Goal: Task Accomplishment & Management: Manage account settings

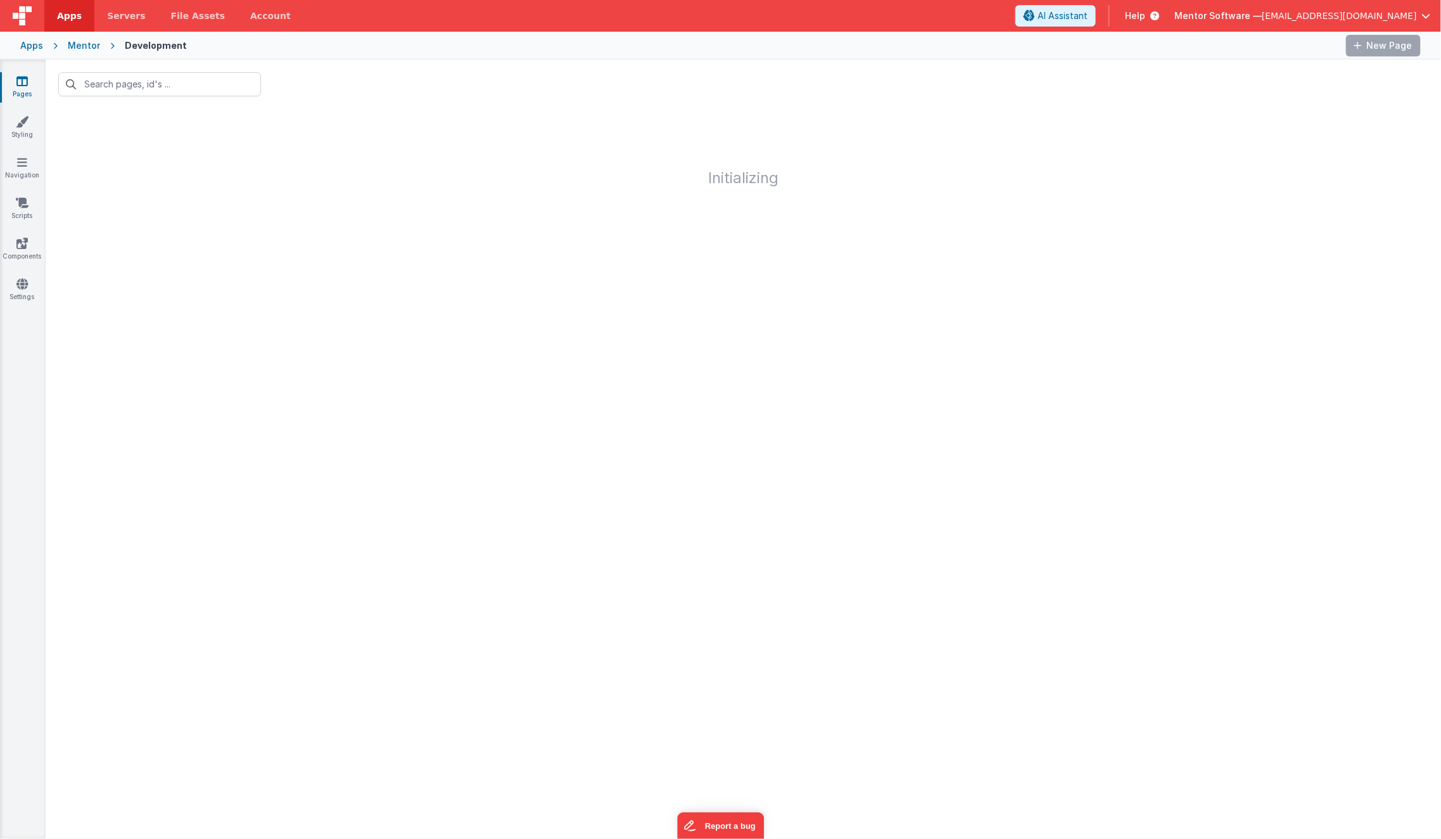
drag, startPoint x: 0, startPoint y: 0, endPoint x: 75, endPoint y: 126, distance: 146.9
click at [75, 126] on h1 "Initializing" at bounding box center [744, 147] width 1396 height 77
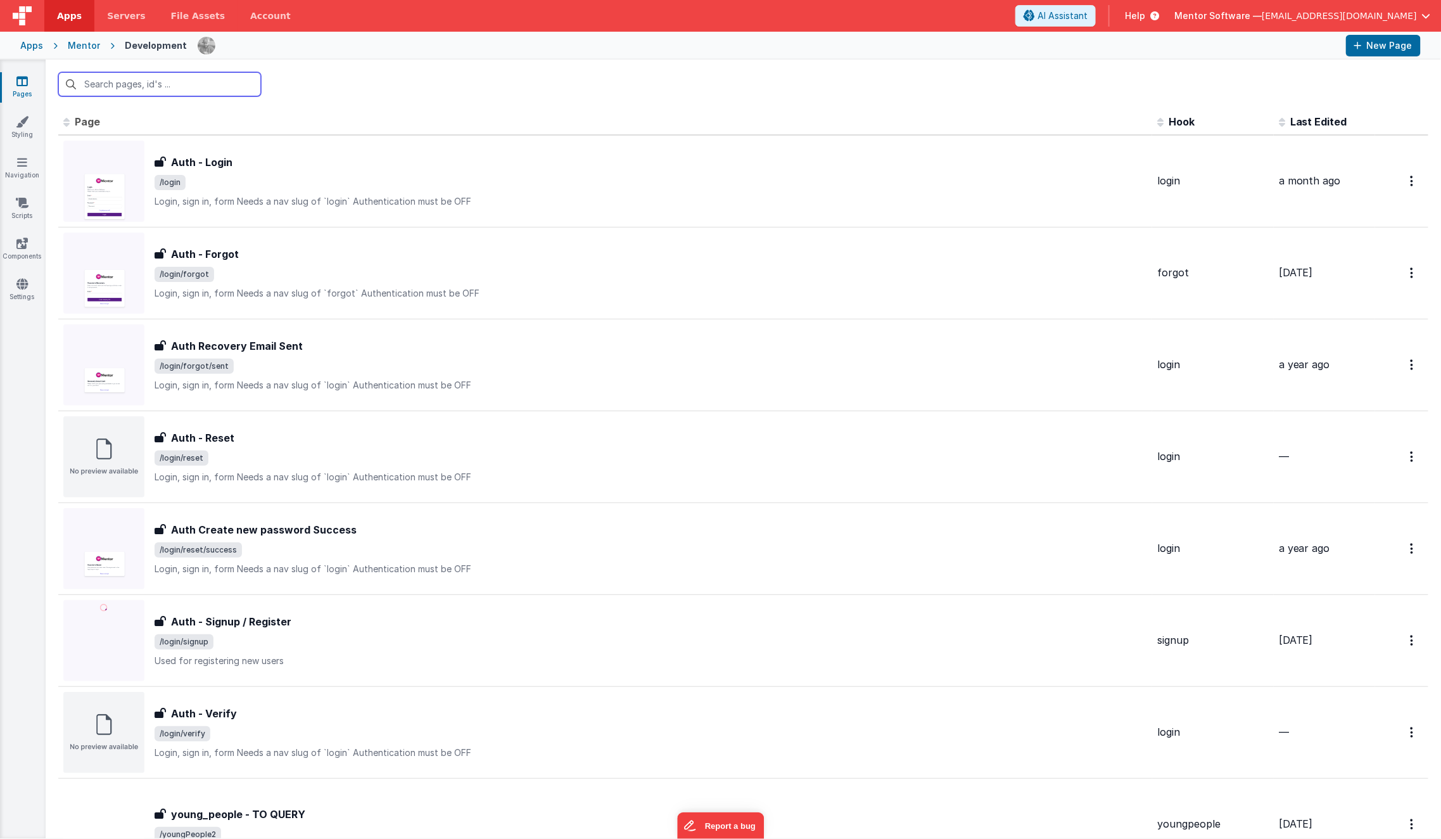
click at [98, 94] on input "text" at bounding box center [159, 84] width 203 height 24
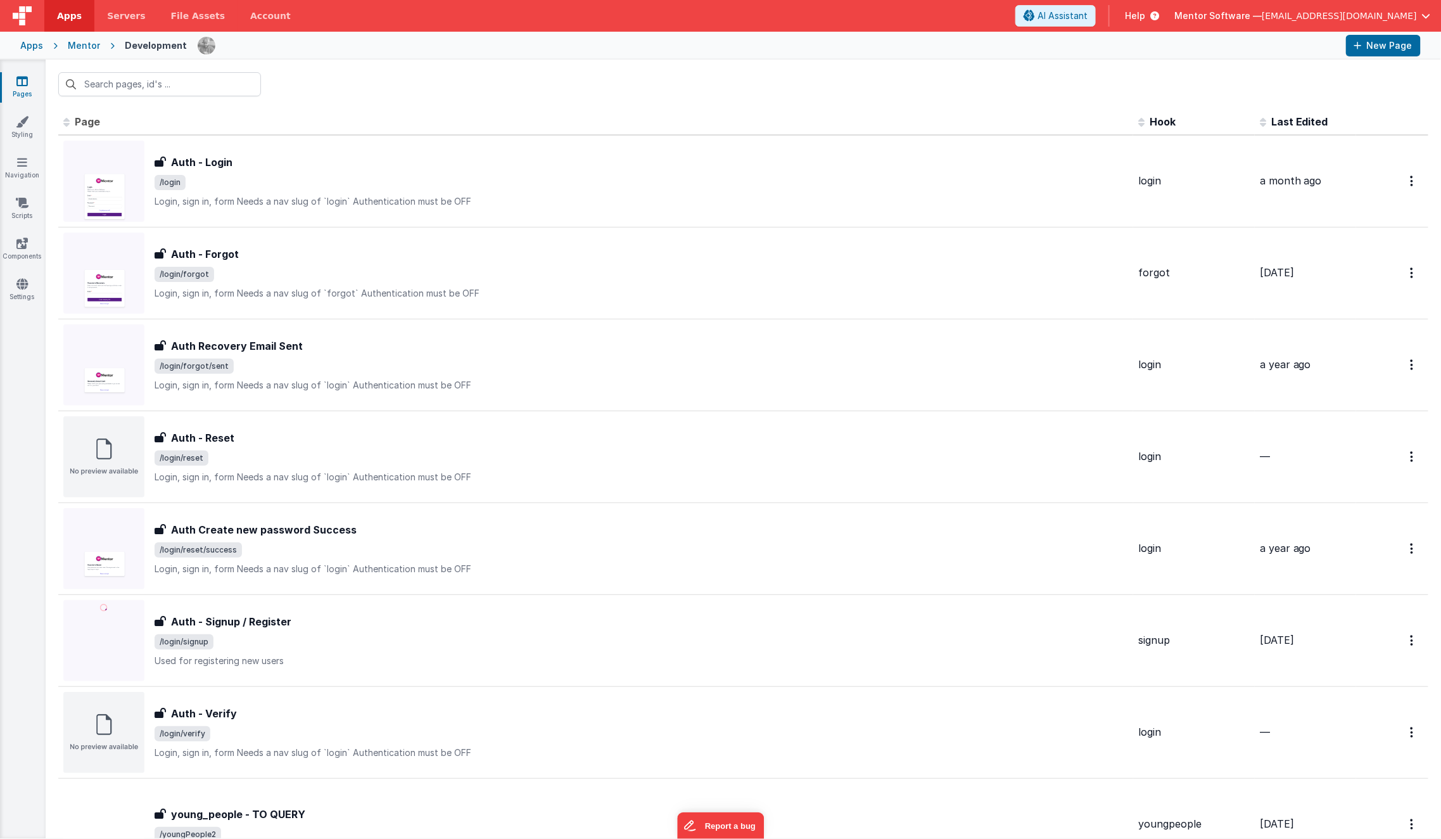
click at [27, 189] on div "Pages Styling Navigation Scripts Components Settings" at bounding box center [23, 449] width 46 height 779
click at [25, 203] on icon at bounding box center [22, 202] width 13 height 13
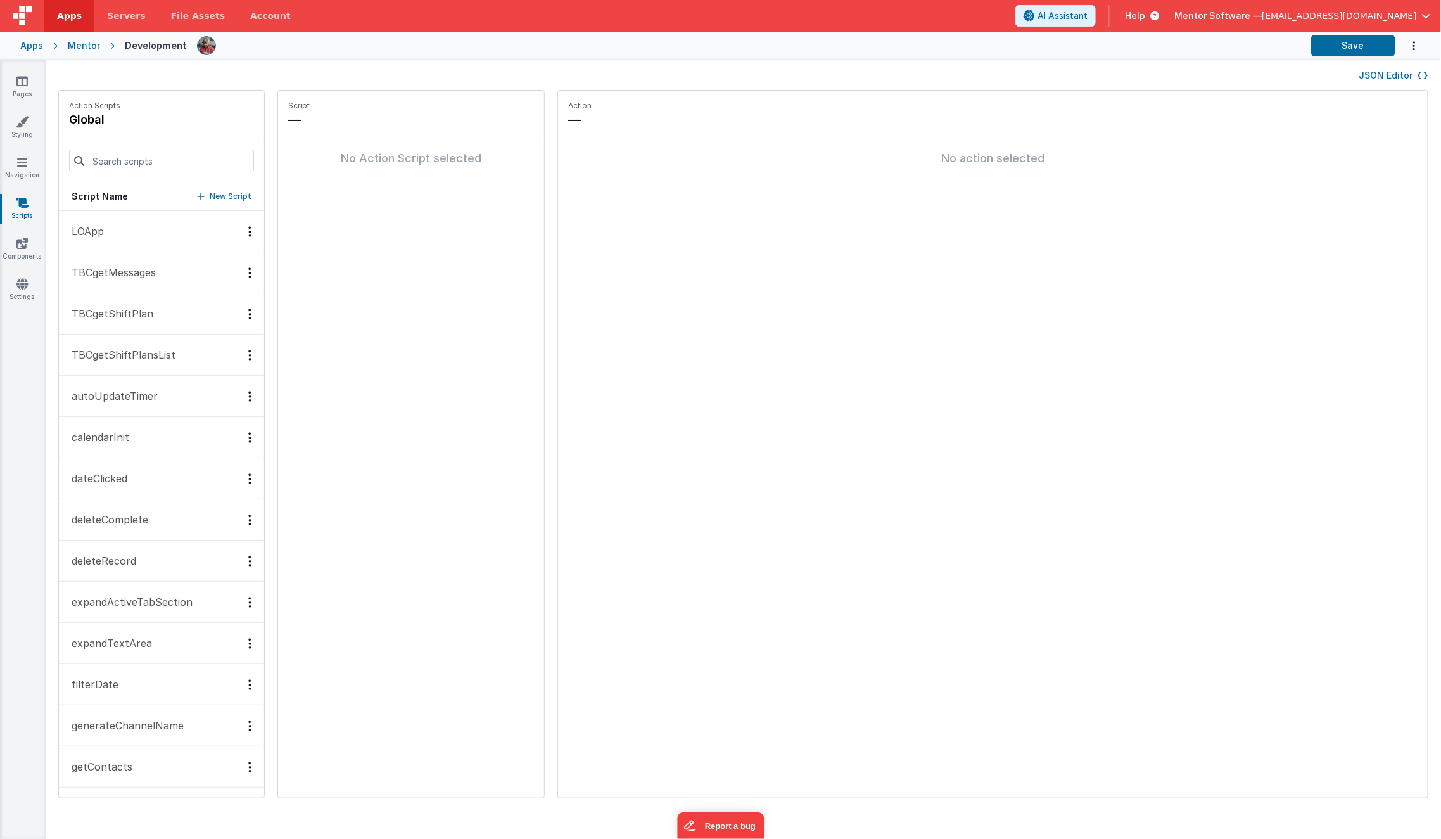
click at [1372, 73] on button "JSON Editor" at bounding box center [1393, 75] width 69 height 13
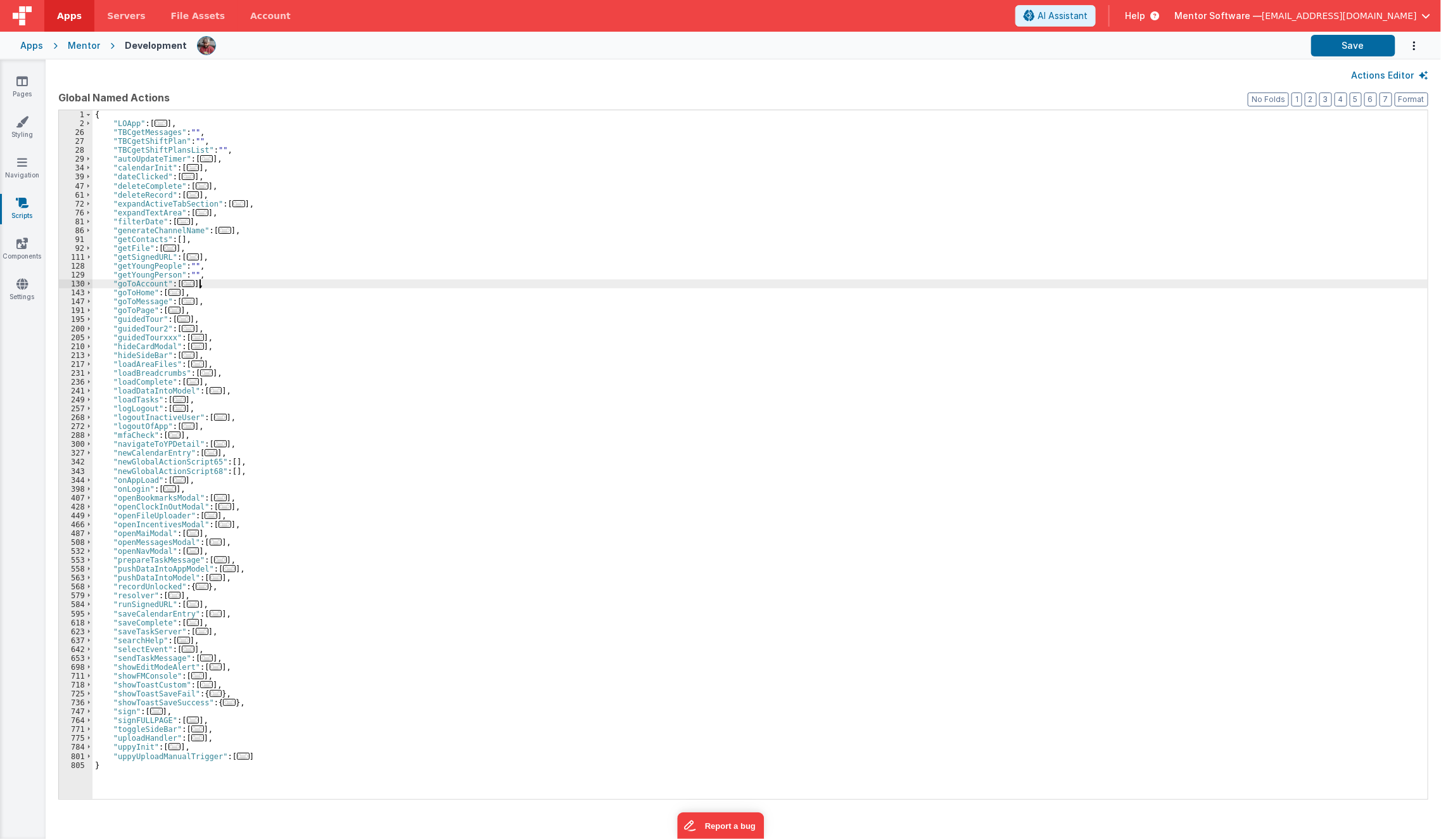
click at [581, 284] on div "{ "LOApp" : [ ... ] , "TBCgetMessages" : "" , "TBCgetShiftPlan" : "" , "TBCgetS…" at bounding box center [760, 463] width 1336 height 707
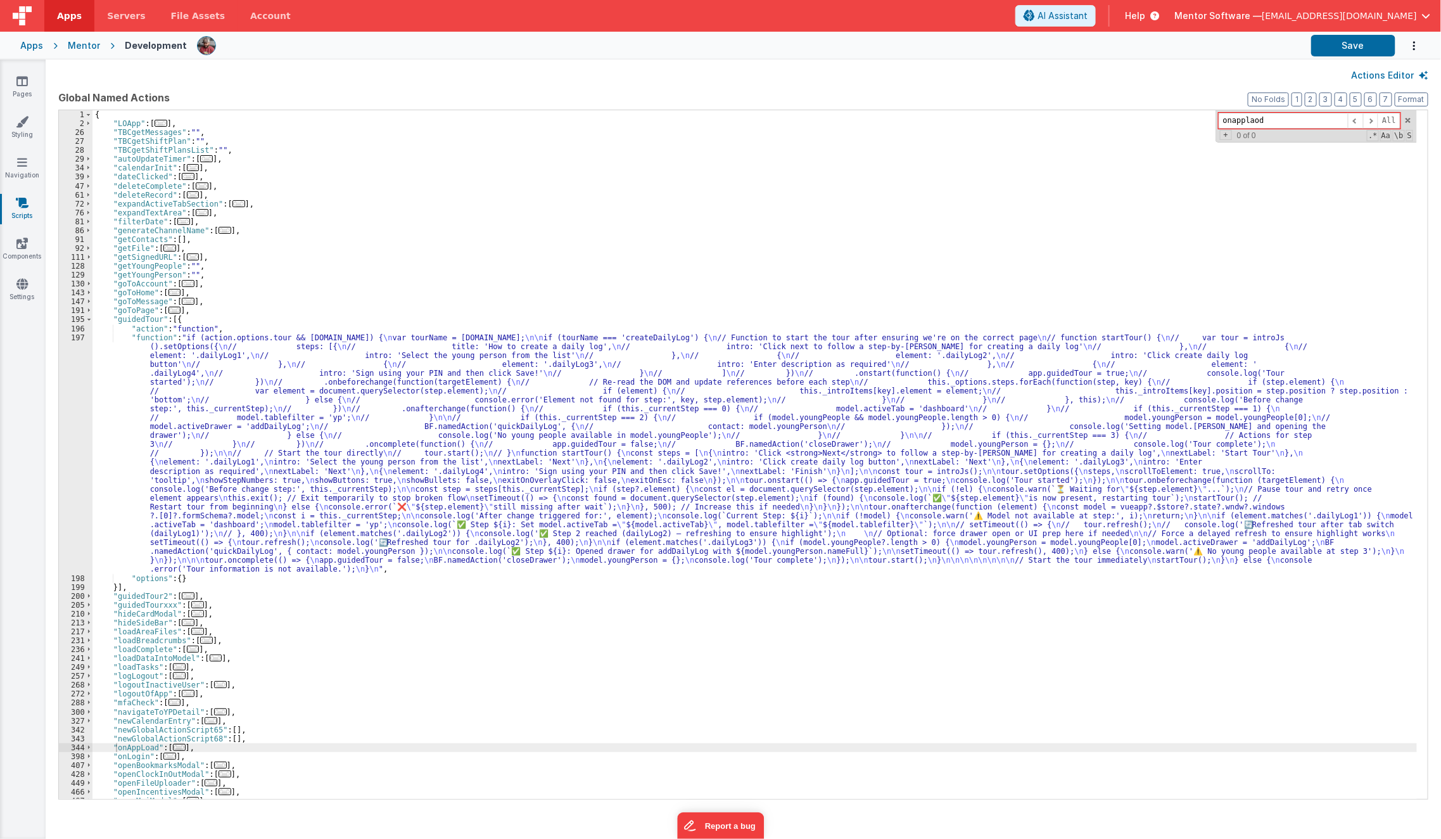
type input "onapplaod"
click at [176, 742] on div "{ "LOApp" : [ ... ] , "TBCgetMessages" : "" , "TBCgetShiftPlan" : "" , "TBCgetS…" at bounding box center [754, 463] width 1325 height 707
click at [175, 748] on span "..." at bounding box center [179, 747] width 13 height 7
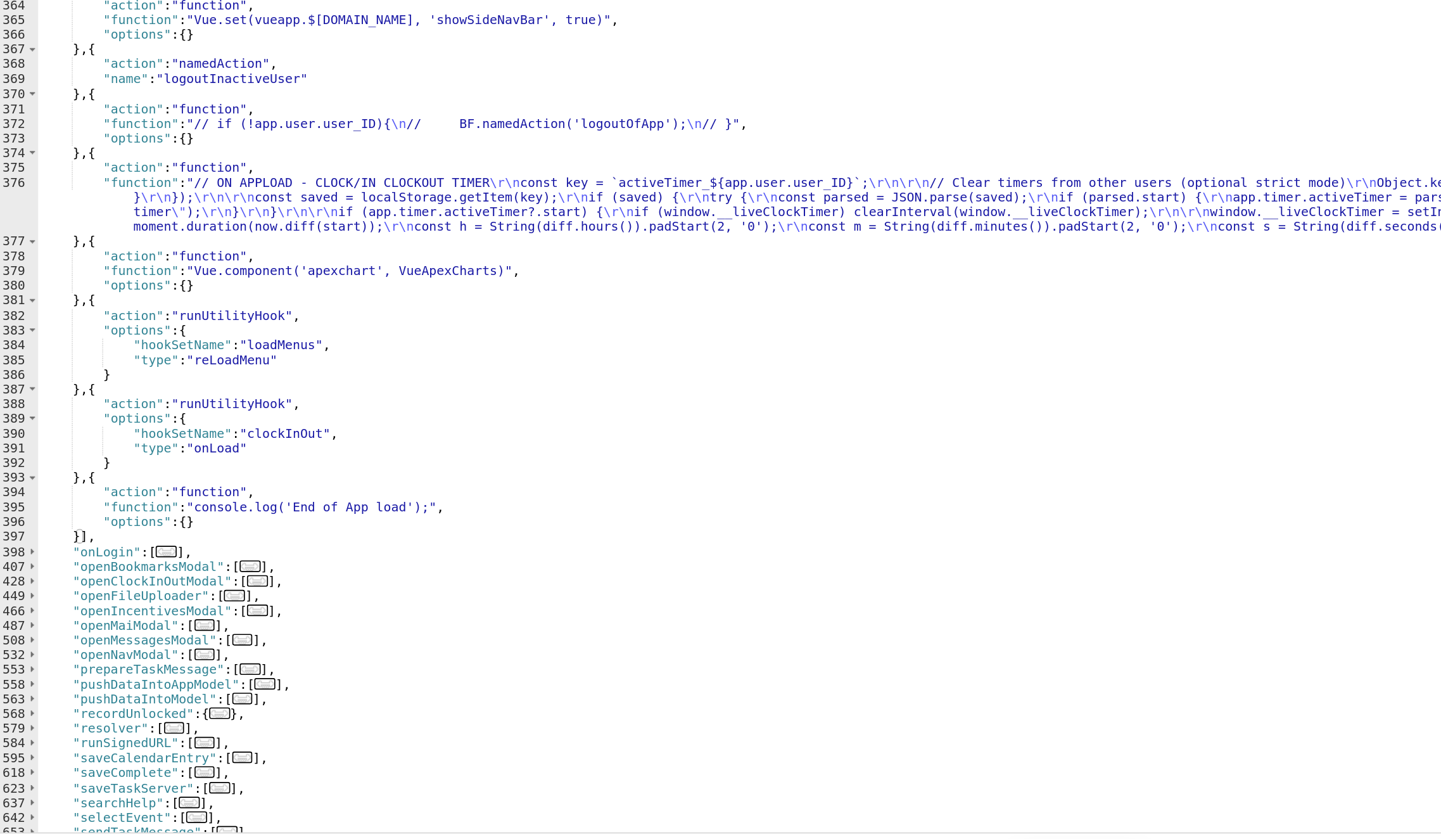
scroll to position [697, 0]
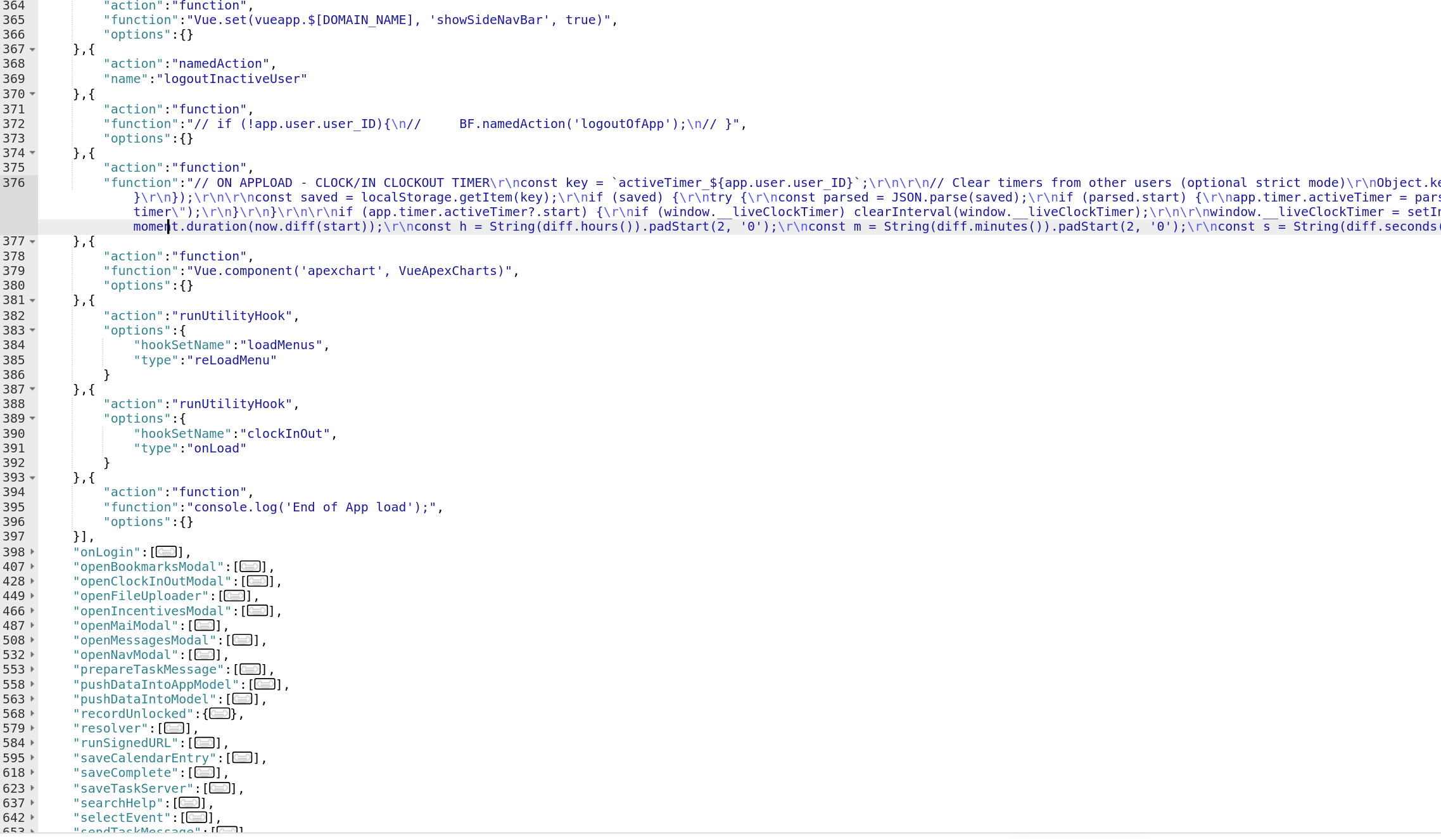
click at [169, 435] on div ""options" : { } } , { "action" : "function" , "function" : "console.log('Starti…" at bounding box center [754, 461] width 1325 height 707
click at [83, 429] on div "376" at bounding box center [76, 419] width 34 height 35
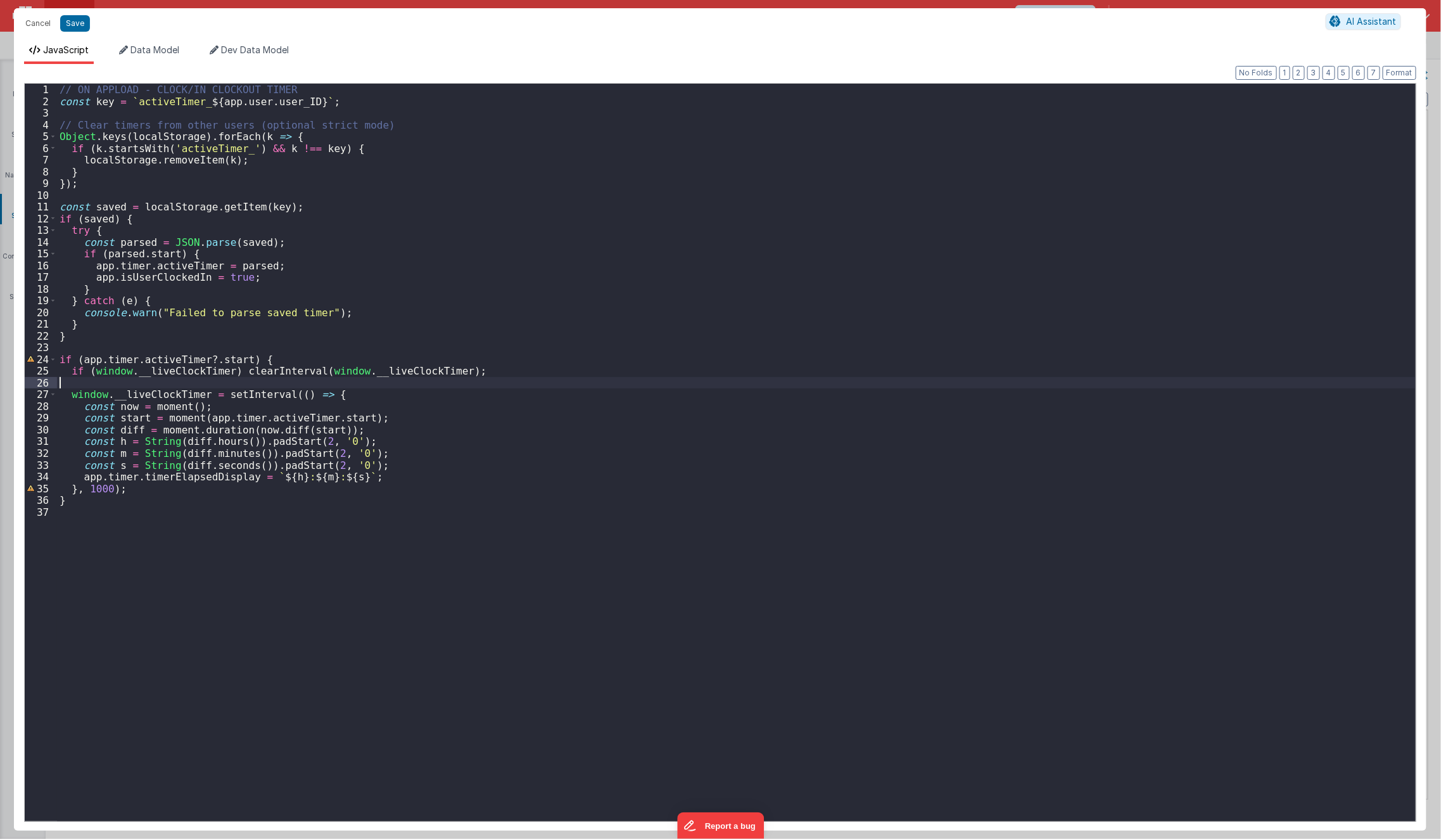
click at [314, 380] on div "// ON APPLOAD - CLOCK/IN CLOCKOUT TIMER const key = ` activeTimer_ ${ app . use…" at bounding box center [736, 474] width 1359 height 780
click at [252, 558] on div "// ON APPLOAD - CLOCK/IN CLOCKOUT TIMER const key = ` activeTimer_ ${ app . use…" at bounding box center [736, 474] width 1359 height 780
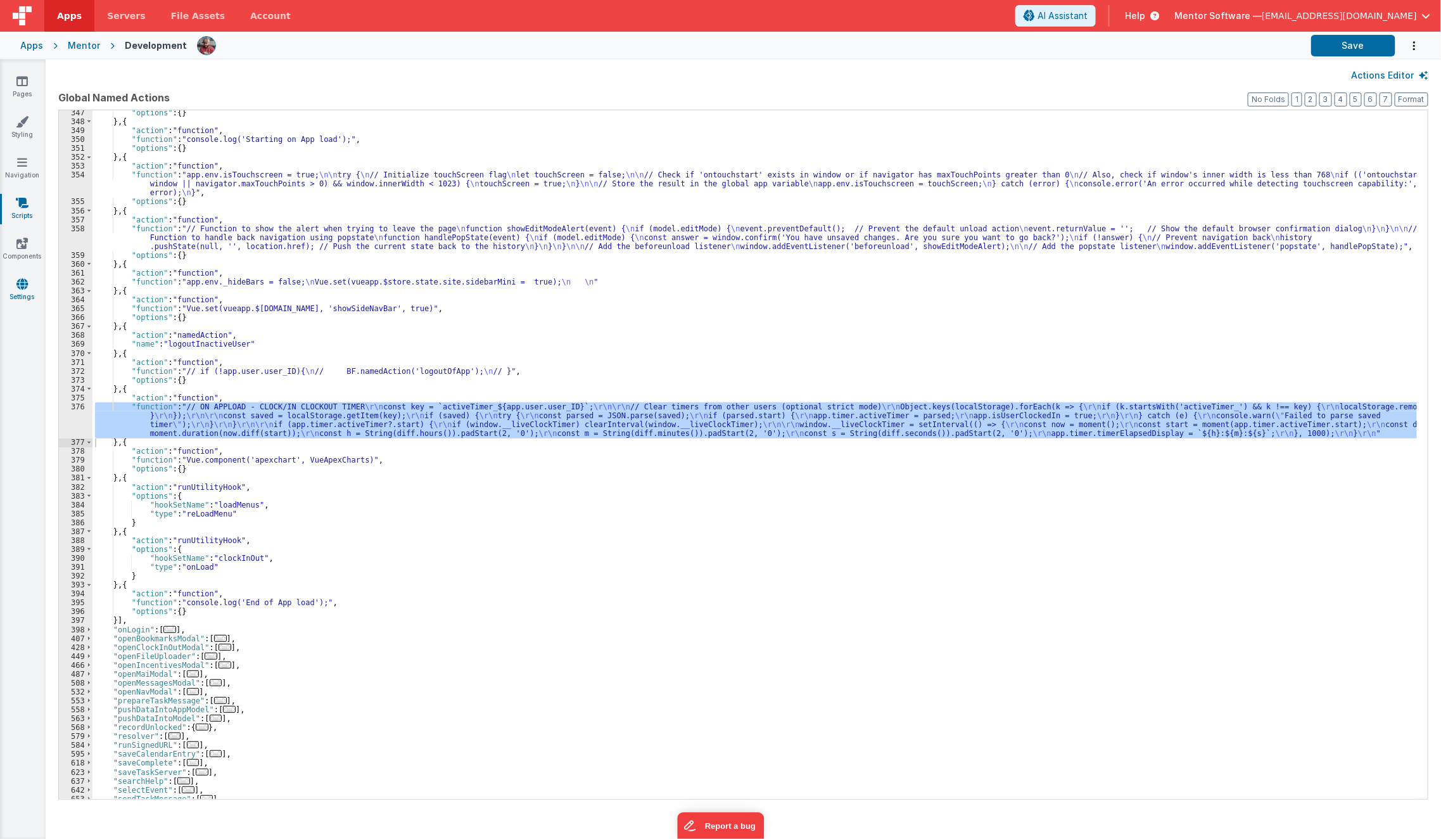
click at [26, 283] on icon at bounding box center [21, 283] width 11 height 13
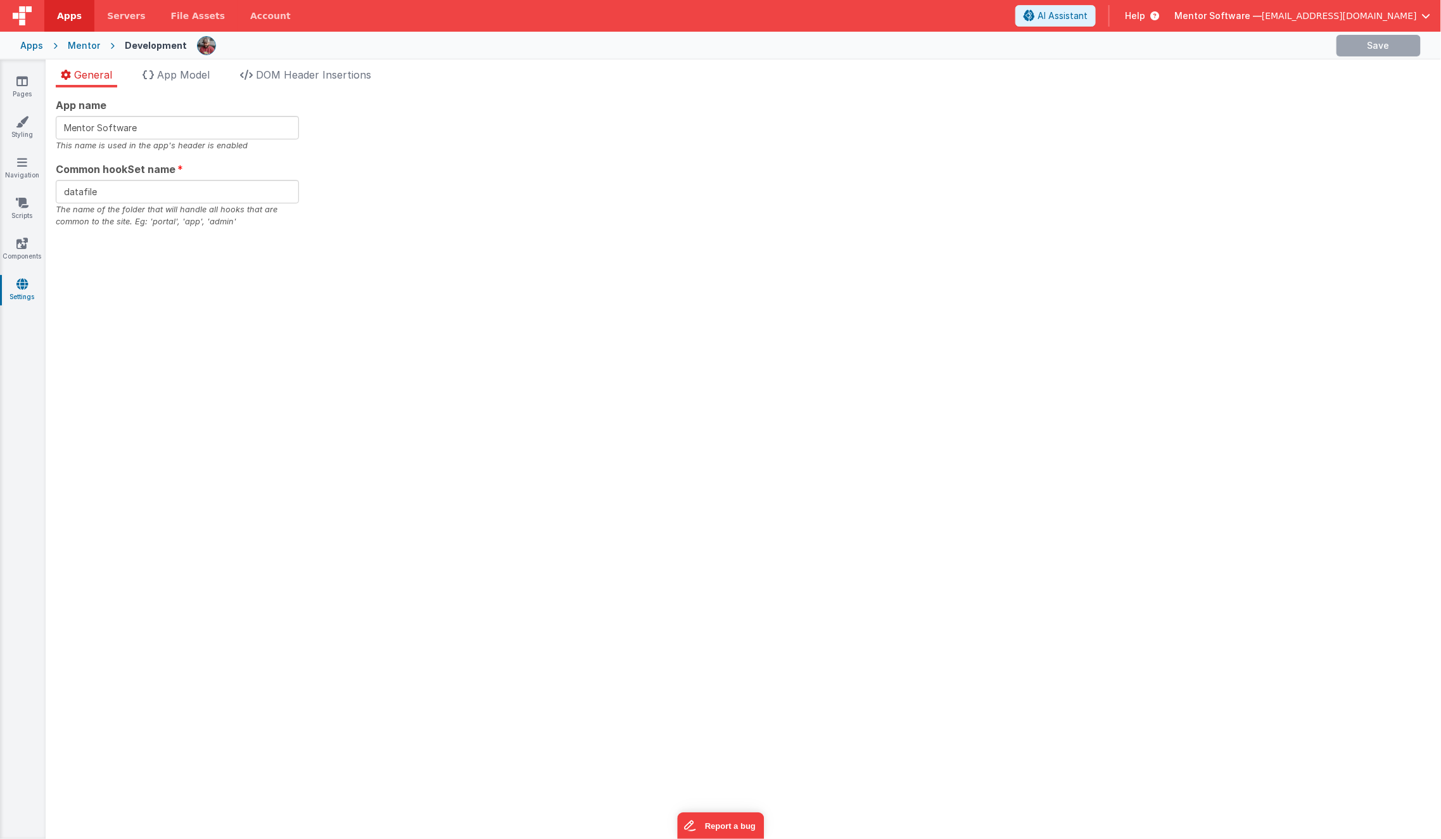
click at [195, 91] on div "App name Mentor Software This name is used in the app's header is enabled Commo…" at bounding box center [744, 462] width 1396 height 751
click at [203, 79] on span "App Model" at bounding box center [183, 74] width 53 height 13
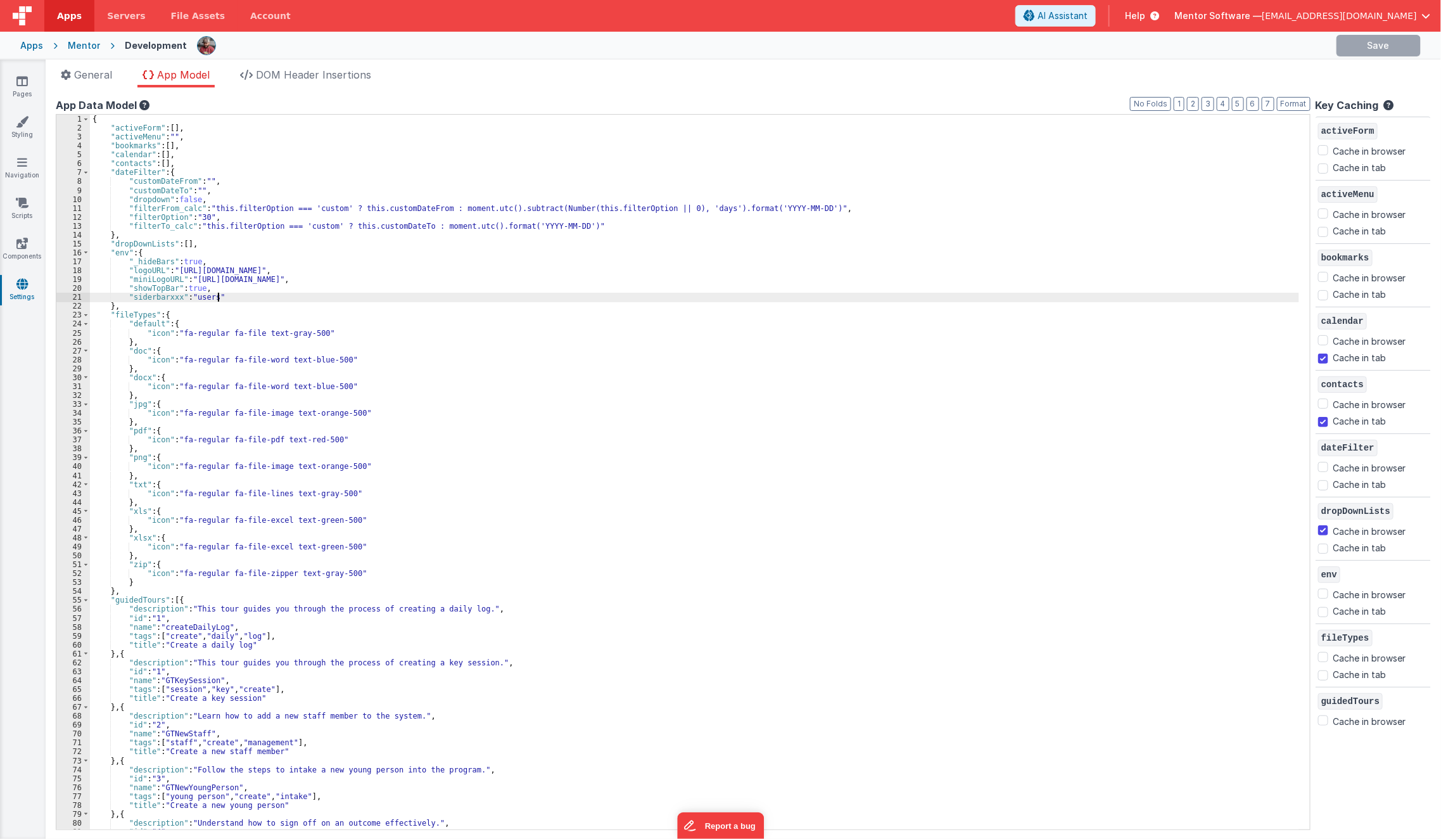
click at [333, 294] on div "{ "activeForm" : [ ] , "activeMenu" : "" , "bookmarks" : [ ] , "calendar" : [ ]…" at bounding box center [694, 481] width 1209 height 733
click at [1123, 130] on input at bounding box center [1165, 125] width 129 height 16
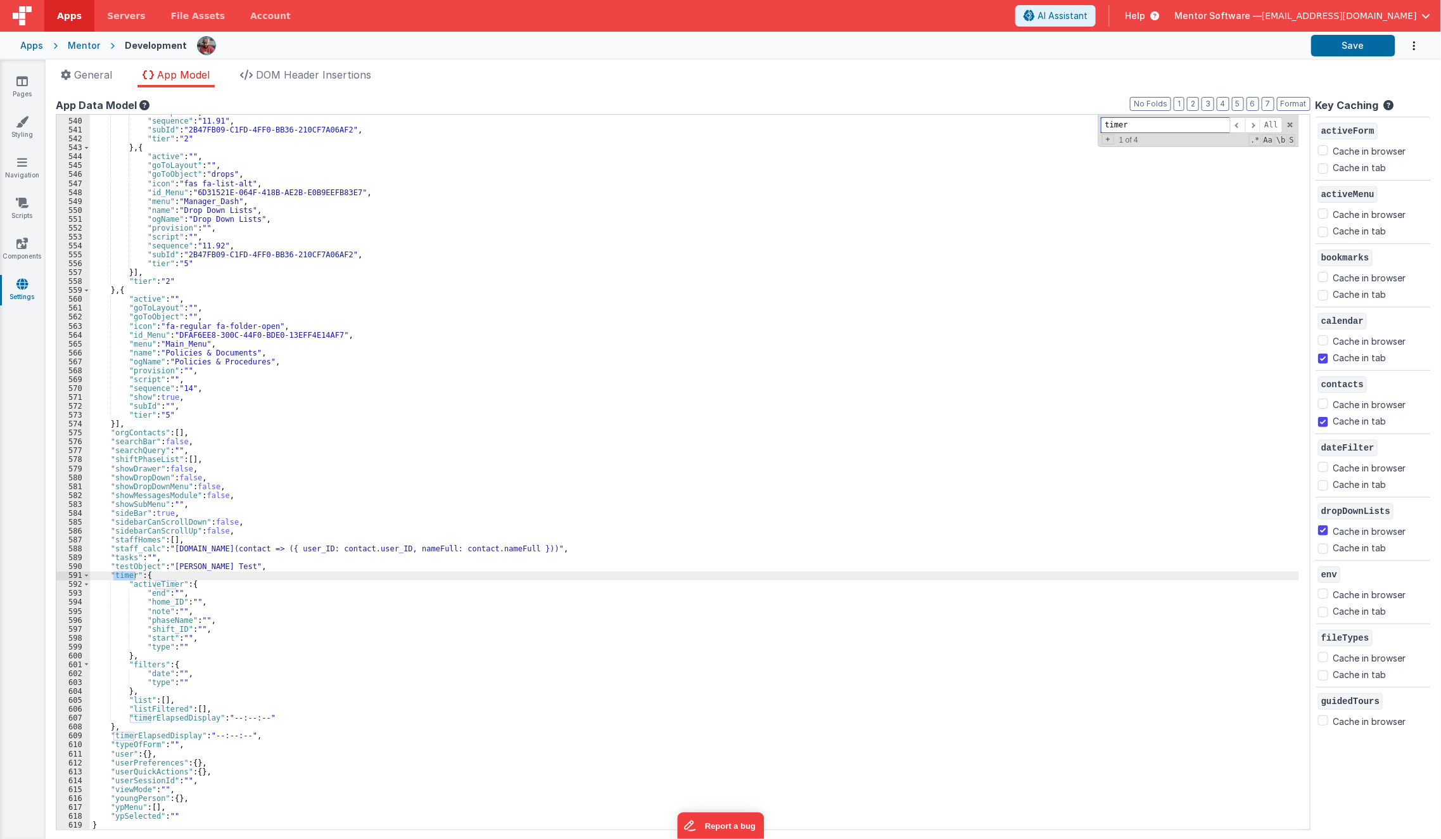
type input "timer"
click at [1123, 130] on input "timer" at bounding box center [1165, 125] width 129 height 16
click at [23, 129] on link "Styling" at bounding box center [22, 127] width 46 height 25
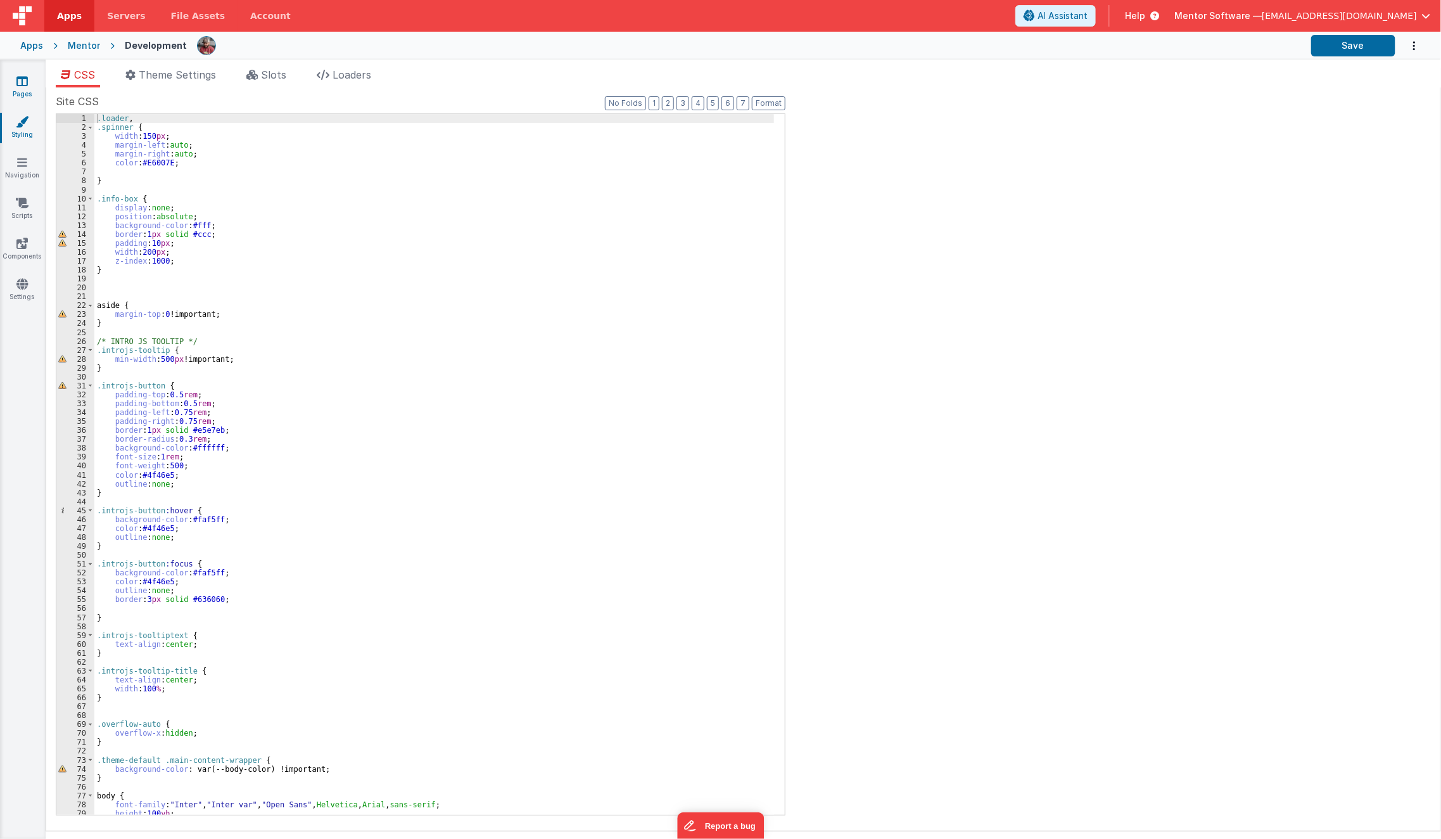
click at [24, 96] on link "Pages" at bounding box center [22, 87] width 46 height 25
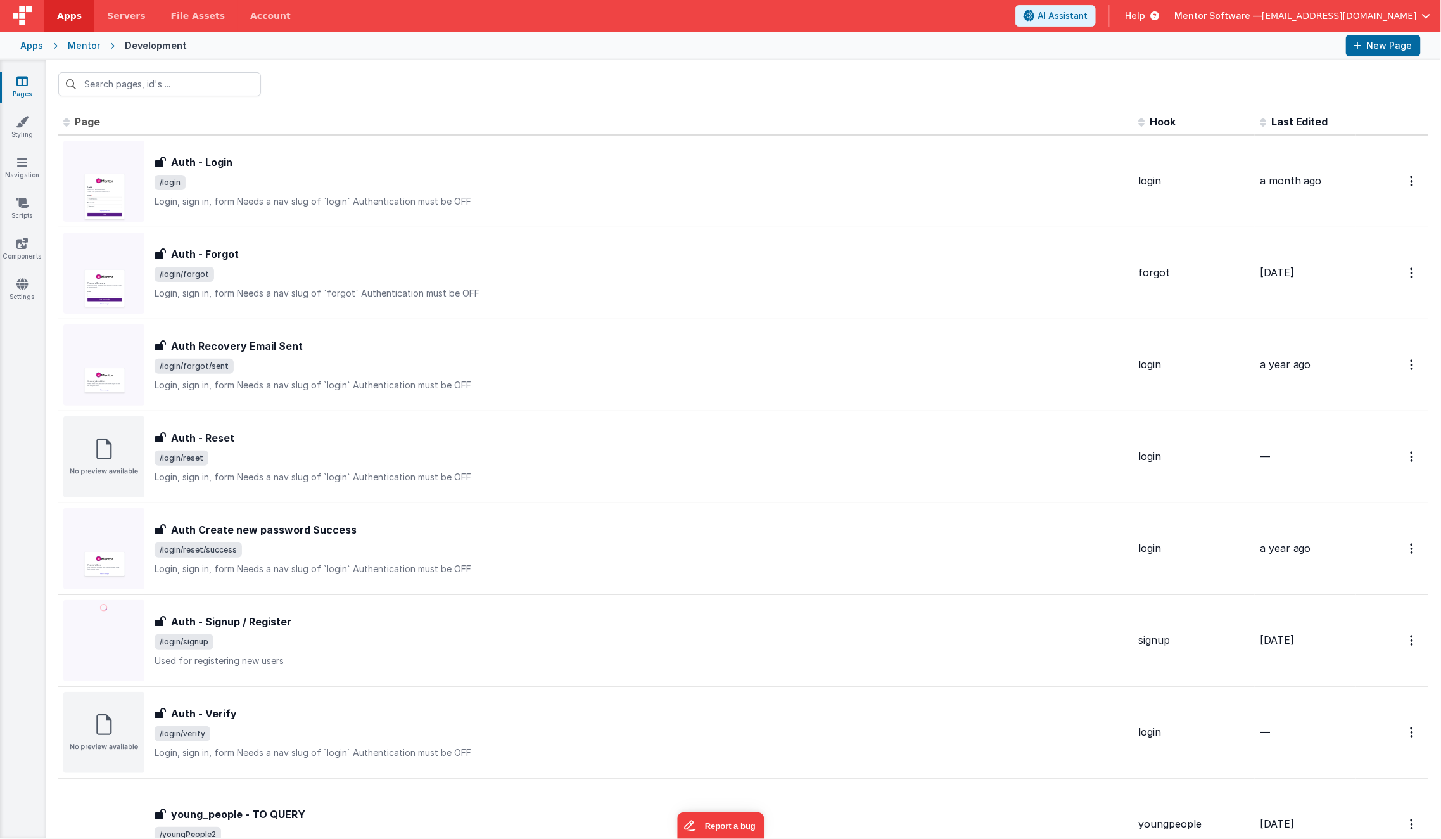
click at [175, 100] on div at bounding box center [744, 84] width 1396 height 49
click at [185, 87] on input "text" at bounding box center [159, 84] width 203 height 24
type input "staff"
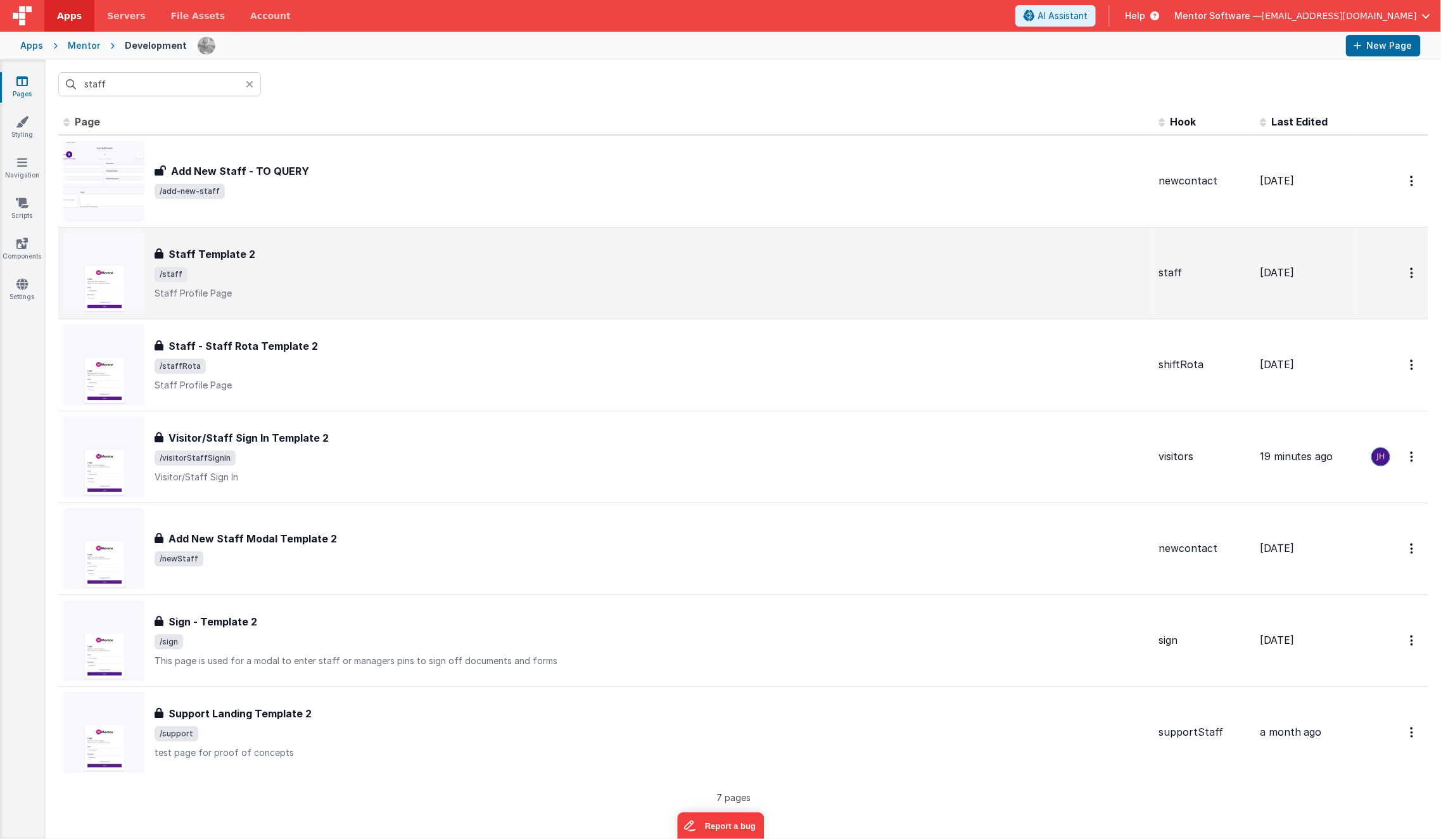
click at [257, 267] on span "/staff" at bounding box center [652, 274] width 994 height 15
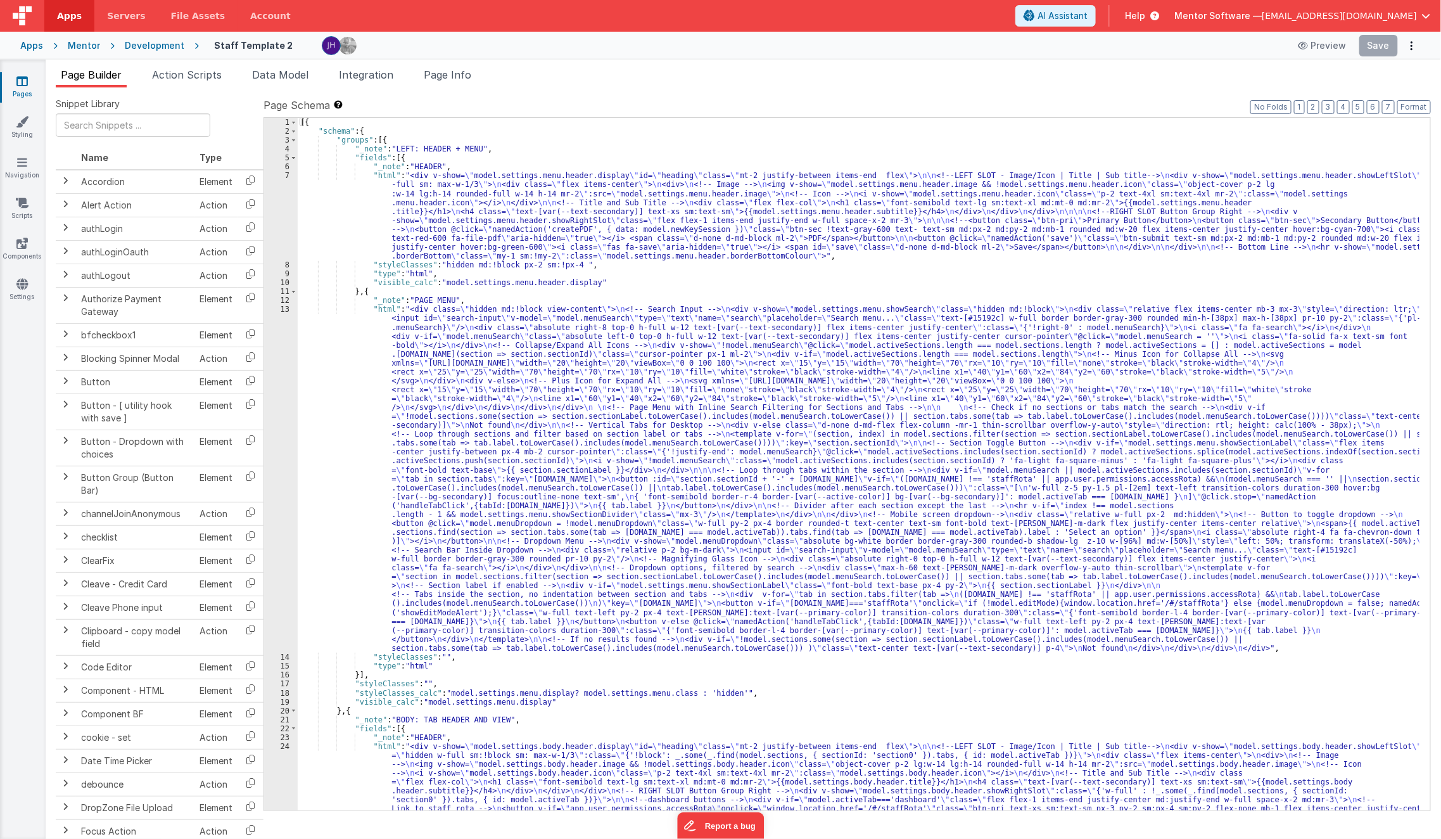
click at [14, 81] on link "Pages" at bounding box center [22, 87] width 46 height 25
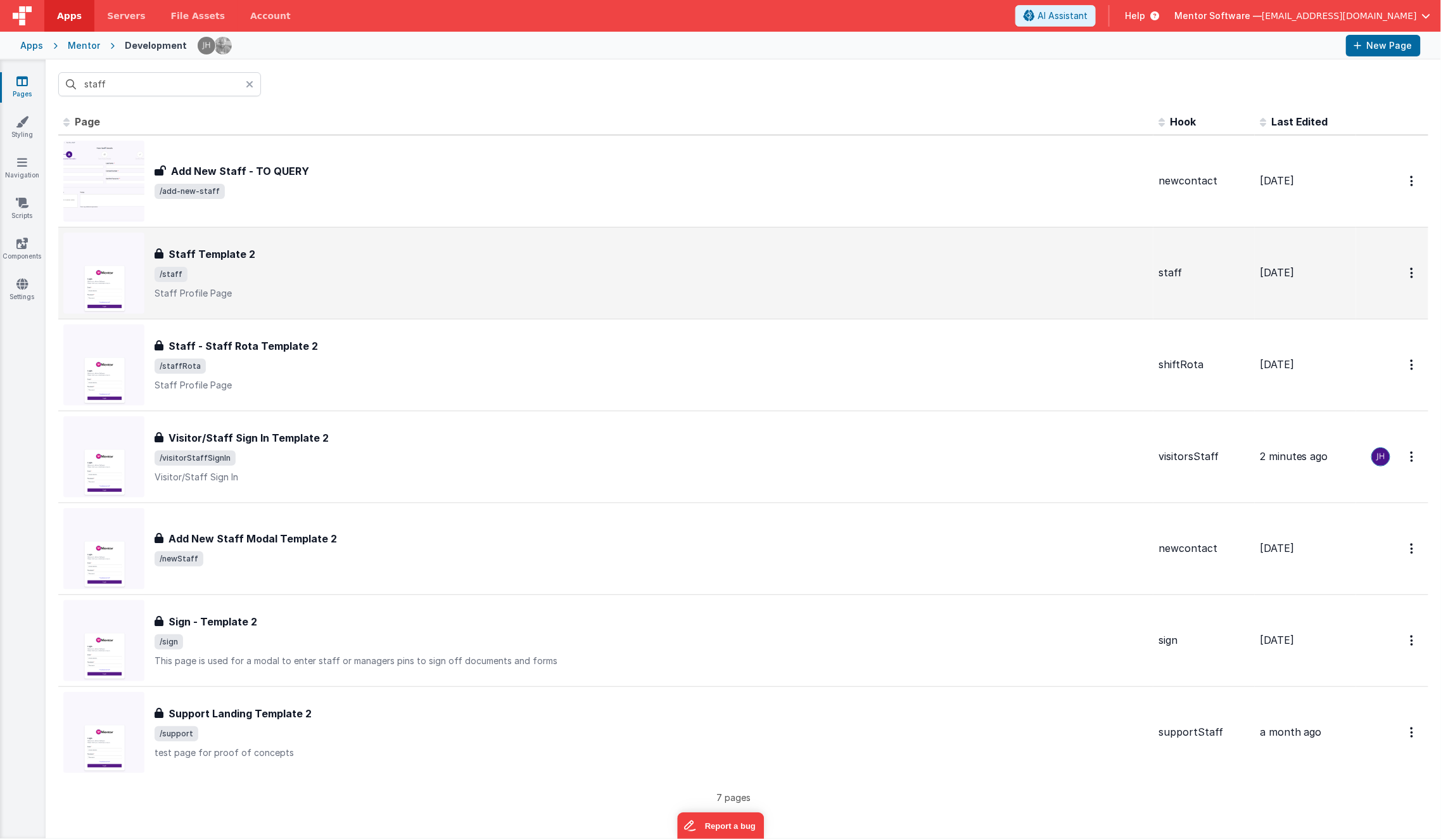
click at [236, 269] on span "/staff" at bounding box center [652, 274] width 994 height 15
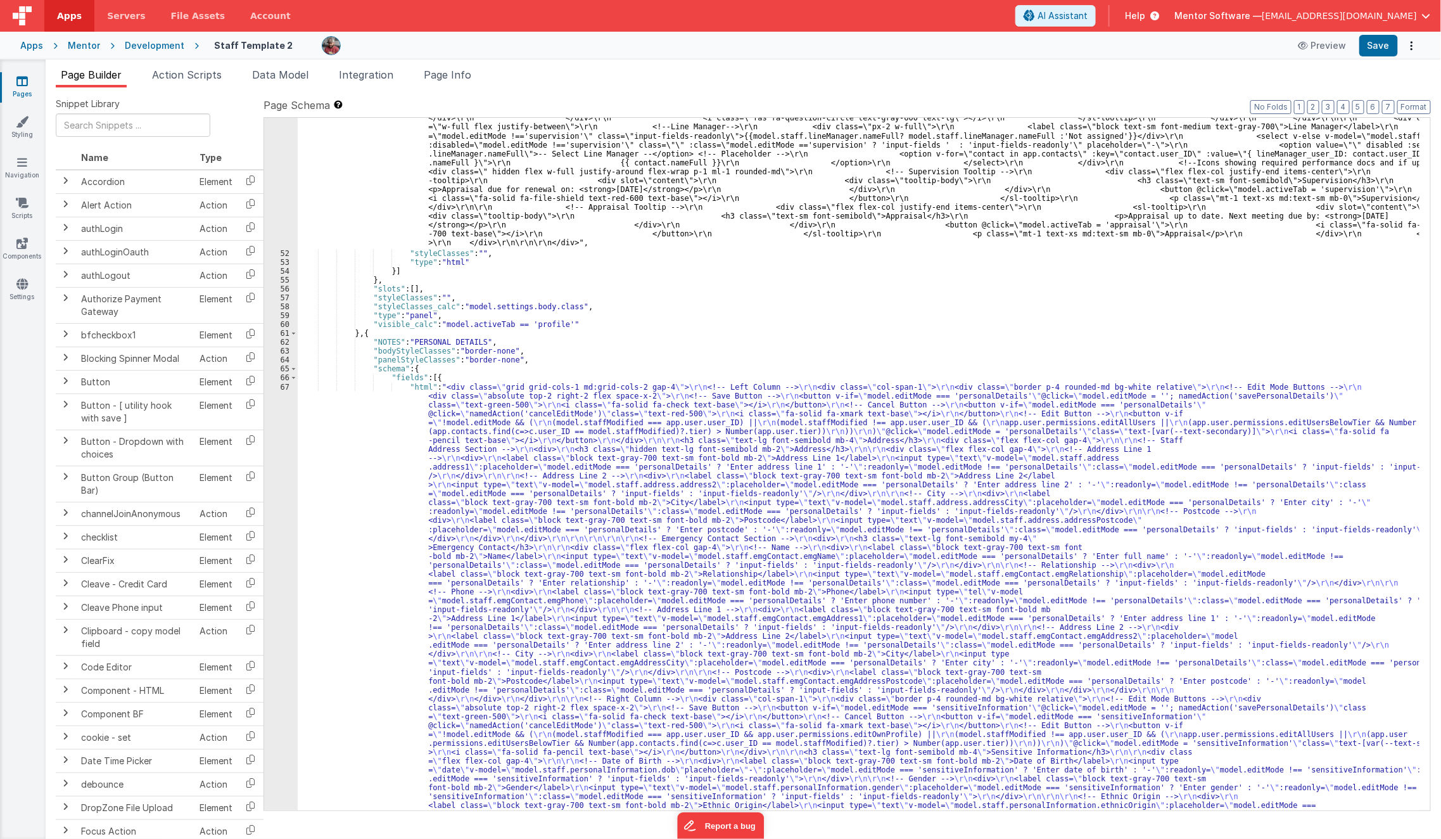
scroll to position [3551, 0]
click at [382, 464] on div ""html" : "<div class= \" space-y-4 md:space-y-0 md:grid md:grid-cols-3 md:gap-4…" at bounding box center [859, 51] width 1123 height 3083
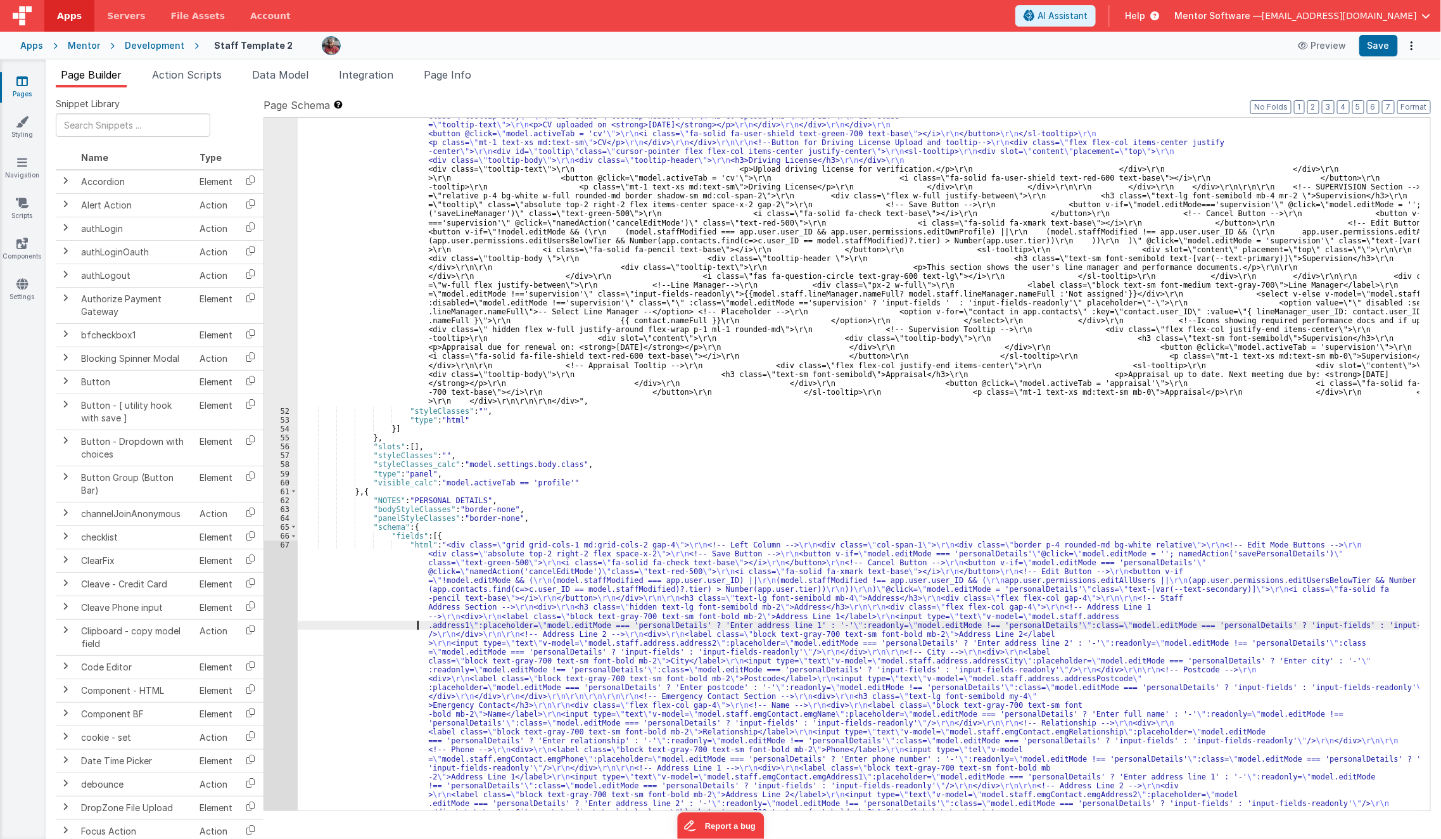
scroll to position [3393, 0]
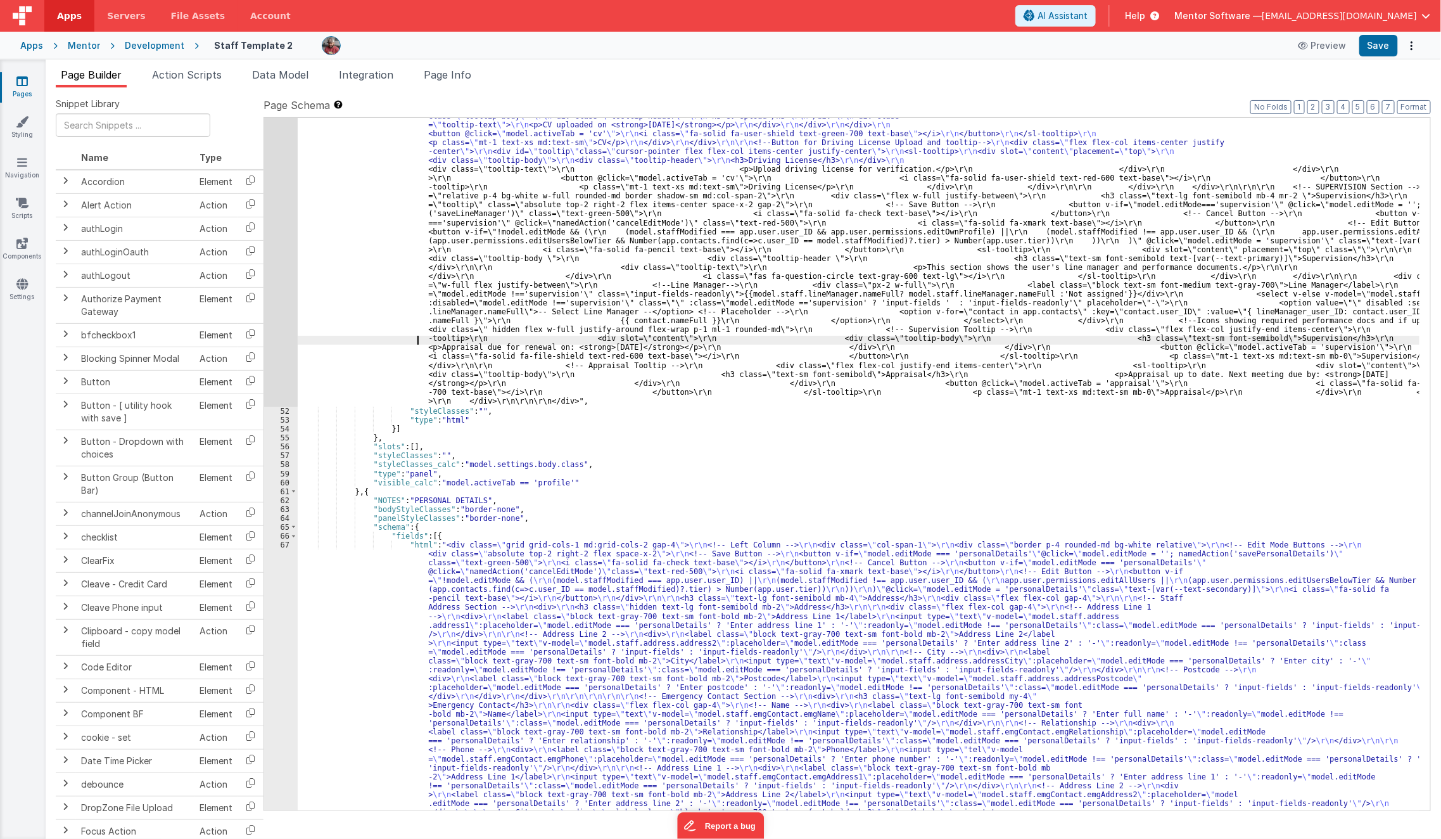
click at [350, 341] on div ""html" : "<div class= \" space-y-4 md:space-y-0 md:grid md:grid-cols-3 md:gap-4…" at bounding box center [859, 209] width 1123 height 3083
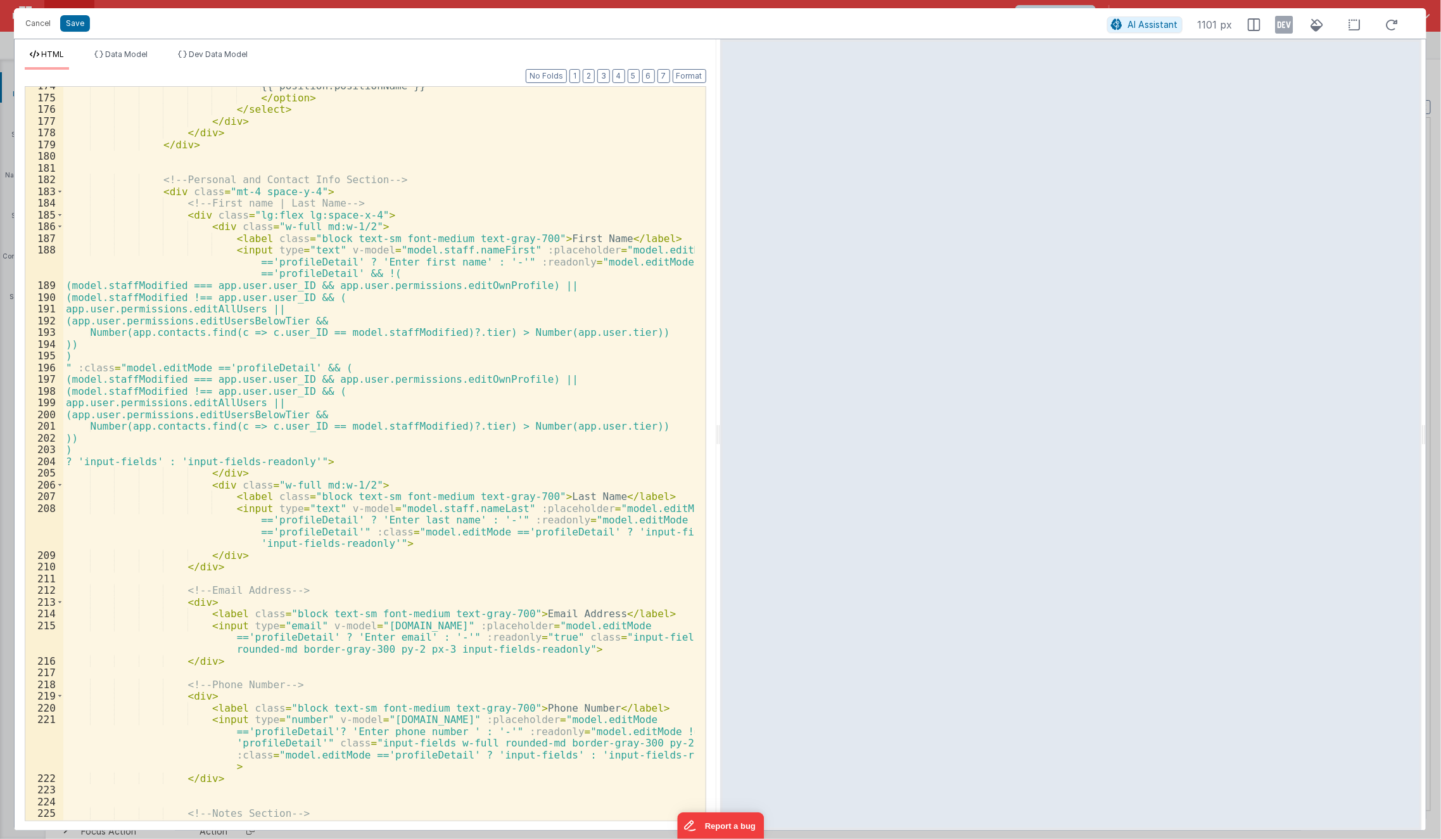
scroll to position [2371, 0]
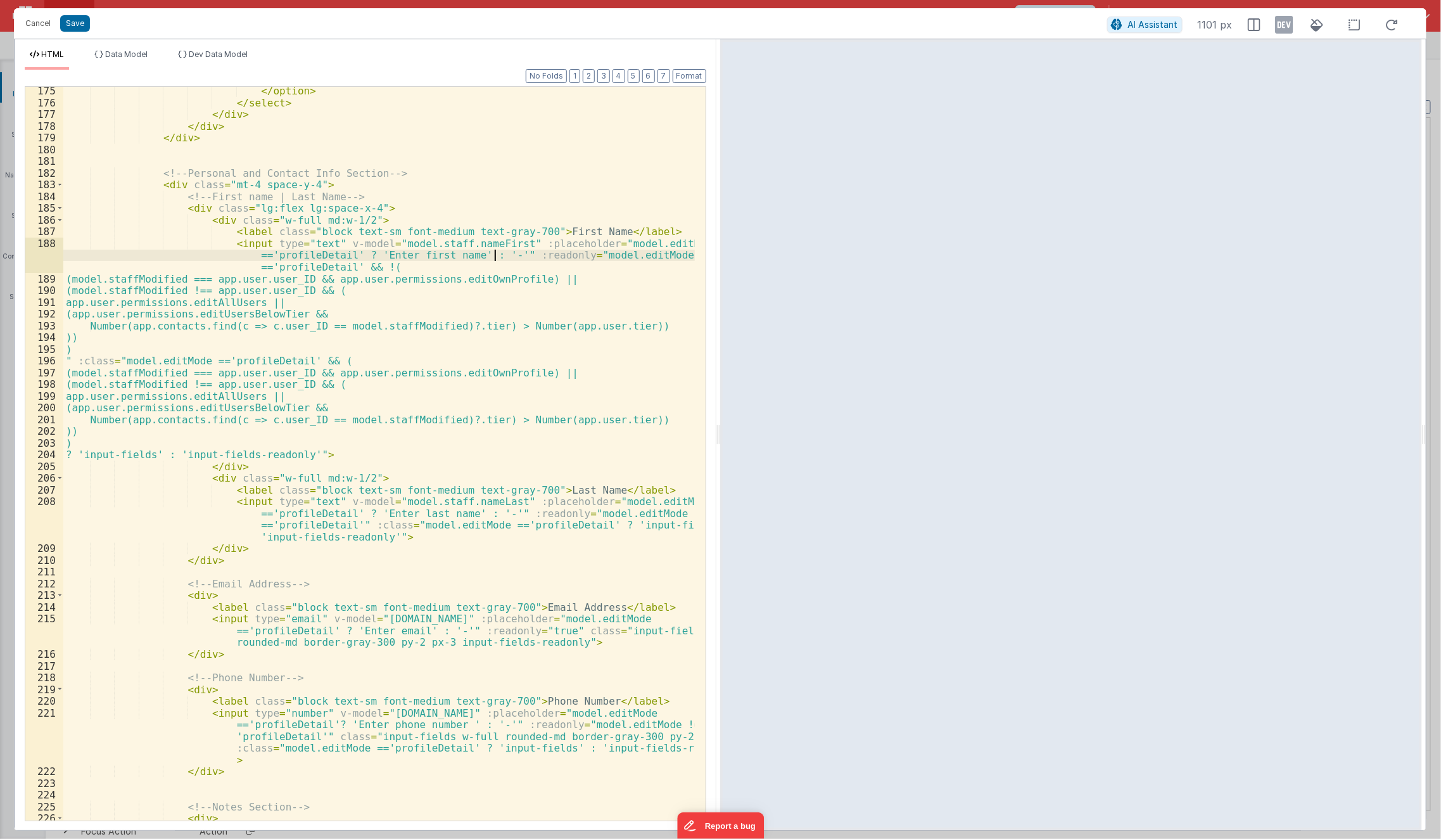
click at [497, 258] on div "</ option > </ select > </ div > </ div > </ div > <!-- Personal and Contact In…" at bounding box center [379, 464] width 632 height 758
click at [502, 564] on div "</ option > </ select > </ div > </ div > </ div > <!-- Personal and Contact In…" at bounding box center [379, 464] width 632 height 758
click at [494, 514] on div "</ option > </ select > </ div > </ div > </ div > <!-- Personal and Contact In…" at bounding box center [379, 464] width 632 height 758
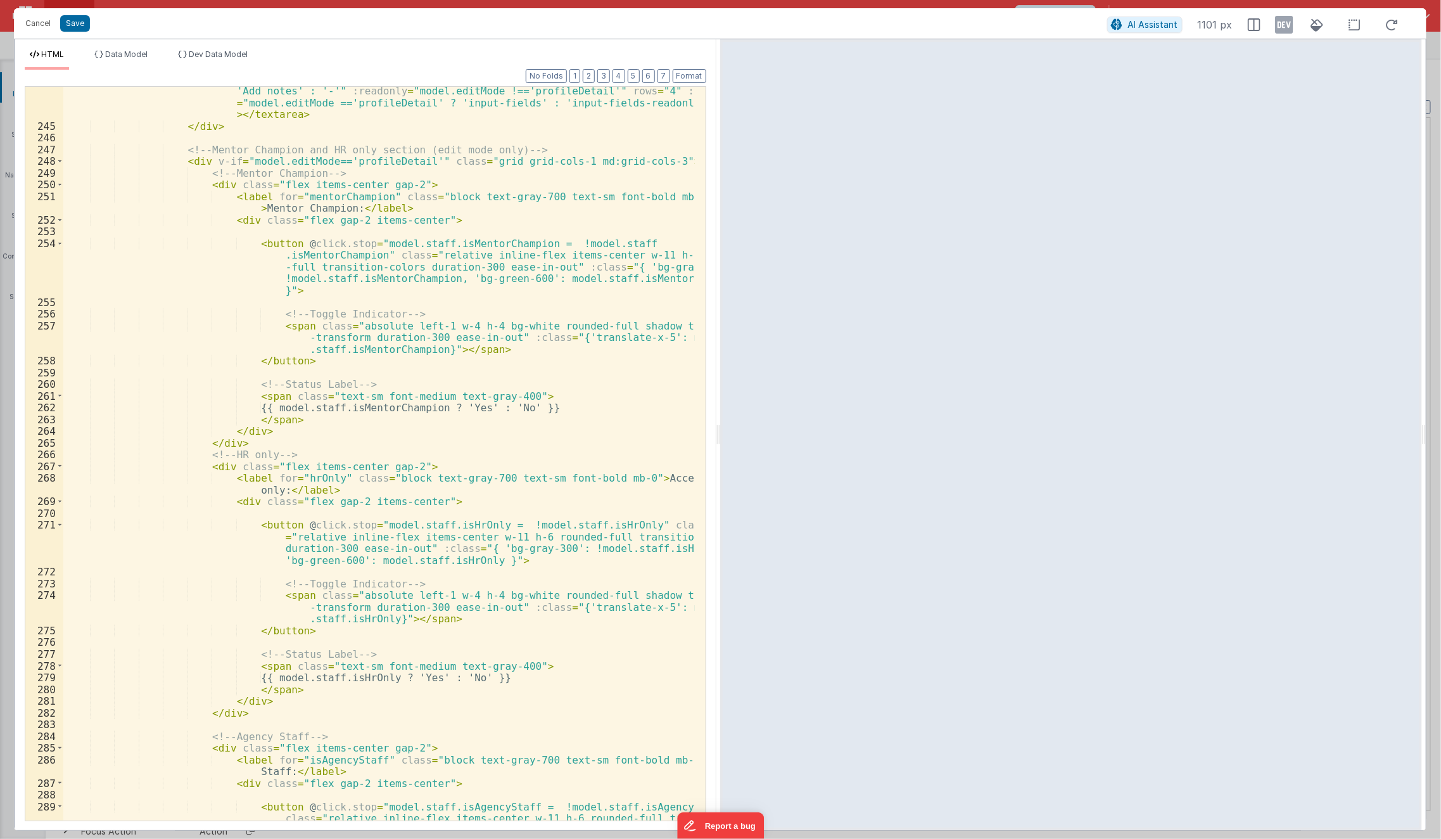
scroll to position [3310, 0]
click at [566, 205] on div "< textarea v-model = "model.staff.notes" :placeholder = "model.editMode =='prof…" at bounding box center [379, 487] width 632 height 828
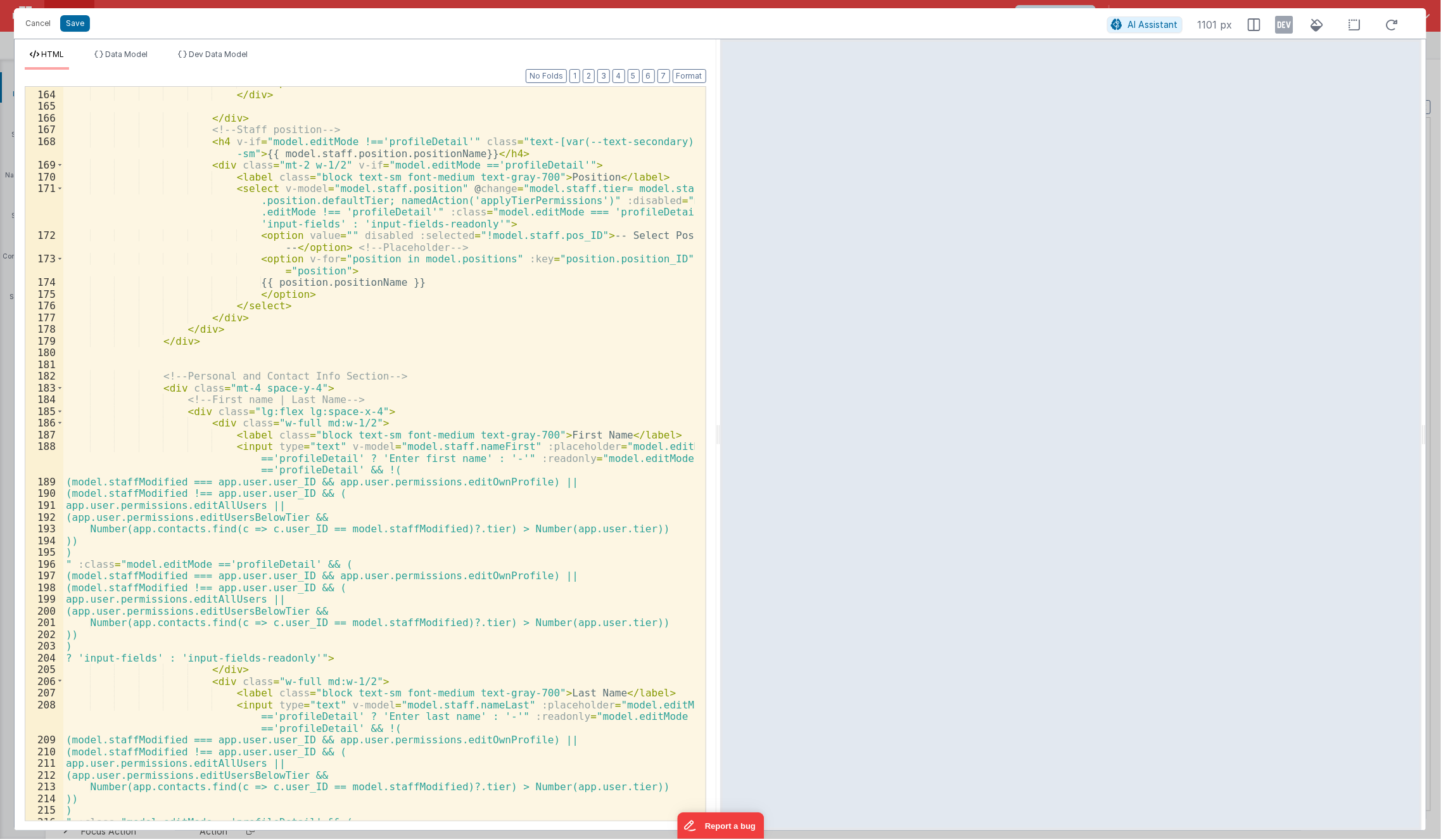
scroll to position [2168, 0]
click at [193, 165] on div "</ span > </ div > </ div > <!-- Staff position --> < h4 v-if = "model.editMode…" at bounding box center [379, 456] width 632 height 758
click at [146, 437] on div "</ span > </ div > </ div > <!-- Staff position --> < h4 v-if = "model.editMode…" at bounding box center [379, 456] width 632 height 758
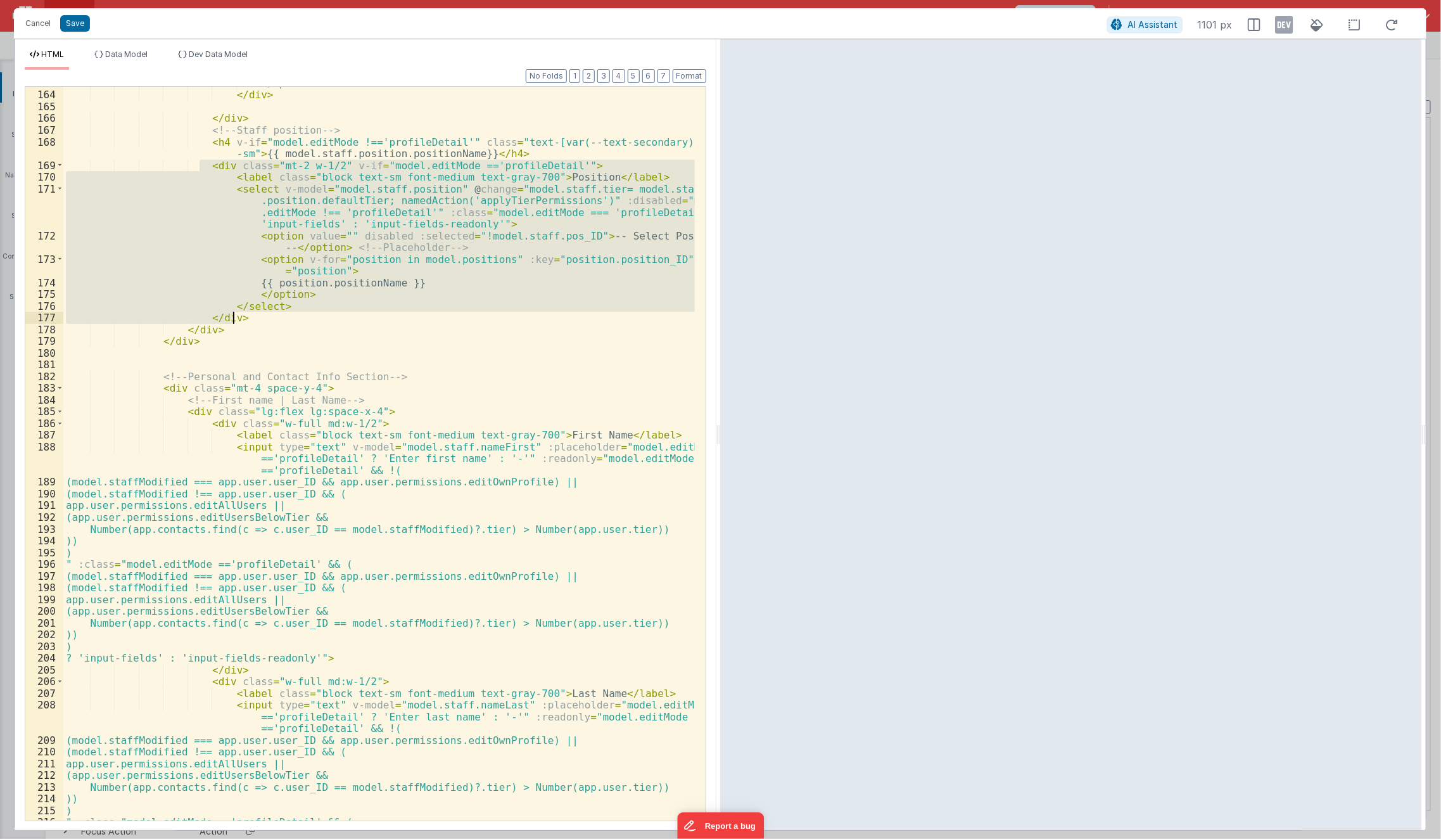
drag, startPoint x: 200, startPoint y: 165, endPoint x: 297, endPoint y: 315, distance: 179.6
click at [297, 315] on div "</ span > </ div > </ div > <!-- Staff position --> < h4 v-if = "model.editMode…" at bounding box center [379, 456] width 632 height 758
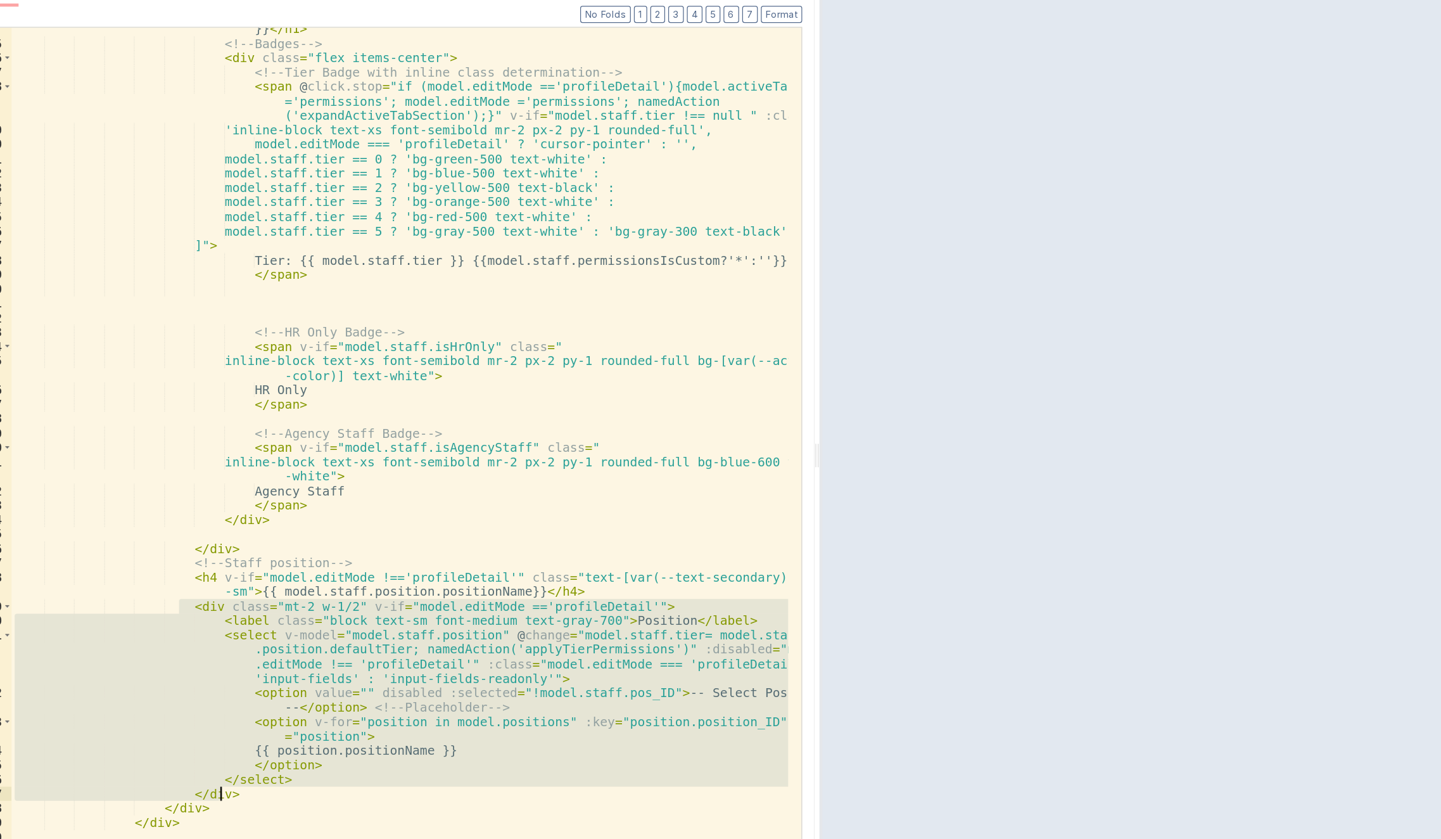
scroll to position [1779, 0]
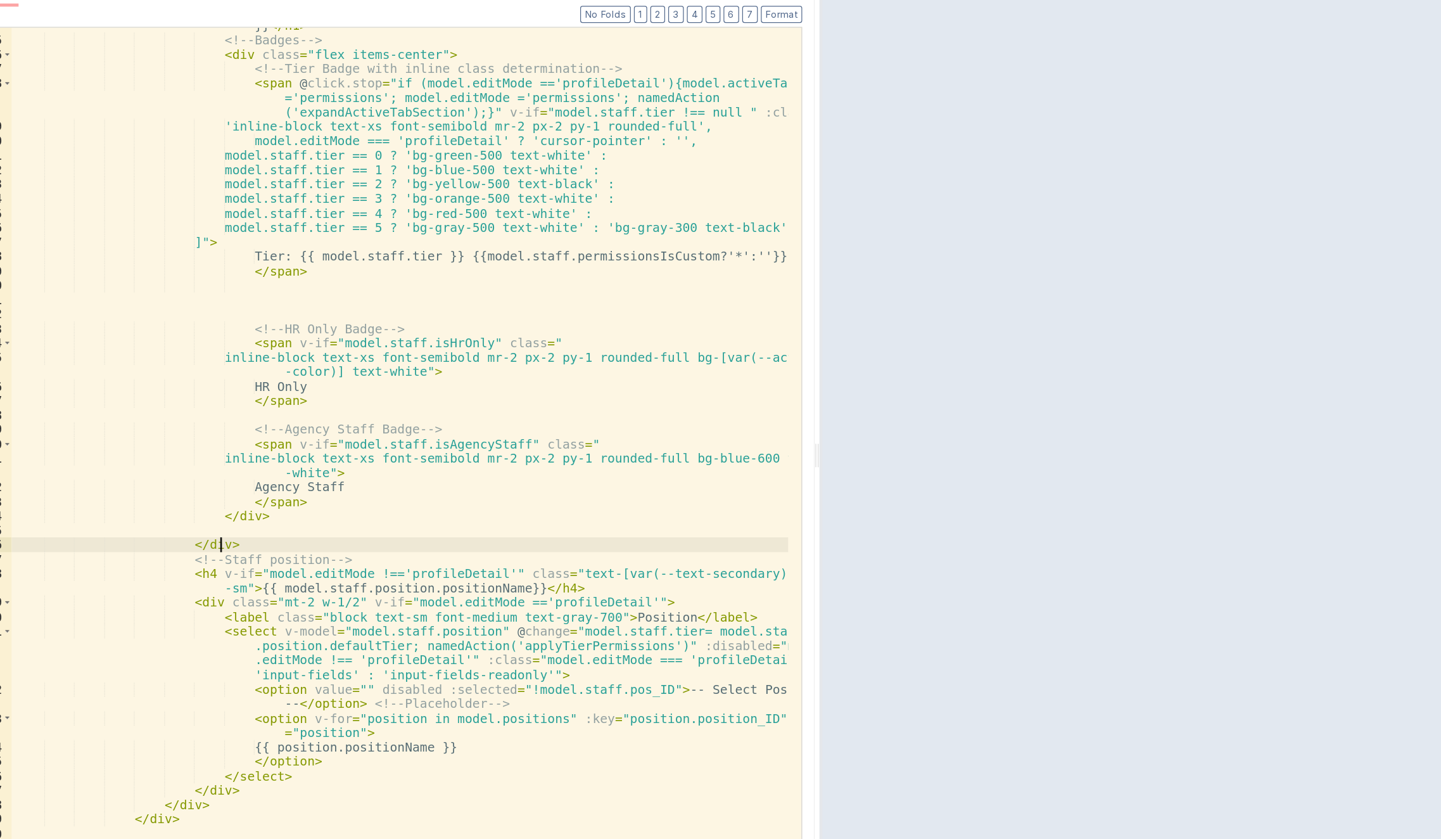
click at [507, 508] on div "< h1 class = "font-semibold text-[var(--text-primary)] text-xl" > {{ model.staf…" at bounding box center [379, 452] width 632 height 770
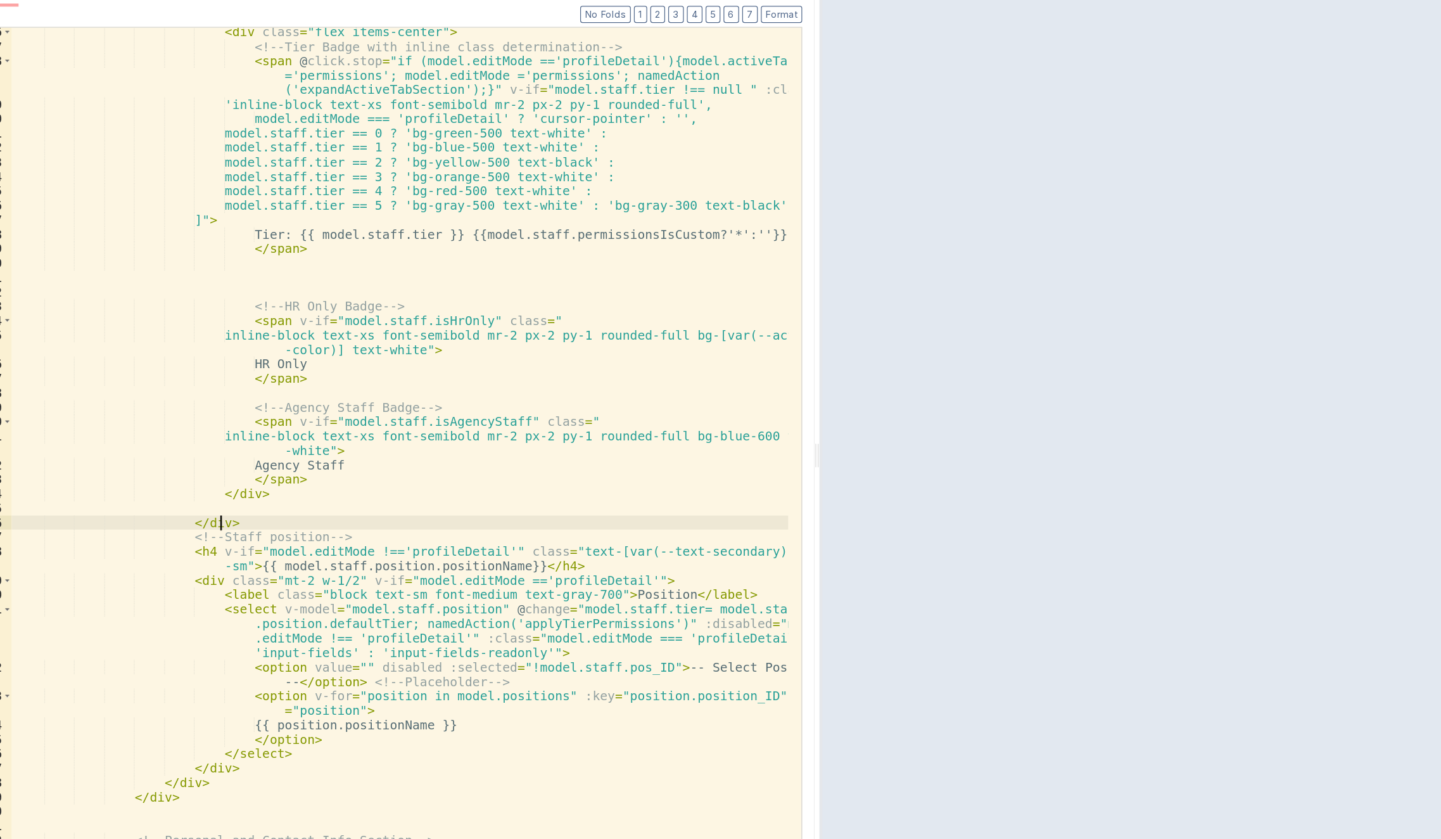
scroll to position [1826, 0]
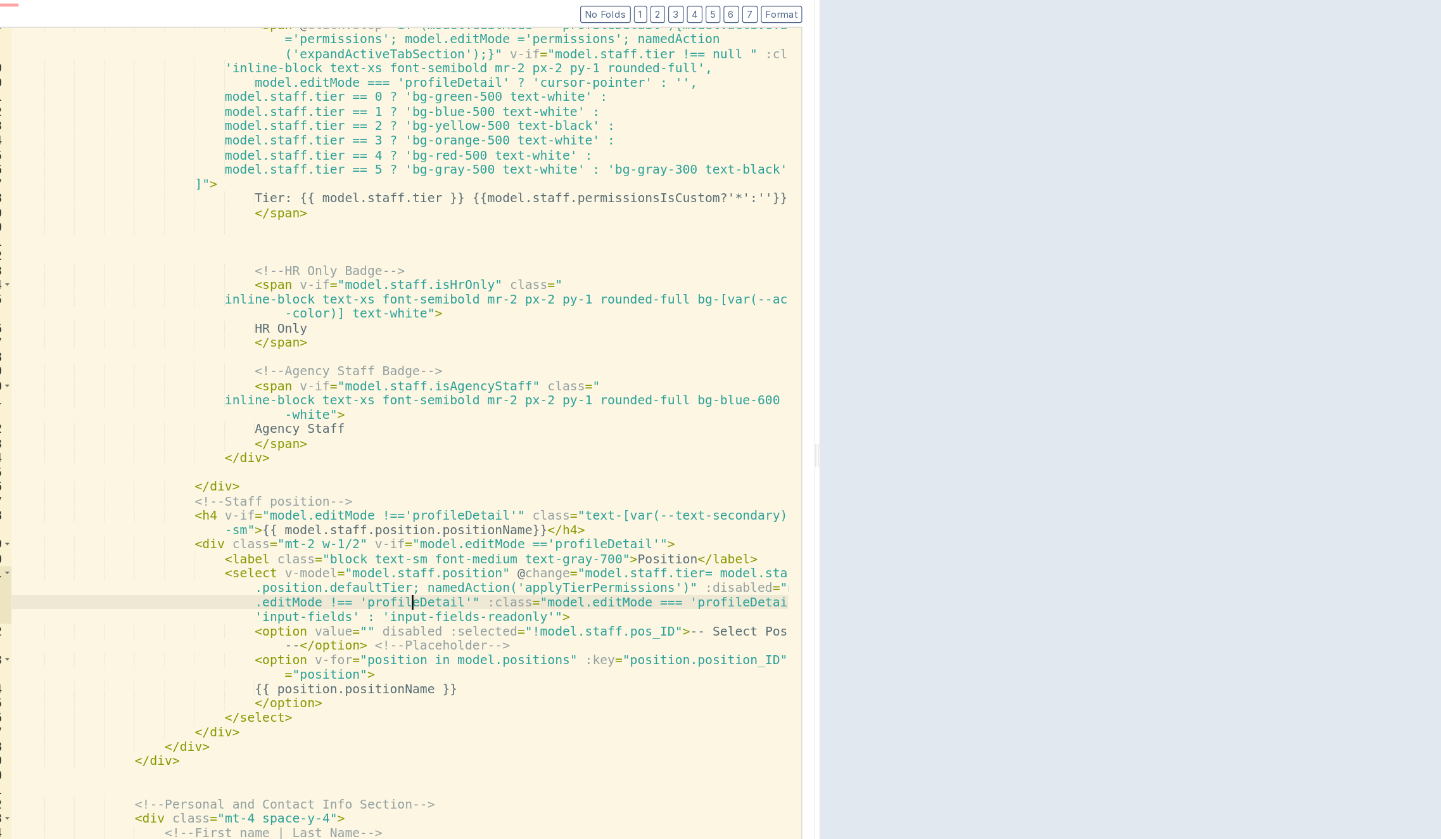
click at [388, 549] on div "< span @ click.stop = "if (model.editMode =='profileDetail'){model.activeTab ='…" at bounding box center [379, 469] width 632 height 781
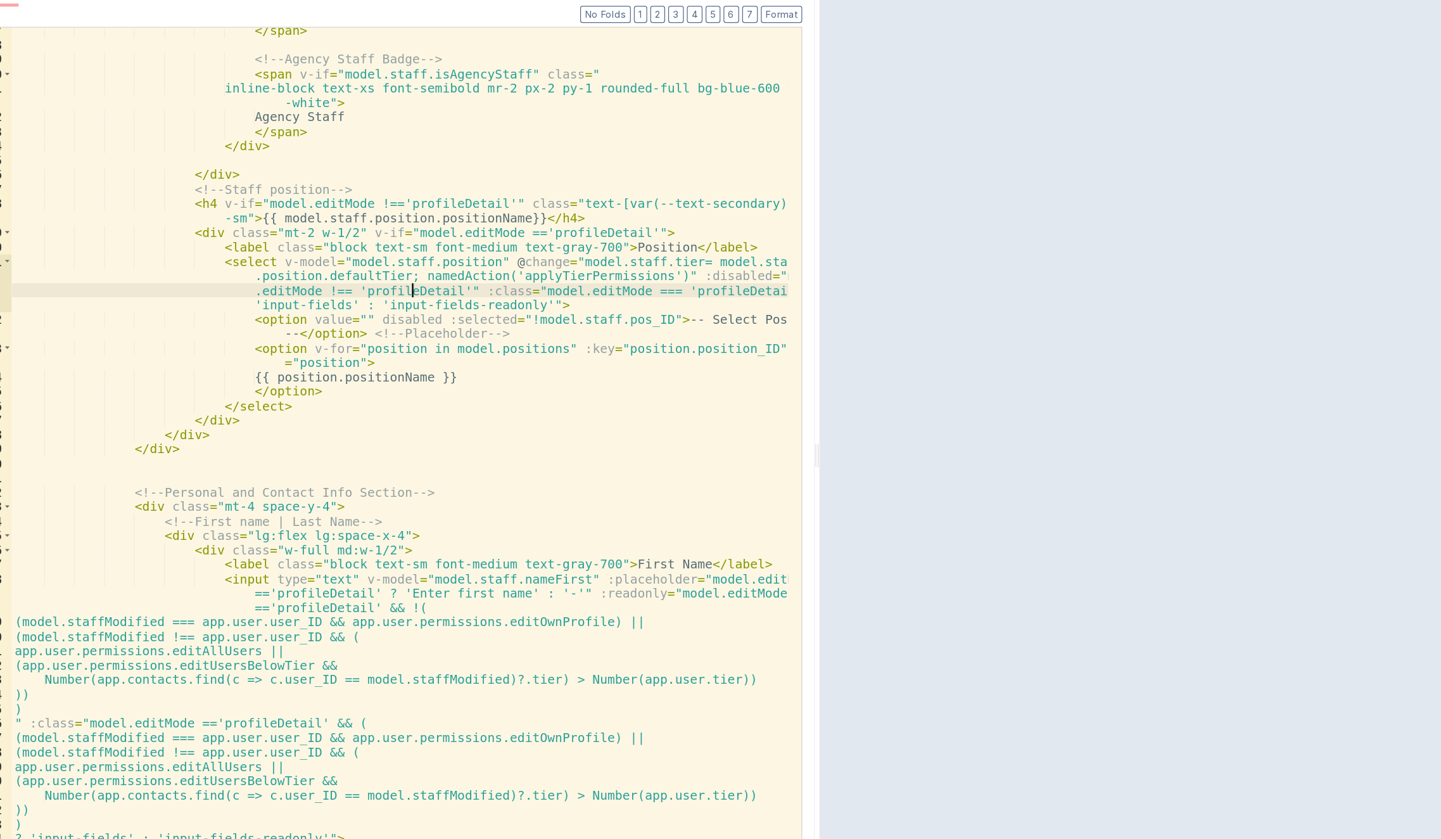
scroll to position [2080, 0]
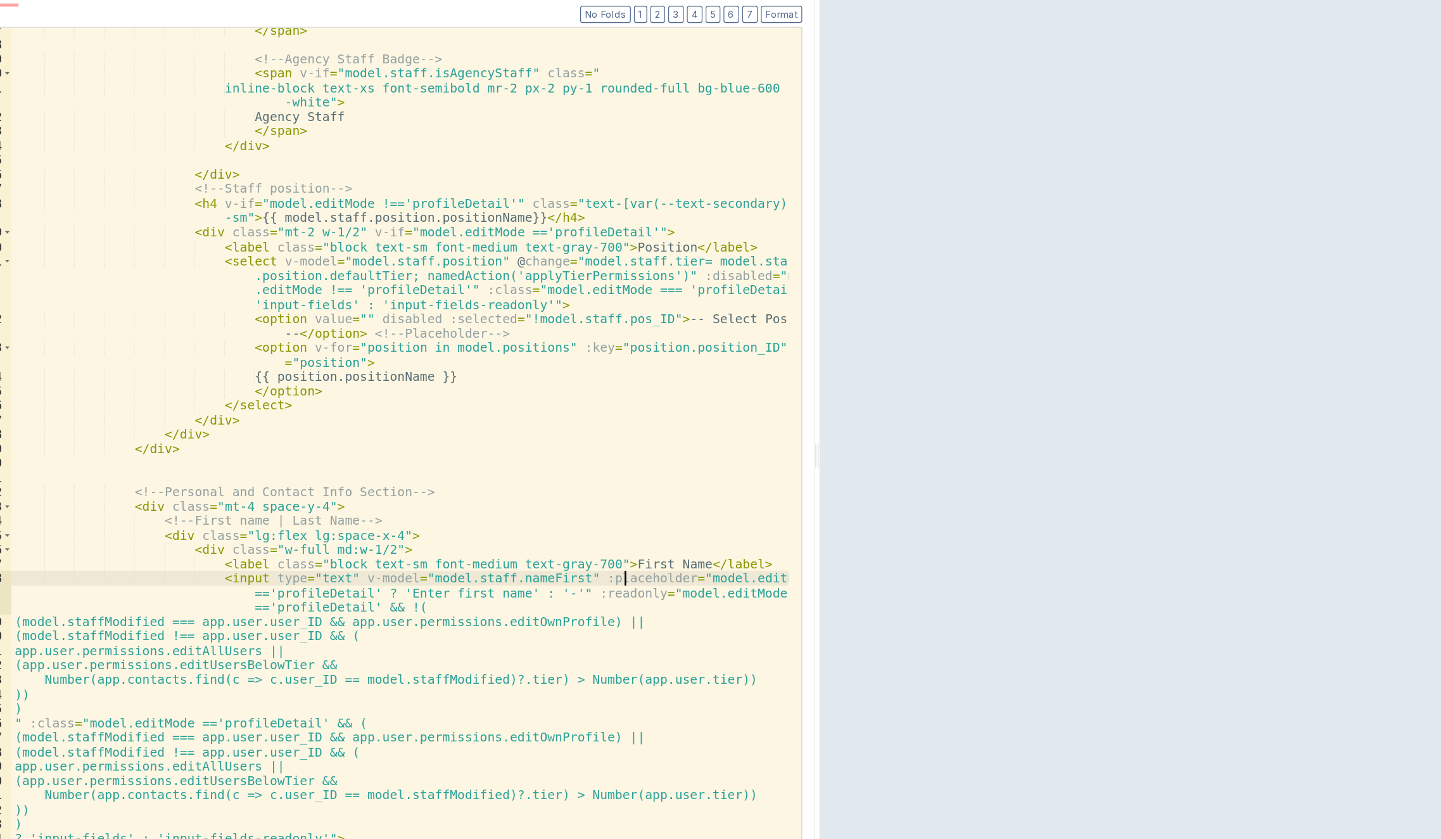
click at [560, 535] on div "</ span > <!-- Agency Staff Badge --> < span v-if = "model.staff.isAgencyStaff"…" at bounding box center [379, 462] width 632 height 758
click at [561, 542] on div "</ span > <!-- Agency Staff Badge --> < span v-if = "model.staff.isAgencyStaff"…" at bounding box center [379, 462] width 632 height 758
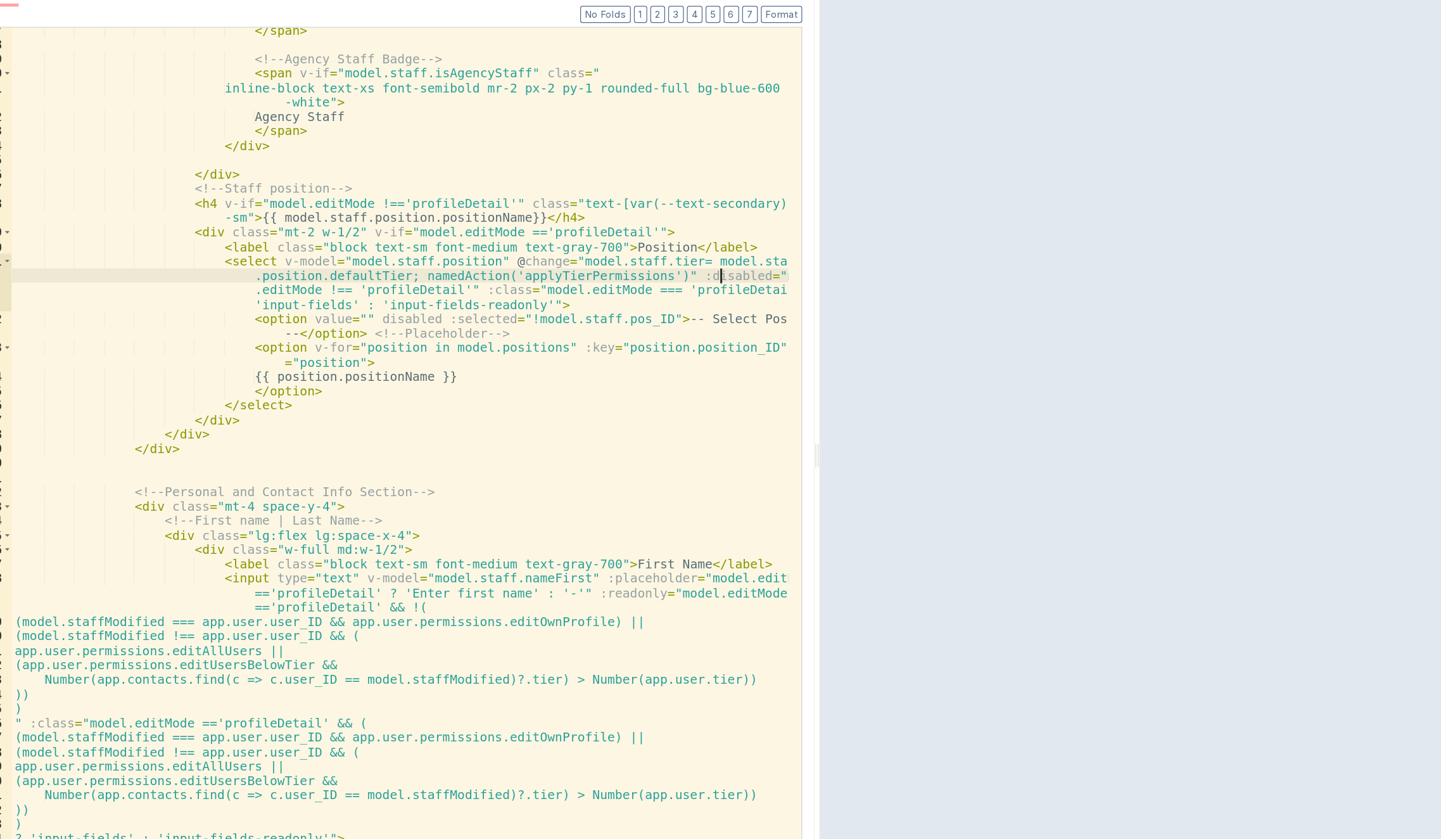
click at [637, 291] on div "</ span > <!-- Agency Staff Badge --> < span v-if = "model.staff.isAgencyStaff"…" at bounding box center [379, 462] width 632 height 758
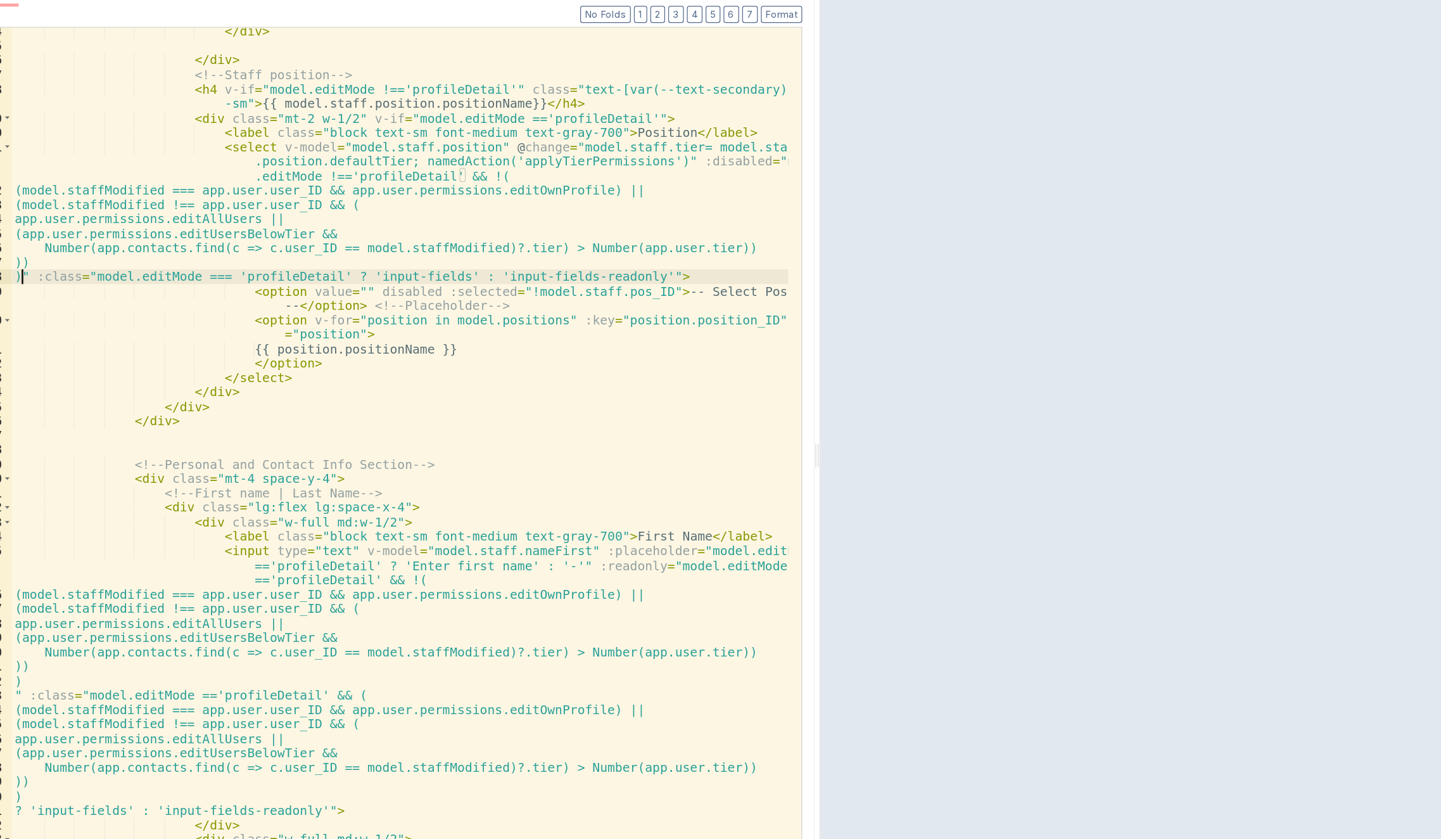
scroll to position [2174, 0]
click at [123, 626] on div "</ div > </ div > <!-- Staff position --> < h4 v-if = "model.editMode !=='profi…" at bounding box center [379, 462] width 632 height 758
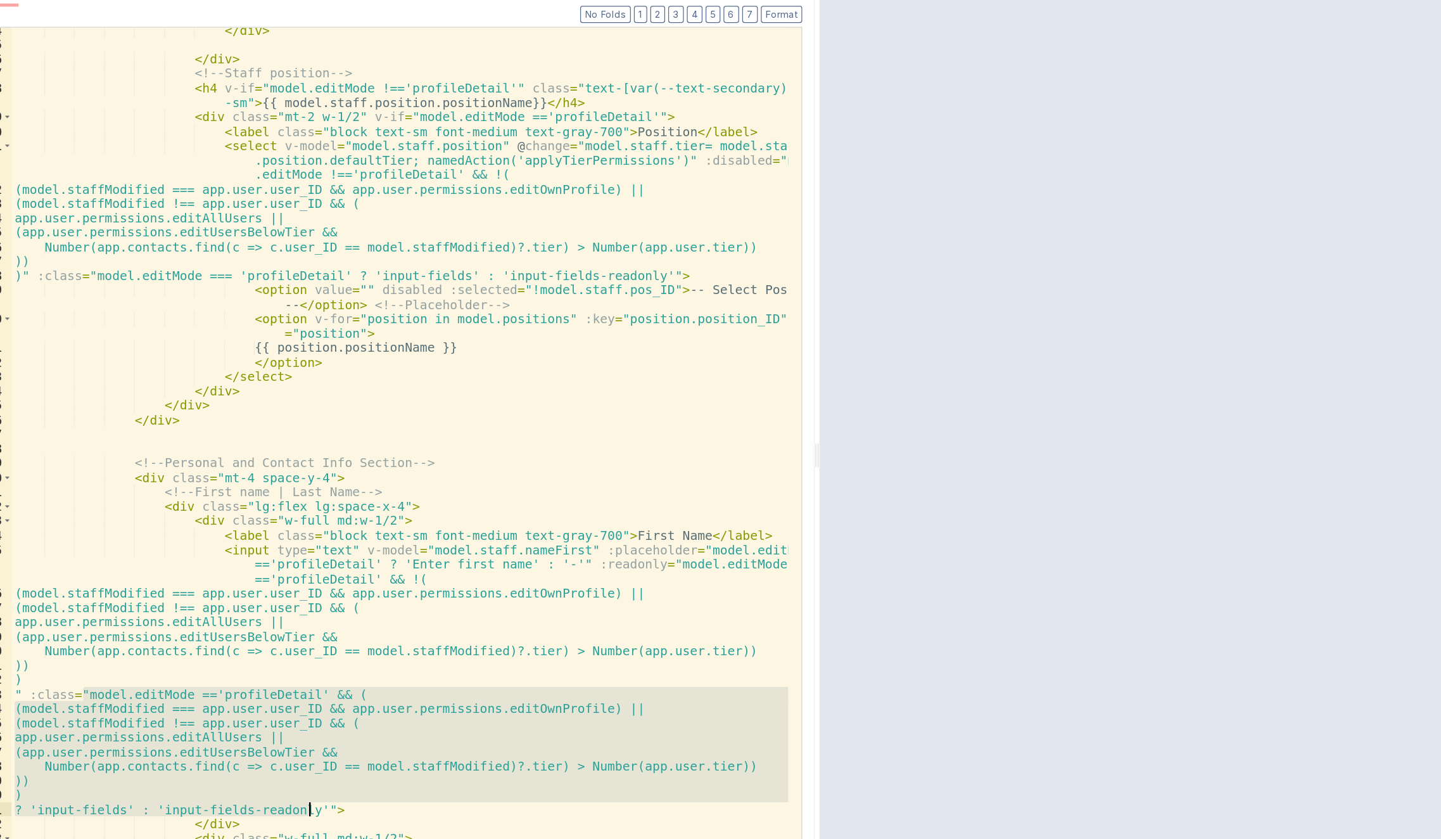
click at [123, 288] on div "</ div > </ div > <!-- Staff position --> < h4 v-if = "model.editMode !=='profi…" at bounding box center [379, 462] width 632 height 758
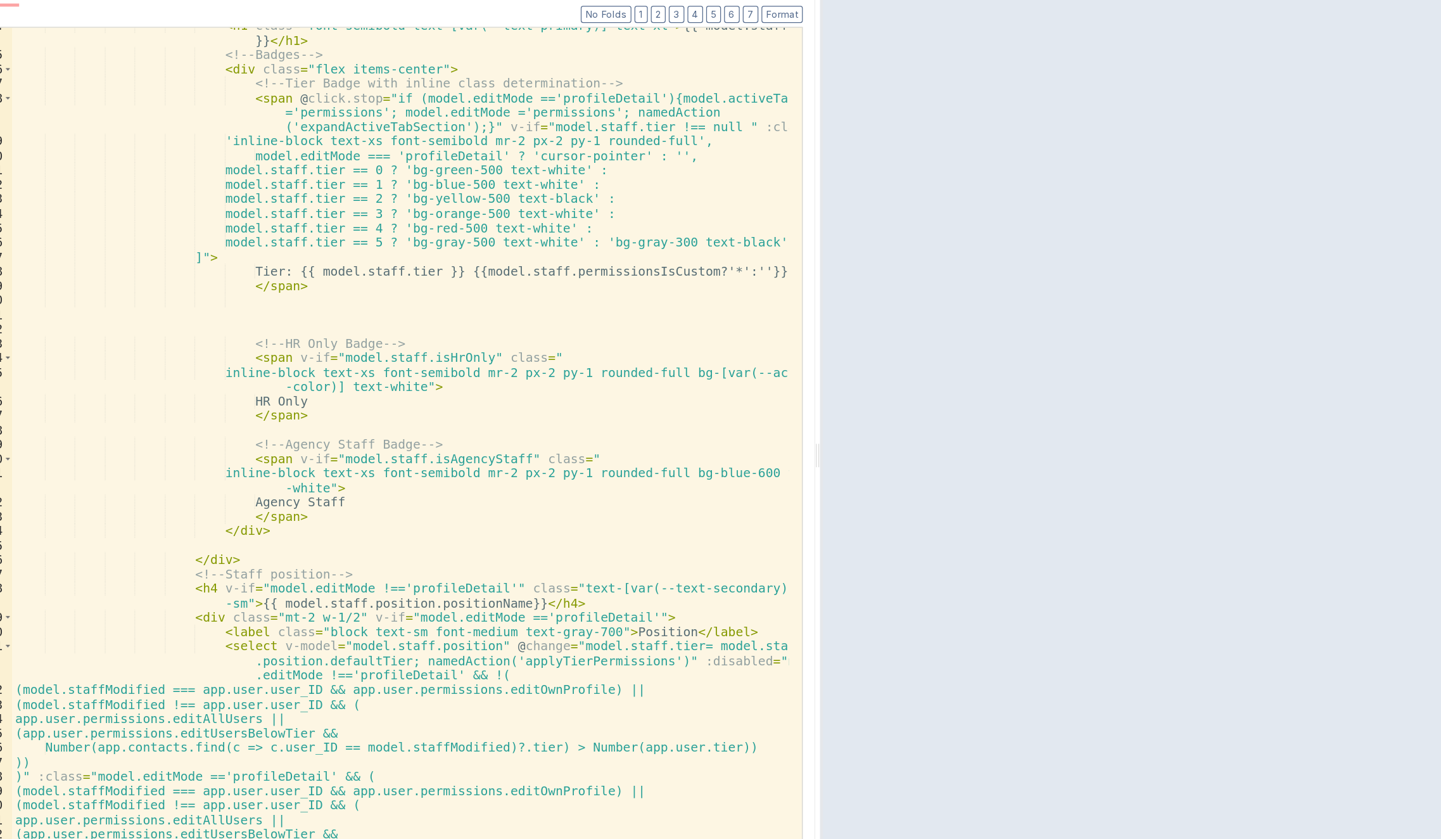
scroll to position [1739, 0]
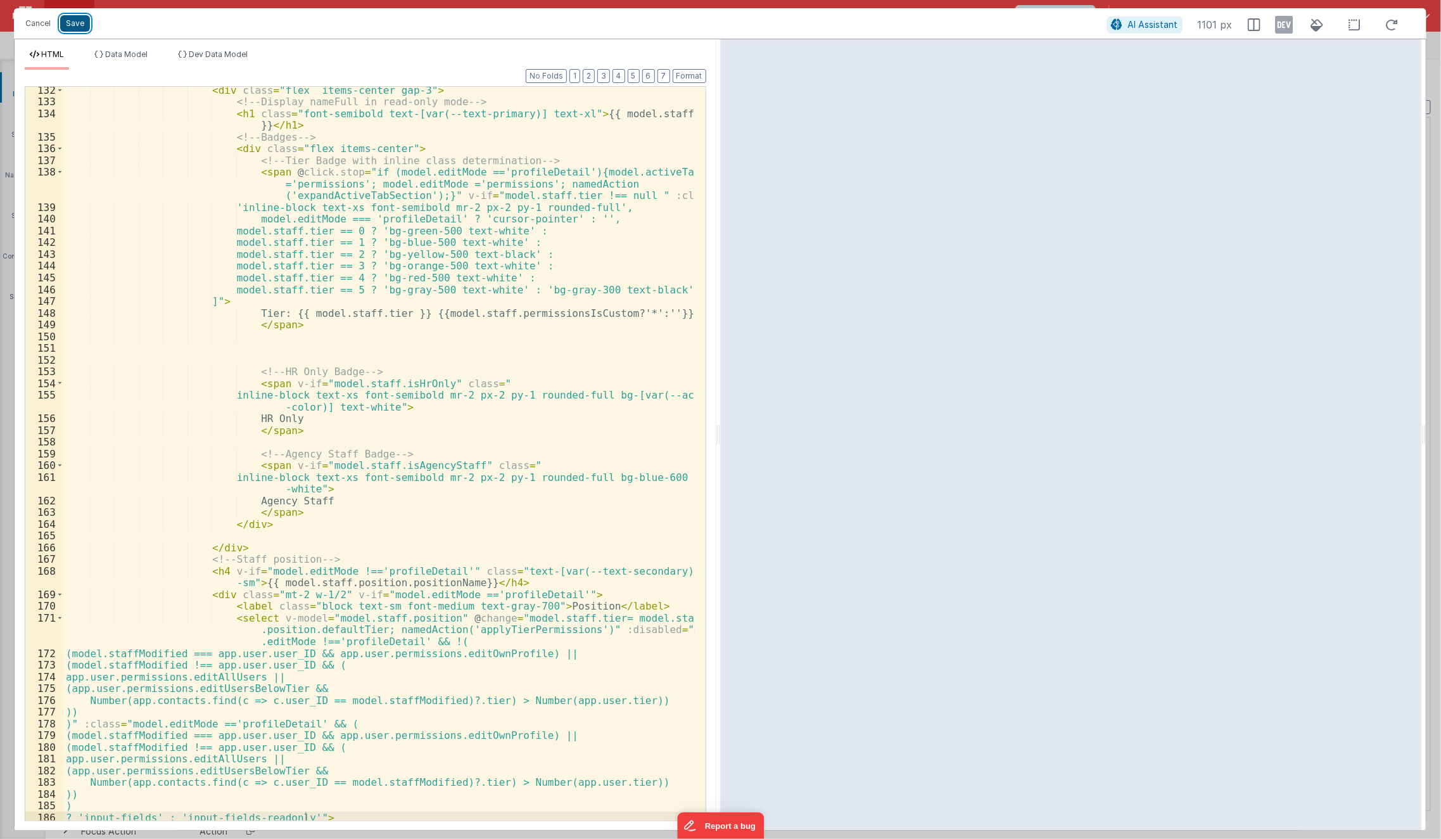
click at [73, 29] on button "Save" at bounding box center [75, 23] width 30 height 16
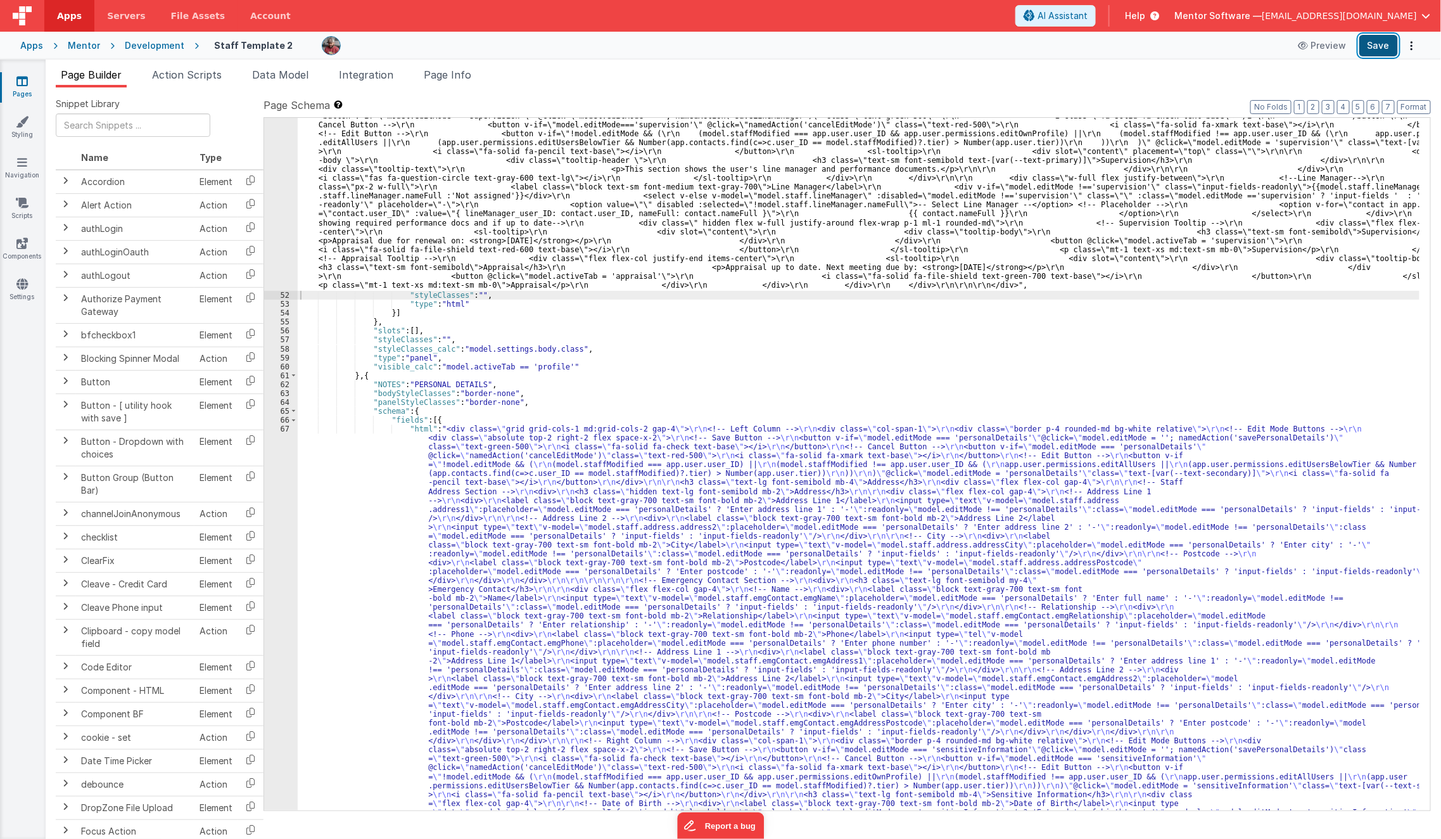
click at [1386, 48] on button "Save" at bounding box center [1378, 46] width 39 height 22
click at [1241, 205] on div ""html" : "<div class= \" space-y-4 md:space-y-0 md:grid md:grid-cols-3 md:gap-4…" at bounding box center [859, 151] width 1123 height 2967
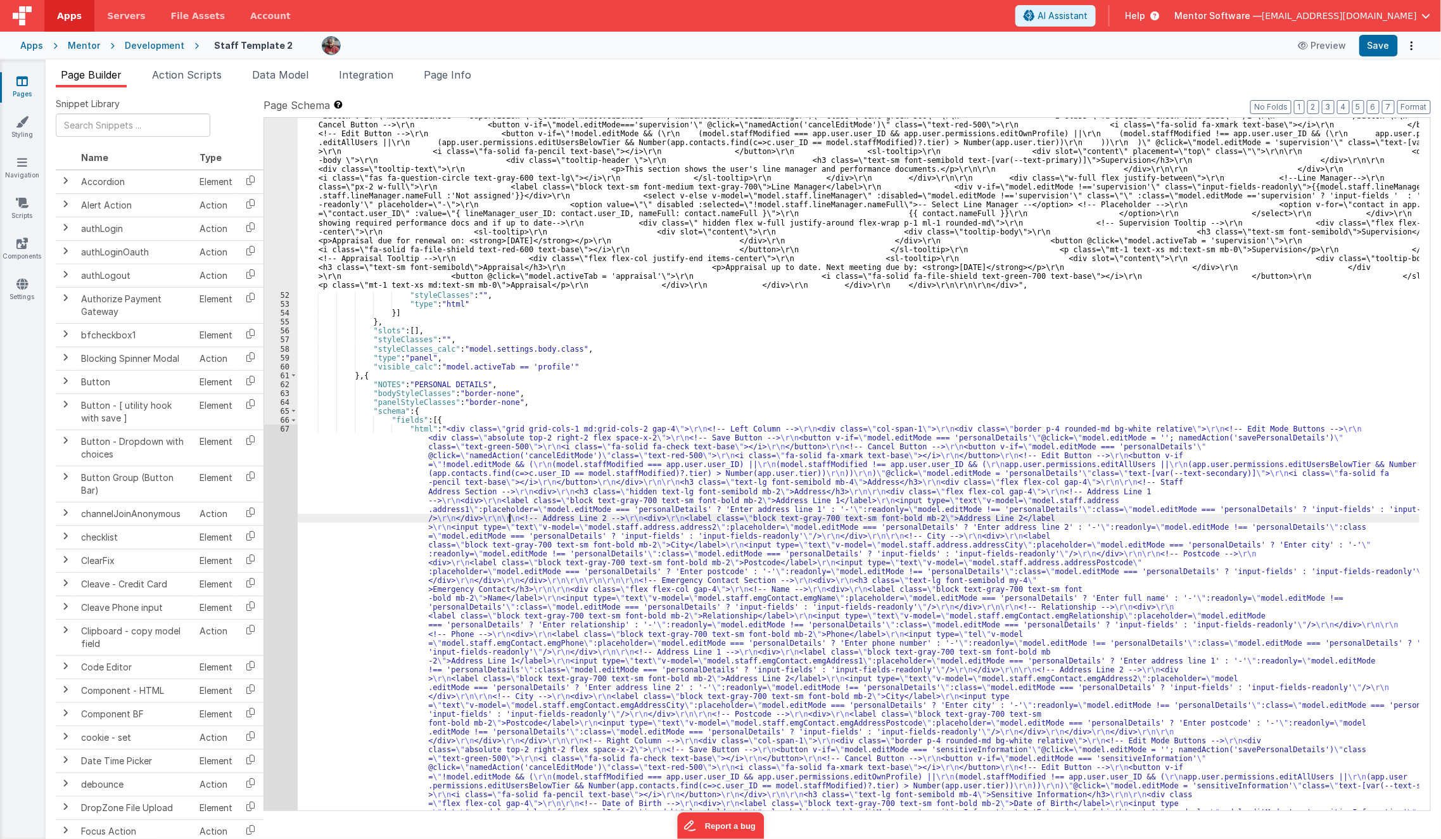
click at [510, 521] on div ""html" : "<div class= \" space-y-4 md:space-y-0 md:grid md:grid-cols-3 md:gap-4…" at bounding box center [859, 151] width 1123 height 2967
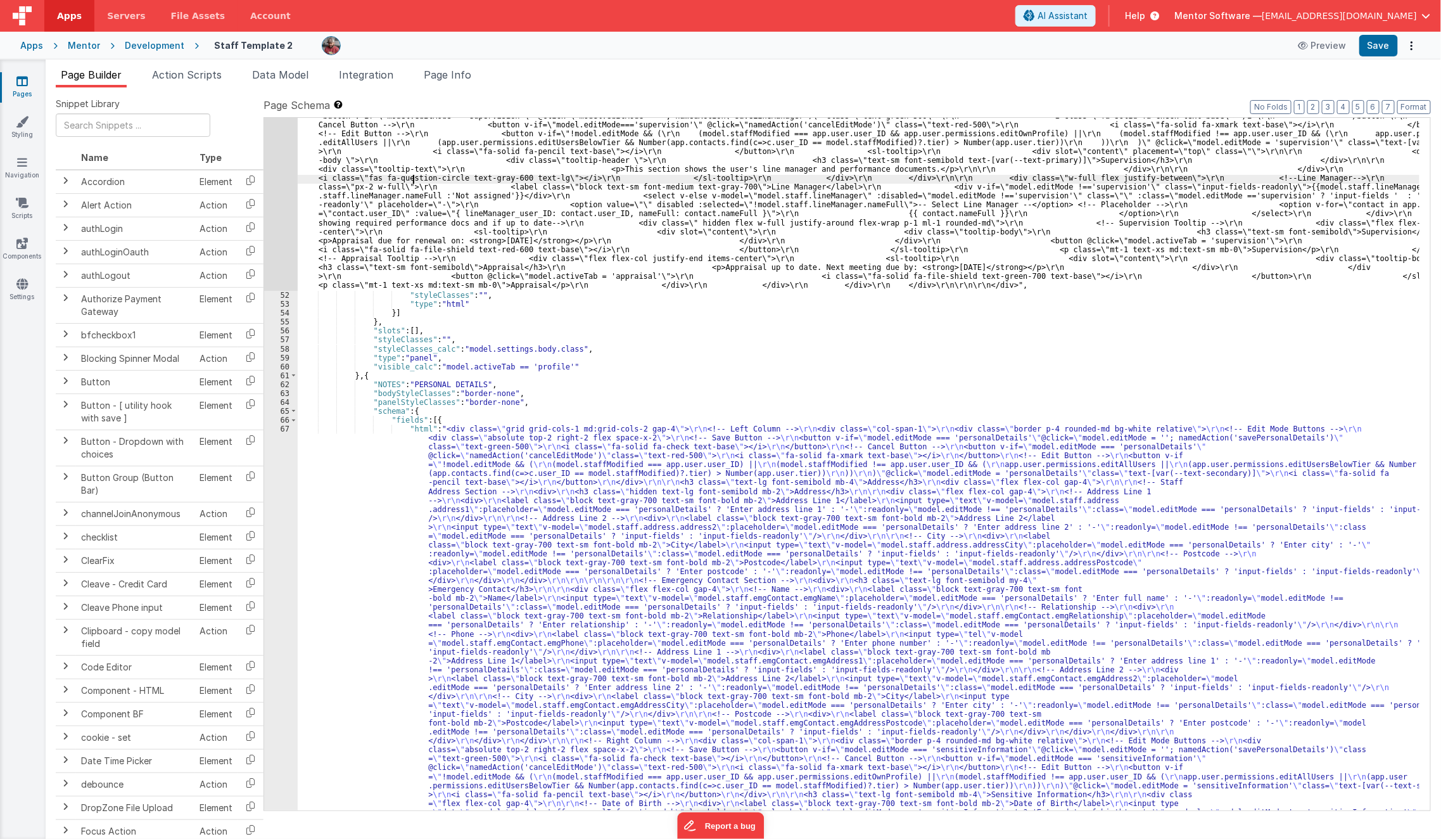
click at [414, 177] on div ""html" : "<div class= \" space-y-4 md:space-y-0 md:grid md:grid-cols-3 md:gap-4…" at bounding box center [859, 151] width 1123 height 2967
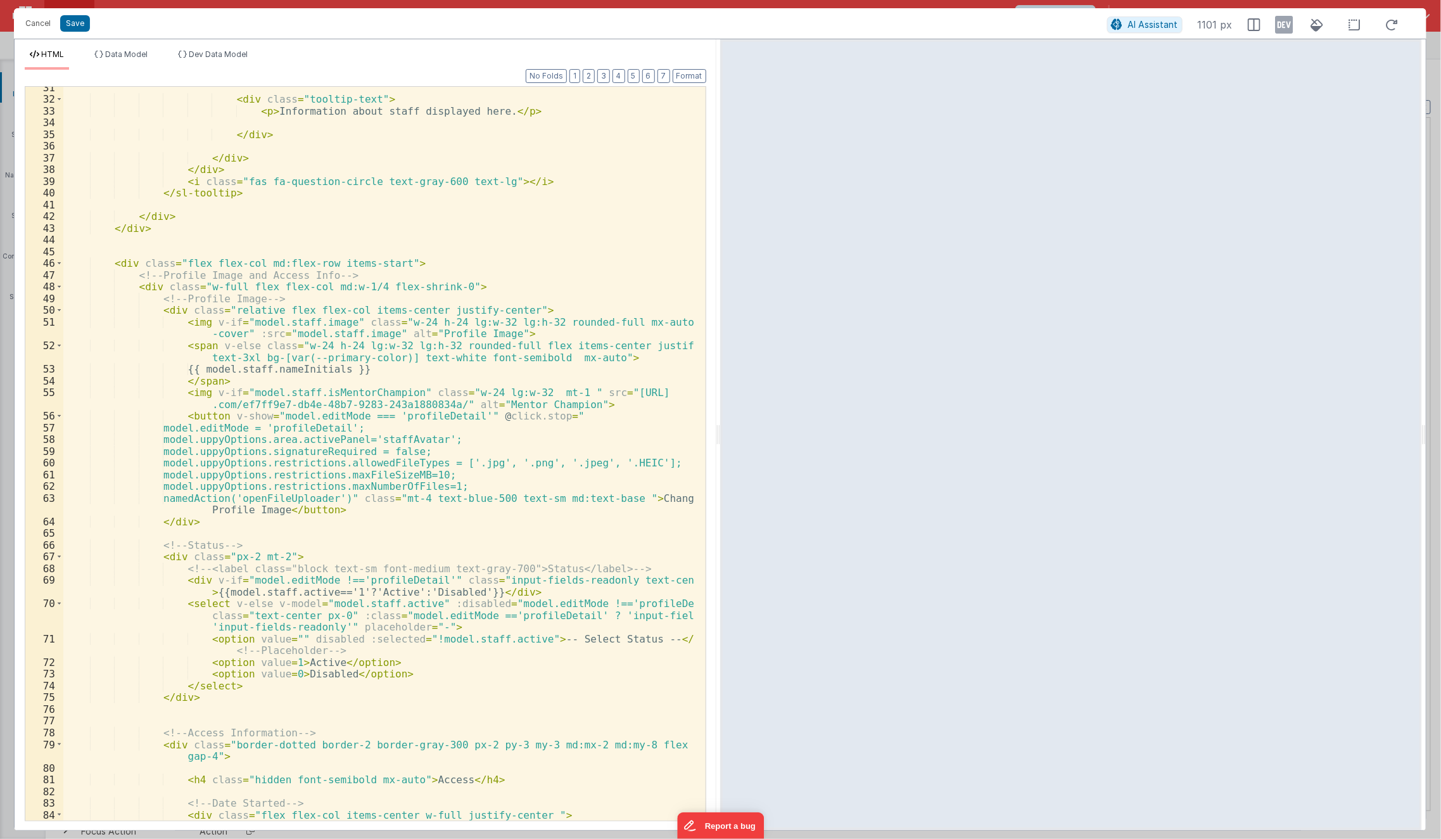
scroll to position [404, 0]
click at [41, 24] on button "Cancel" at bounding box center [38, 24] width 38 height 18
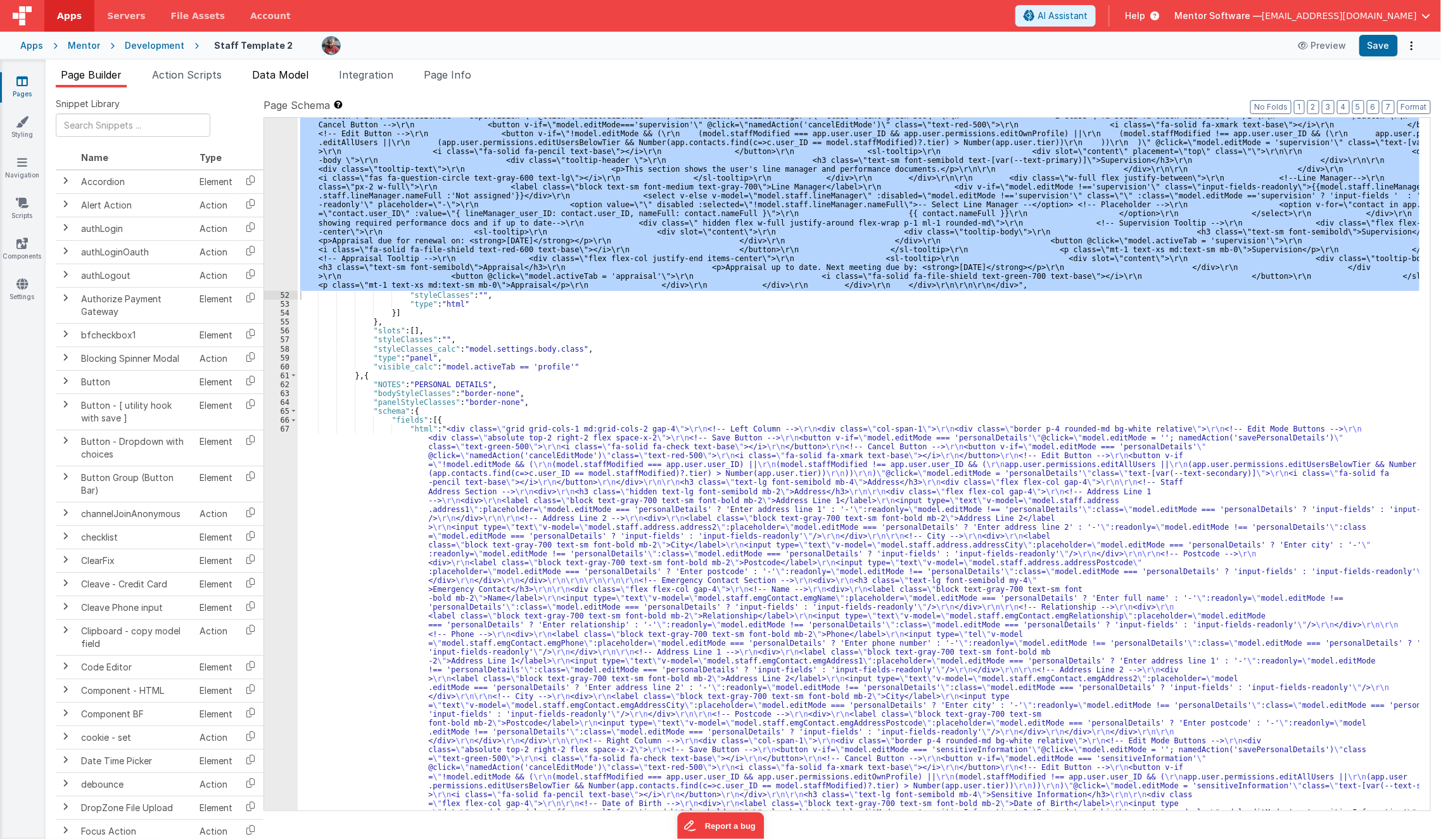
click at [276, 84] on li "Data Model" at bounding box center [280, 77] width 67 height 20
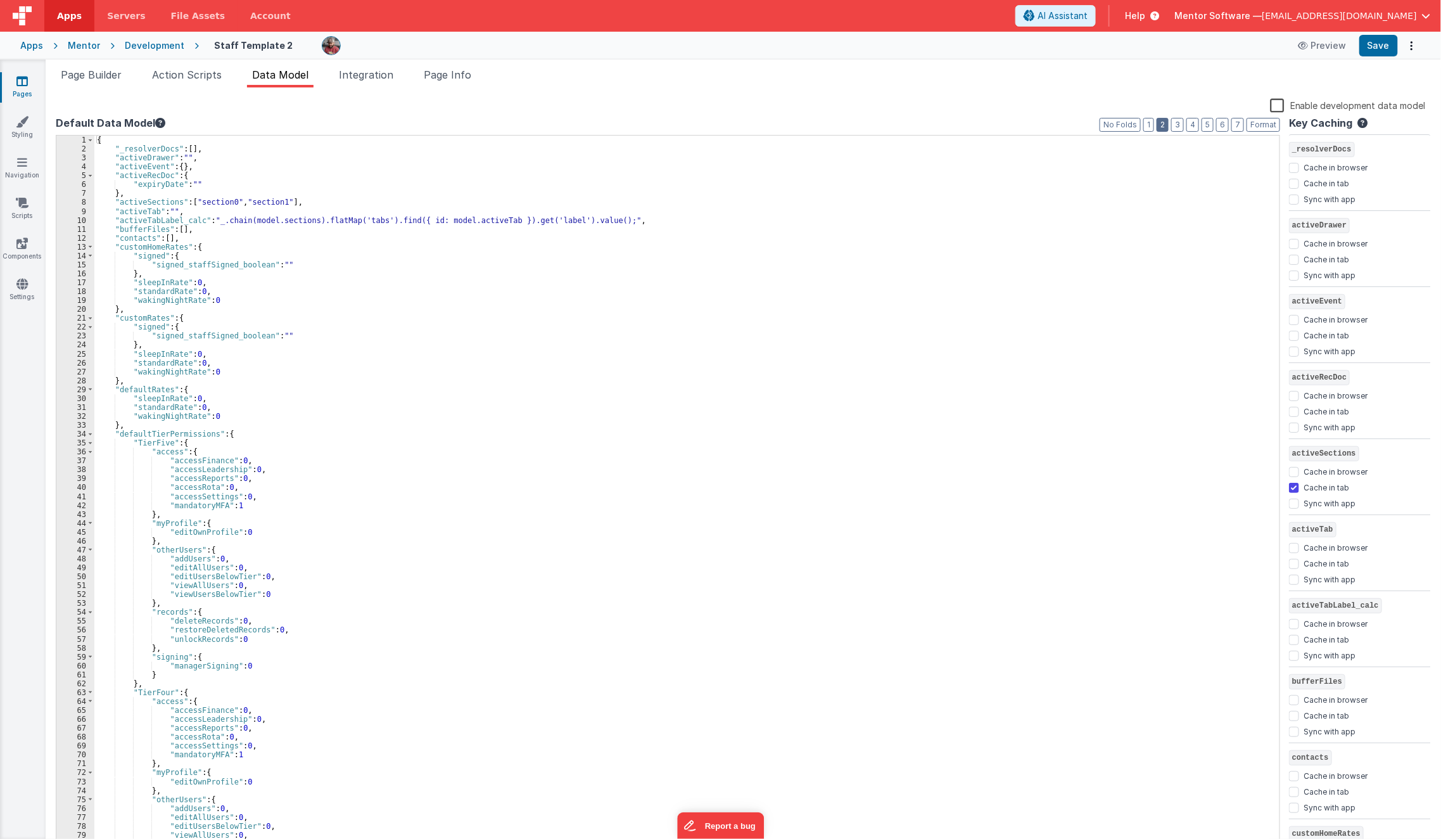
click at [1162, 126] on button "2" at bounding box center [1163, 125] width 12 height 14
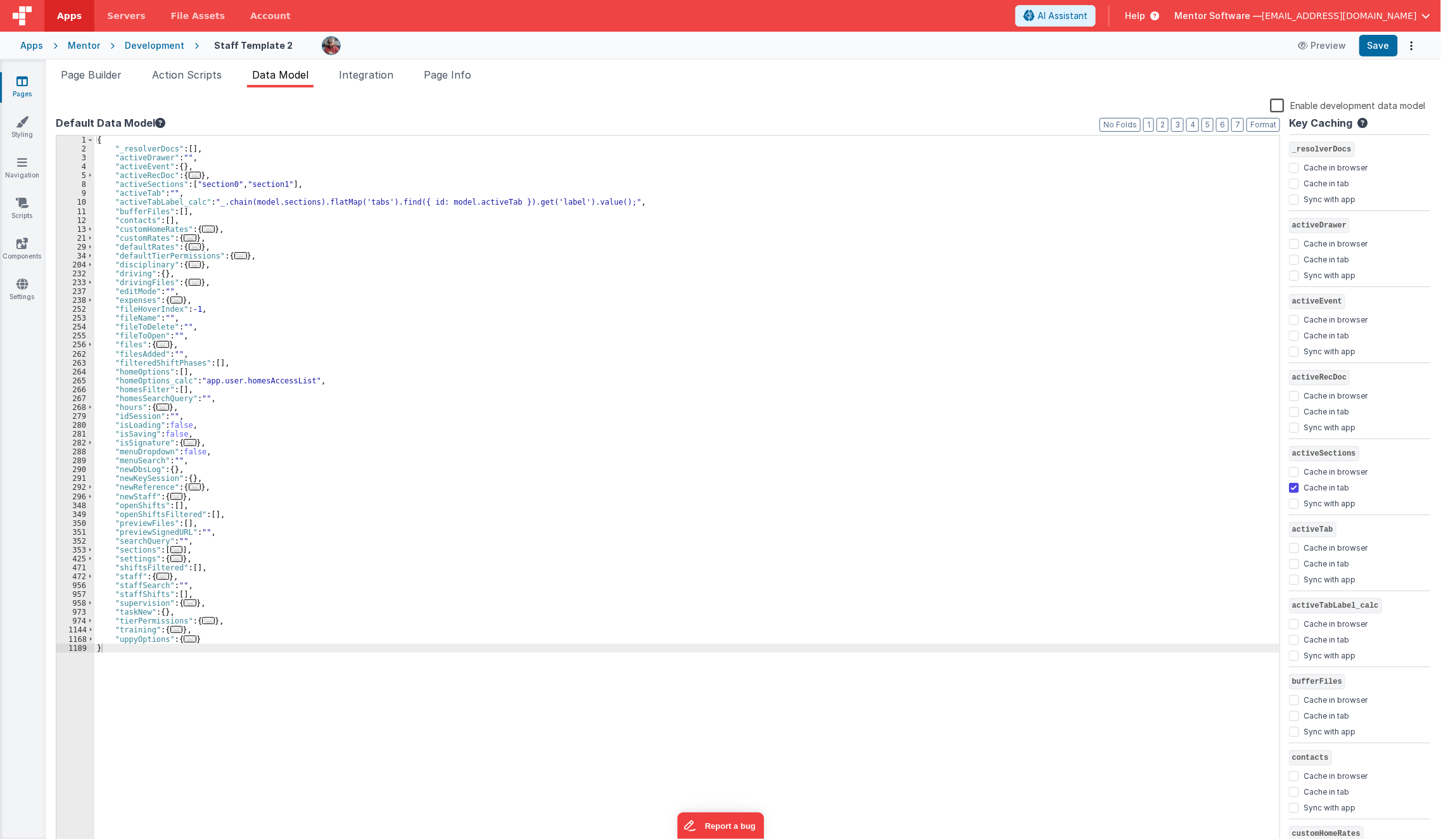
click at [253, 643] on div "{ "_resolverDocs" : [ ] , "activeDrawer" : "" , "activeEvent" : { } , "activeRe…" at bounding box center [687, 502] width 1186 height 732
click at [234, 632] on div "{ "_resolverDocs" : [ ] , "activeDrawer" : "" , "activeEvent" : { } , "activeRe…" at bounding box center [687, 502] width 1186 height 732
click at [231, 644] on div "{ "_resolverDocs" : [ ] , "activeDrawer" : "" , "activeEvent" : { } , "activeRe…" at bounding box center [687, 502] width 1186 height 732
click at [243, 634] on div "{ "_resolverDocs" : [ ] , "activeDrawer" : "" , "activeEvent" : { } , "activeRe…" at bounding box center [687, 502] width 1186 height 732
click at [242, 637] on div "{ "_resolverDocs" : [ ] , "activeDrawer" : "" , "activeEvent" : { } , "activeRe…" at bounding box center [687, 502] width 1186 height 732
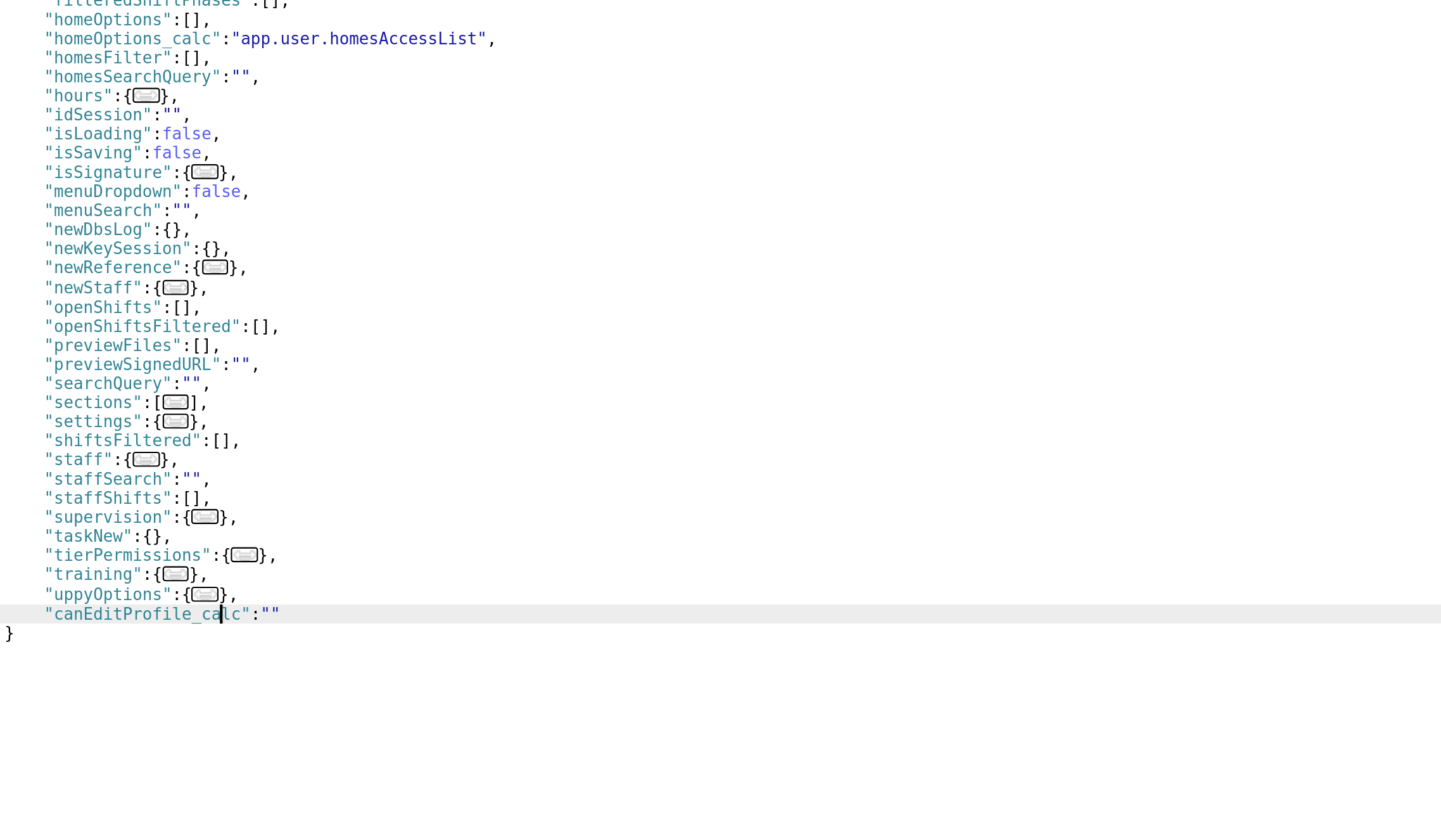
click at [177, 677] on div "{ "_resolverDocs" : [ ] , "activeDrawer" : "" , "activeEvent" : { } , "activeRe…" at bounding box center [687, 502] width 1186 height 732
click at [195, 647] on div "{ "_resolverDocs" : [ ] , "activeDrawer" : "" , "activeEvent" : { } , "activeRe…" at bounding box center [687, 502] width 1186 height 732
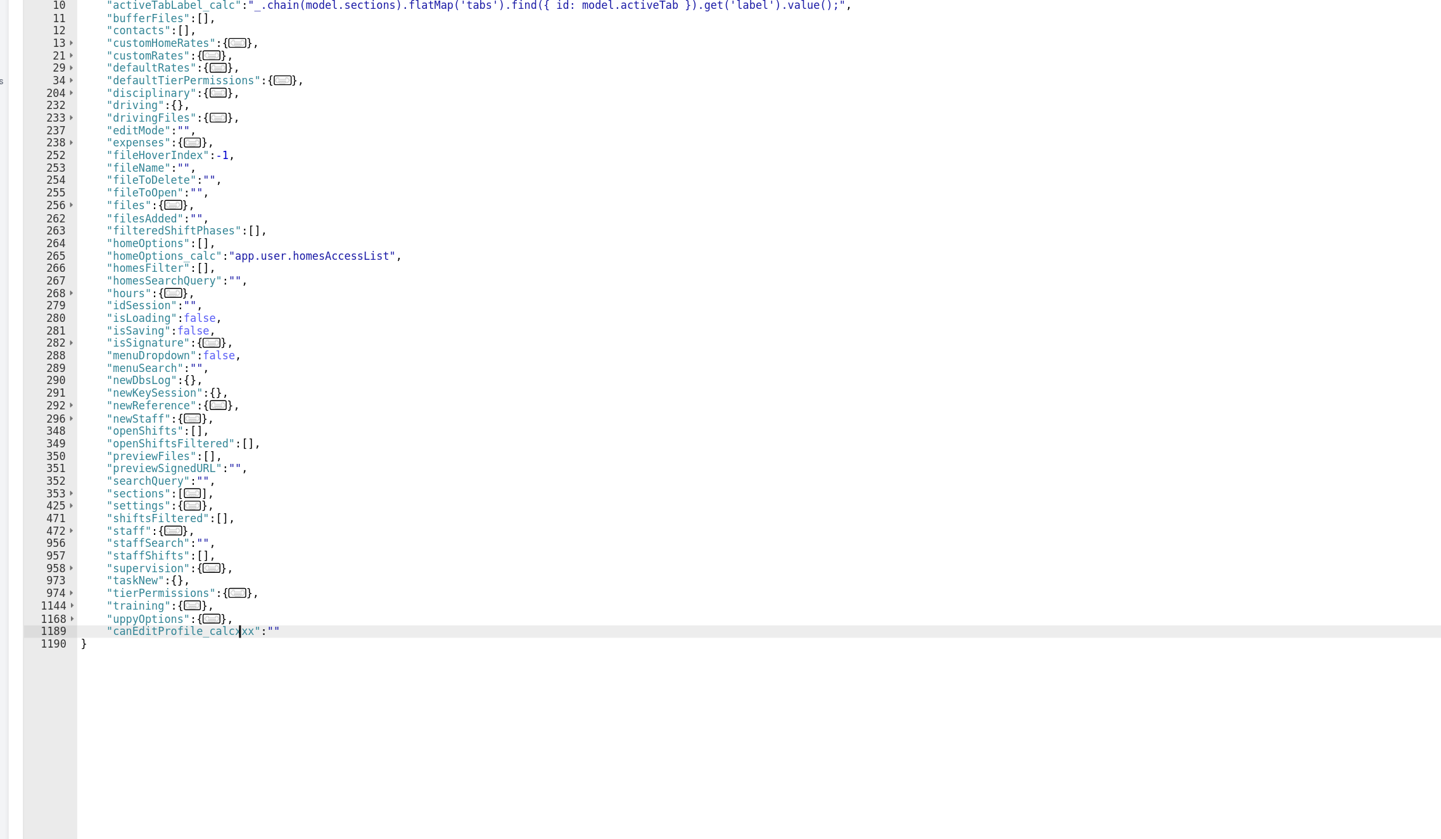
click at [224, 648] on div "{ "_resolverDocs" : [ ] , "activeDrawer" : "" , "activeEvent" : { } , "activeRe…" at bounding box center [687, 502] width 1186 height 732
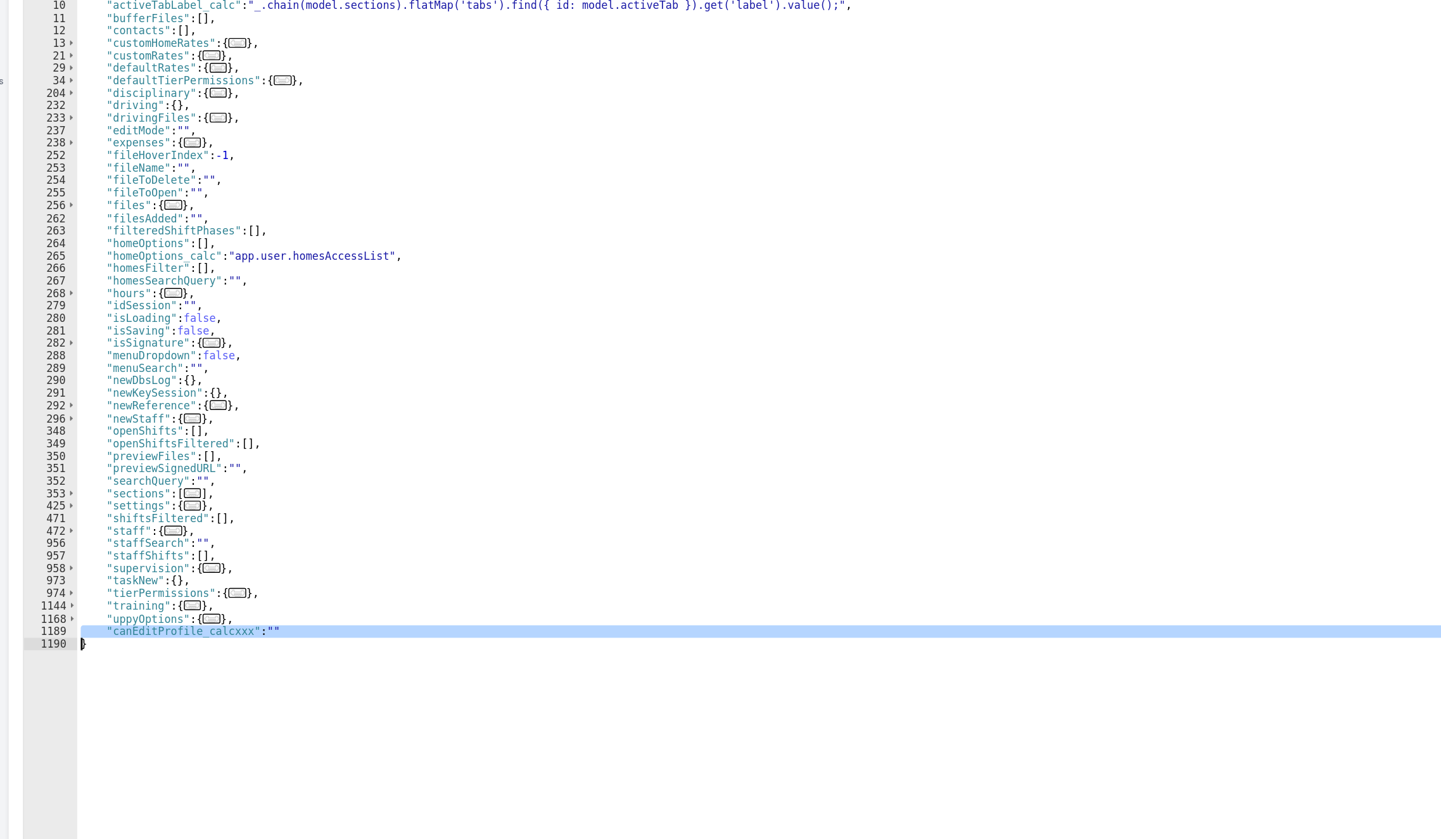
click at [224, 648] on div "{ "_resolverDocs" : [ ] , "activeDrawer" : "" , "activeEvent" : { } , "activeRe…" at bounding box center [687, 502] width 1186 height 732
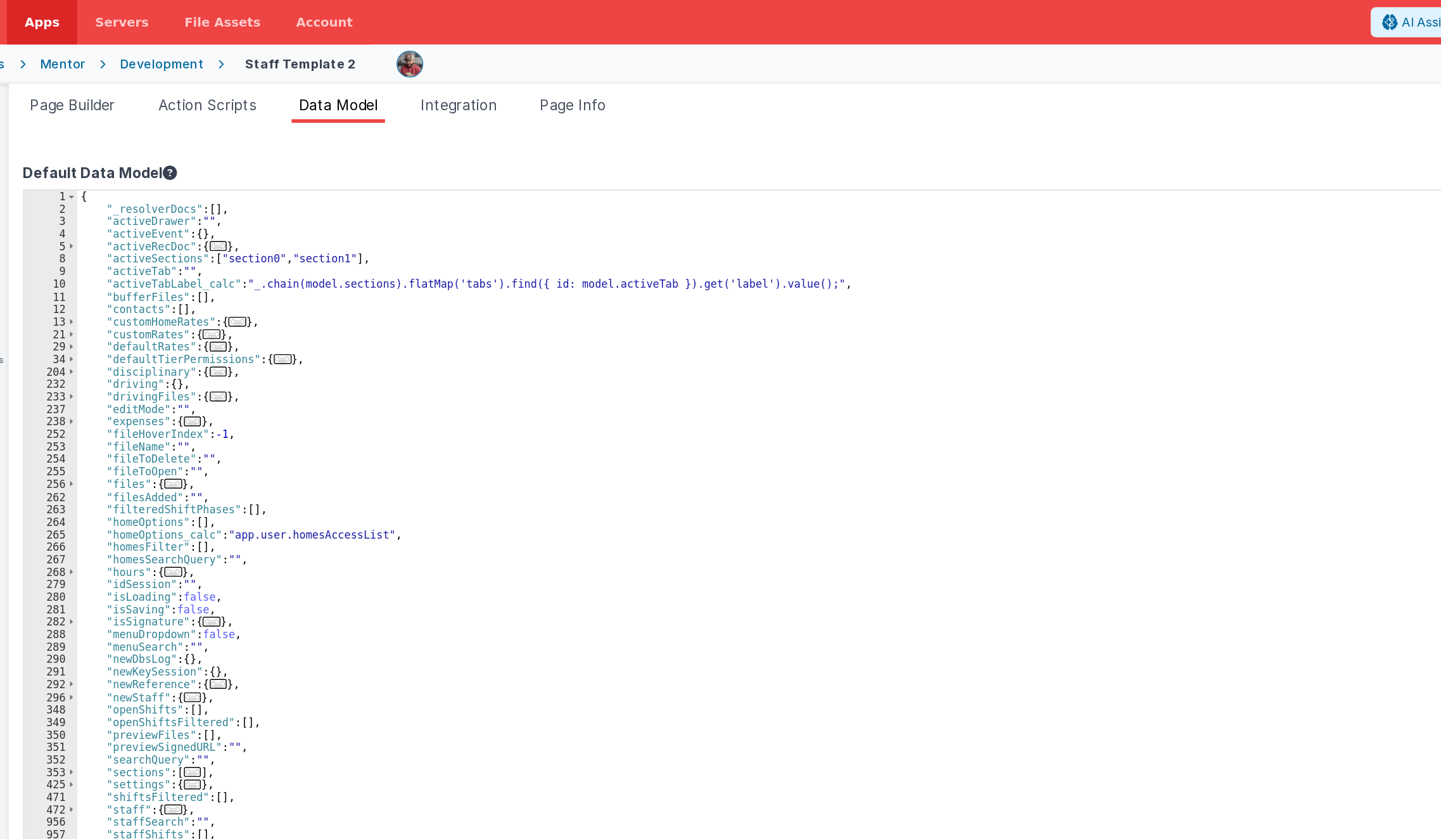
click at [203, 450] on div "{ "_resolverDocs" : [ ] , "activeDrawer" : "" , "activeEvent" : { } , "activeRe…" at bounding box center [686, 493] width 1185 height 714
click at [203, 450] on div "{ "_resolverDocs" : [ ] , "activeDrawer" : "" , "activeEvent" : { } , "activeRe…" at bounding box center [687, 502] width 1186 height 732
click at [113, 85] on li "Page Builder" at bounding box center [91, 77] width 71 height 20
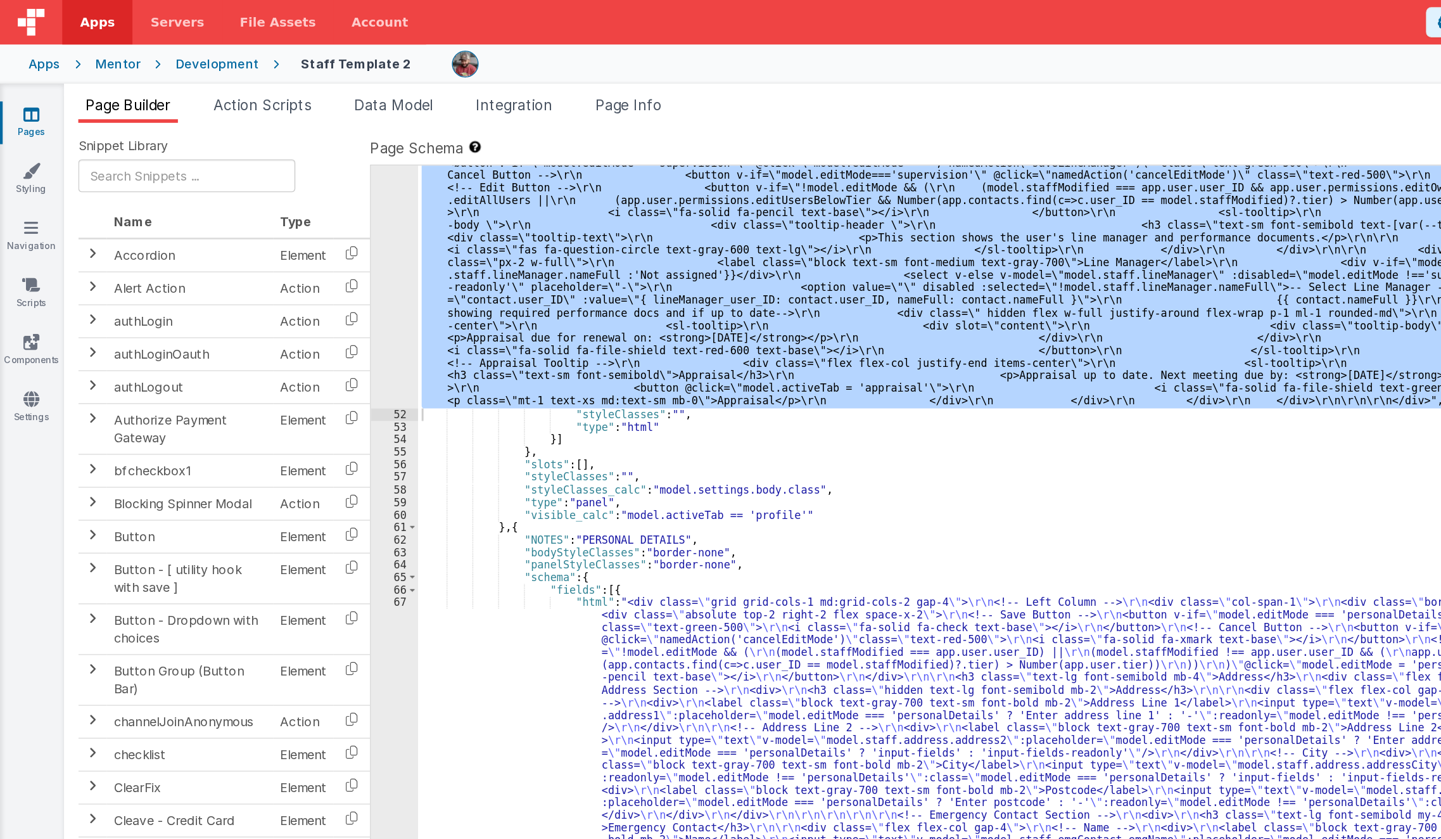
click at [344, 244] on div ""html" : "<div class= \" space-y-4 md:space-y-0 md:grid md:grid-cols-3 md:gap-4…" at bounding box center [859, 464] width 1122 height 692
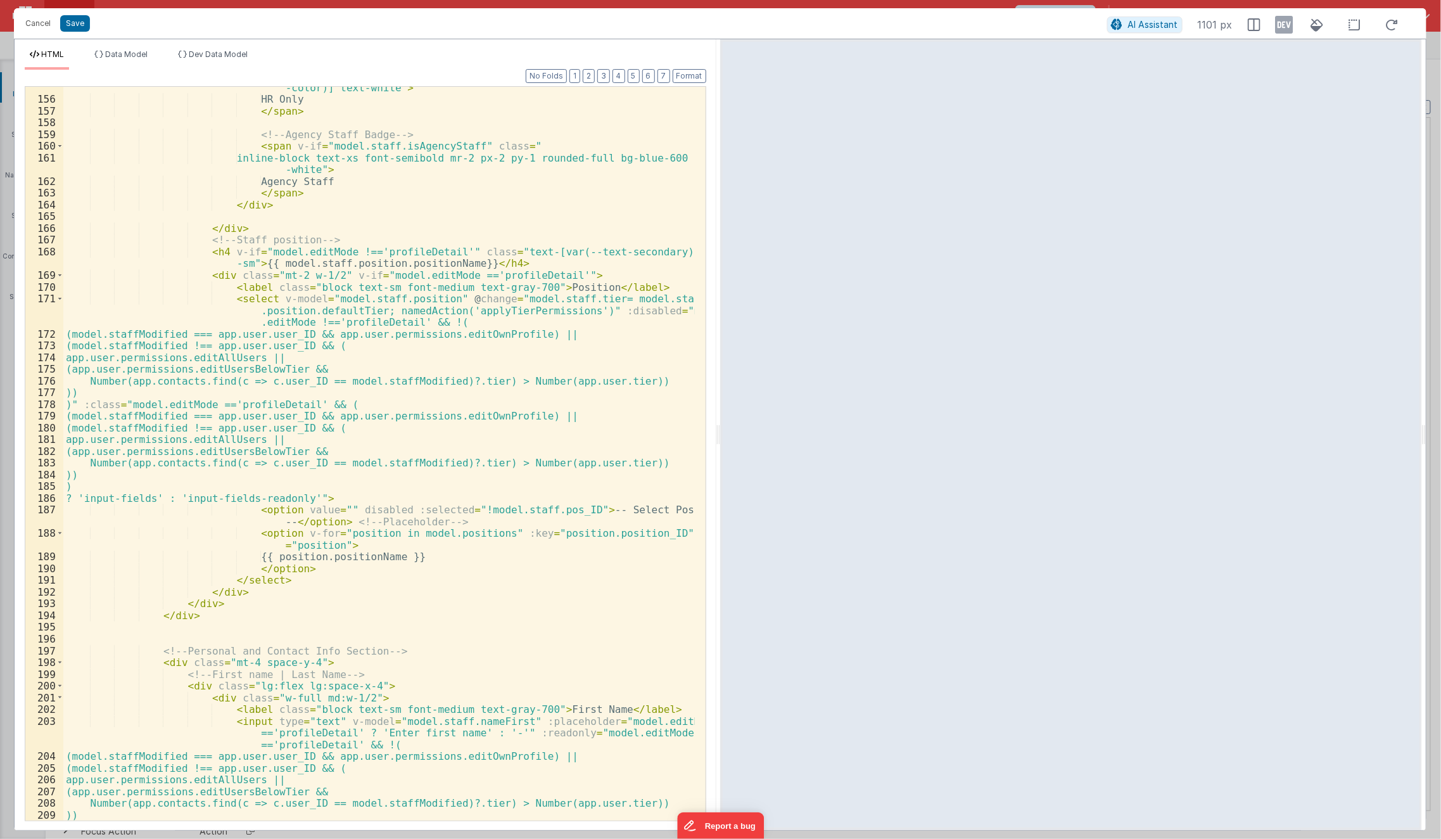
scroll to position [2060, 0]
click at [641, 310] on div "inline-block text-xs font-semibold mr-2 px-2 py-1 rounded-full bg-[var(--active…" at bounding box center [379, 453] width 632 height 770
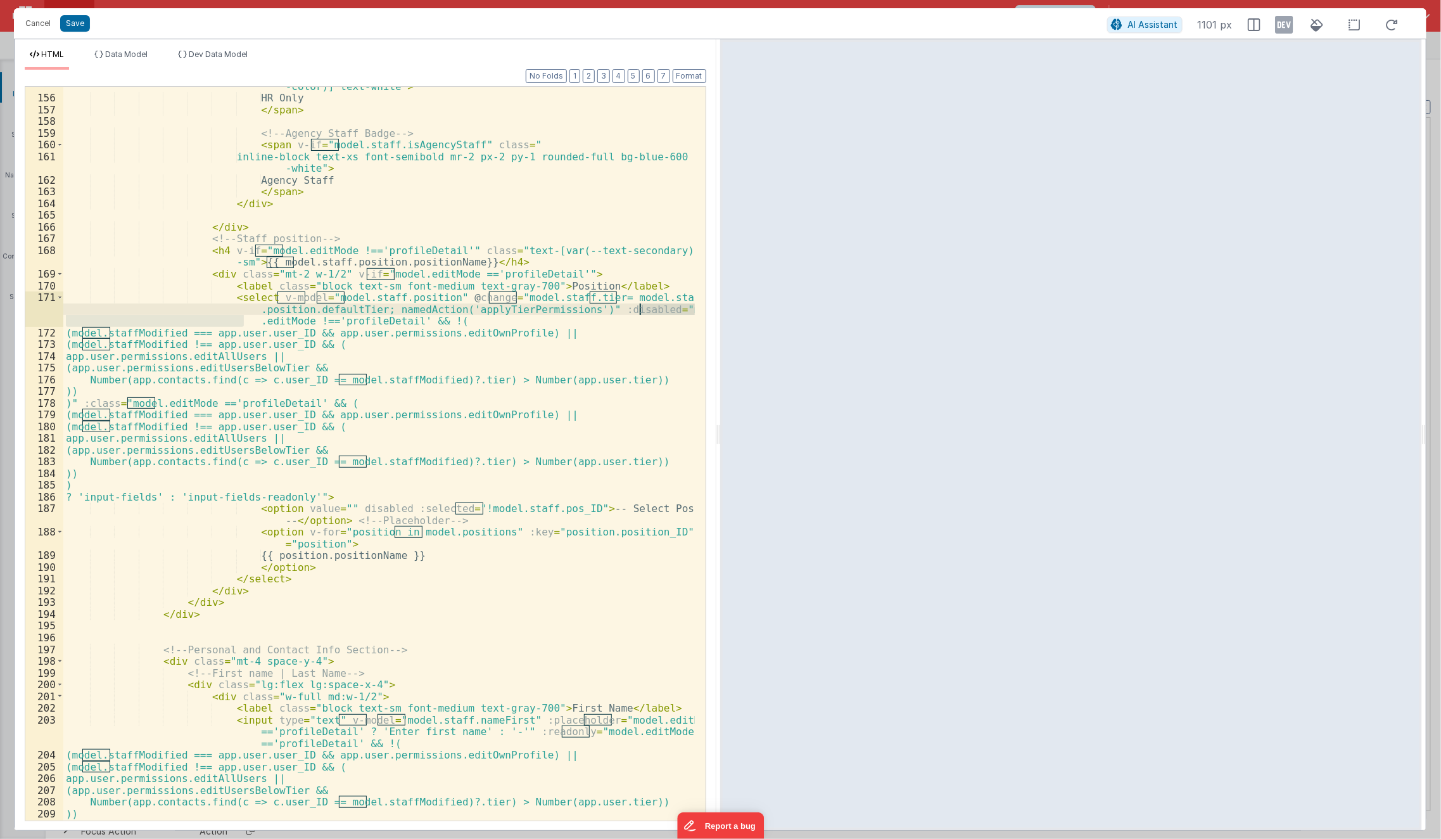
click at [637, 312] on div "inline-block text-xs font-semibold mr-2 px-2 py-1 rounded-full bg-[var(--active…" at bounding box center [379, 454] width 632 height 734
click at [637, 312] on div "inline-block text-xs font-semibold mr-2 px-2 py-1 rounded-full bg-[var(--active…" at bounding box center [379, 453] width 632 height 770
click at [633, 310] on div "inline-block text-xs font-semibold mr-2 px-2 py-1 rounded-full bg-[var(--active…" at bounding box center [379, 453] width 632 height 770
click at [640, 310] on div "inline-block text-xs font-semibold mr-2 px-2 py-1 rounded-full bg-[var(--active…" at bounding box center [379, 453] width 632 height 770
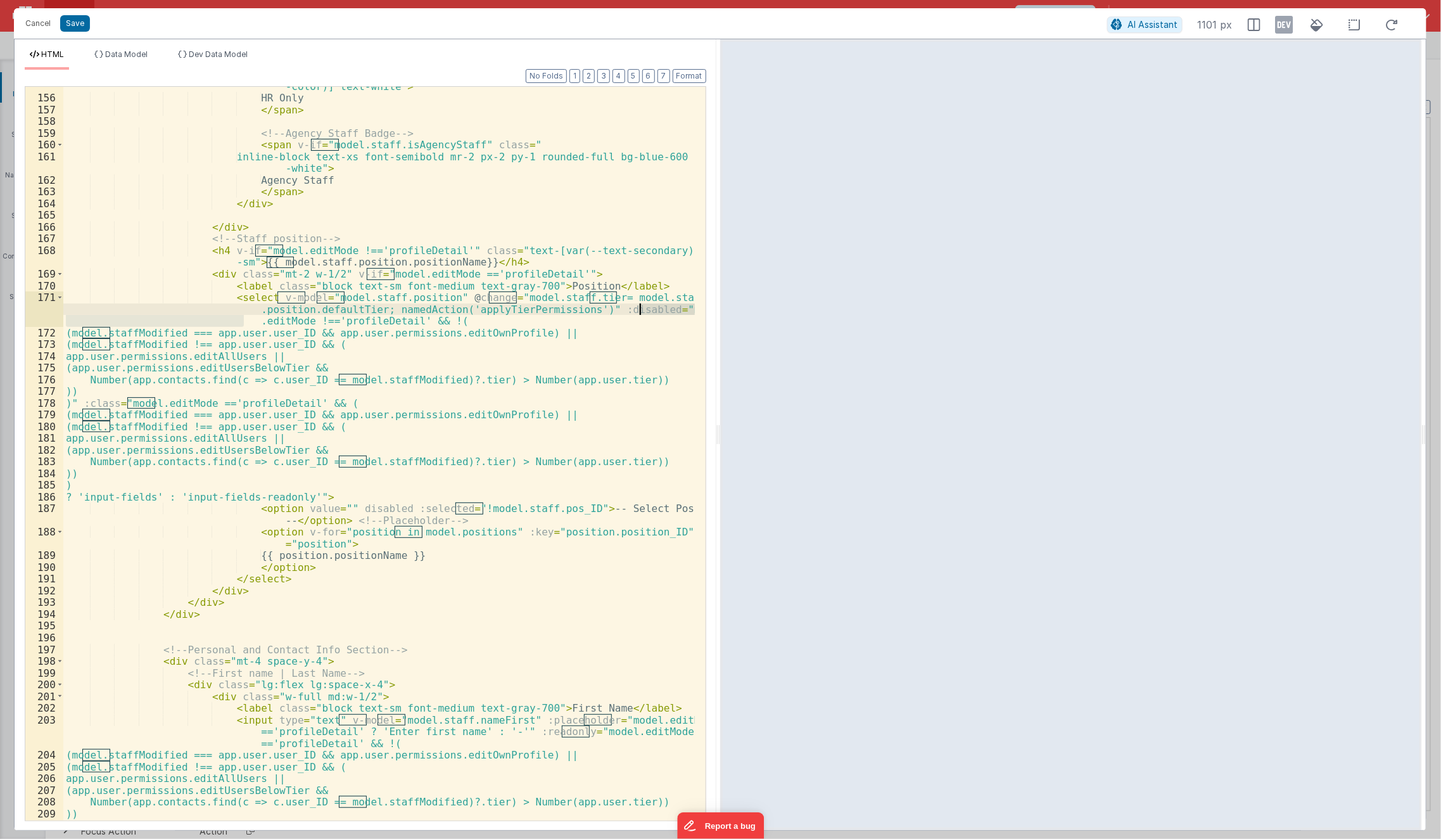
click at [640, 310] on div "inline-block text-xs font-semibold mr-2 px-2 py-1 rounded-full bg-[var(--active…" at bounding box center [379, 454] width 632 height 734
click at [640, 310] on div "inline-block text-xs font-semibold mr-2 px-2 py-1 rounded-full bg-[var(--active…" at bounding box center [379, 453] width 632 height 770
click at [640, 310] on div "inline-block text-xs font-semibold mr-2 px-2 py-1 rounded-full bg-[var(--active…" at bounding box center [379, 454] width 632 height 734
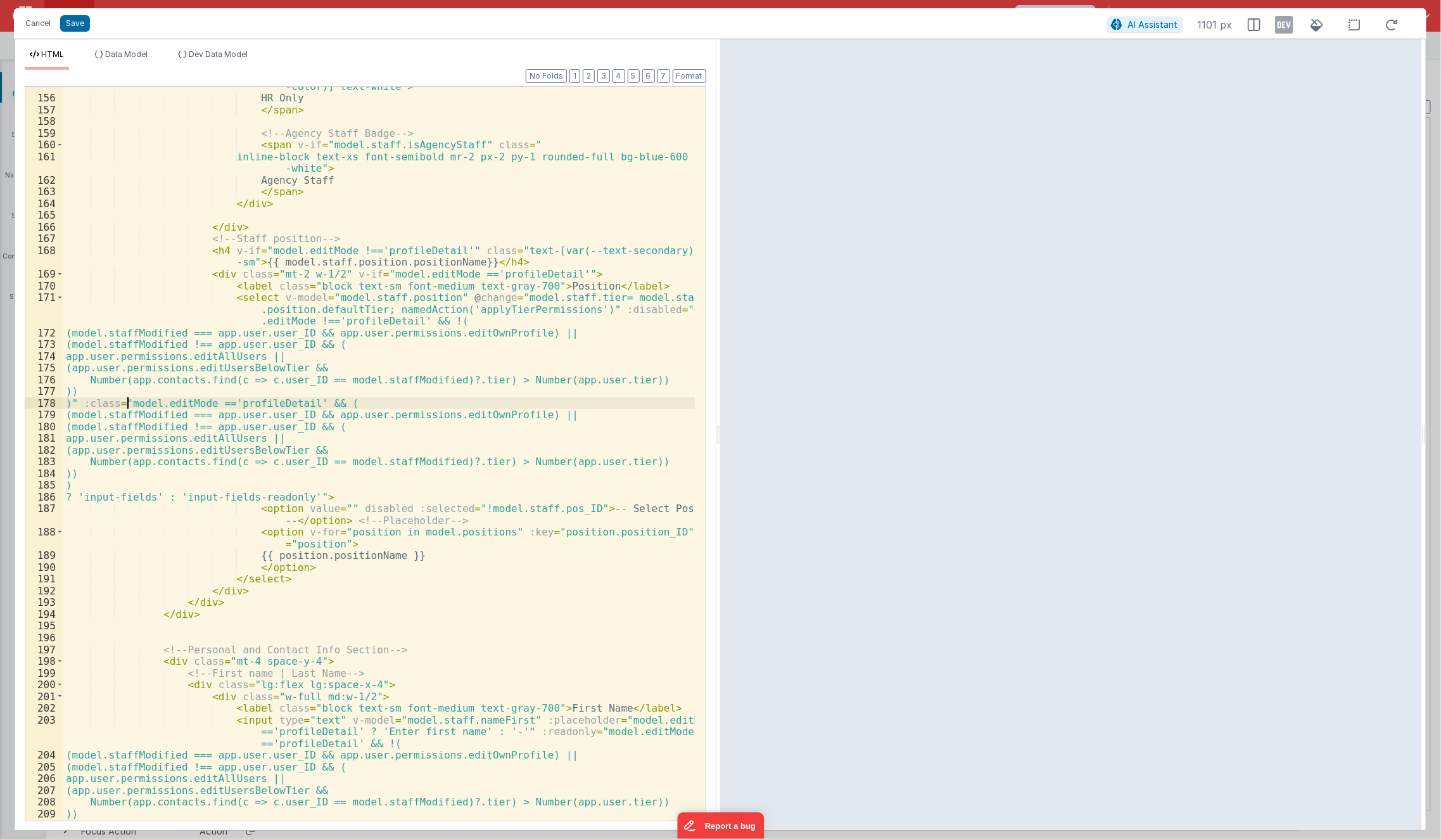
click at [129, 401] on div "inline-block text-xs font-semibold mr-2 px-2 py-1 rounded-full bg-[var(--active…" at bounding box center [379, 453] width 632 height 770
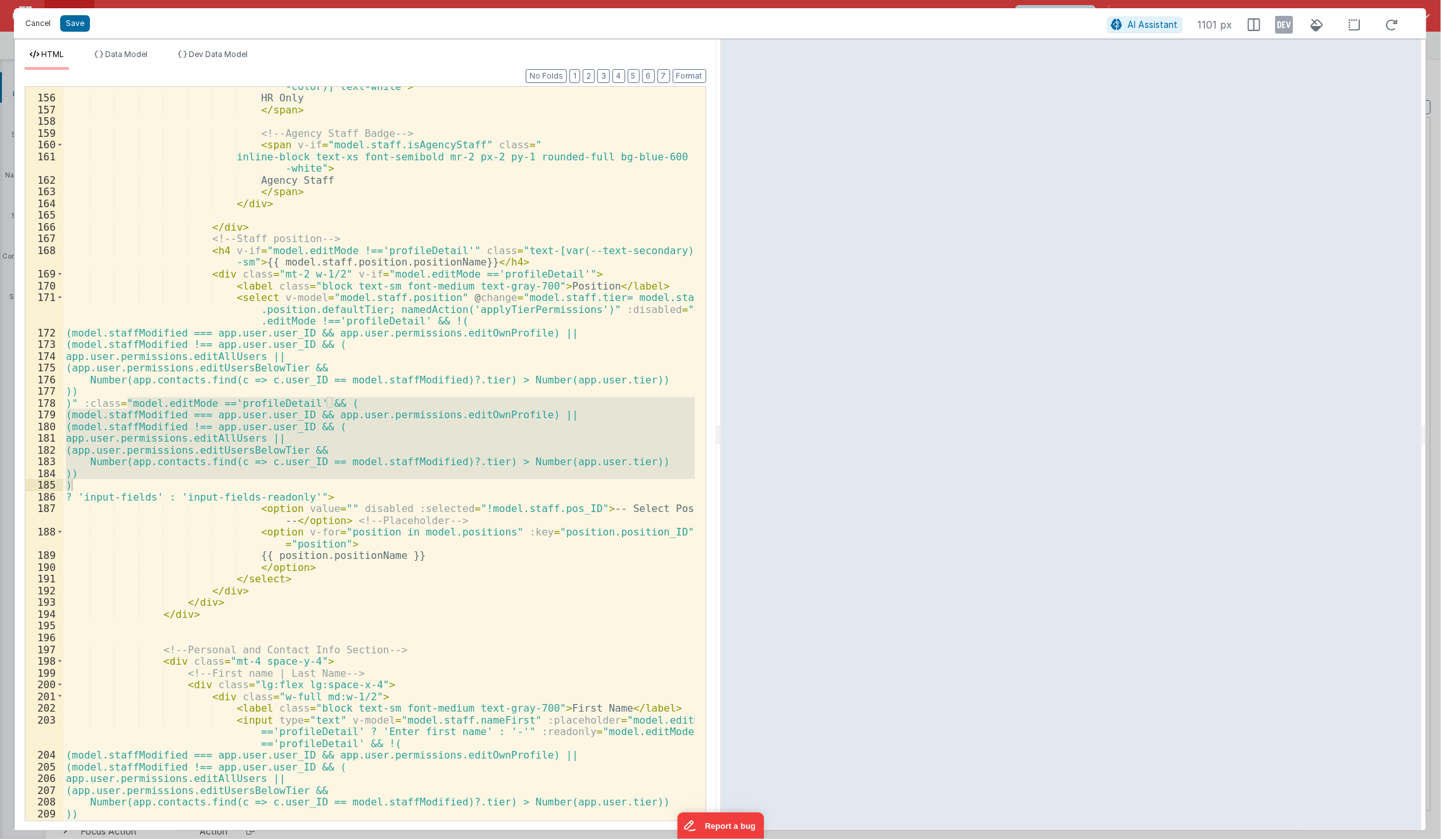
click at [47, 27] on button "Cancel" at bounding box center [38, 24] width 38 height 18
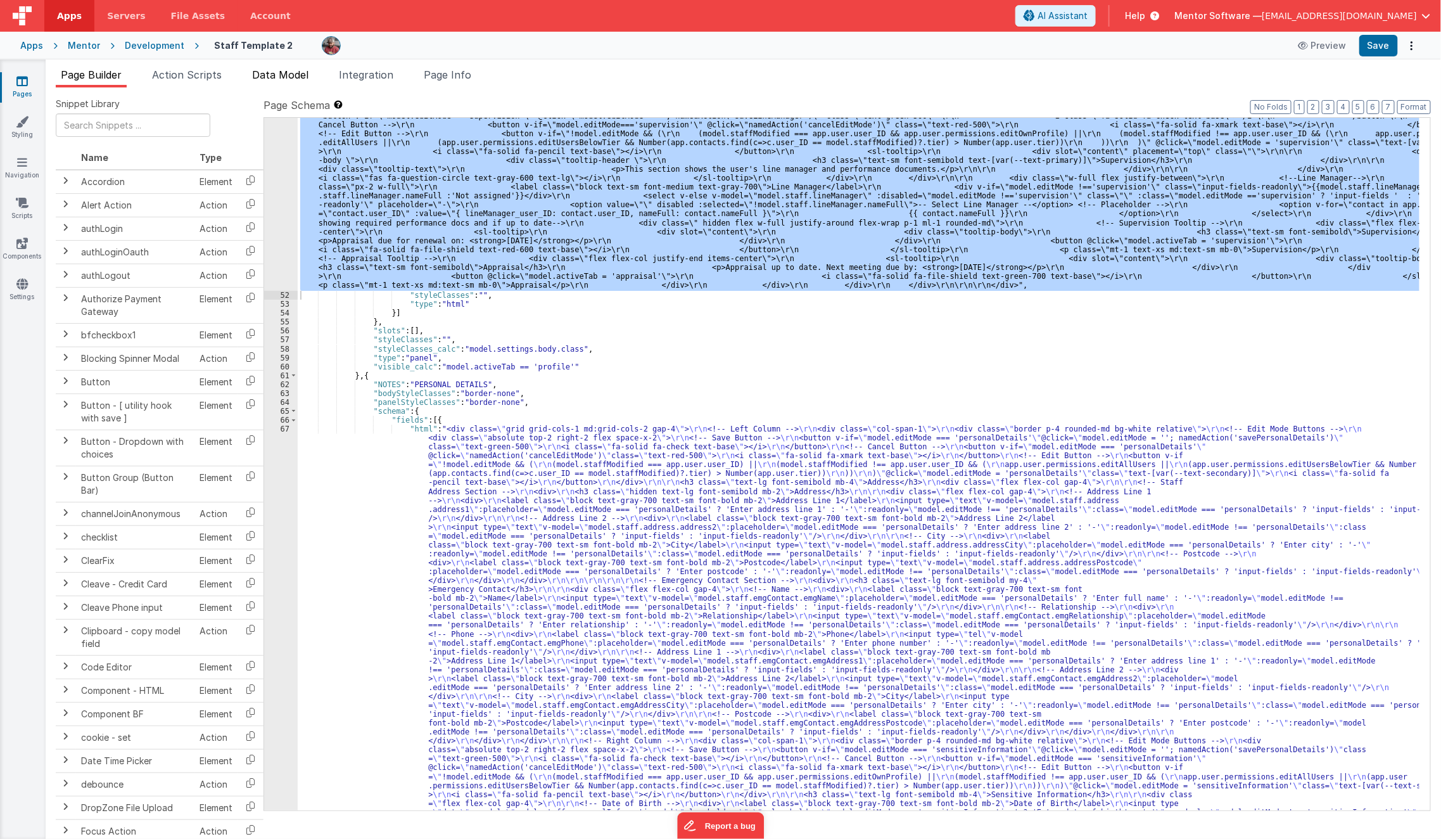
click at [272, 73] on span "Data Model" at bounding box center [280, 74] width 56 height 13
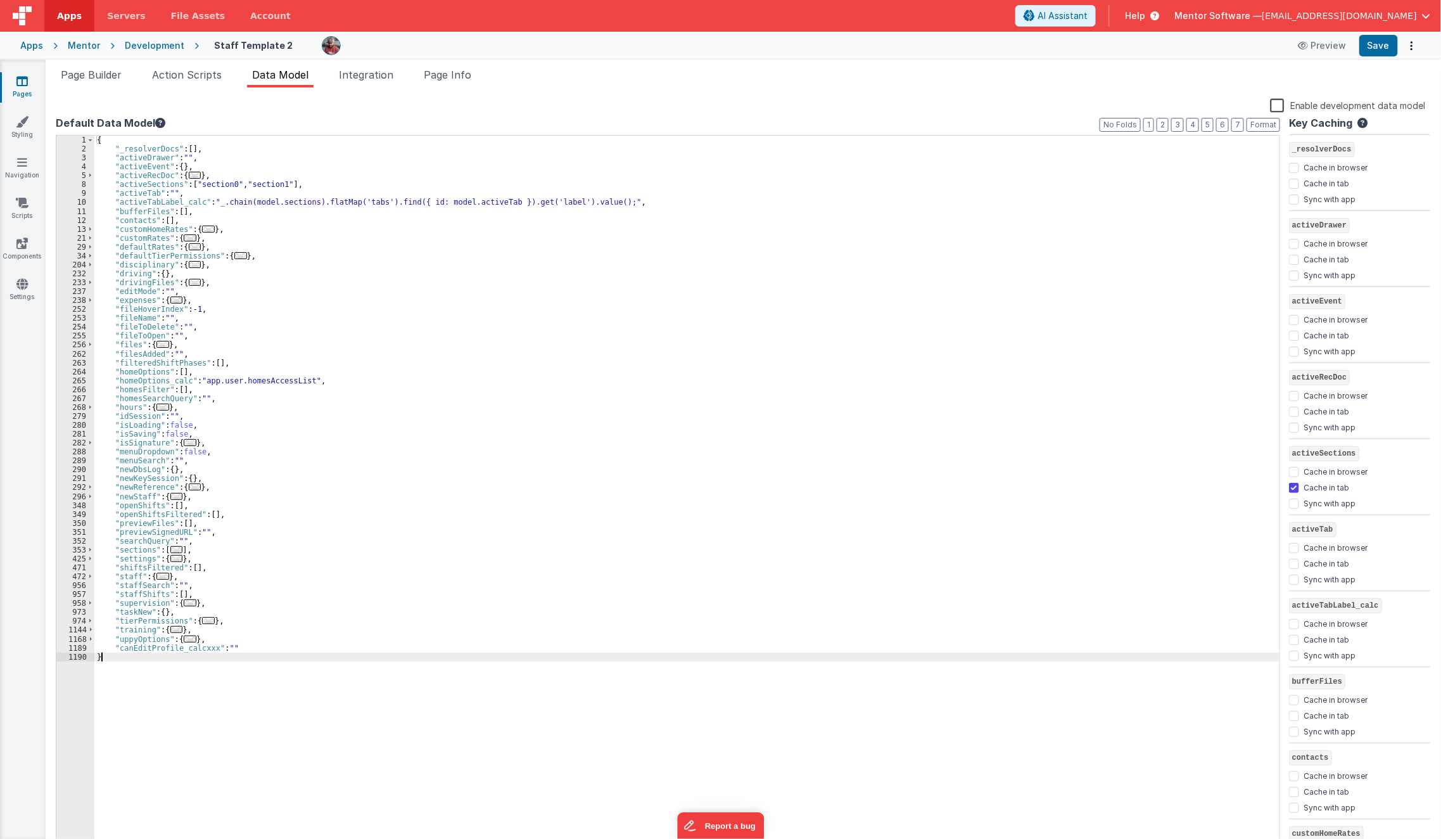
click at [252, 653] on div "{ "_resolverDocs" : [ ] , "activeDrawer" : "" , "activeEvent" : { } , "activeRe…" at bounding box center [687, 502] width 1186 height 732
click at [257, 647] on div "{ "_resolverDocs" : [ ] , "activeDrawer" : "" , "activeEvent" : { } , "activeRe…" at bounding box center [687, 502] width 1186 height 732
click at [294, 655] on div "{ "_resolverDocs" : [ ] , "activeDrawer" : "" , "activeEvent" : { } , "activeRe…" at bounding box center [687, 502] width 1186 height 732
click at [310, 645] on div "{ "_resolverDocs" : [ ] , "activeDrawer" : "" , "activeEvent" : { } , "activeRe…" at bounding box center [687, 502] width 1186 height 732
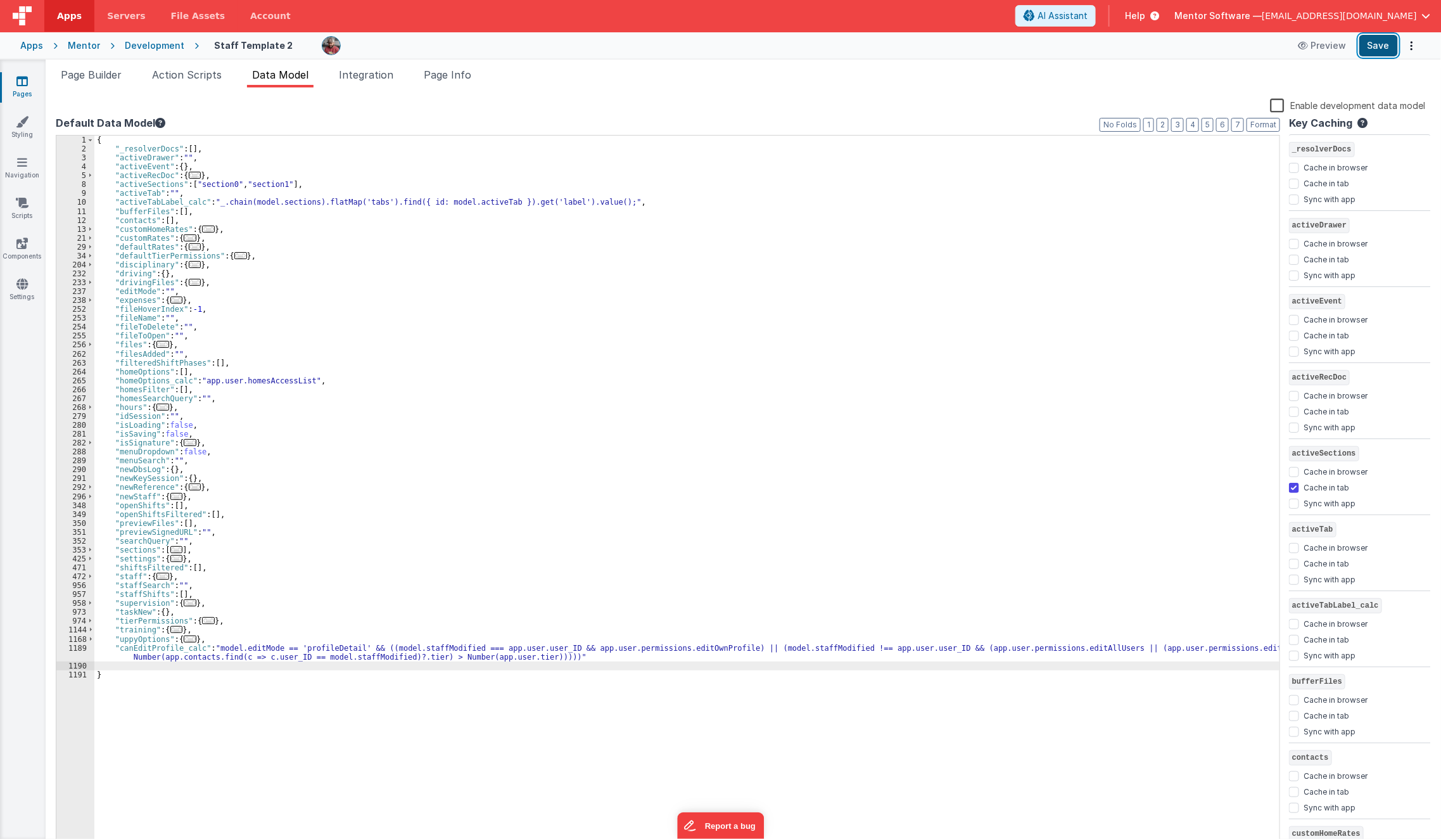
click at [1377, 48] on button "Save" at bounding box center [1378, 46] width 39 height 22
click at [111, 71] on span "Page Builder" at bounding box center [91, 74] width 61 height 13
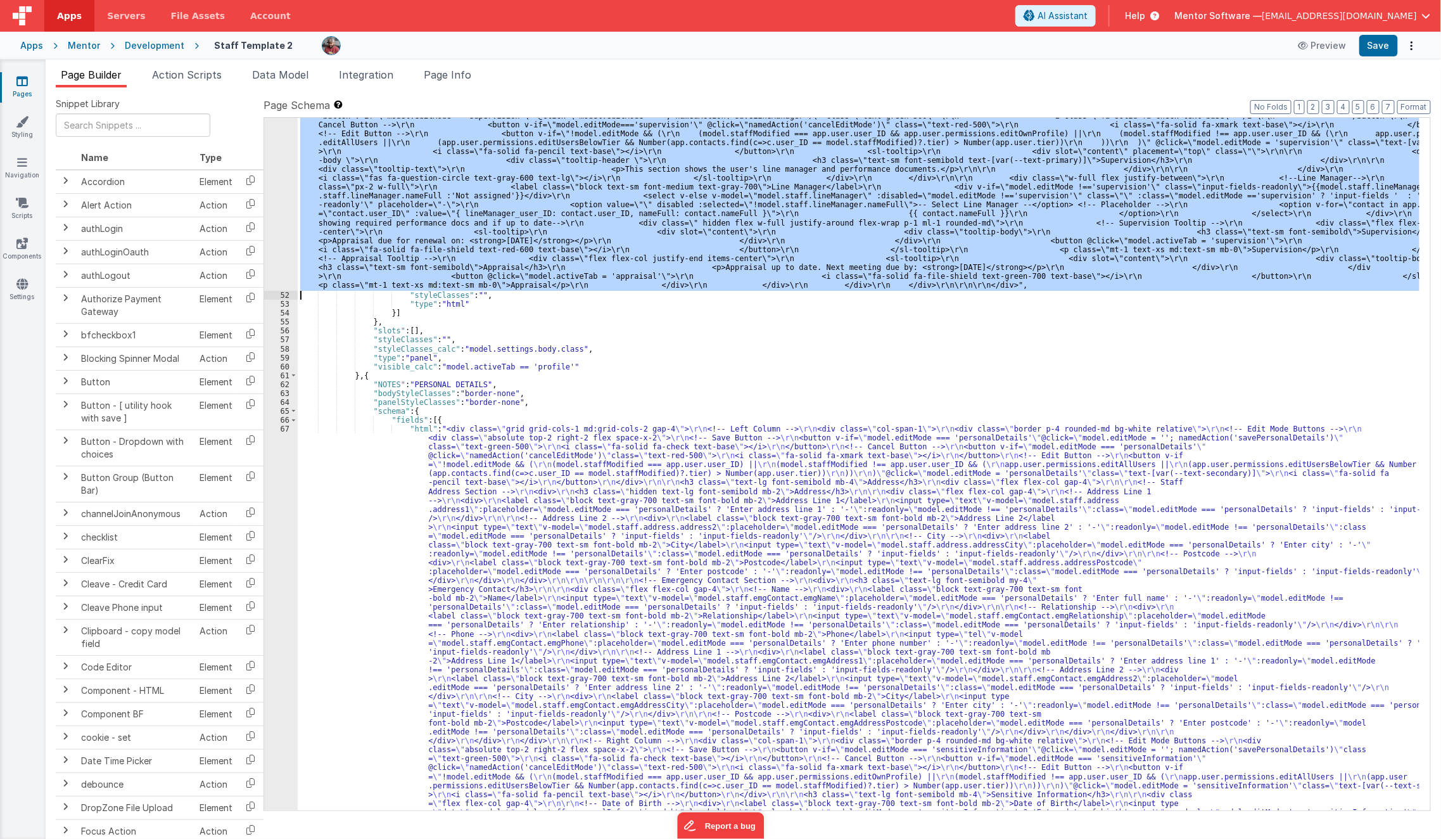
click at [333, 263] on div ""html" : "<div class= \" space-y-4 md:space-y-0 md:grid md:grid-cols-3 md:gap-4…" at bounding box center [859, 464] width 1122 height 692
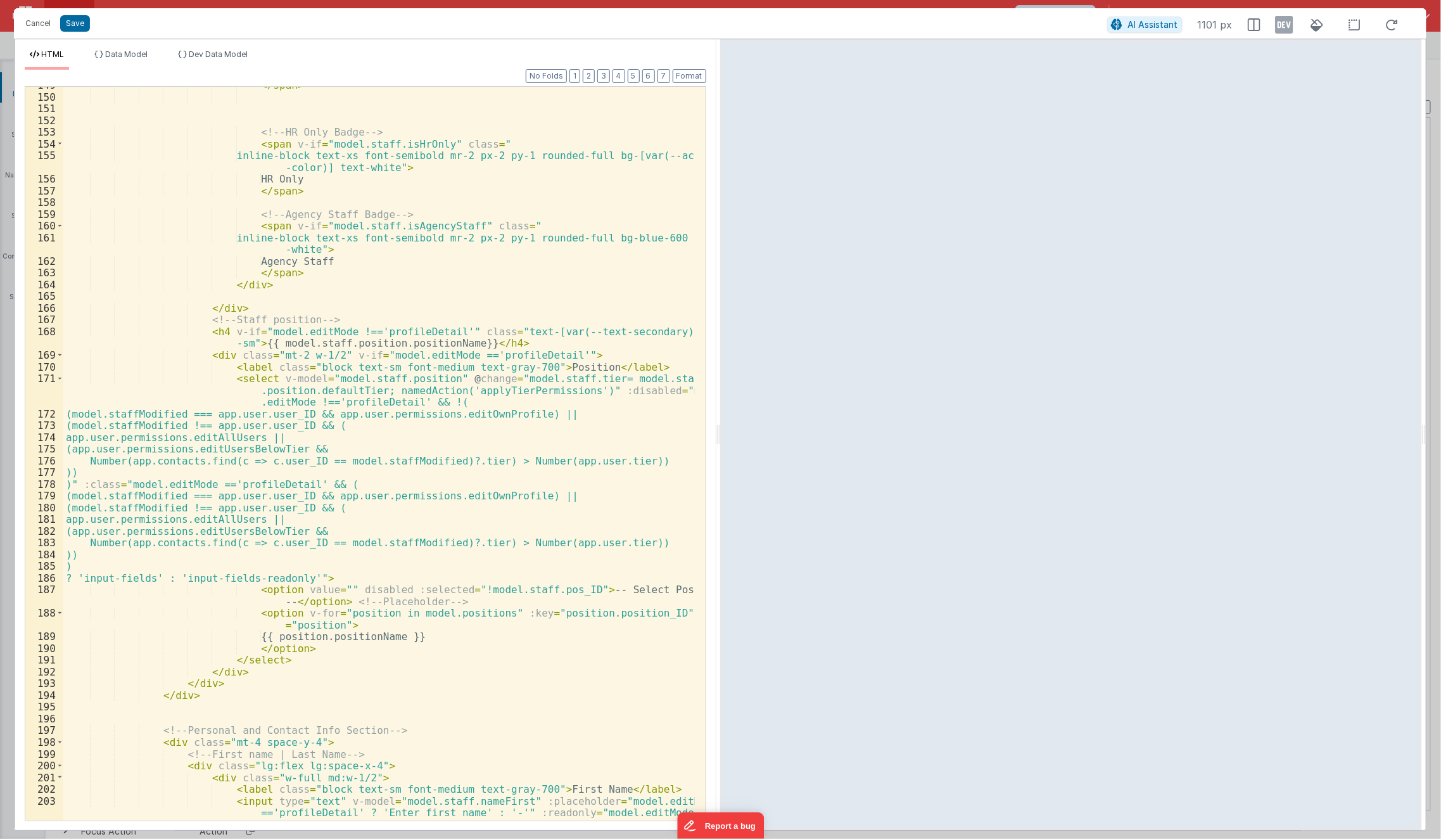
scroll to position [1978, 0]
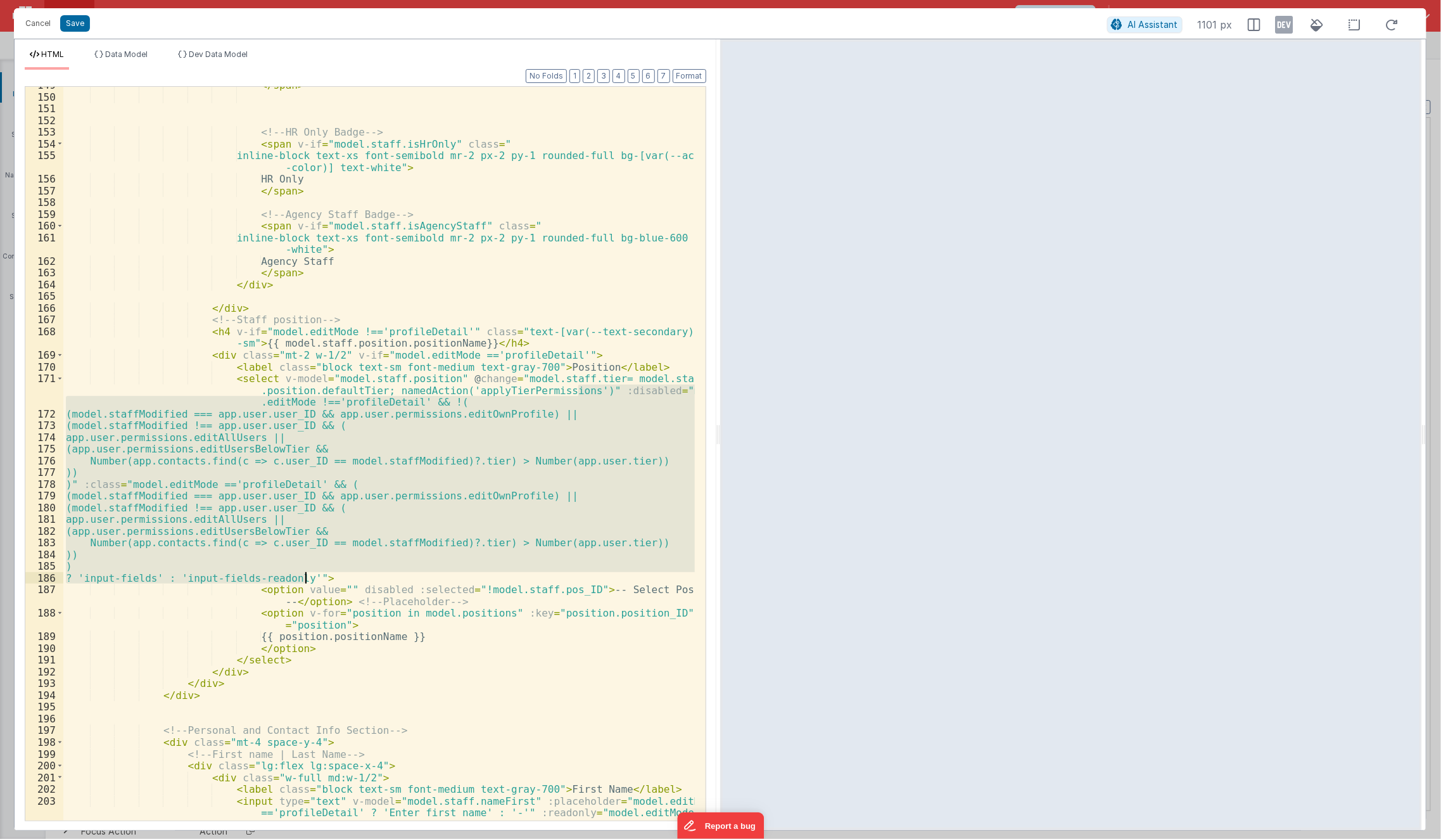
drag, startPoint x: 576, startPoint y: 390, endPoint x: 307, endPoint y: 577, distance: 327.7
click at [307, 577] on div "</ span > <!-- HR Only Badge --> < span v-if = "model.staff.isHrOnly" class = "…" at bounding box center [379, 469] width 632 height 781
click at [577, 386] on div "</ span > <!-- HR Only Badge --> < span v-if = "model.staff.isHrOnly" class = "…" at bounding box center [379, 454] width 632 height 734
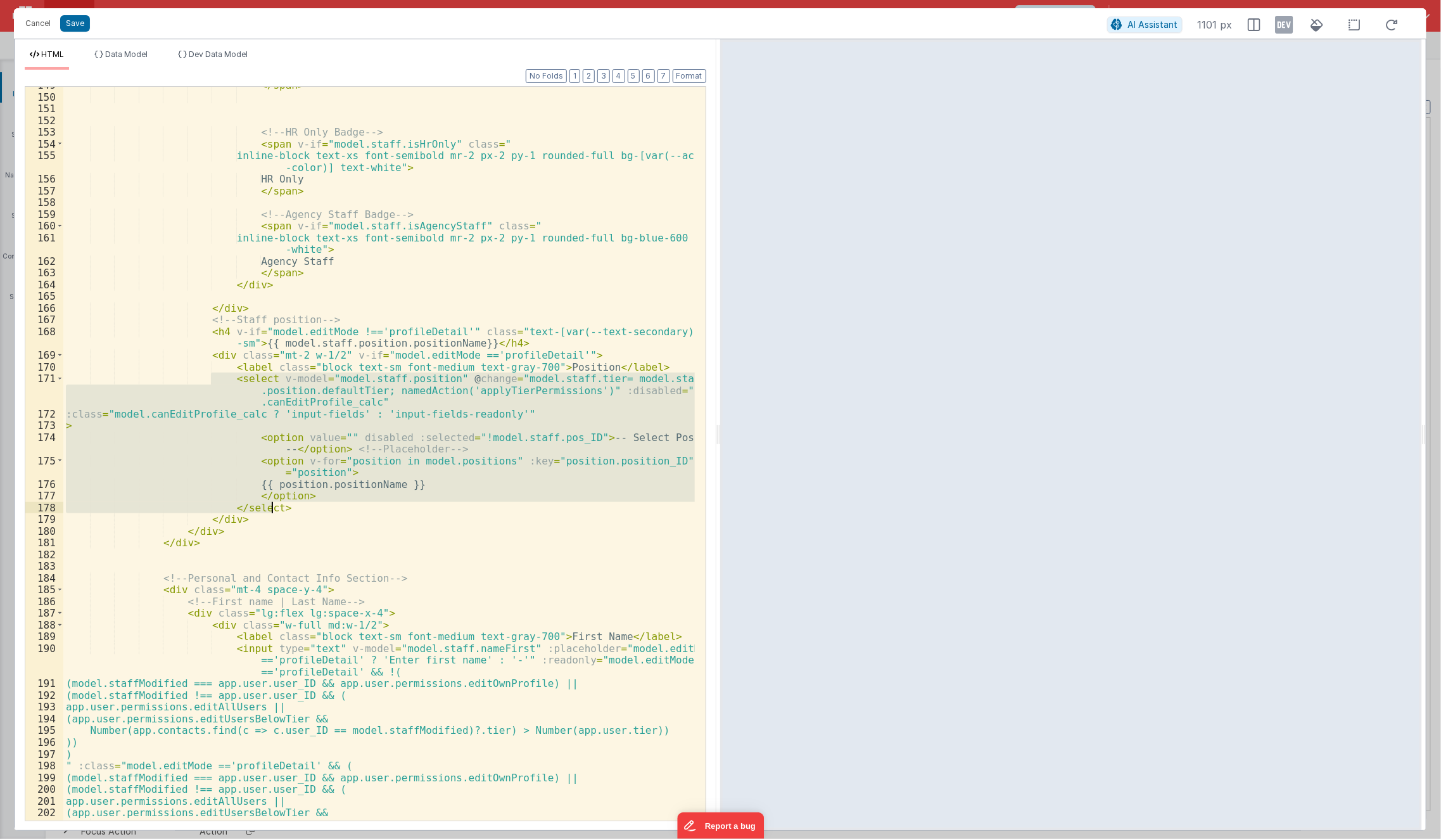
drag, startPoint x: 211, startPoint y: 379, endPoint x: 302, endPoint y: 511, distance: 160.8
click at [302, 511] on div "</ span > <!-- HR Only Badge --> < span v-if = "model.staff.isHrOnly" class = "…" at bounding box center [379, 458] width 632 height 758
click at [140, 53] on span "Data Model" at bounding box center [126, 54] width 42 height 10
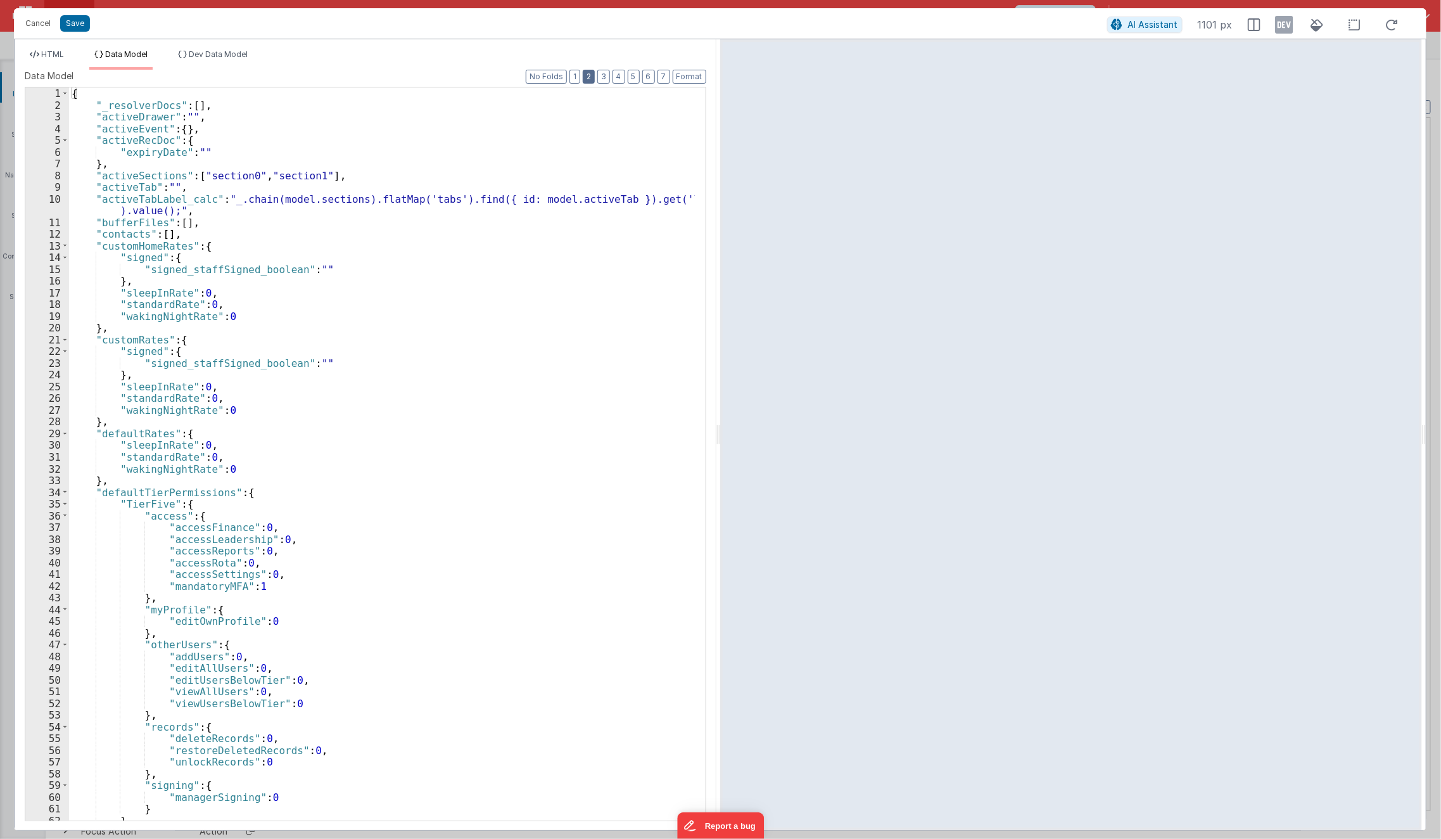
click at [592, 75] on button "2" at bounding box center [589, 77] width 12 height 14
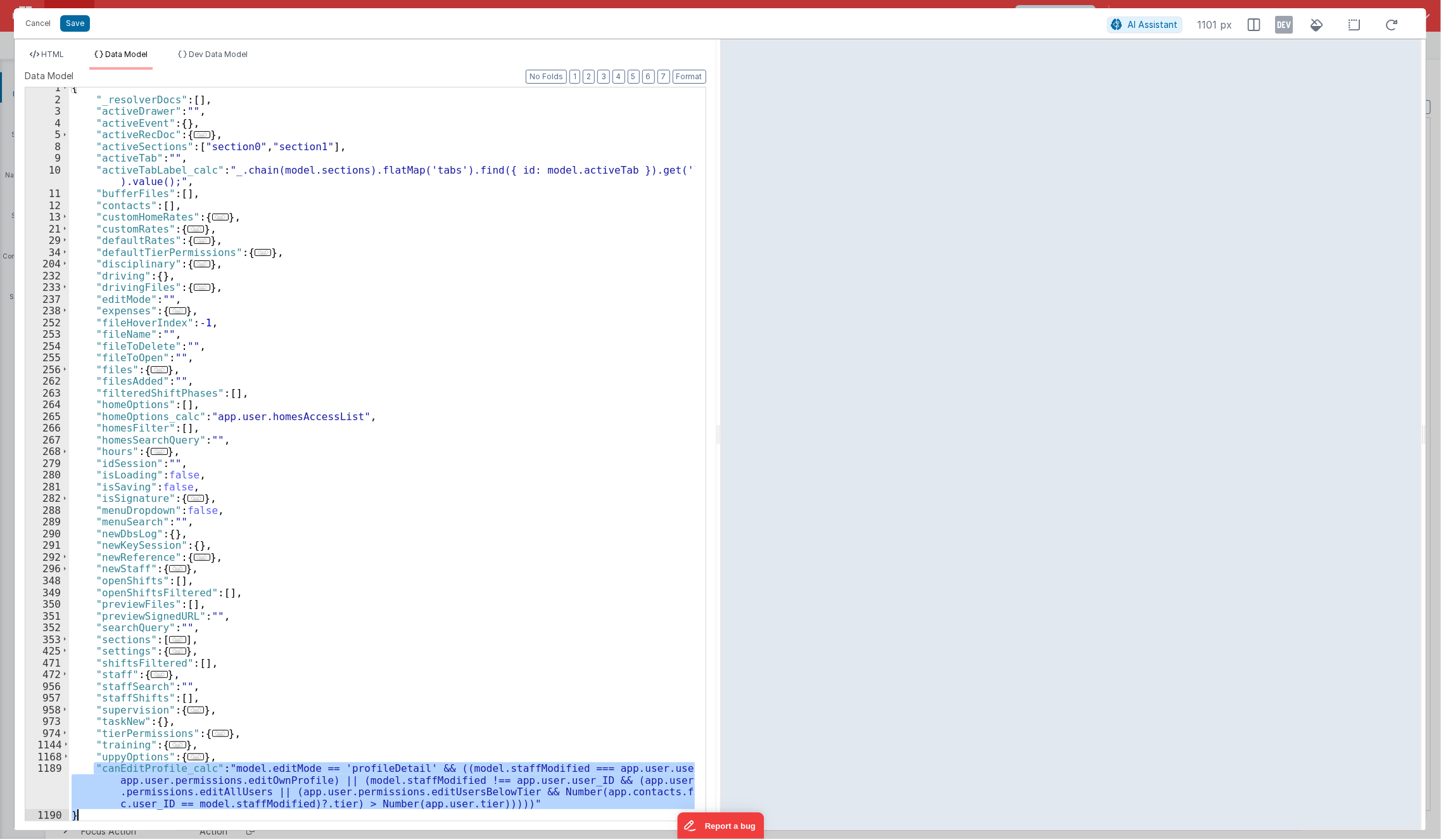
scroll to position [5, 0]
drag, startPoint x: 96, startPoint y: 767, endPoint x: 589, endPoint y: 800, distance: 493.4
click at [589, 800] on div "{ "_resolverDocs" : [ ] , "activeDrawer" : "" , "activeEvent" : { } , "activeRe…" at bounding box center [382, 460] width 627 height 757
click at [50, 55] on span "HTML" at bounding box center [52, 54] width 23 height 10
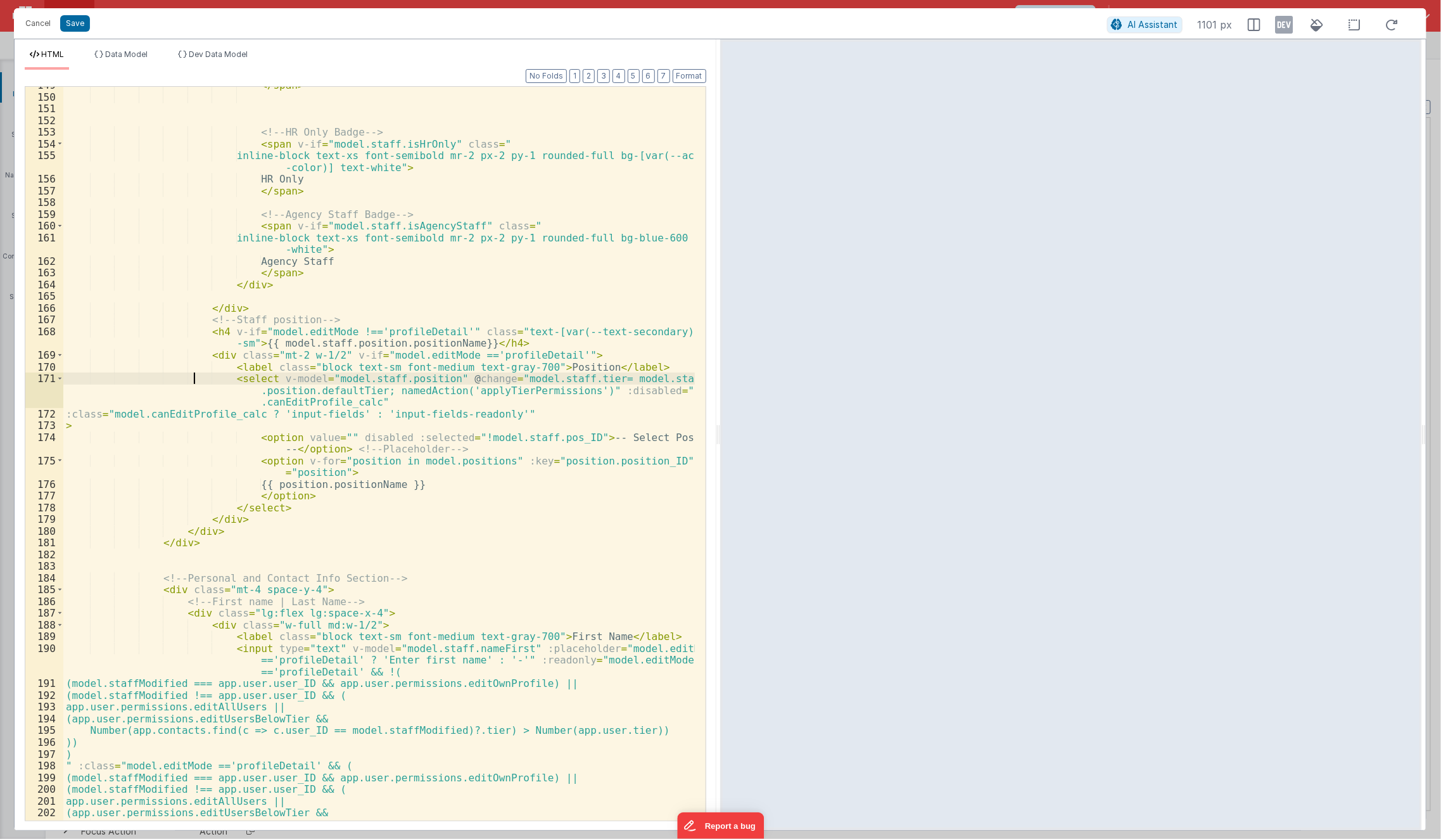
click at [193, 376] on div "</ span > <!-- HR Only Badge --> < span v-if = "model.staff.isHrOnly" class = "…" at bounding box center [379, 458] width 632 height 758
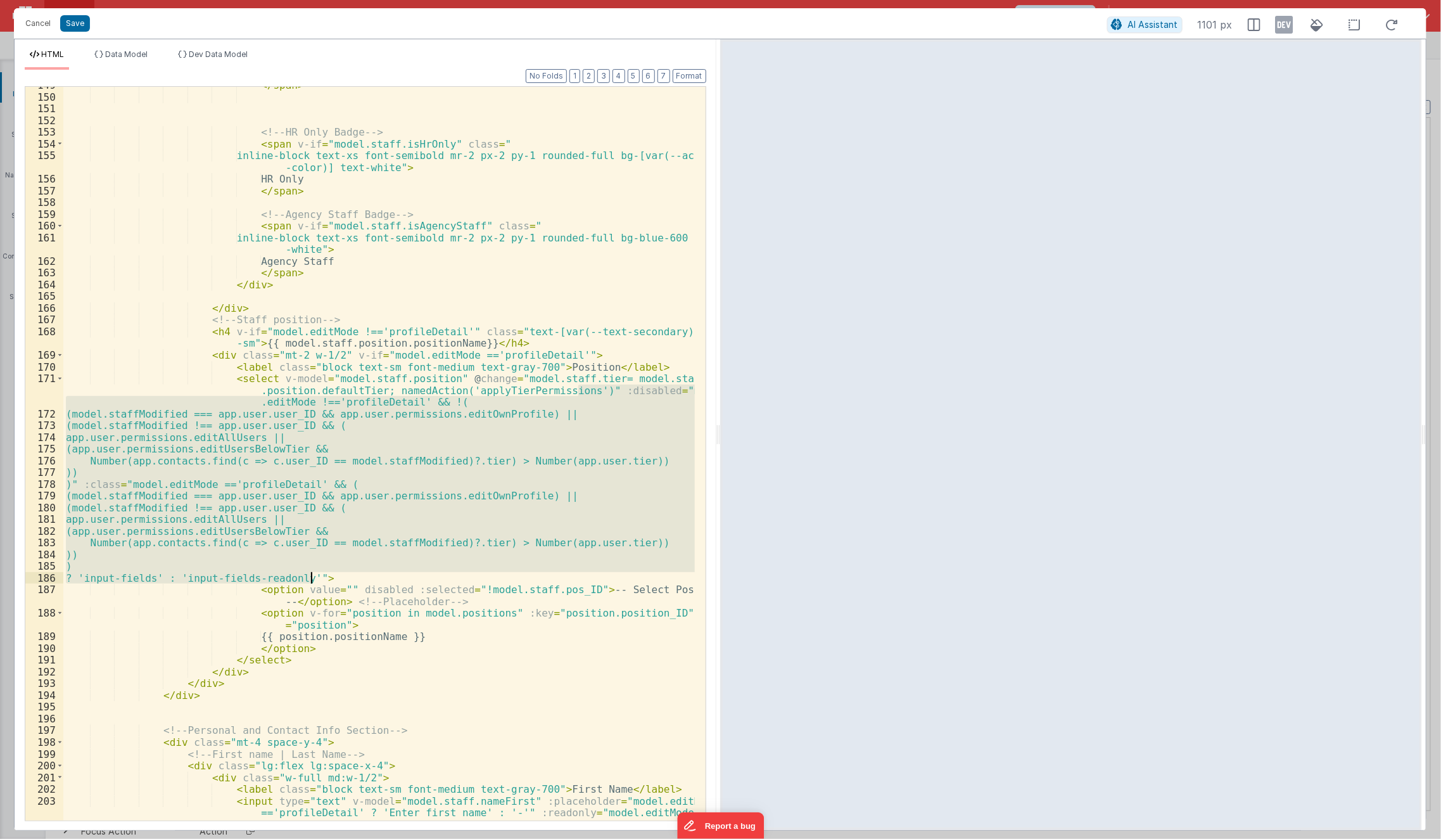
click at [333, 419] on div "</ span > <!-- HR Only Badge --> < span v-if = "model.staff.isHrOnly" class = "…" at bounding box center [379, 454] width 632 height 734
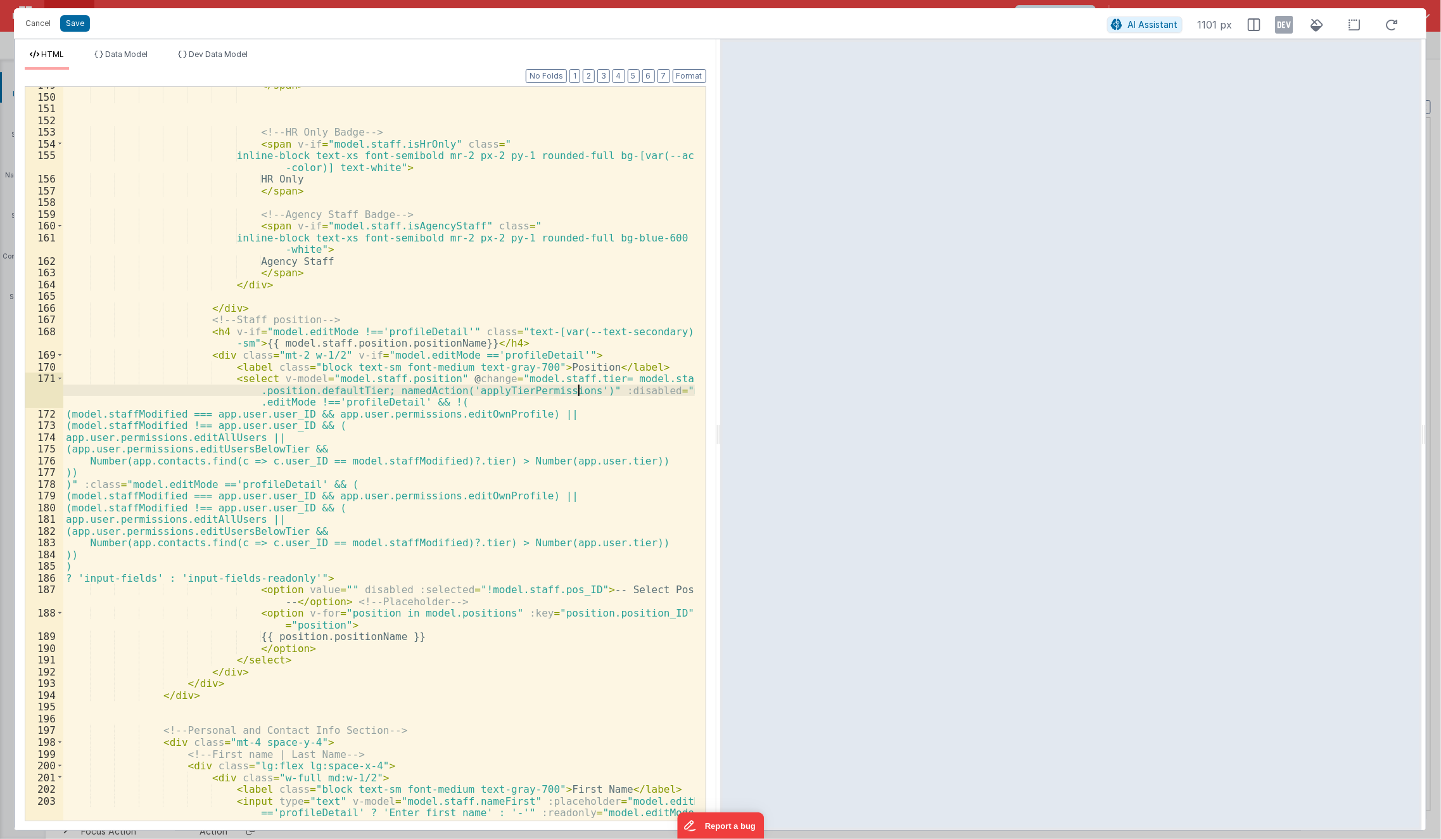
click at [576, 391] on div "</ span > <!-- HR Only Badge --> < span v-if = "model.staff.isHrOnly" class = "…" at bounding box center [379, 469] width 632 height 781
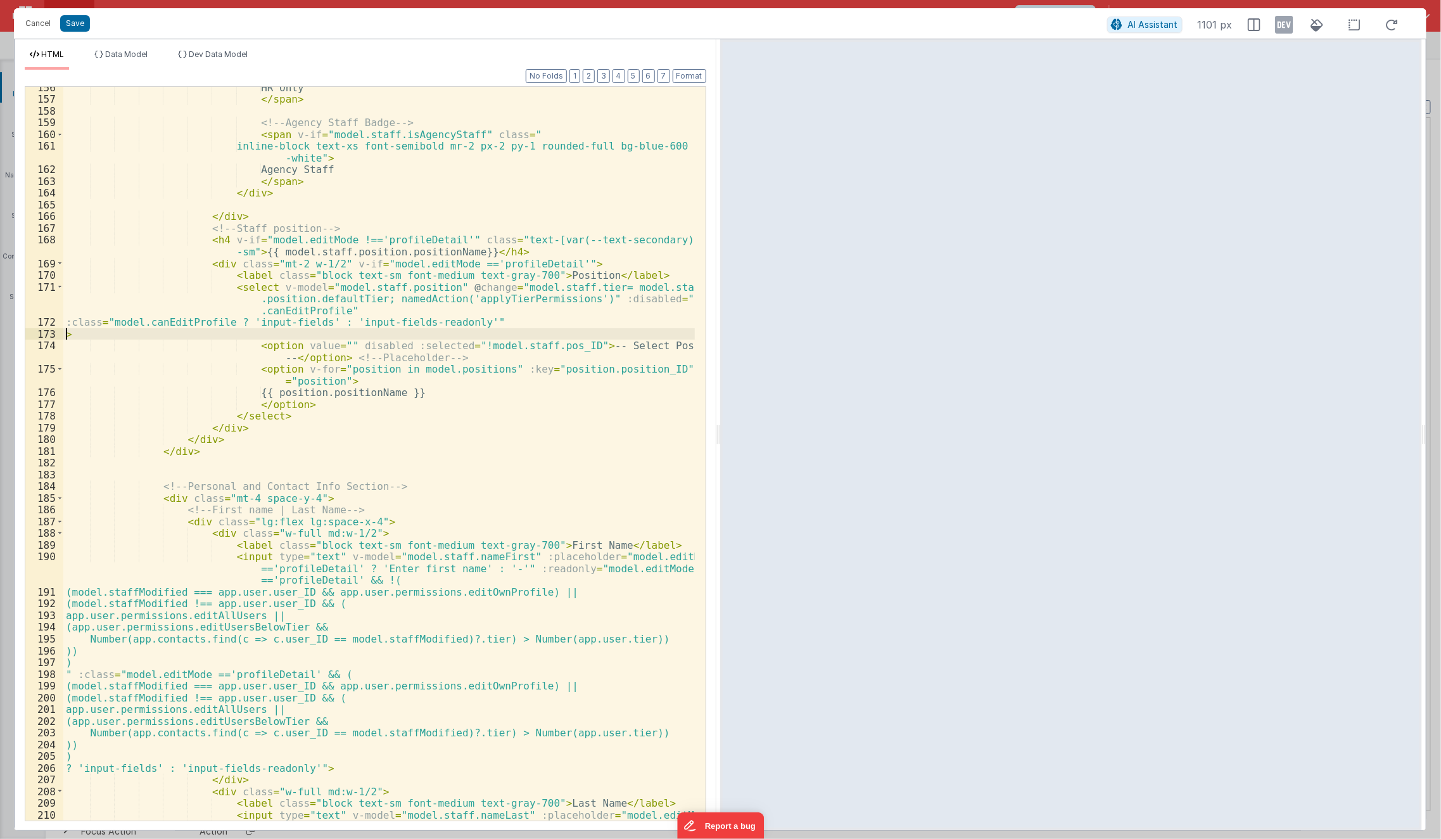
scroll to position [2150, 0]
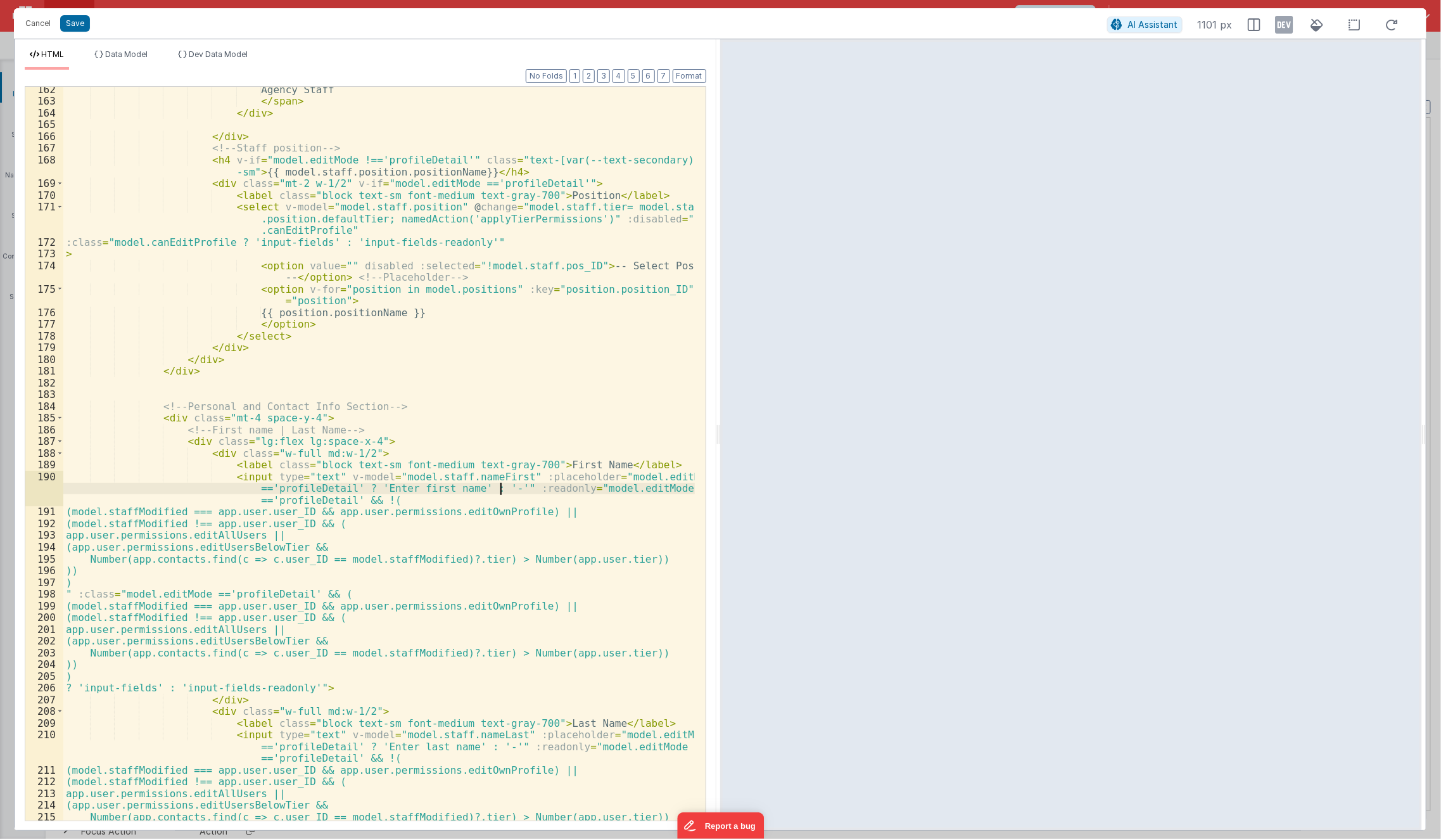
click at [500, 488] on div "Agency Staff </ span > </ div > </ div > <!-- Staff position --> < h4 v-if = "m…" at bounding box center [379, 463] width 632 height 758
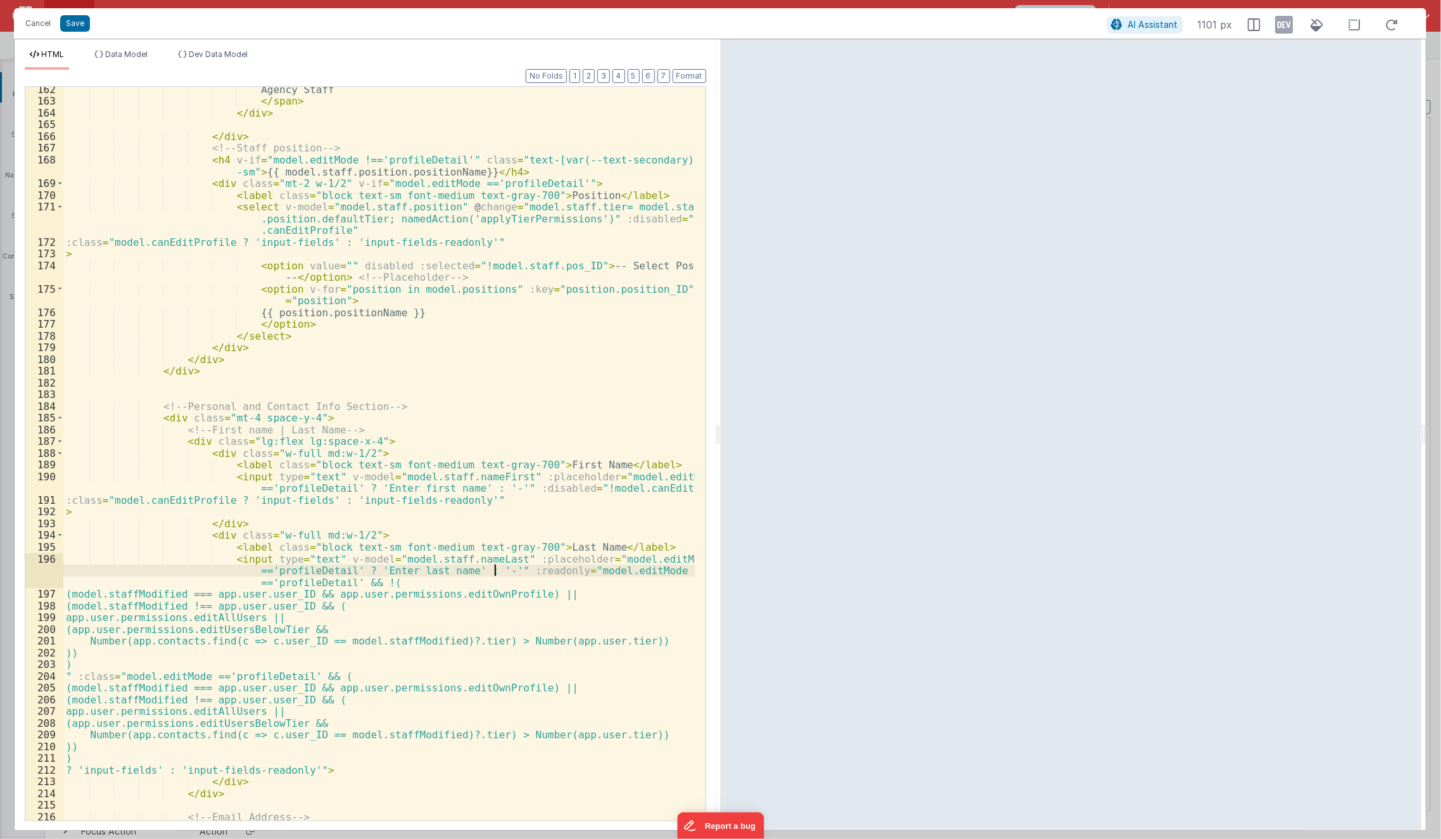
click at [496, 567] on div "Agency Staff </ span > </ div > </ div > <!-- Staff position --> < h4 v-if = "m…" at bounding box center [379, 463] width 632 height 758
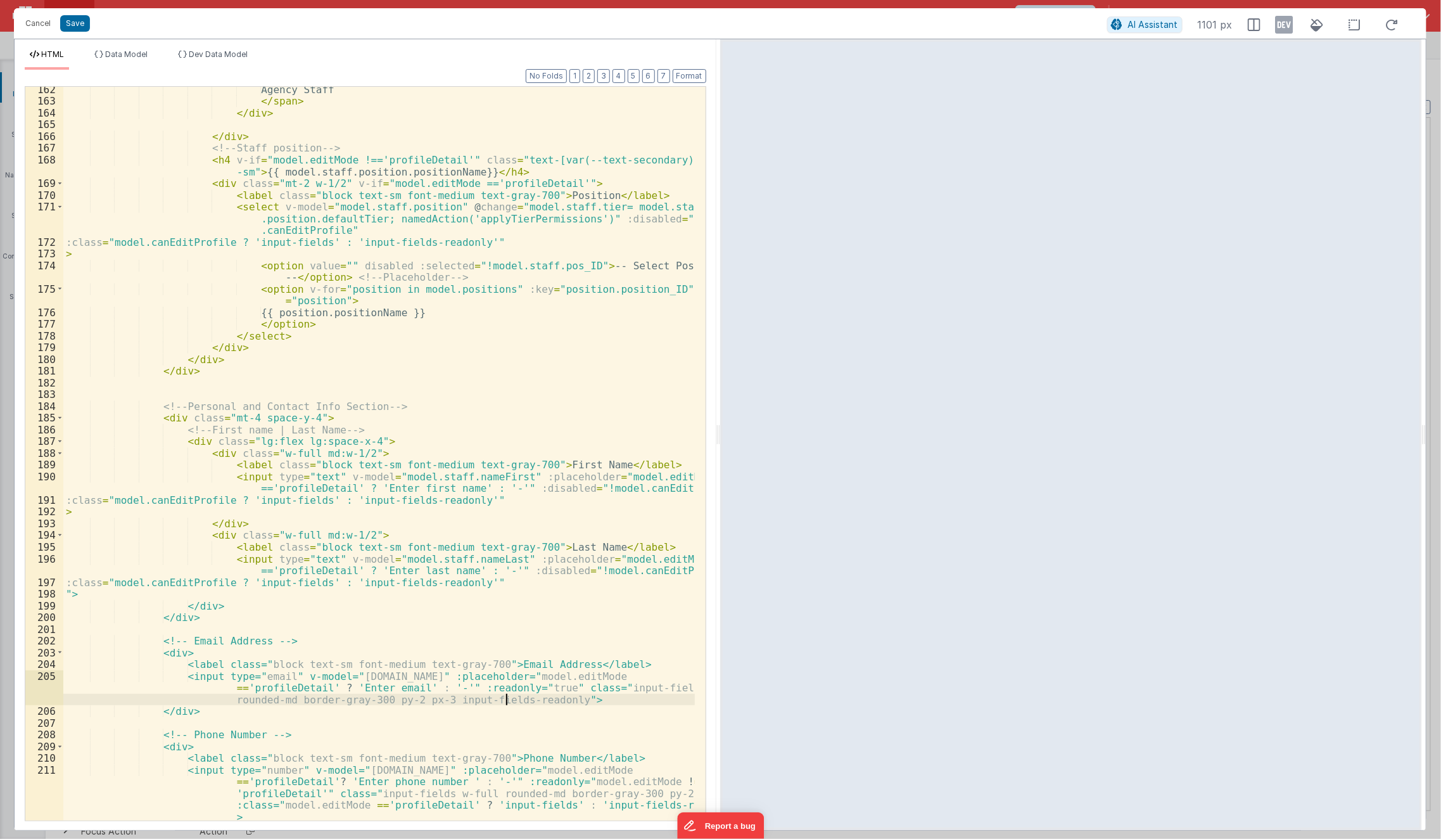
click at [505, 699] on div "Agency Staff </ span > </ div > </ div > <!-- Staff position --> < h4 v-if = "m…" at bounding box center [379, 463] width 632 height 758
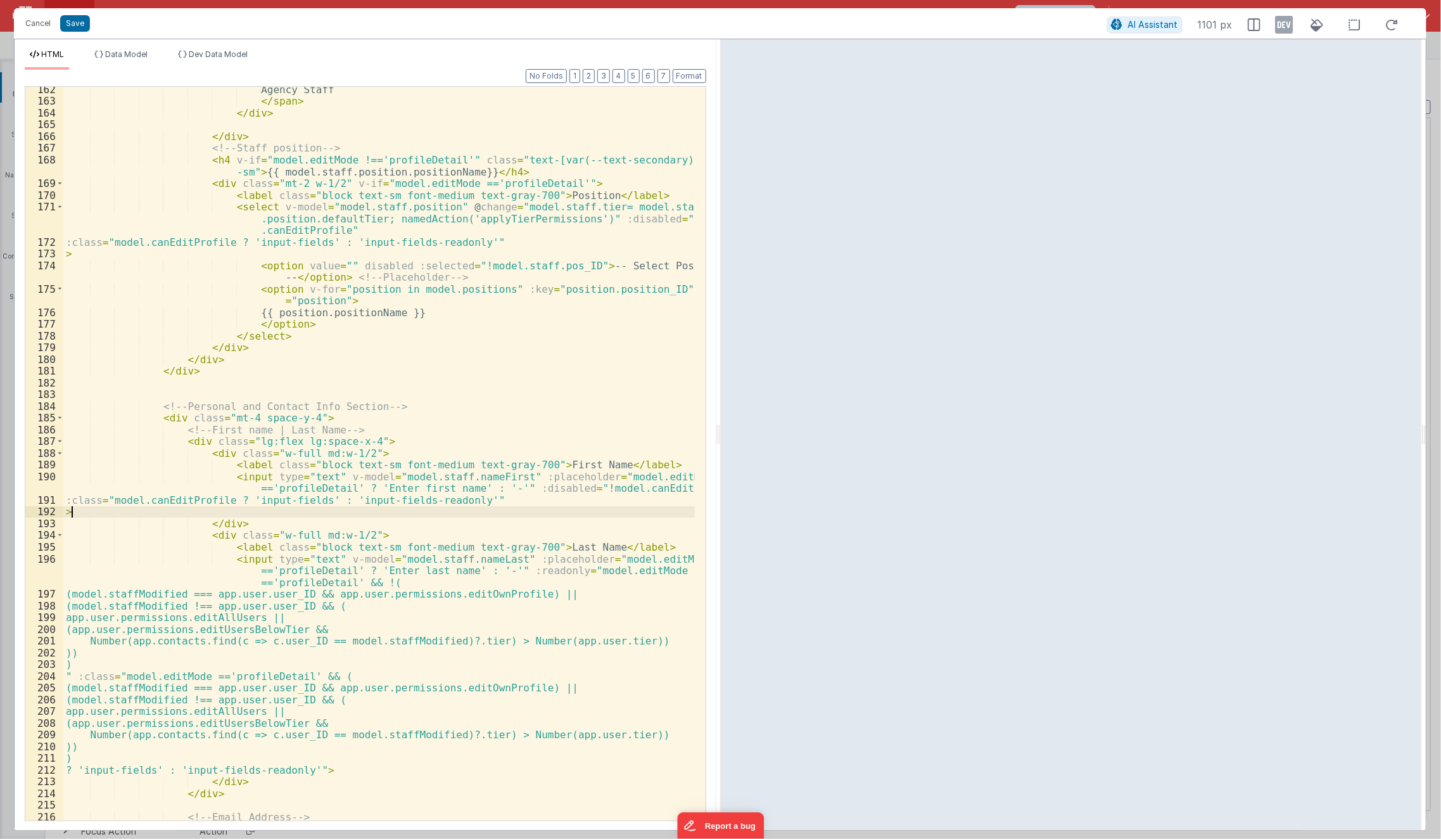
click at [526, 516] on div "Agency Staff </ span > </ div > </ div > <!-- Staff position --> < h4 v-if = "m…" at bounding box center [379, 463] width 632 height 758
click at [530, 492] on div "Agency Staff </ span > </ div > </ div > <!-- Staff position --> < h4 v-if = "m…" at bounding box center [379, 463] width 632 height 758
click at [505, 484] on div "Agency Staff </ span > </ div > </ div > <!-- Staff position --> < h4 v-if = "m…" at bounding box center [379, 463] width 632 height 758
click at [492, 570] on div "Agency Staff </ span > </ div > </ div > <!-- Staff position --> < h4 v-if = "m…" at bounding box center [379, 463] width 632 height 758
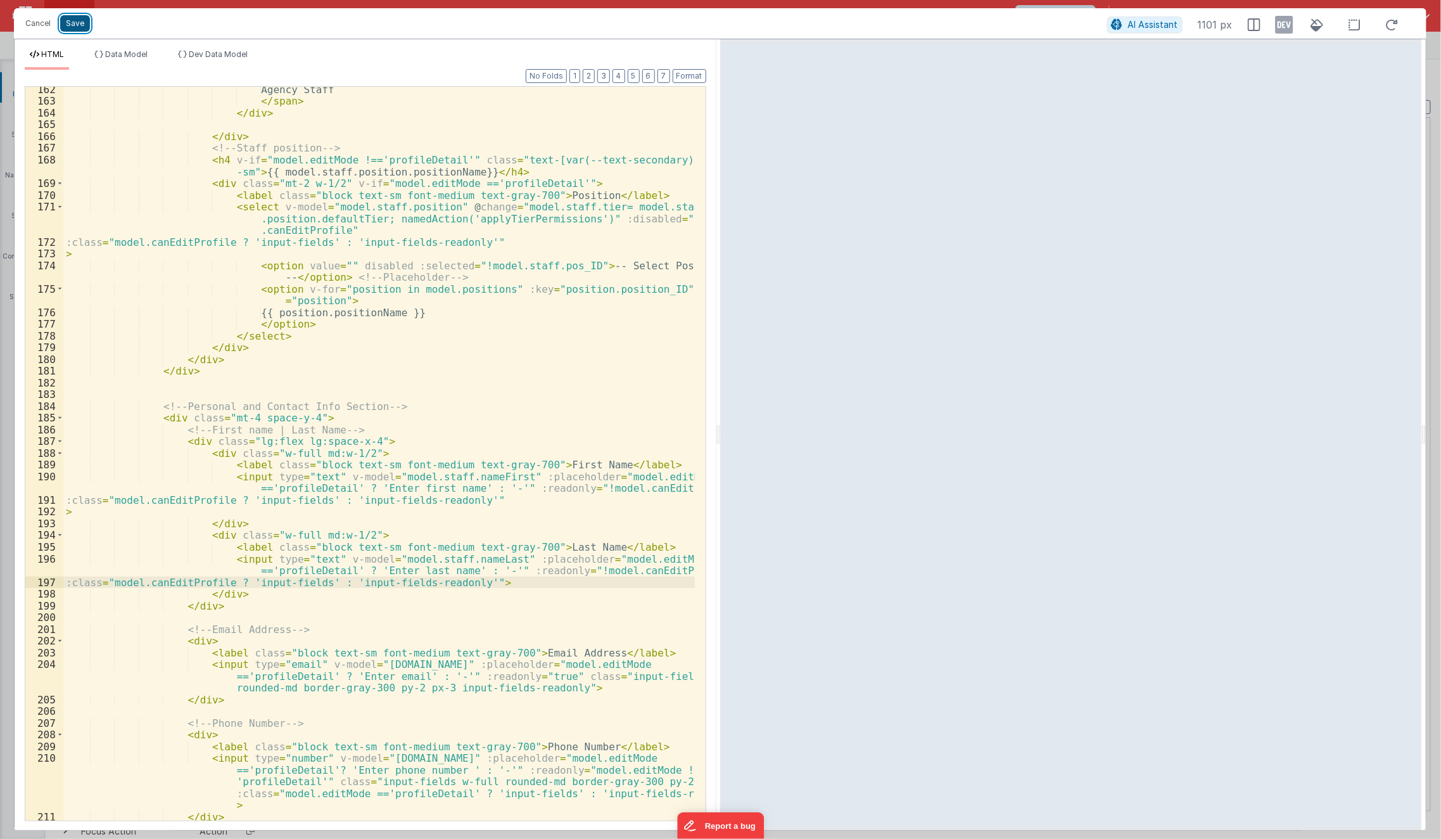
click at [77, 18] on button "Save" at bounding box center [75, 23] width 30 height 16
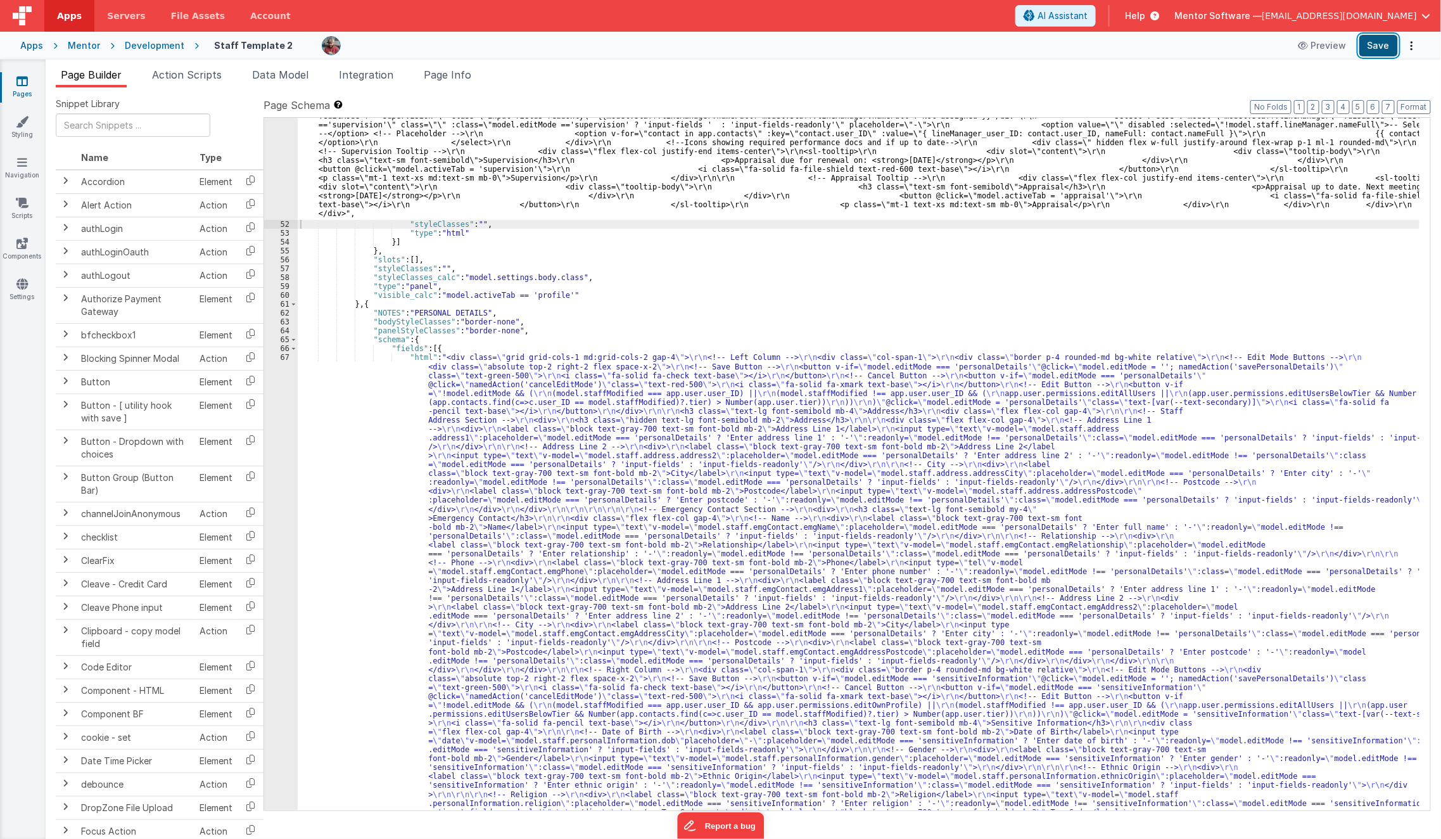
click at [1390, 49] on button "Save" at bounding box center [1378, 46] width 39 height 22
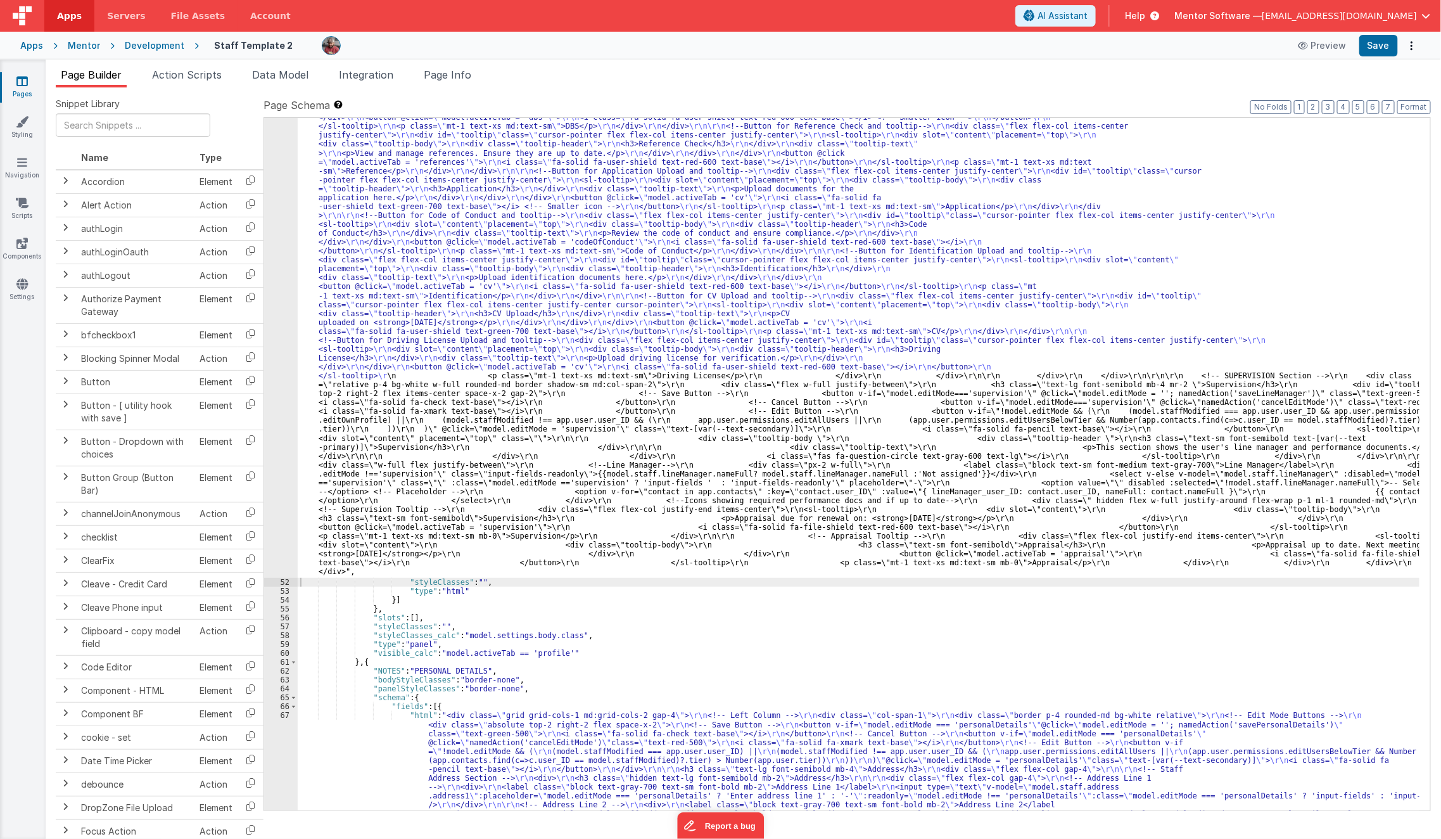
scroll to position [3035, 0]
click at [601, 295] on div ""html" : "<div class= \" space-y-4 md:space-y-0 md:grid md:grid-cols-3 md:gap-4…" at bounding box center [859, 473] width 1123 height 2895
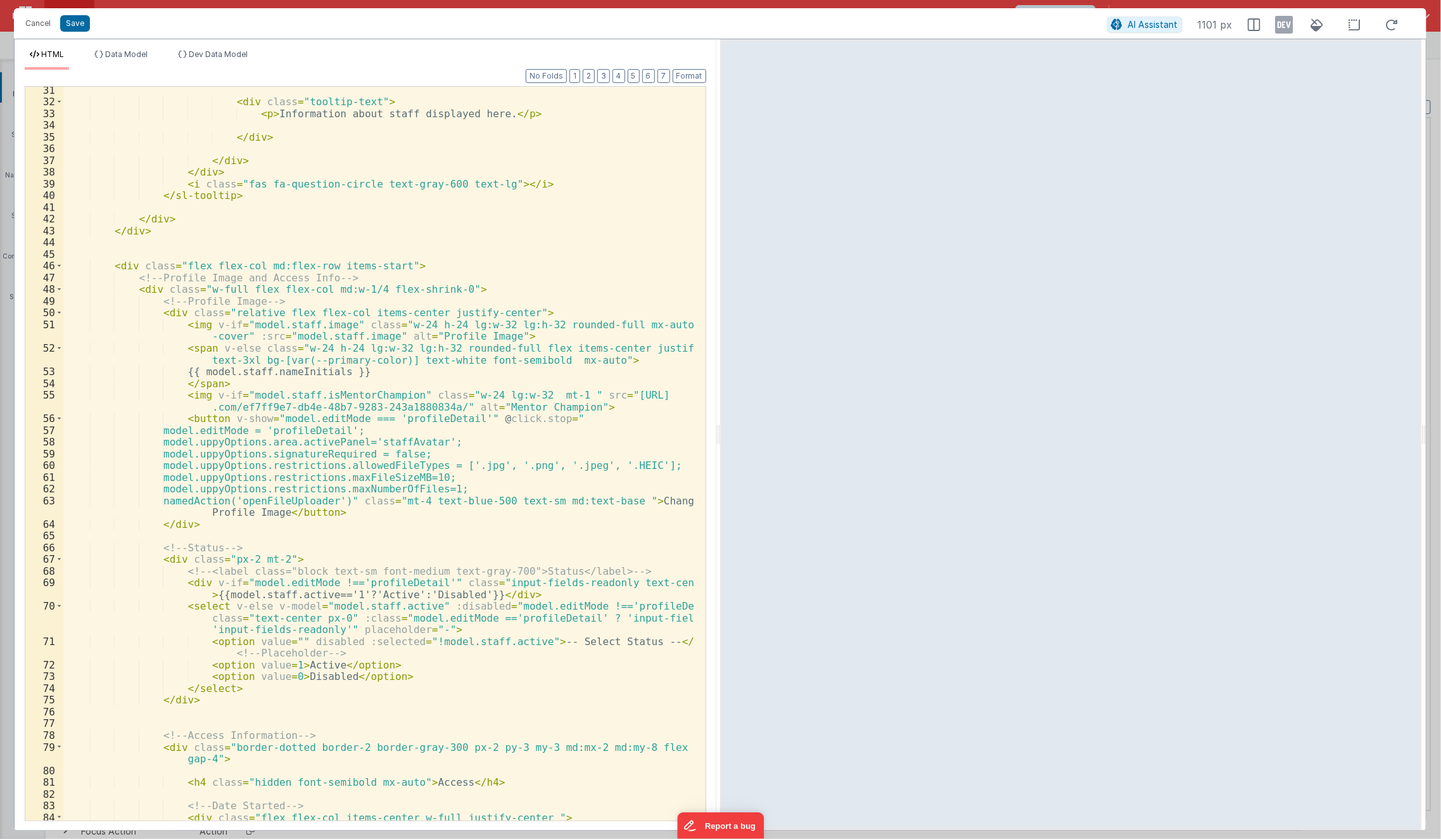
scroll to position [405, 0]
click at [118, 53] on span "Data Model" at bounding box center [126, 54] width 42 height 10
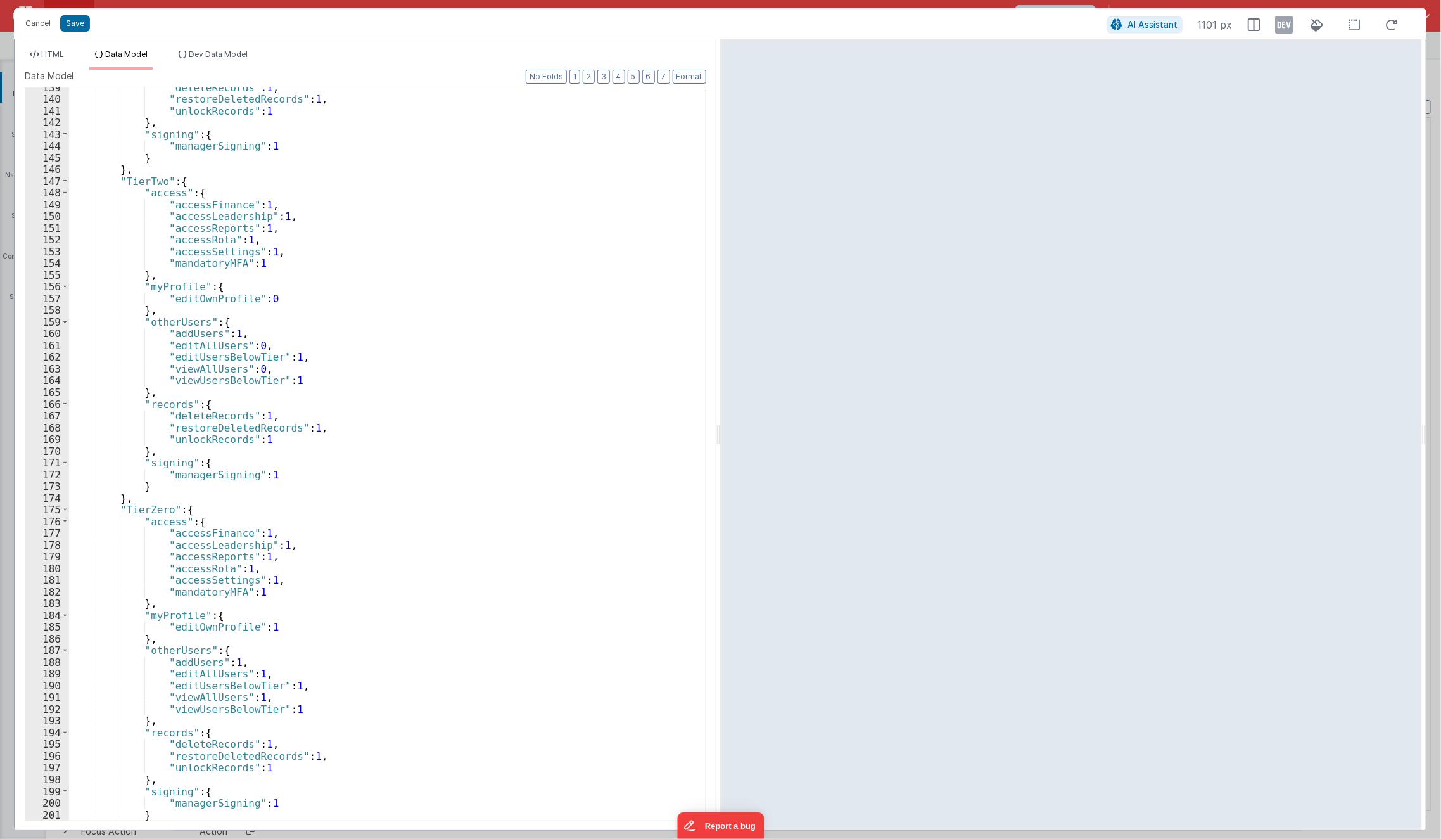
scroll to position [1636, 0]
click at [585, 79] on label "Data Model" at bounding box center [366, 76] width 682 height 13
click at [589, 79] on button "2" at bounding box center [589, 77] width 12 height 14
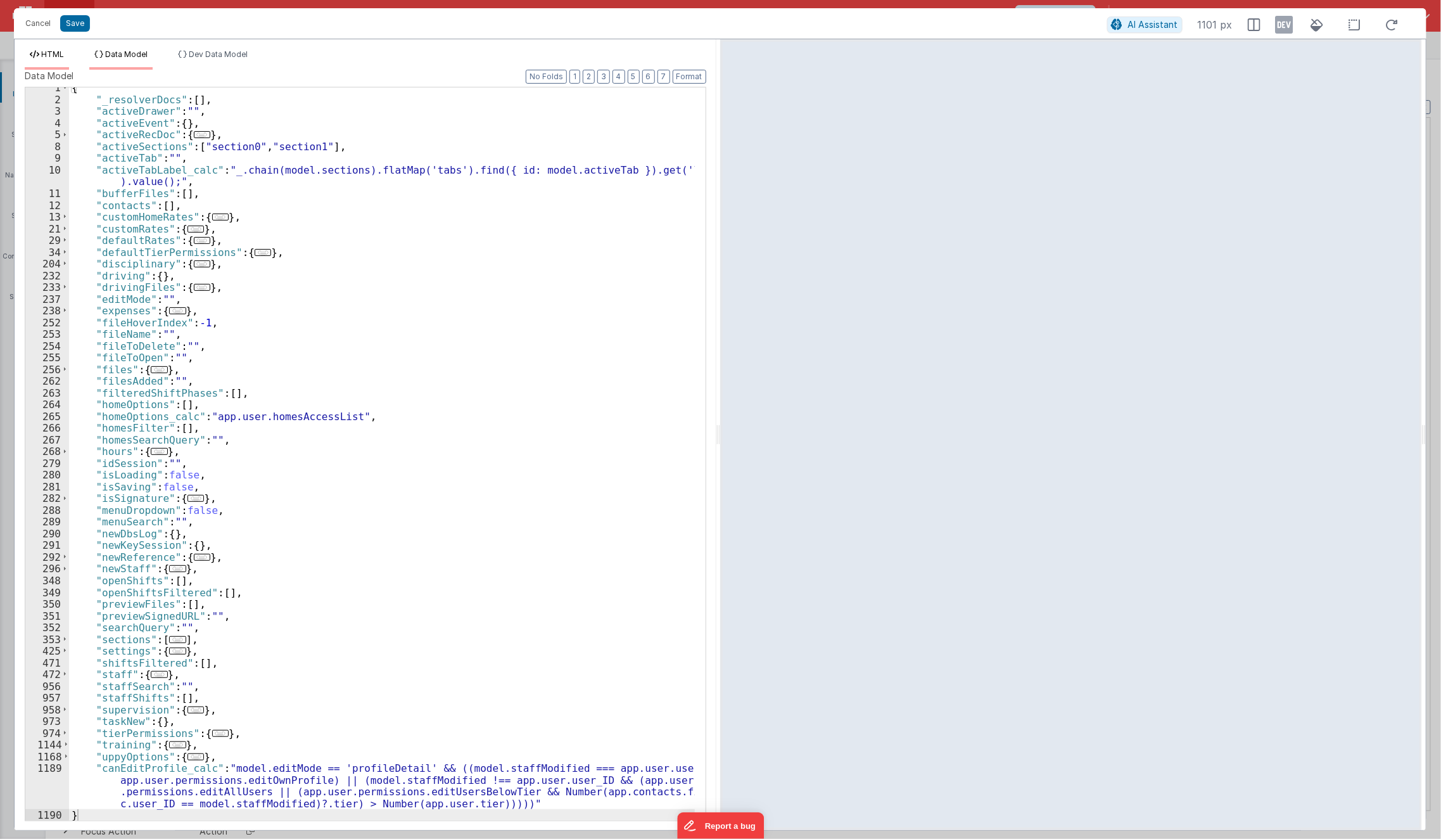
click at [49, 55] on span "HTML" at bounding box center [52, 54] width 23 height 10
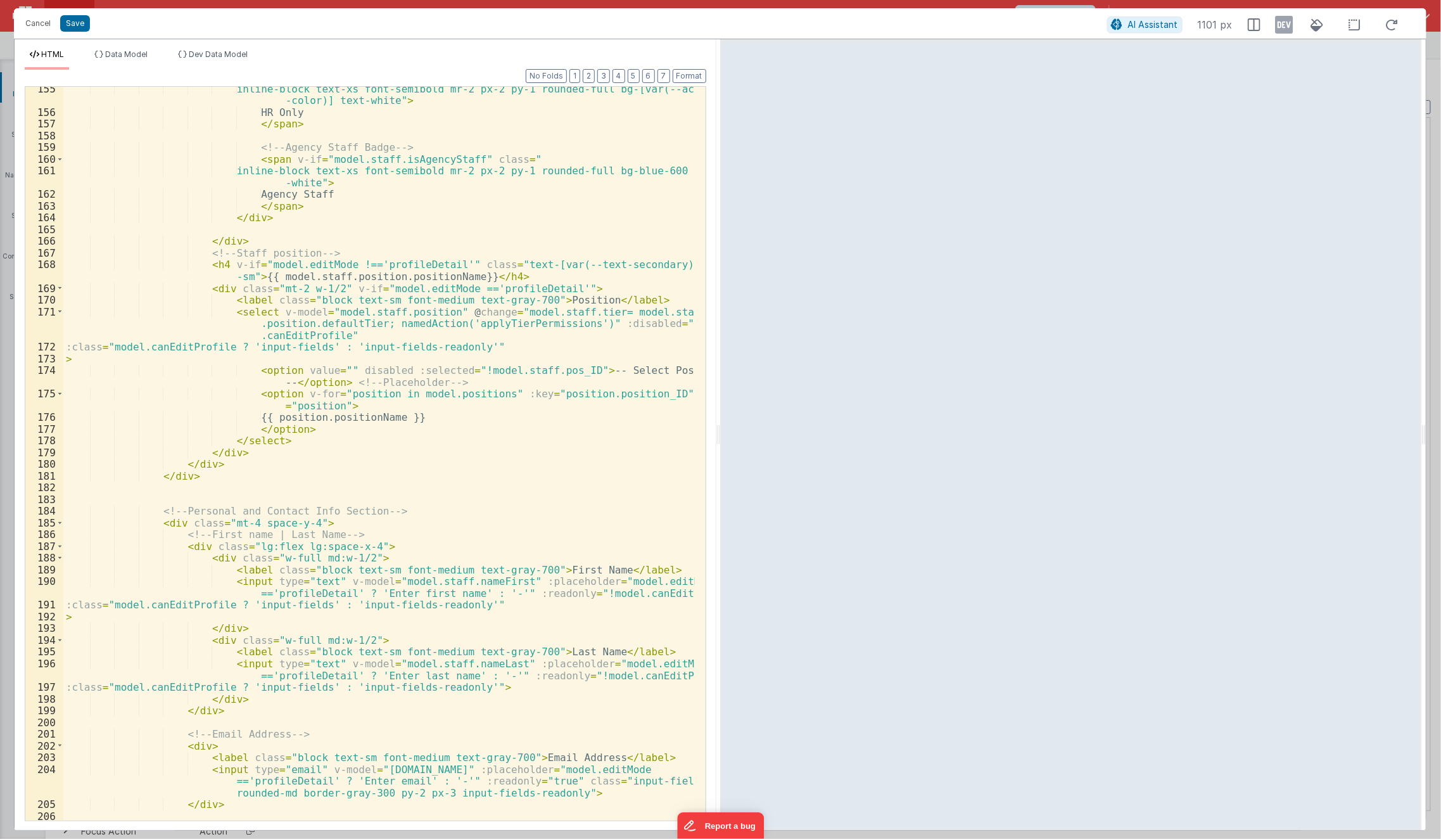
scroll to position [2090, 0]
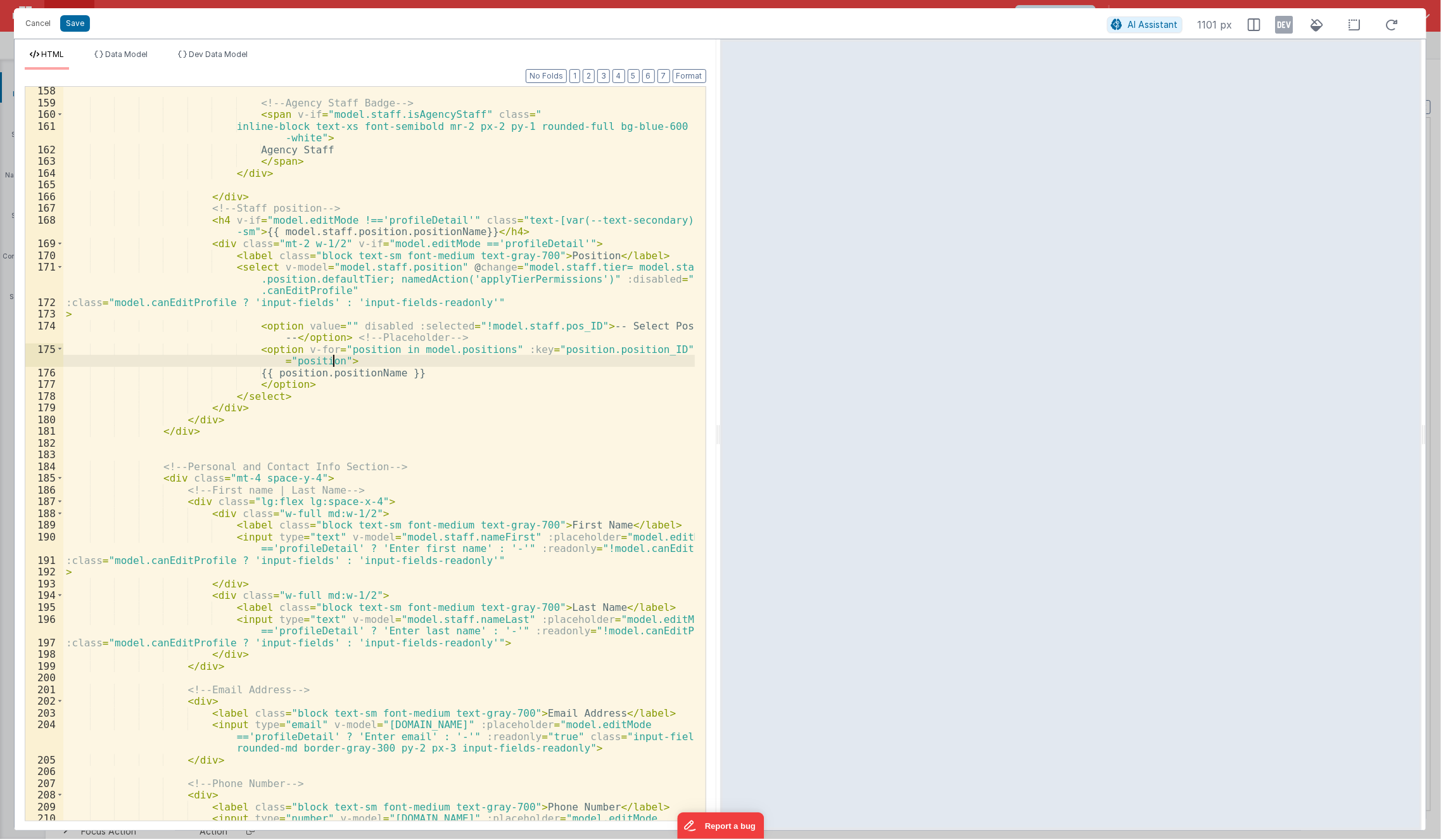
click at [425, 362] on div "<!-- Agency Staff Badge --> < span v-if = "model.staff.isAgencyStaff" class = "…" at bounding box center [379, 487] width 632 height 805
click at [340, 326] on div "<!-- Agency Staff Badge --> < span v-if = "model.staff.isAgencyStaff" class = "…" at bounding box center [379, 487] width 632 height 805
click at [578, 279] on div "<!-- Agency Staff Badge --> < span v-if = "model.staff.isAgencyStaff" class = "…" at bounding box center [379, 487] width 632 height 805
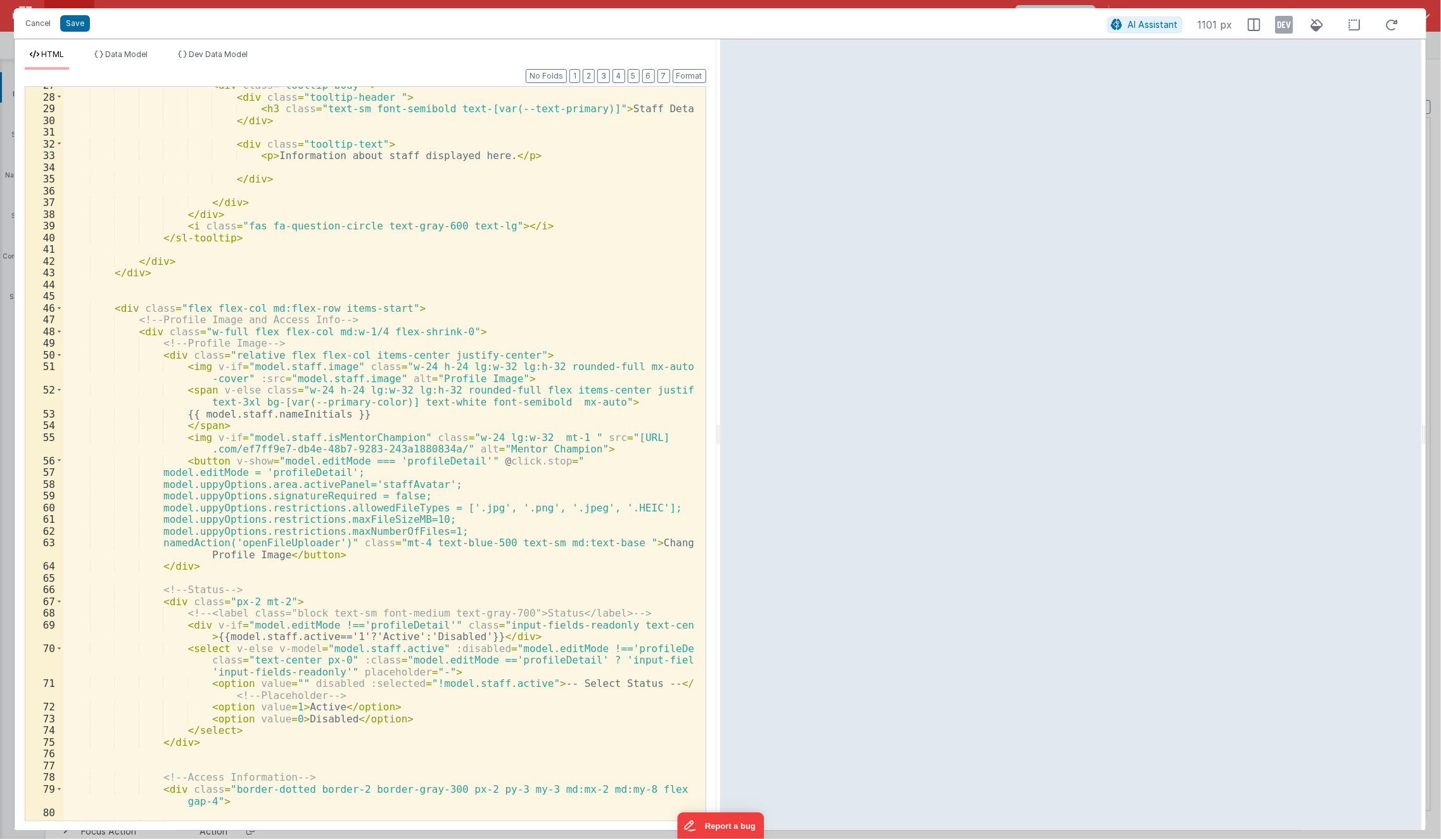
scroll to position [359, 0]
click at [360, 590] on div "< div class = "tooltip-body " > < div class = "tooltip-header " > < h3 class = …" at bounding box center [379, 458] width 632 height 758
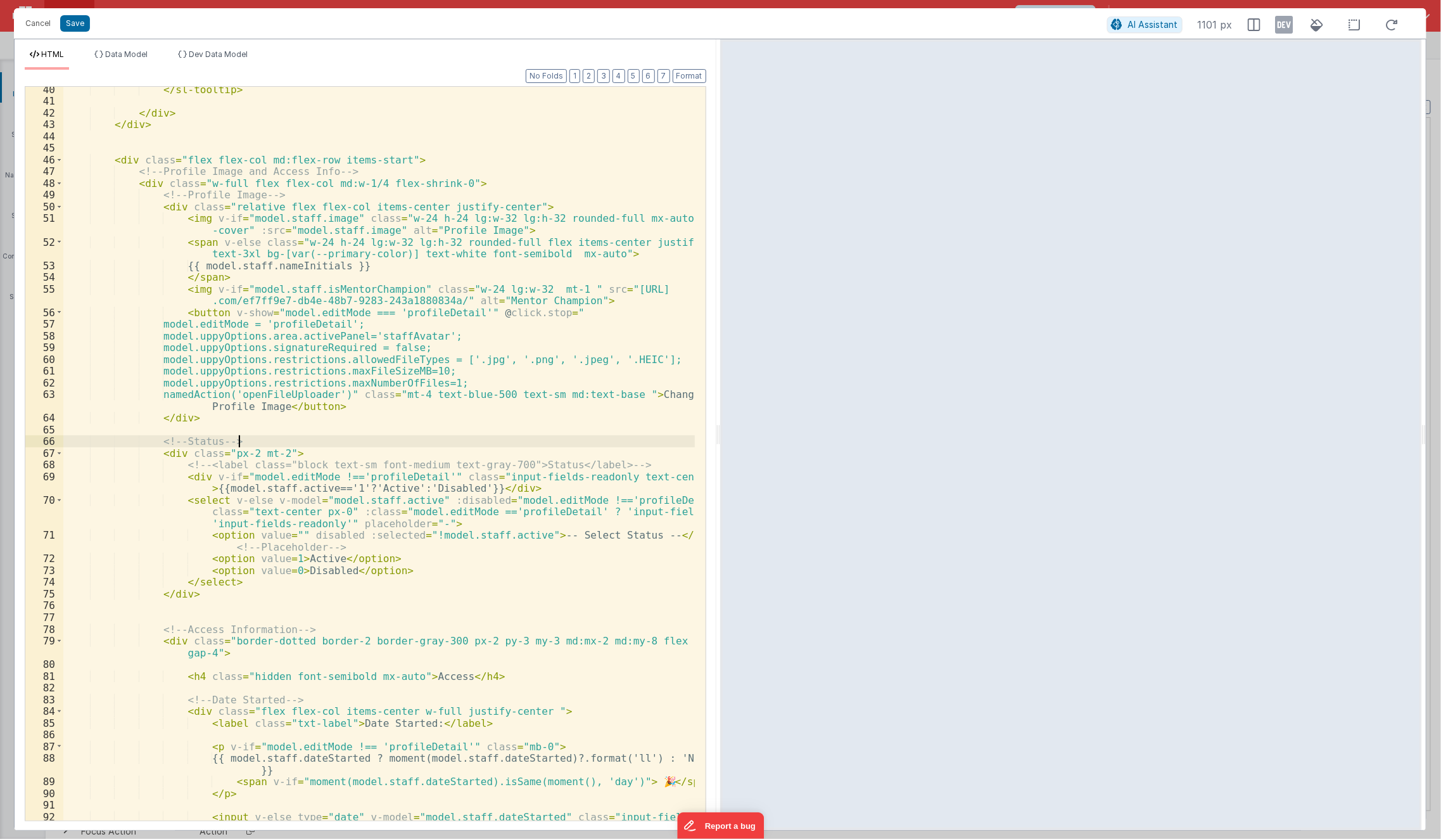
scroll to position [507, 0]
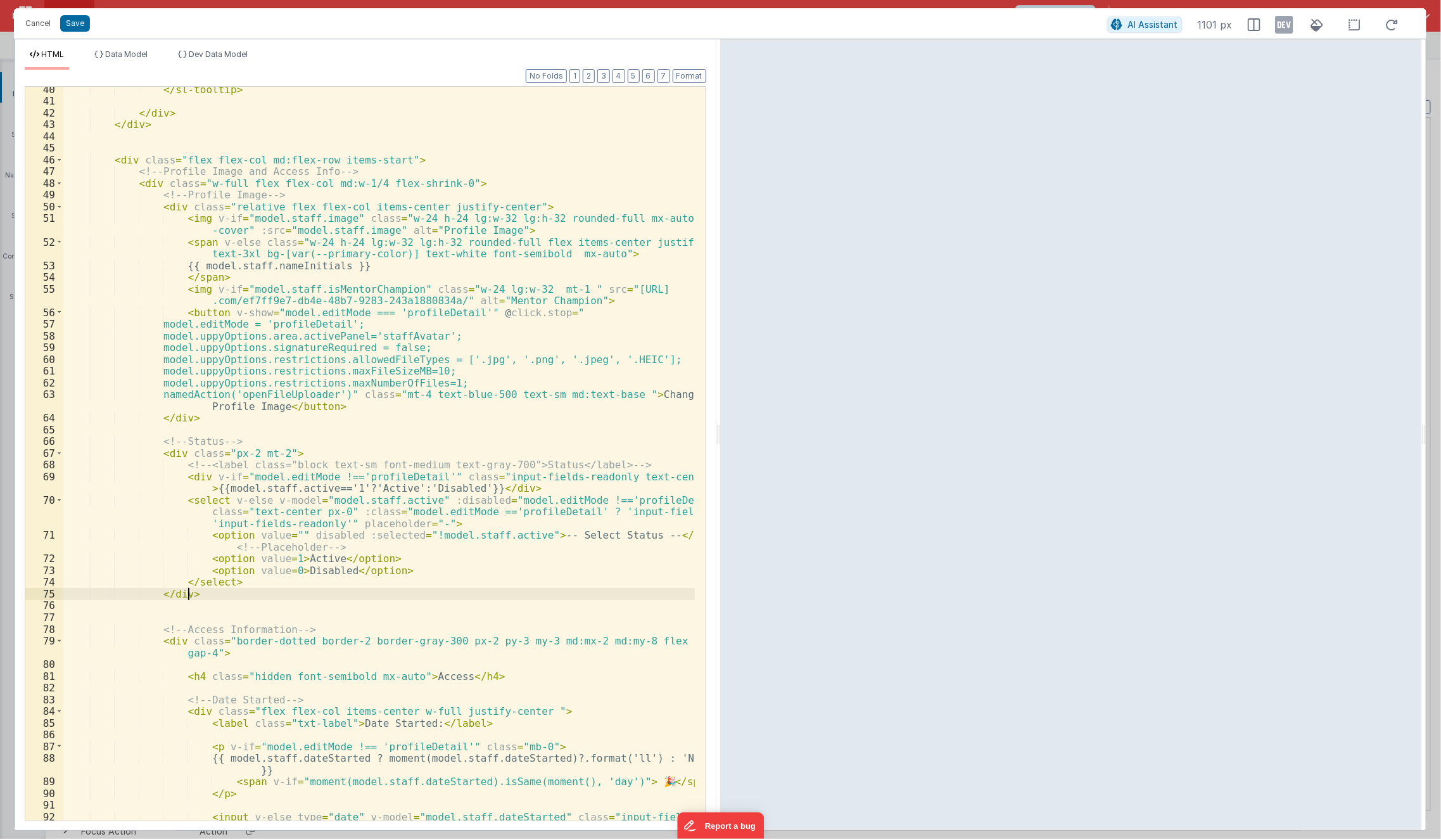
click at [360, 590] on div "</ sl-tooltip > </ div > </ div > < div class = "flex flex-col md:flex-row item…" at bounding box center [379, 463] width 632 height 758
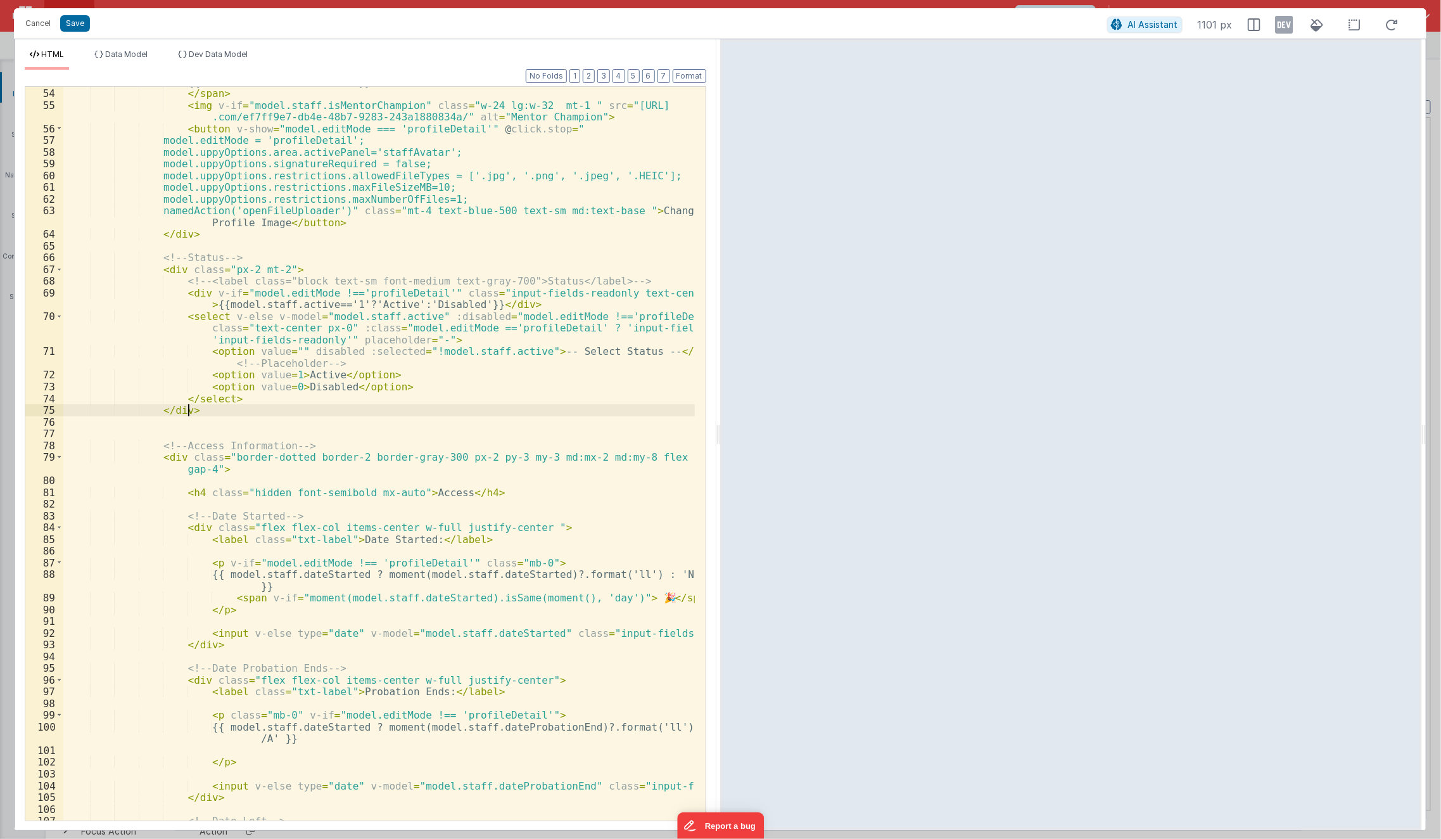
scroll to position [691, 0]
click at [530, 629] on div "{{ model.staff.nameInitials }} </ span > < img v-if = "model.staff.isMentorCham…" at bounding box center [379, 454] width 632 height 758
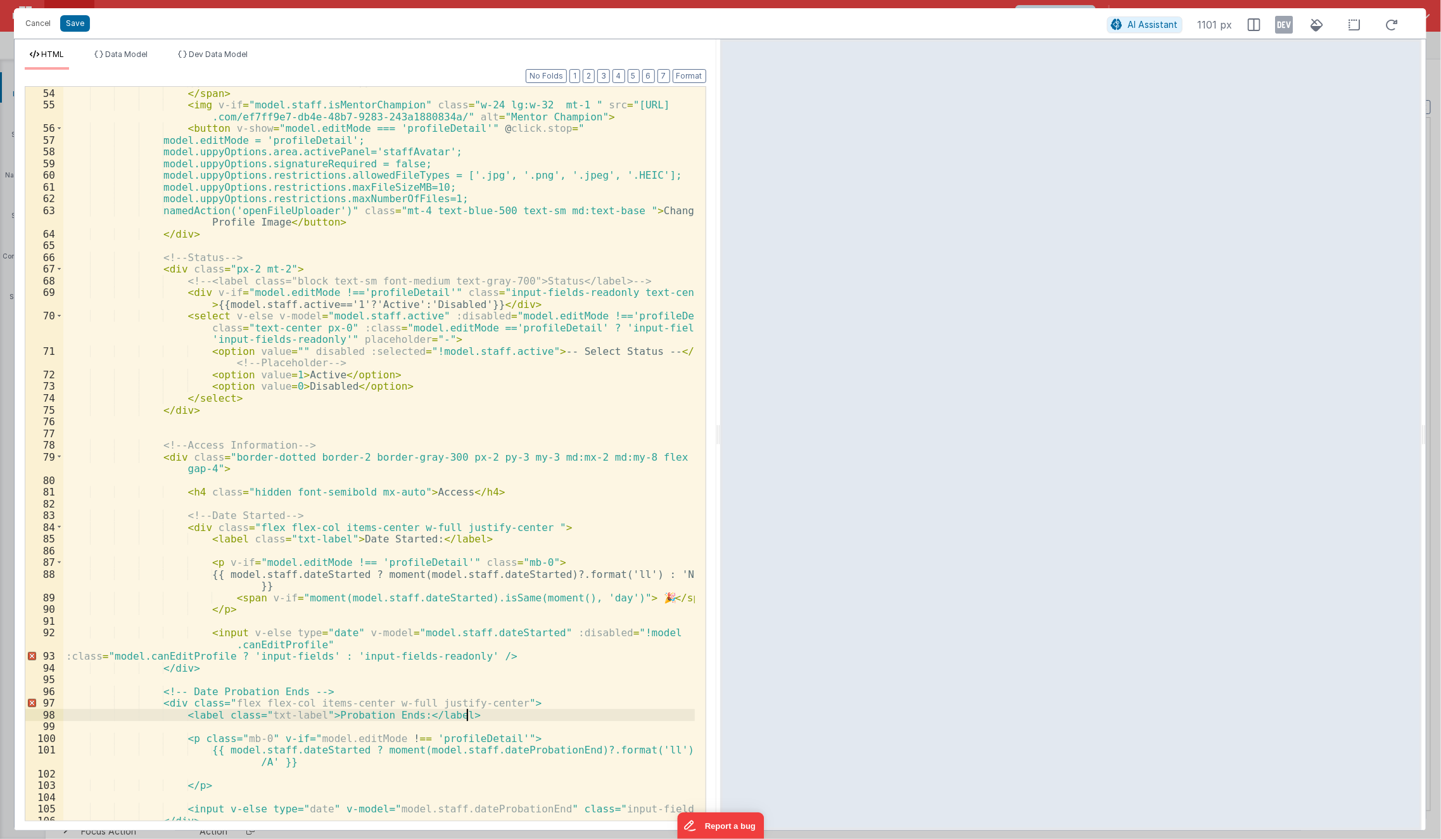
click at [606, 711] on div "{{ model.staff.nameInitials }} </ span > < img v-if = "model.staff.isMentorCham…" at bounding box center [379, 454] width 632 height 758
click at [464, 652] on div "{{ model.staff.nameInitials }} </ span > < img v-if = "model.staff.isMentorCham…" at bounding box center [379, 454] width 632 height 758
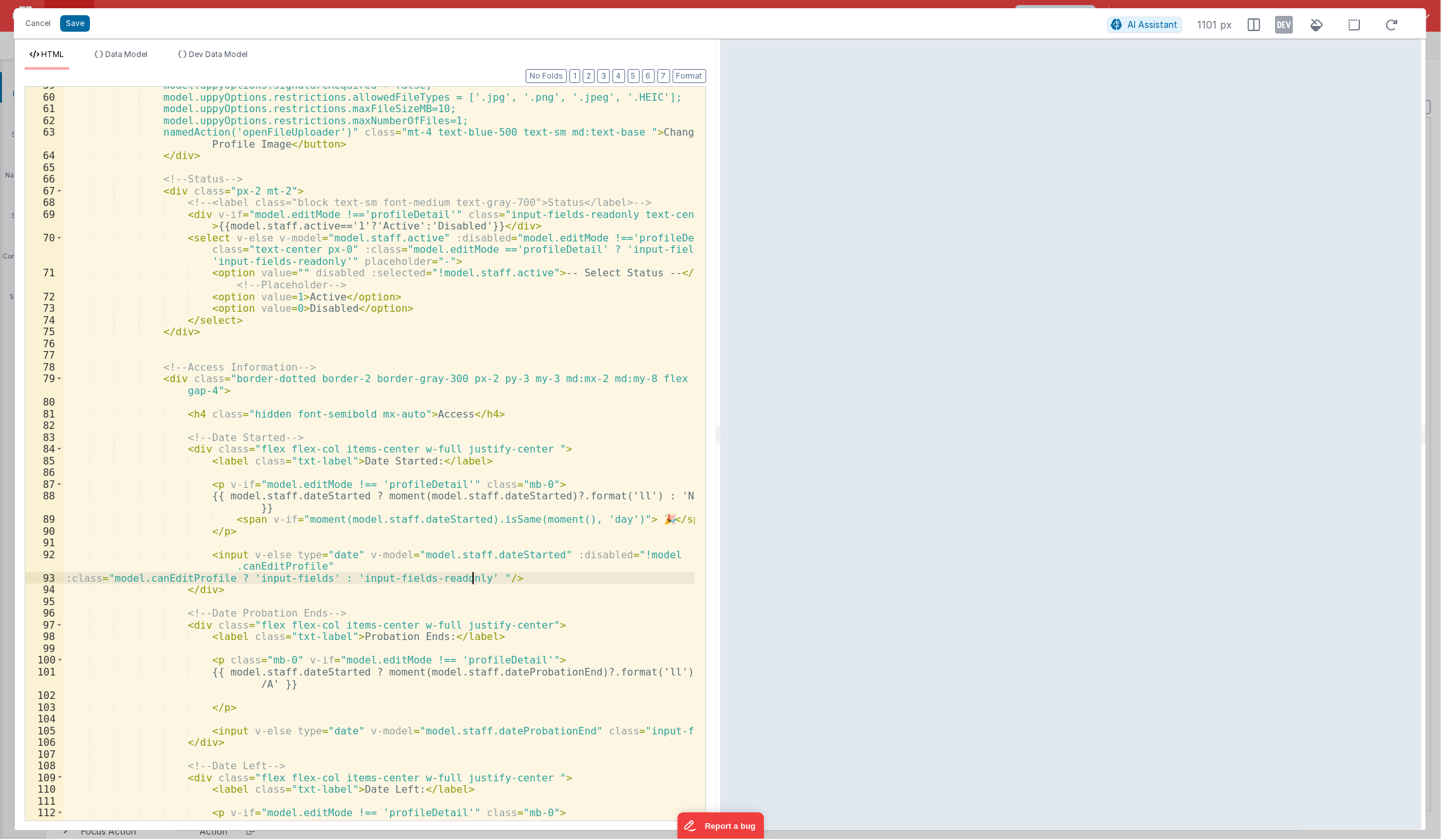
scroll to position [796, 0]
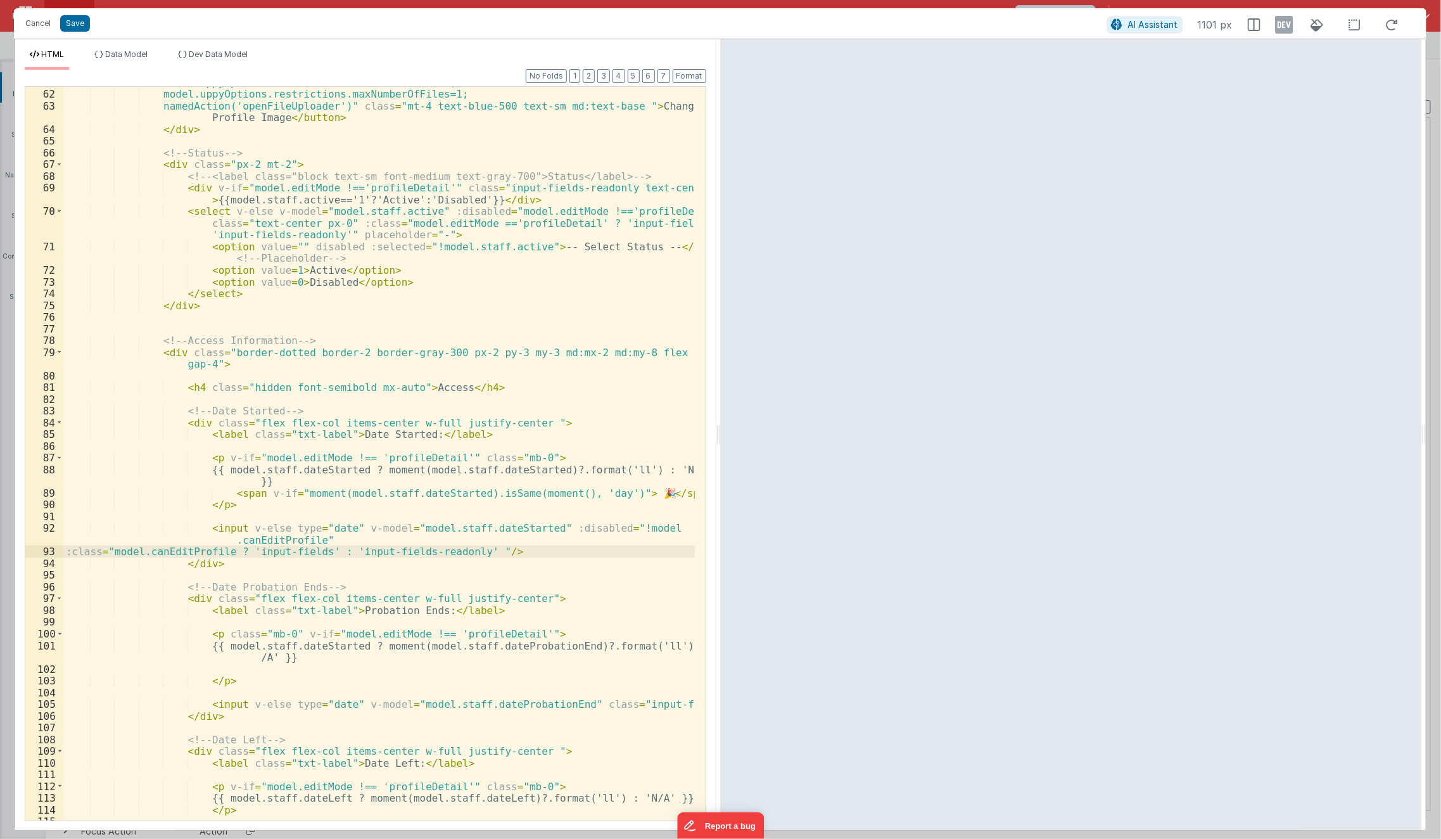
click at [371, 670] on div "model.uppyOptions.restrictions.maxFileSizeMB=10; model.uppyOptions.restrictions…" at bounding box center [379, 456] width 632 height 758
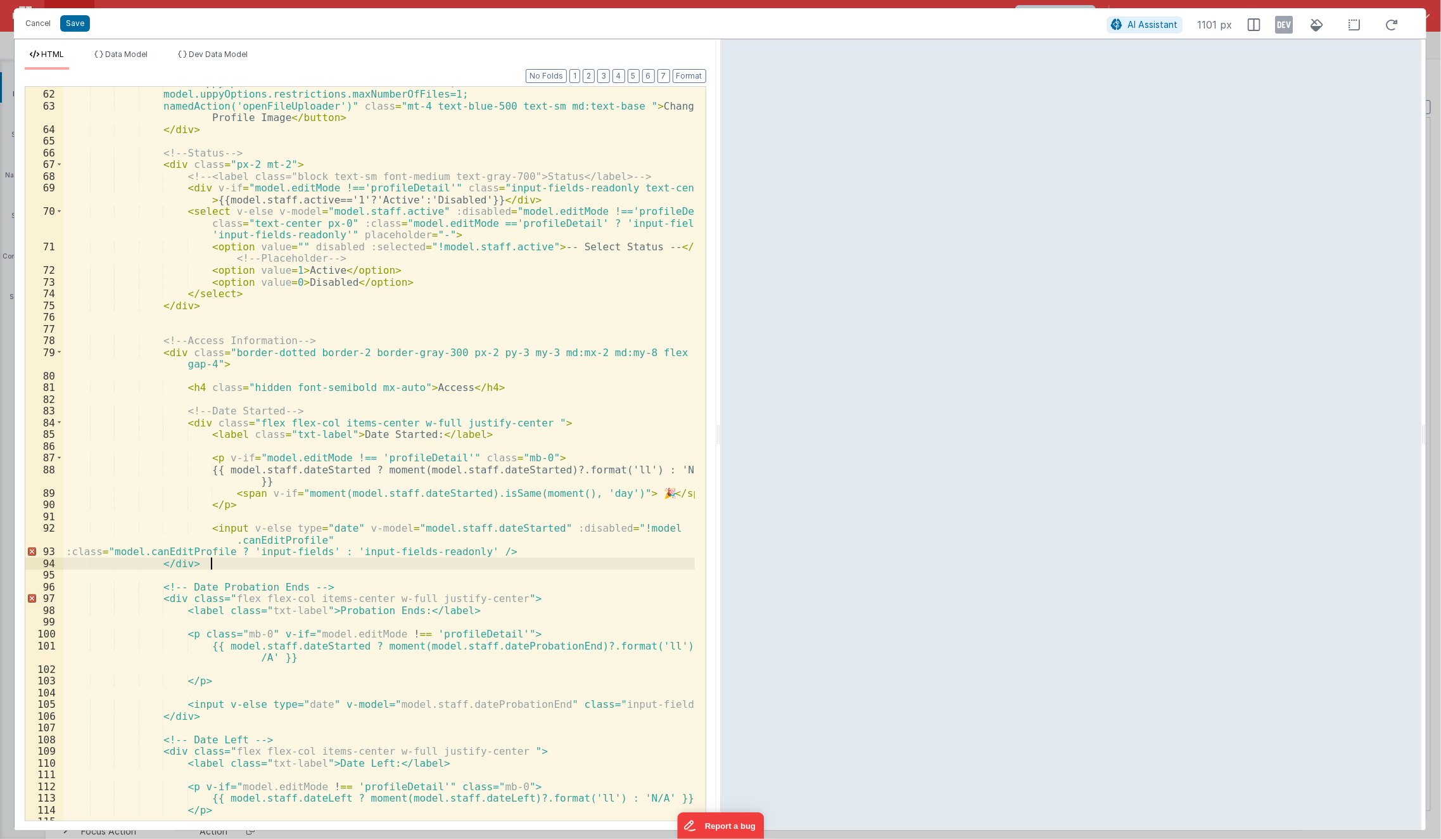
click at [428, 567] on div "model.uppyOptions.restrictions.maxFileSizeMB=10; model.uppyOptions.restrictions…" at bounding box center [379, 456] width 632 height 758
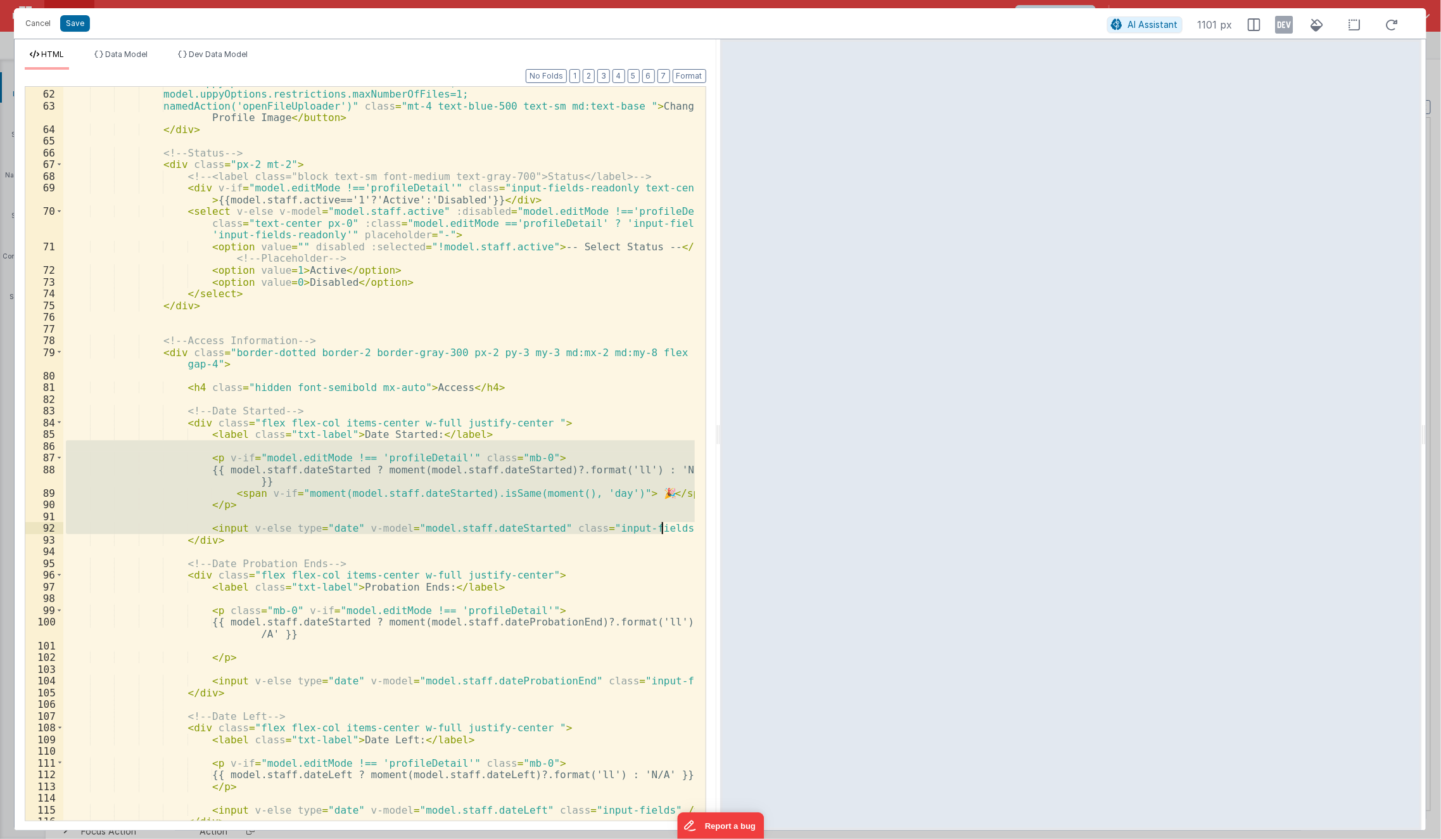
drag, startPoint x: 193, startPoint y: 450, endPoint x: 673, endPoint y: 528, distance: 487.0
click at [673, 528] on div "model.uppyOptions.restrictions.maxFileSizeMB=10; model.uppyOptions.restrictions…" at bounding box center [379, 456] width 632 height 758
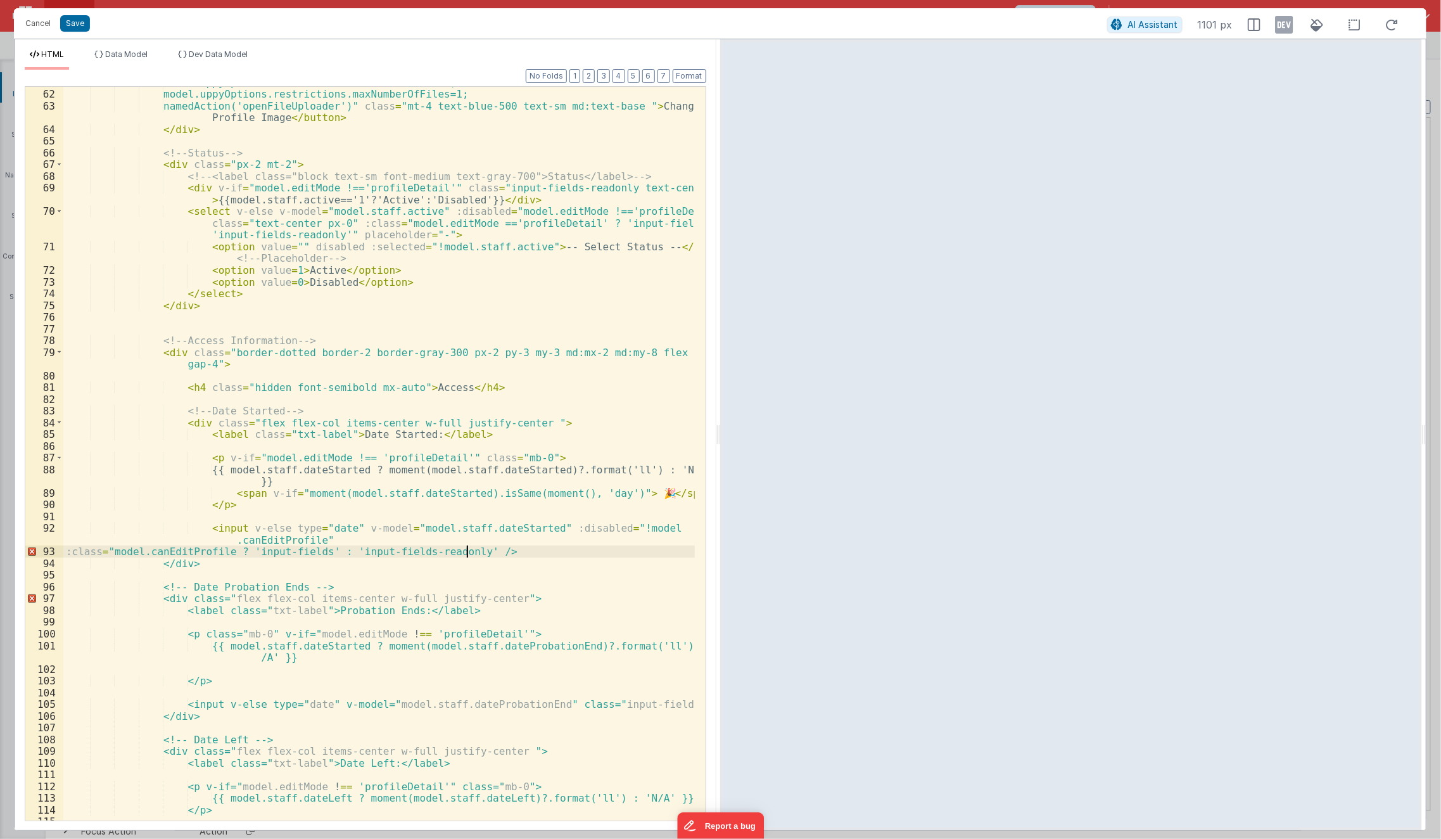
click at [464, 554] on div "model.uppyOptions.restrictions.maxFileSizeMB=10; model.uppyOptions.restrictions…" at bounding box center [379, 456] width 632 height 758
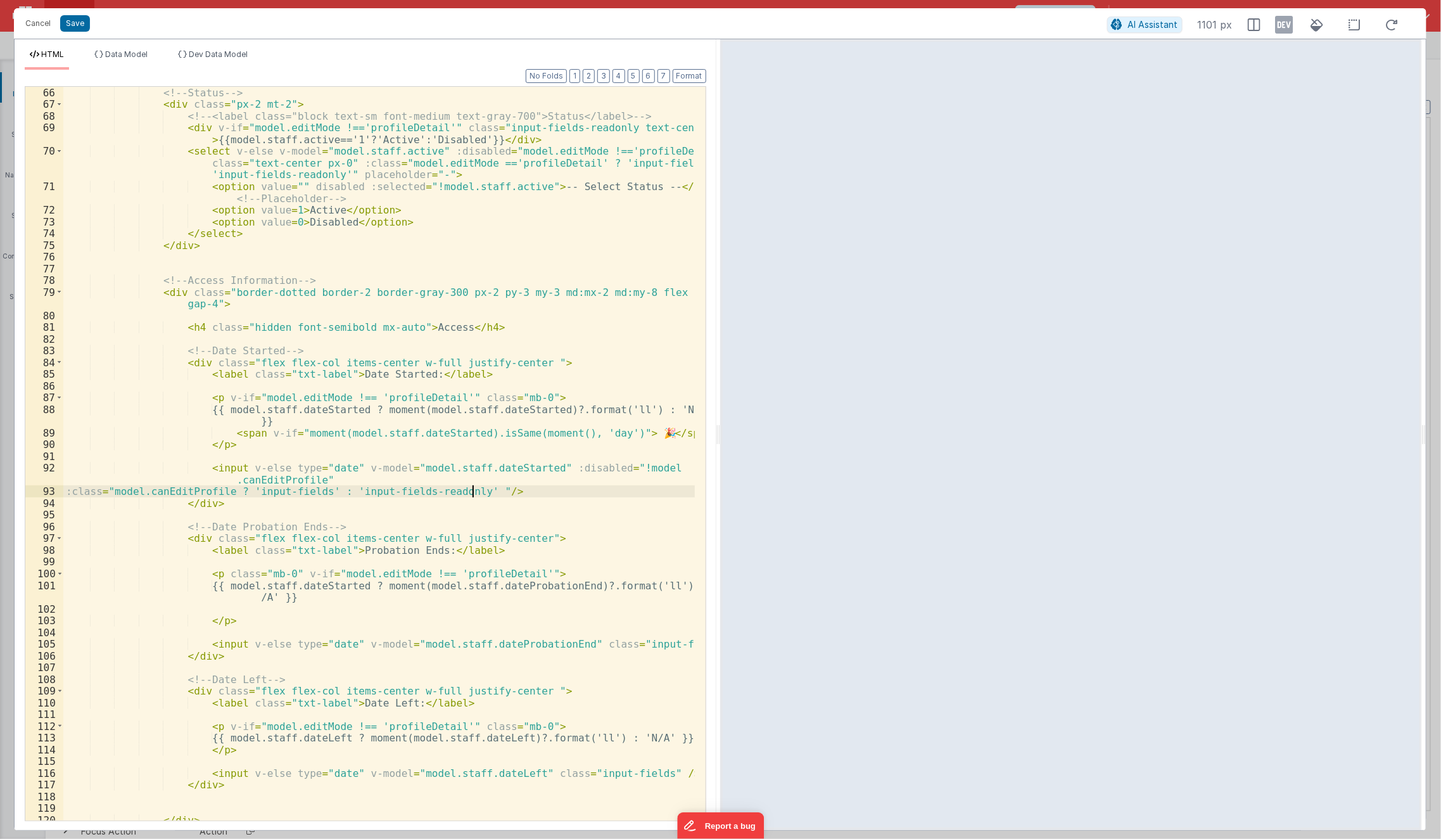
scroll to position [856, 0]
click at [532, 466] on div "<!-- Status --> < div class = "px-2 mt-2" > <!-- <label class="block text-sm fo…" at bounding box center [379, 465] width 632 height 758
click at [466, 613] on div "<!-- Status --> < div class = "px-2 mt-2" > <!-- <label class="block text-sm fo…" at bounding box center [379, 465] width 632 height 758
click at [559, 649] on div "<!-- Status --> < div class = "px-2 mt-2" > <!-- <label class="block text-sm fo…" at bounding box center [379, 465] width 632 height 758
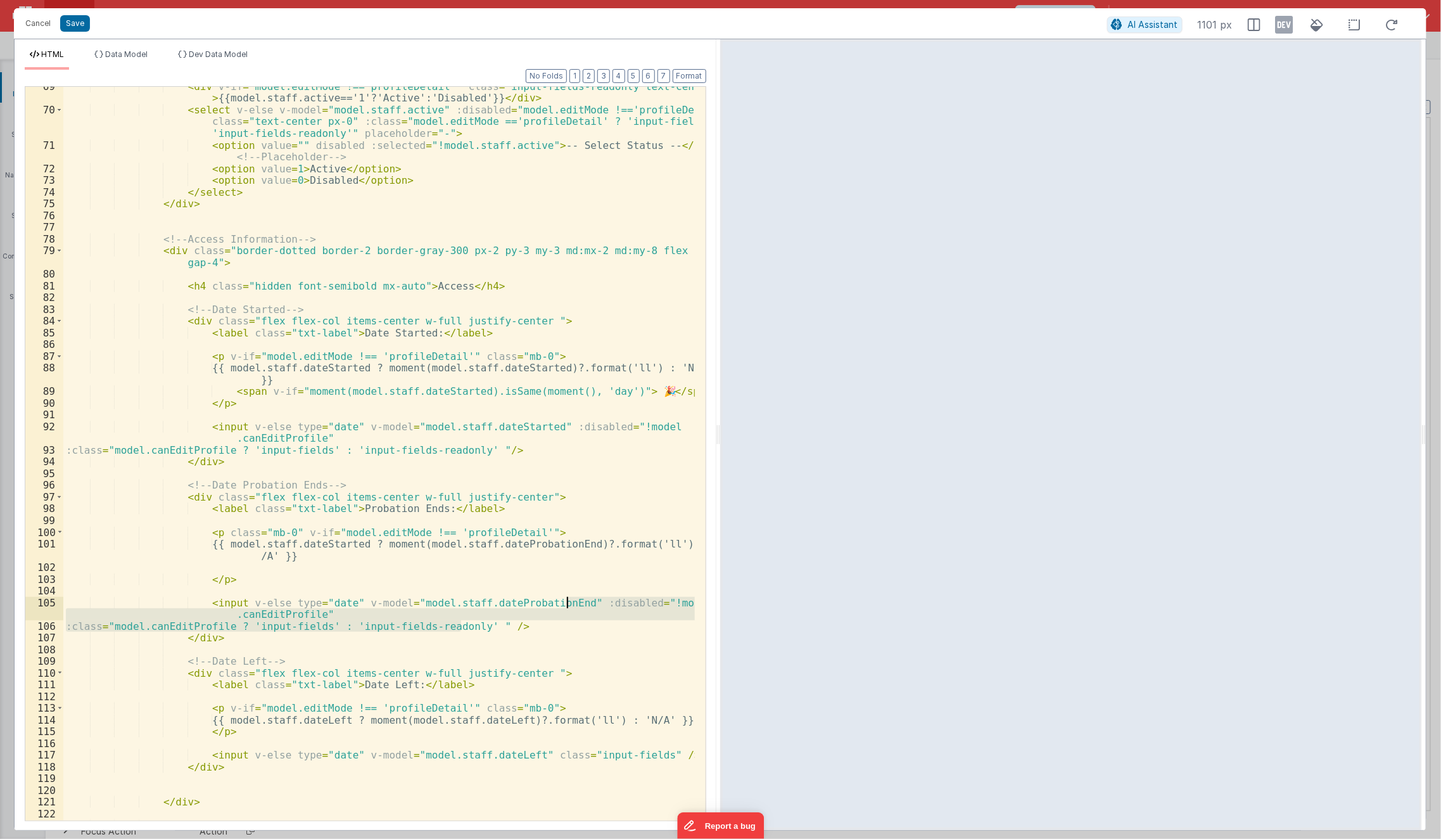
scroll to position [898, 0]
click at [516, 757] on div "< div v-if = "model.editMode !=='profileDetail'" class = "input-fields-readonly…" at bounding box center [379, 465] width 632 height 770
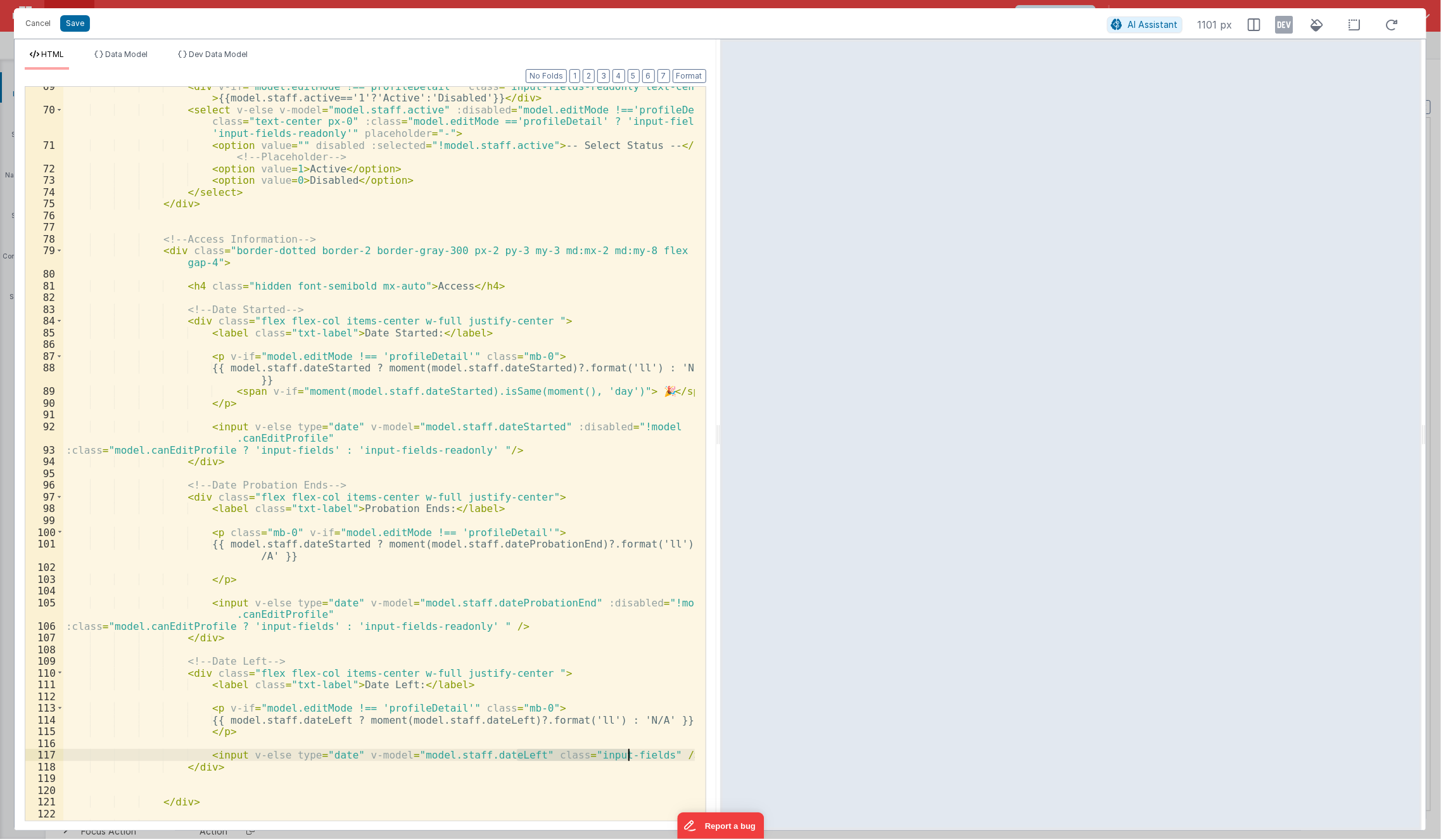
paste textarea
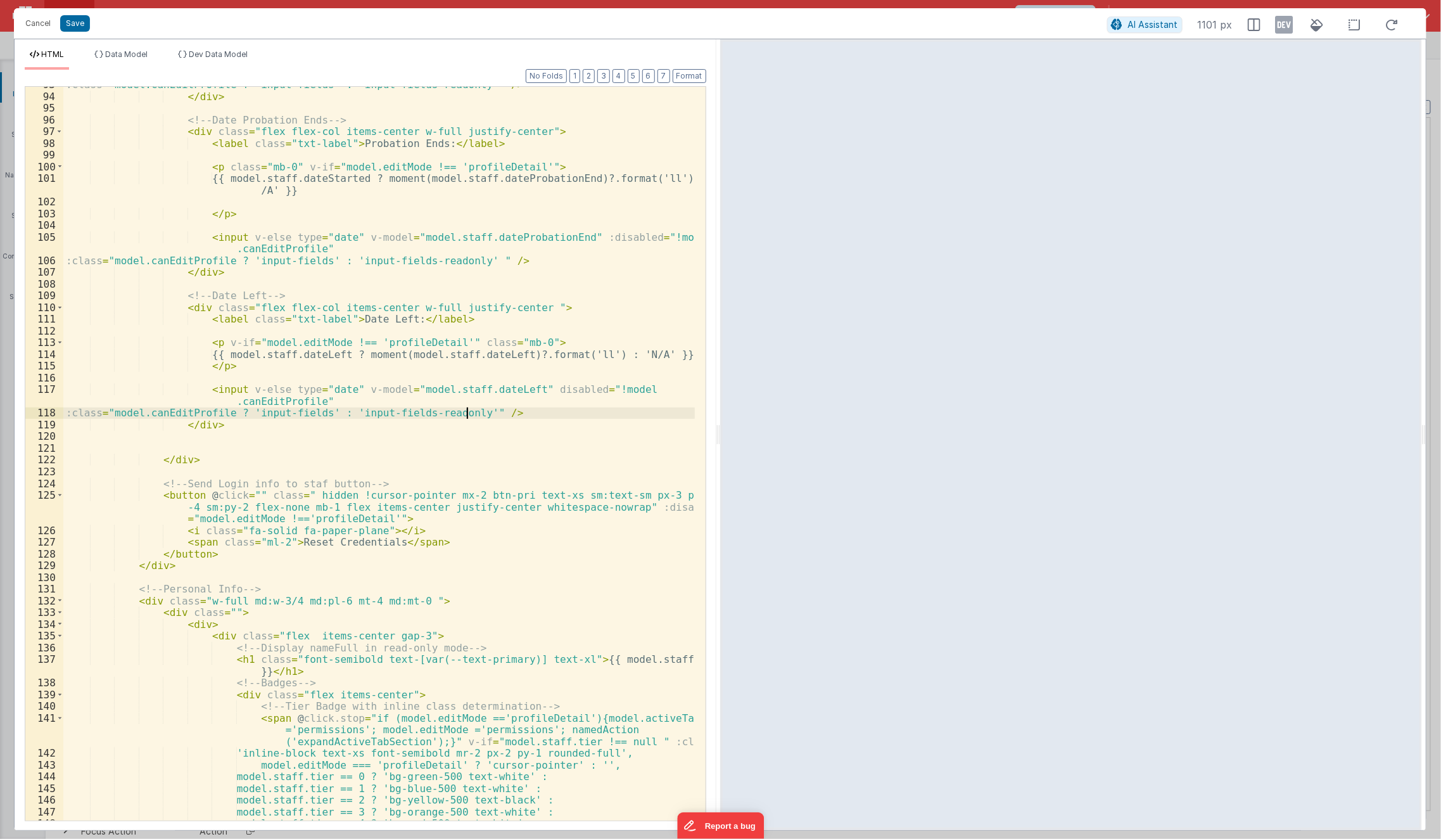
scroll to position [1266, 0]
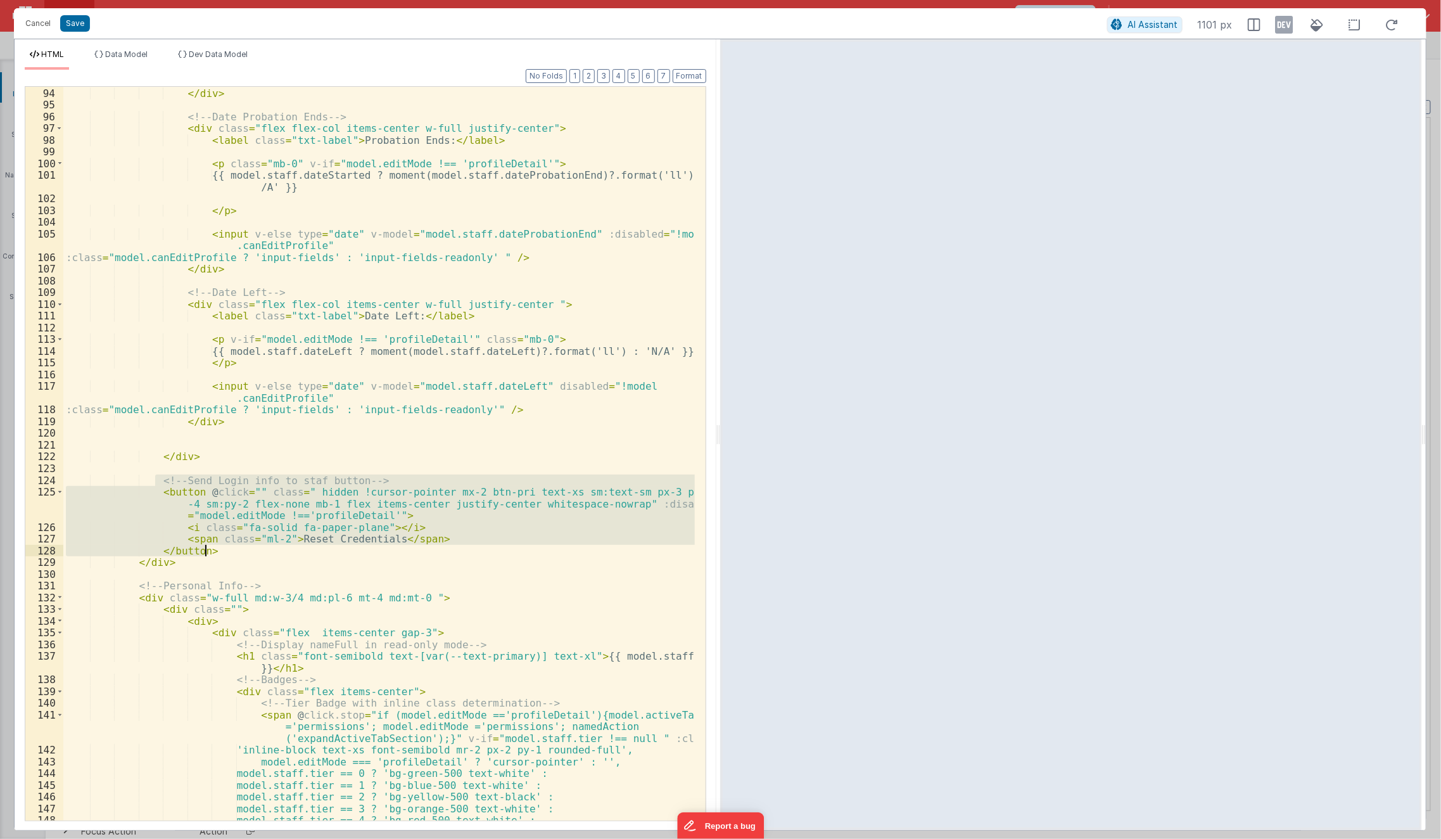
drag, startPoint x: 153, startPoint y: 482, endPoint x: 235, endPoint y: 550, distance: 106.2
click at [235, 550] on div ":class = "model.canEditProfile ? 'input-fields' : 'input-fields-readonly' " /> …" at bounding box center [379, 454] width 632 height 758
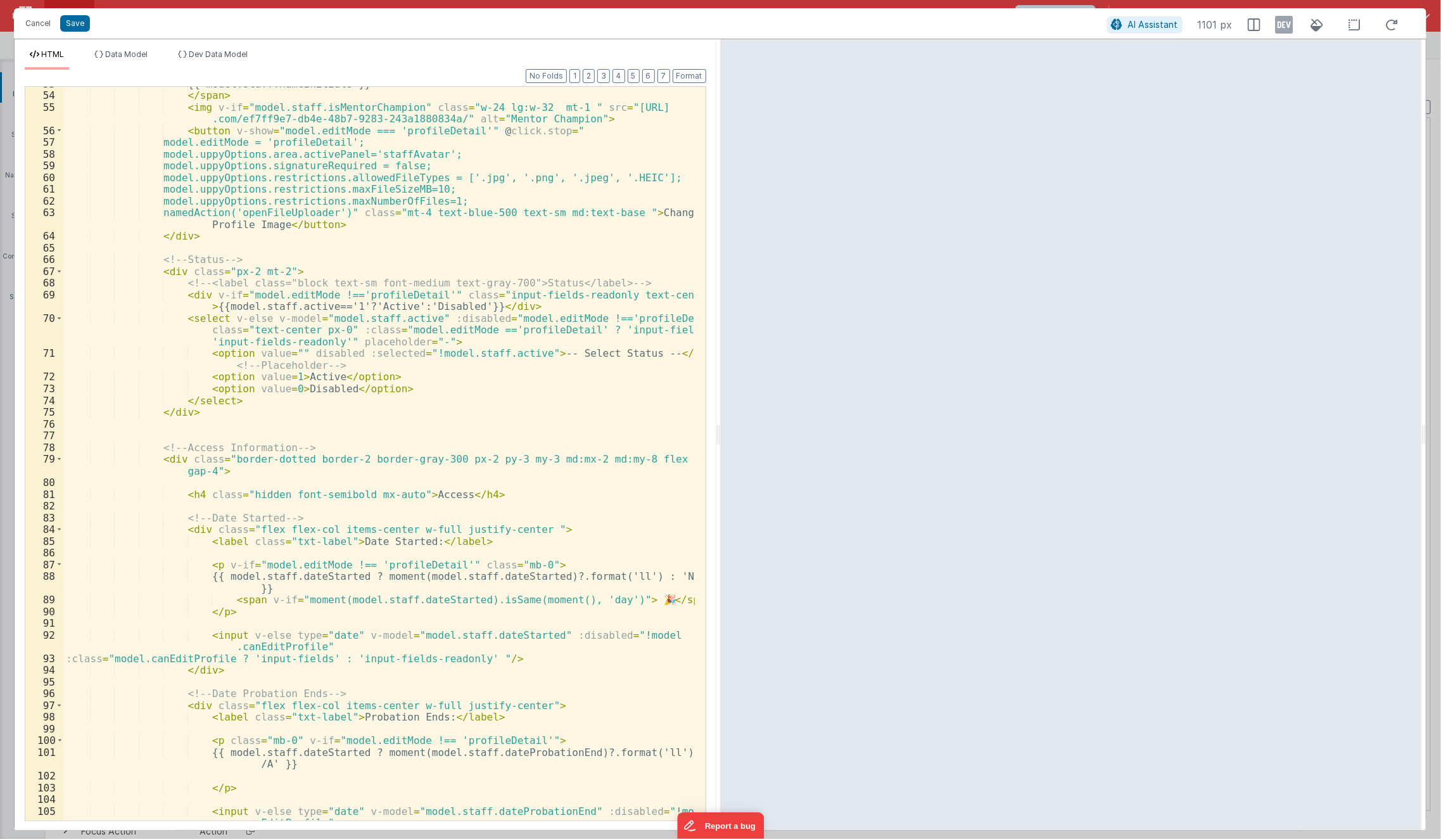
scroll to position [673, 0]
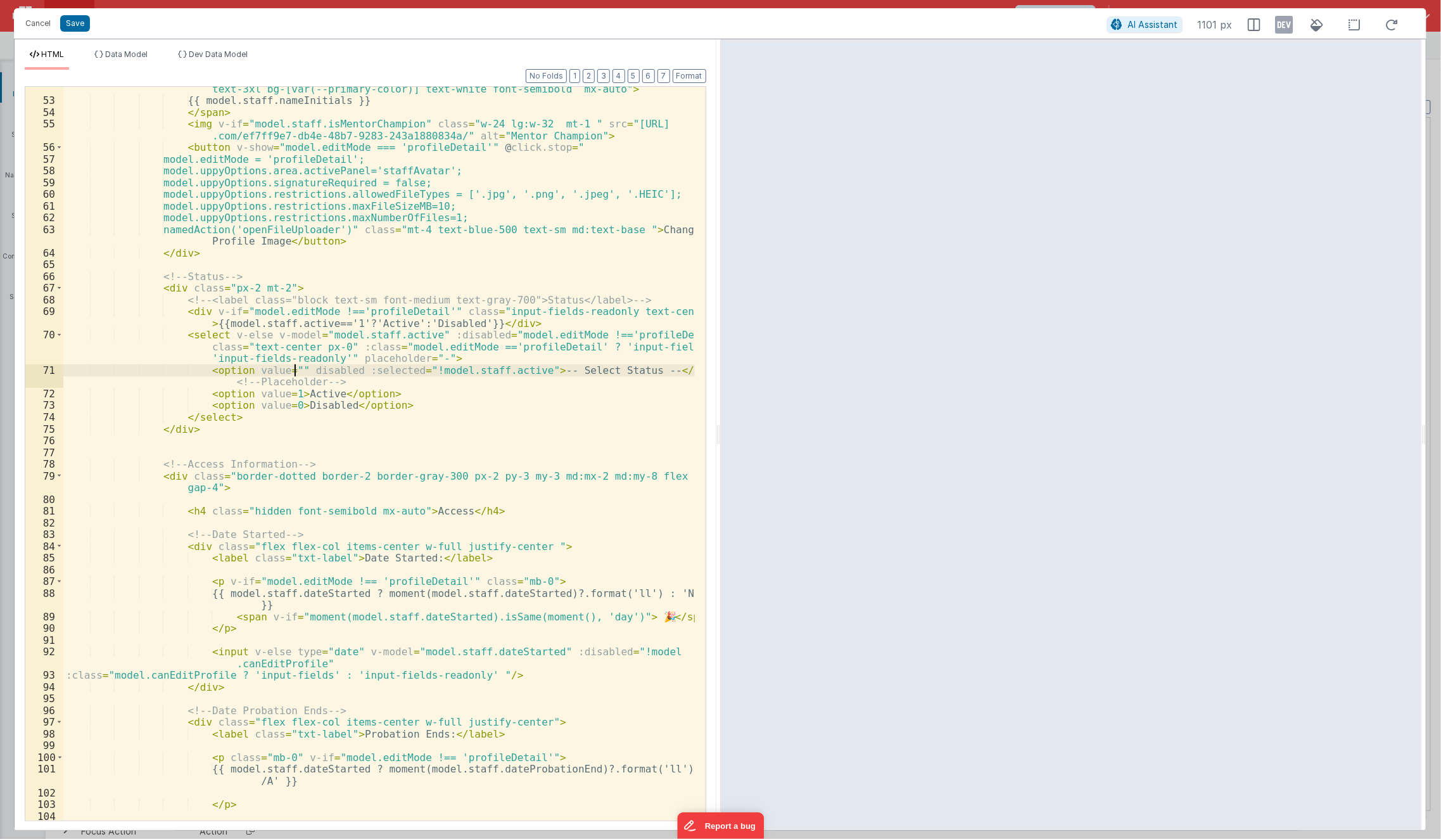
click at [295, 369] on div "< span v-else class = "w-24 h-24 lg:w-32 lg:h-32 rounded-full flex items-center…" at bounding box center [379, 461] width 632 height 781
drag, startPoint x: 420, startPoint y: 336, endPoint x: 470, endPoint y: 429, distance: 105.7
click at [470, 429] on div "< span v-else class = "w-24 h-24 lg:w-32 lg:h-32 rounded-full flex items-center…" at bounding box center [379, 461] width 632 height 781
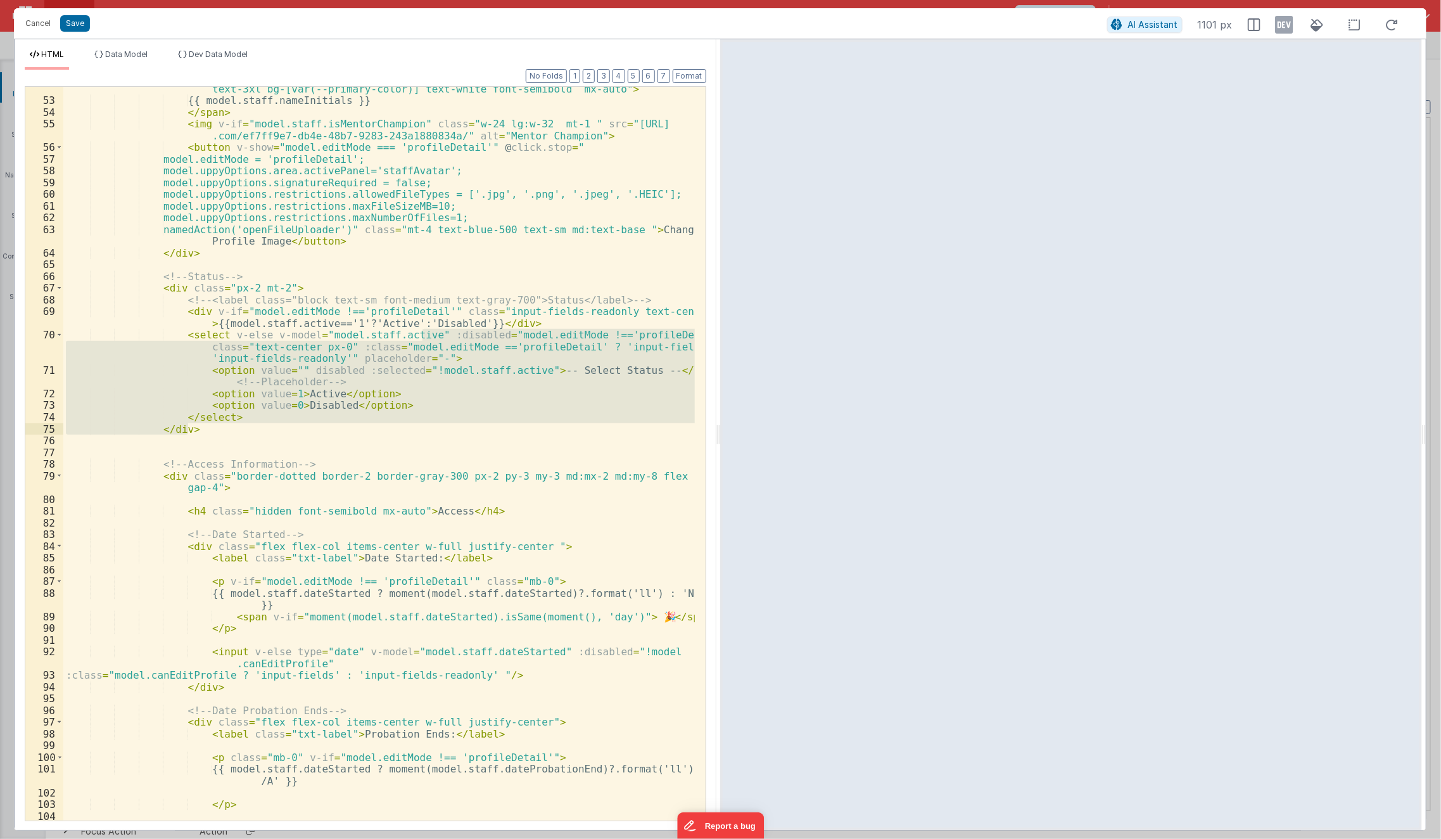
click at [470, 429] on div "< span v-else class = "w-24 h-24 lg:w-32 lg:h-32 rounded-full flex items-center…" at bounding box center [379, 454] width 632 height 734
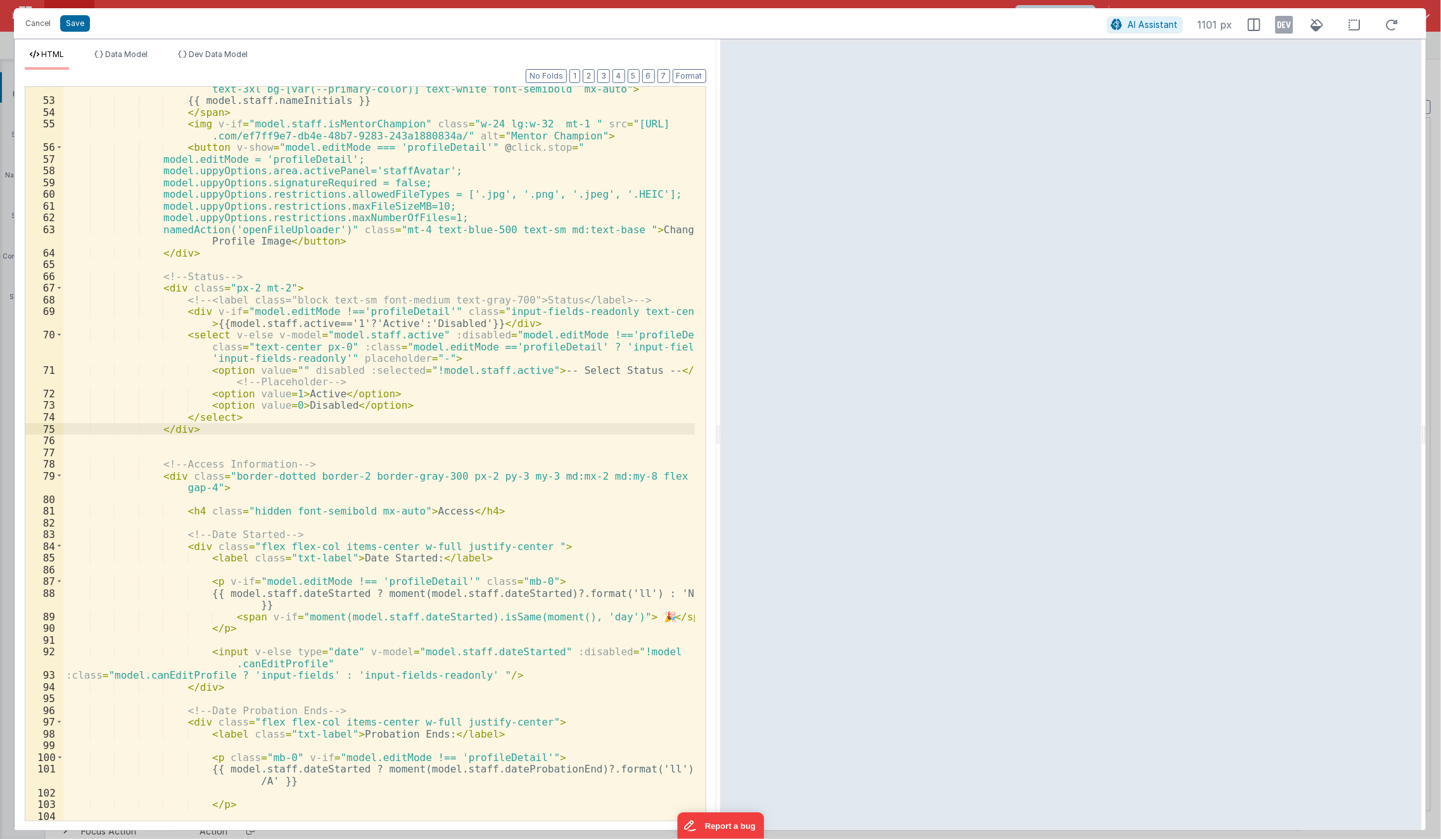
click at [424, 334] on div "< span v-else class = "w-24 h-24 lg:w-32 lg:h-32 rounded-full flex items-center…" at bounding box center [379, 461] width 632 height 781
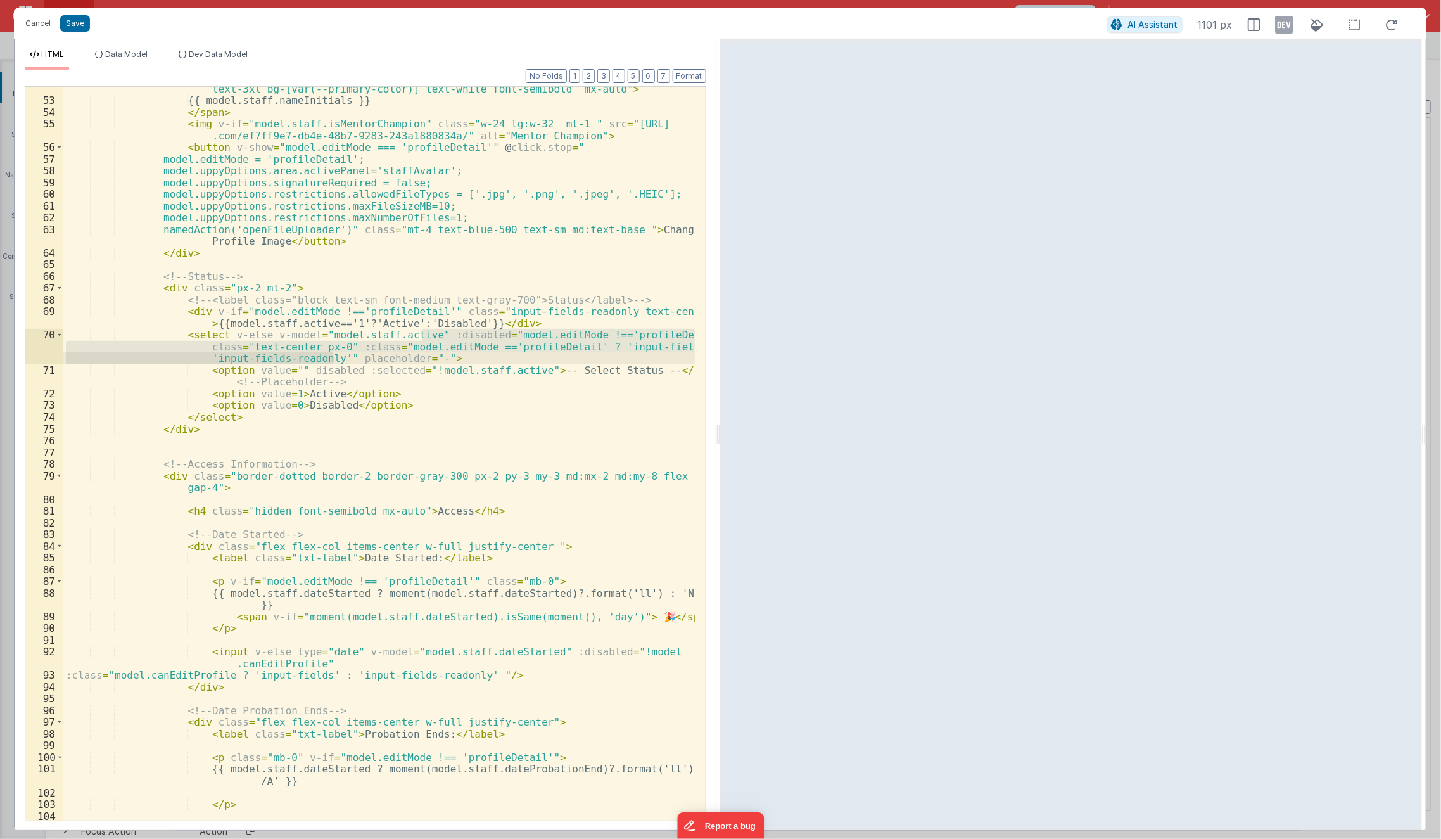
paste textarea
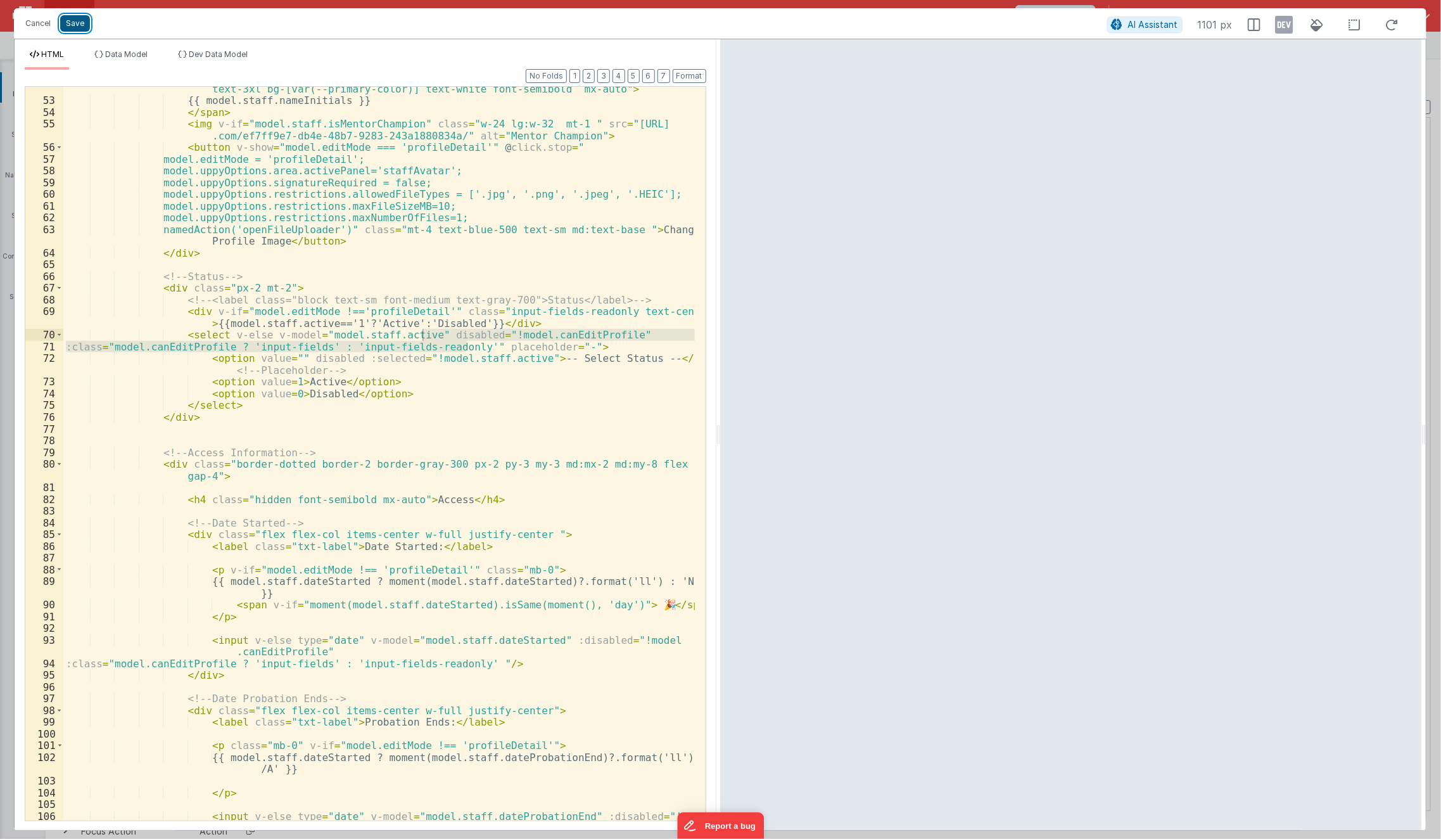
click at [79, 26] on button "Save" at bounding box center [75, 23] width 30 height 16
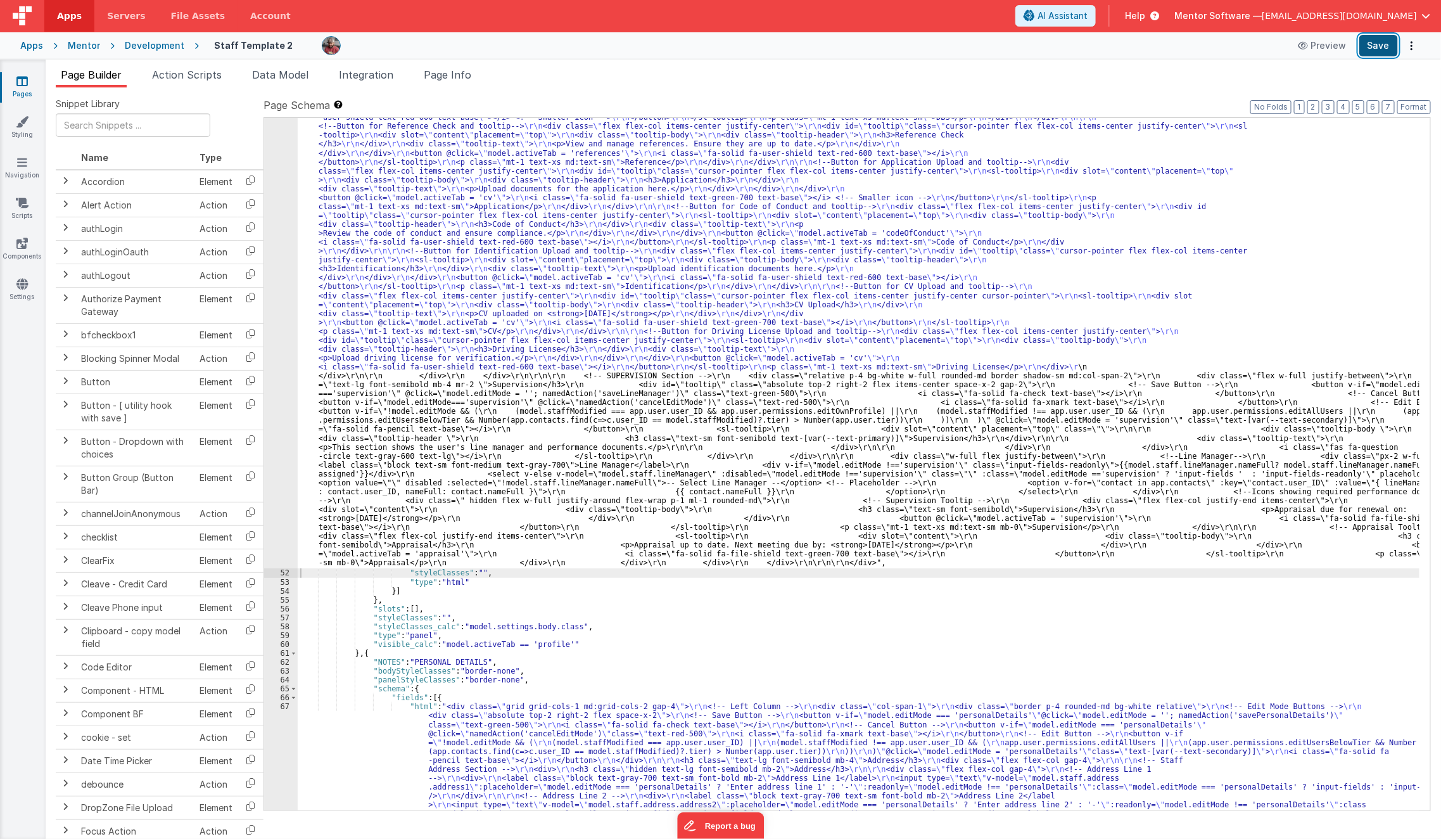
click at [1382, 48] on button "Save" at bounding box center [1378, 46] width 39 height 22
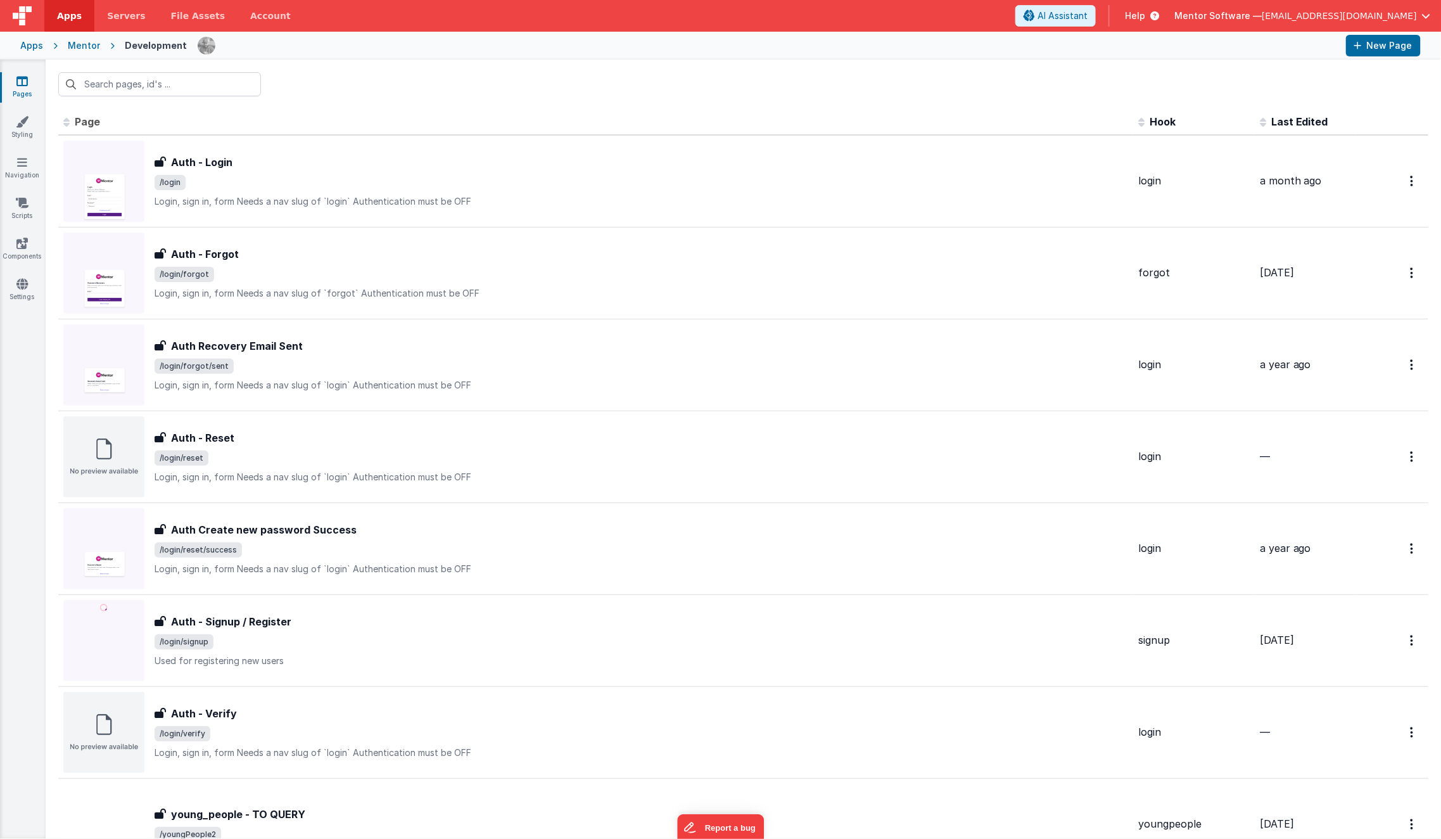
click at [79, 37] on div "Apps Mentor Development New Page" at bounding box center [720, 46] width 1441 height 28
click at [81, 48] on div "Mentor" at bounding box center [84, 45] width 32 height 13
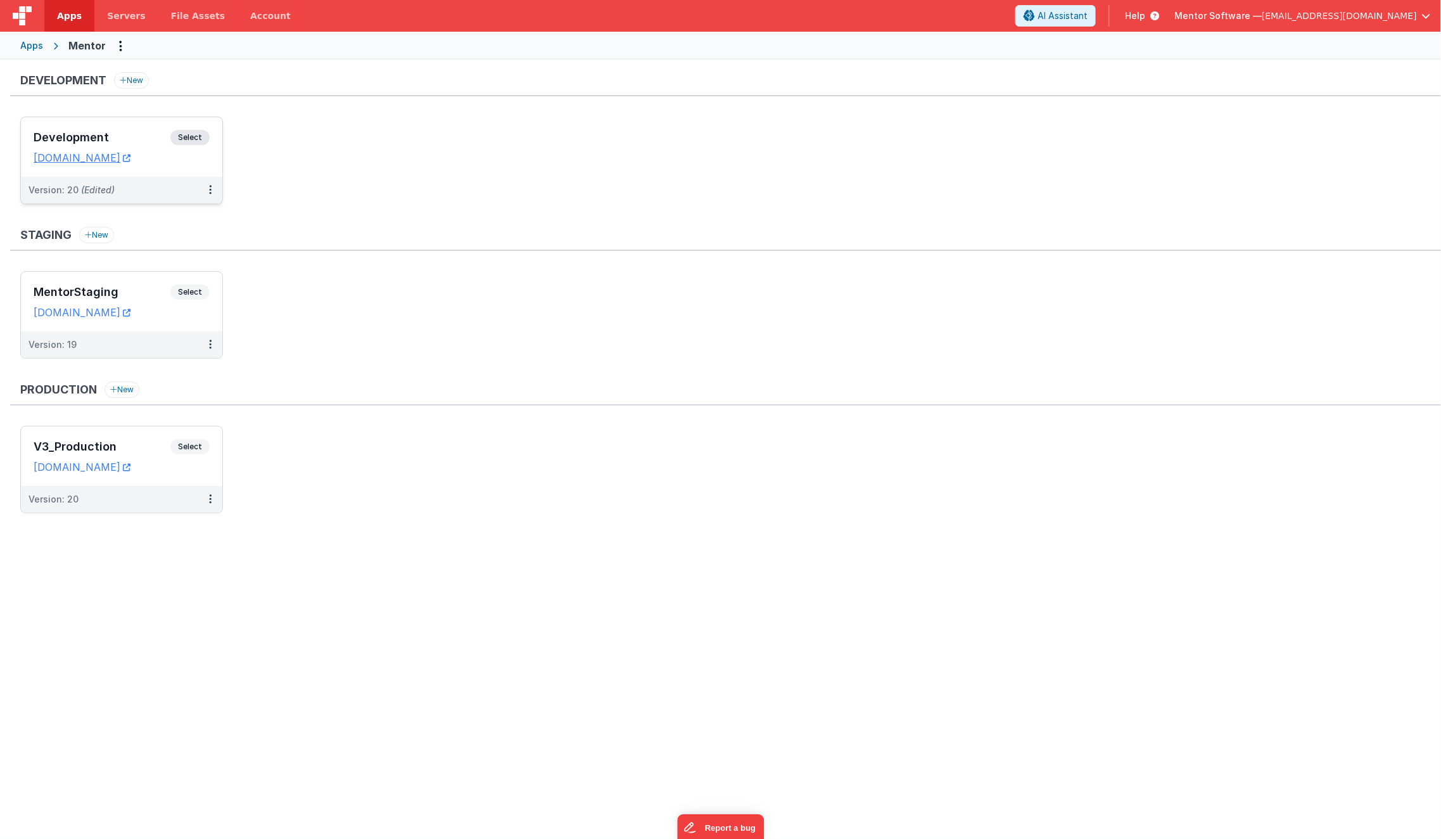
click at [127, 140] on h3 "Development" at bounding box center [102, 137] width 137 height 13
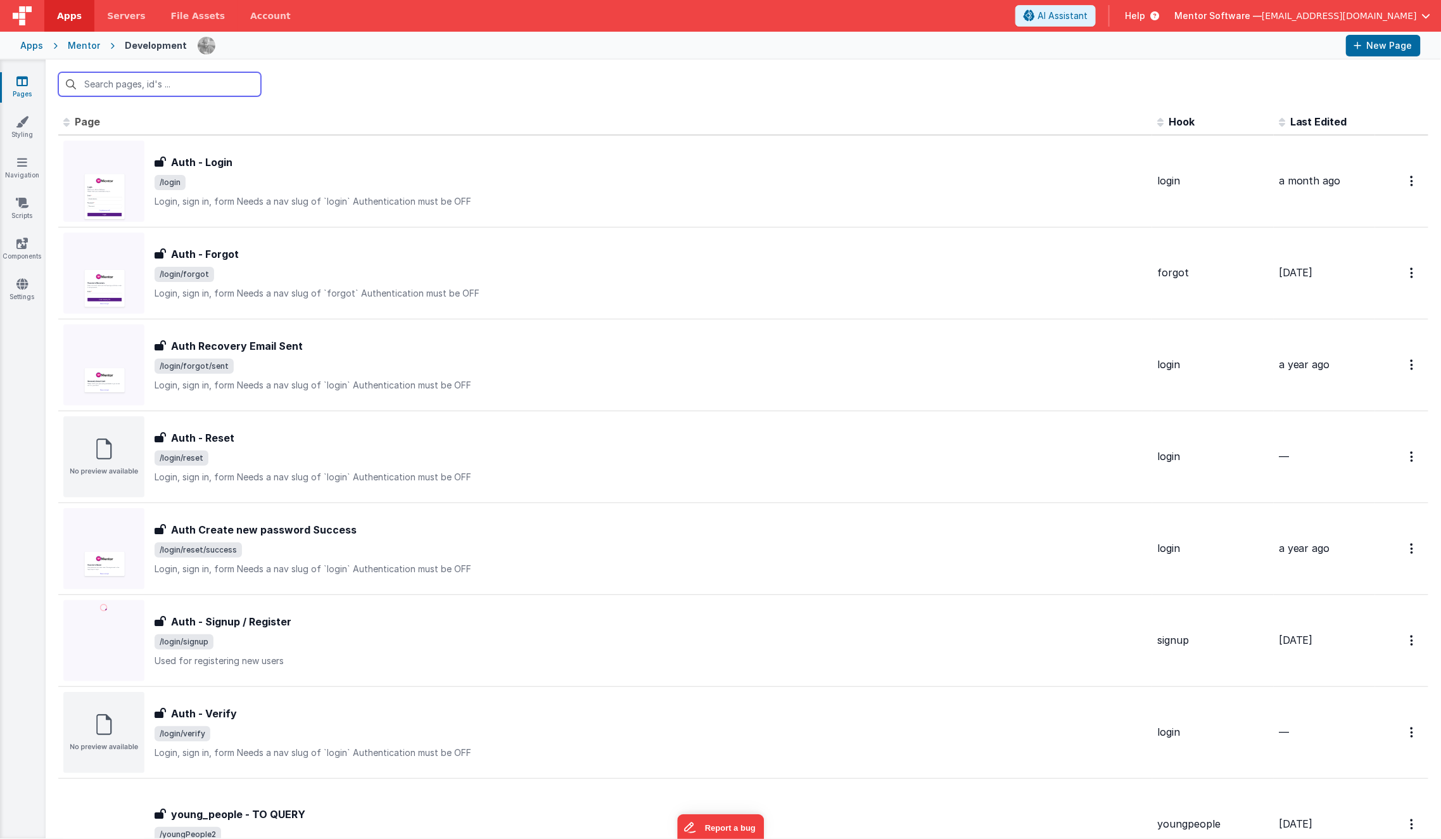
click at [210, 84] on input "text" at bounding box center [159, 84] width 203 height 24
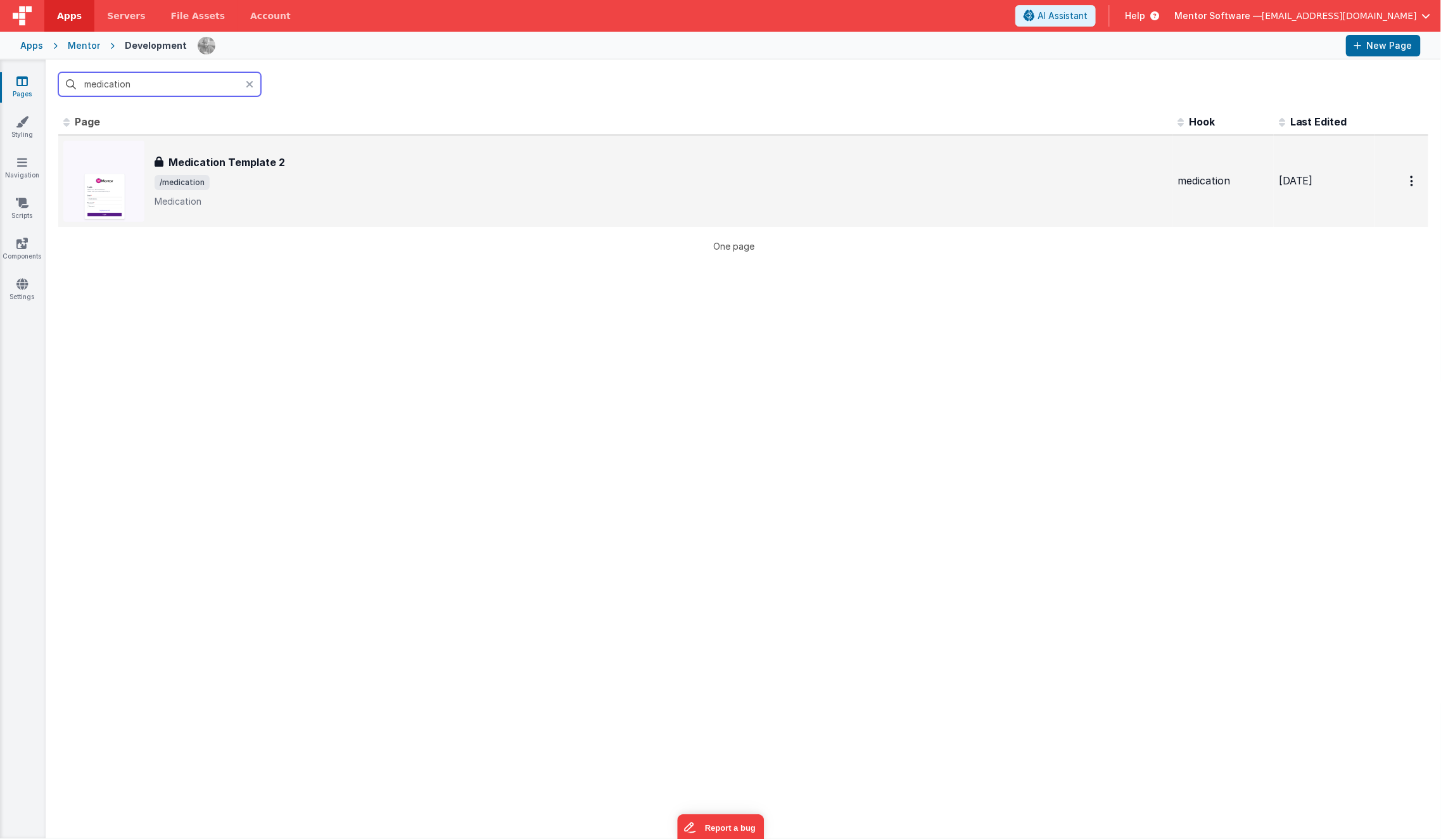
type input "medication"
click at [238, 183] on span "/medication" at bounding box center [661, 182] width 1013 height 15
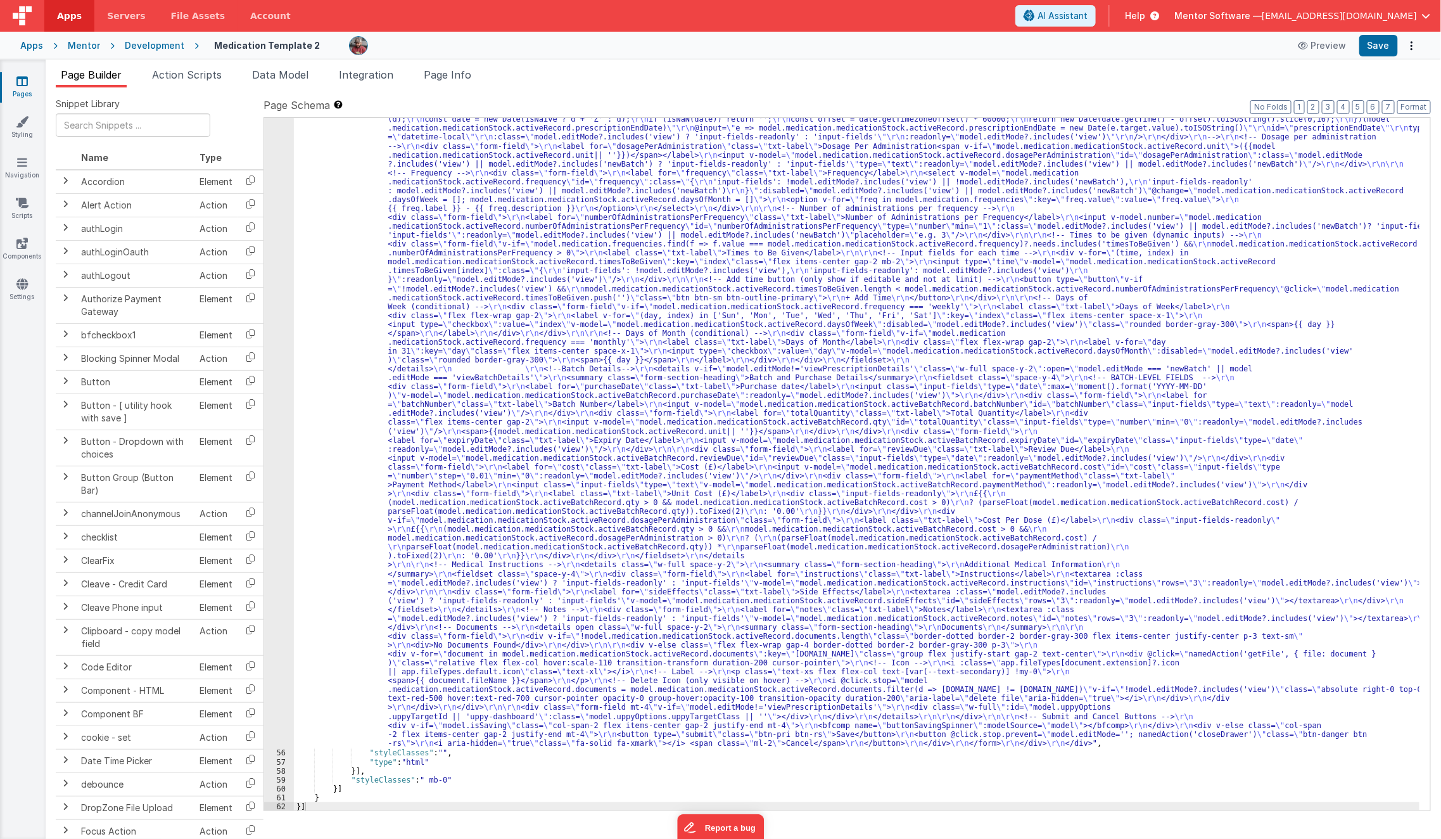
scroll to position [2427, 0]
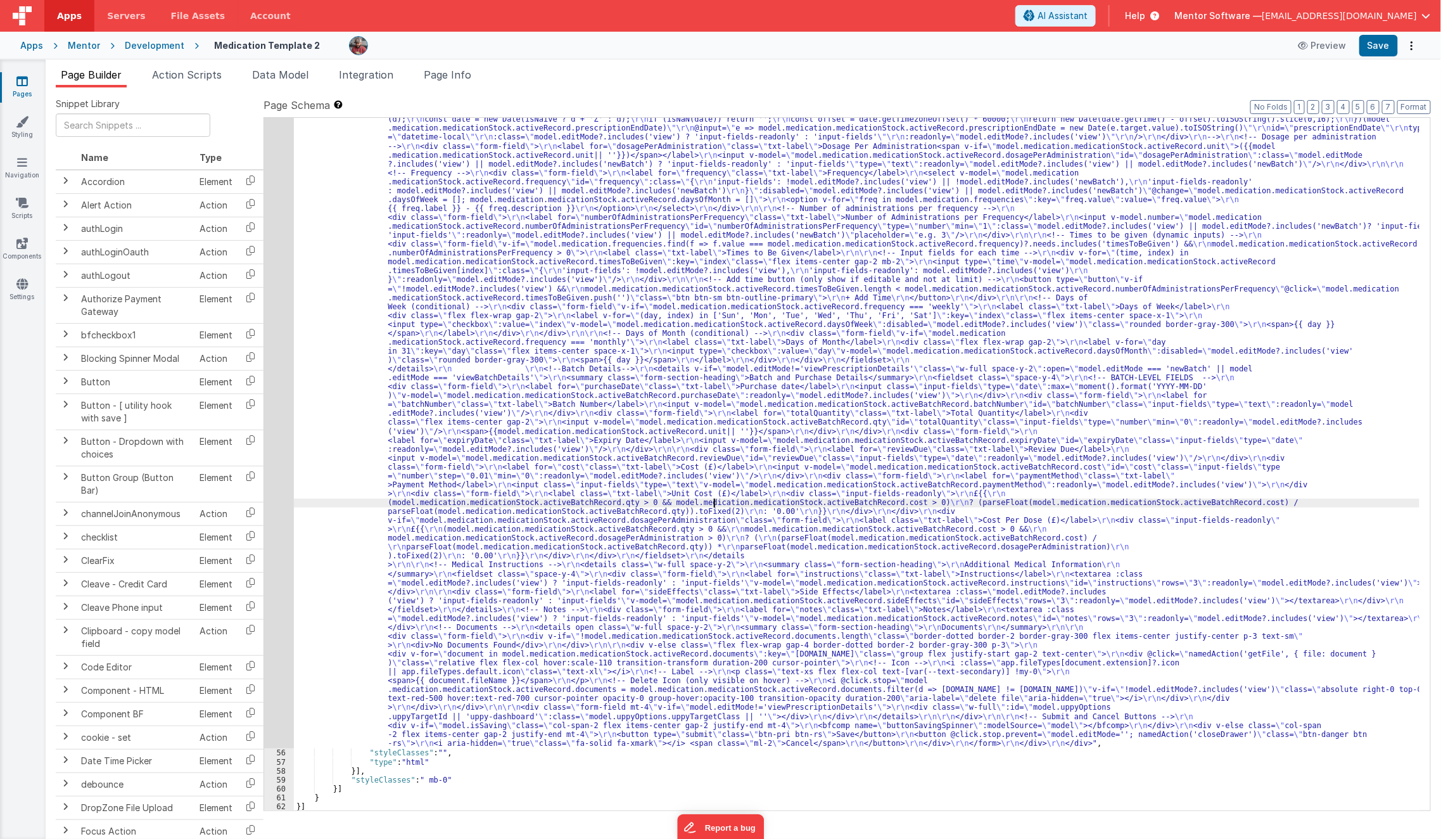
click at [713, 506] on div ""html" : "<div id= \" info-drawer \" class= \" fixed top-0 right-0 z-40 h-scree…" at bounding box center [857, 444] width 1126 height 2013
click at [276, 570] on div "55" at bounding box center [279, 93] width 30 height 1311
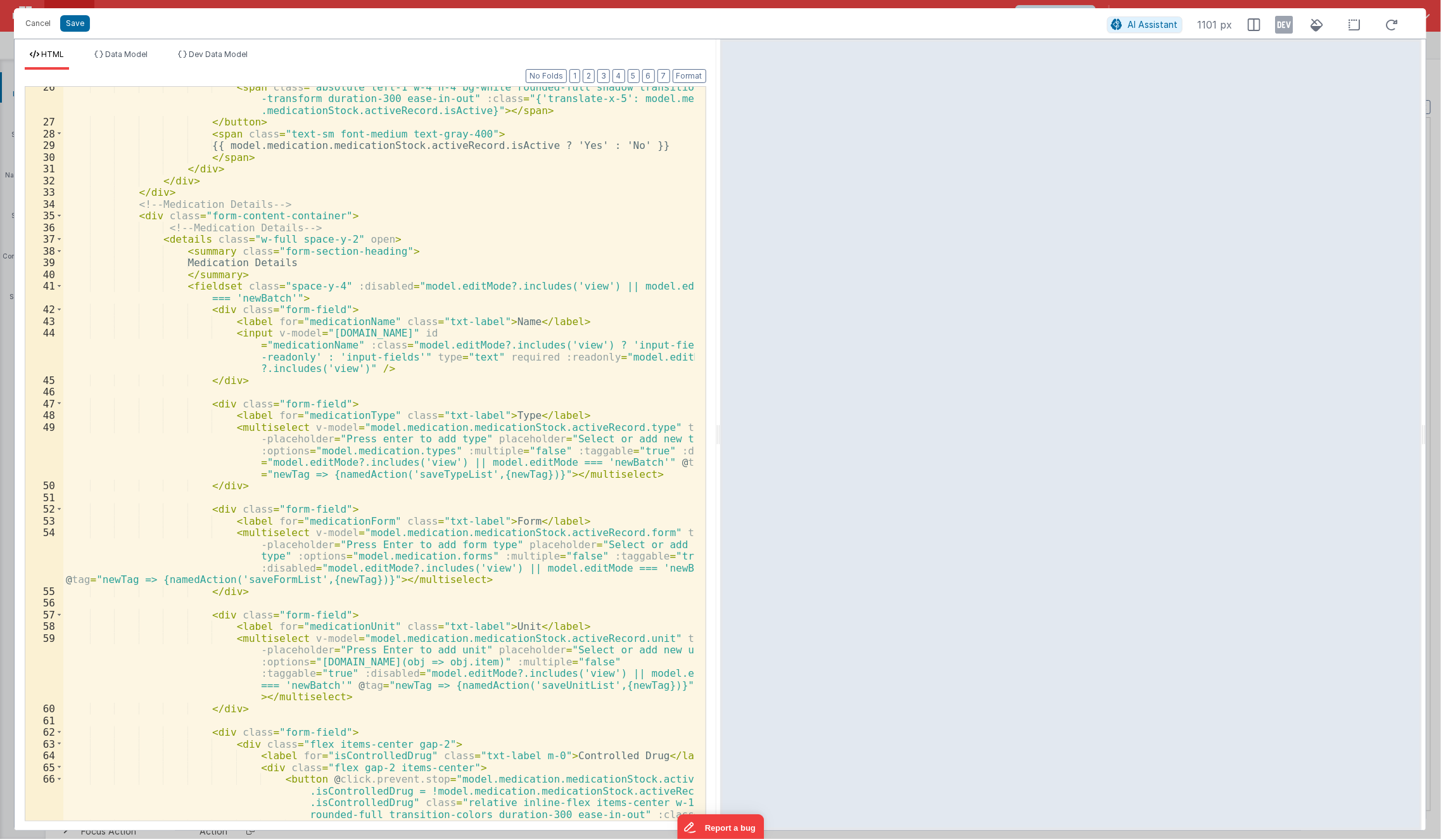
scroll to position [416, 0]
click at [284, 520] on div "< span class = "absolute left-1 w-4 h-4 bg-white rounded-full shadow transition…" at bounding box center [379, 476] width 632 height 793
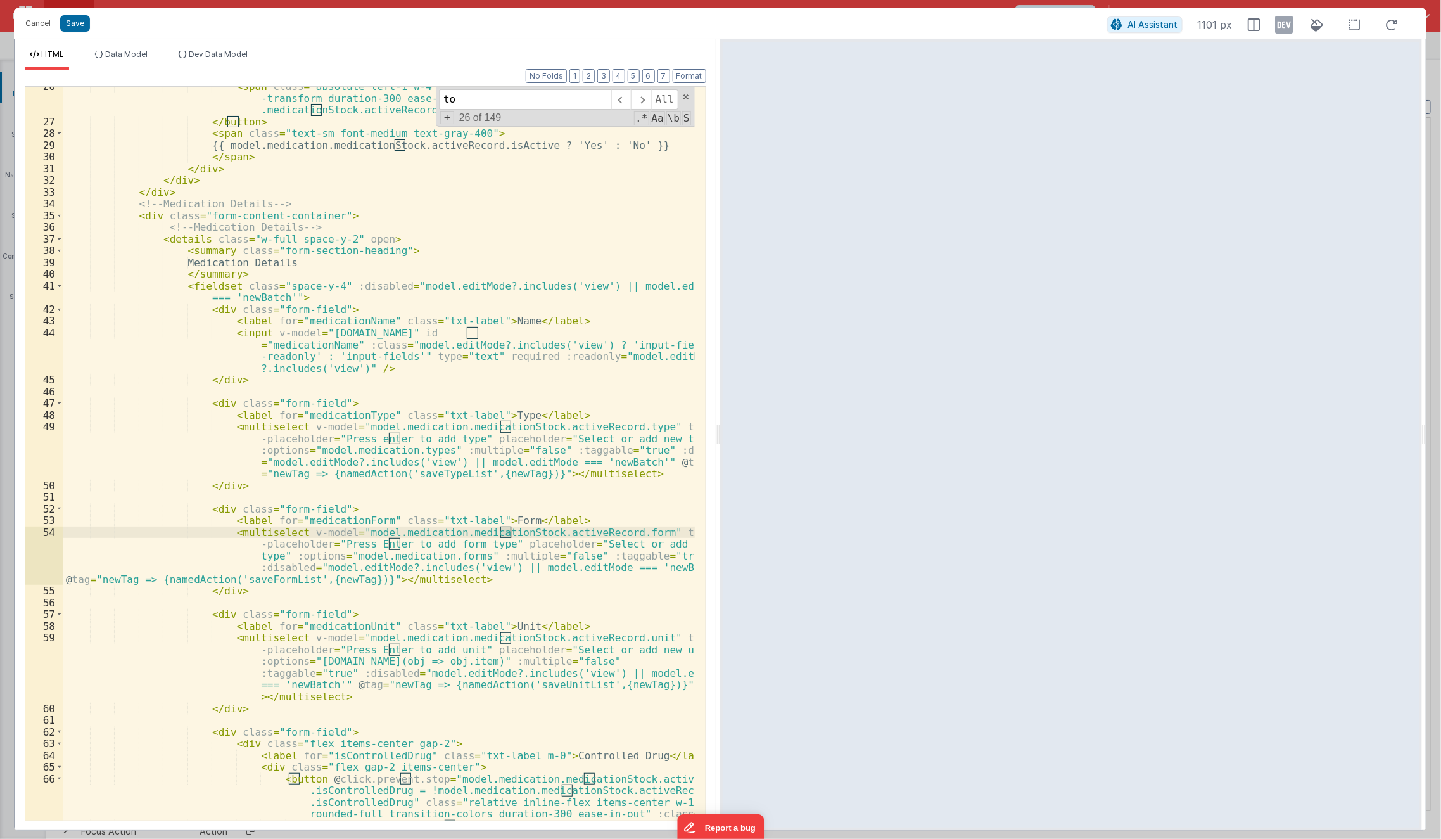
type input "t"
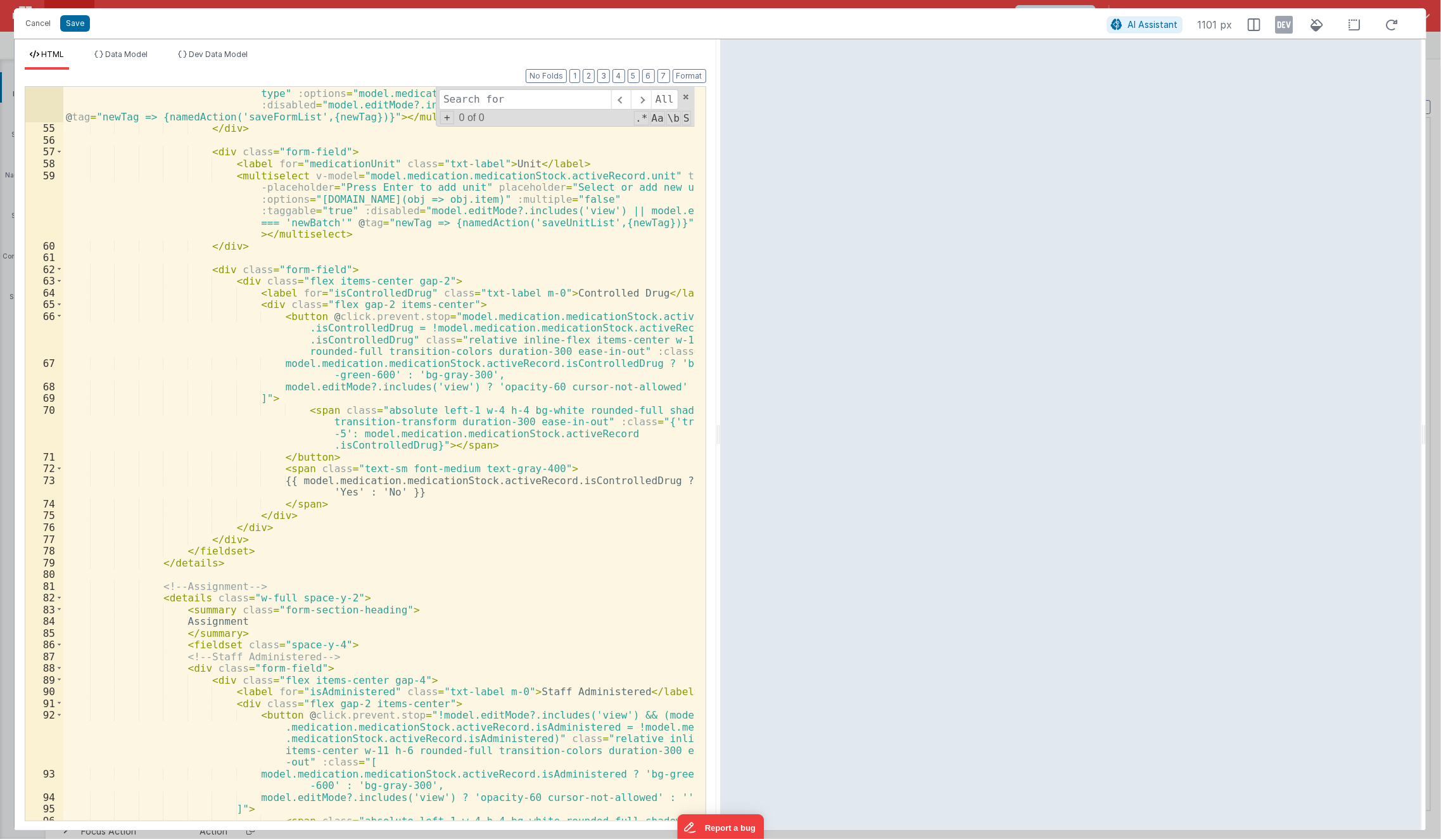
scroll to position [879, 0]
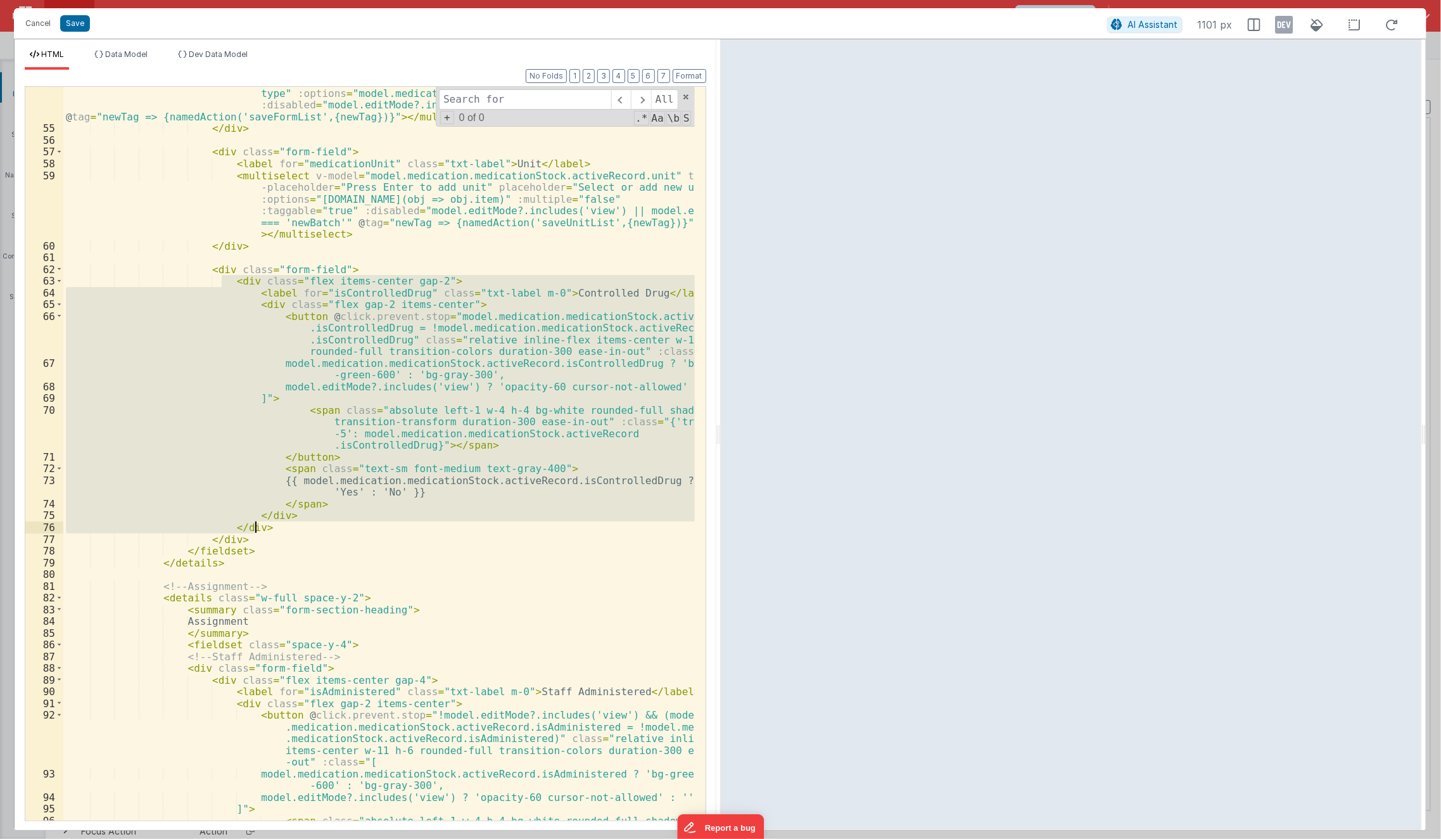
drag, startPoint x: 220, startPoint y: 281, endPoint x: 321, endPoint y: 527, distance: 265.4
click at [321, 527] on div "< multiselect v-model = "model.medication.medicationStock.activeRecord.form" ta…" at bounding box center [379, 478] width 632 height 828
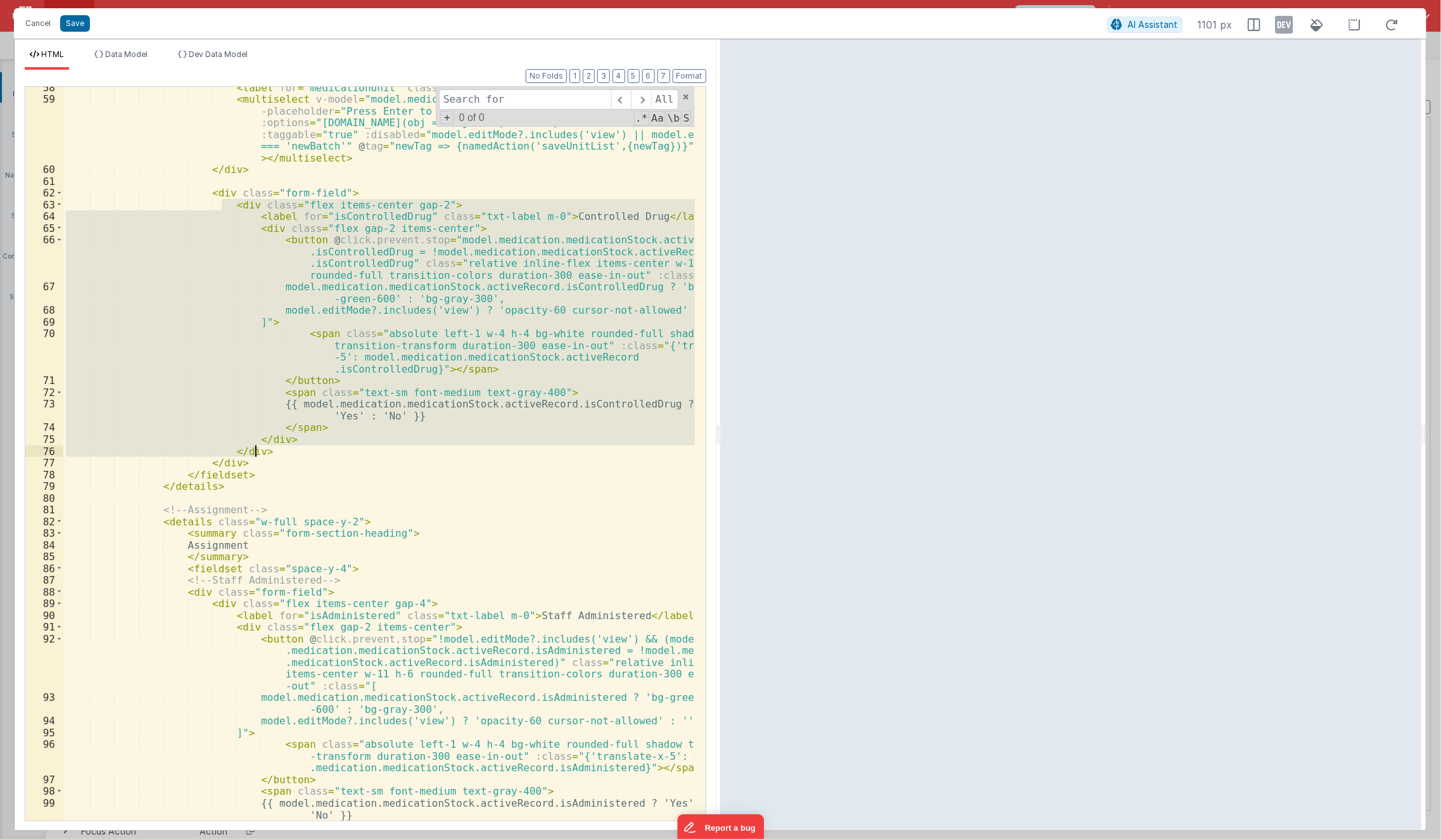
scroll to position [955, 0]
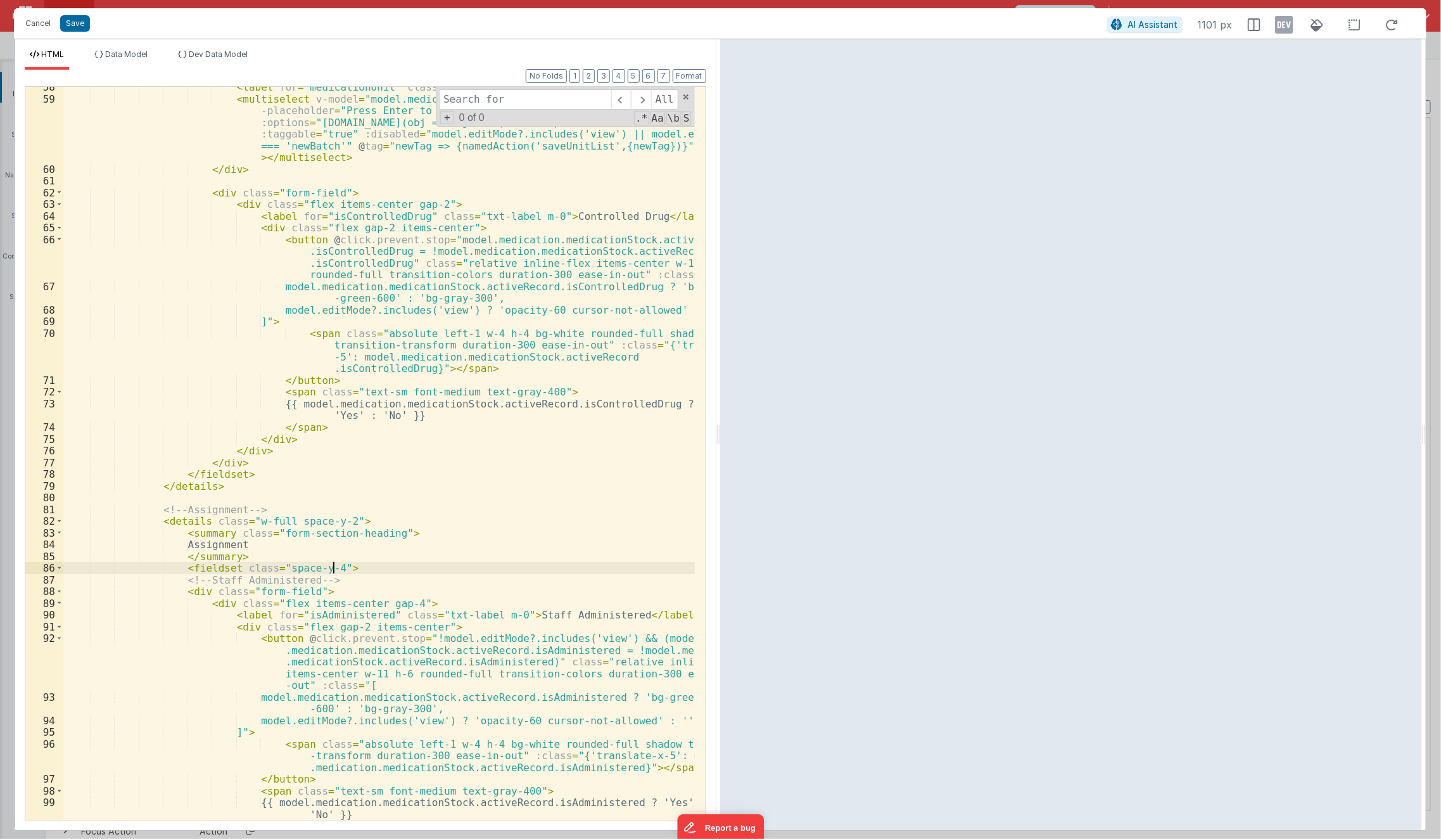
click at [366, 569] on div "< label for = "medicationUnit" class = "txt-label" > Unit </ label > < multisel…" at bounding box center [379, 460] width 632 height 758
click at [305, 308] on div "< label for = "medicationUnit" class = "txt-label" > Unit </ label > < multisel…" at bounding box center [379, 460] width 632 height 758
click at [33, 30] on button "Cancel" at bounding box center [38, 24] width 38 height 18
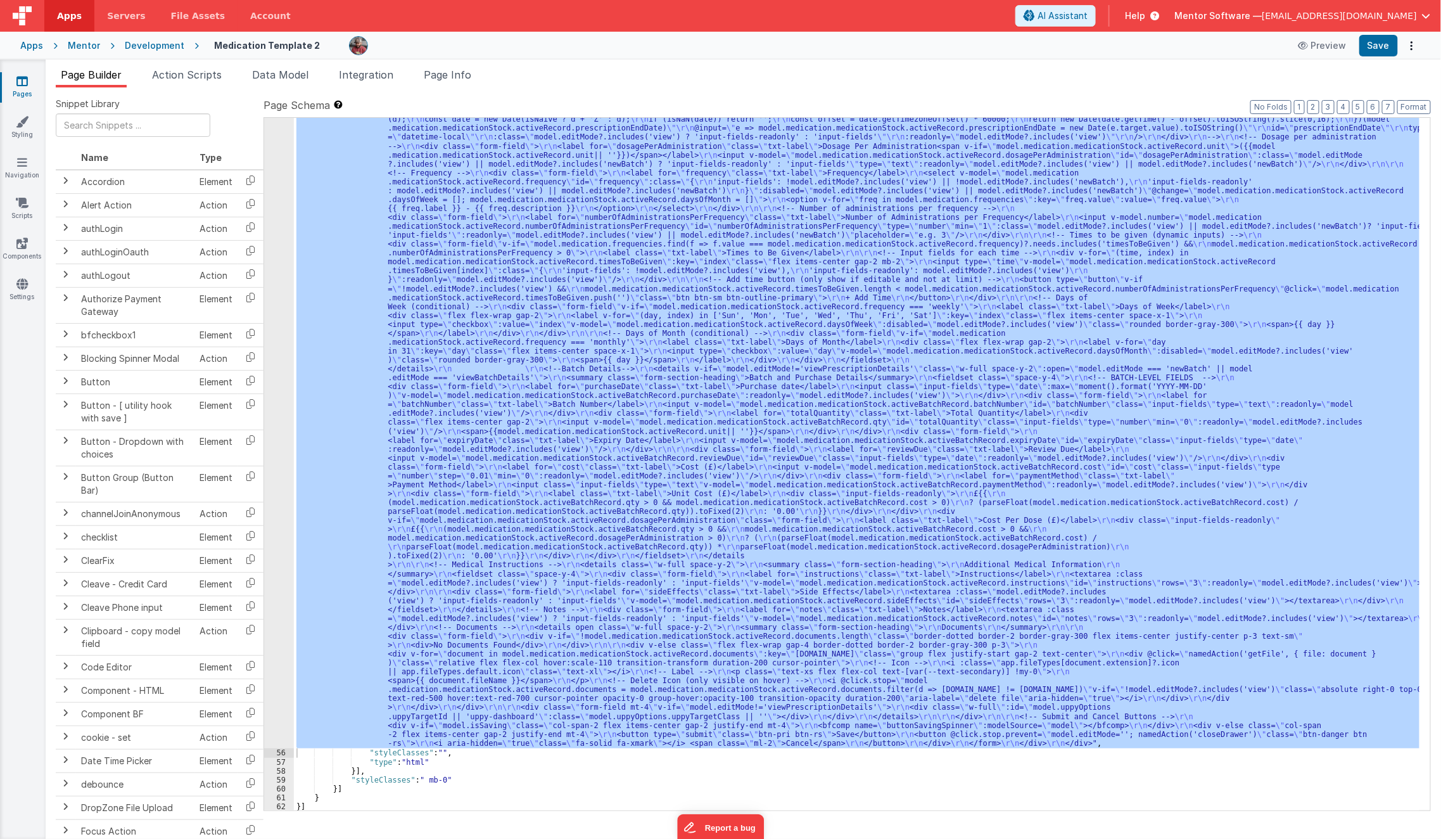
click at [27, 86] on icon at bounding box center [21, 81] width 11 height 13
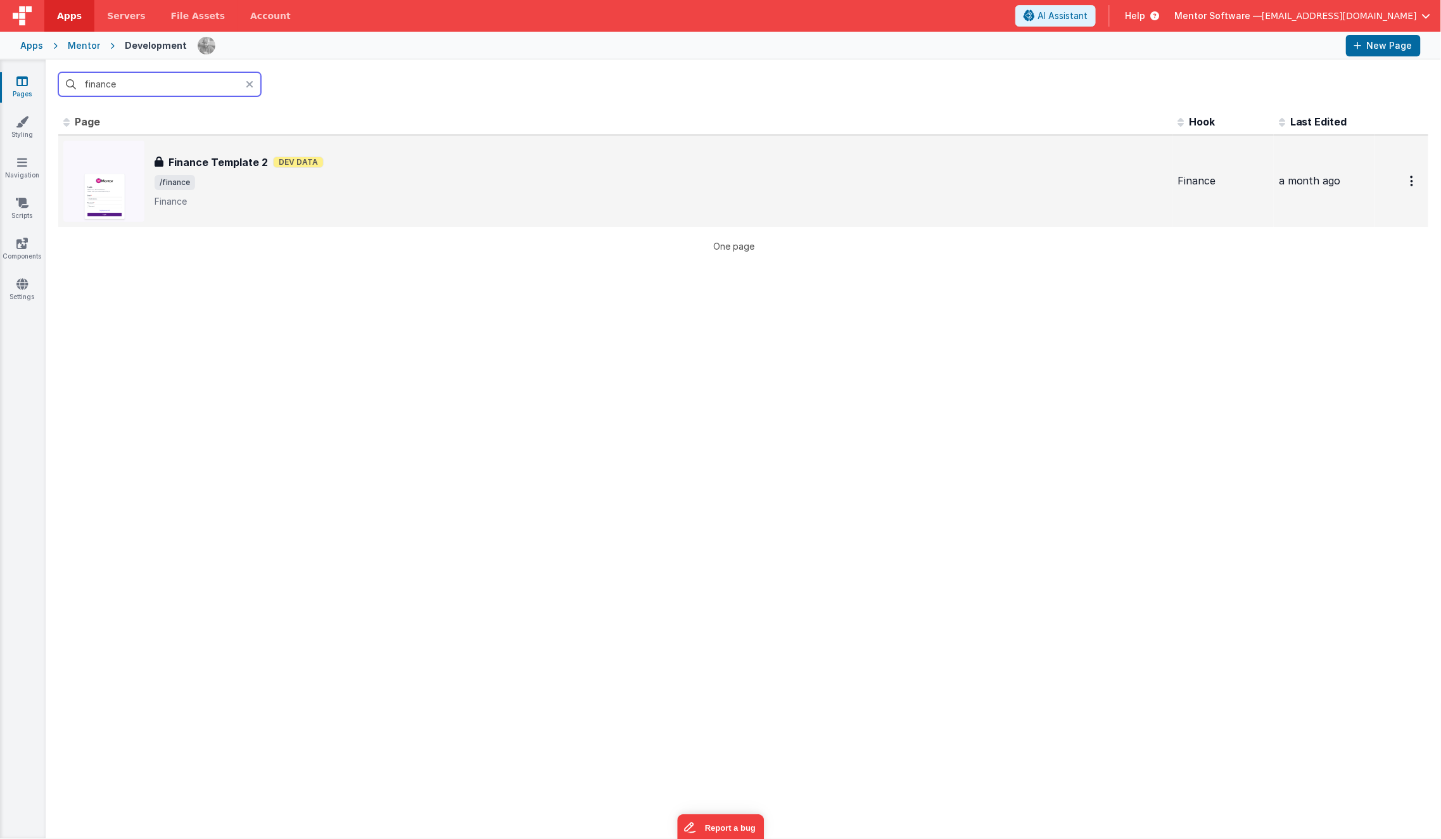
type input "finance"
click at [265, 195] on p "Finance" at bounding box center [661, 201] width 1013 height 13
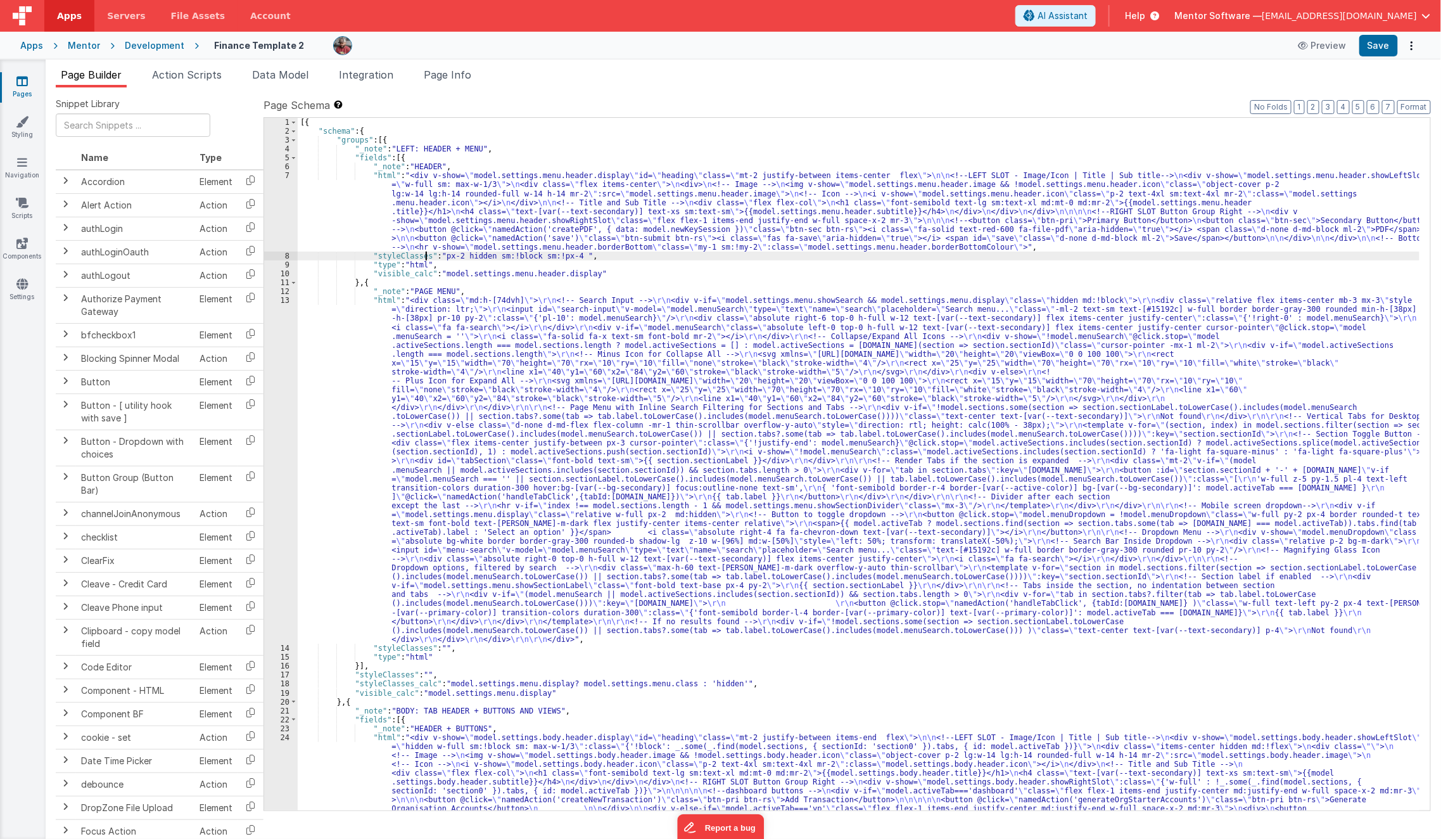
click at [425, 258] on div "[{ "schema" : { "groups" : [{ "_note" : "LEFT: HEADER + MENU" , "fields" : [{ "…" at bounding box center [859, 594] width 1123 height 952
click at [1311, 124] on input at bounding box center [1285, 128] width 129 height 16
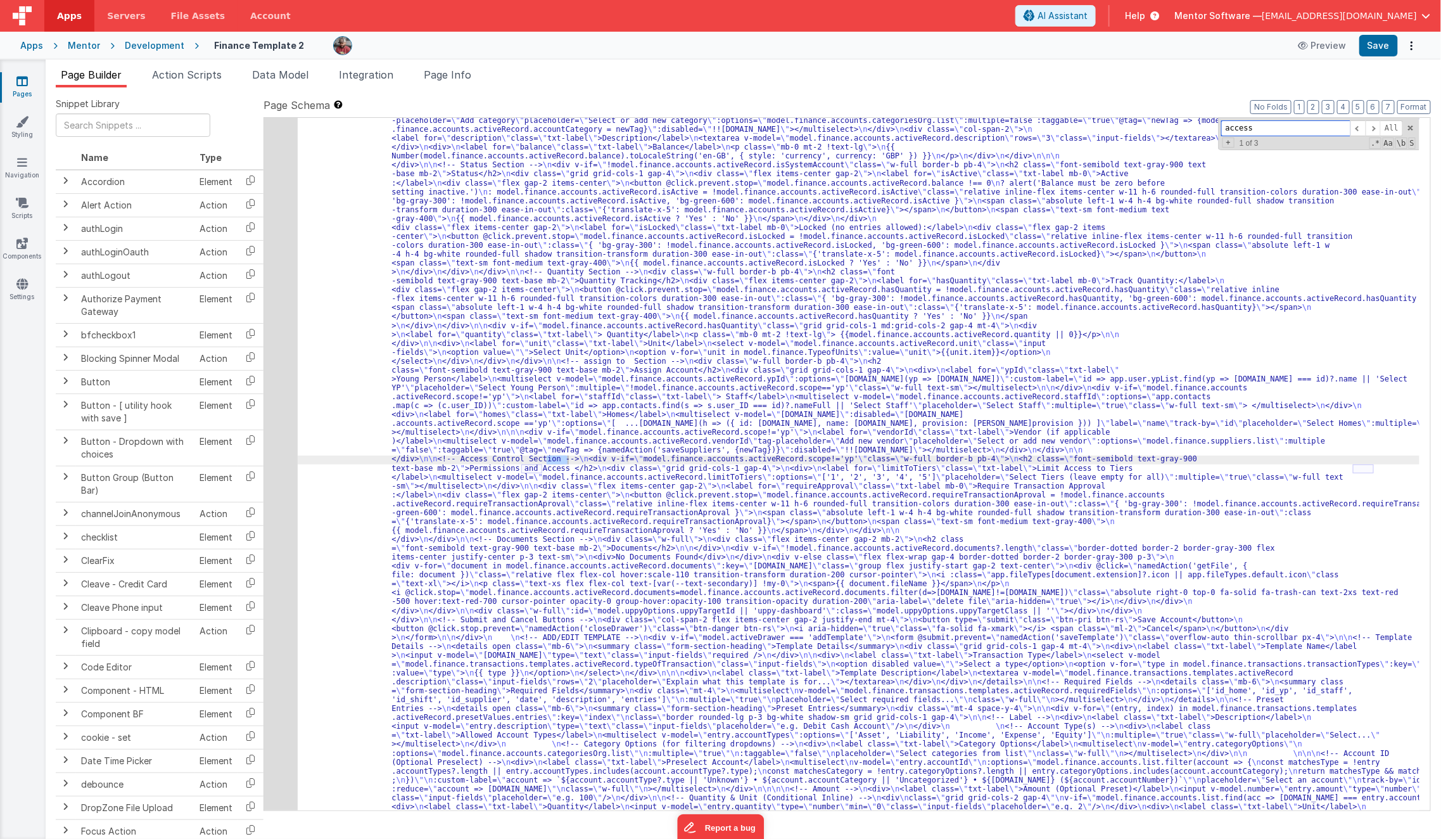
scroll to position [4735, 0]
click at [1264, 122] on input "access deni" at bounding box center [1285, 128] width 129 height 16
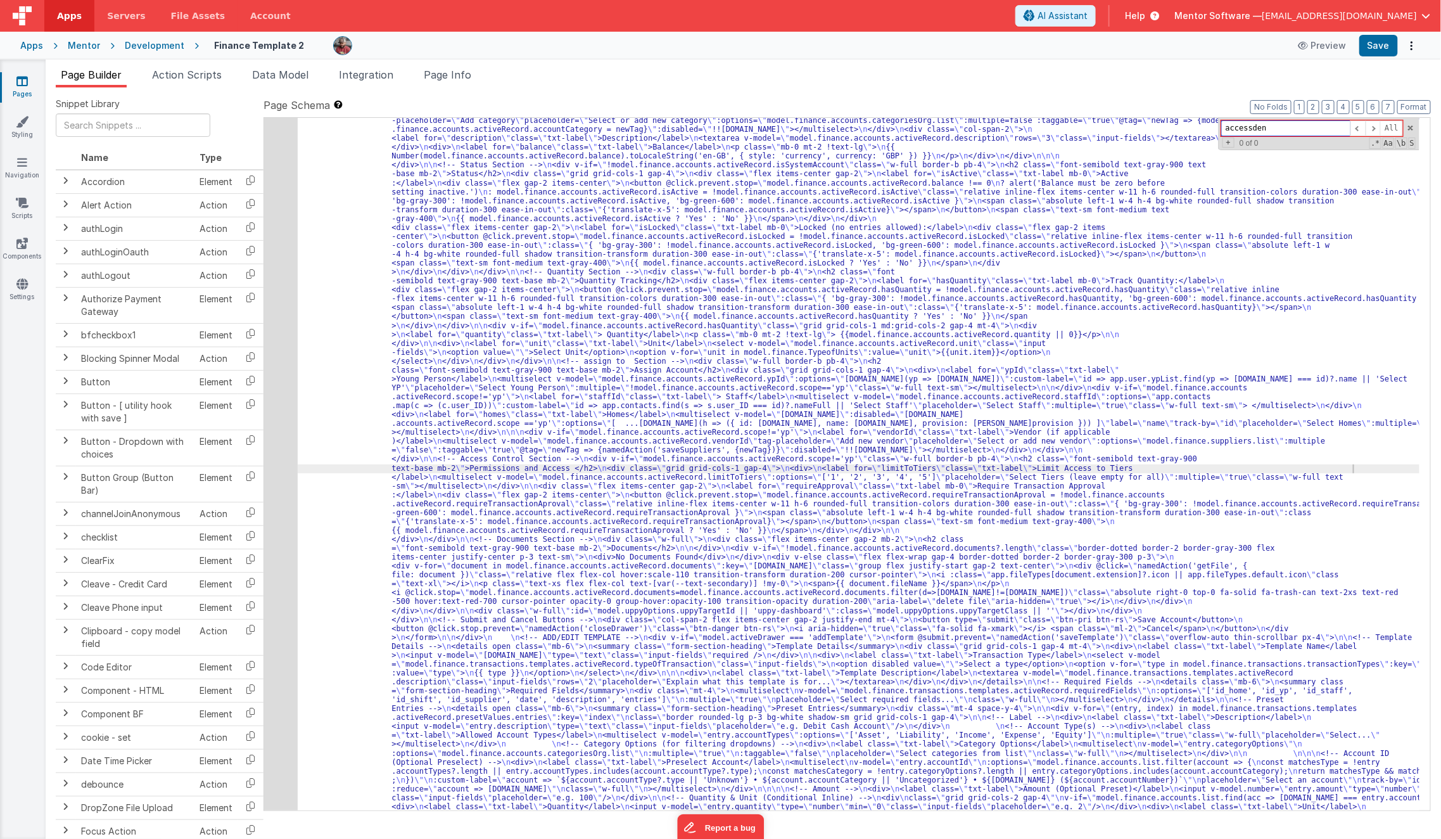
type input "accessdeni"
type input "a"
click at [1264, 122] on input "placeholder" at bounding box center [1285, 128] width 129 height 16
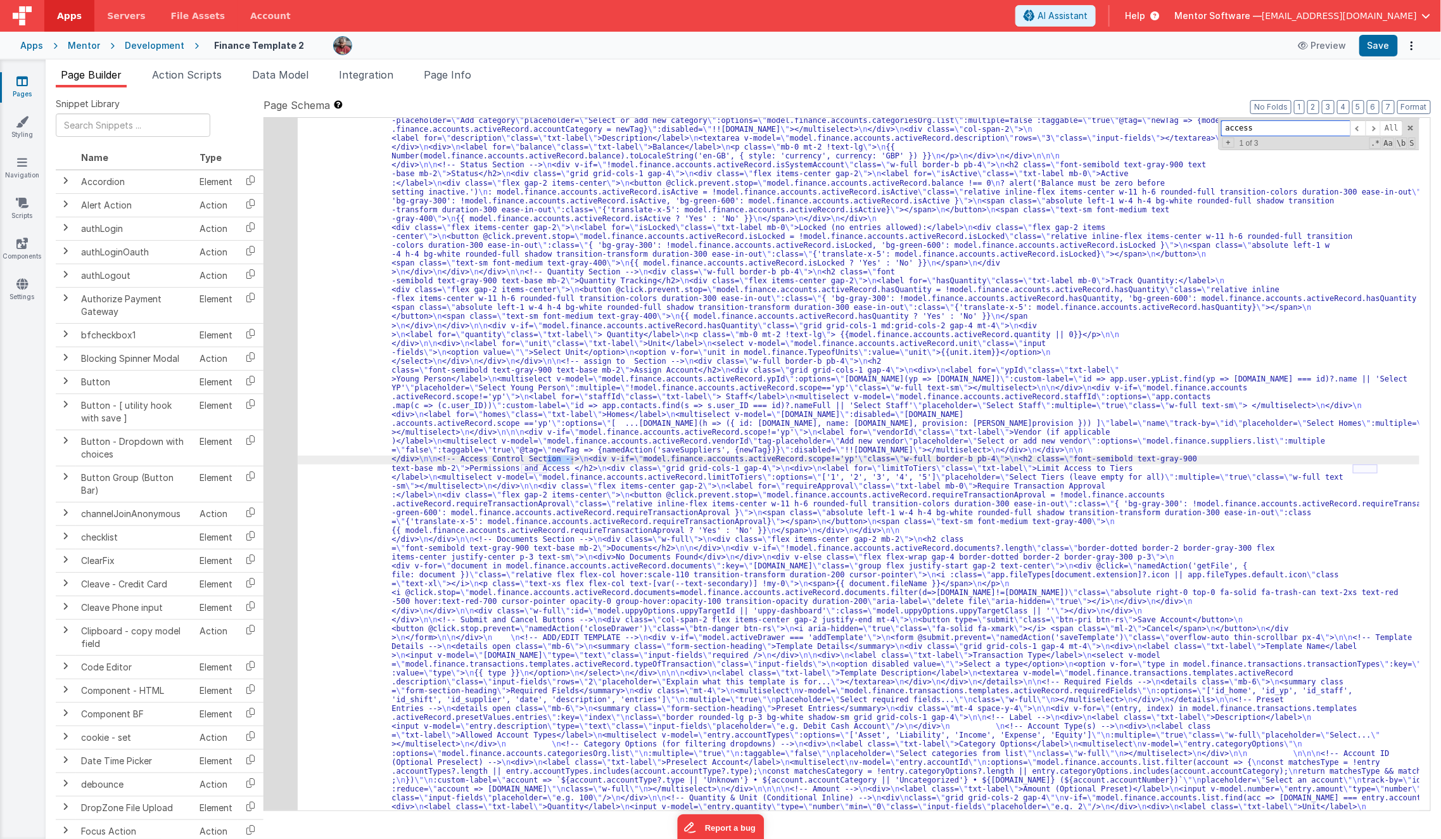
type input "access"
click at [273, 465] on div "139" at bounding box center [281, 121] width 34 height 1614
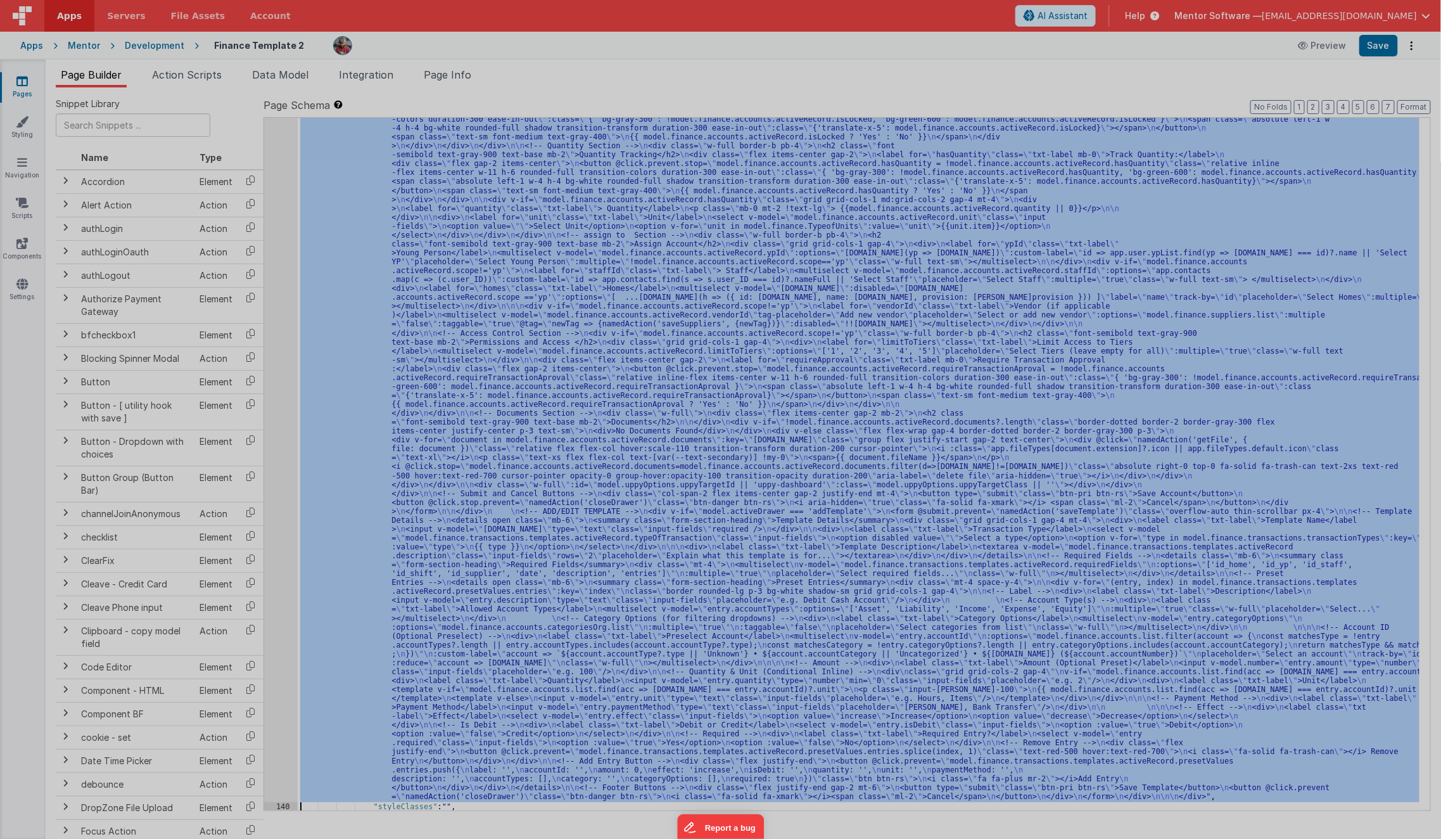
scroll to position [4861, 0]
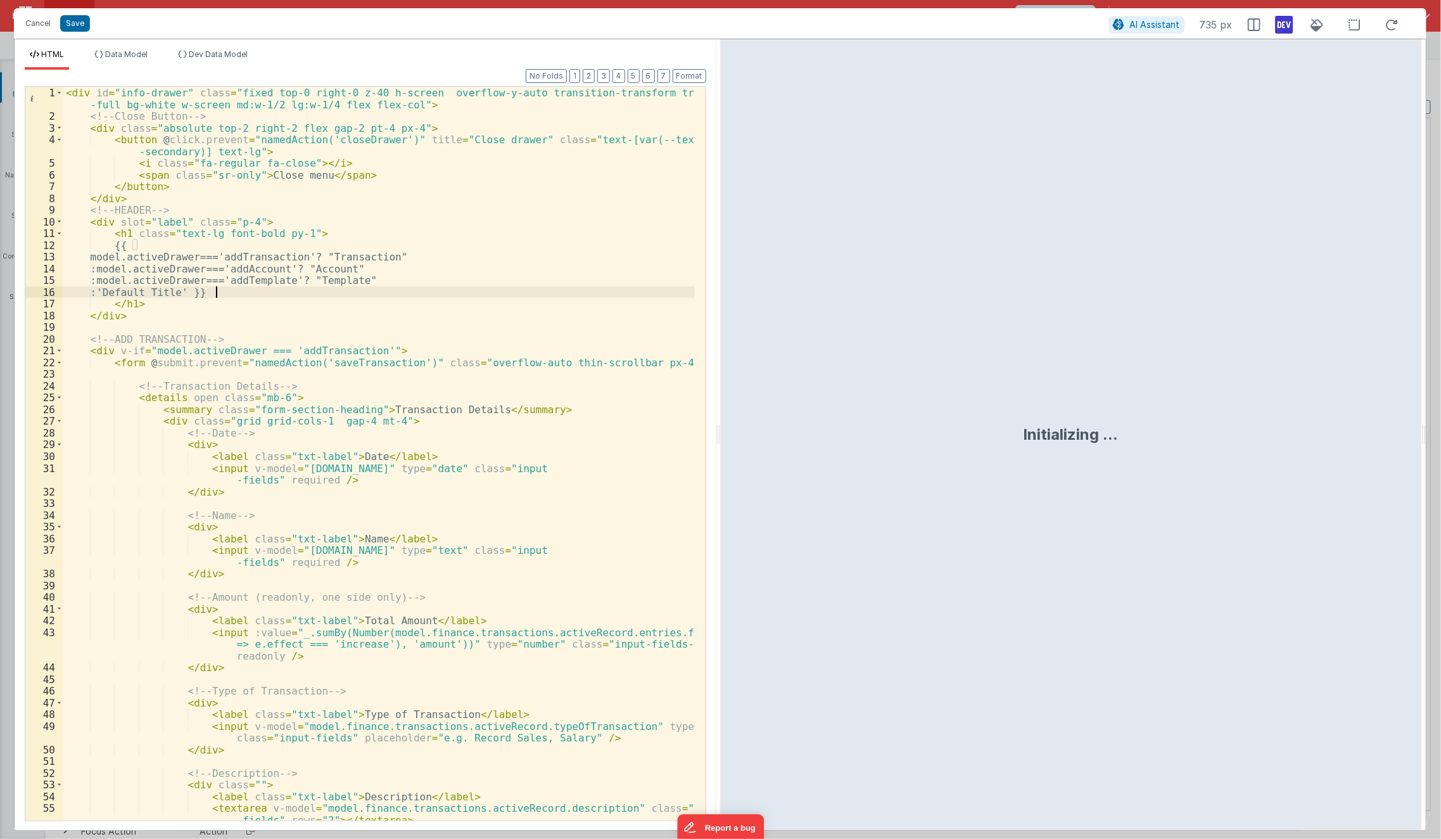
click at [461, 296] on div "< div id = "info-drawer" class = "fixed top-0 right-0 z-40 h-screen overflow-y-…" at bounding box center [379, 472] width 632 height 770
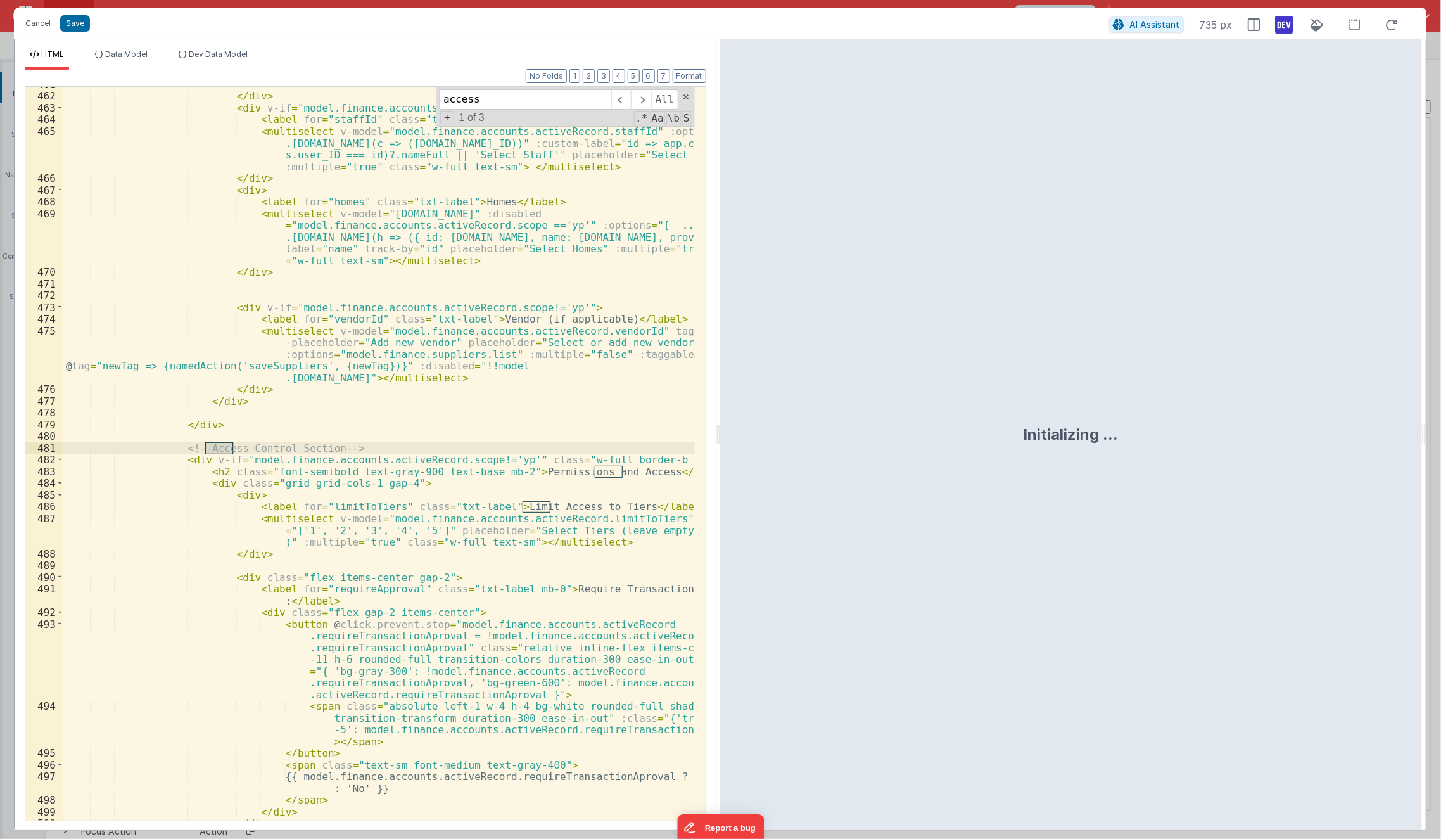
scroll to position [6601, 0]
type input "a"
click at [207, 60] on li "Dev Data Model" at bounding box center [213, 59] width 80 height 20
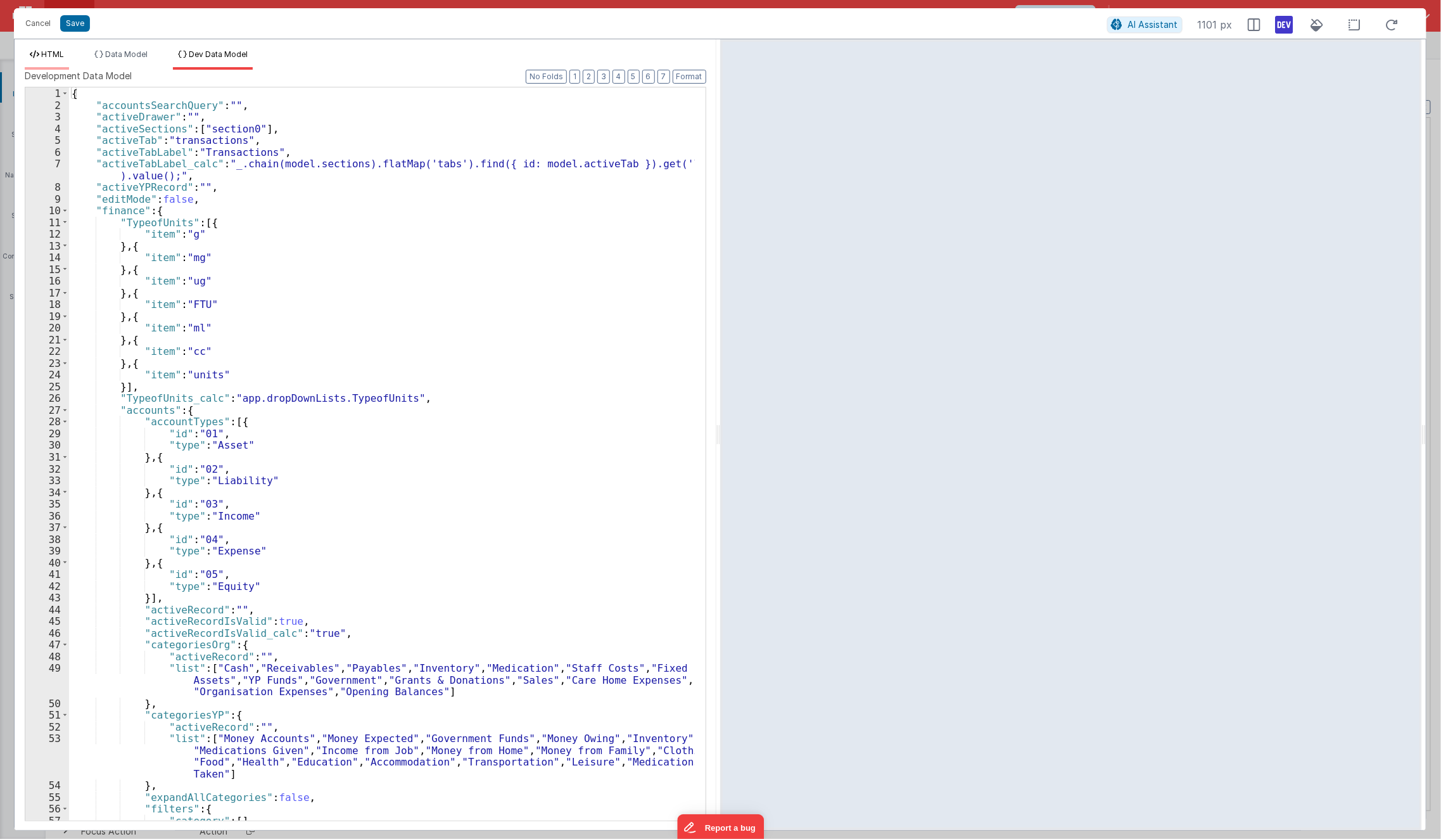
click at [54, 51] on span "HTML" at bounding box center [52, 54] width 23 height 10
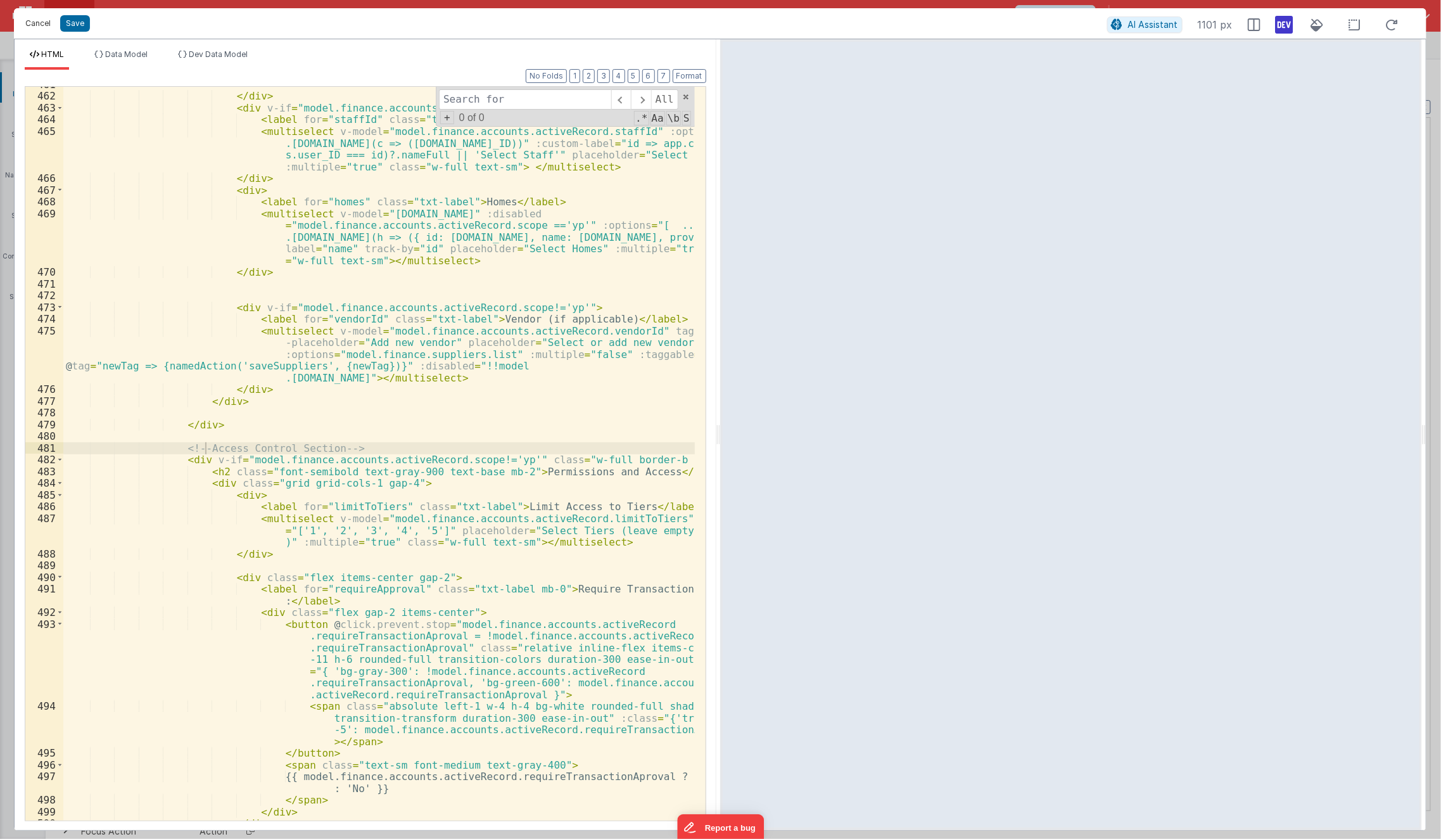
click at [35, 23] on button "Cancel" at bounding box center [38, 24] width 38 height 18
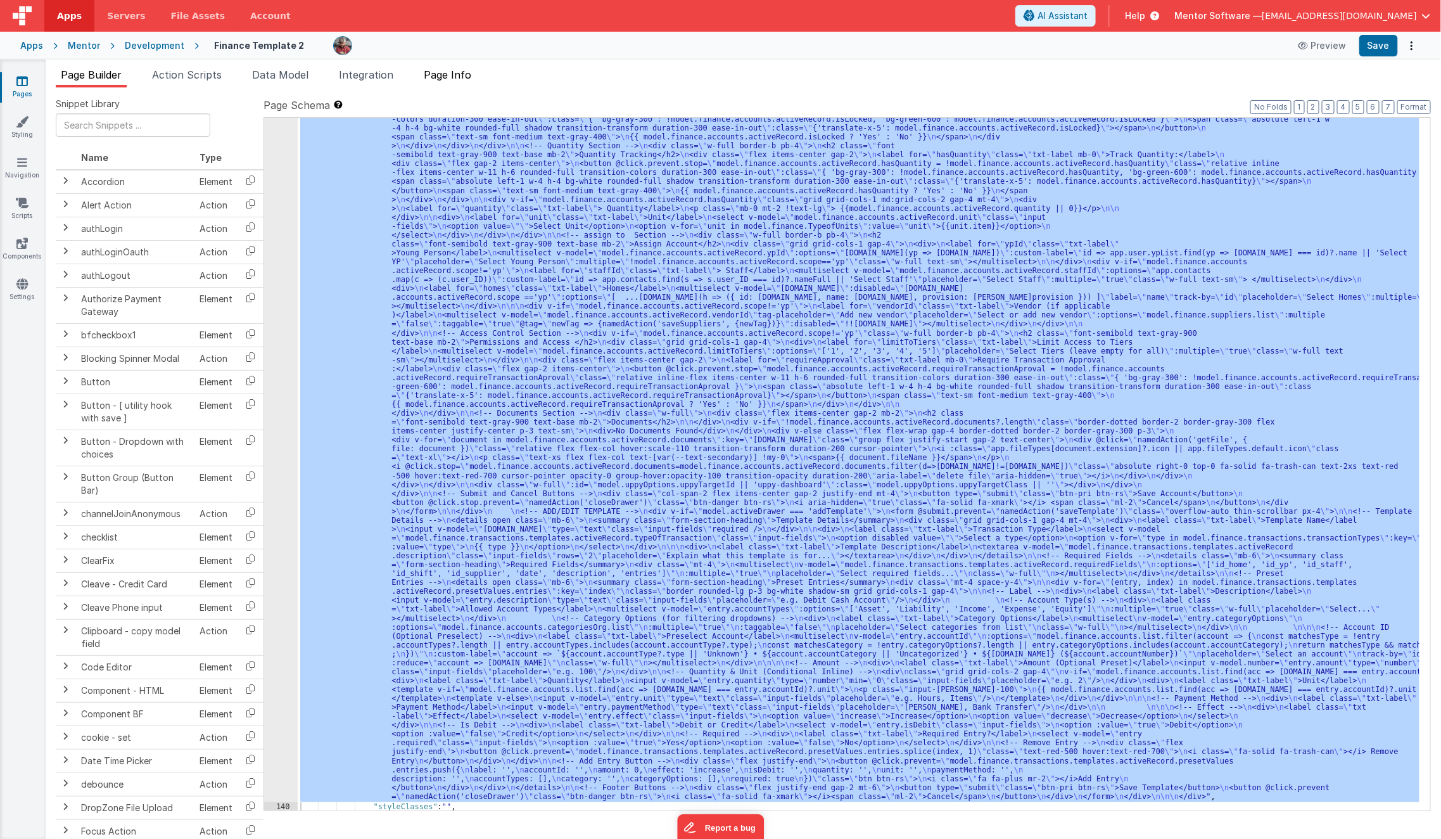
click at [434, 77] on span "Page Info" at bounding box center [448, 74] width 48 height 13
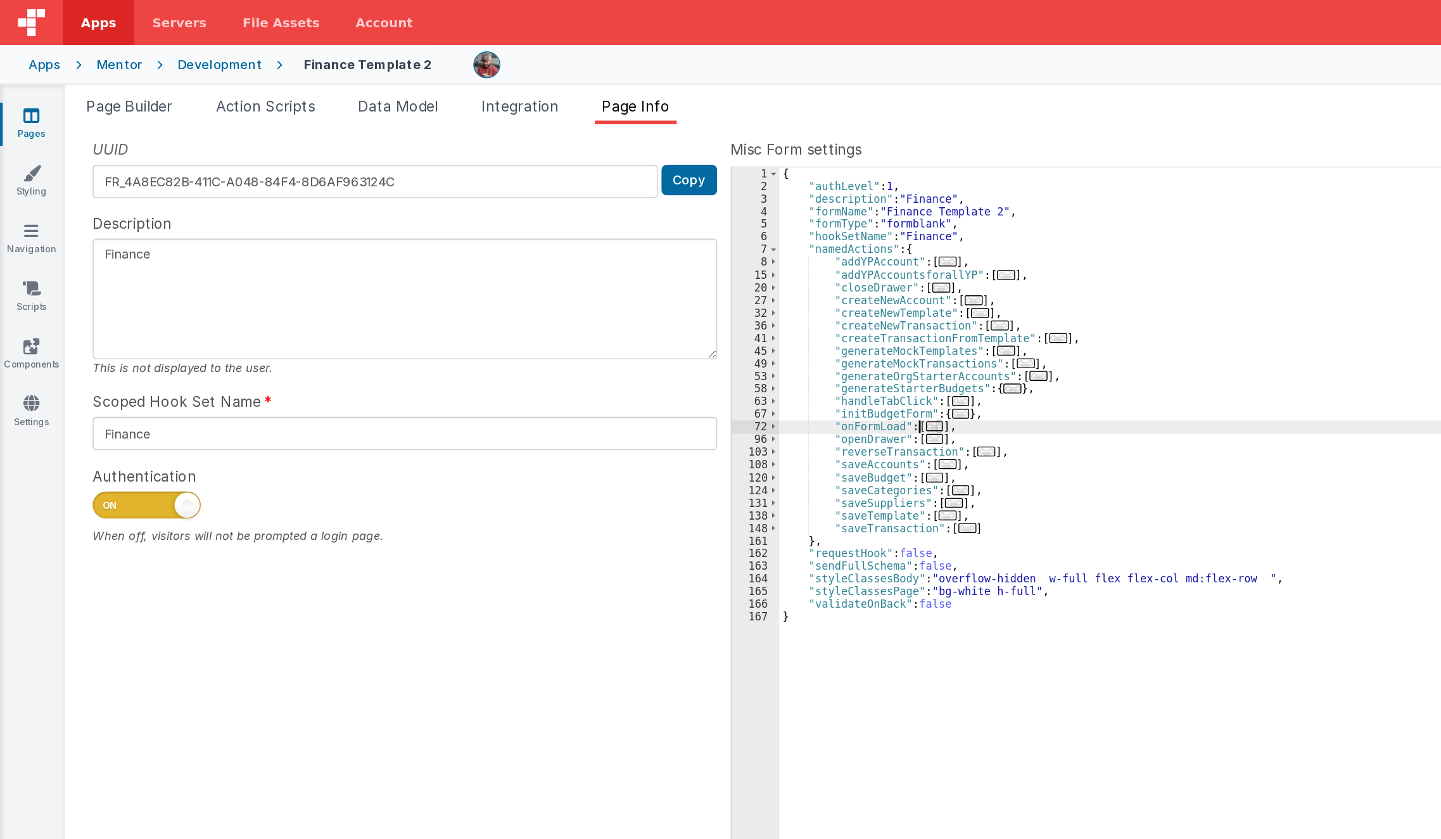
click at [459, 207] on div "UUID FR_4A8EC82B-411C-A048-84F4-8D6AF963124C Copy Description Finance This is n…" at bounding box center [743, 454] width 1375 height 712
click at [692, 298] on div "{ "authLevel" : 1 , "description" : "Finance" , "formName" : "Finance Template …" at bounding box center [990, 473] width 882 height 711
click at [654, 301] on span "..." at bounding box center [658, 299] width 13 height 7
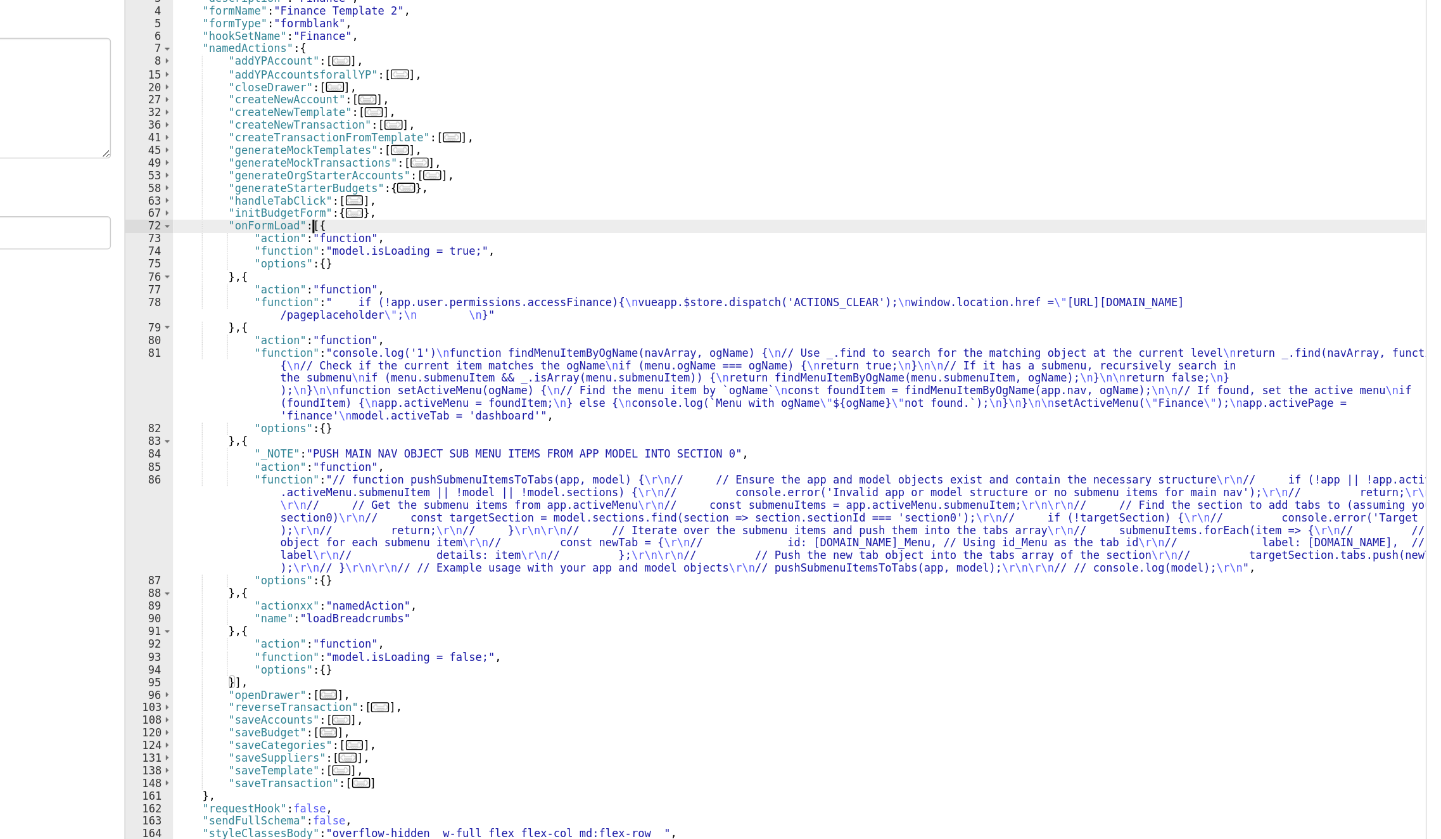
scroll to position [0, 0]
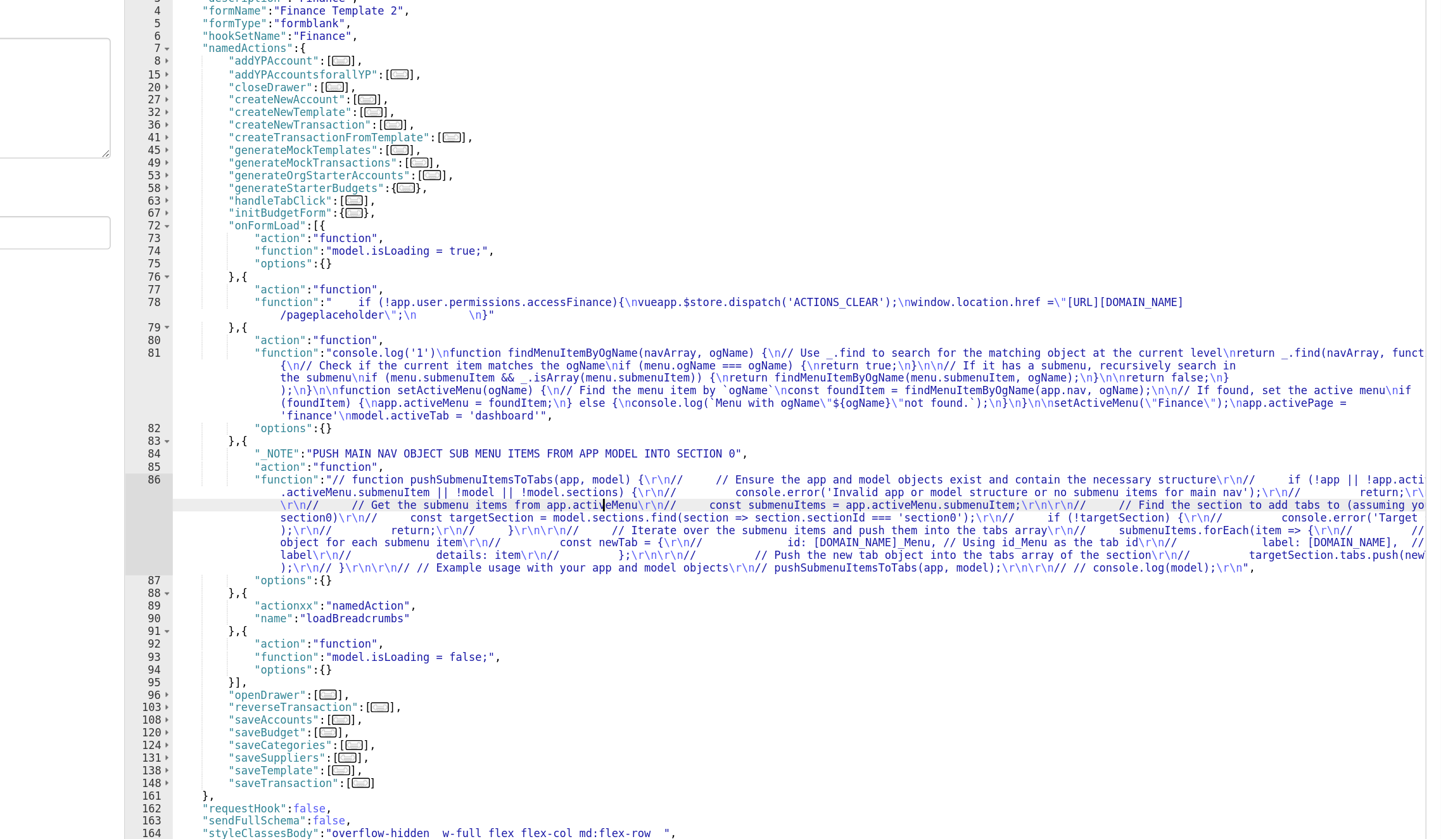
click at [850, 500] on div "{ "authLevel" : 1 , "description" : "Finance" , "formName" : "Finance Template …" at bounding box center [990, 473] width 882 height 711
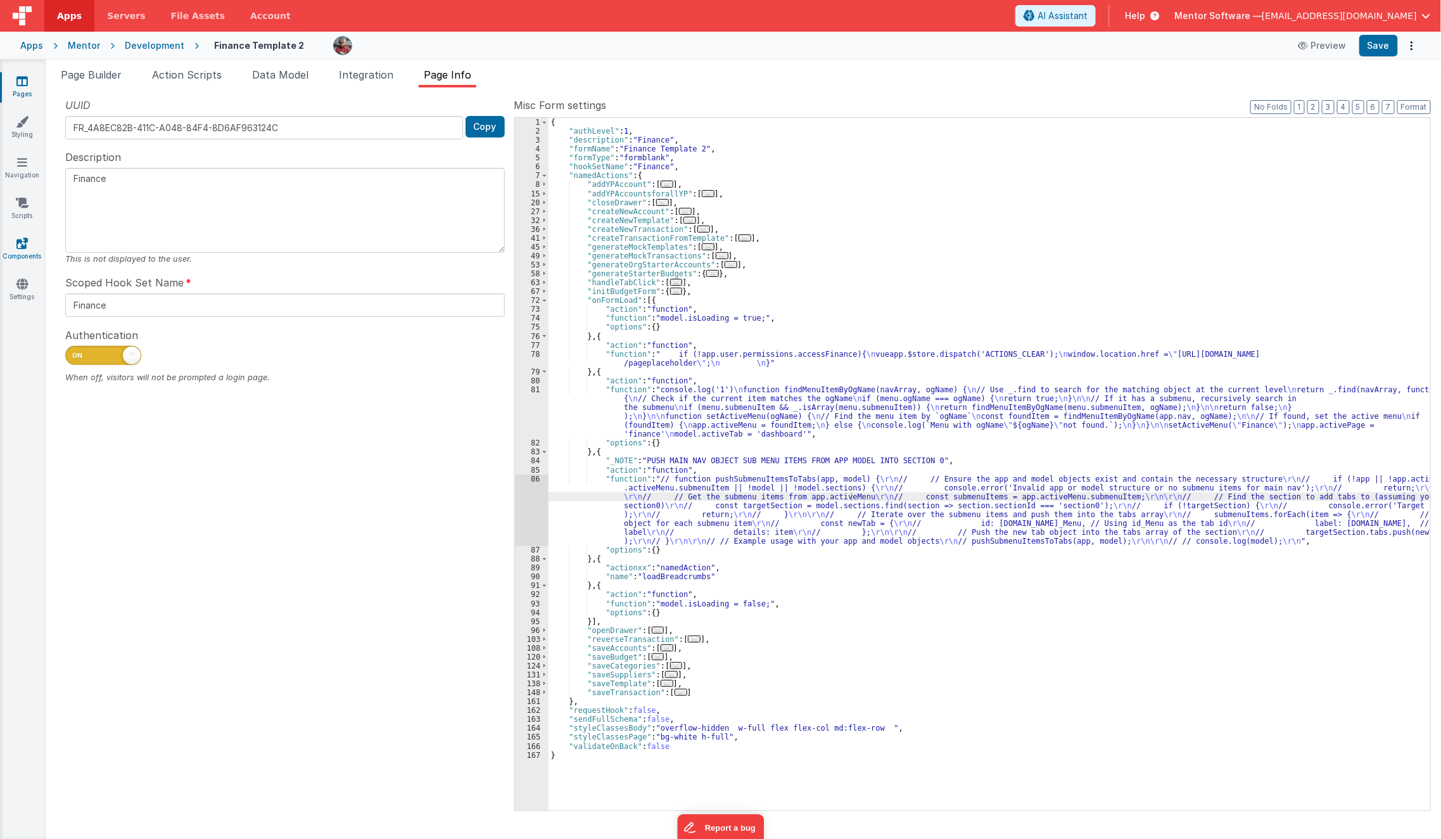
click at [16, 256] on link "Components" at bounding box center [22, 249] width 46 height 25
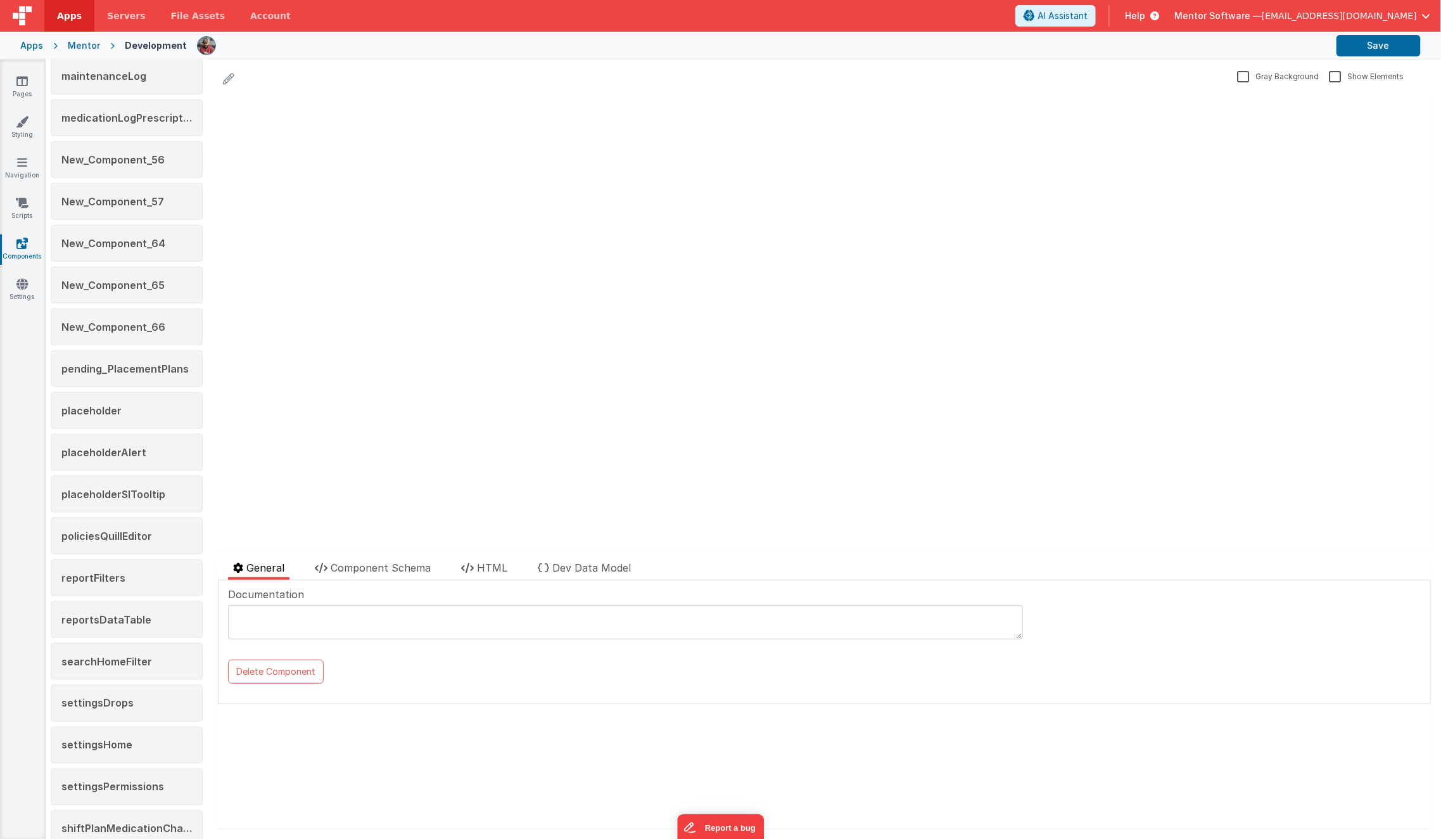
scroll to position [614, 0]
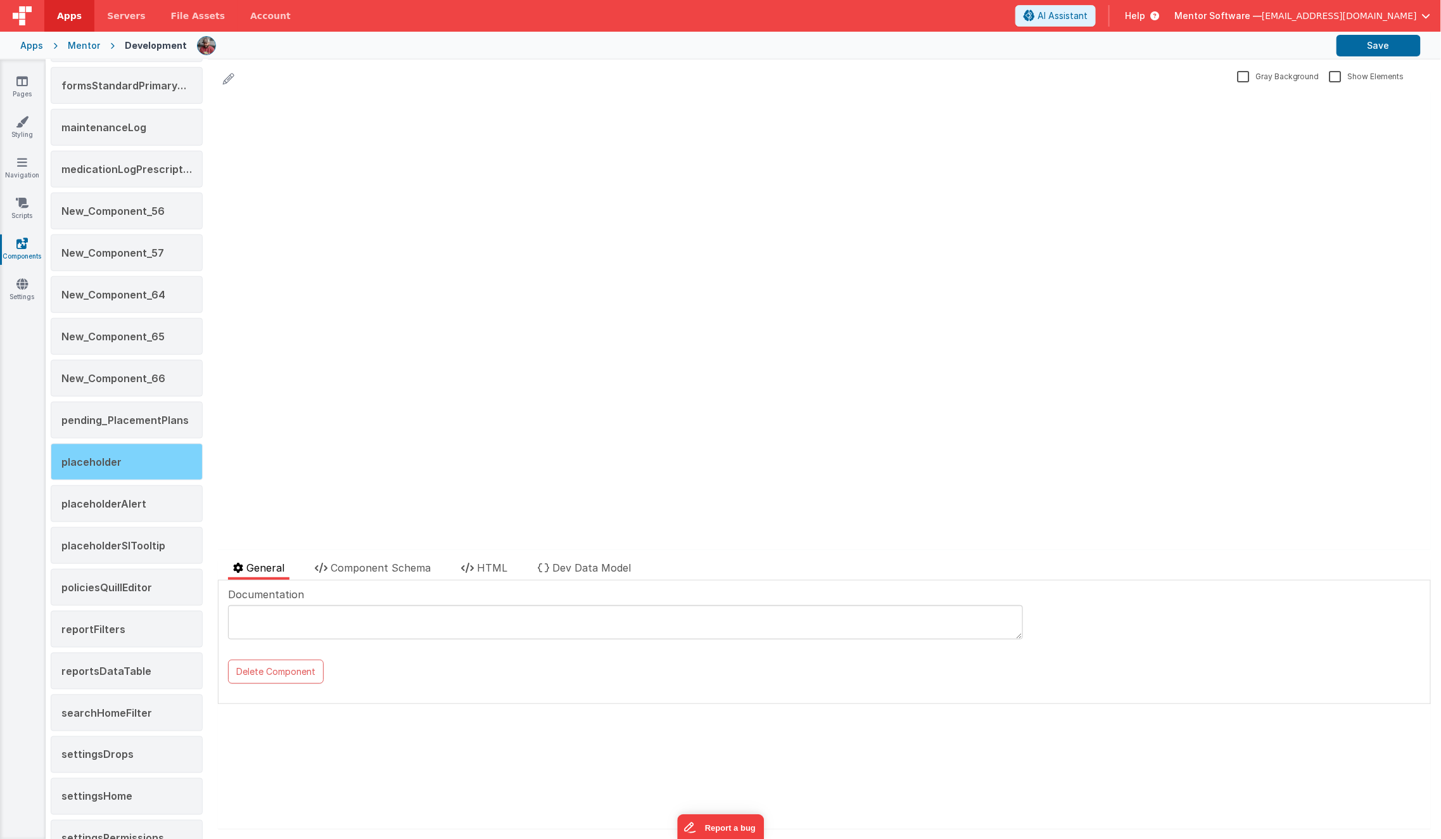
click at [128, 457] on div "placeholder" at bounding box center [127, 461] width 152 height 37
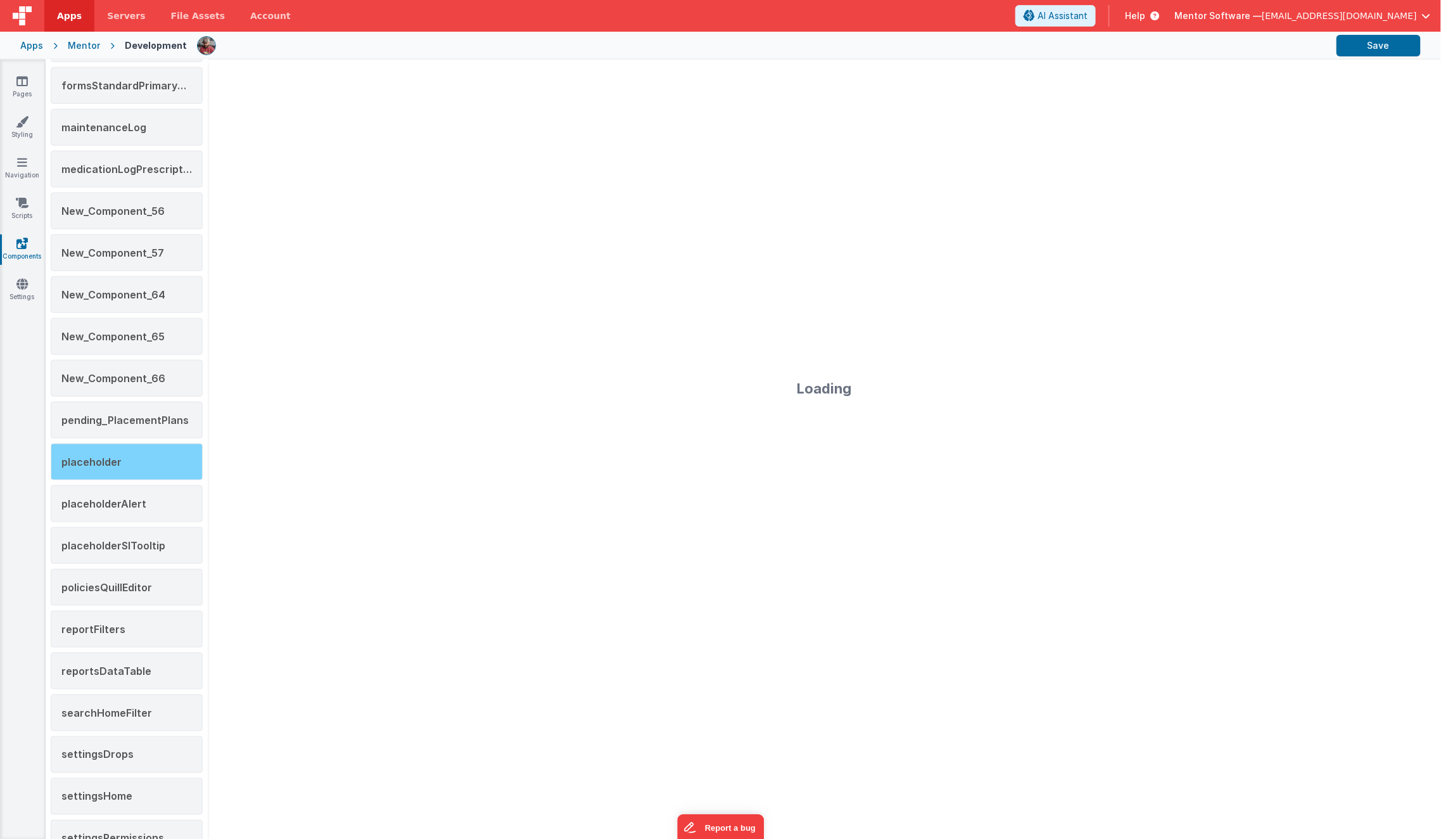
scroll to position [0, 0]
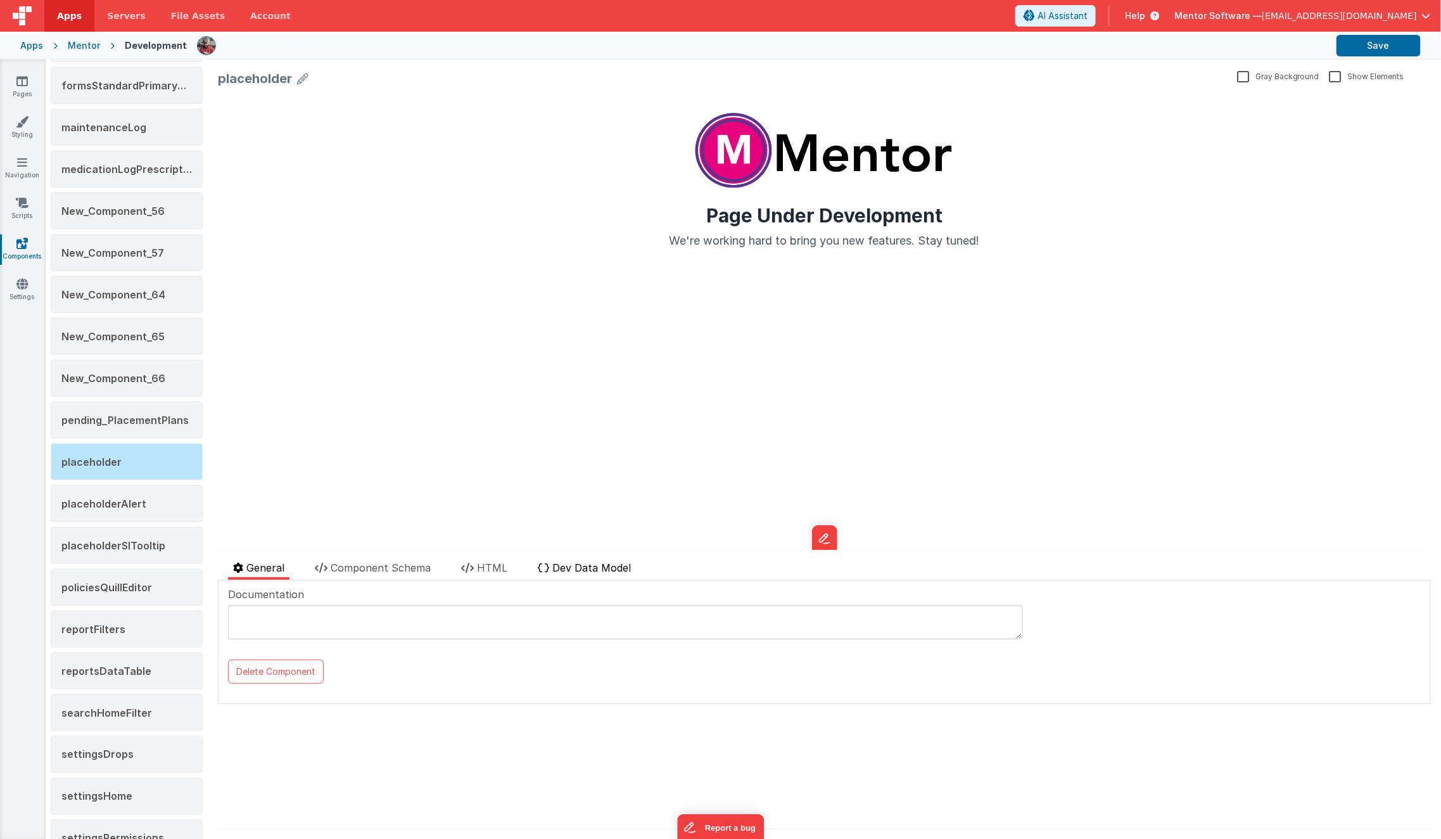
click at [571, 574] on li "Dev Data Model" at bounding box center [584, 570] width 103 height 20
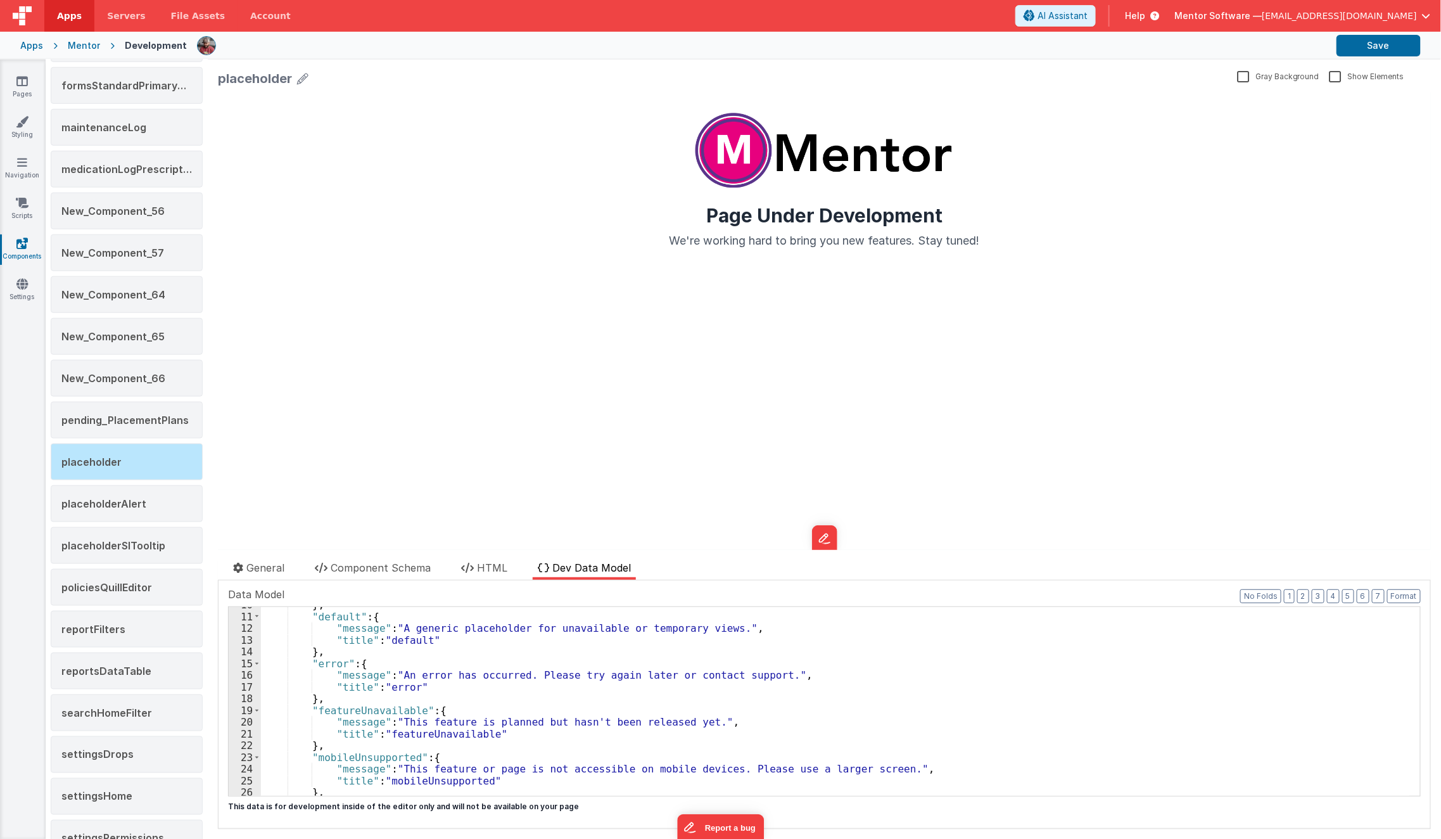
scroll to position [113, 0]
click at [24, 84] on icon at bounding box center [21, 81] width 11 height 13
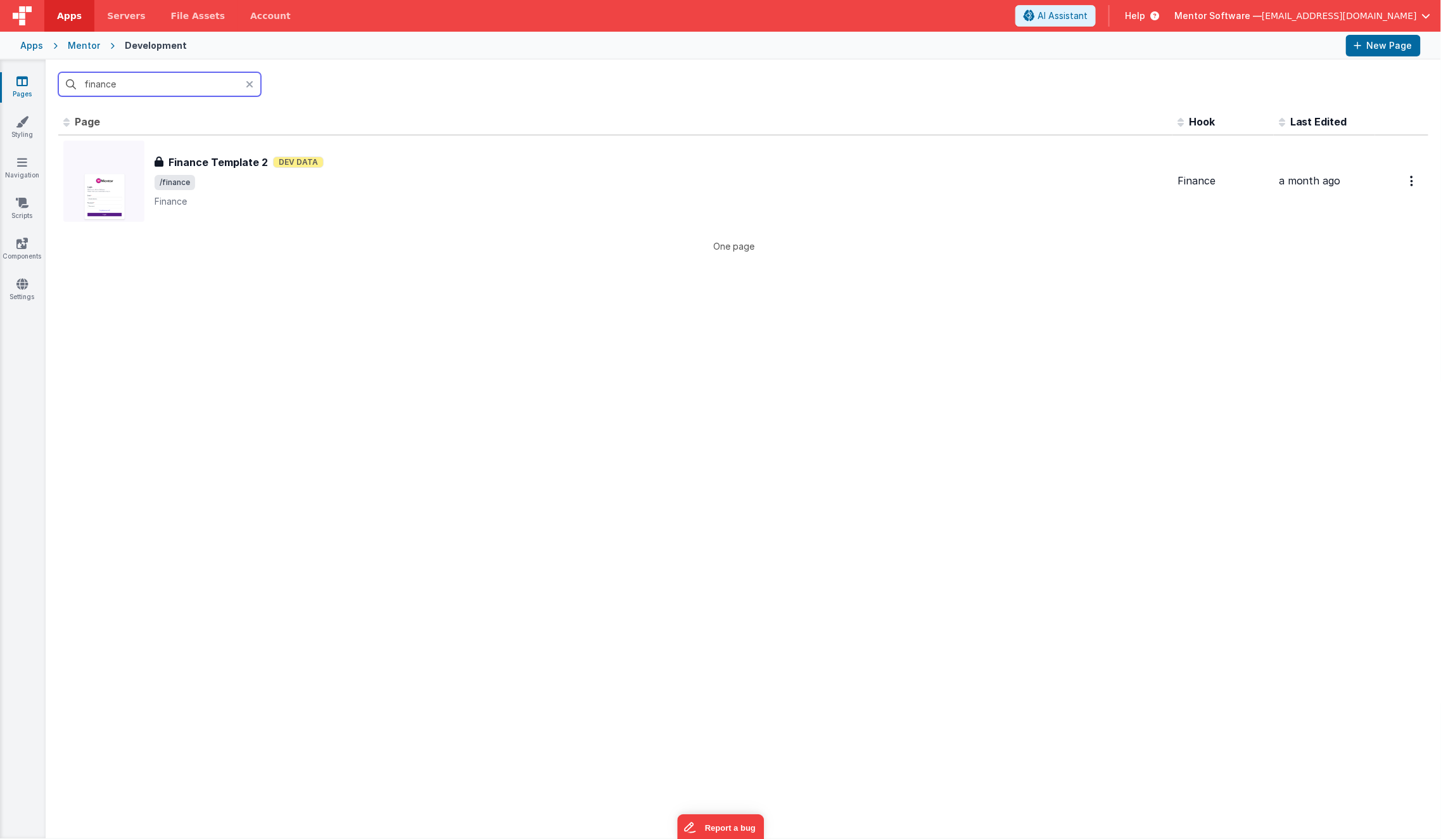
click at [126, 82] on input "finance" at bounding box center [159, 84] width 203 height 24
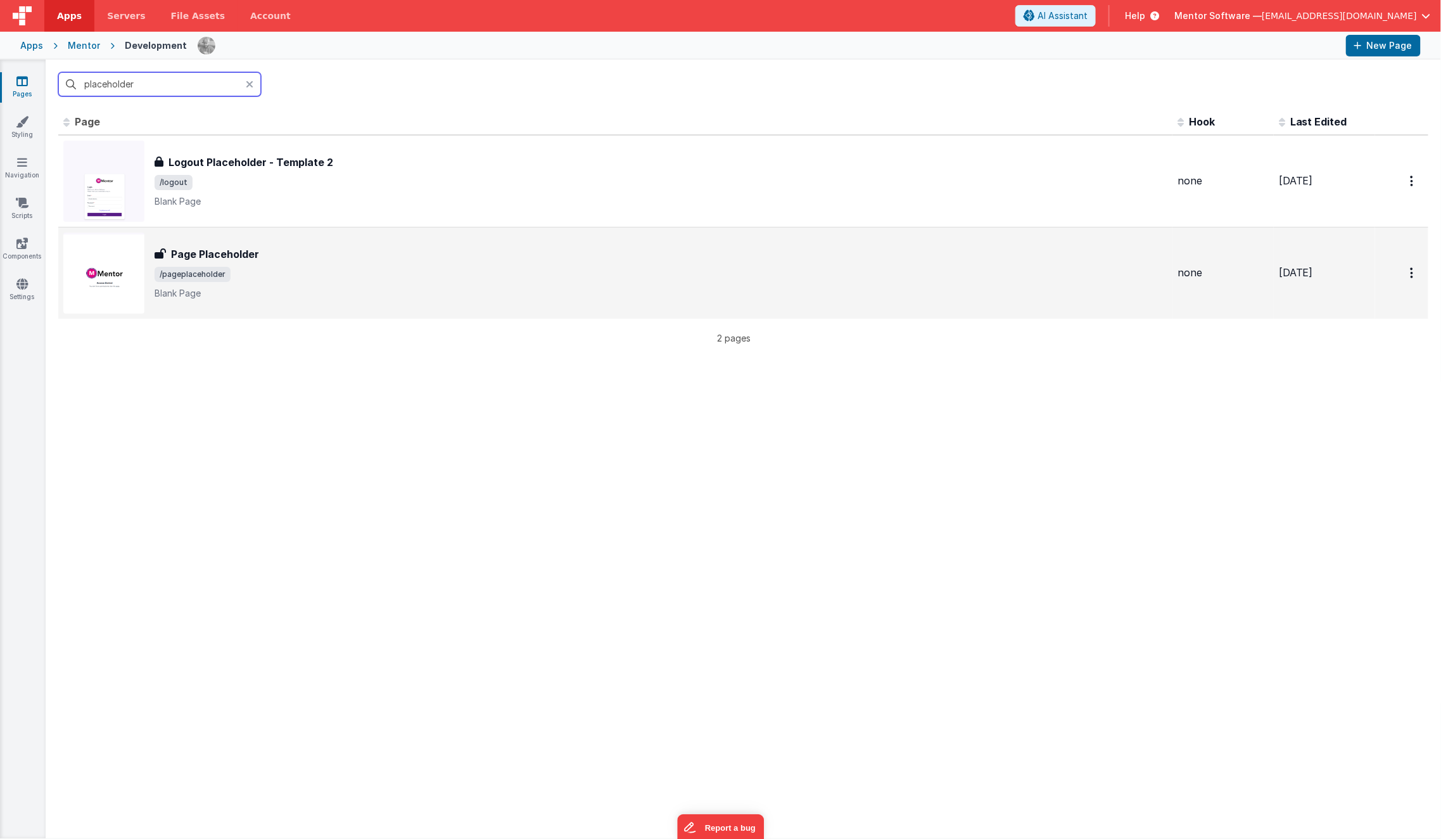
type input "placeholder"
click at [267, 260] on div "Page Placeholder Page Placeholder /pageplaceholder Blank Page" at bounding box center [661, 272] width 1013 height 53
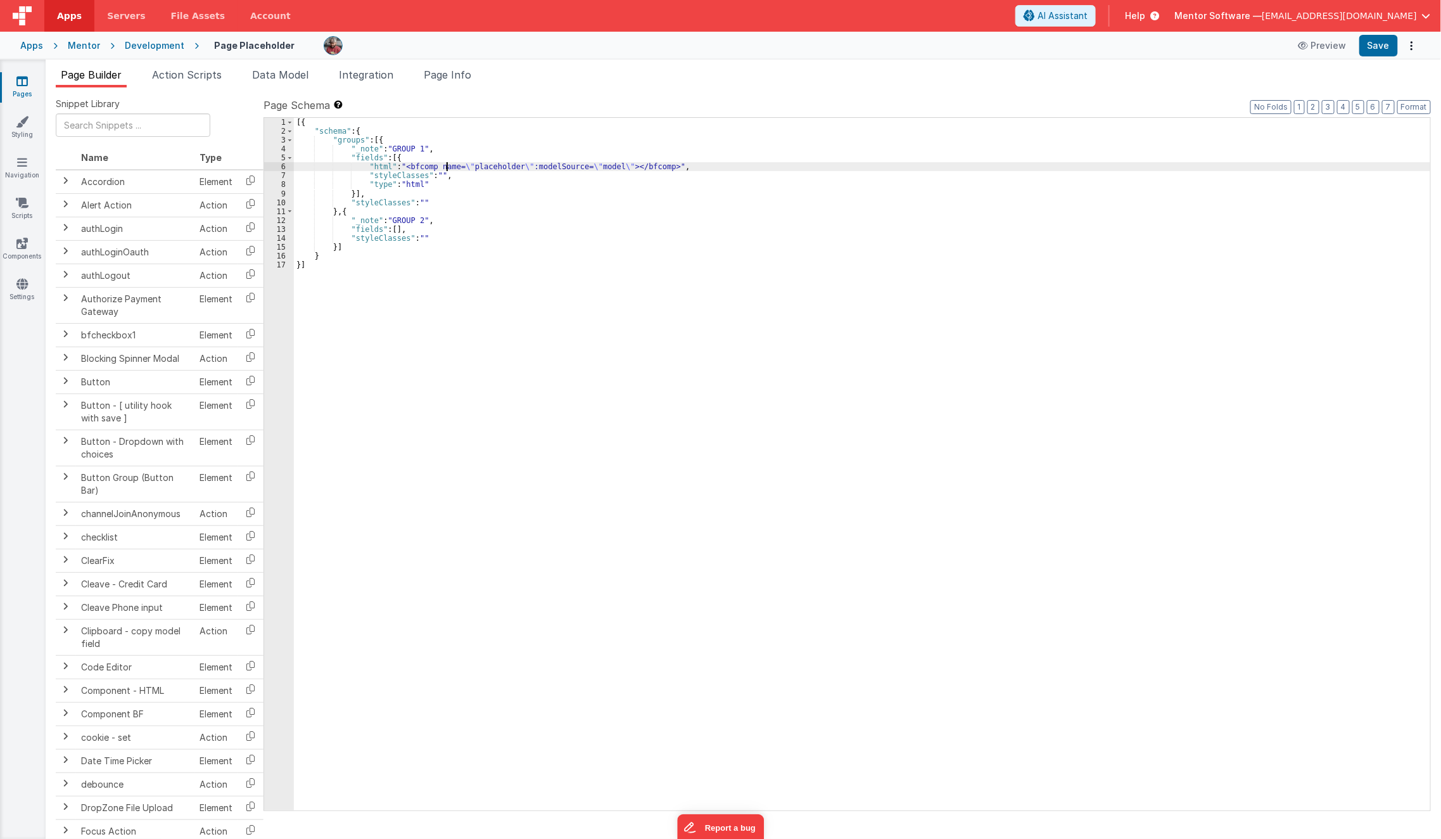
click at [449, 165] on div "[{ "schema" : { "groups" : [{ "_note" : "GROUP 1" , "fields" : [{ "html" : "<bf…" at bounding box center [862, 473] width 1137 height 711
click at [284, 162] on div "6" at bounding box center [279, 166] width 30 height 9
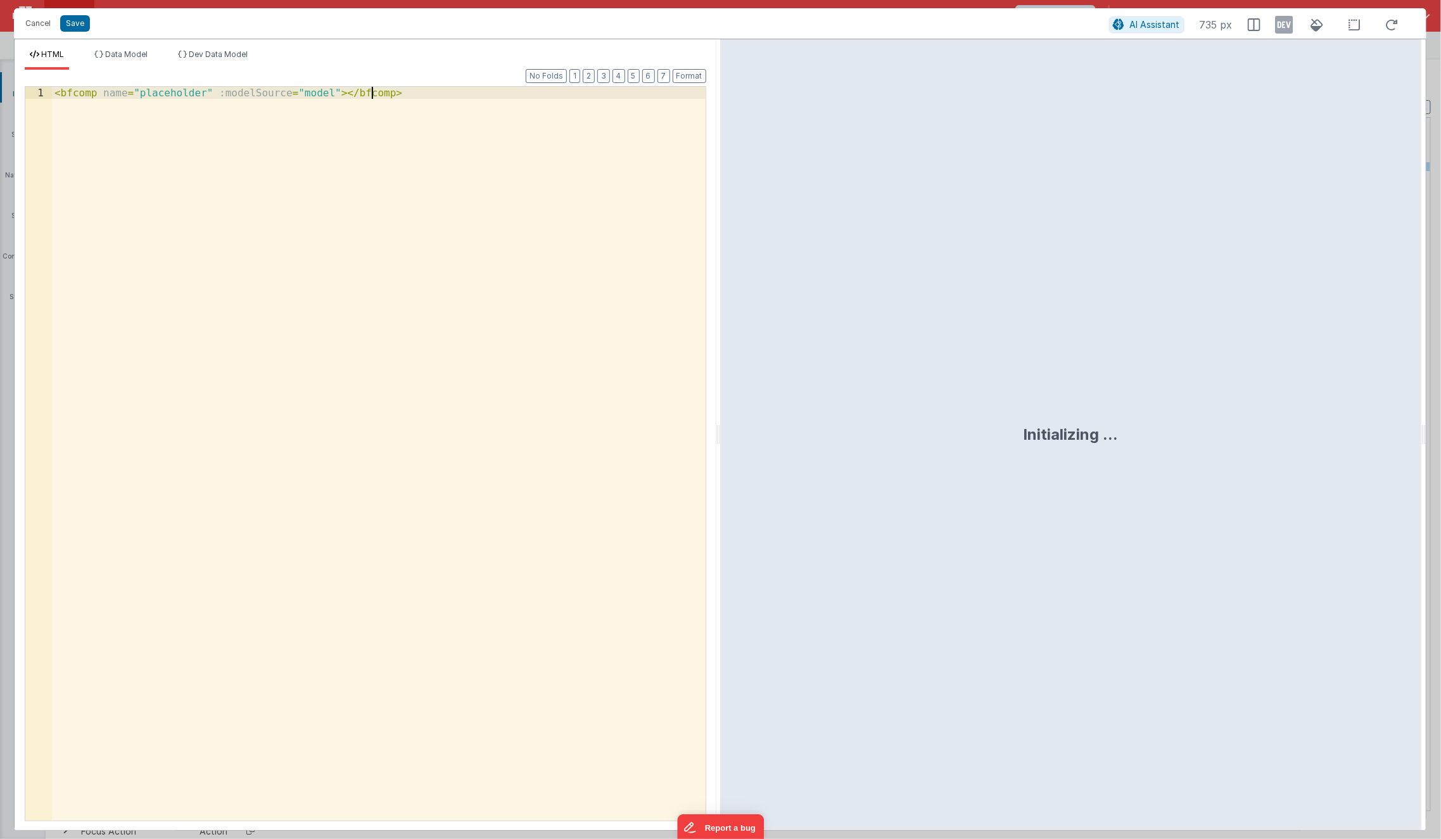
click at [333, 277] on div "< bfcomp name = "placeholder" :modelSource = "model" > </ bfcomp >" at bounding box center [379, 466] width 654 height 758
click at [41, 24] on button "Cancel" at bounding box center [38, 24] width 38 height 18
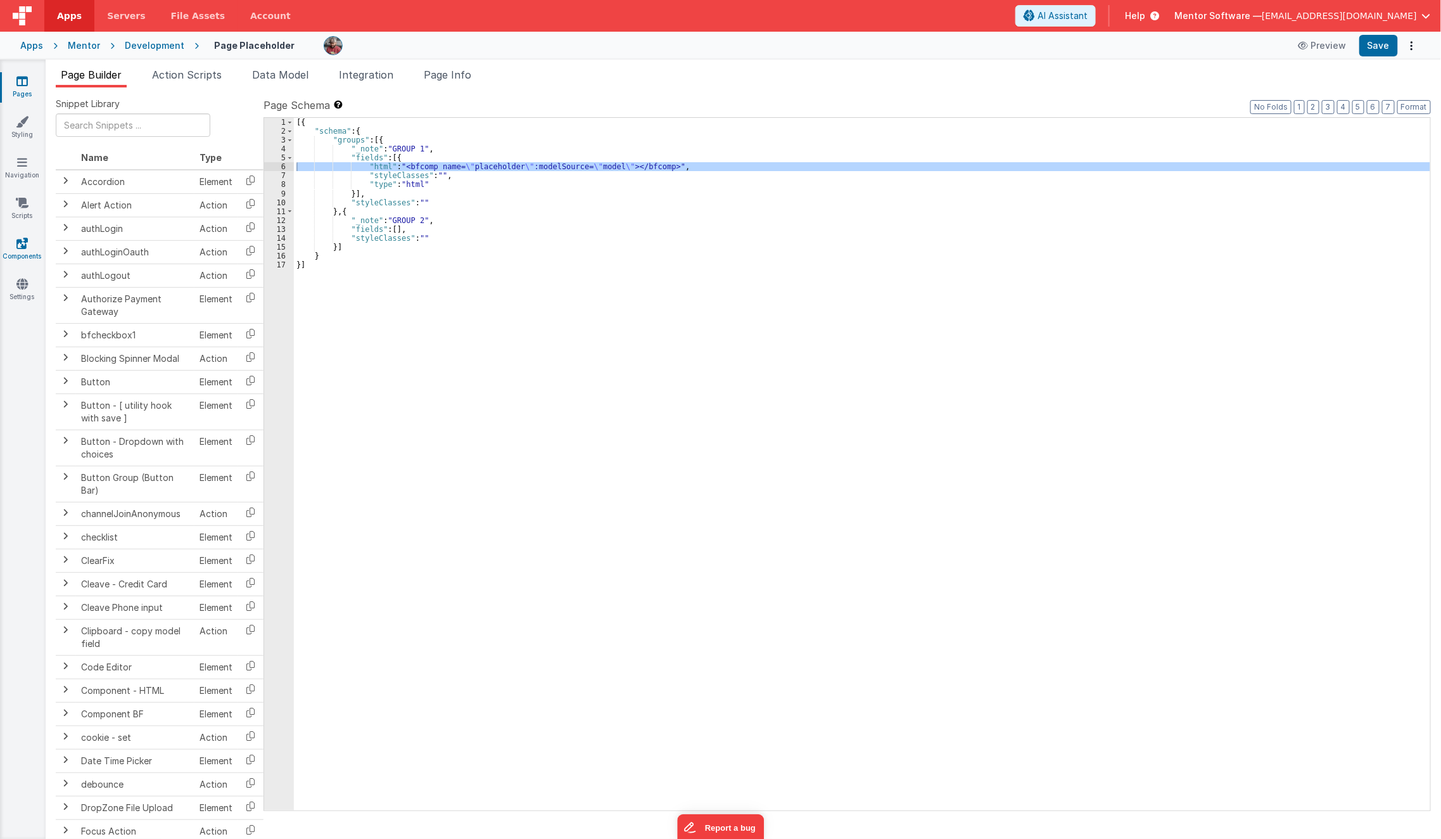
click at [25, 254] on link "Components" at bounding box center [22, 249] width 46 height 25
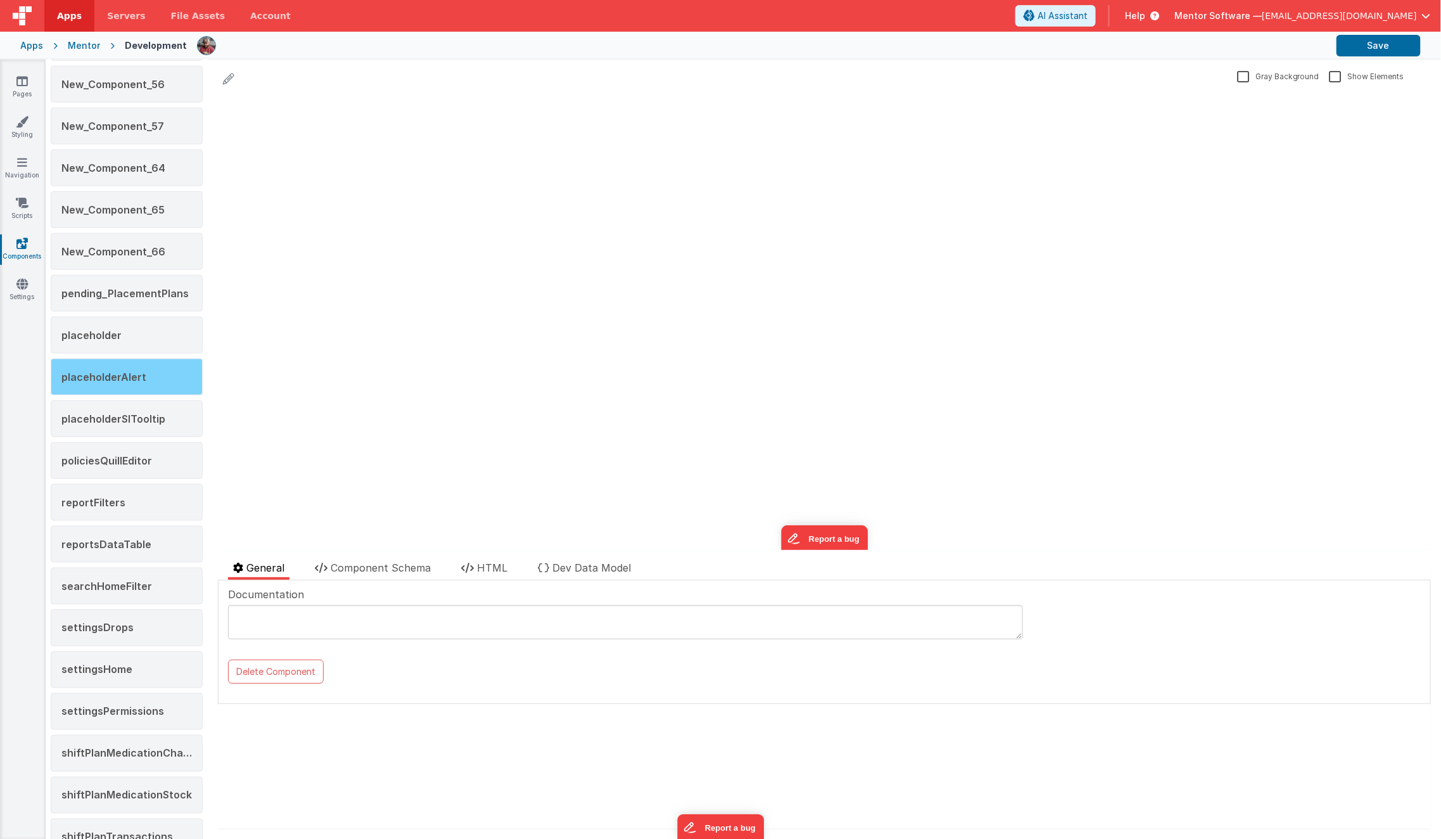
click at [144, 374] on div "placeholderAlert" at bounding box center [127, 377] width 152 height 37
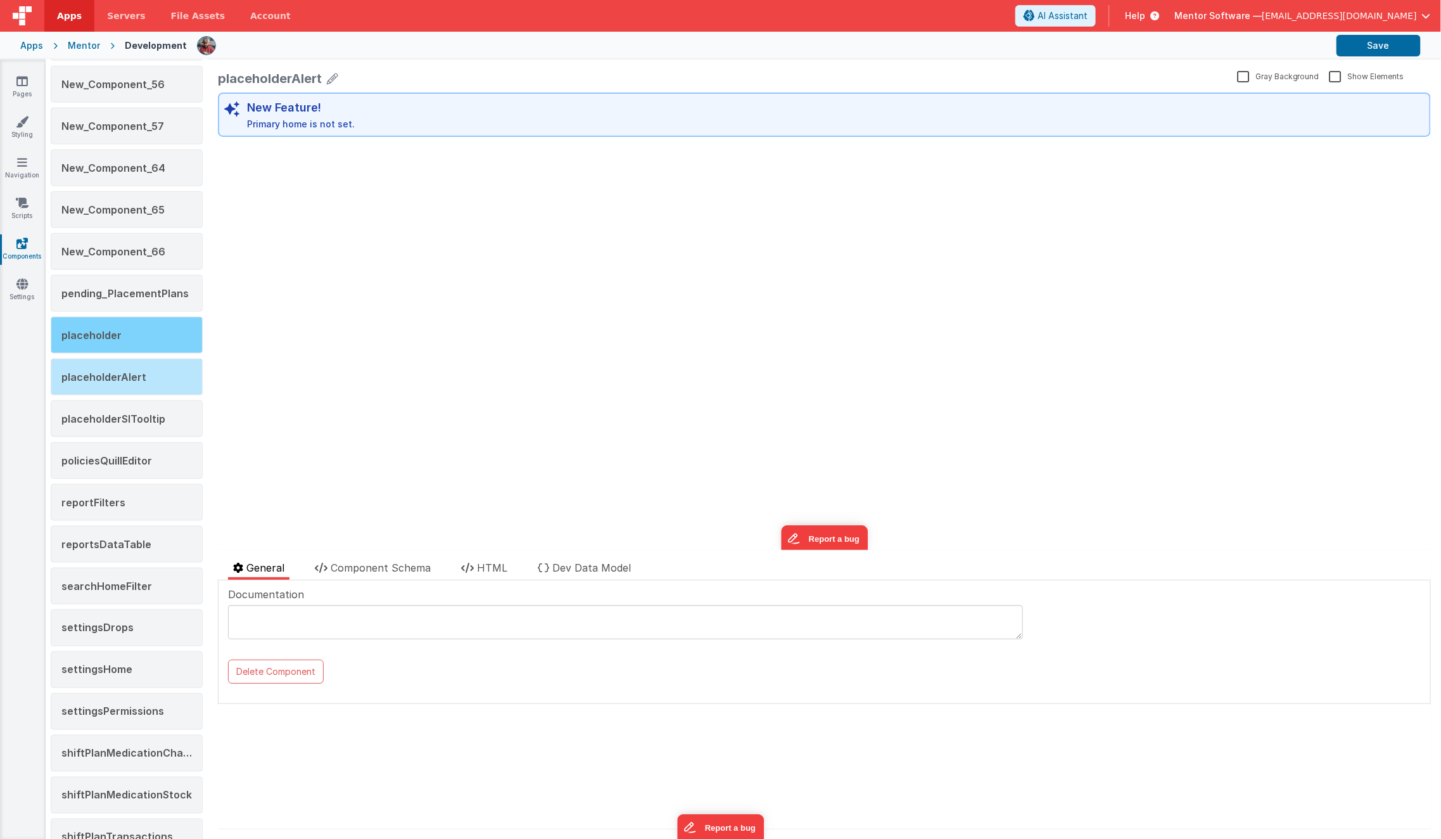
click at [160, 325] on div "placeholder" at bounding box center [127, 335] width 152 height 37
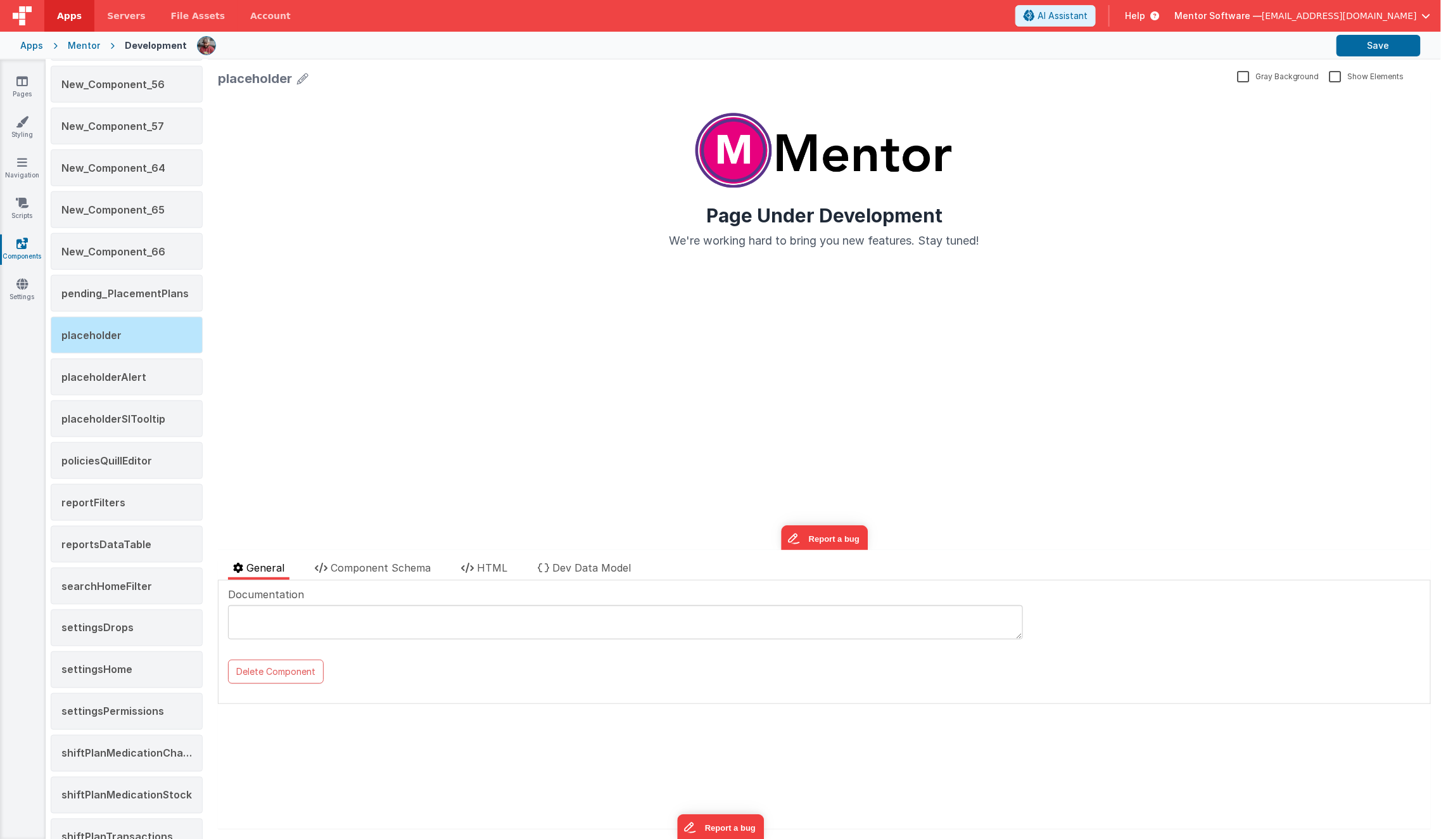
click at [512, 559] on div "placeholder Gray Background Show Elements General Component Schema HTML Dev Dat…" at bounding box center [824, 449] width 1233 height 779
click at [496, 573] on span "HTML" at bounding box center [492, 567] width 30 height 13
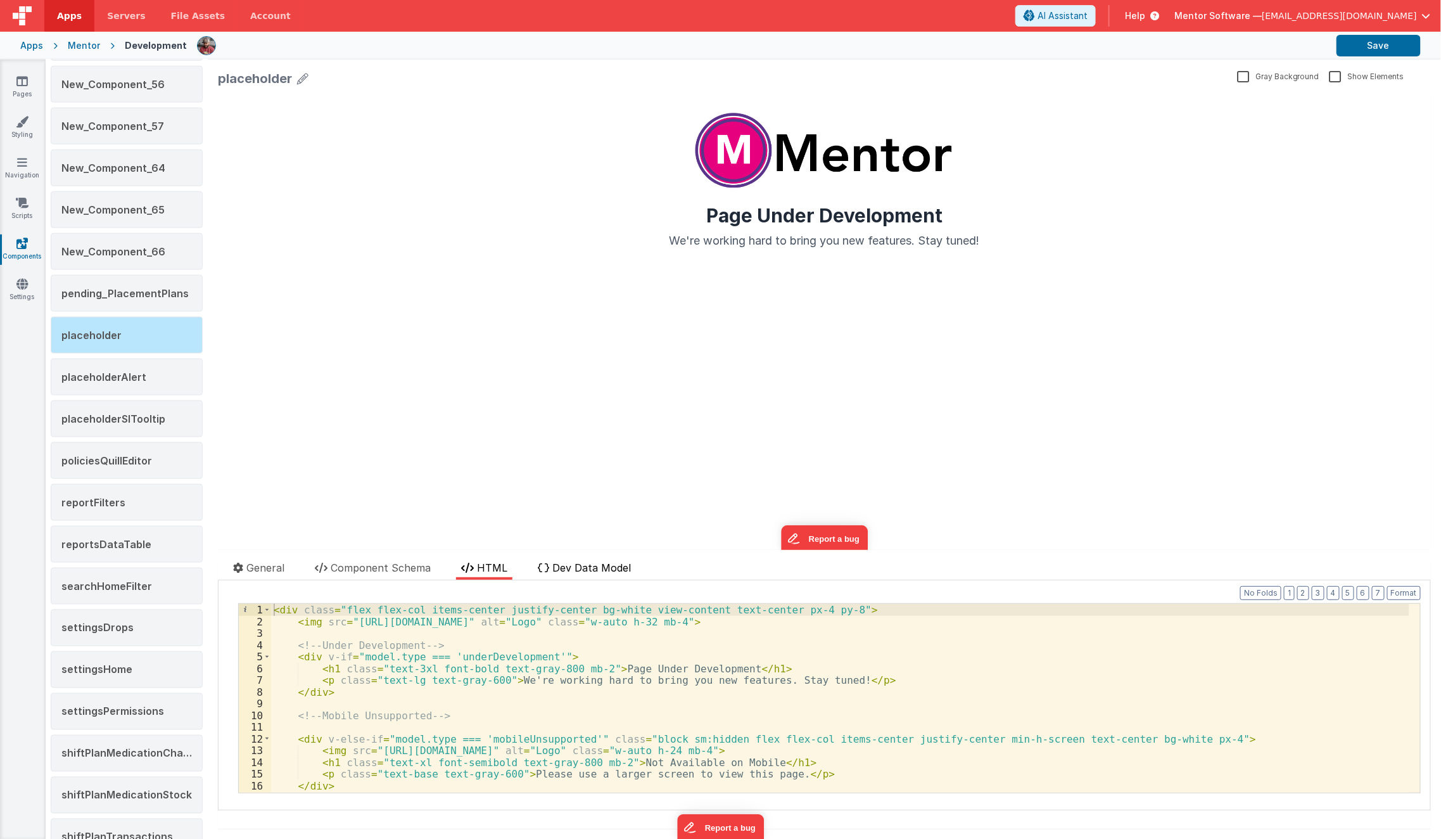
click at [571, 570] on span "Dev Data Model" at bounding box center [591, 567] width 79 height 13
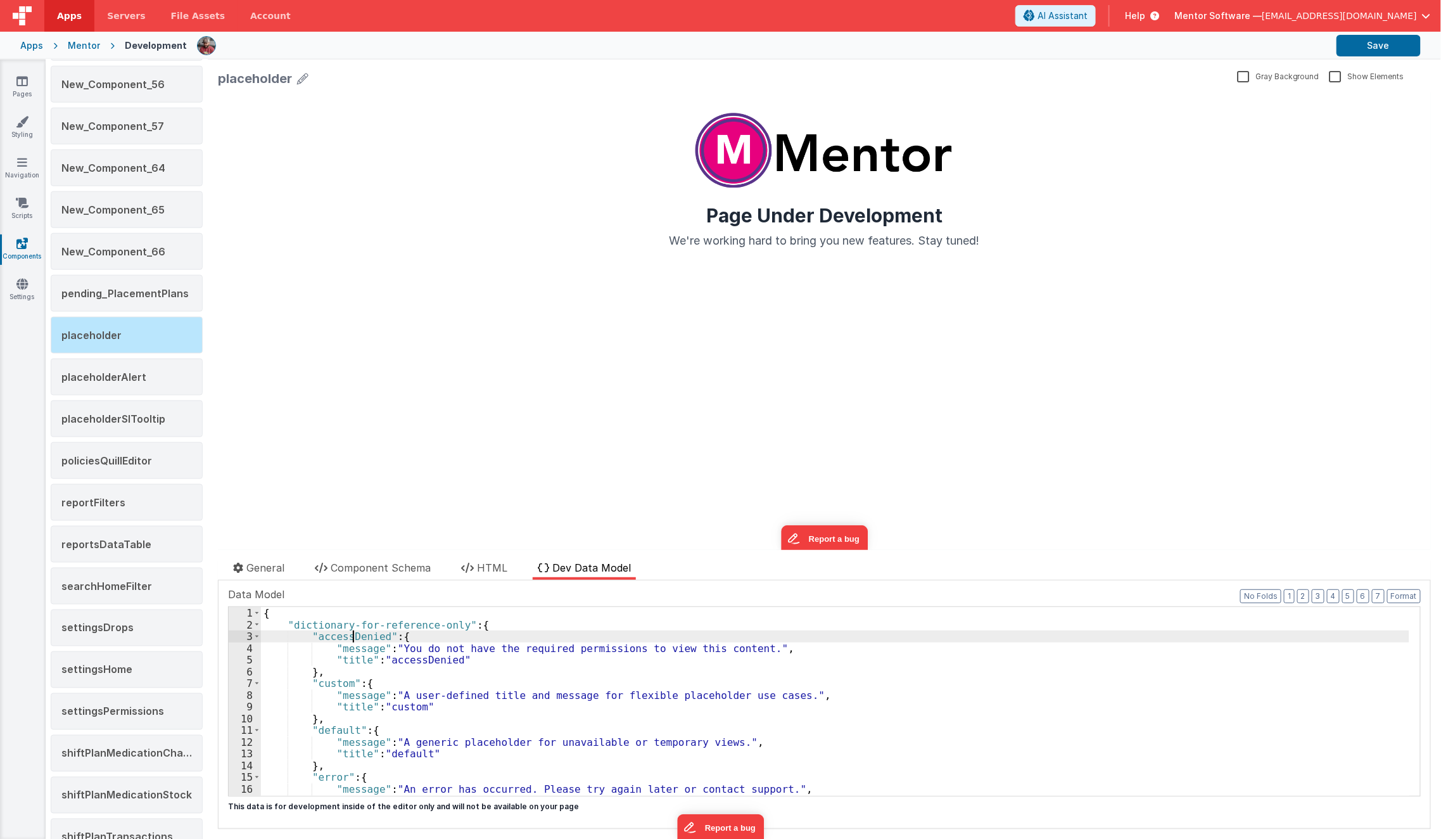
click at [353, 637] on div "{ "dictionary-for-reference-only" : { "accessDenied" : { "message" : "You do no…" at bounding box center [835, 713] width 1149 height 213
click at [460, 561] on li "HTML" at bounding box center [484, 570] width 56 height 20
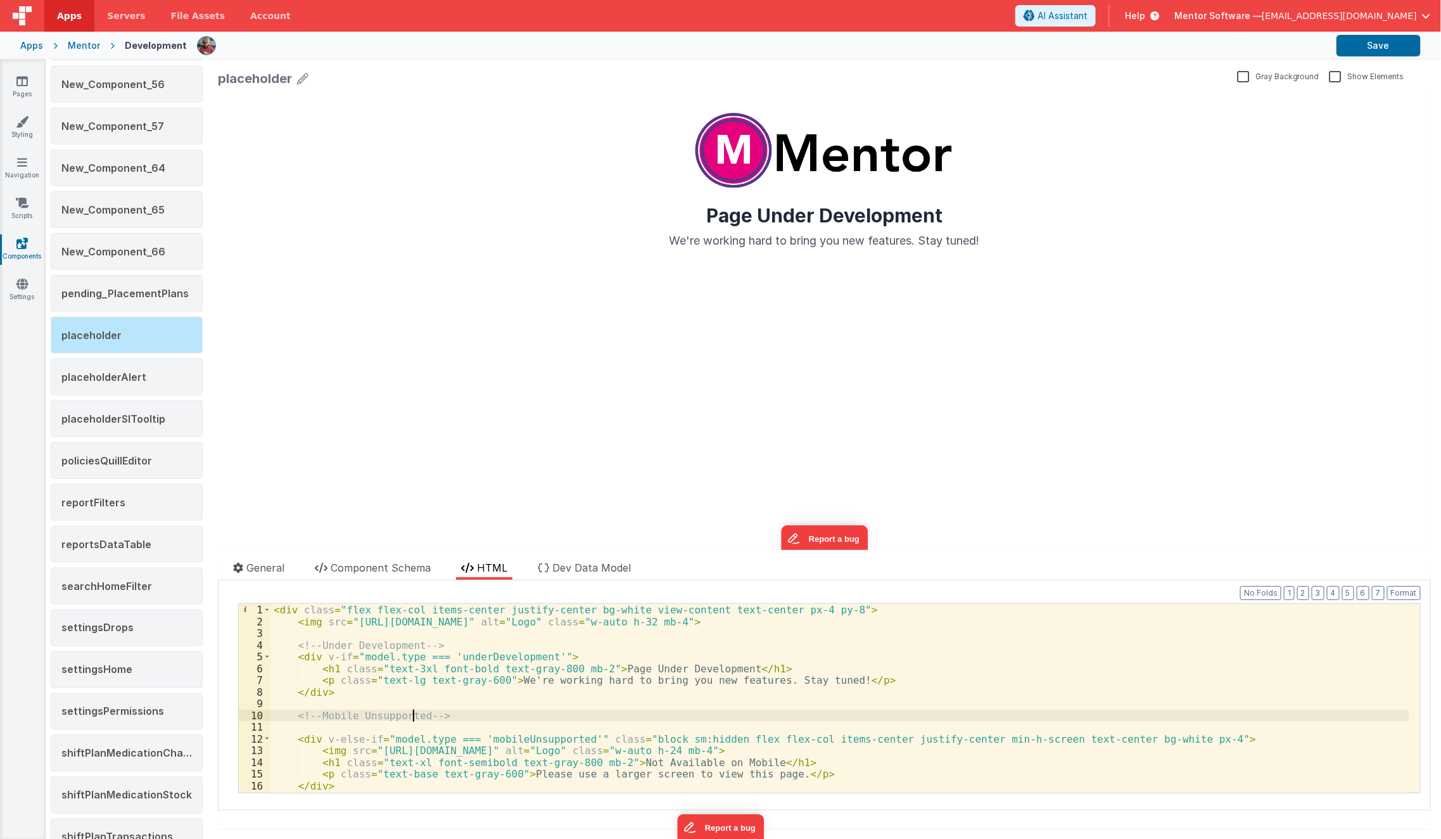
click at [413, 712] on div "< div class = "flex flex-col items-center justify-center bg-white view-content …" at bounding box center [840, 710] width 1138 height 213
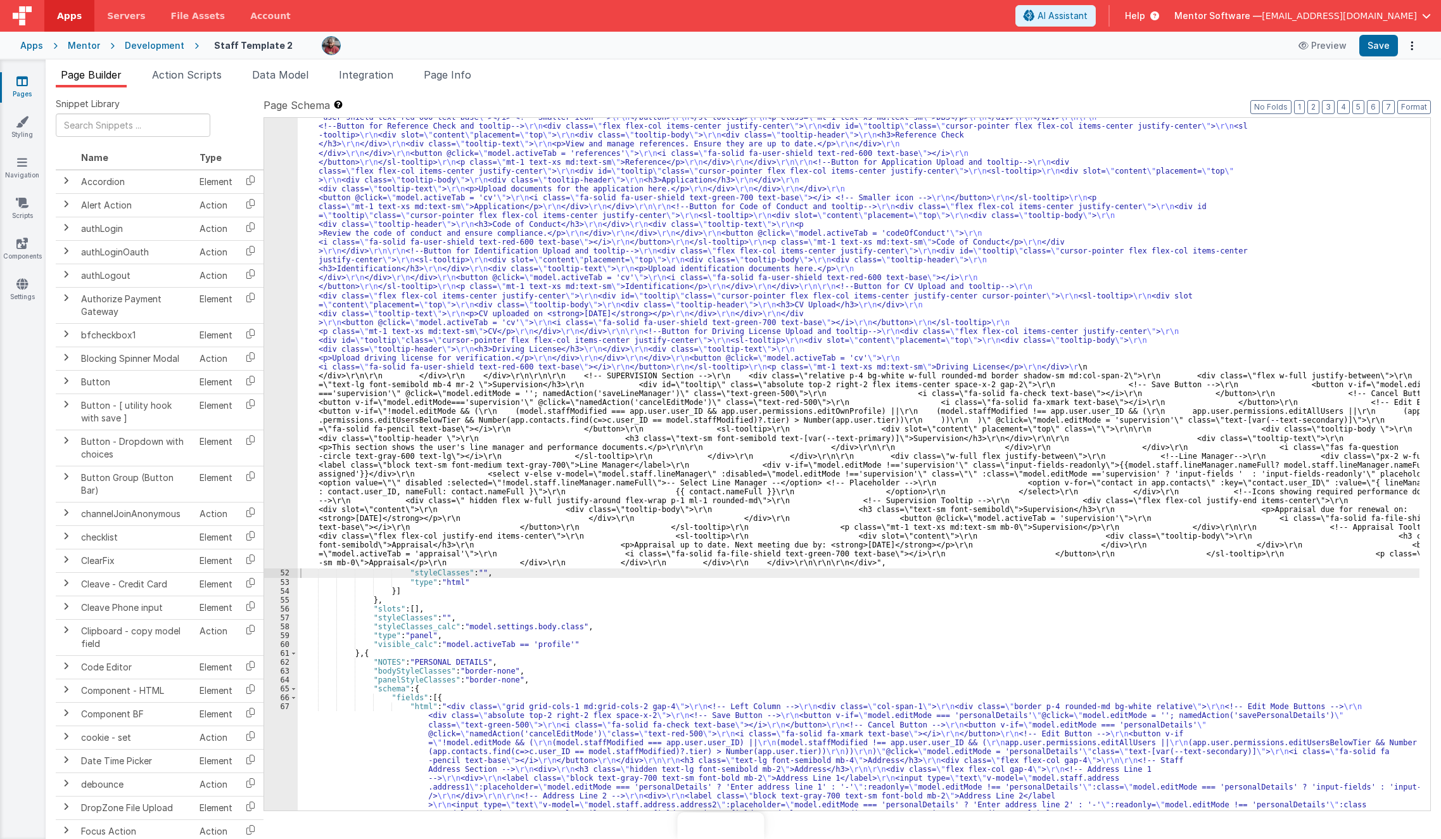
click at [409, 343] on div ""html" : "<div class= \" space-y-4 md:space-y-0 md:grid md:grid-cols-3 md:gap-4…" at bounding box center [859, 469] width 1123 height 2886
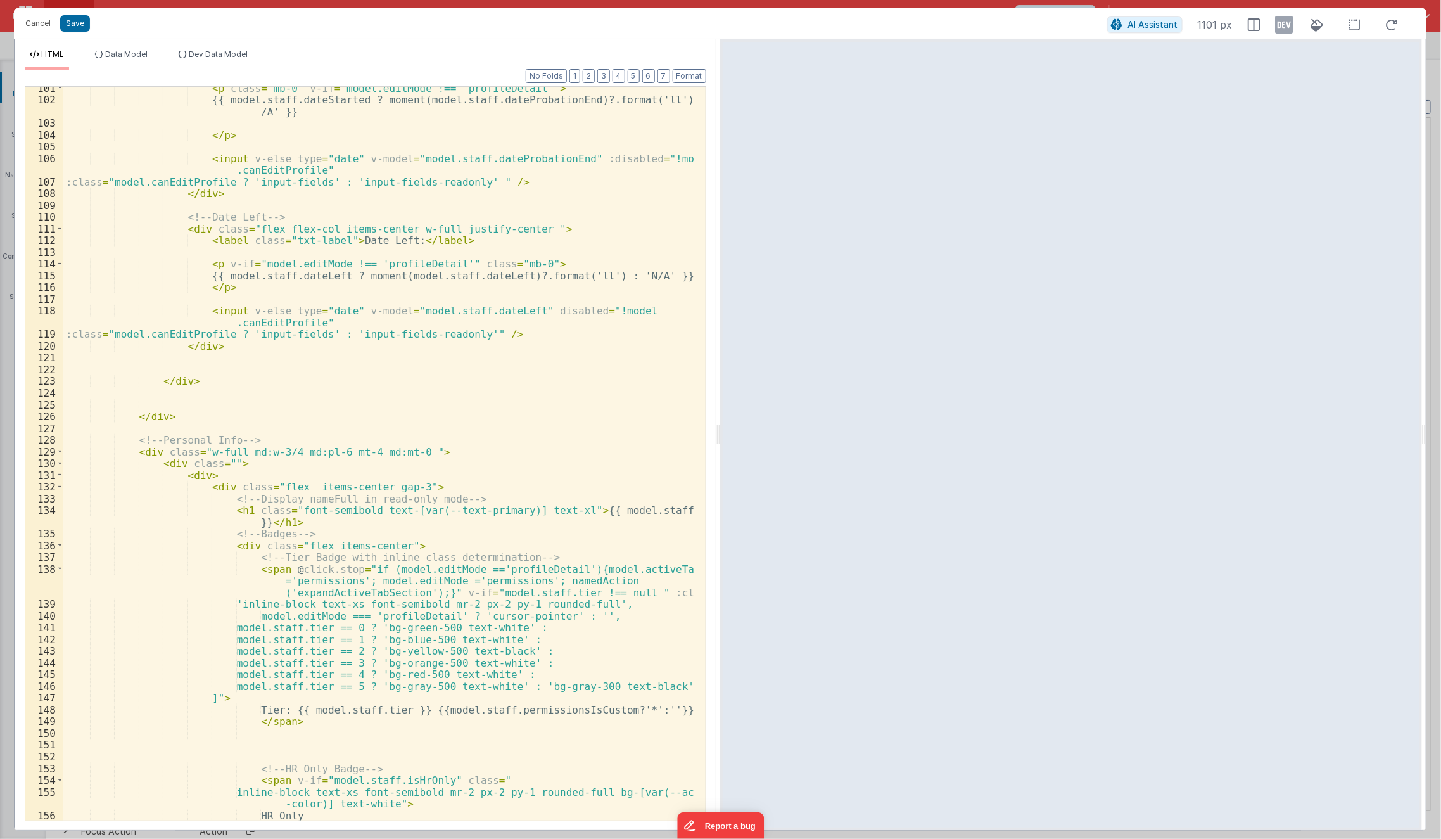
scroll to position [1330, 0]
click at [274, 526] on div "< p class = "mb-0" v-if = "model.editMode !== 'profileDetail'" > {{ model.staff…" at bounding box center [379, 461] width 632 height 758
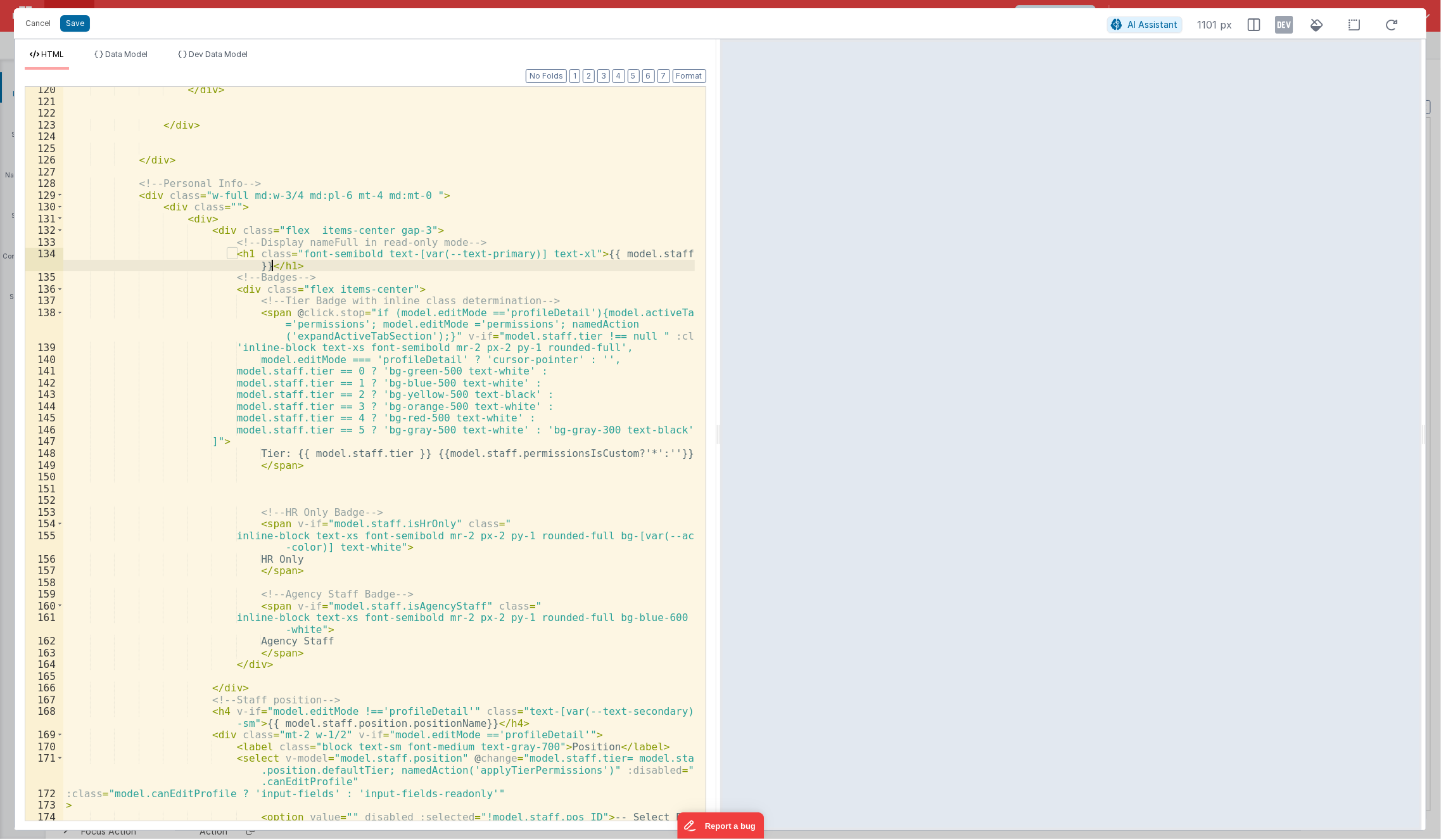
scroll to position [1586, 0]
click at [191, 477] on div "</ div > </ div > </ div > <!-- Personal Info --> < div class = "w-full md:w-3/…" at bounding box center [379, 469] width 632 height 770
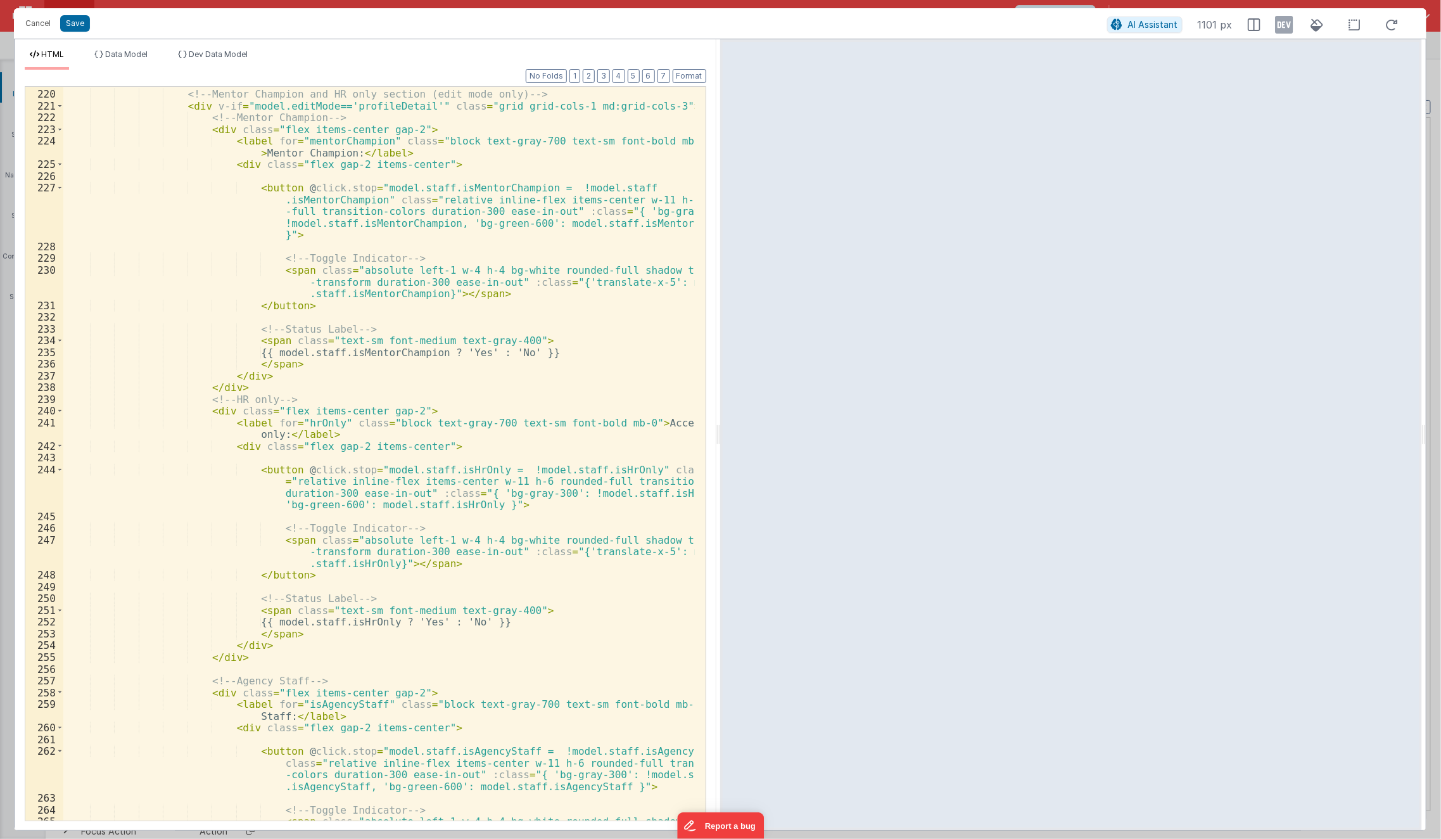
scroll to position [3002, 0]
click at [199, 95] on div "<!-- Mentor Champion and HR only section (edit mode only) --> < div v-if = "mod…" at bounding box center [379, 467] width 632 height 781
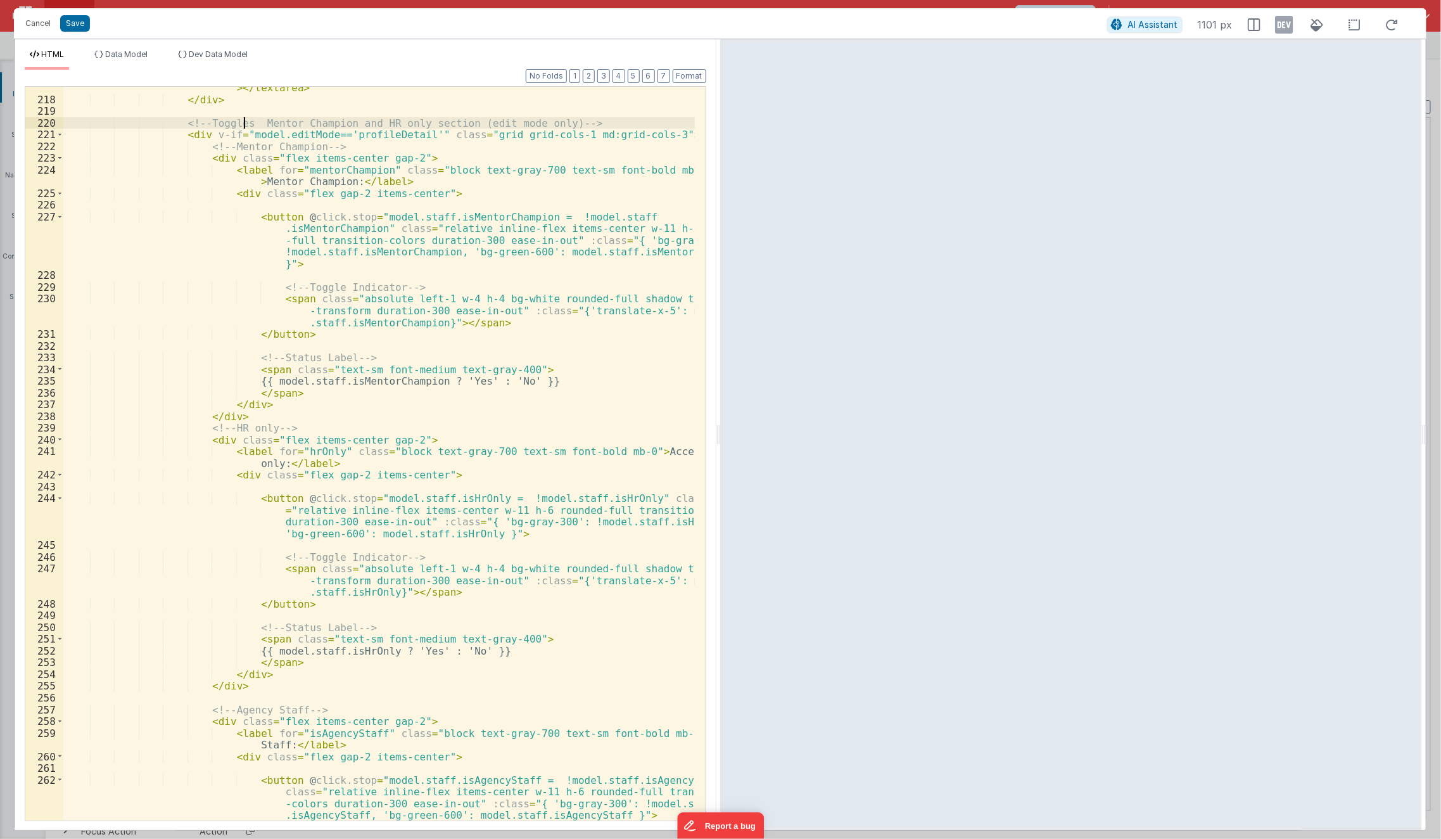
scroll to position [2973, 0]
click at [60, 134] on span at bounding box center [59, 135] width 7 height 12
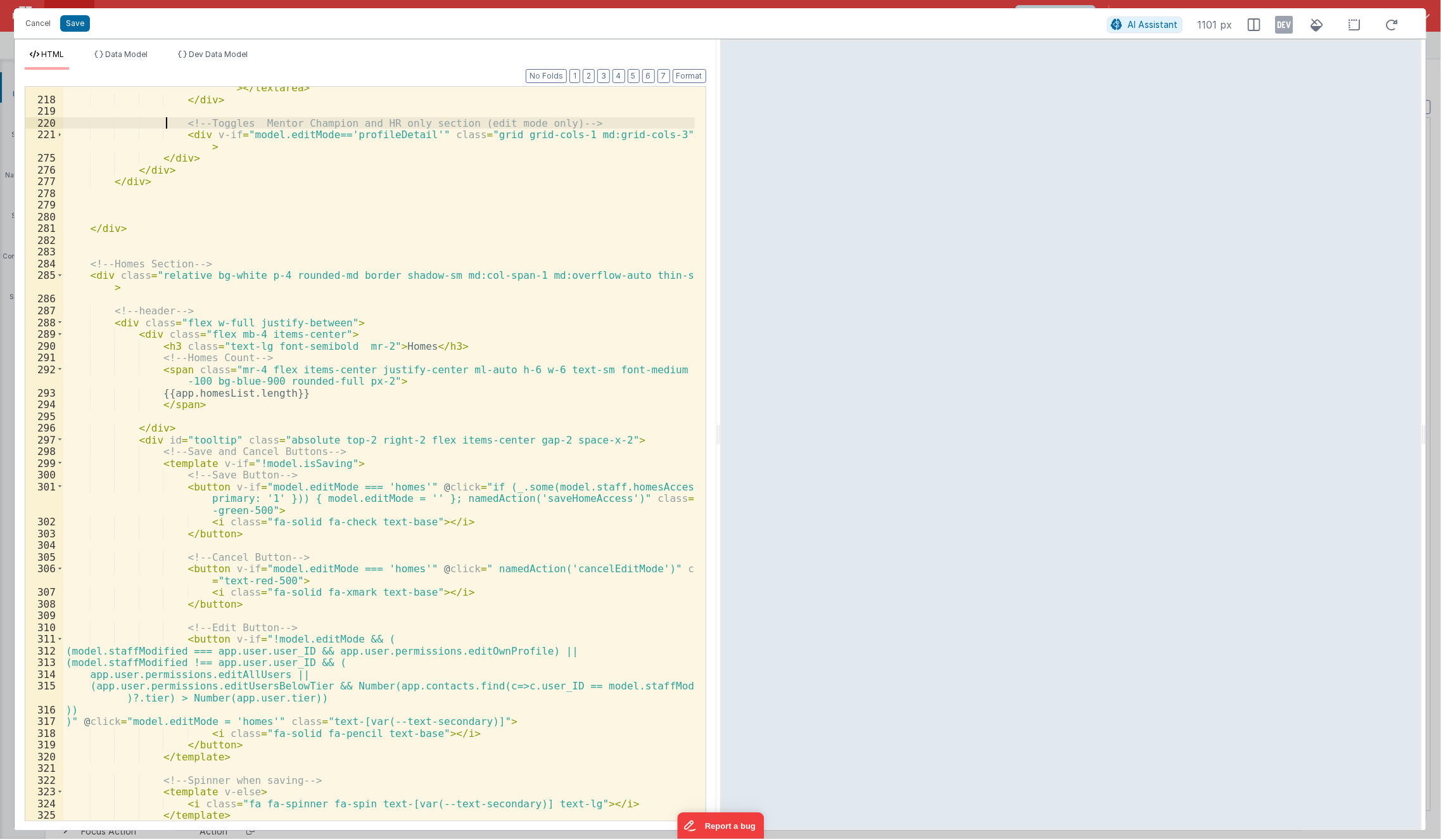
click at [167, 127] on div "< textarea v-model = "model.staff.notes" :placeholder = "model.editMode =='prof…" at bounding box center [379, 443] width 632 height 793
click at [649, 131] on div "< textarea v-model = "model.staff.notes" :placeholder = "model.editMode =='prof…" at bounding box center [379, 454] width 632 height 734
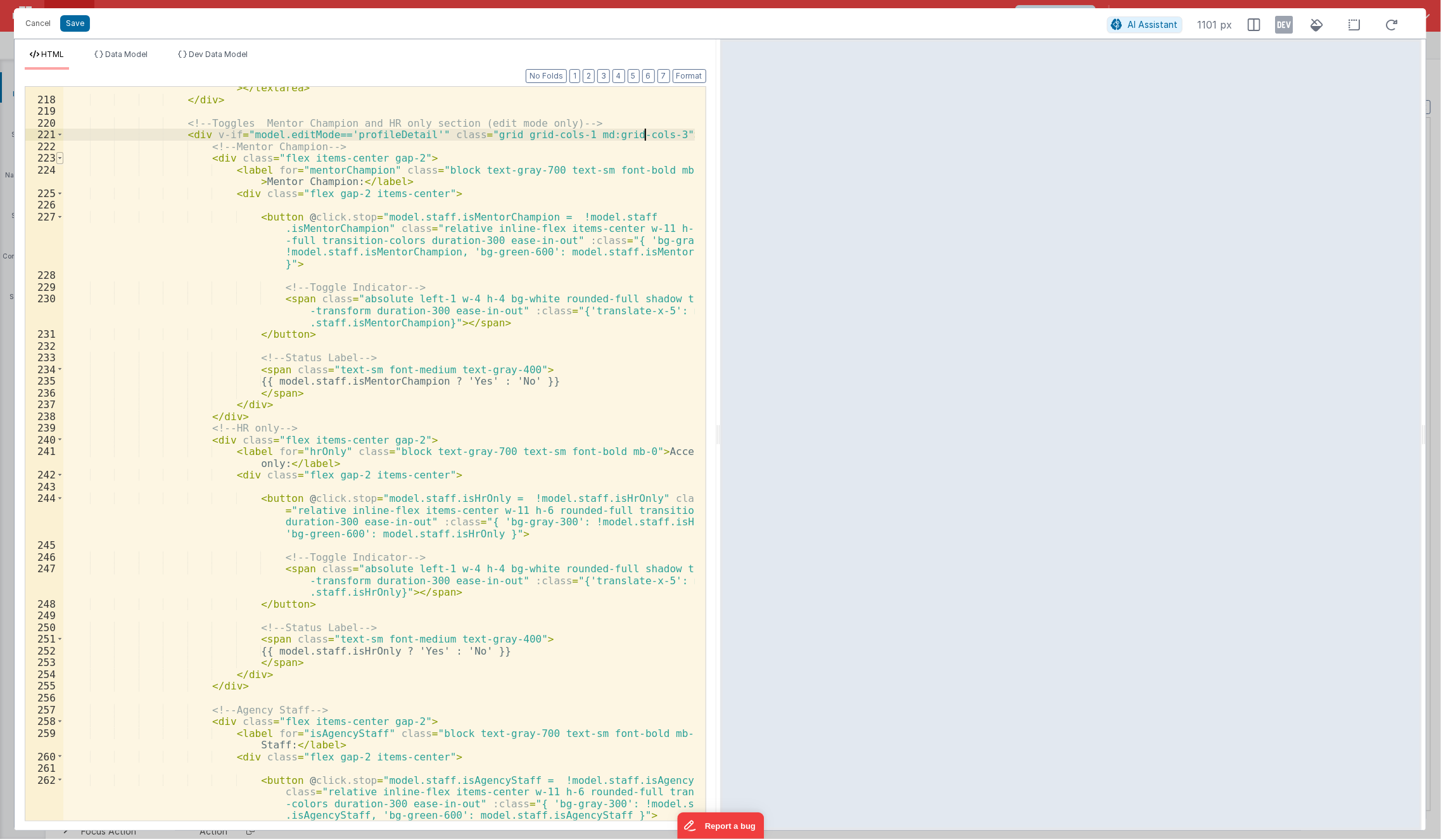
click at [58, 160] on span at bounding box center [59, 158] width 7 height 12
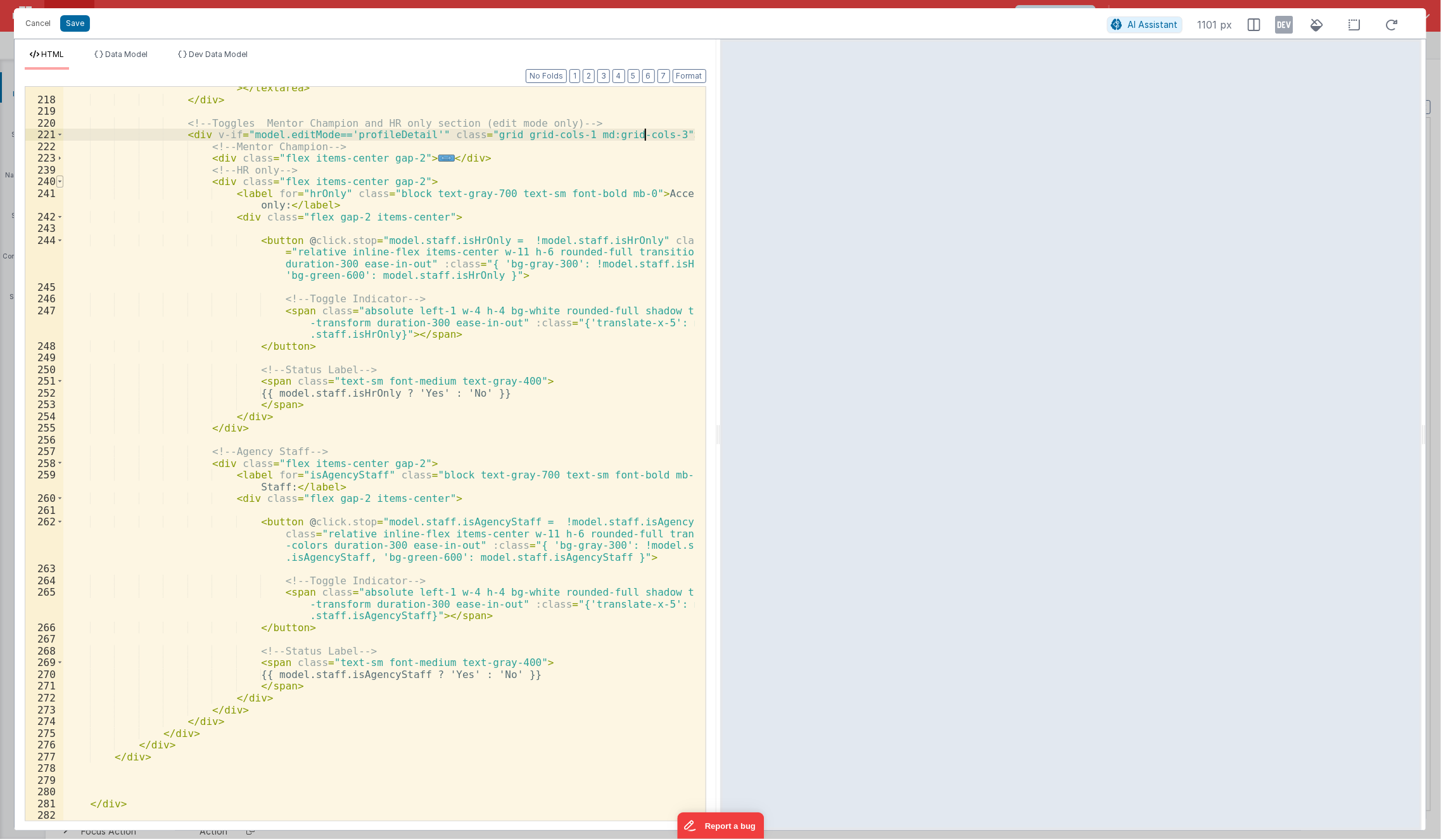
click at [61, 181] on span at bounding box center [59, 181] width 7 height 12
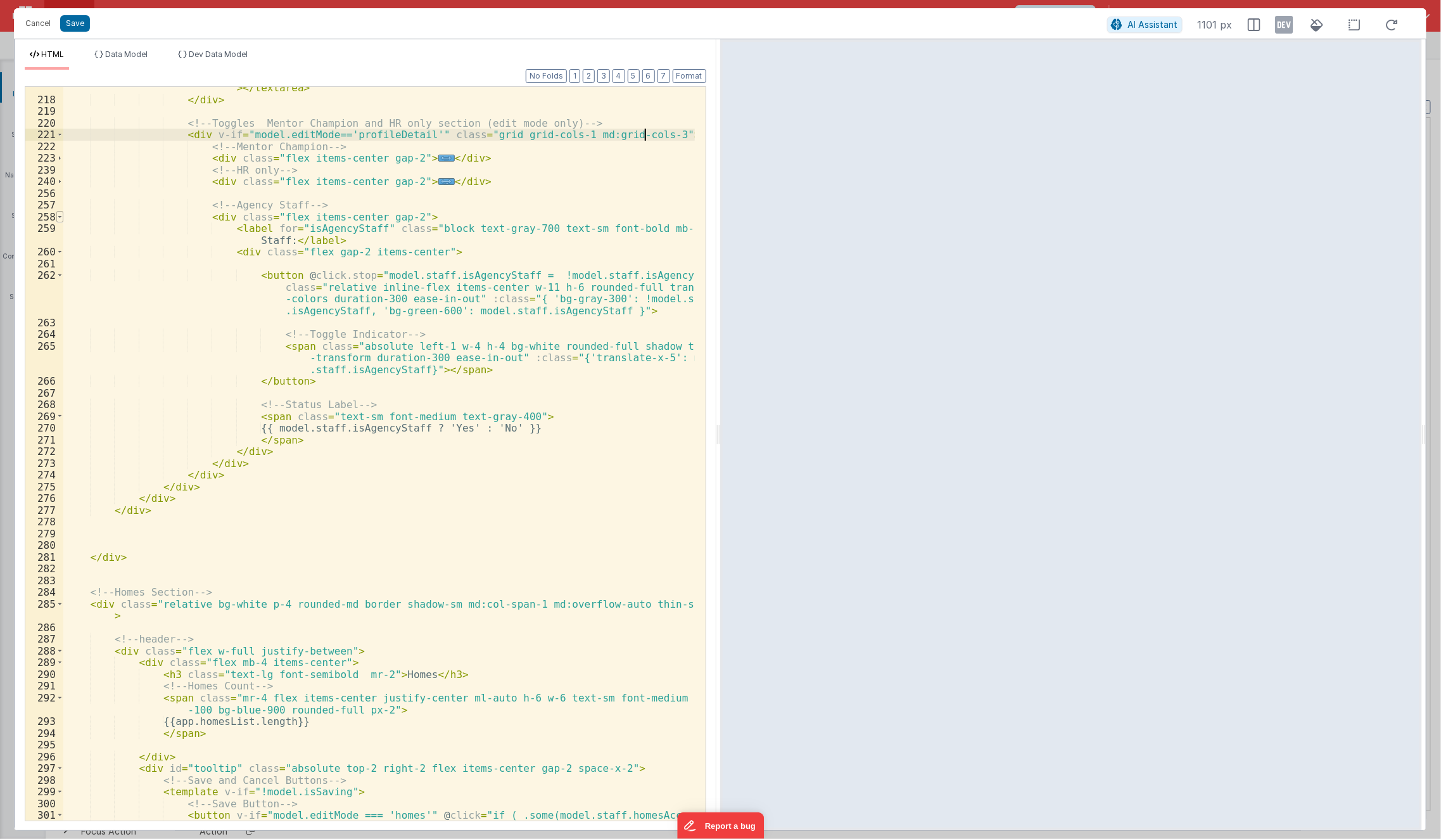
click at [60, 216] on span at bounding box center [59, 217] width 7 height 12
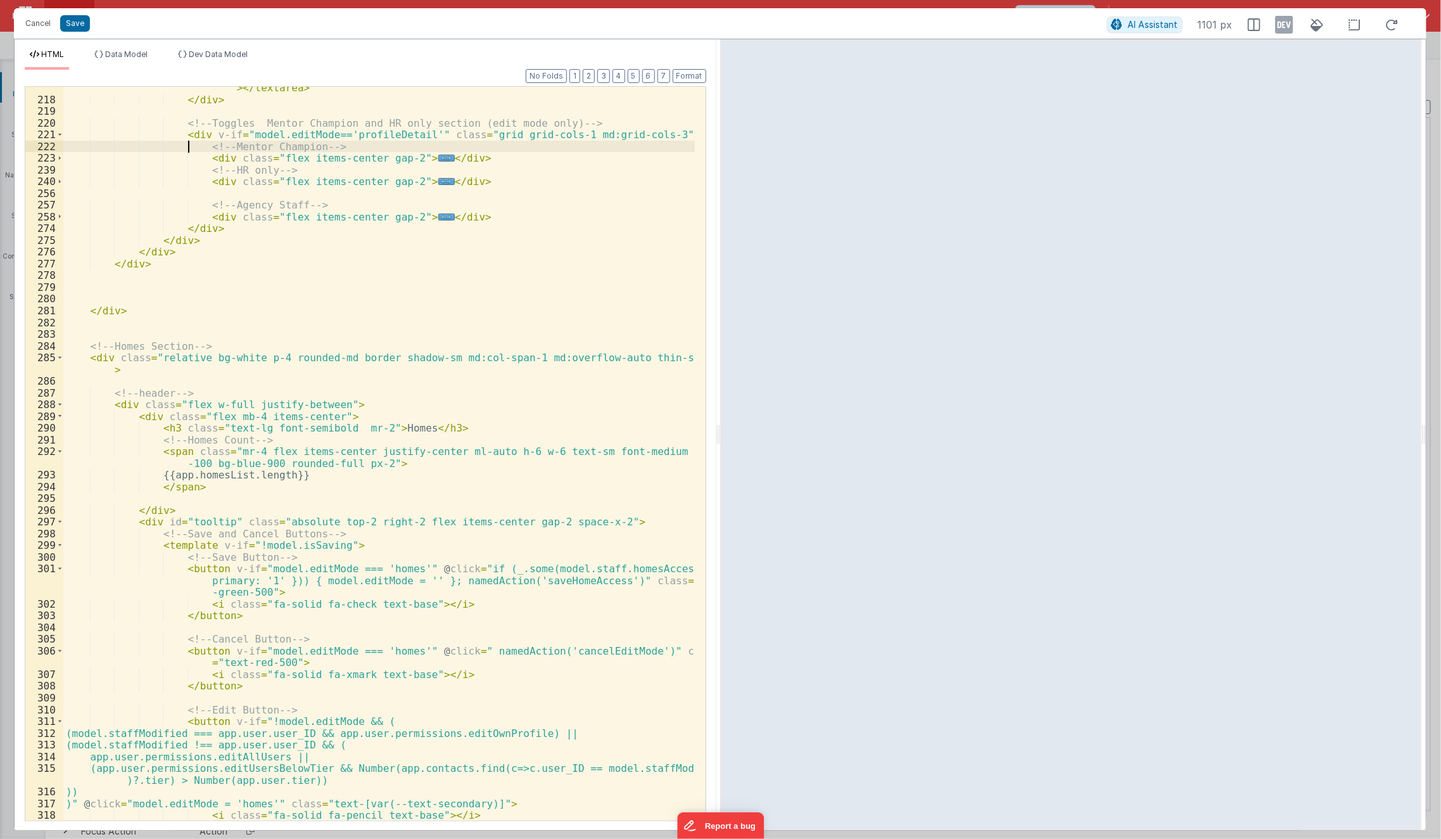
click at [186, 147] on div "< textarea v-model = "model.staff.notes" :placeholder = "model.editMode =='prof…" at bounding box center [379, 443] width 632 height 793
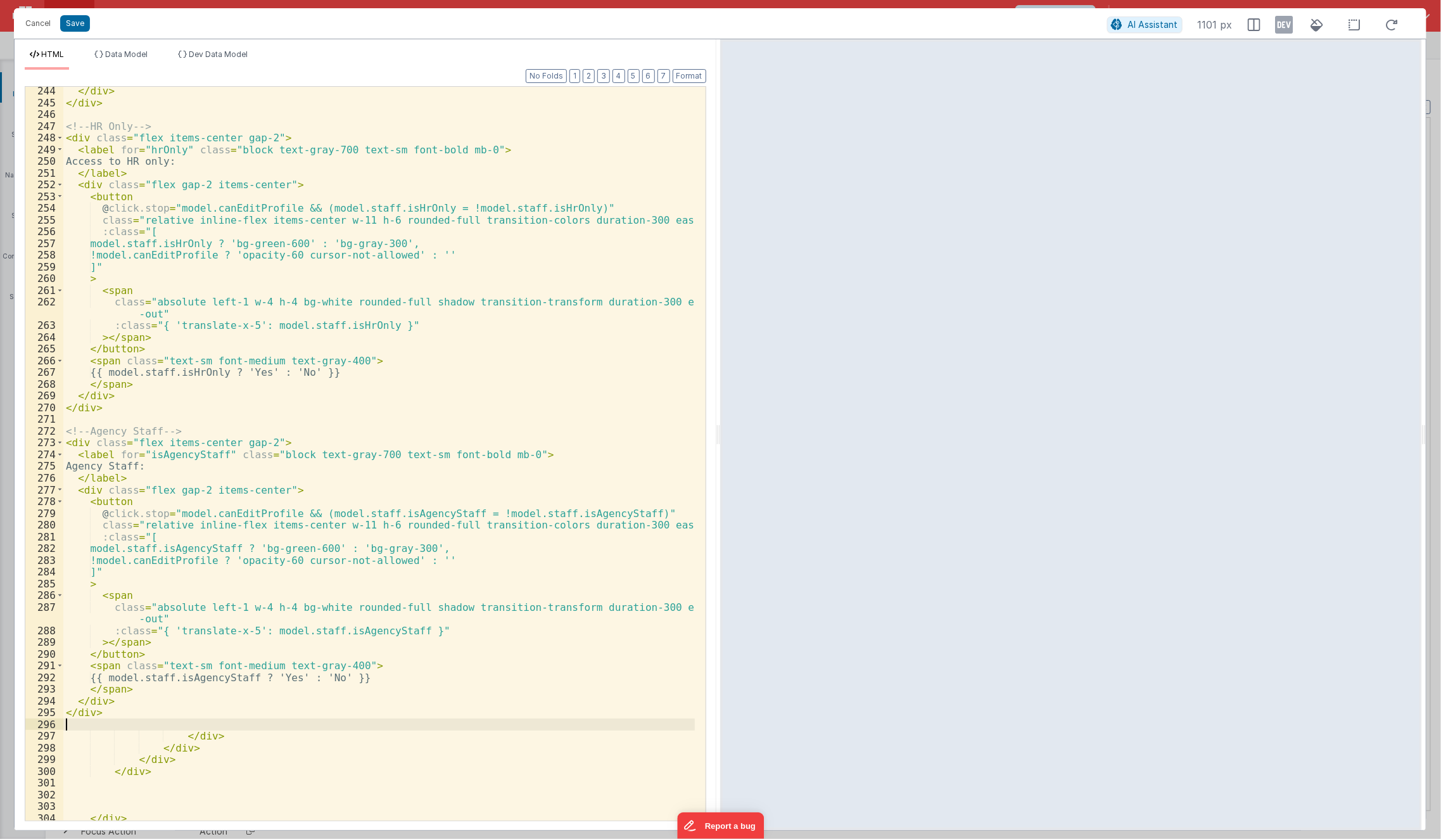
scroll to position [3330, 0]
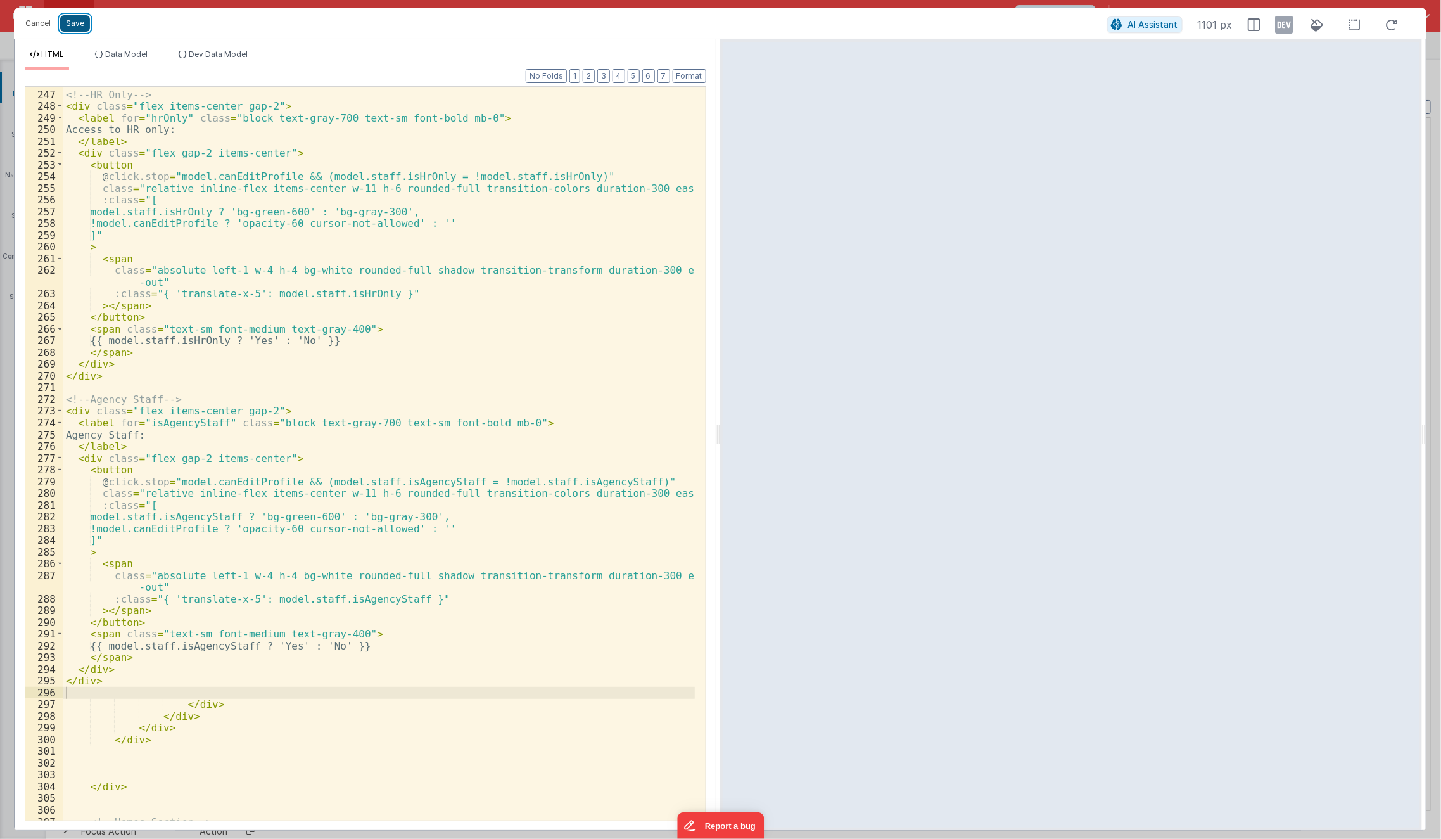
click at [74, 26] on button "Save" at bounding box center [75, 23] width 30 height 16
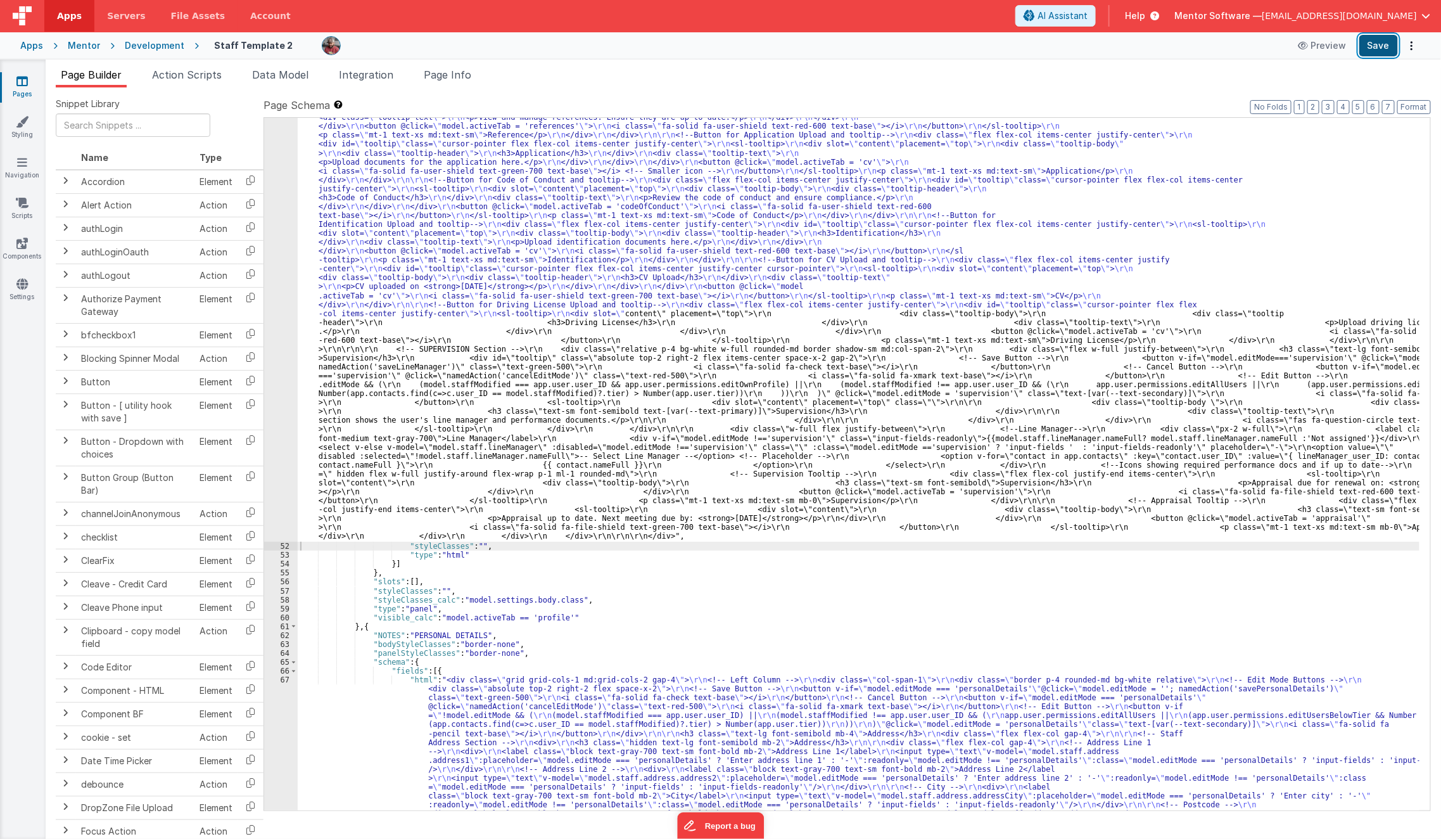
click at [1384, 44] on button "Save" at bounding box center [1378, 46] width 39 height 22
click at [594, 433] on div ""html" : "<div class= \" space-y-4 md:space-y-0 md:grid md:grid-cols-3 md:gap-4…" at bounding box center [859, 456] width 1123 height 2860
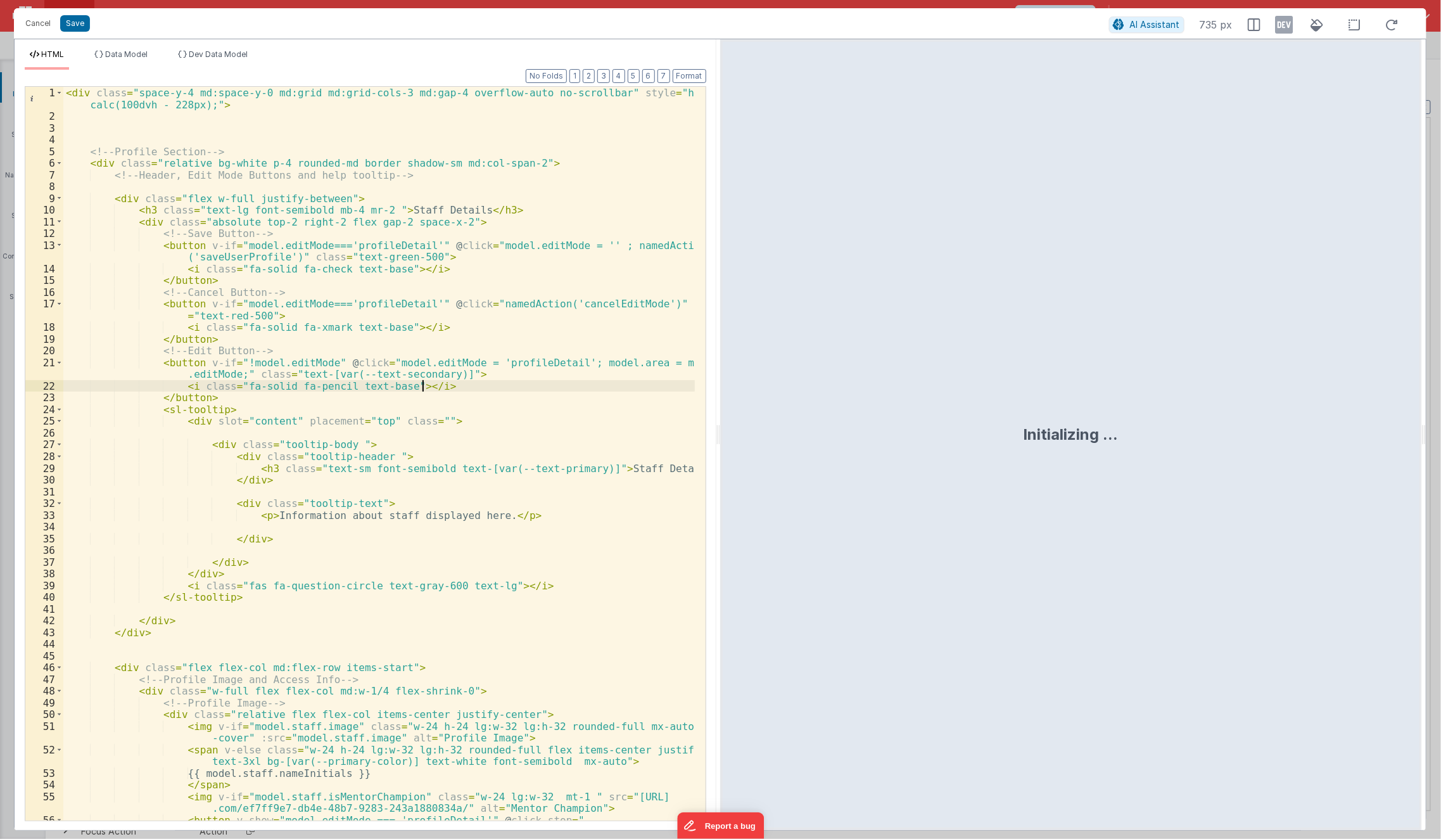
click at [469, 381] on div "< div class = "space-y-4 md:space-y-0 md:grid md:grid-cols-3 md:gap-4 overflow-…" at bounding box center [379, 472] width 632 height 770
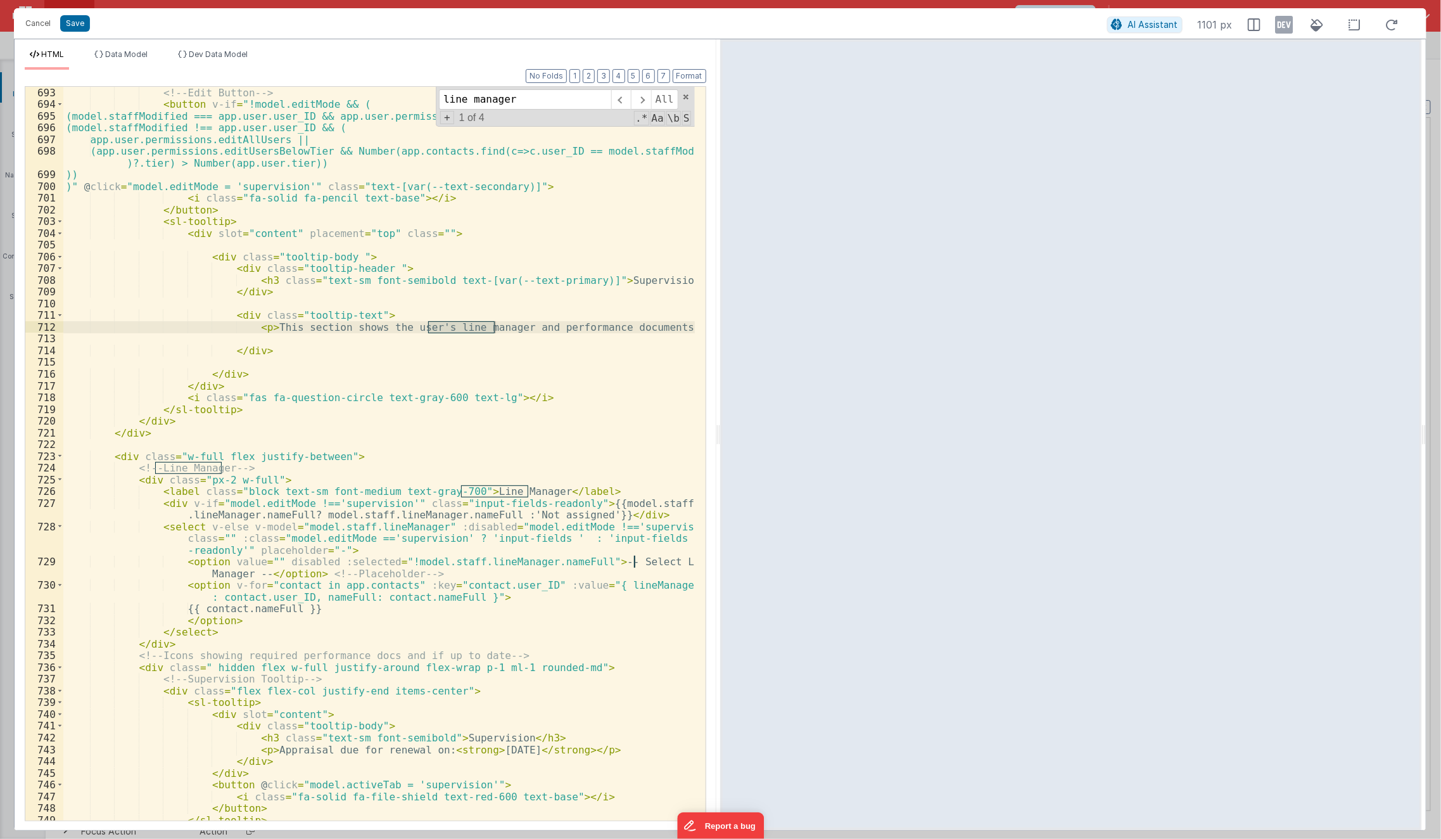
scroll to position [8951, 0]
click at [342, 560] on div "<!-- Edit Button --> < button v-if = "!model.editMode && ( (model.staffModified…" at bounding box center [379, 465] width 632 height 758
click at [422, 552] on div "<!-- Edit Button --> < button v-if = "!model.editMode && ( (model.staffModified…" at bounding box center [379, 465] width 632 height 758
click at [436, 529] on div "<!-- Edit Button --> < button v-if = "!model.editMode && ( (model.staffModified…" at bounding box center [379, 465] width 632 height 758
click at [555, 440] on div "<!-- Edit Button --> < button v-if = "!model.editMode && ( (model.staffModified…" at bounding box center [379, 465] width 632 height 758
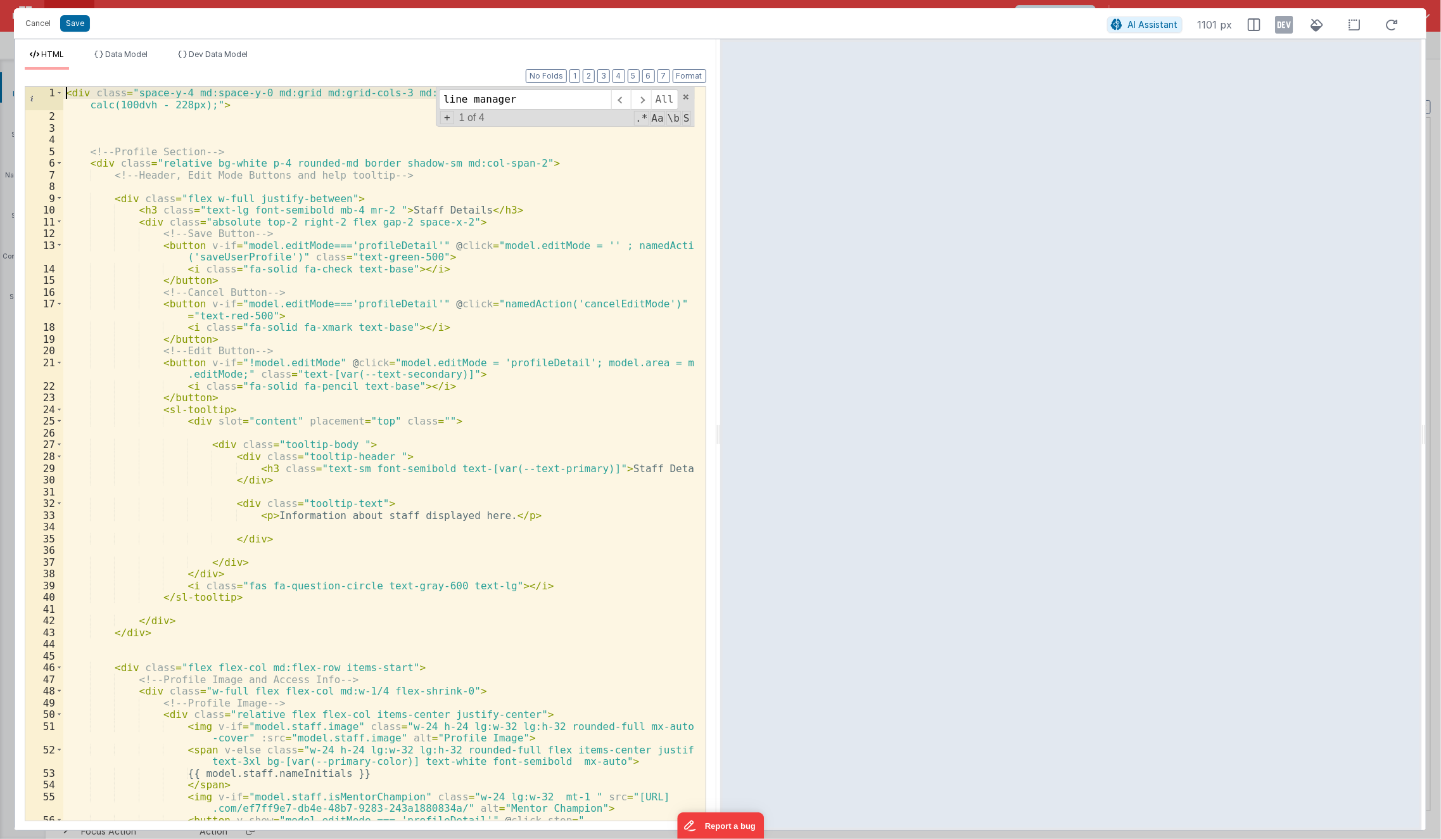
scroll to position [0, 0]
click at [568, 97] on input "line manager" at bounding box center [525, 99] width 172 height 20
type input "o"
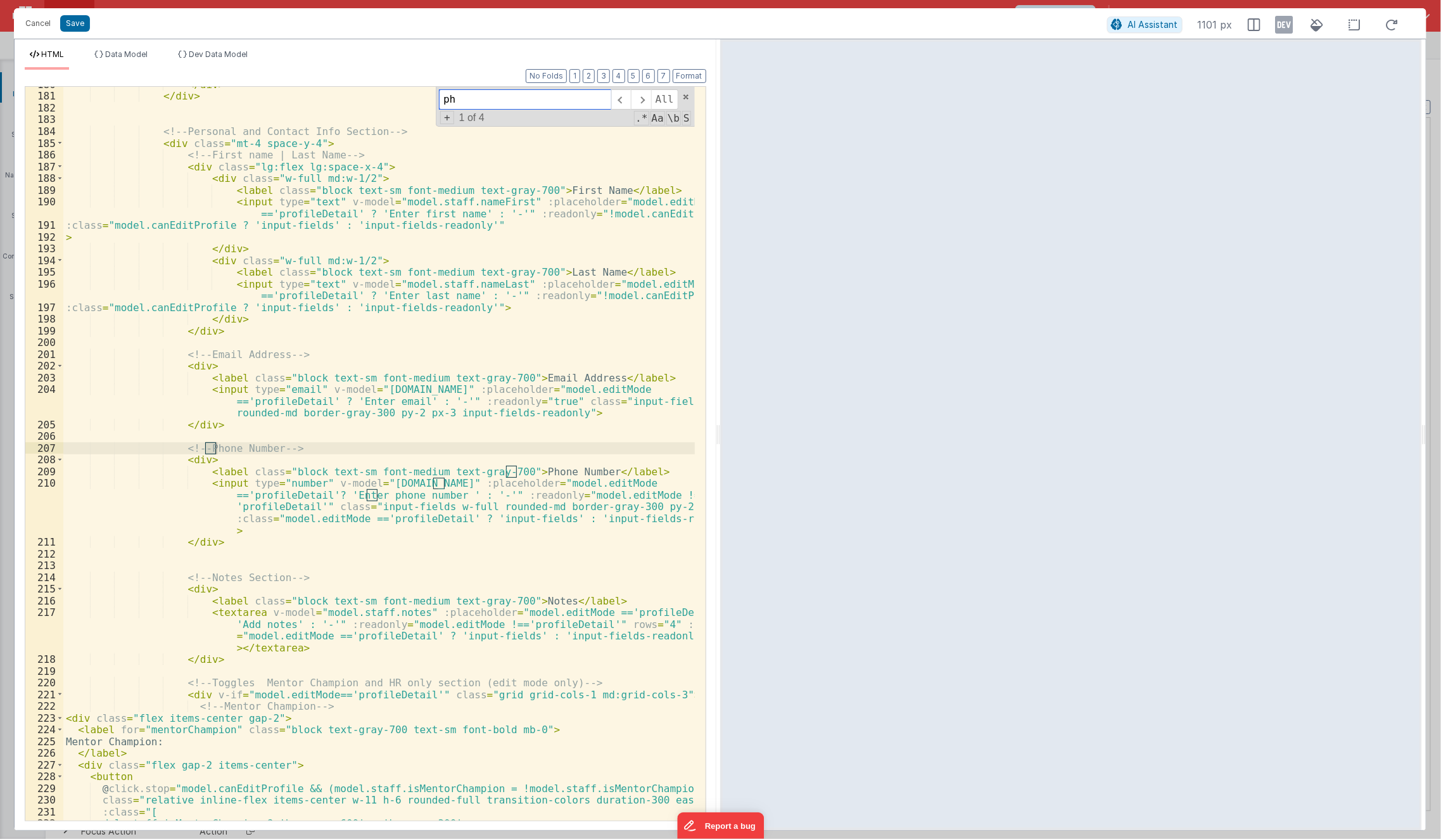
scroll to position [2413, 0]
type input "phone number"
click at [166, 457] on div "</ div > </ div > <!-- Personal and Contact Info Section --> < div class = "mt-…" at bounding box center [379, 458] width 632 height 758
click at [176, 446] on div "</ div > </ div > <!-- Personal and Contact Info Section --> < div class = "mt-…" at bounding box center [379, 458] width 632 height 758
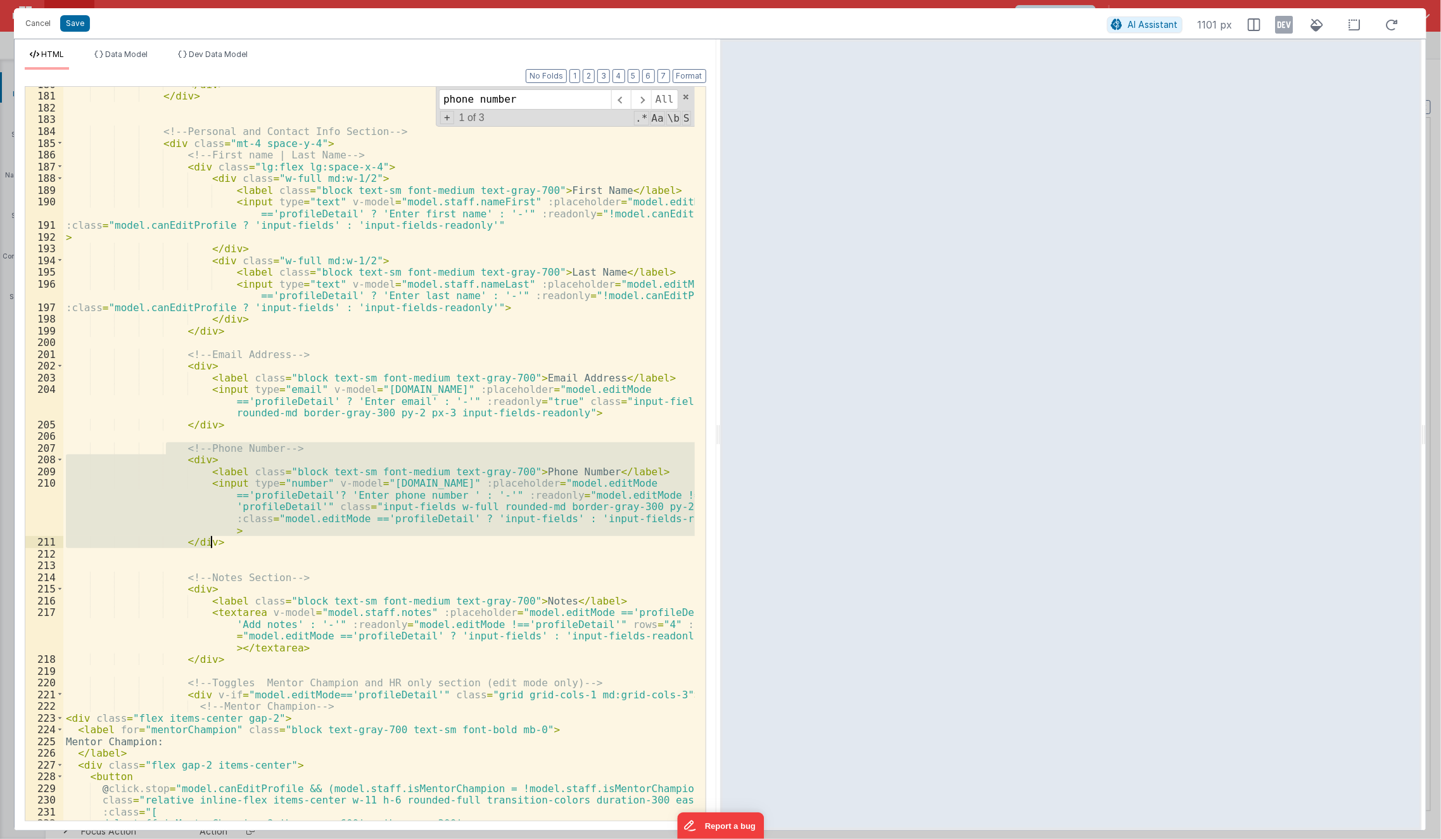
drag, startPoint x: 165, startPoint y: 447, endPoint x: 241, endPoint y: 537, distance: 117.8
click at [241, 537] on div "</ div > </ div > <!-- Personal and Contact Info Section --> < div class = "mt-…" at bounding box center [379, 458] width 632 height 758
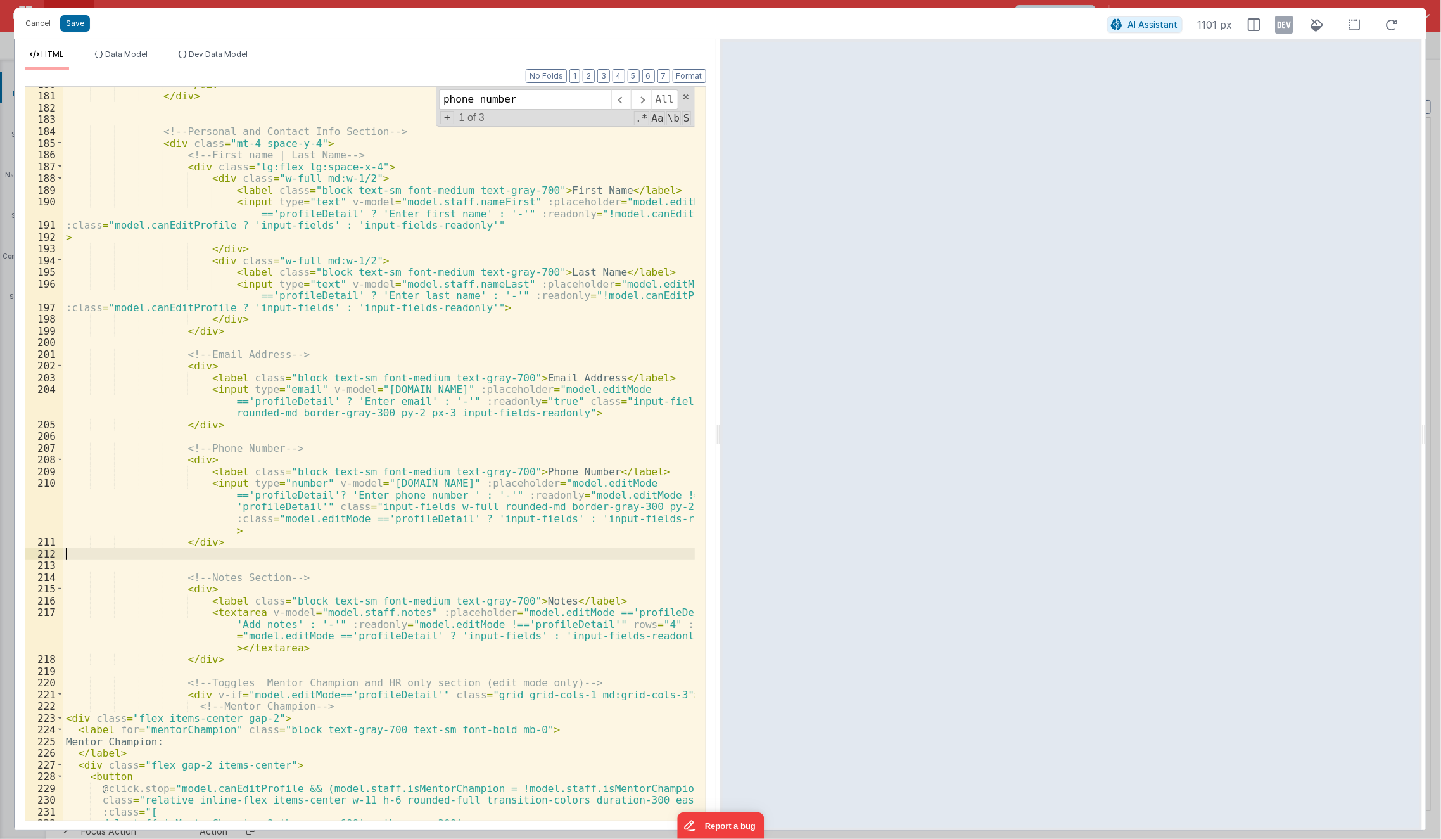
click at [225, 547] on div "</ div > </ div > <!-- Personal and Contact Info Section --> < div class = "mt-…" at bounding box center [379, 458] width 632 height 758
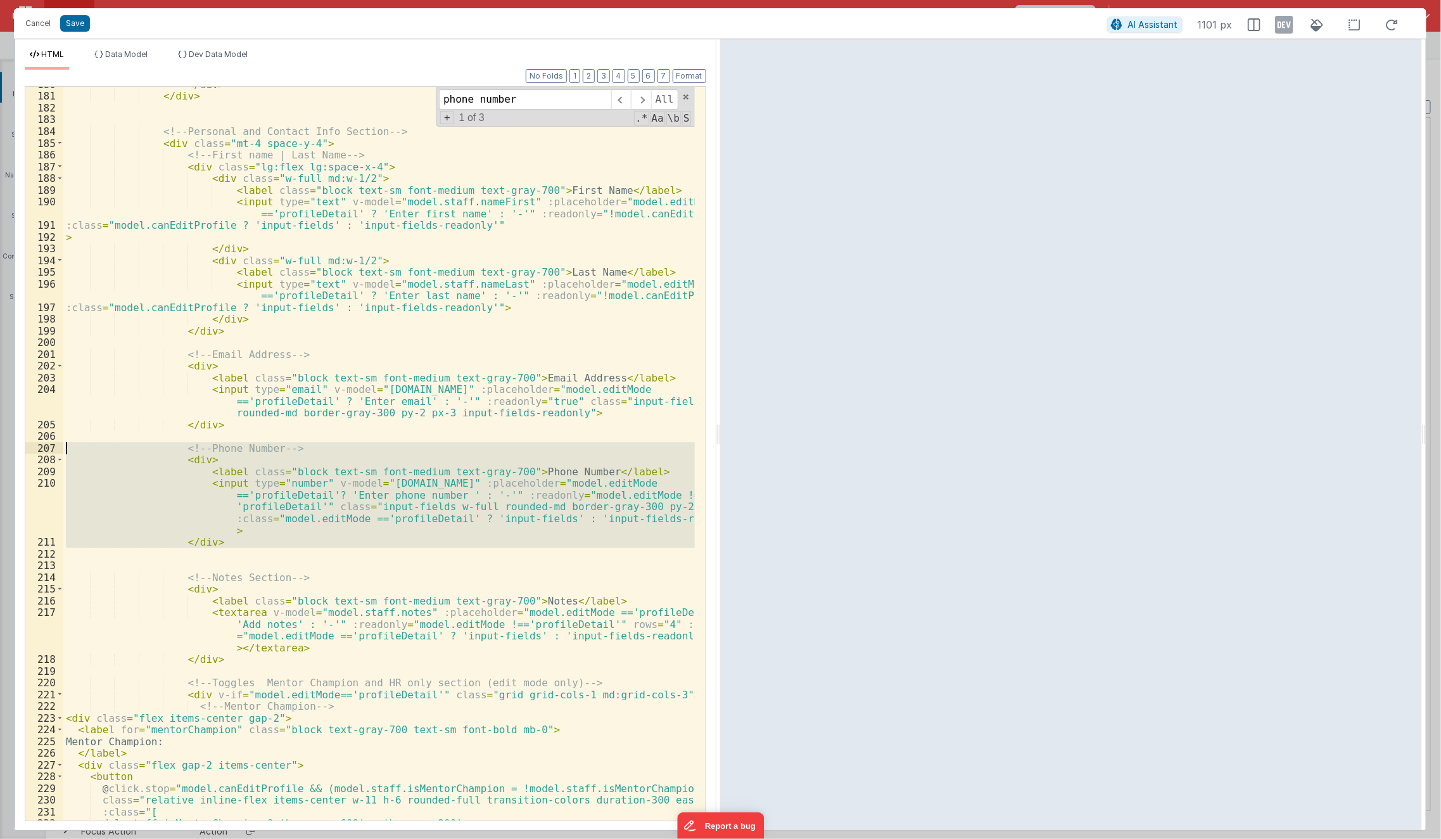
drag, startPoint x: 225, startPoint y: 547, endPoint x: 22, endPoint y: 444, distance: 227.5
click at [22, 444] on div "Format 7 6 5 4 3 2 1 No Folds 180 181 182 183 184 185 186 187 188 189 190 191 1…" at bounding box center [366, 450] width 702 height 760
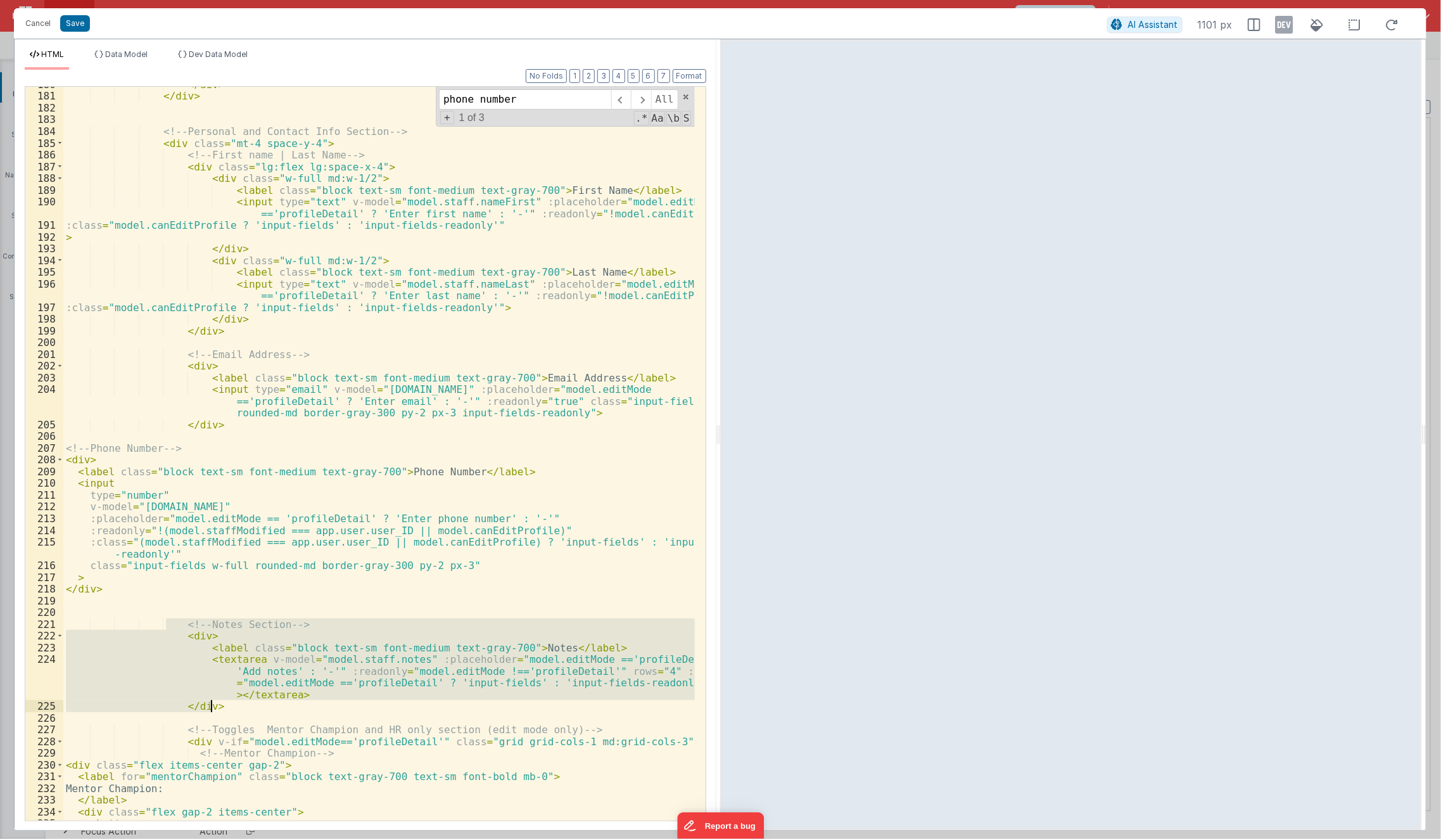
drag, startPoint x: 167, startPoint y: 627, endPoint x: 242, endPoint y: 706, distance: 108.9
click at [242, 706] on div "</ div > </ div > <!-- Personal and Contact Info Section --> < div class = "mt-…" at bounding box center [379, 458] width 632 height 758
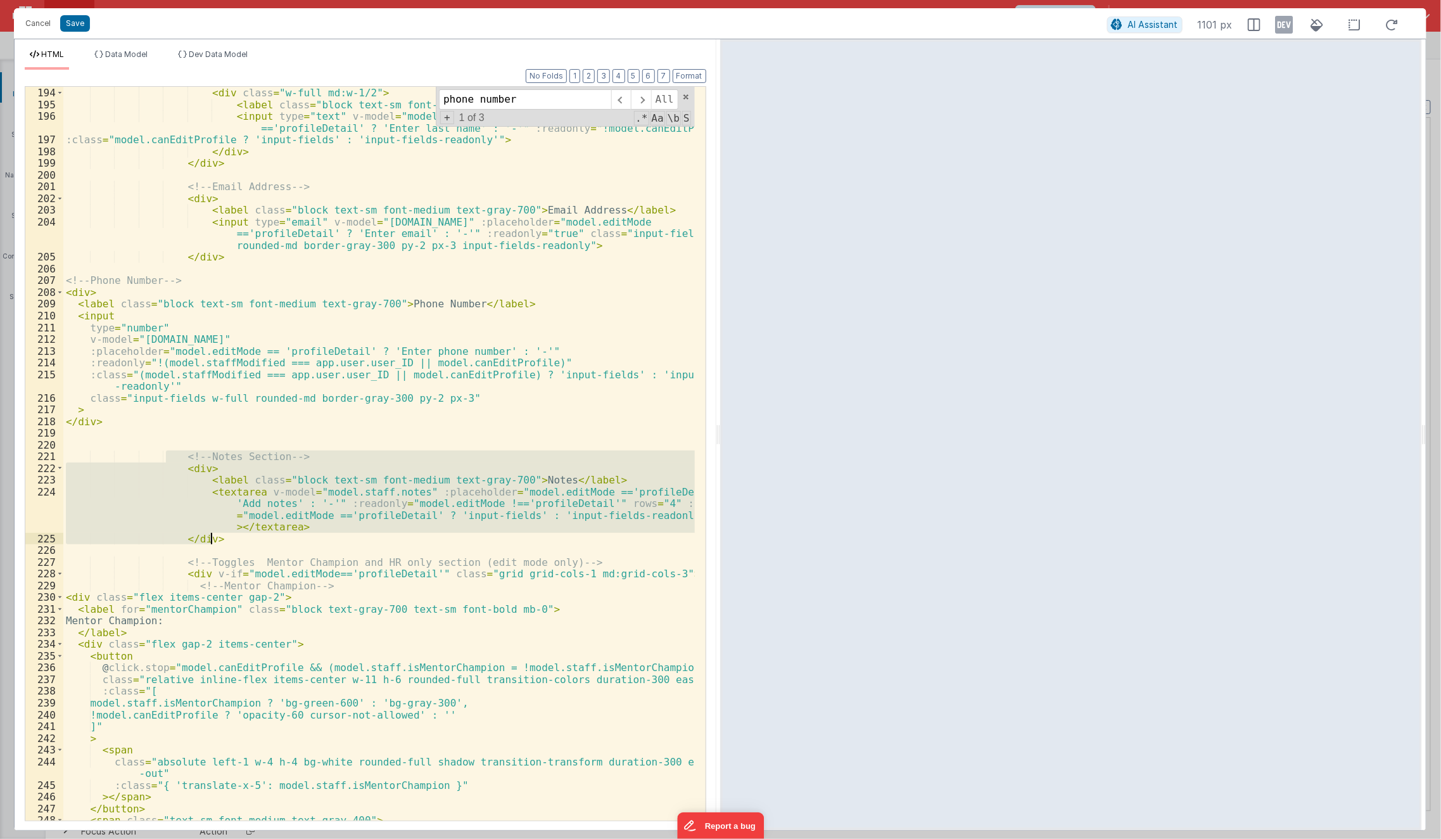
scroll to position [2582, 0]
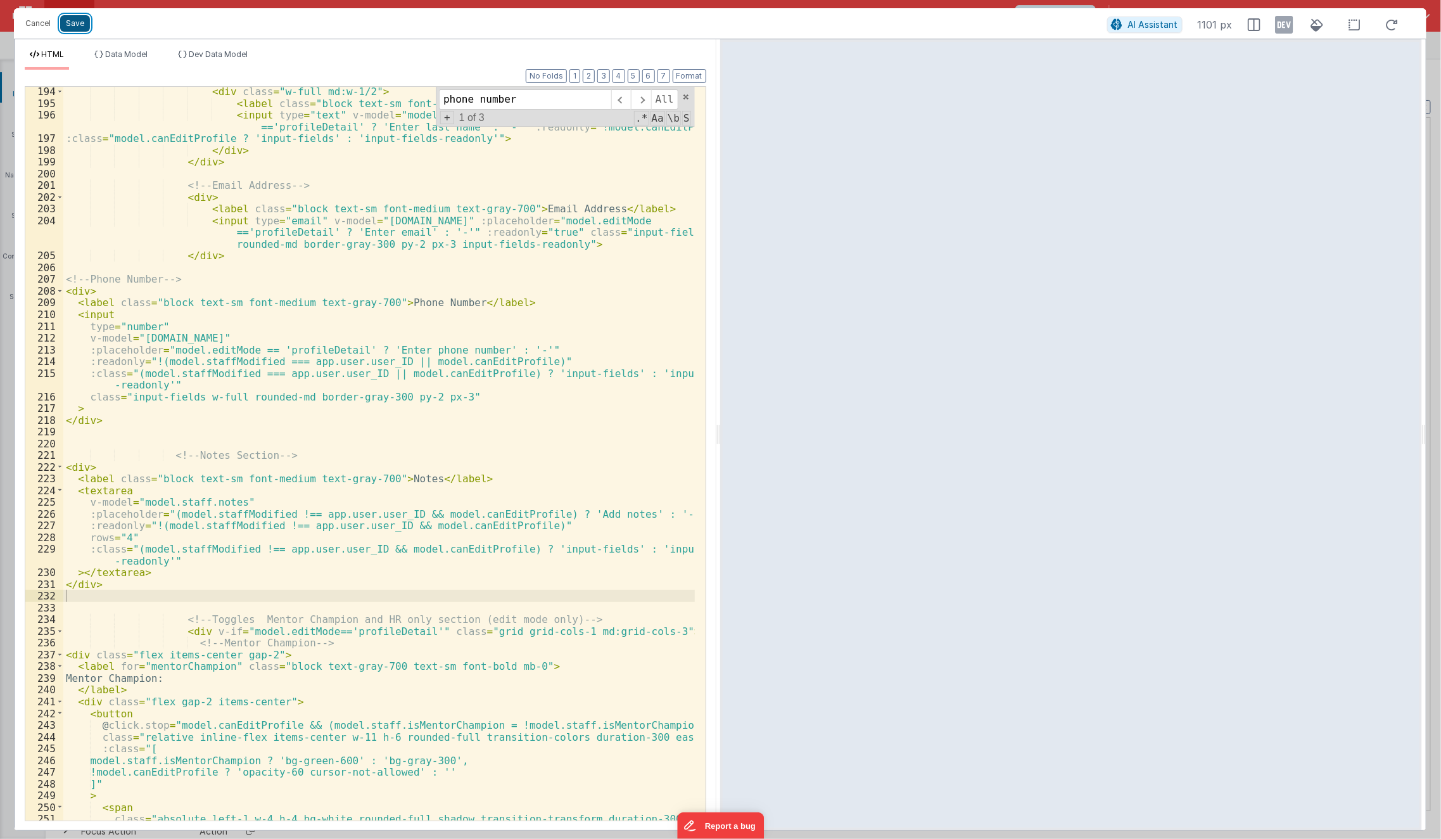
click at [75, 20] on button "Save" at bounding box center [75, 23] width 30 height 16
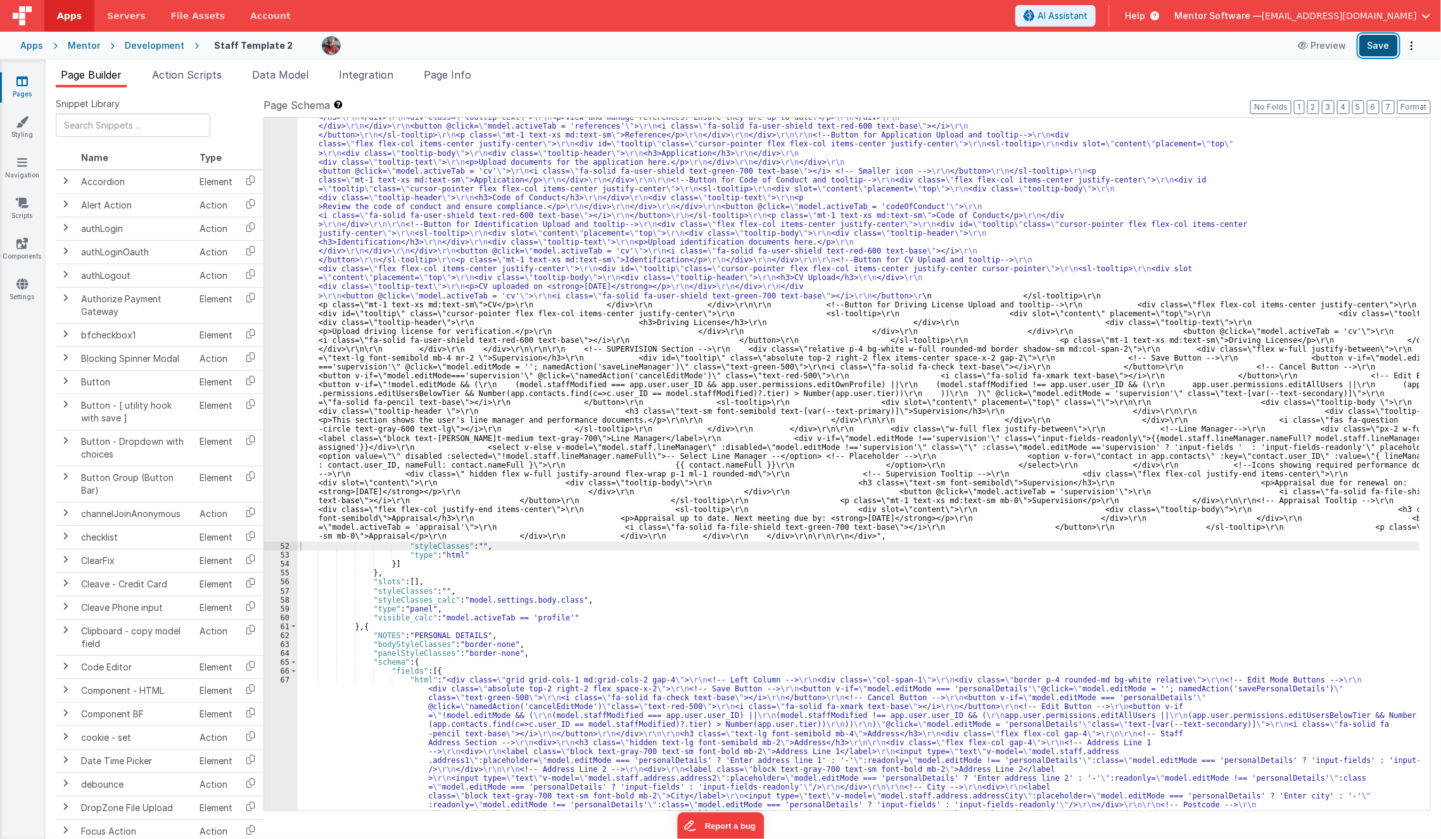
click at [1378, 51] on button "Save" at bounding box center [1378, 46] width 39 height 22
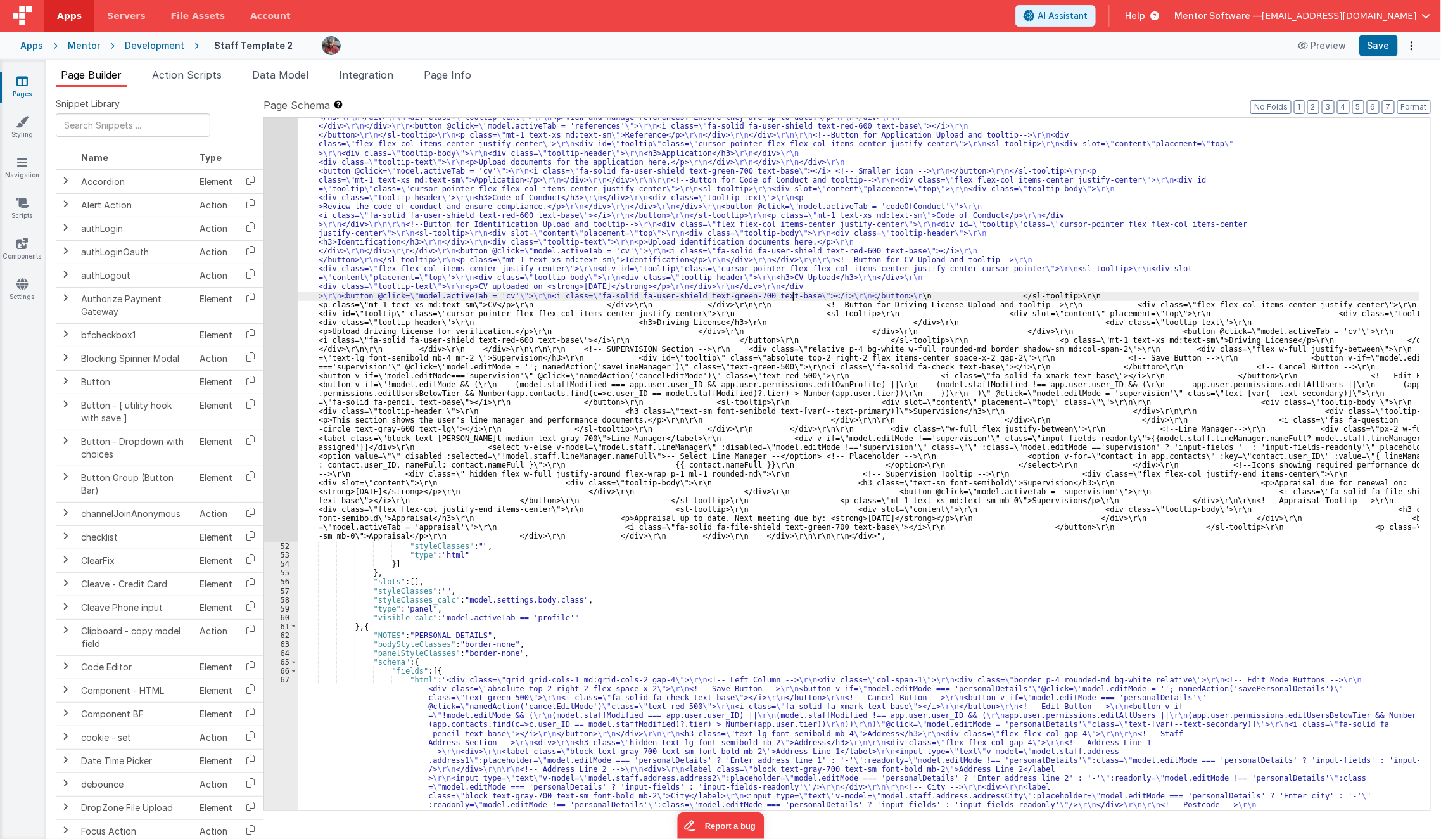
click at [793, 293] on div ""html" : "<div class= \" space-y-4 md:space-y-0 md:grid md:grid-cols-3 md:gap-4…" at bounding box center [859, 456] width 1123 height 2860
click at [495, 446] on div ""html" : "<div class= \" space-y-4 md:space-y-0 md:grid md:grid-cols-3 md:gap-4…" at bounding box center [859, 456] width 1123 height 2860
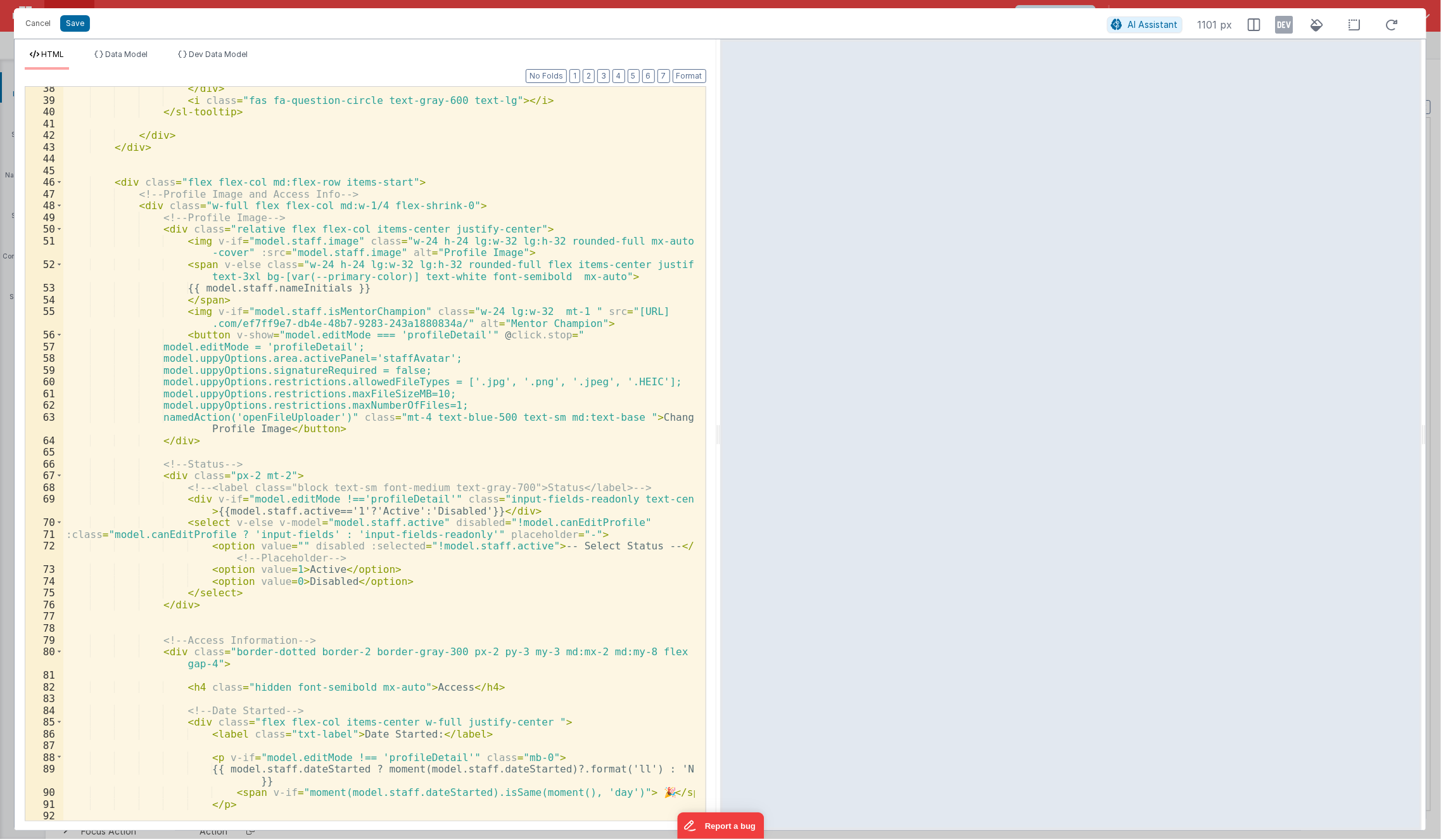
scroll to position [485, 0]
click at [291, 459] on div "</ div > < i class = "fas fa-question-circle text-gray-600 text-lg" > </ i > </…" at bounding box center [379, 467] width 632 height 770
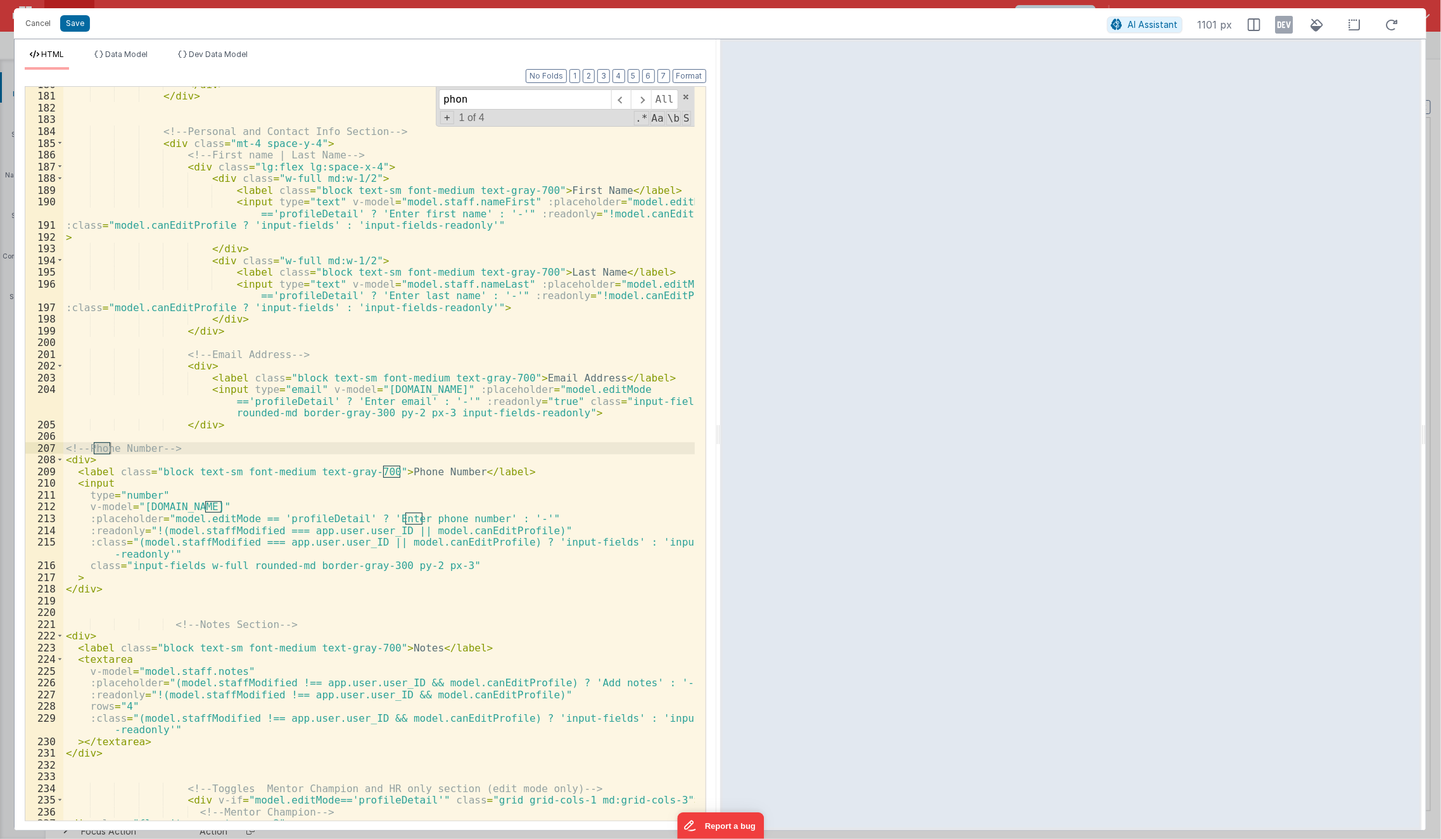
scroll to position [2413, 0]
type input "phone number"
click at [179, 551] on div "</ div > </ div > <!-- Personal and Contact Info Section --> < div class = "mt-…" at bounding box center [379, 458] width 632 height 758
click at [76, 504] on div "</ div > </ div > <!-- Personal and Contact Info Section --> < div class = "mt-…" at bounding box center [379, 458] width 632 height 758
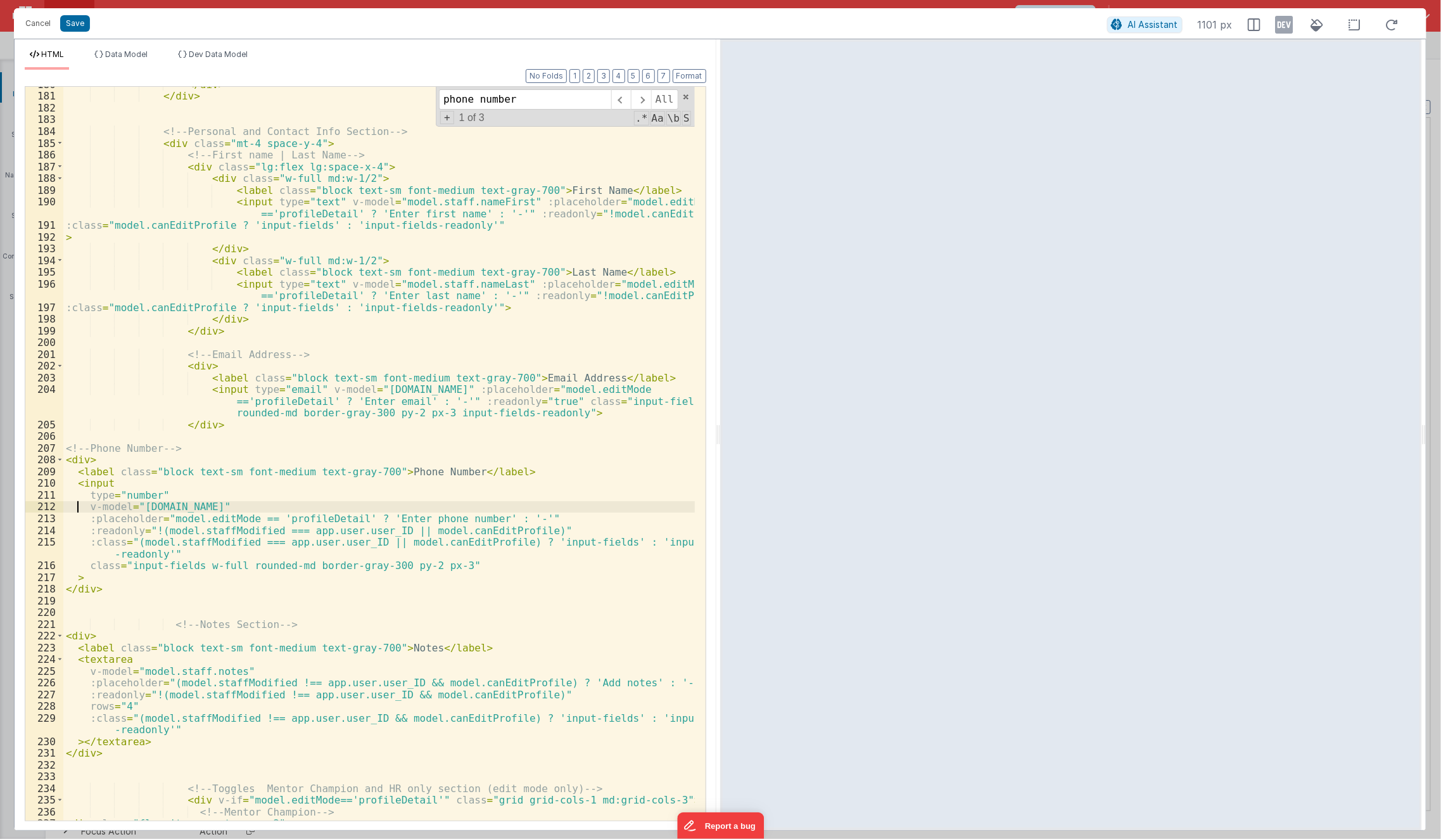
click at [131, 540] on div "</ div > </ div > <!-- Personal and Contact Info Section --> < div class = "mt-…" at bounding box center [379, 458] width 632 height 758
click at [170, 532] on div "</ div > </ div > <!-- Personal and Contact Info Section --> < div class = "mt-…" at bounding box center [379, 458] width 632 height 758
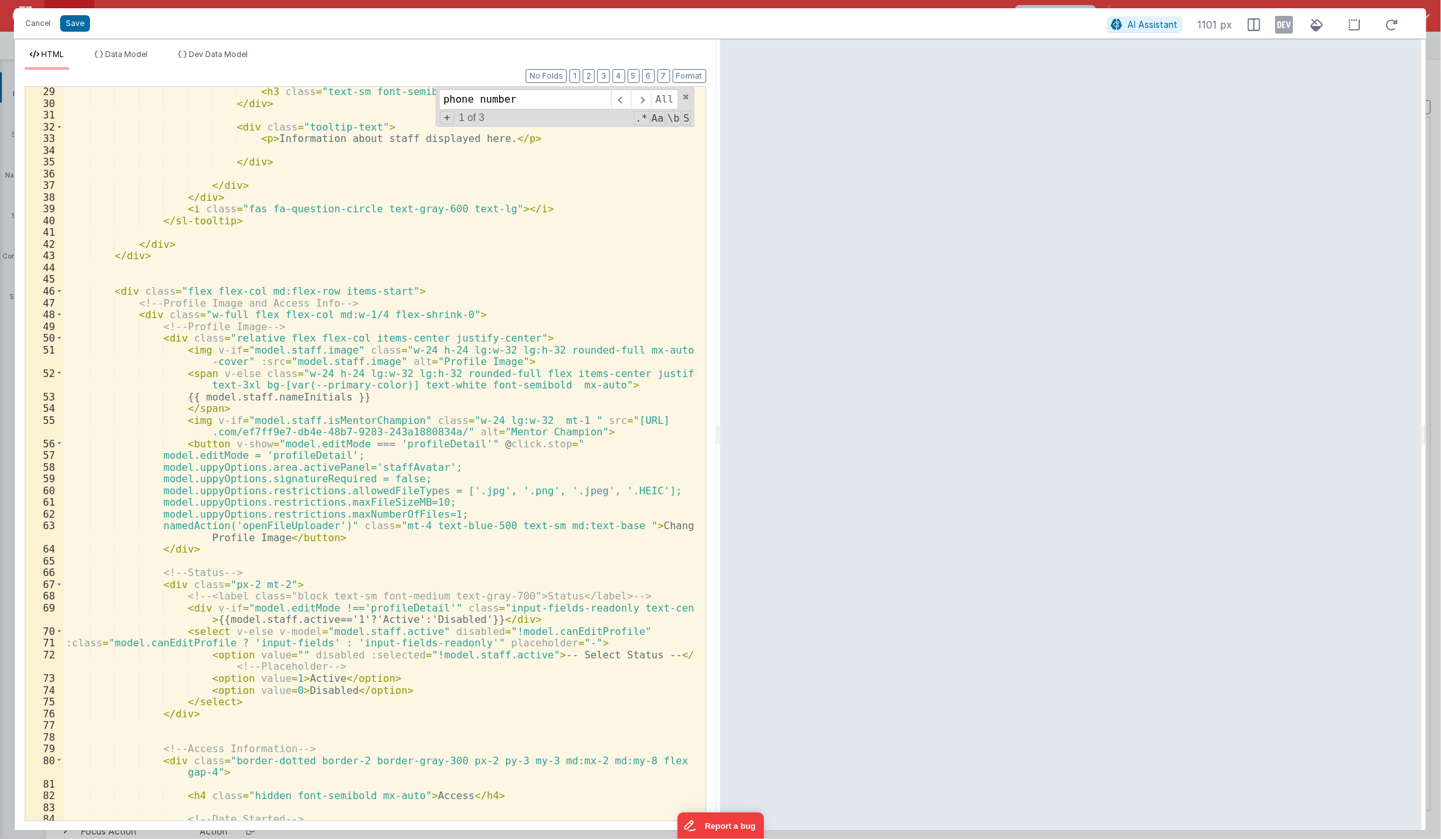
scroll to position [376, 0]
click at [293, 498] on div "< h3 class = "text-sm font-semibold text-[var(--text-primary)]" > Staff Details…" at bounding box center [379, 465] width 632 height 758
click at [302, 560] on div "< h3 class = "text-sm font-semibold text-[var(--text-primary)]" > Staff Details…" at bounding box center [379, 465] width 632 height 758
click at [243, 464] on div "< h3 class = "text-sm font-semibold text-[var(--text-primary)]" > Staff Details…" at bounding box center [379, 465] width 632 height 758
click at [262, 442] on div "< h3 class = "text-sm font-semibold text-[var(--text-primary)]" > Staff Details…" at bounding box center [379, 465] width 632 height 758
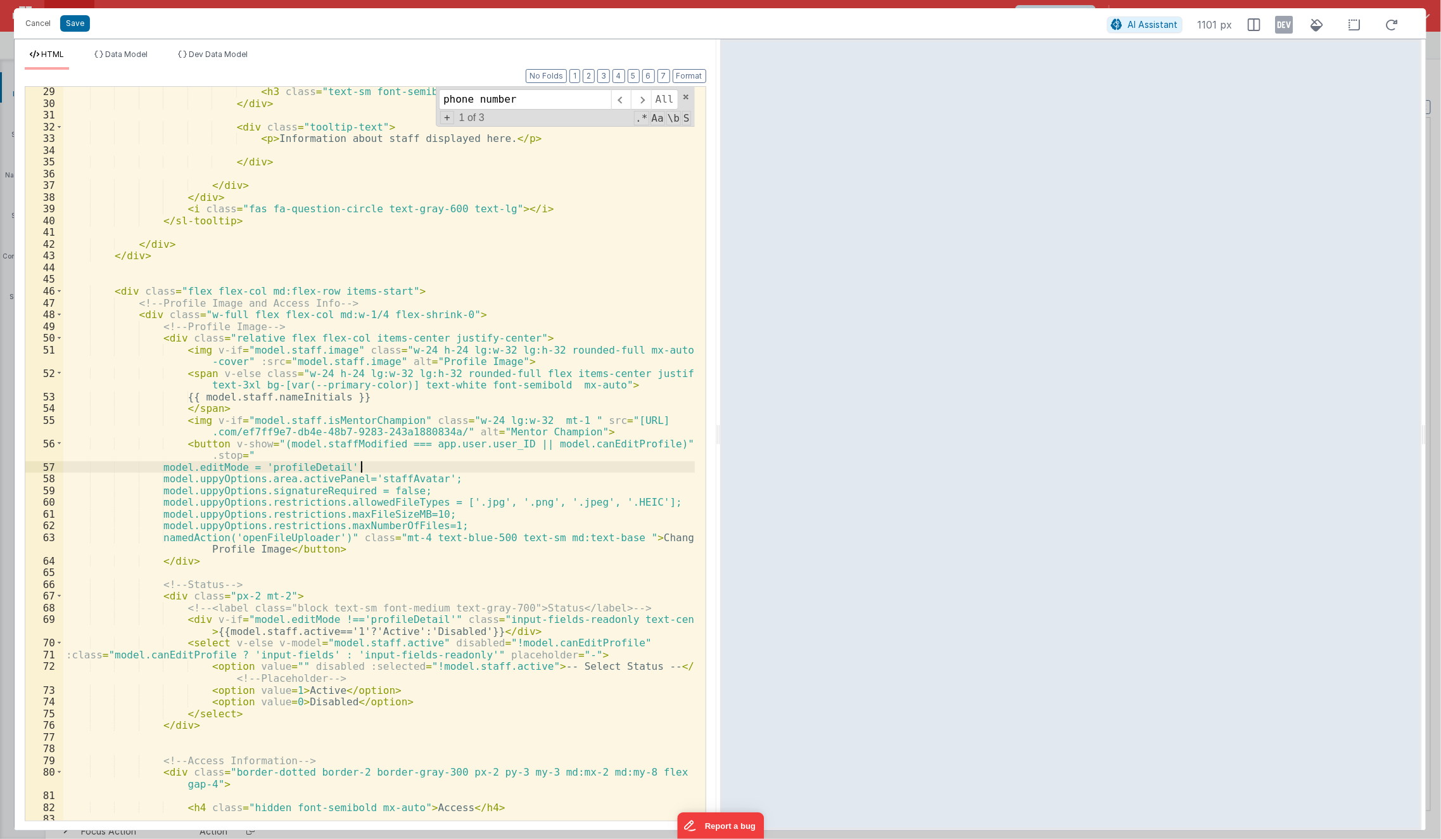
click at [513, 470] on div "< h3 class = "text-sm font-semibold text-[var(--text-primary)]" > Staff Details…" at bounding box center [379, 465] width 632 height 758
click at [68, 29] on button "Save" at bounding box center [75, 23] width 30 height 16
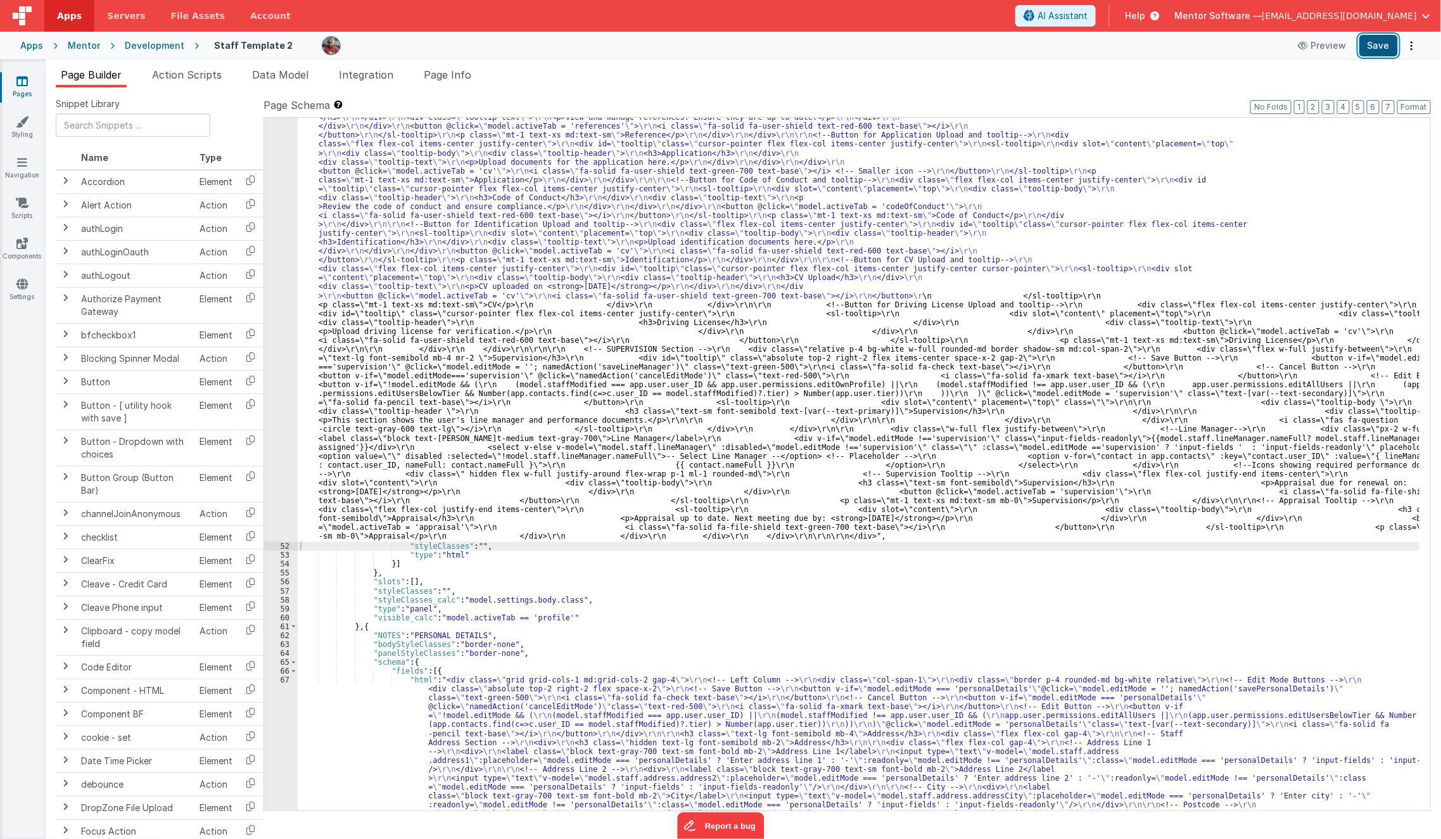
click at [1382, 52] on button "Save" at bounding box center [1378, 46] width 39 height 22
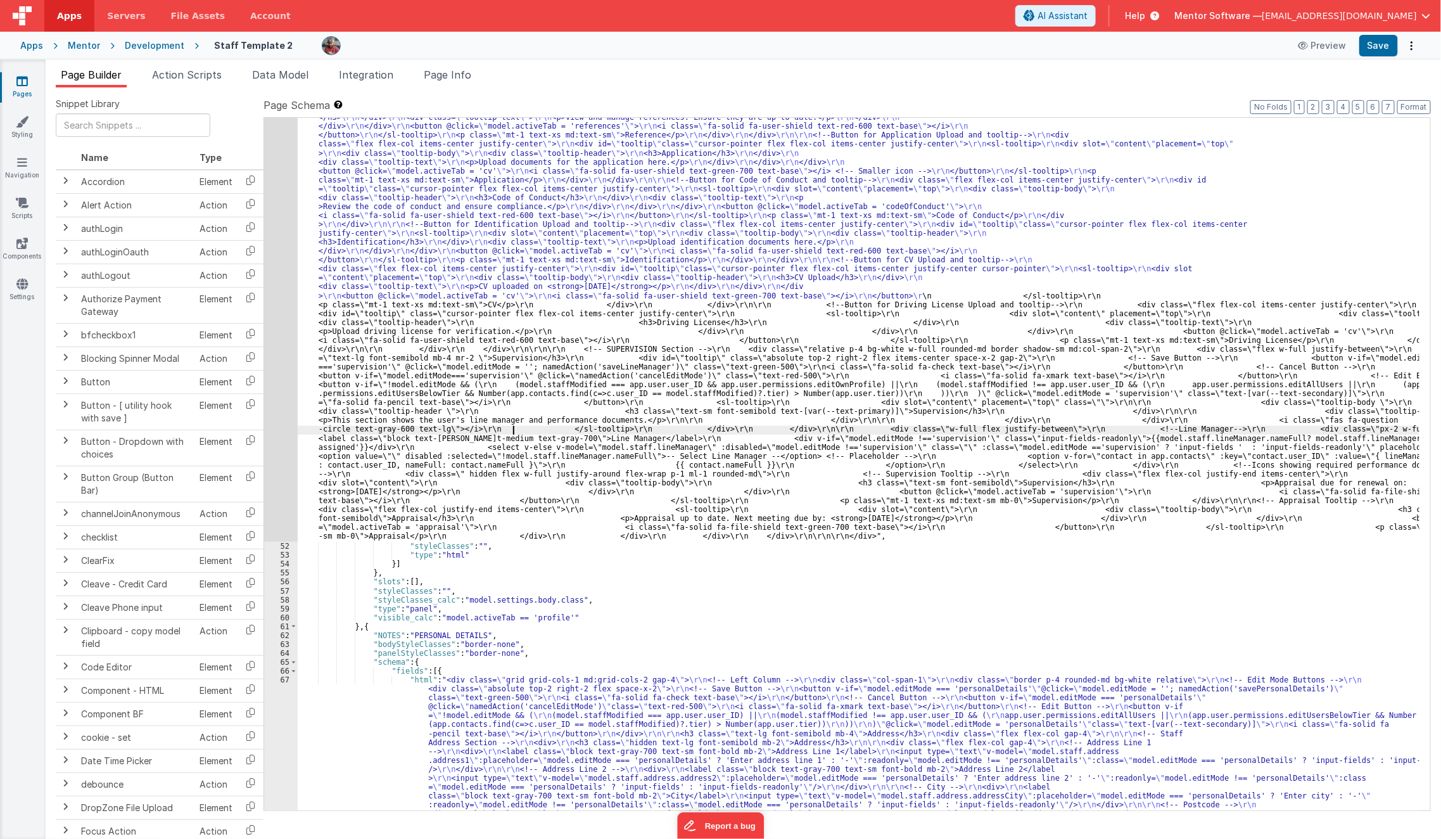
click at [514, 427] on div ""html" : "<div class= \" space-y-4 md:space-y-0 md:grid md:grid-cols-3 md:gap-4…" at bounding box center [859, 456] width 1123 height 2860
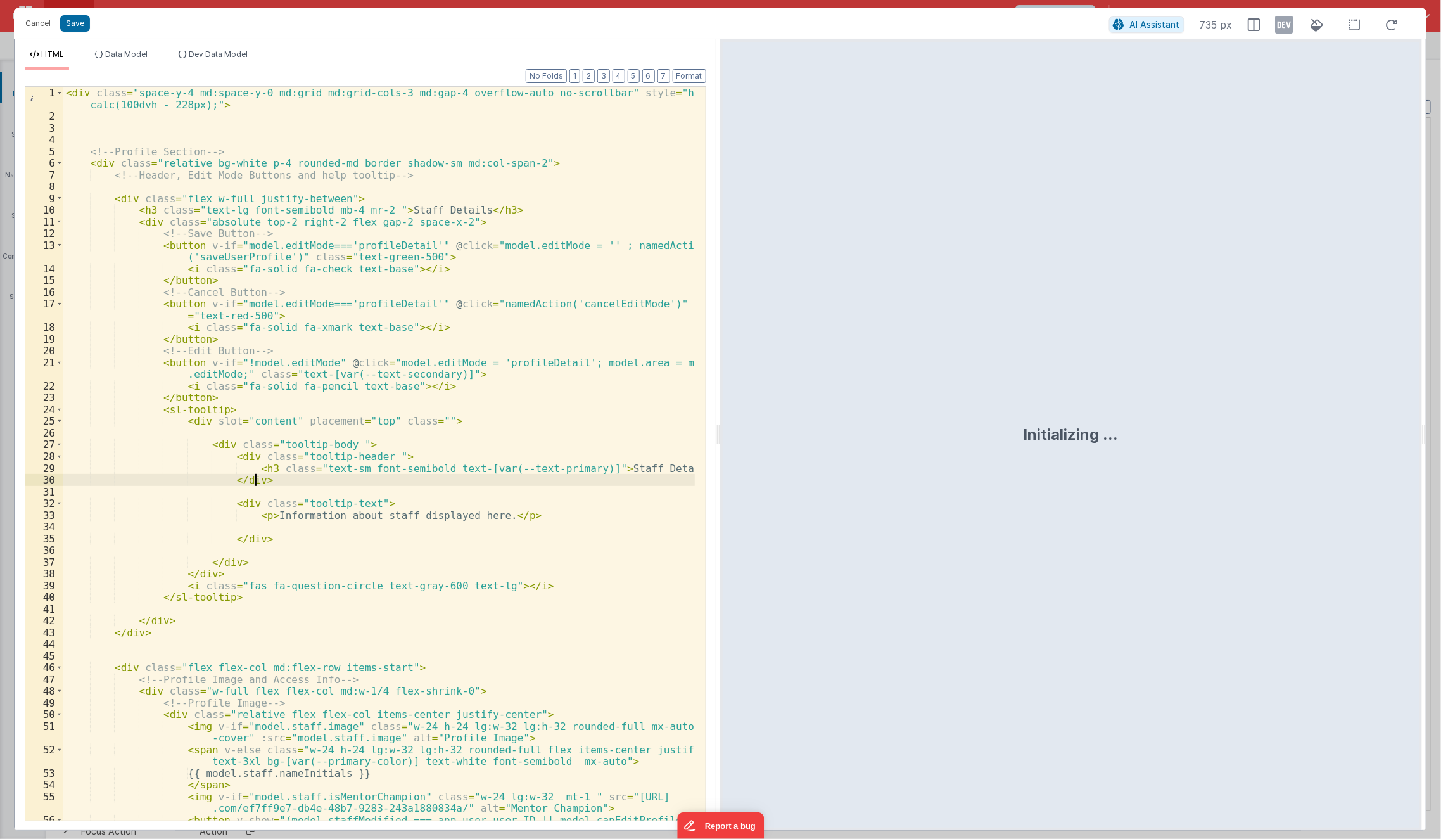
click at [272, 476] on div "< div class = "space-y-4 md:space-y-0 md:grid md:grid-cols-3 md:gap-4 overflow-…" at bounding box center [379, 477] width 632 height 781
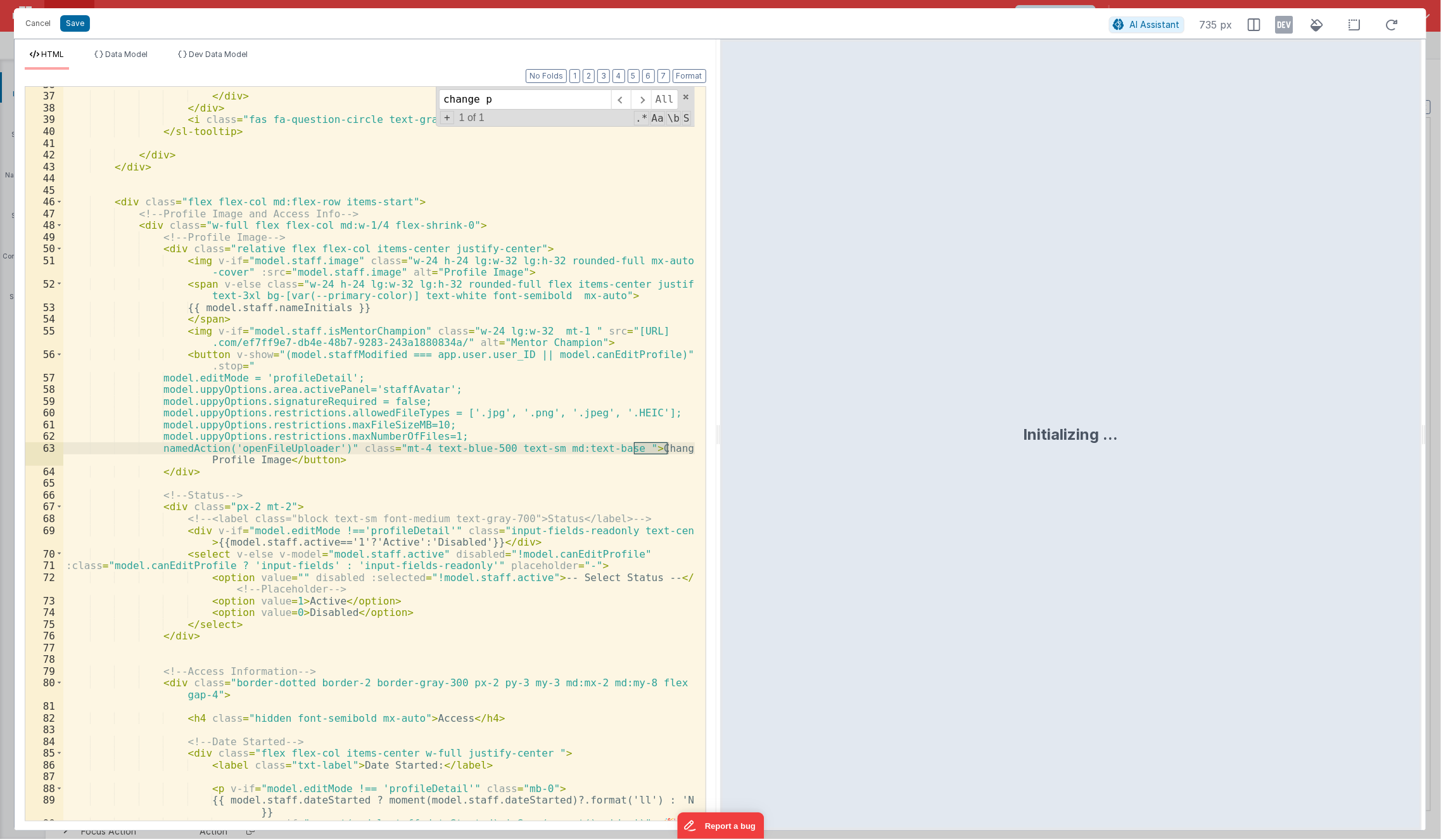
scroll to position [466, 0]
type input "change profile"
click at [272, 476] on div "</ div > </ div > < i class = "fas fa-question-circle text-gray-600 text-lg" > …" at bounding box center [379, 458] width 632 height 758
click at [447, 361] on div "</ div > </ div > < i class = "fas fa-question-circle text-gray-600 text-lg" > …" at bounding box center [379, 458] width 632 height 758
click at [266, 353] on div "</ div > </ div > < i class = "fas fa-question-circle text-gray-600 text-lg" > …" at bounding box center [379, 458] width 632 height 758
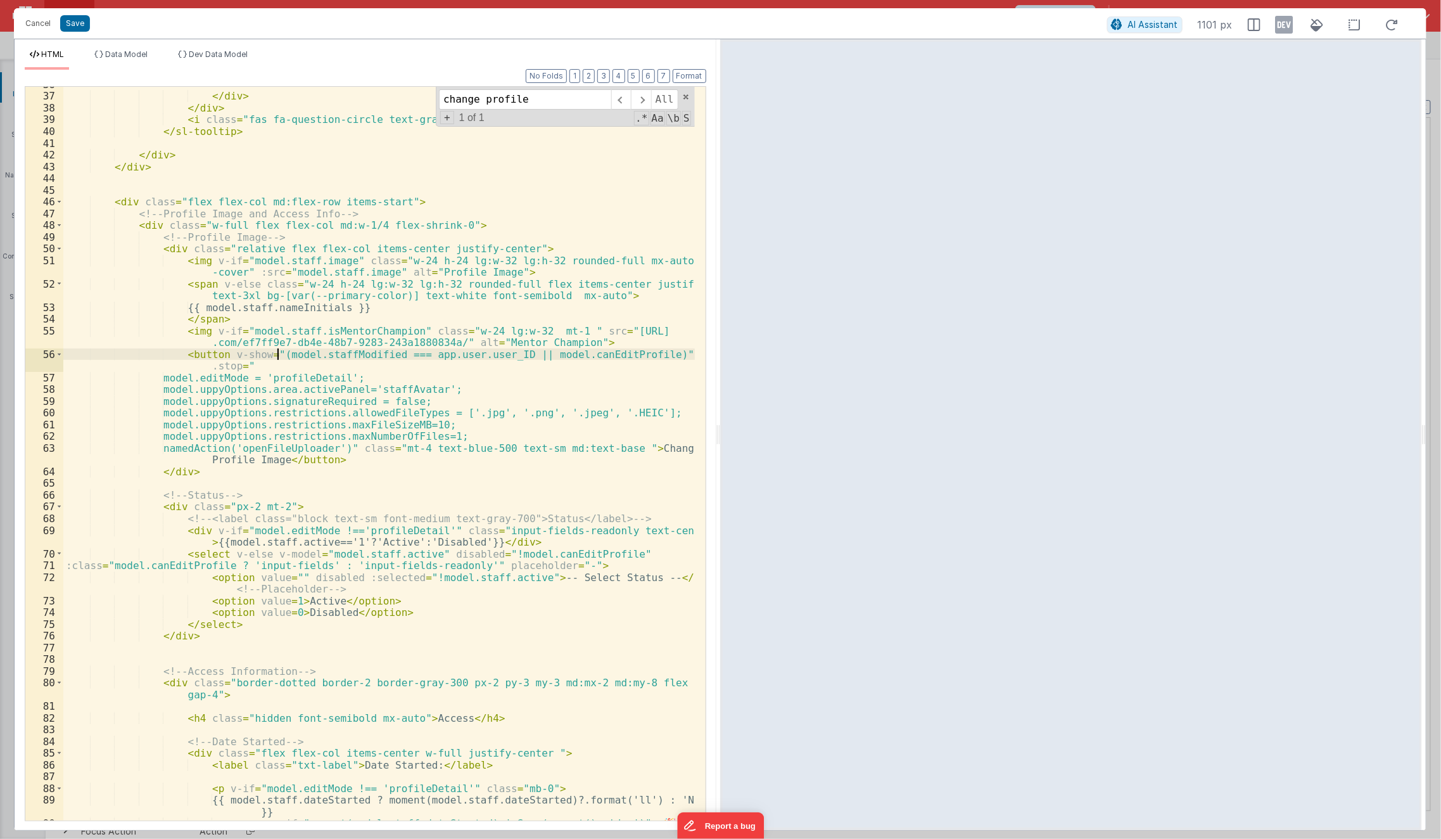
click at [276, 358] on div "</ div > </ div > < i class = "fas fa-question-circle text-gray-600 text-lg" > …" at bounding box center [379, 458] width 632 height 758
click at [269, 357] on div "</ div > </ div > < i class = "fas fa-question-circle text-gray-600 text-lg" > …" at bounding box center [379, 458] width 632 height 758
click at [509, 355] on div "</ div > </ div > < i class = "fas fa-question-circle text-gray-600 text-lg" > …" at bounding box center [379, 458] width 632 height 758
click at [272, 354] on div "</ div > </ div > < i class = "fas fa-question-circle text-gray-600 text-lg" > …" at bounding box center [379, 458] width 632 height 758
click at [504, 352] on div "</ div > </ div > < i class = "fas fa-question-circle text-gray-600 text-lg" > …" at bounding box center [379, 458] width 632 height 758
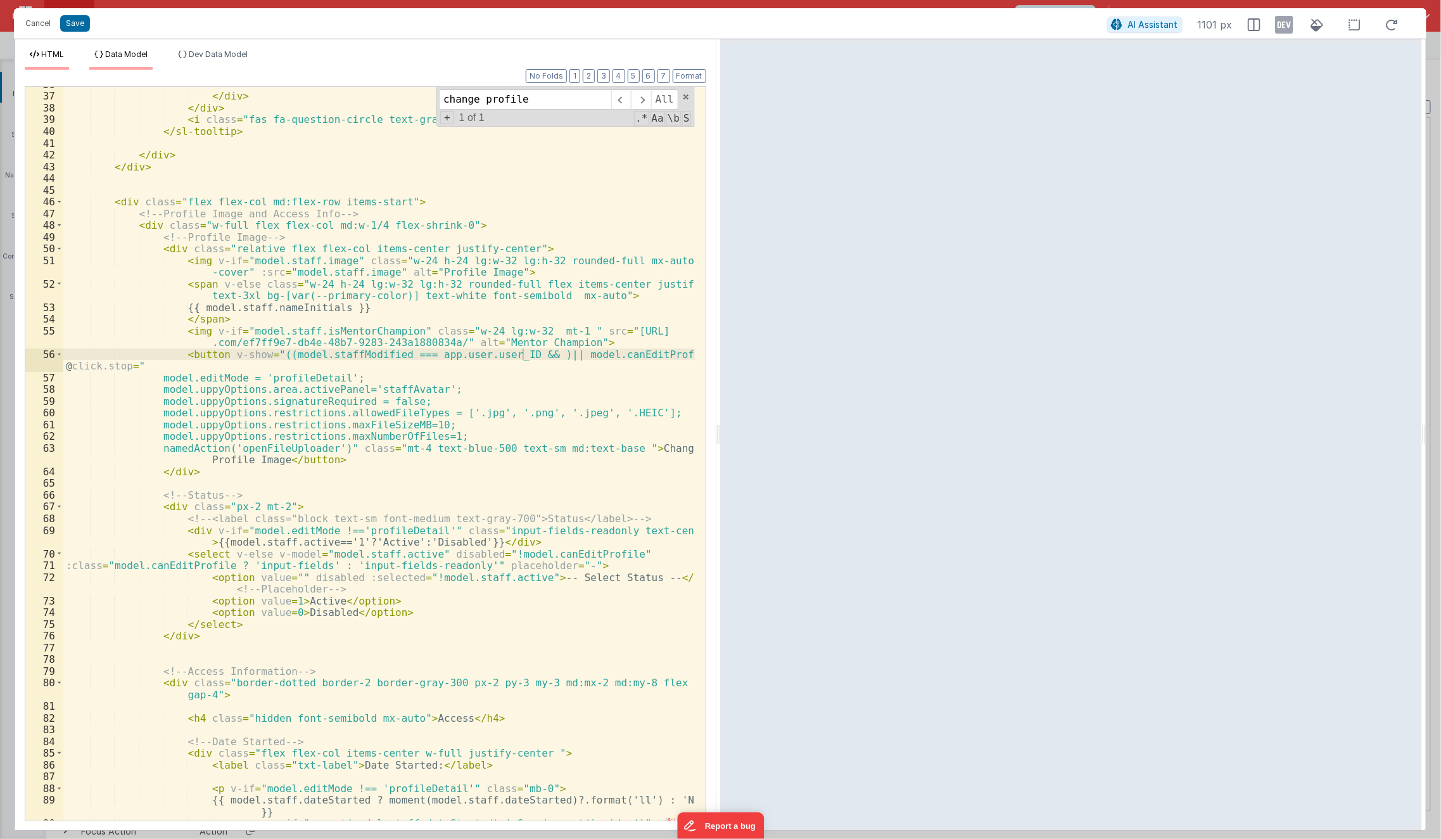
click at [141, 62] on li "Data Model" at bounding box center [120, 59] width 63 height 20
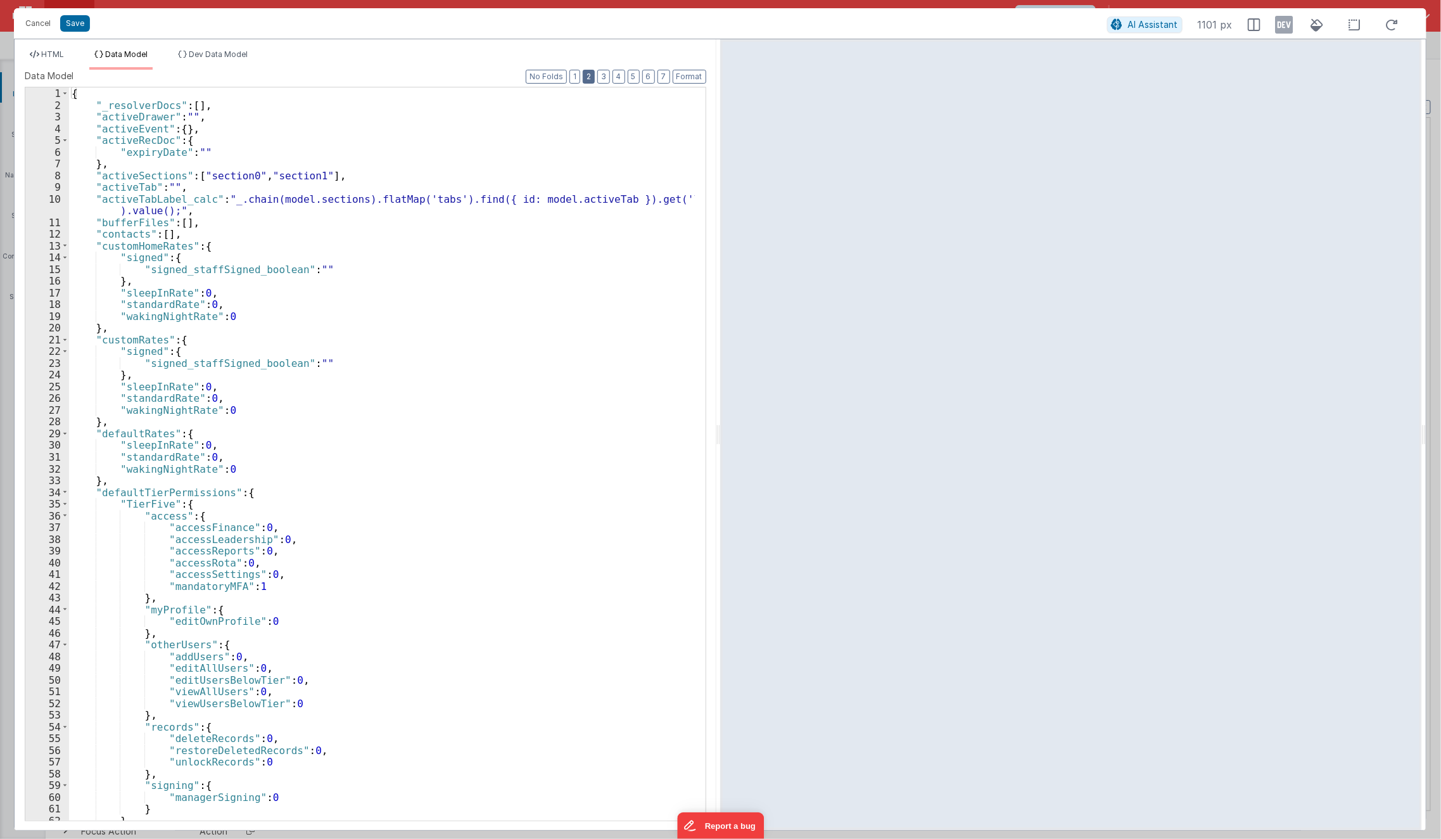
click at [594, 78] on button "2" at bounding box center [589, 77] width 12 height 14
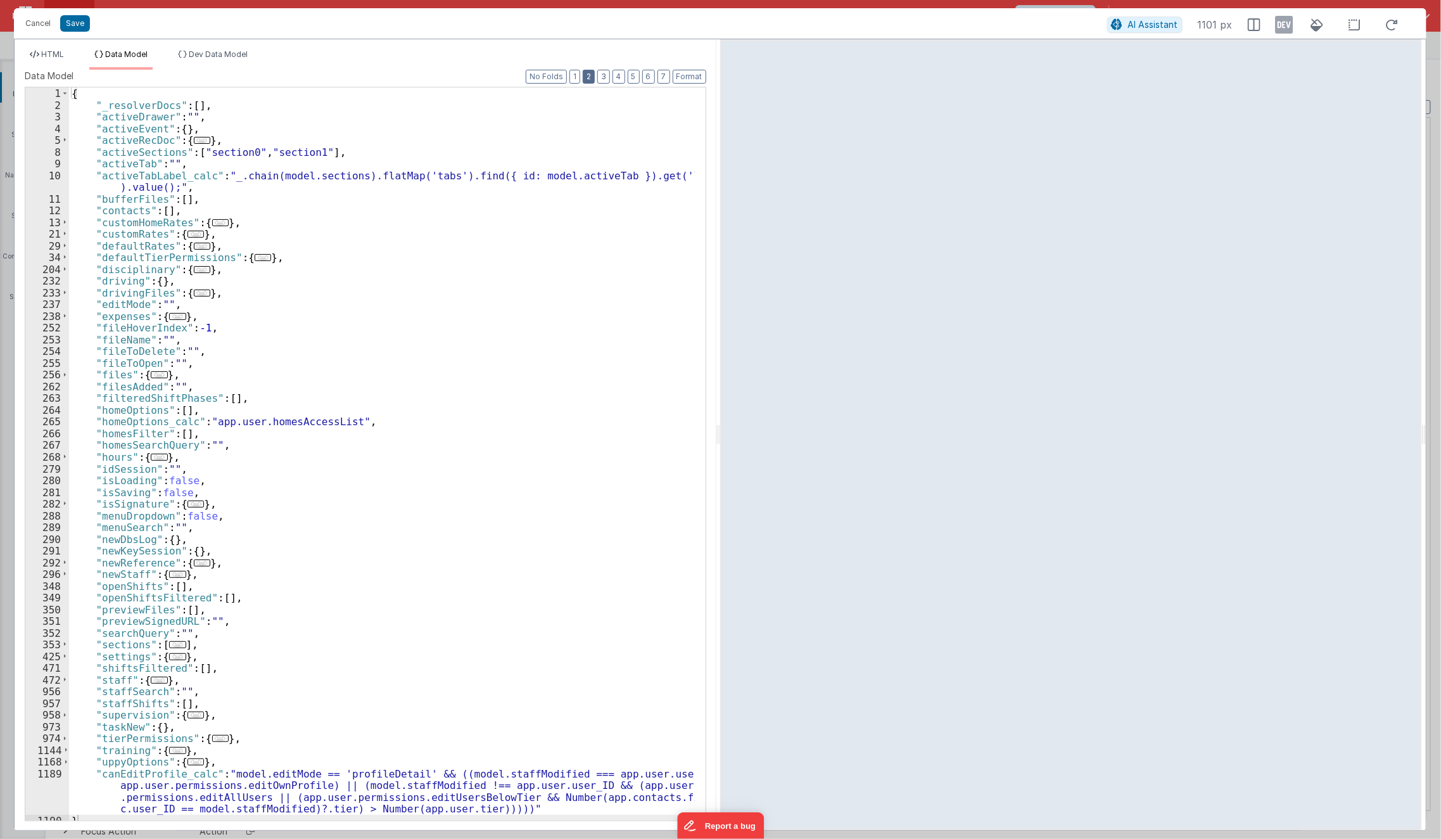
scroll to position [5, 0]
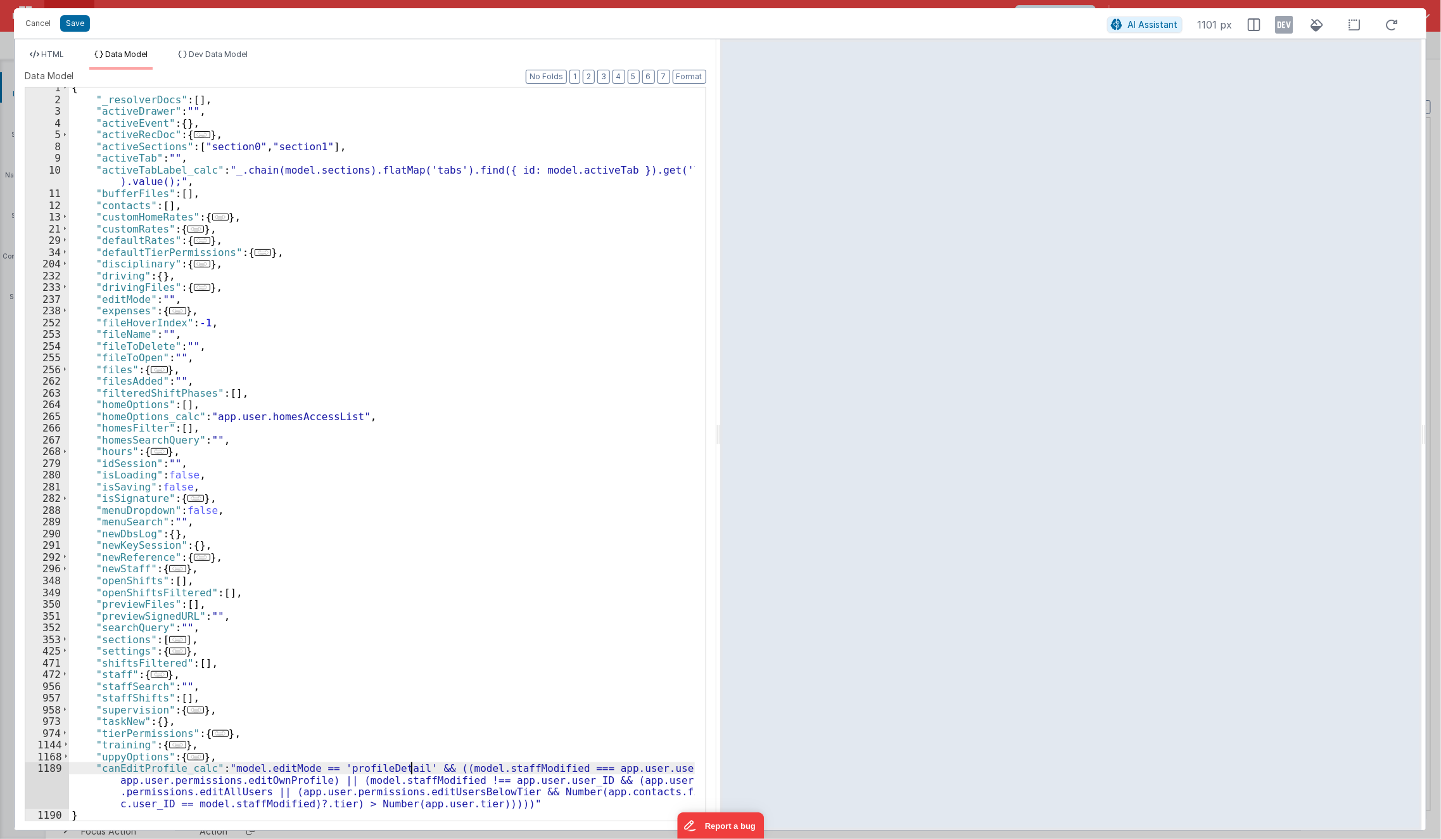
click at [412, 768] on div "{ "_resolverDocs" : [ ] , "activeDrawer" : "" , "activeEvent" : { } , "activeRe…" at bounding box center [382, 460] width 627 height 757
click at [49, 56] on span "HTML" at bounding box center [52, 54] width 23 height 10
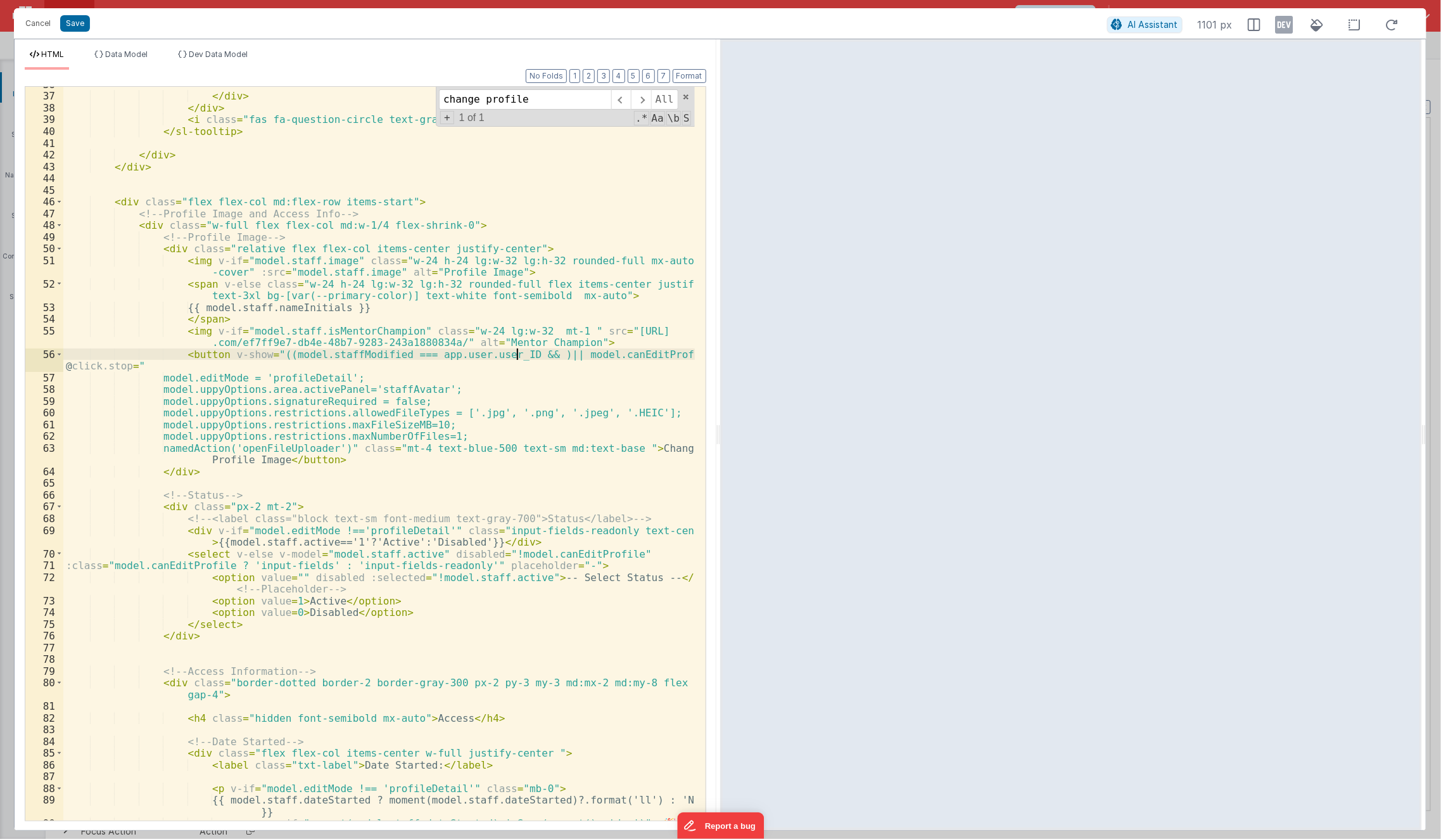
click at [518, 355] on div "</ div > </ div > < i class = "fas fa-question-circle text-gray-600 text-lg" > …" at bounding box center [379, 458] width 632 height 758
click at [74, 24] on button "Save" at bounding box center [75, 23] width 30 height 16
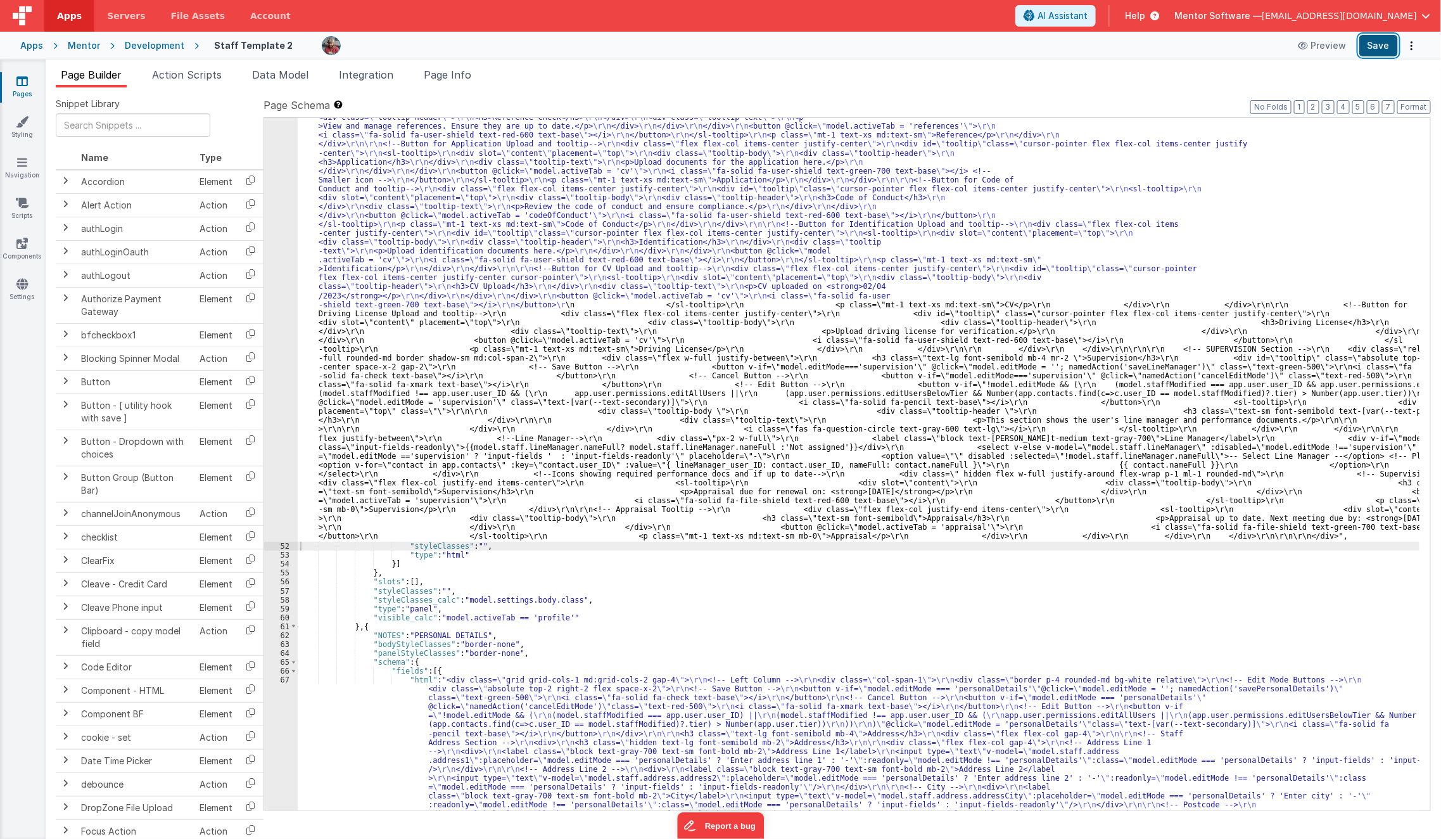
click at [1370, 48] on button "Save" at bounding box center [1378, 46] width 39 height 22
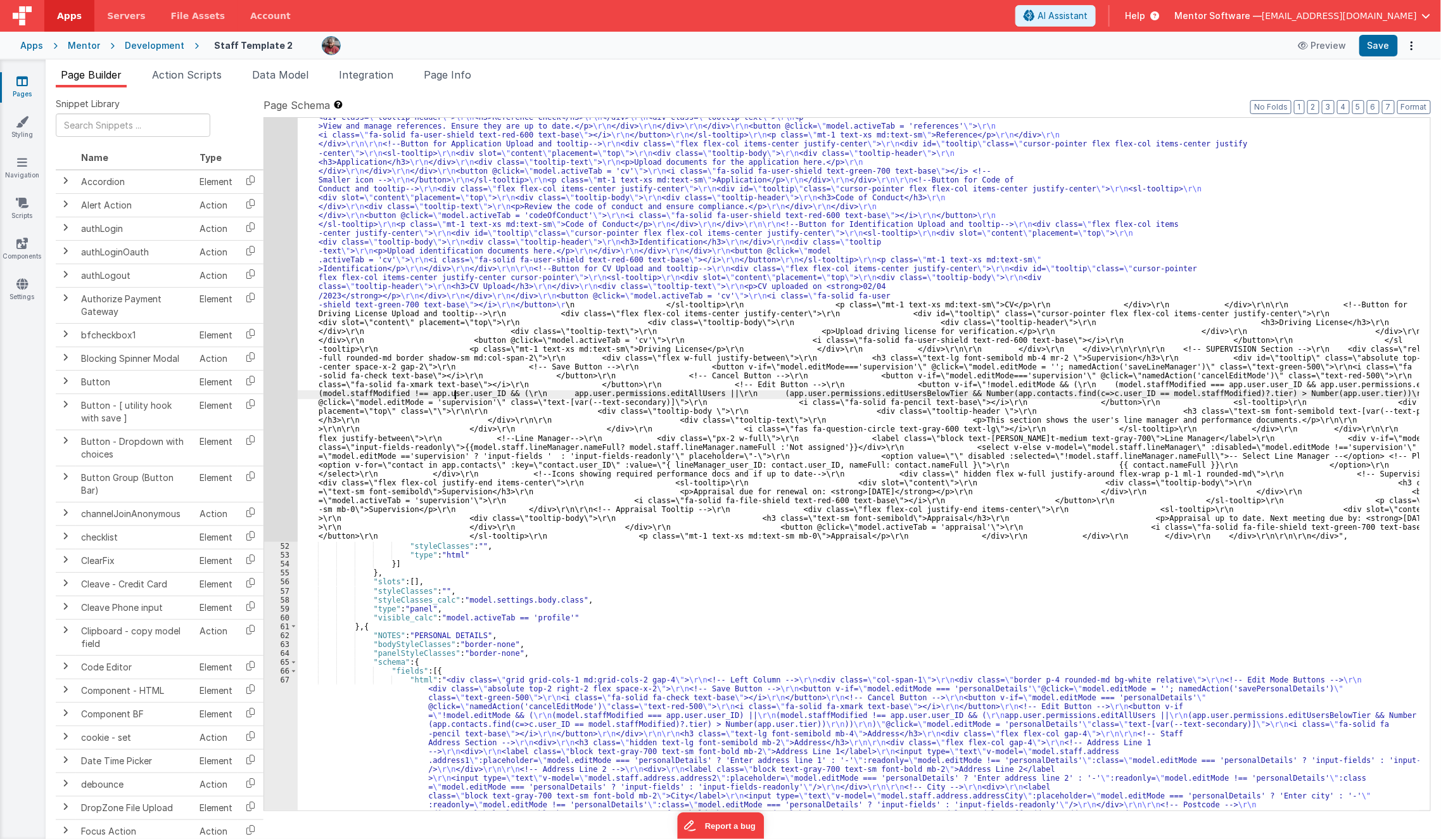
click at [455, 393] on div ""html" : "<div class= \" space-y-4 md:space-y-0 md:grid md:grid-cols-3 md:gap-4…" at bounding box center [859, 456] width 1123 height 2860
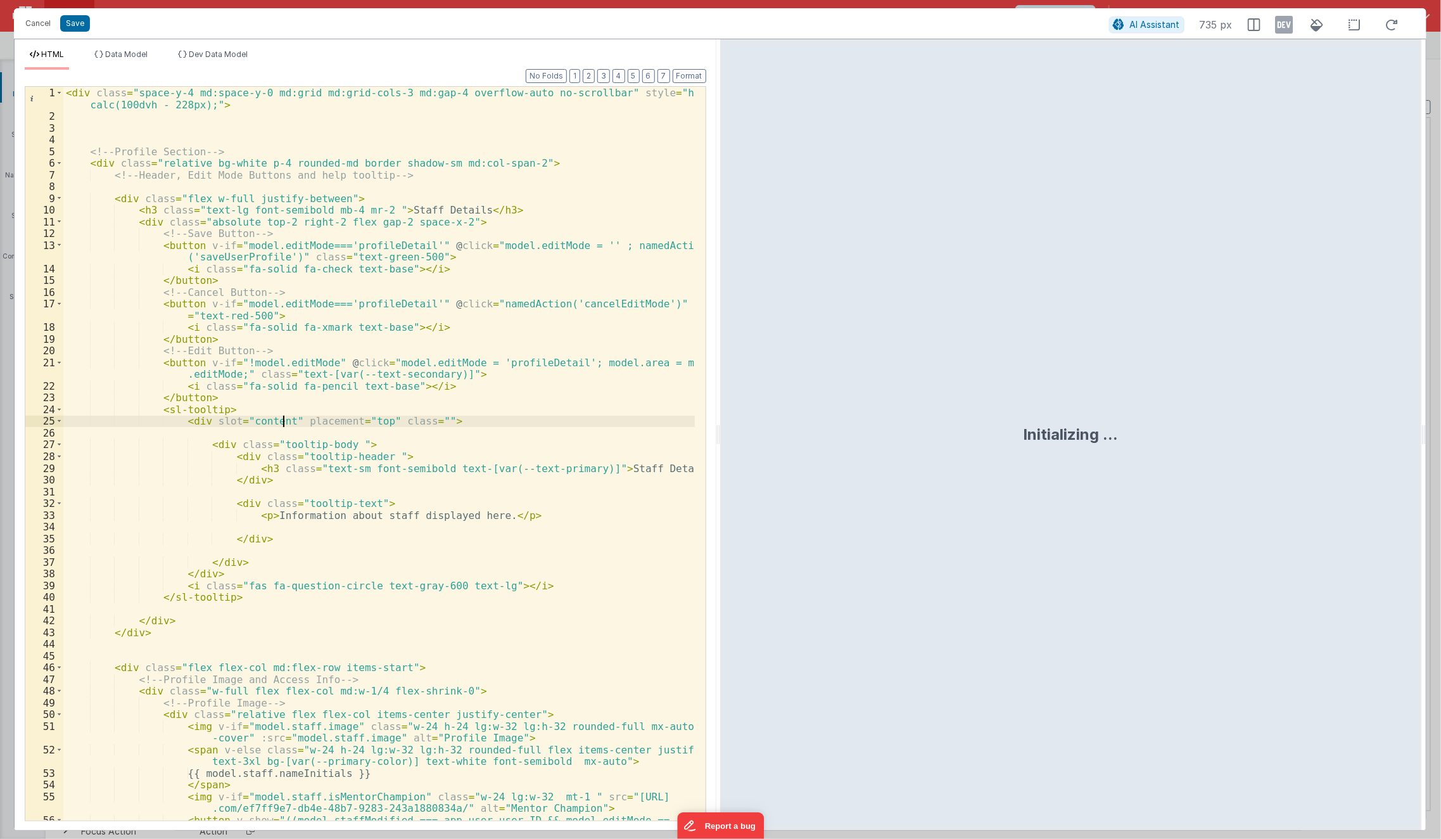
click at [285, 424] on div "< div class = "space-y-4 md:space-y-0 md:grid md:grid-cols-3 md:gap-4 overflow-…" at bounding box center [379, 477] width 632 height 781
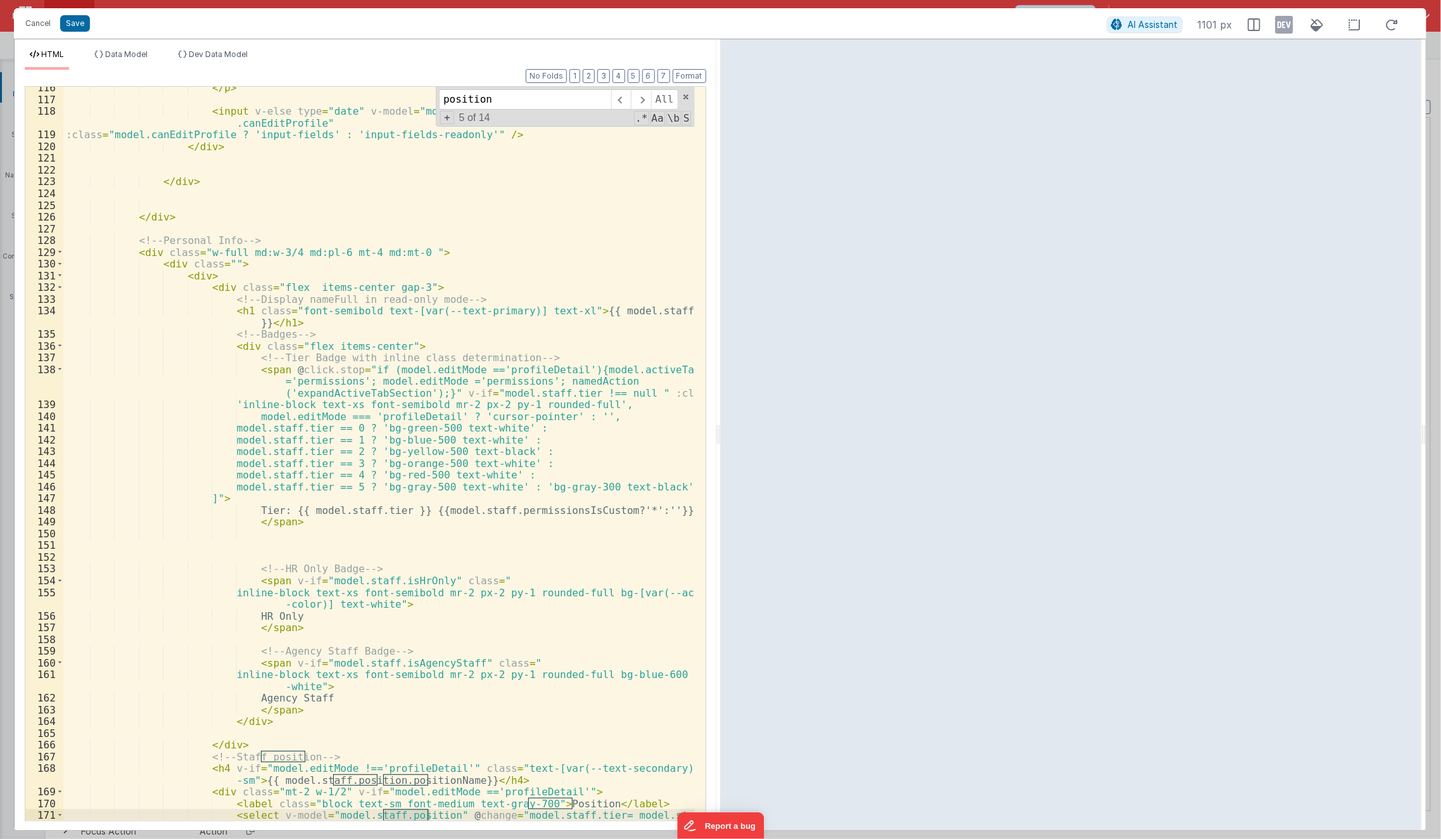
scroll to position [1541, 0]
type input "position"
click at [219, 467] on div "</ p > < input v-else type = "date" v-model = "model.staff.dateLeft" disabled =…" at bounding box center [379, 472] width 632 height 781
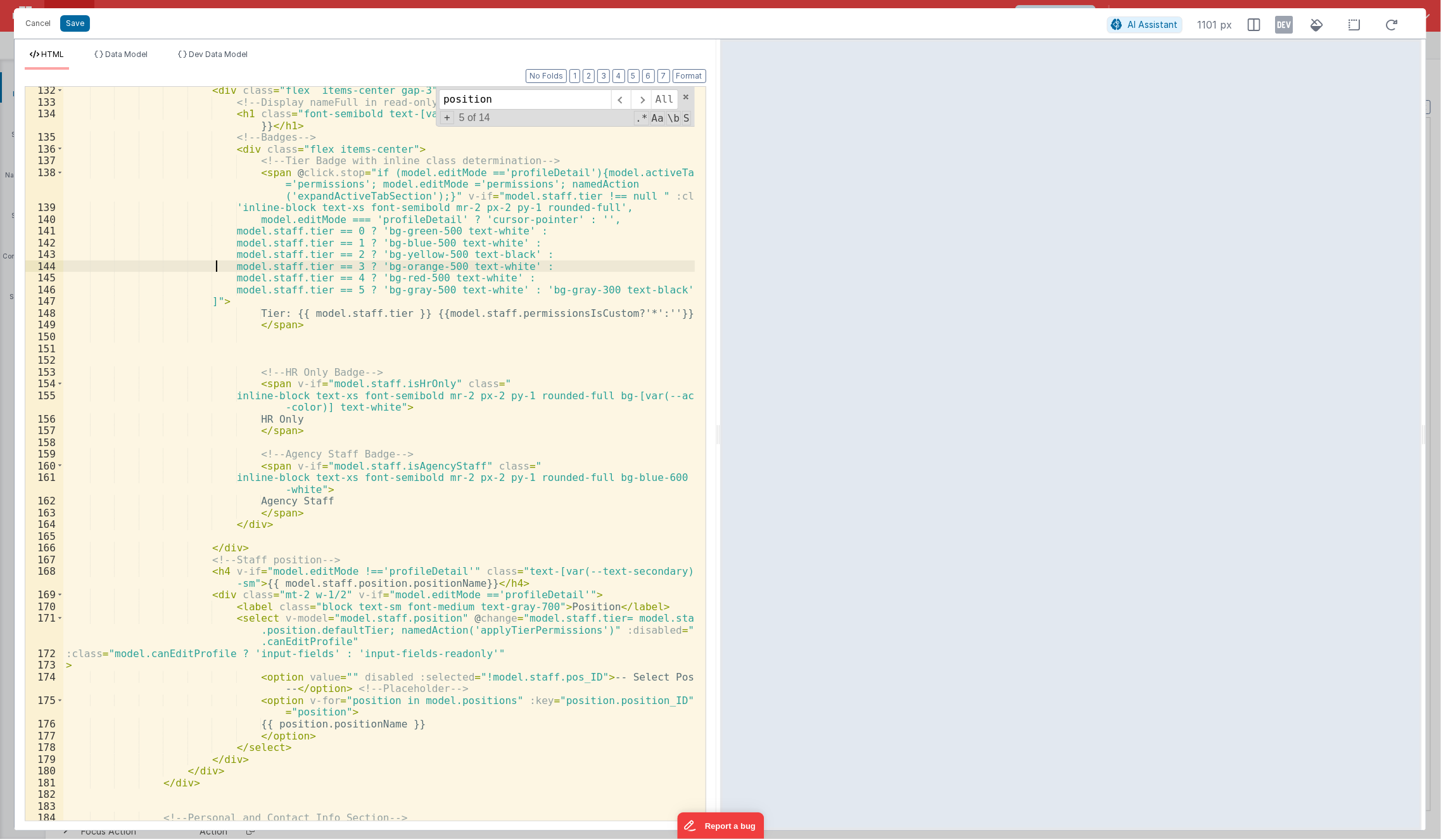
scroll to position [1739, 0]
click at [302, 632] on div "< div class = "flex items-center gap-3" > <!-- Display nameFull in read-only mo…" at bounding box center [379, 463] width 632 height 758
click at [296, 643] on div "< div class = "flex items-center gap-3" > <!-- Display nameFull in read-only mo…" at bounding box center [379, 463] width 632 height 758
click at [205, 656] on div "< div class = "flex items-center gap-3" > <!-- Display nameFull in read-only mo…" at bounding box center [379, 463] width 632 height 758
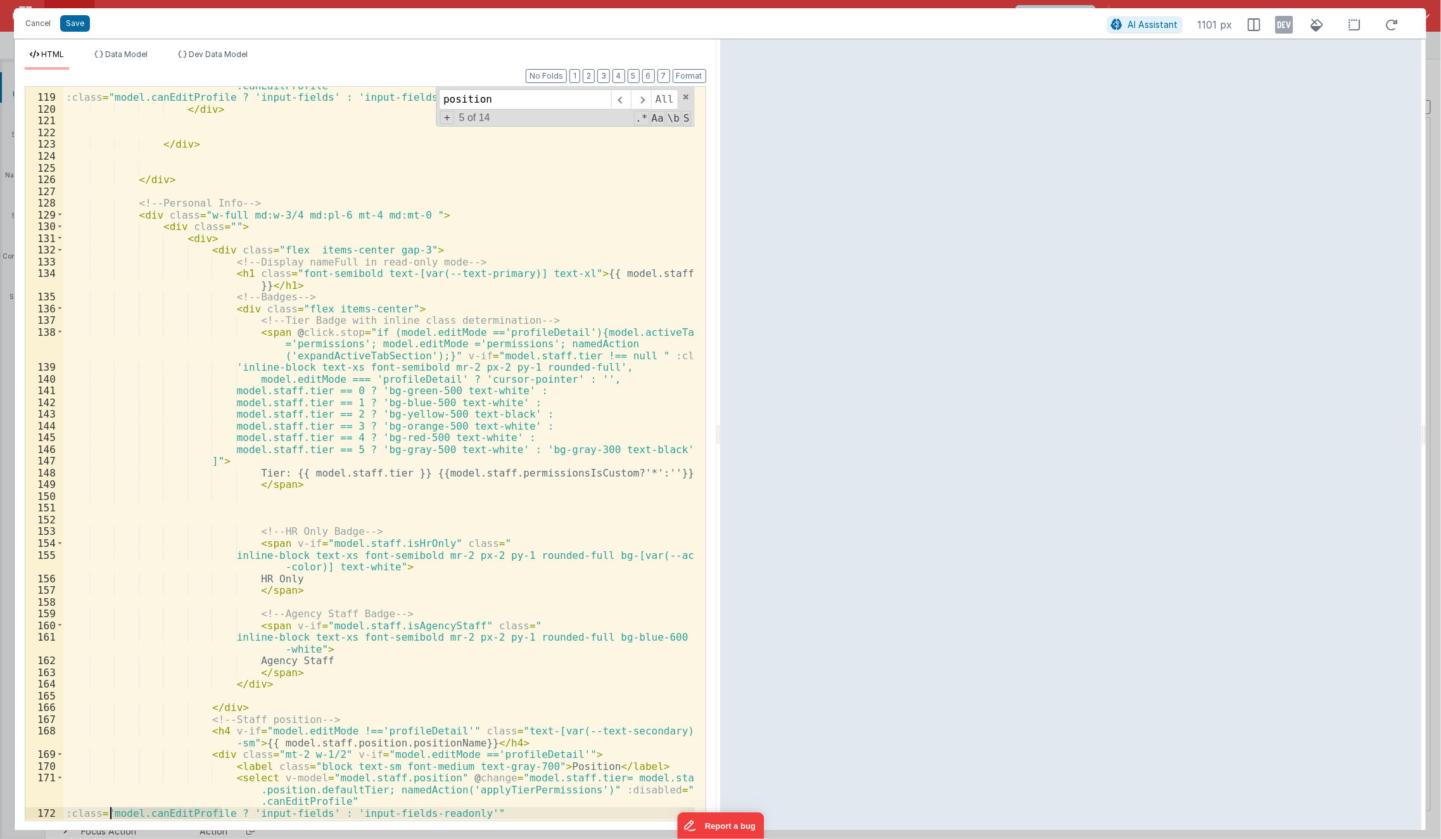
scroll to position [1578, 0]
click at [552, 330] on div "< input v-else type = "date" v-model = "model.staff.dateLeft" disabled = "!mode…" at bounding box center [379, 453] width 632 height 770
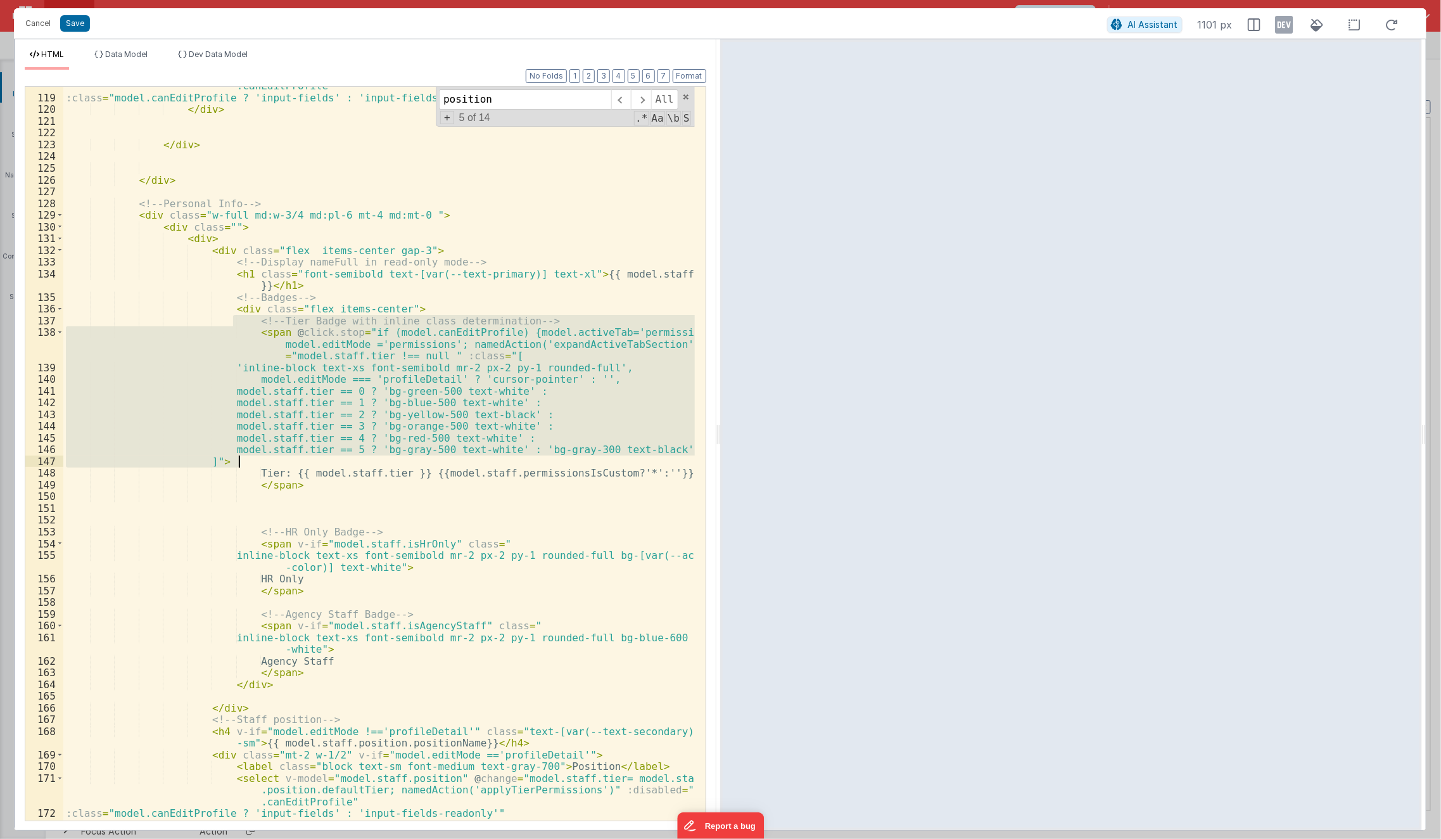
drag, startPoint x: 235, startPoint y: 321, endPoint x: 267, endPoint y: 461, distance: 142.9
click at [267, 461] on div "< input v-else type = "date" v-model = "model.staff.dateLeft" disabled = "!mode…" at bounding box center [379, 453] width 632 height 770
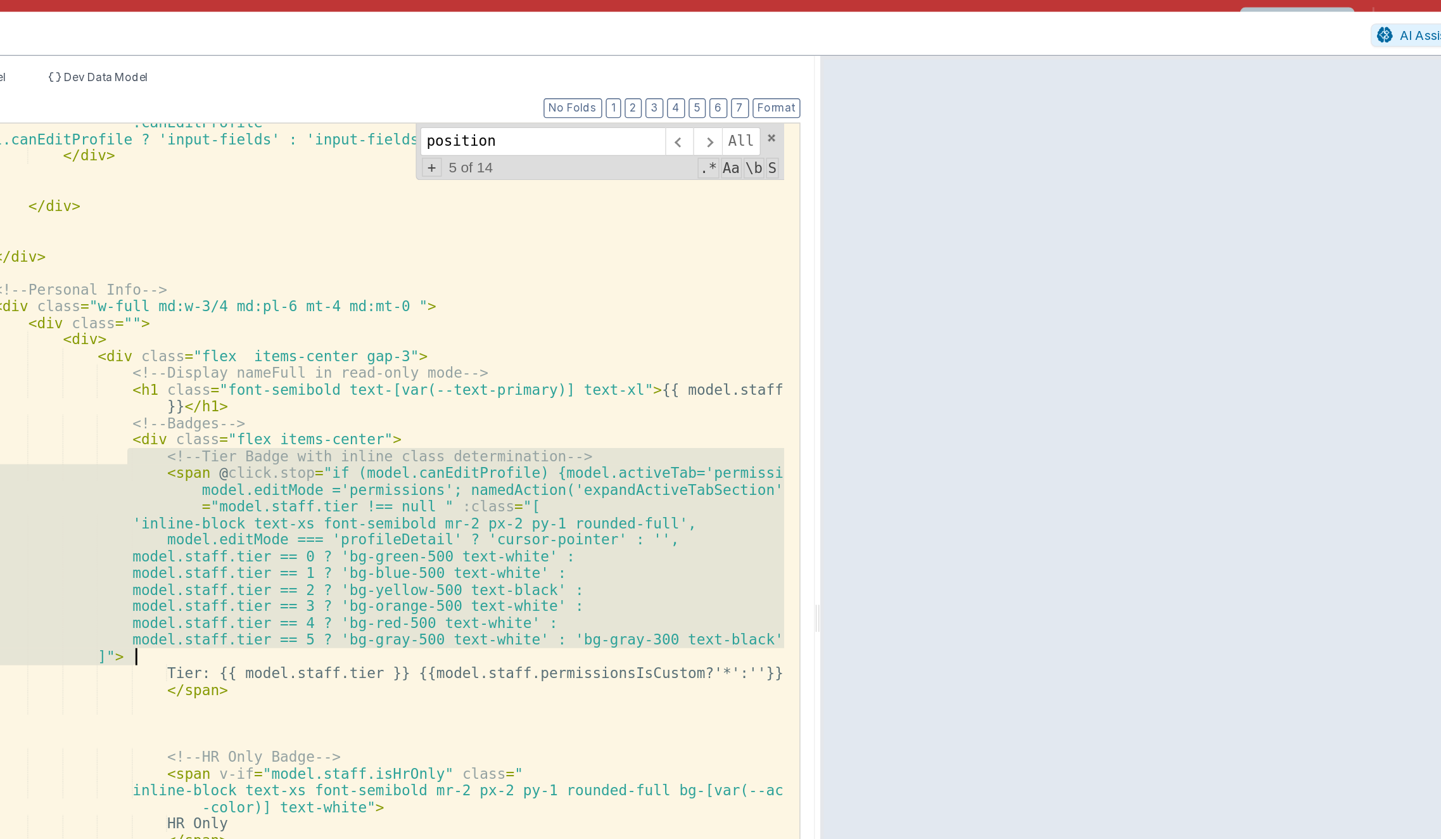
click at [414, 253] on div "< input v-else type = "date" v-model = "model.staff.dateLeft" disabled = "!mode…" at bounding box center [379, 454] width 632 height 734
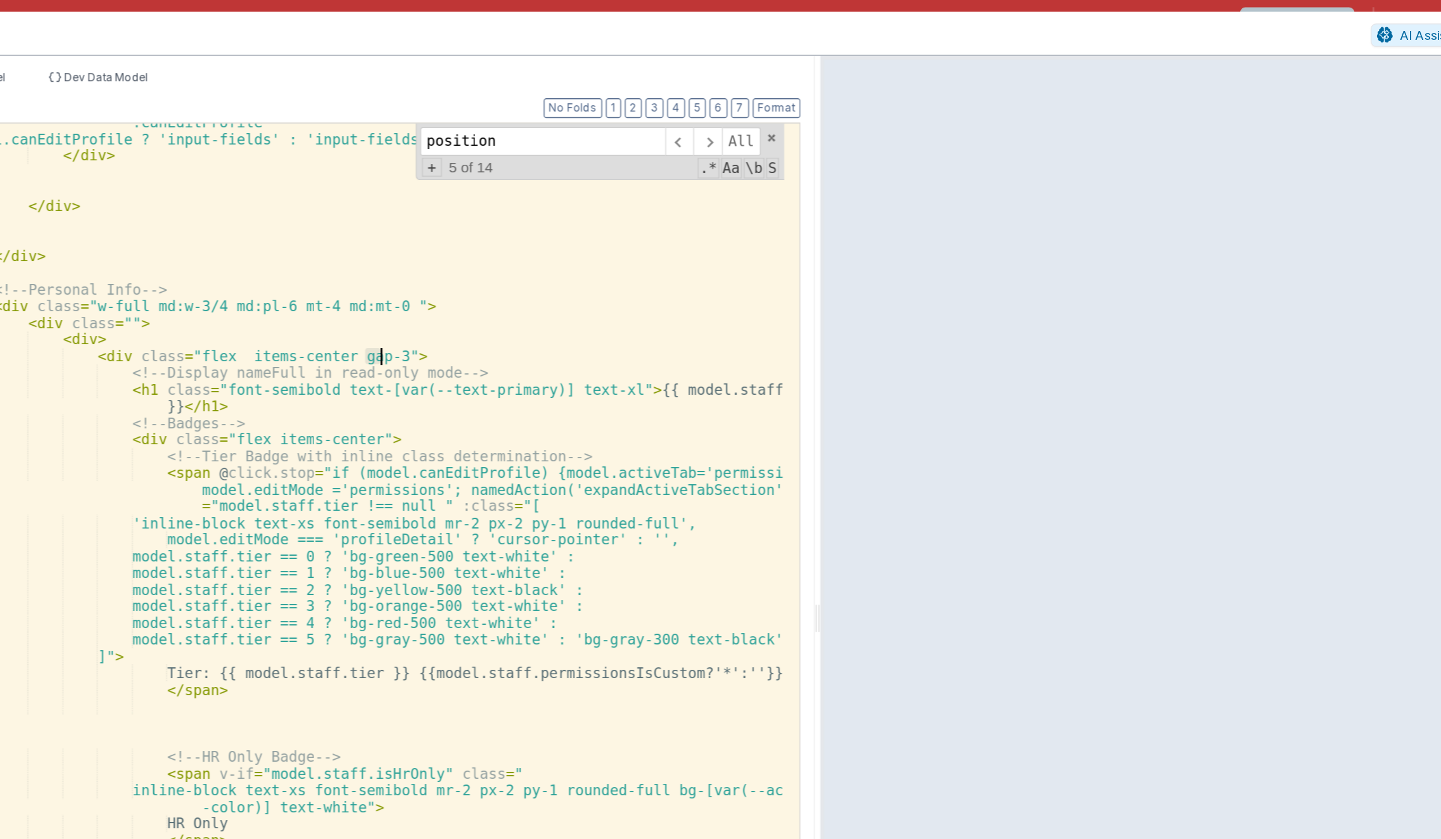
click at [414, 253] on div "< input v-else type = "date" v-model = "model.staff.dateLeft" disabled = "!mode…" at bounding box center [379, 453] width 632 height 770
click at [416, 380] on div "< input v-else type = "date" v-model = "model.staff.dateLeft" disabled = "!mode…" at bounding box center [379, 453] width 632 height 770
click at [453, 336] on div "< input v-else type = "date" v-model = "model.staff.dateLeft" disabled = "!mode…" at bounding box center [379, 453] width 632 height 770
click at [405, 374] on div "< input v-else type = "date" v-model = "model.staff.dateLeft" disabled = "!mode…" at bounding box center [379, 453] width 632 height 770
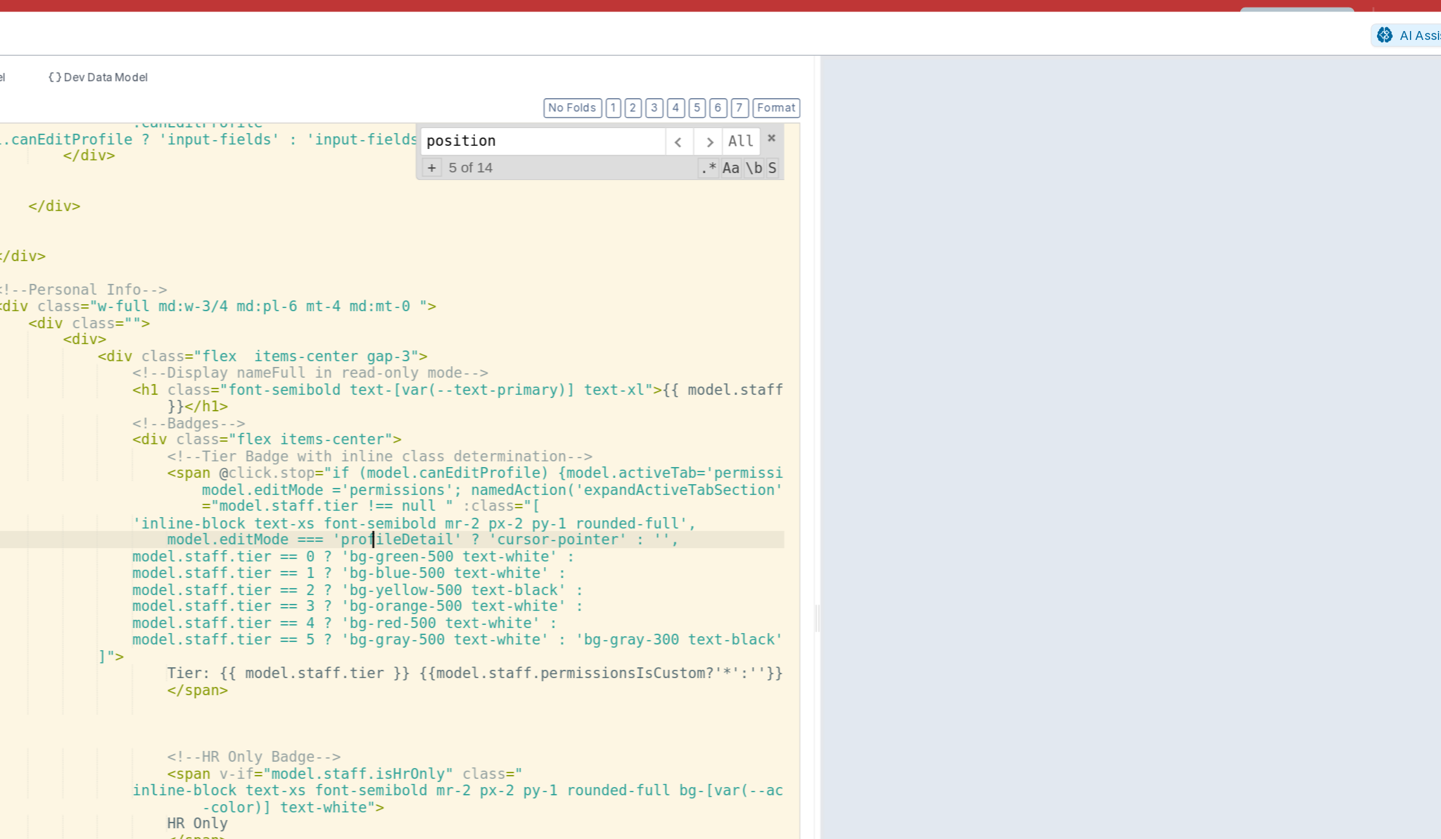
click at [405, 374] on div "< input v-else type = "date" v-model = "model.staff.dateLeft" disabled = "!mode…" at bounding box center [379, 453] width 632 height 770
click at [404, 377] on div "< input v-else type = "date" v-model = "model.staff.dateLeft" disabled = "!mode…" at bounding box center [379, 454] width 632 height 734
click at [404, 377] on div "< input v-else type = "date" v-model = "model.staff.dateLeft" disabled = "!mode…" at bounding box center [379, 453] width 632 height 770
click at [355, 383] on div "< input v-else type = "date" v-model = "model.staff.dateLeft" disabled = "!mode…" at bounding box center [379, 453] width 632 height 770
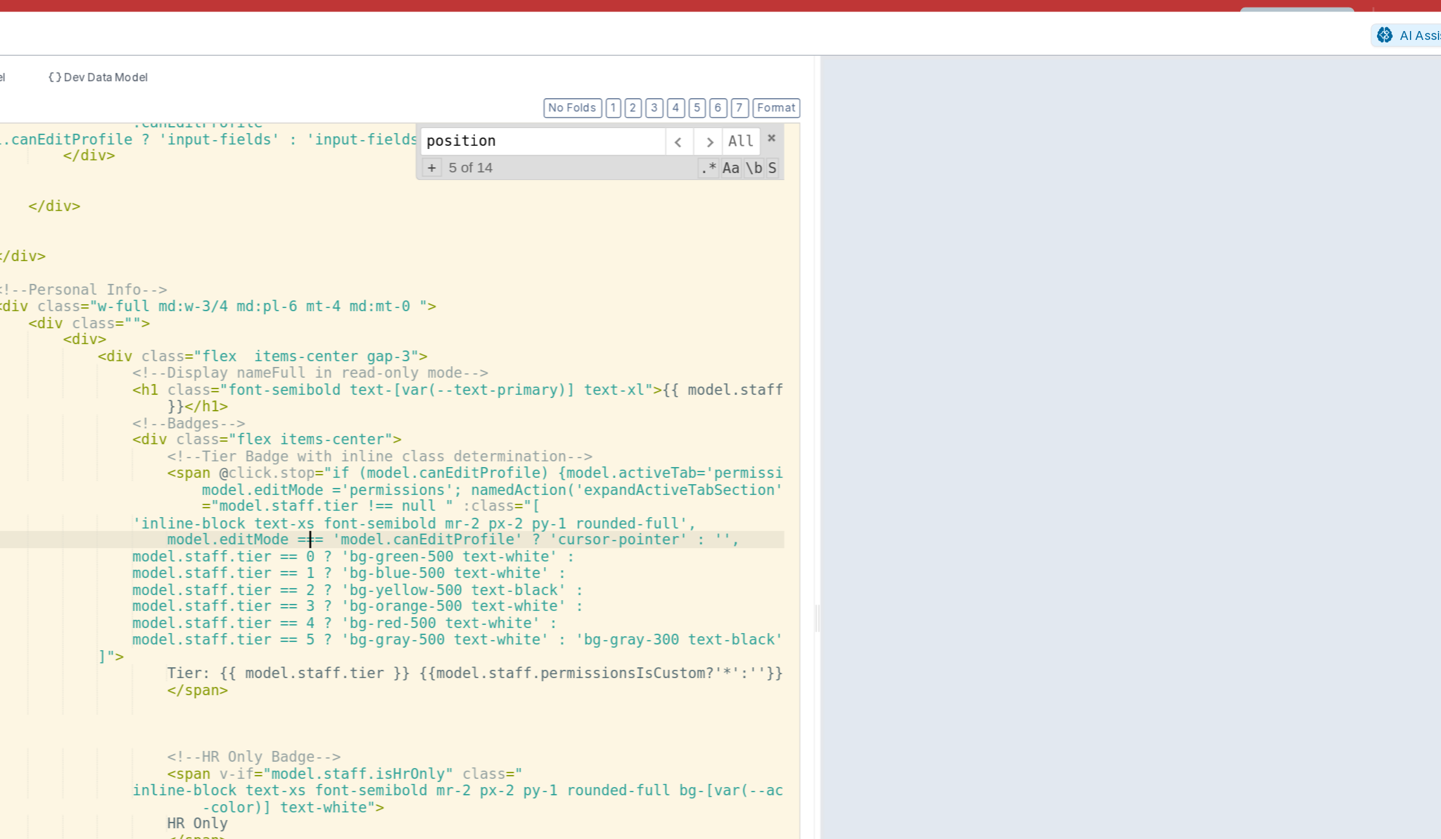
click at [359, 383] on div "< input v-else type = "date" v-model = "model.staff.dateLeft" disabled = "!mode…" at bounding box center [379, 453] width 632 height 770
click at [603, 378] on div "< input v-else type = "date" v-model = "model.staff.dateLeft" disabled = "!mode…" at bounding box center [379, 453] width 632 height 770
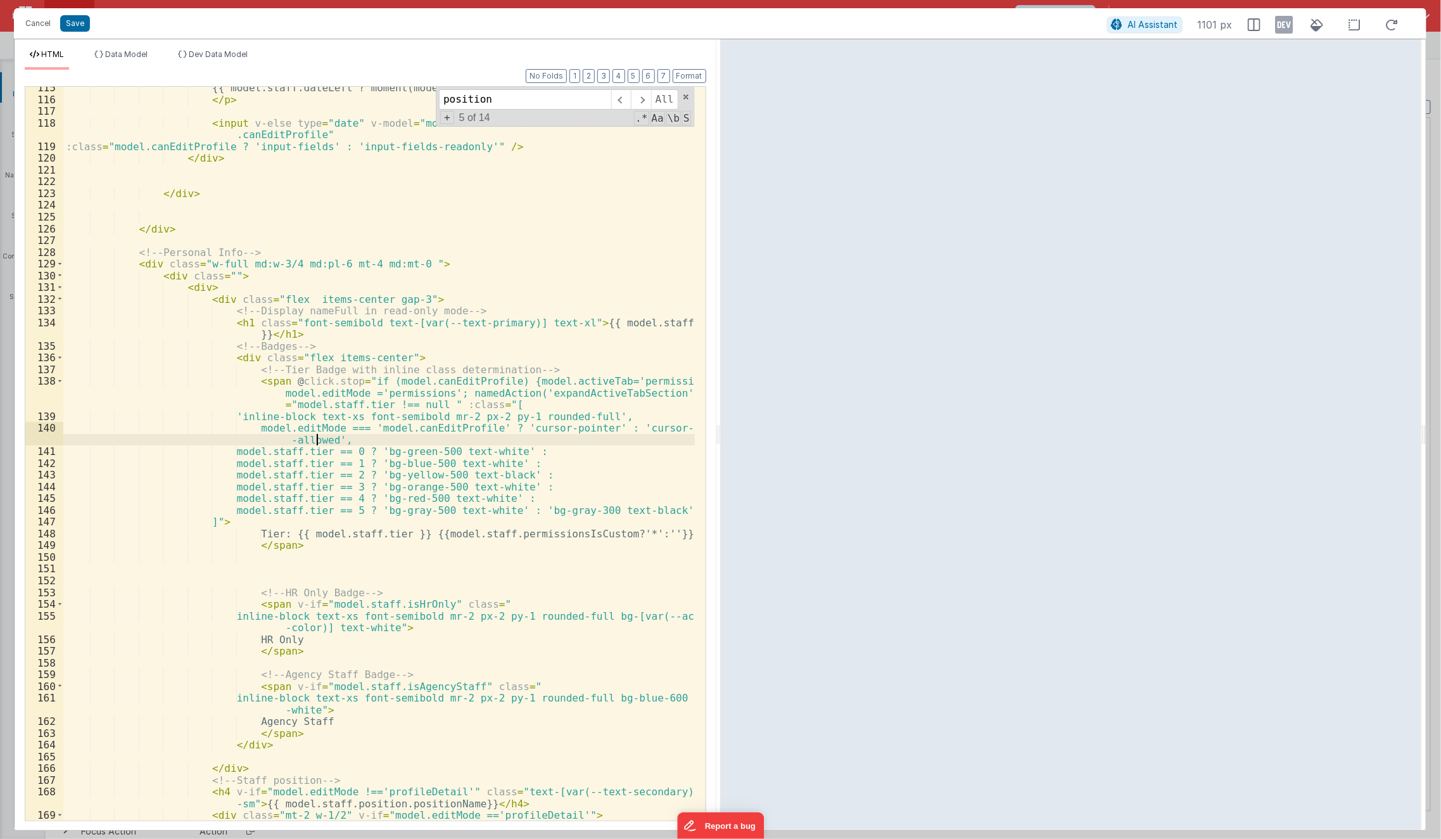
scroll to position [1529, 0]
click at [79, 28] on button "Save" at bounding box center [75, 23] width 30 height 16
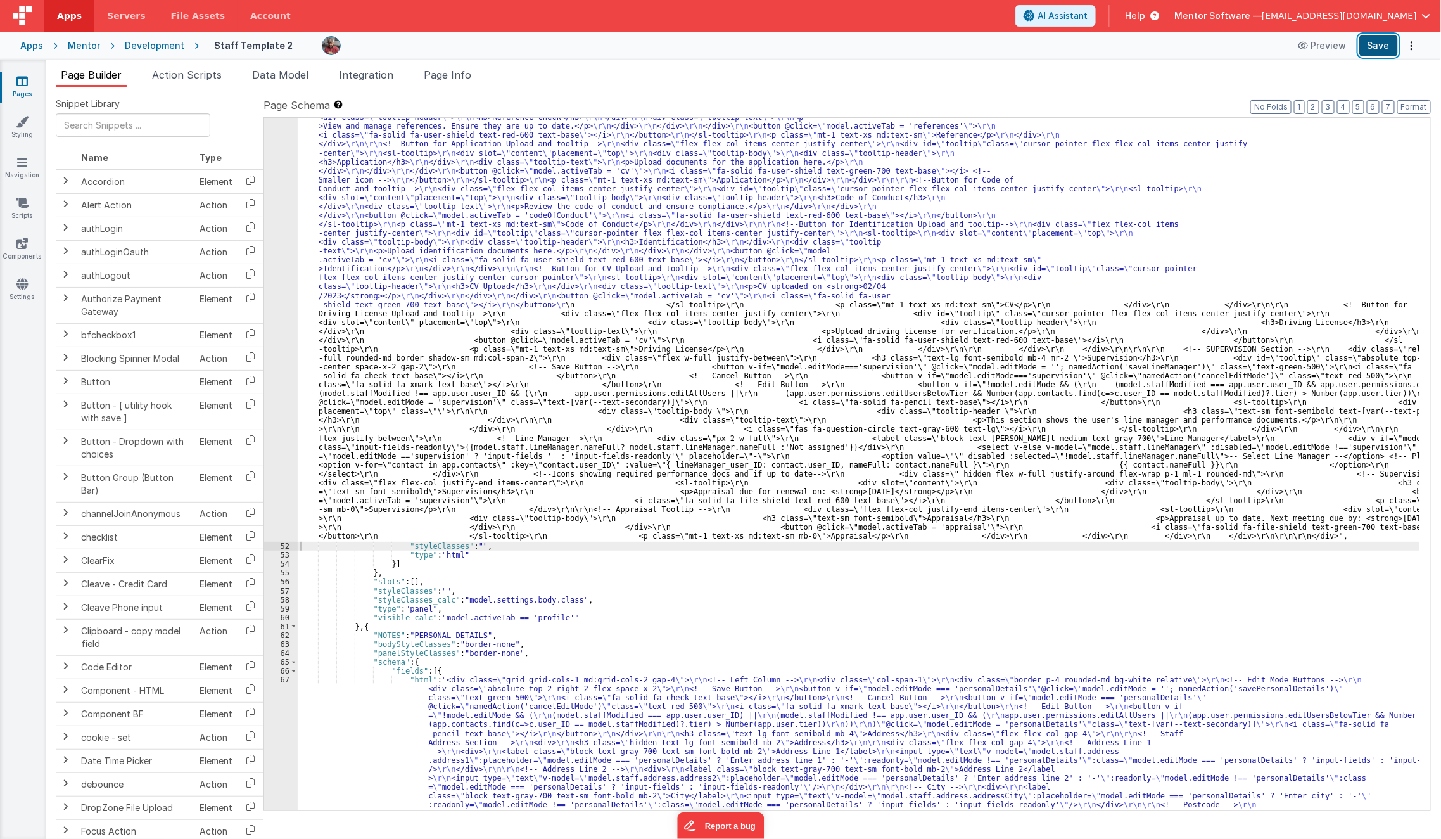
click at [1382, 51] on button "Save" at bounding box center [1378, 46] width 39 height 22
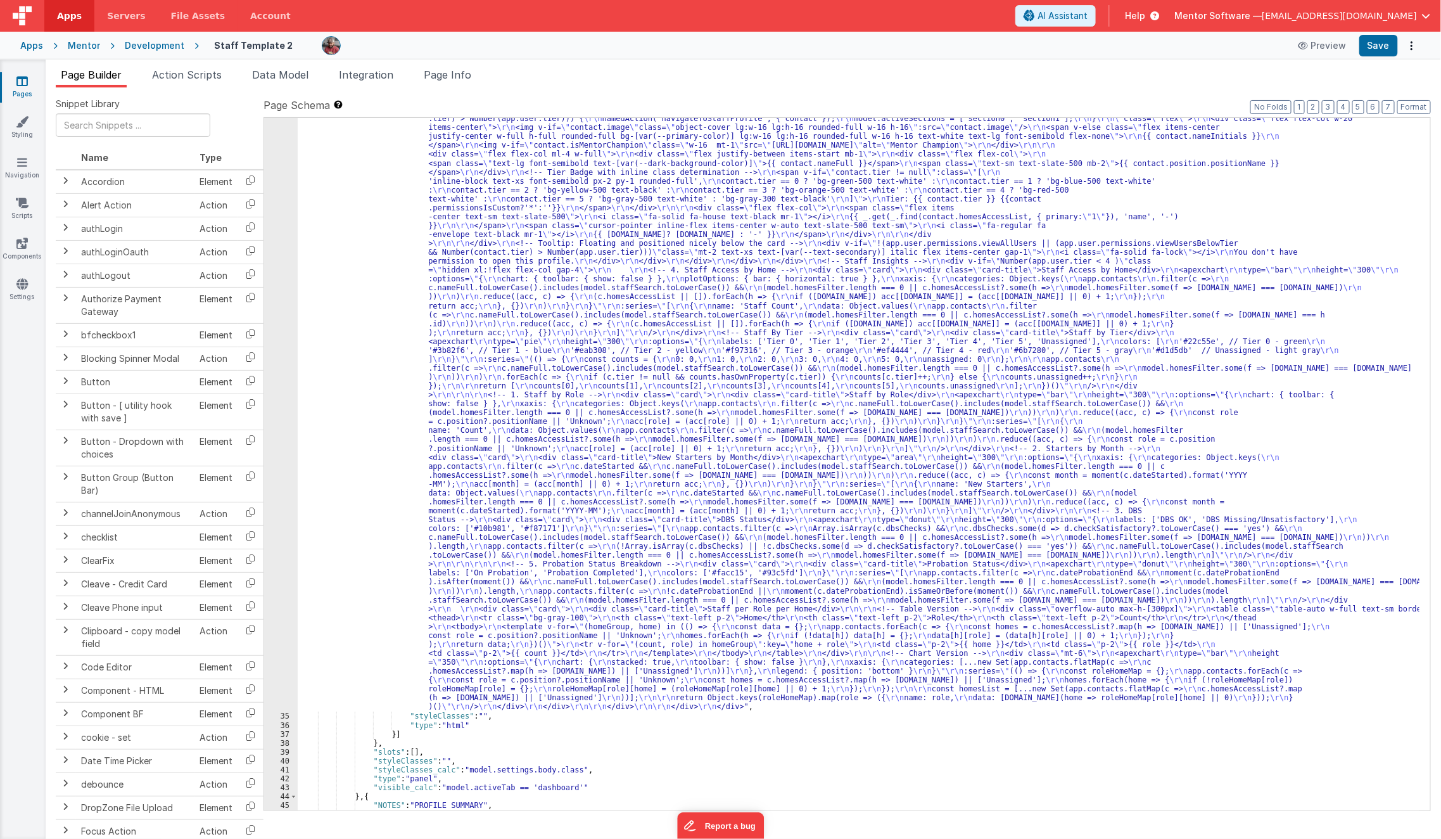
scroll to position [1202, 0]
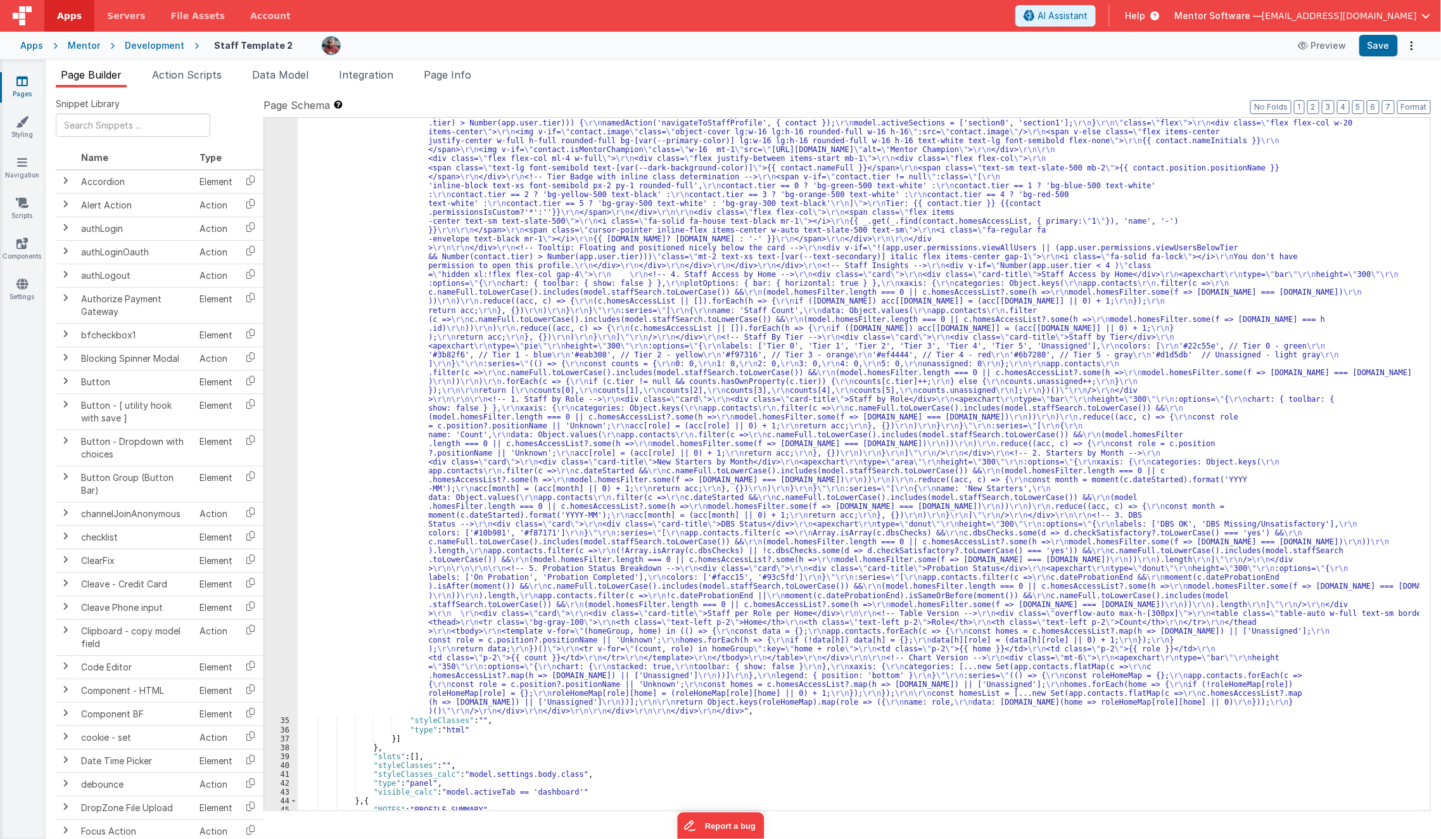
click at [407, 435] on div ""html" : "<div class= \" flex flex-col \" style= \" height: calc(100dvh - 228px…" at bounding box center [859, 666] width 1123 height 1505
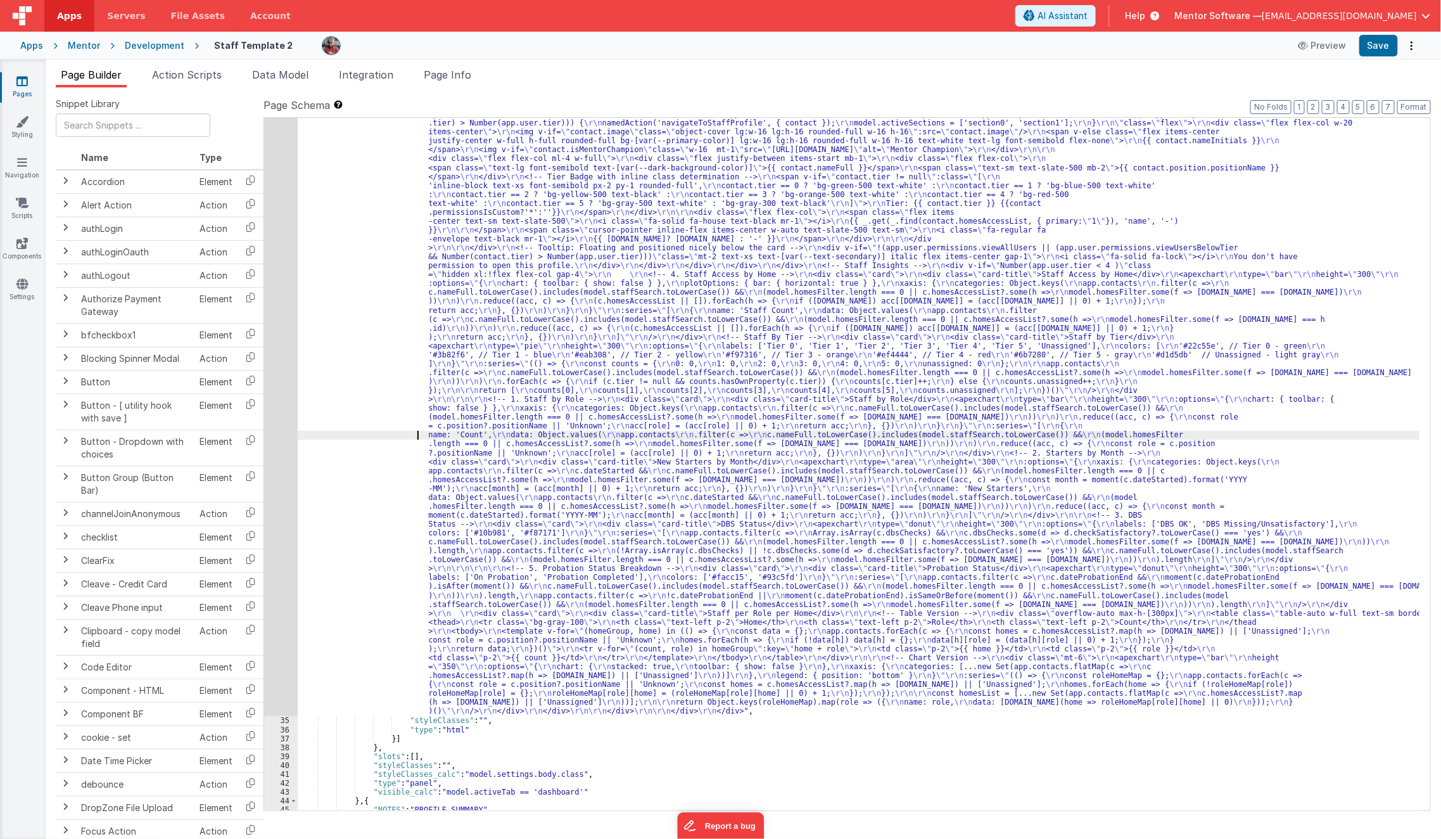
click at [276, 493] on div "34" at bounding box center [281, 315] width 34 height 803
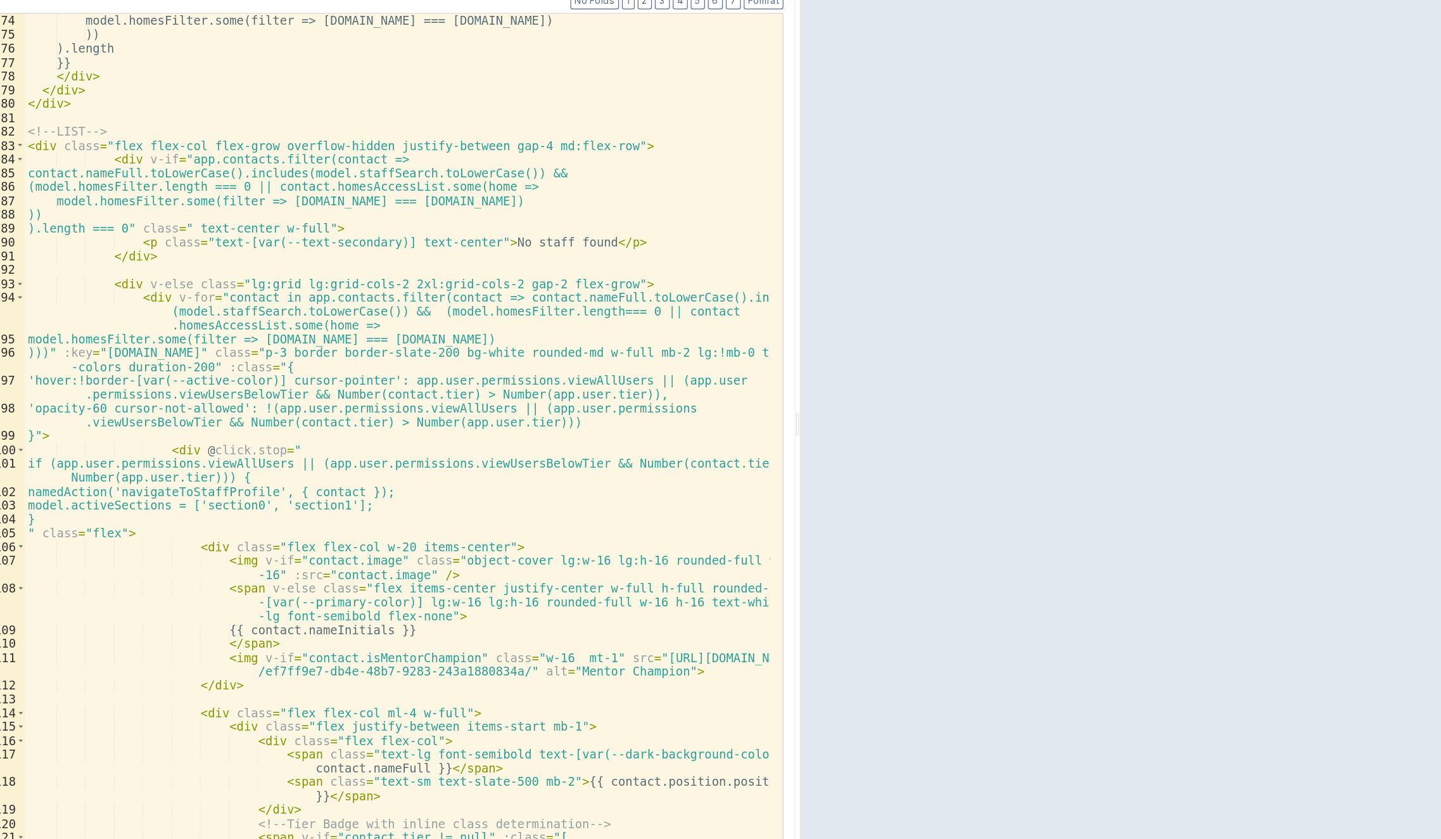
scroll to position [1002, 0]
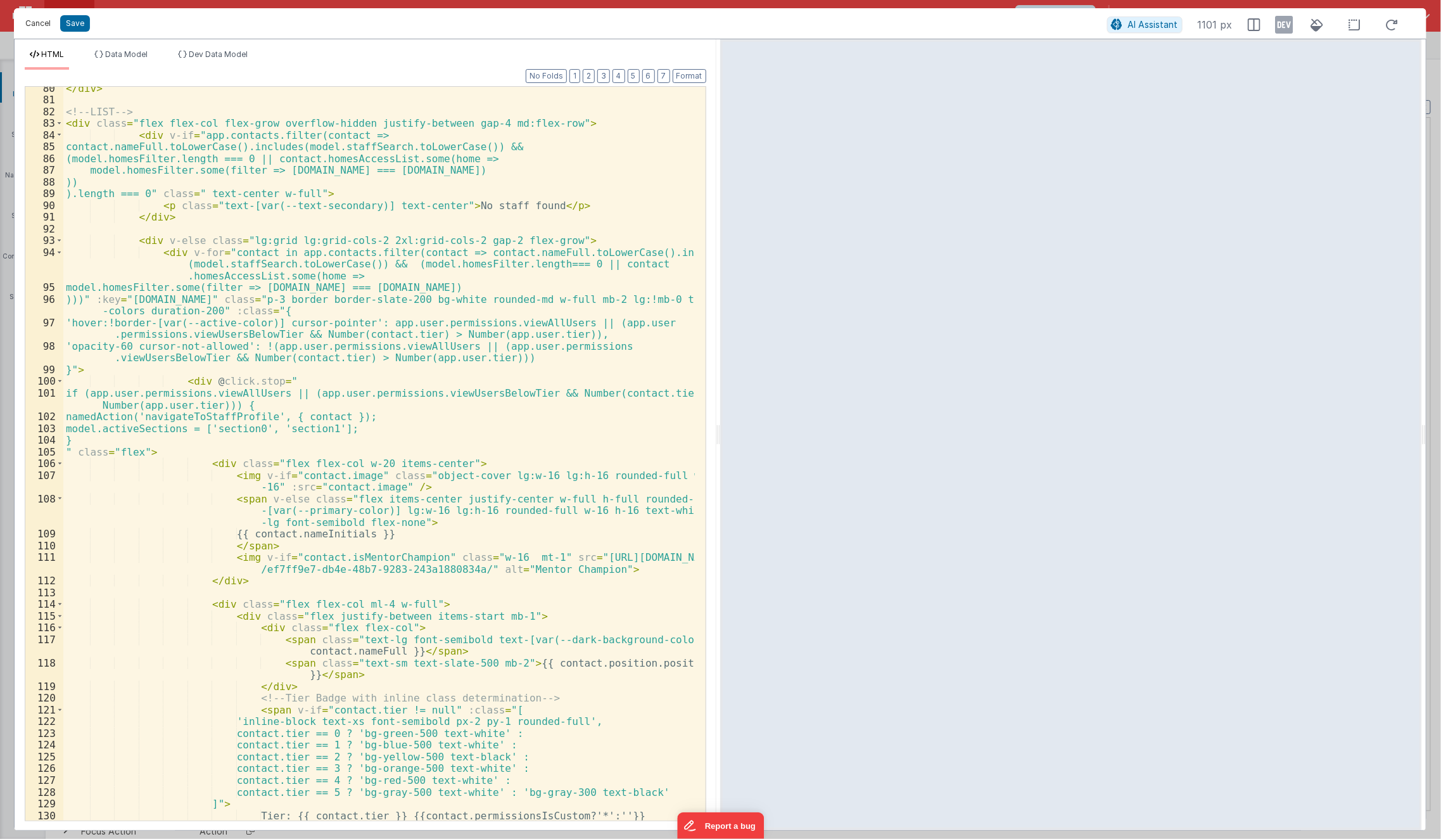
click at [35, 28] on button "Cancel" at bounding box center [38, 24] width 38 height 18
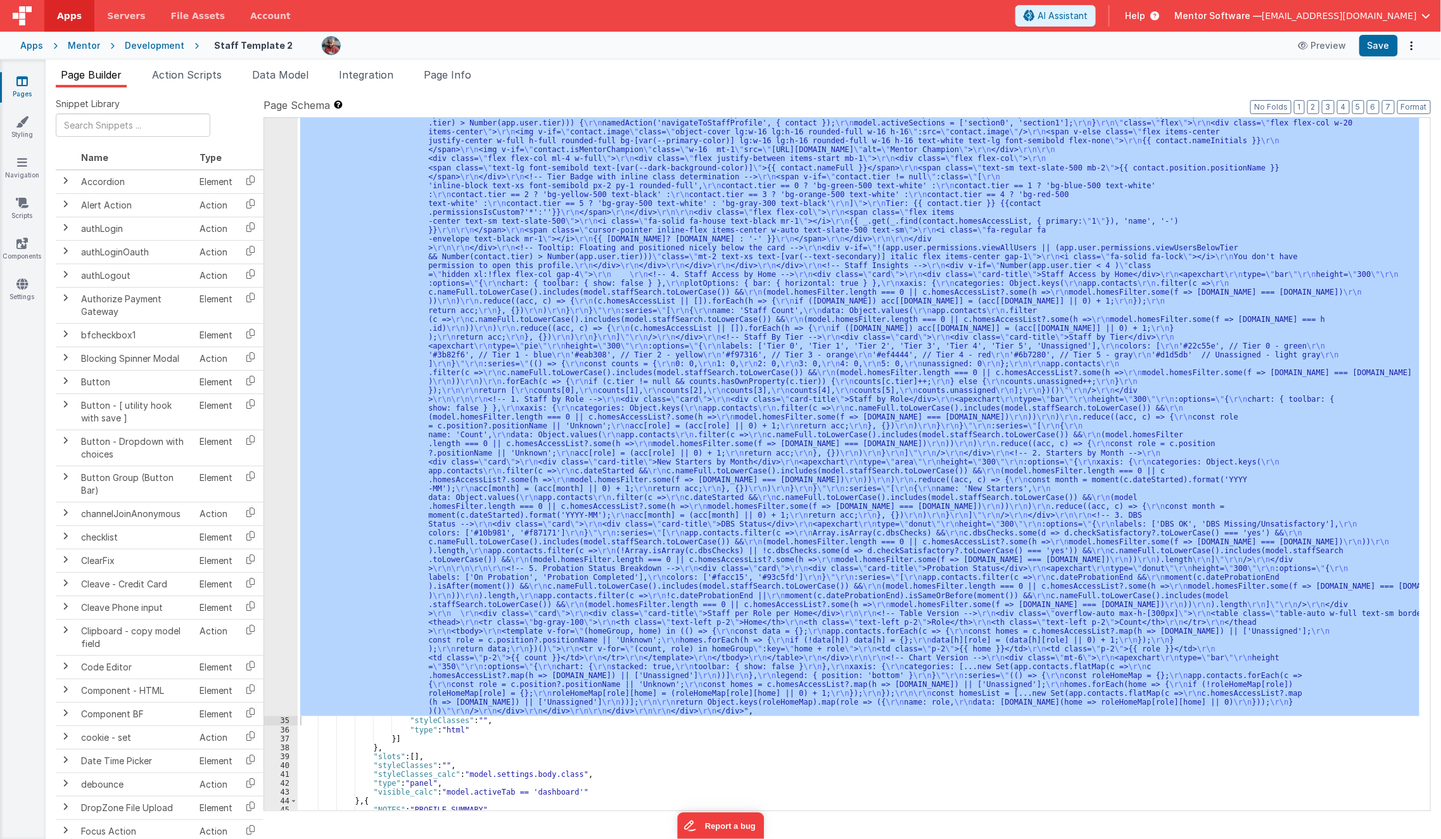
click at [387, 241] on div ""html" : "<div class= \" flex flex-col \" style= \" height: calc(100dvh - 228px…" at bounding box center [859, 464] width 1122 height 692
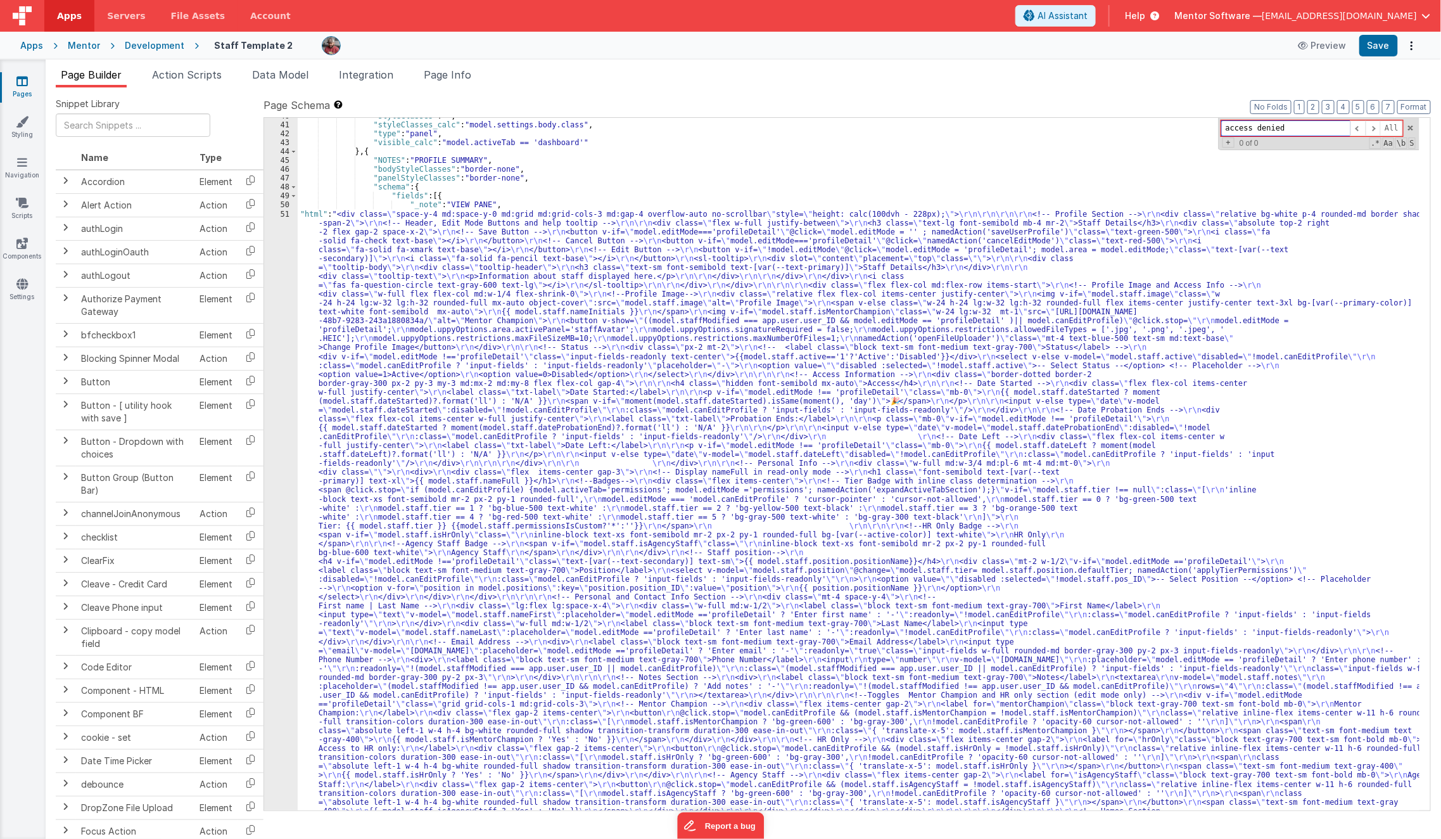
scroll to position [1852, 0]
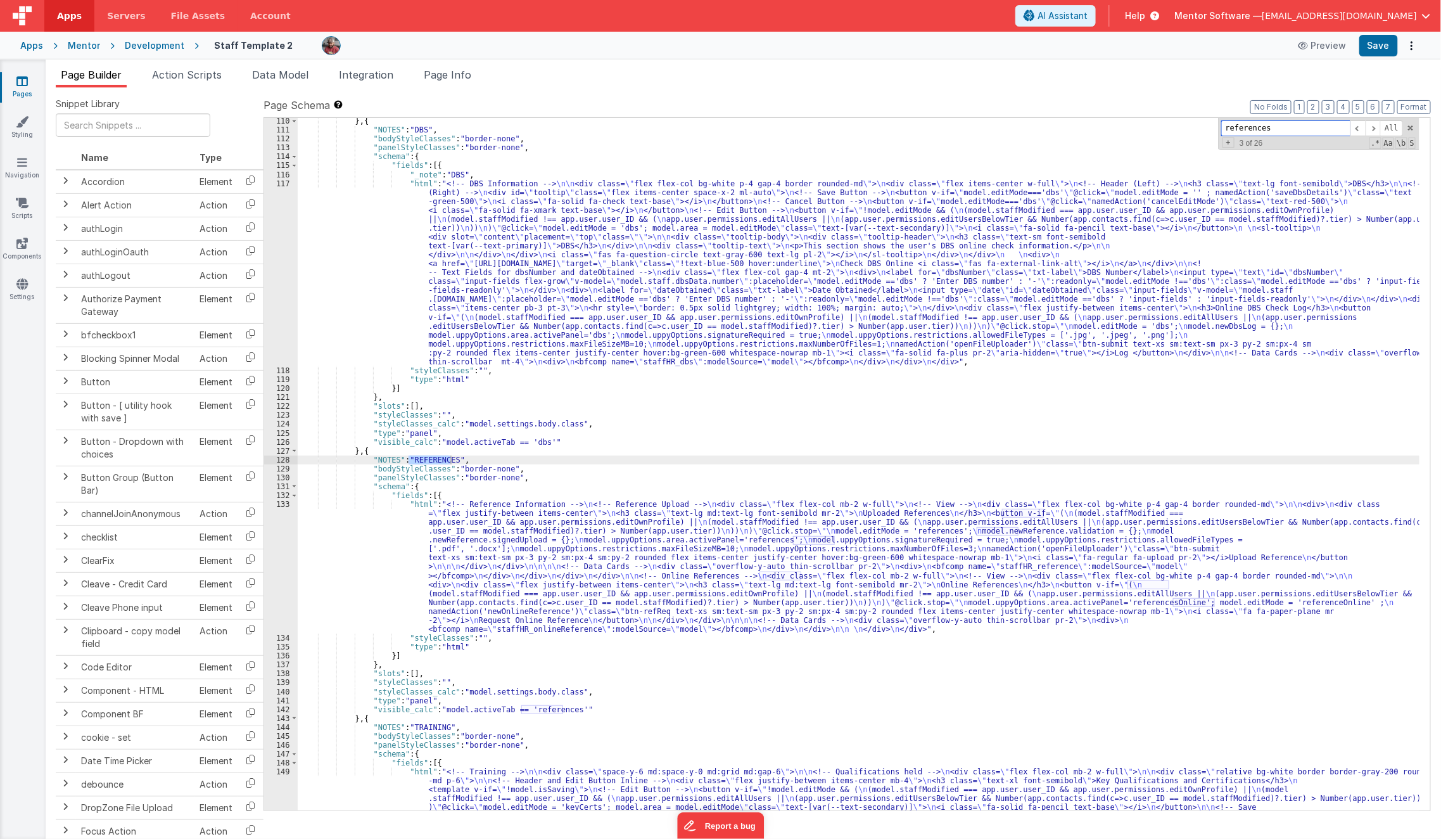
scroll to position [5386, 0]
type input "references"
click at [402, 566] on div "} , { "NOTES" : "DBS" , "bodyStyleClasses" : "border-none" , "panelStyleClasses…" at bounding box center [859, 722] width 1123 height 1210
click at [276, 587] on div "133" at bounding box center [281, 567] width 34 height 134
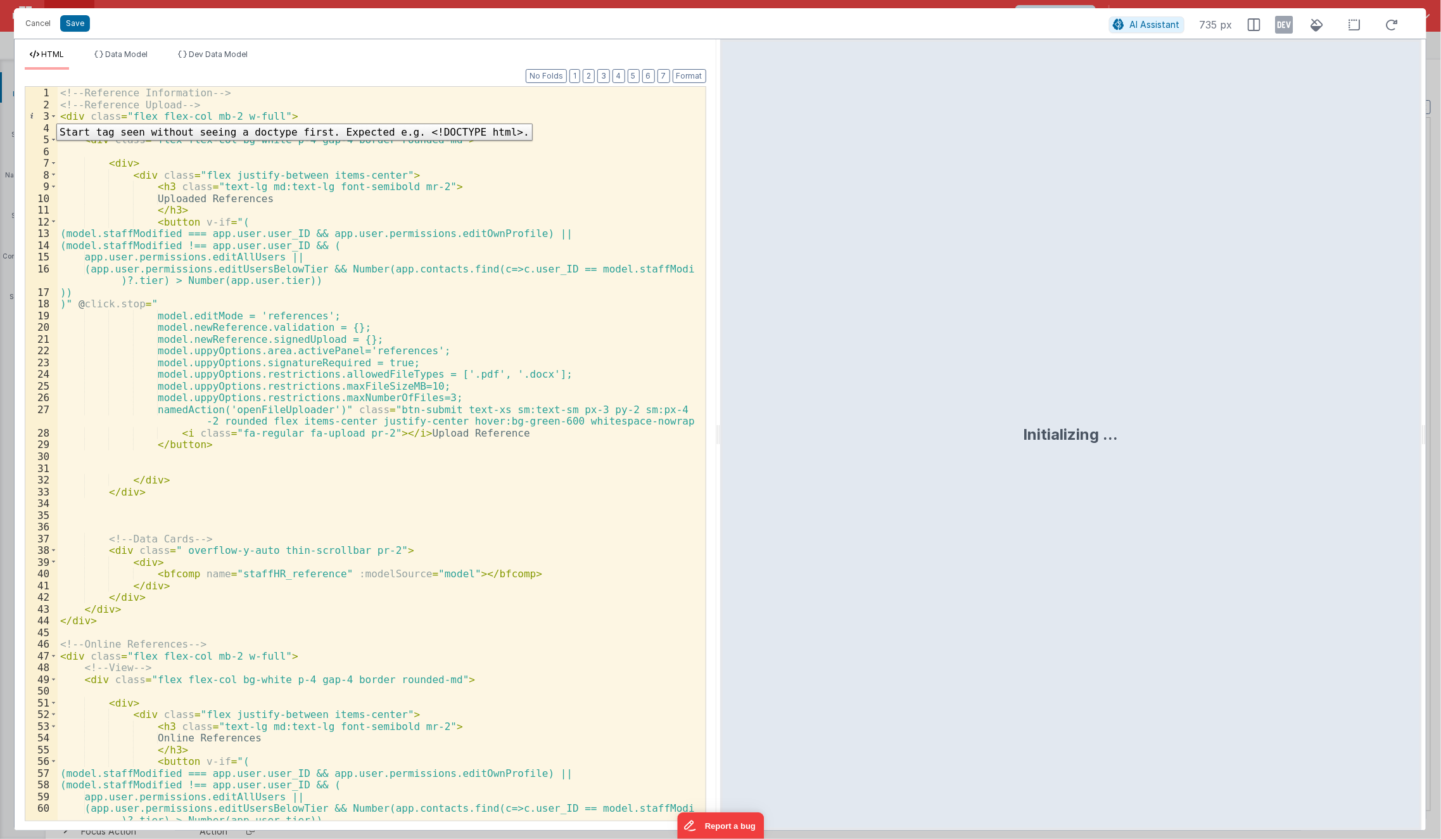
click at [47, 114] on div "3" at bounding box center [41, 116] width 32 height 12
click at [50, 115] on span at bounding box center [53, 116] width 7 height 12
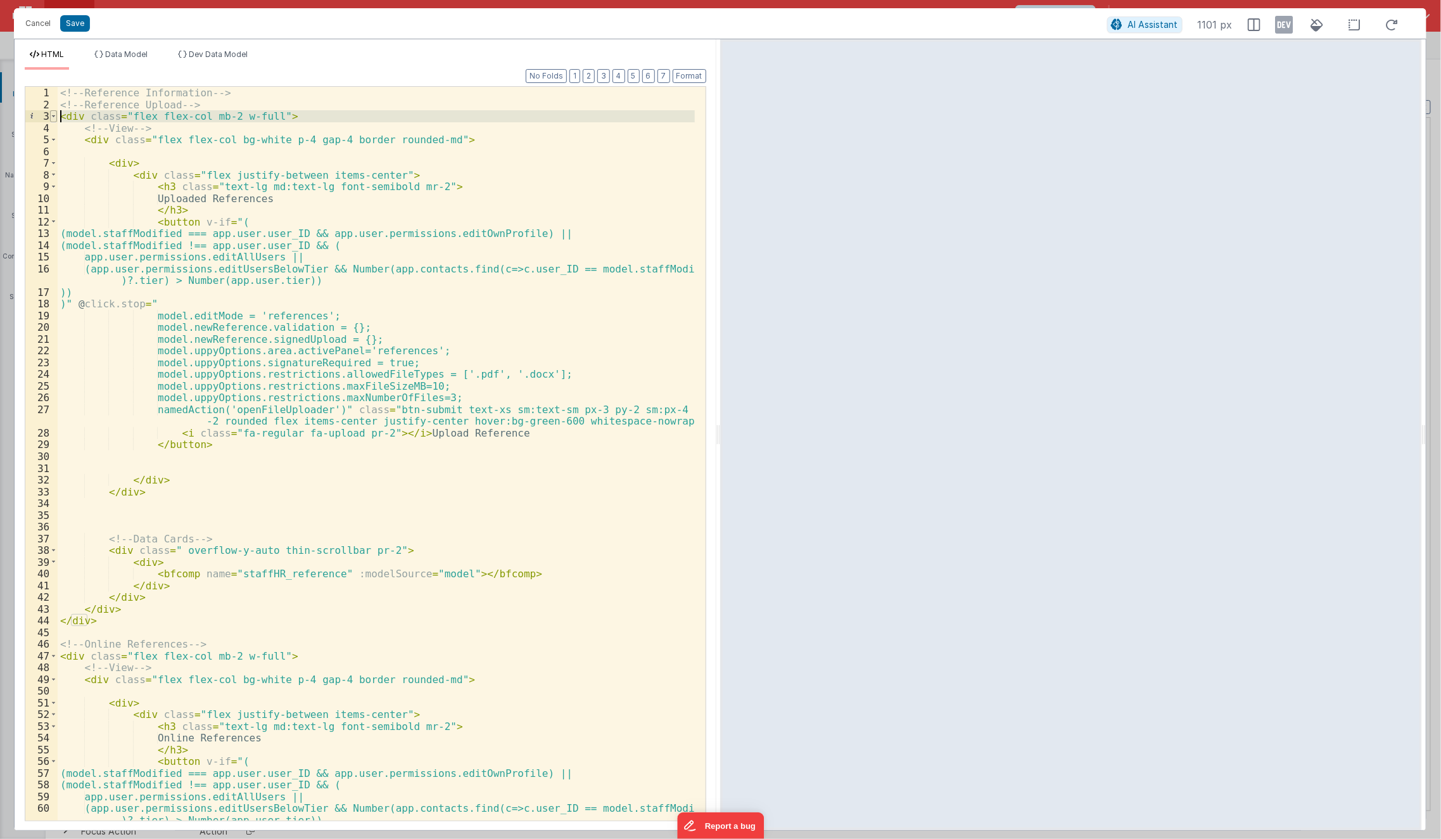
click at [56, 116] on span at bounding box center [53, 116] width 7 height 12
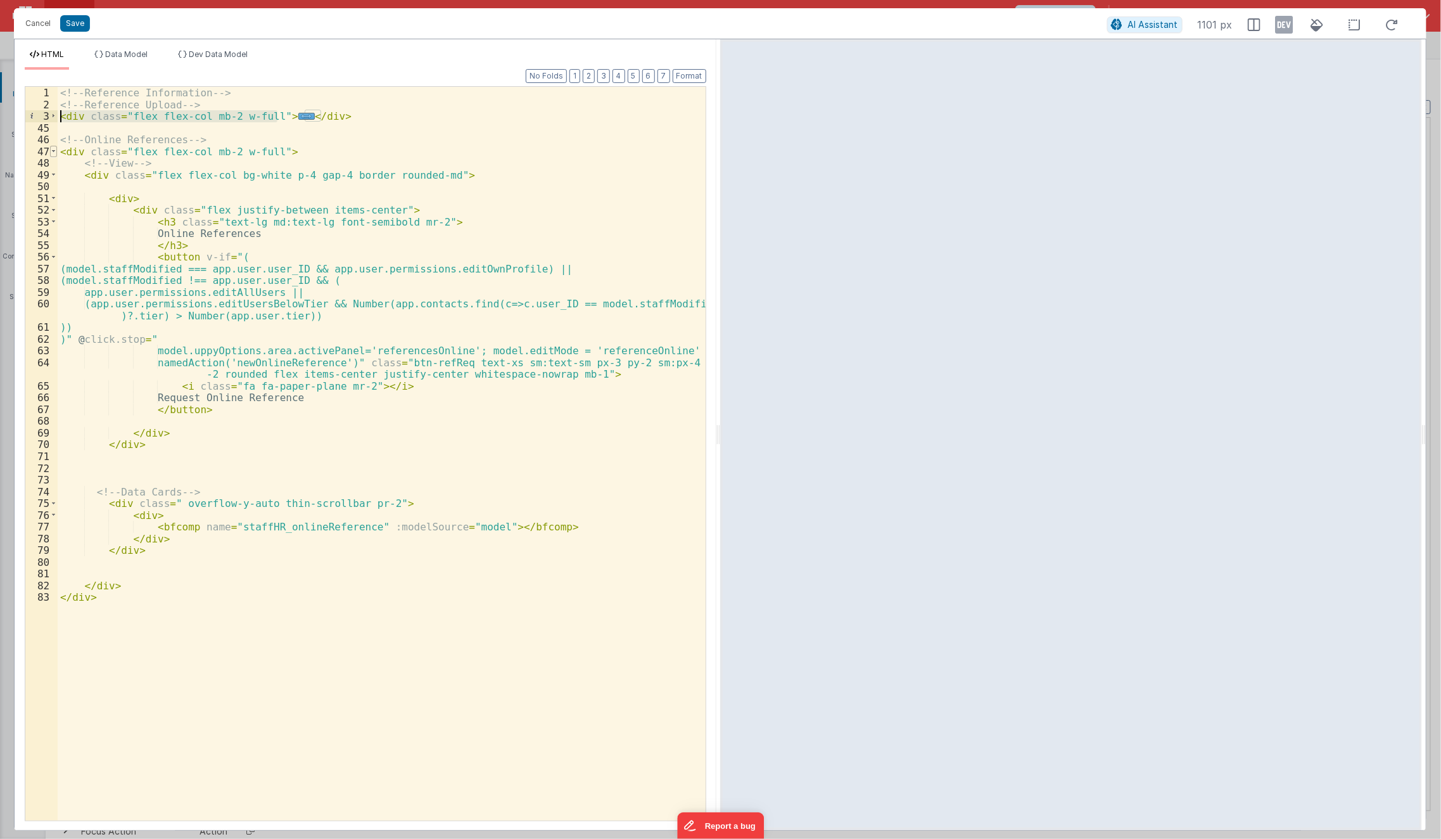
click at [53, 152] on span at bounding box center [53, 152] width 7 height 12
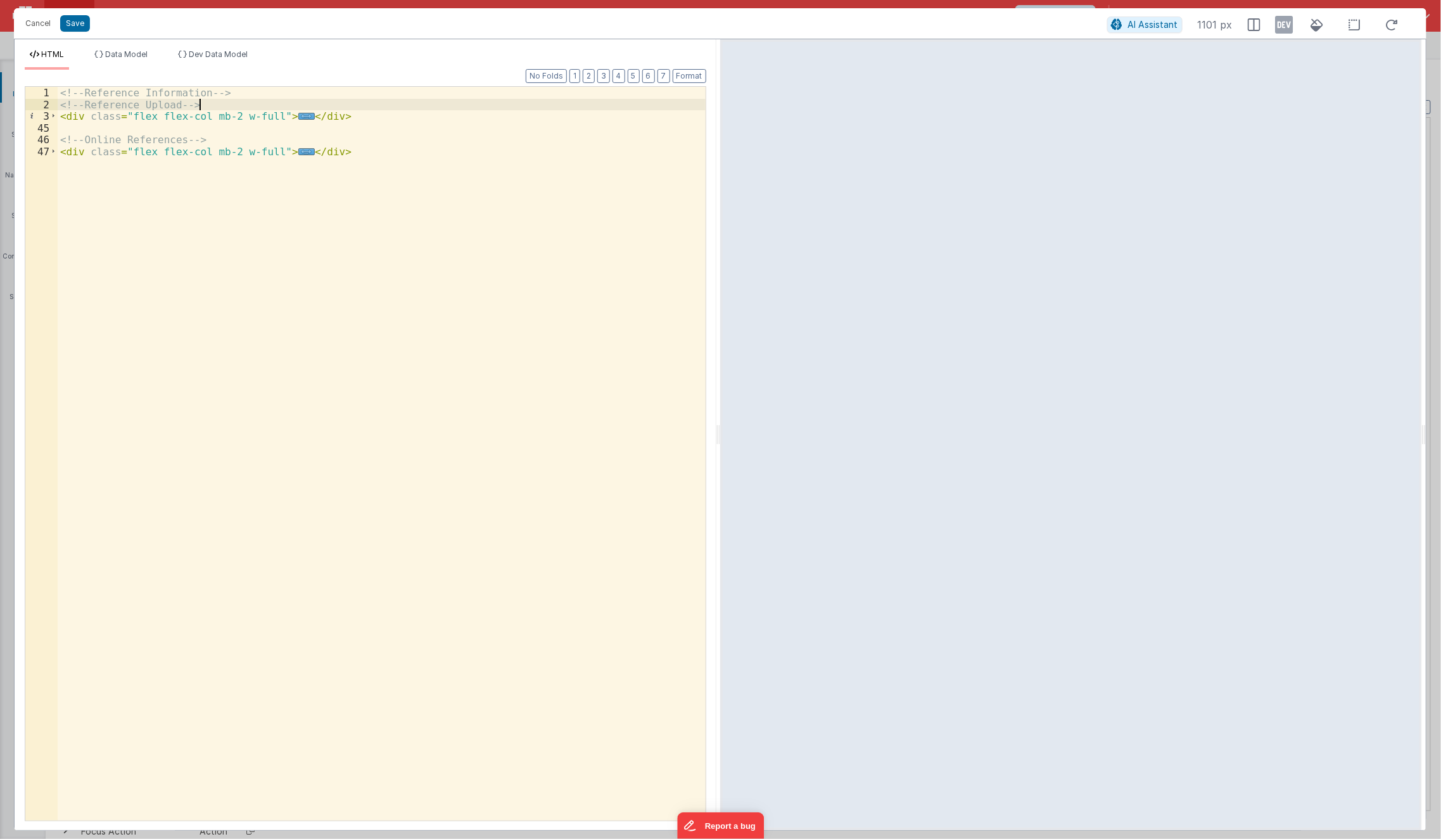
click at [257, 99] on div "<!-- Reference Information --> <!-- Reference Upload --> < div class = "flex fl…" at bounding box center [382, 466] width 649 height 758
click at [264, 98] on div "<!-- Reference Information --> <!-- Reference Upload --> < d < div class = "fle…" at bounding box center [382, 466] width 649 height 758
click at [306, 91] on div "< bfcomp name = "placeholder" :modelSource = "model" > </ bfcomp > <!-- Referen…" at bounding box center [382, 466] width 649 height 758
click at [303, 95] on div "< bfcomp name = "placeholder" :modelSource = "model" > </ bfcomp > <!-- Referen…" at bounding box center [382, 454] width 648 height 734
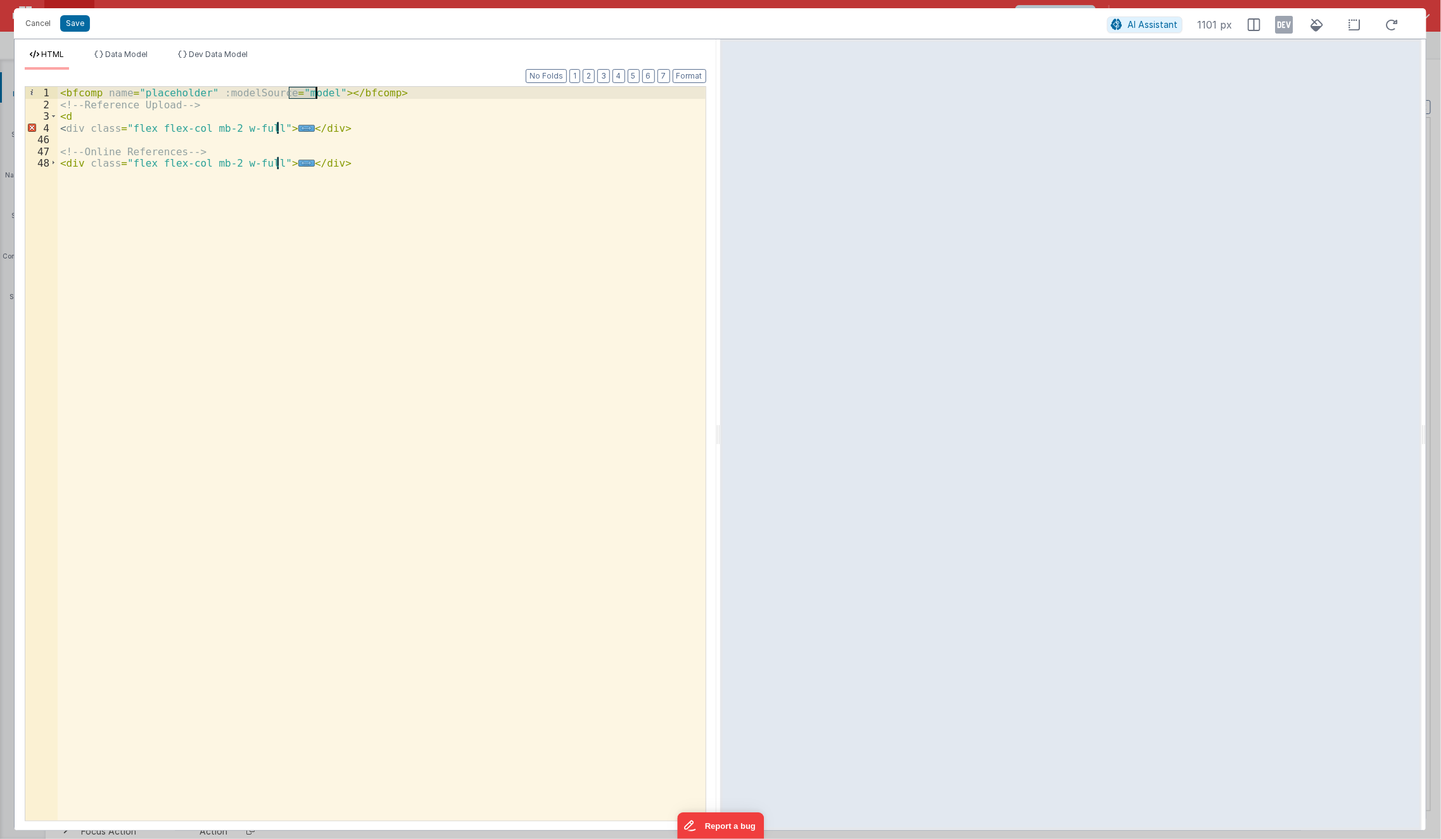
click at [303, 95] on div "< bfcomp name = "placeholder" :modelSource = "model" > </ bfcomp > <!-- Referen…" at bounding box center [382, 466] width 649 height 758
click at [111, 115] on div "< bfcomp name = "placeholder" :modelSource = "{type:'accessDenied'}" > </ bfcom…" at bounding box center [382, 466] width 649 height 758
click at [75, 182] on div "< bfcomp name = "placeholder" :modelSource = "{type:'accessDenied'}" > </ bfcom…" at bounding box center [382, 466] width 649 height 758
click at [65, 94] on div "< bfcomp name = "placeholder" :modelSource = "{type:'accessDenied'}" > </ bfcom…" at bounding box center [382, 466] width 649 height 758
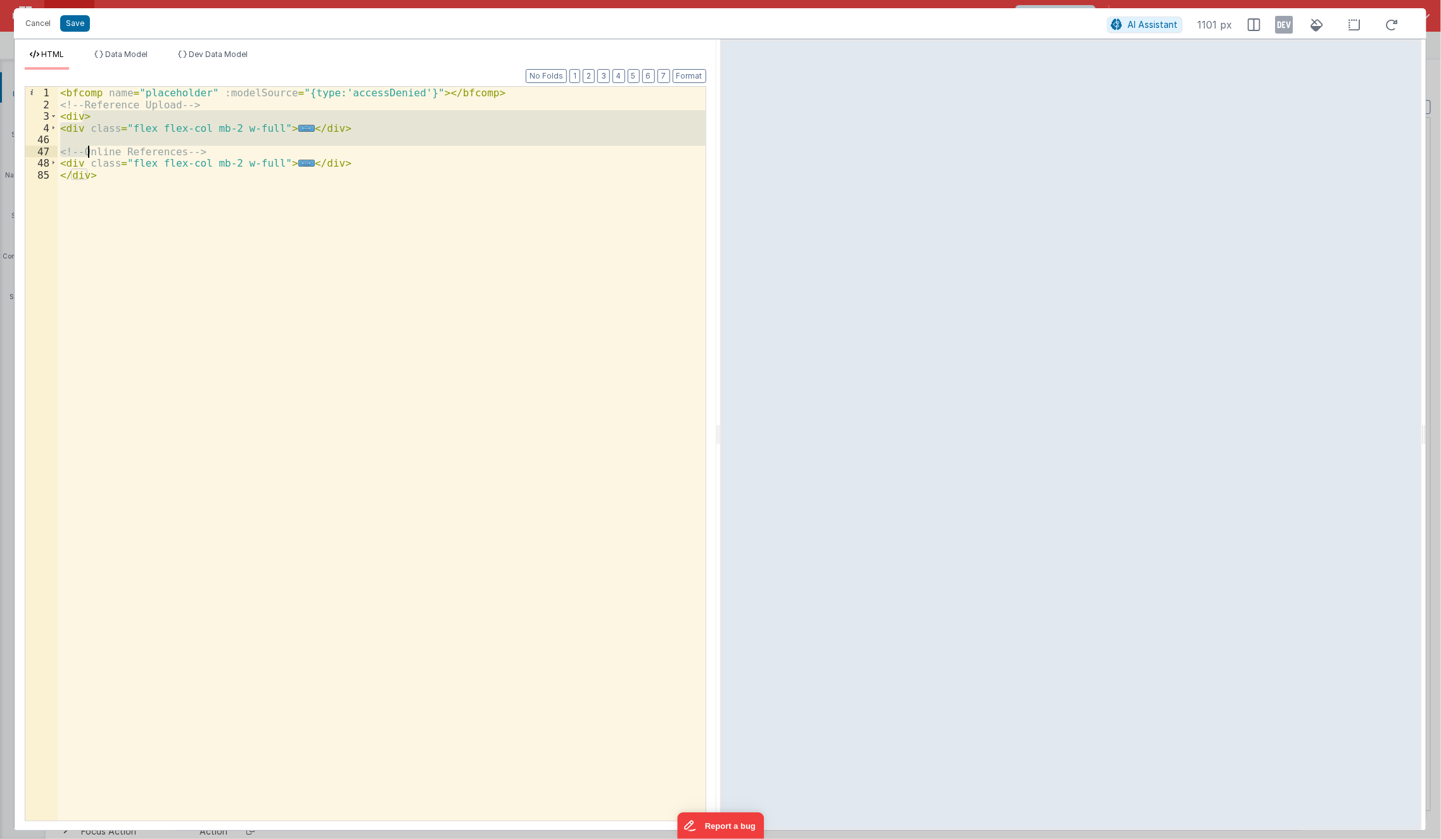
drag, startPoint x: 83, startPoint y: 118, endPoint x: 107, endPoint y: 194, distance: 79.7
click at [107, 194] on div "< bfcomp name = "placeholder" :modelSource = "{type:'accessDenied'}" > </ bfcom…" at bounding box center [382, 466] width 649 height 758
click at [107, 194] on div "< bfcomp name = "placeholder" :modelSource = "{type:'accessDenied'}" > </ bfcom…" at bounding box center [382, 454] width 648 height 734
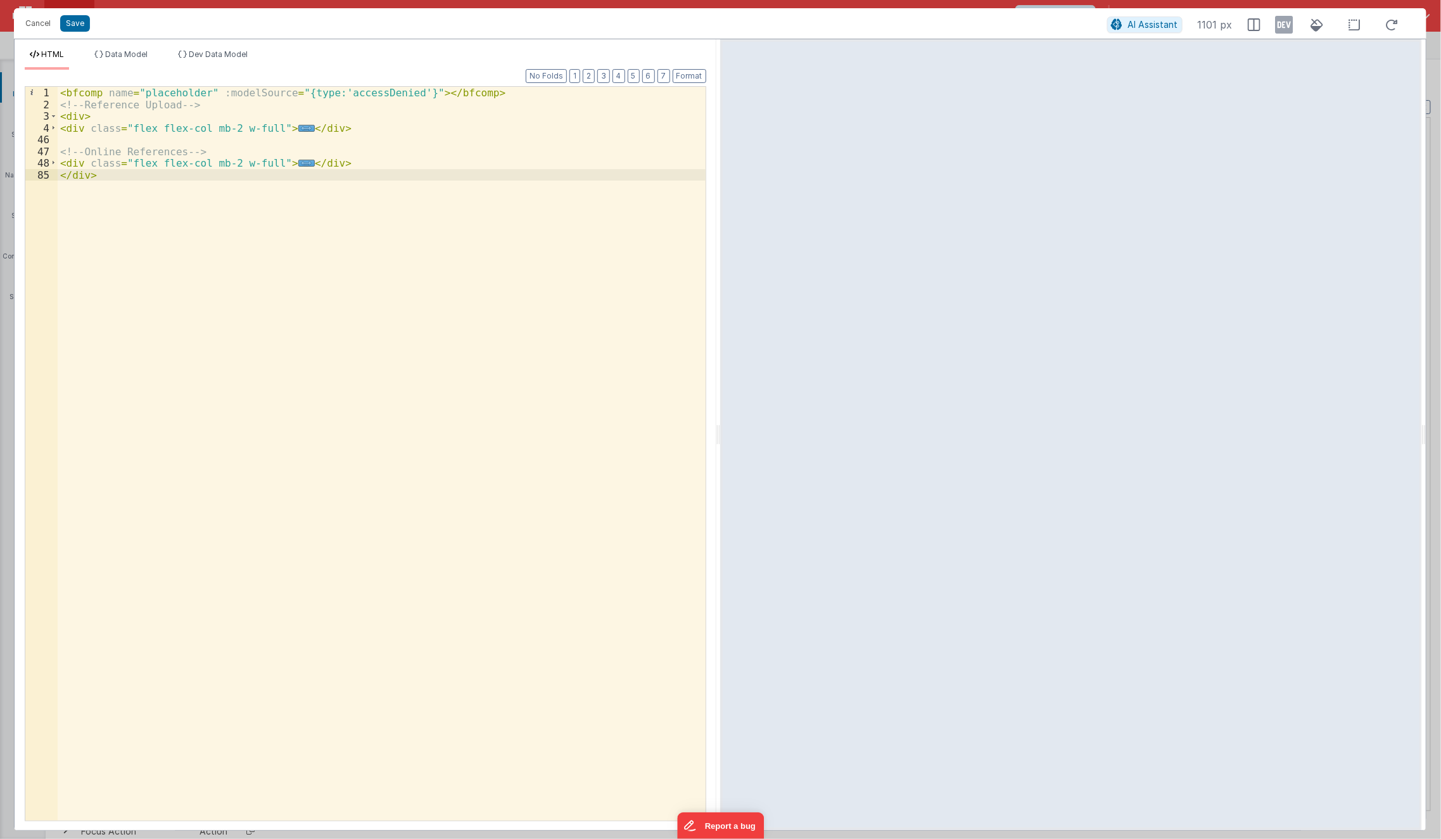
click at [82, 121] on div "< bfcomp name = "placeholder" :modelSource = "{type:'accessDenied'}" > </ bfcom…" at bounding box center [382, 466] width 649 height 758
click at [105, 98] on div "< bfcomp name = "placeholder" :modelSource = "{type:'accessDenied'}" > </ bfcom…" at bounding box center [382, 466] width 649 height 758
click at [153, 209] on div "< bfcomp v-if = "" name = "placeholder" :modelSource = "{type:'accessDenied'}" …" at bounding box center [382, 466] width 649 height 758
click at [137, 89] on div "< bfcomp v-if = "" name = "placeholder" :modelSource = "{type:'accessDenied'}" …" at bounding box center [382, 466] width 649 height 758
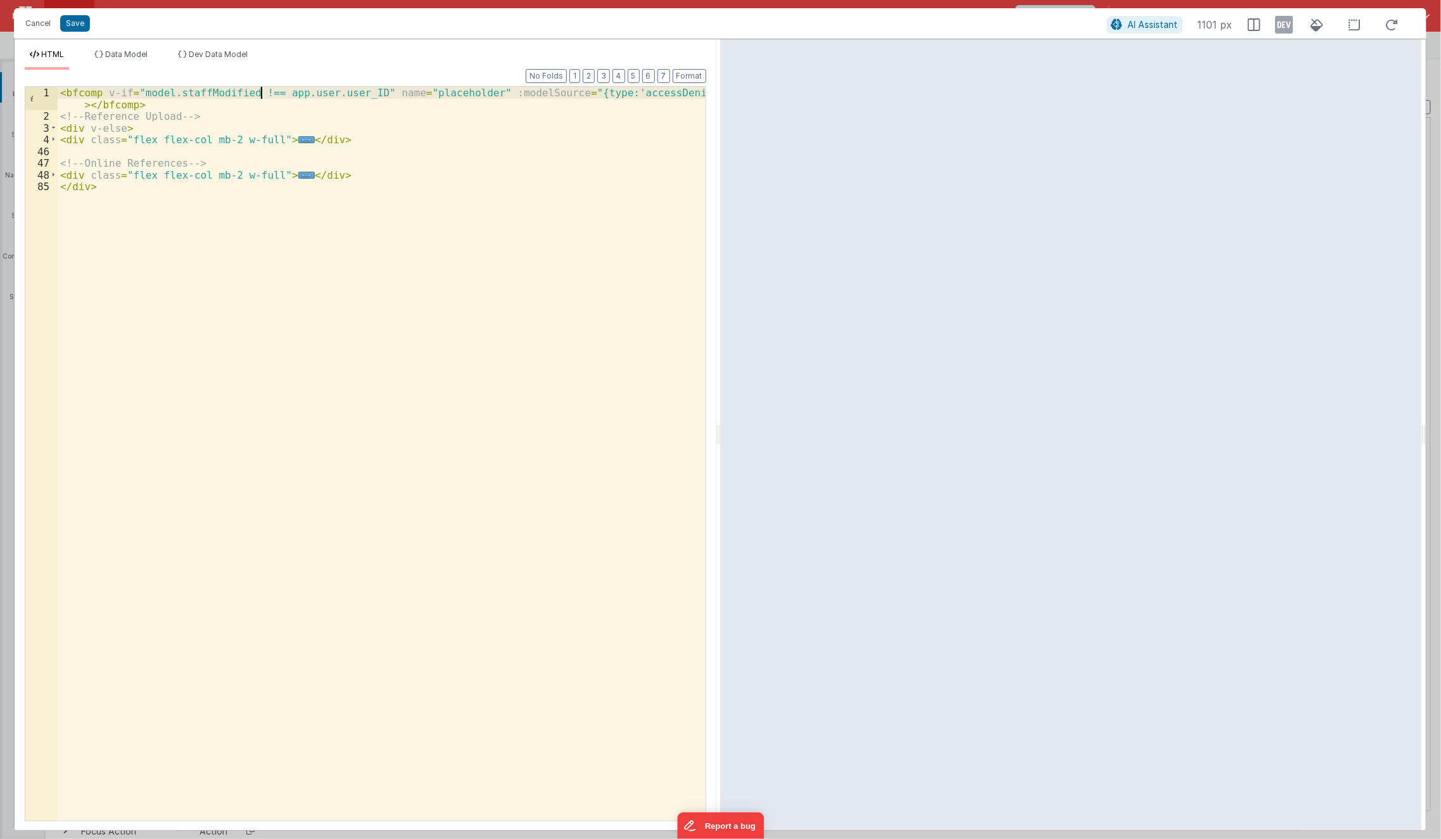
click at [258, 91] on div "< bfcomp v-if = "model.staffModified !== app.user.user_ID" name = "placeholder"…" at bounding box center [382, 472] width 649 height 770
click at [274, 245] on div "< bfcomp v-if = "model.staffModified == app.user.user_ID" name = "placeholder" …" at bounding box center [382, 472] width 649 height 770
click at [77, 32] on button "Save" at bounding box center [75, 23] width 30 height 16
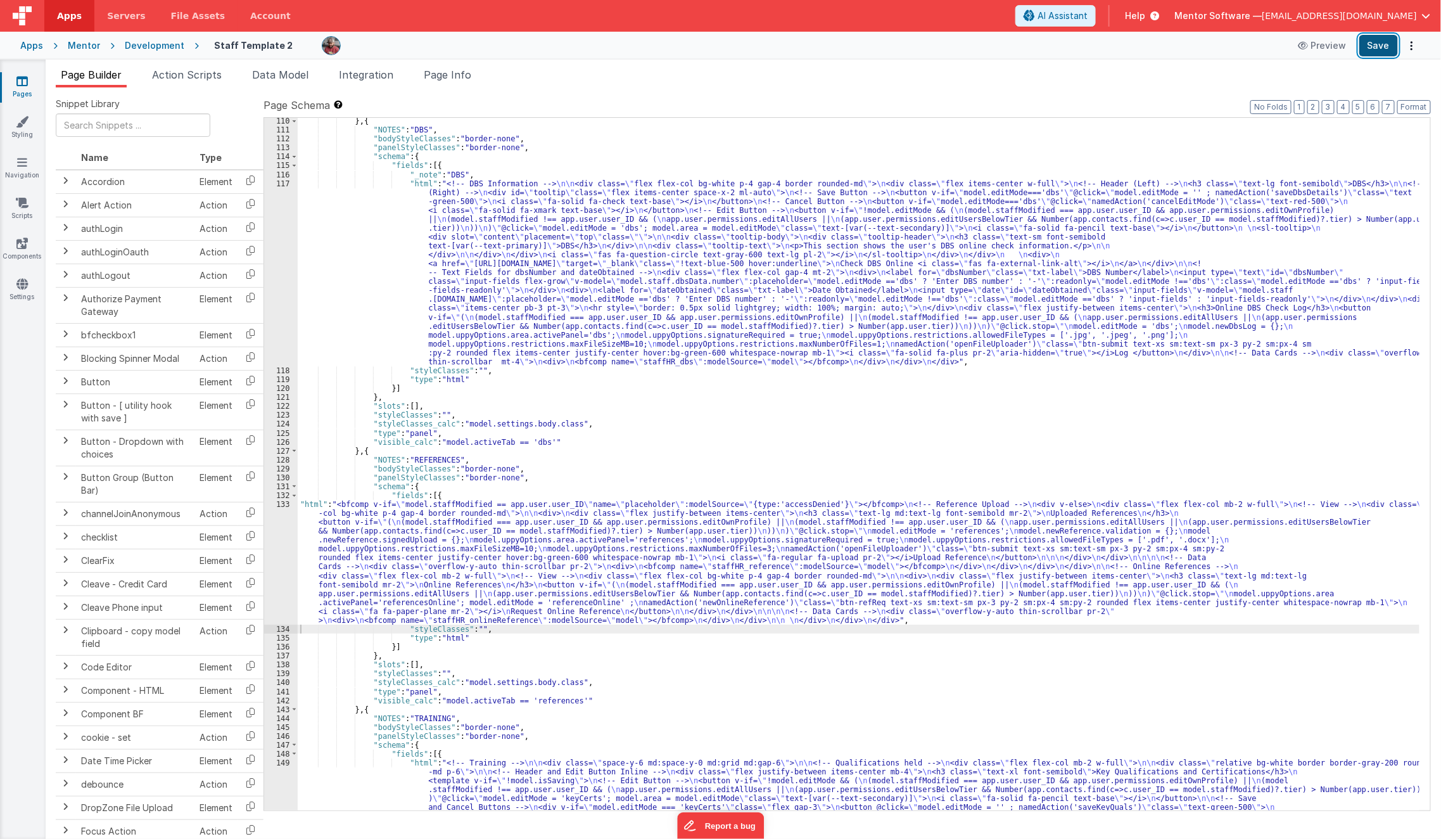
click at [1375, 45] on button "Save" at bounding box center [1378, 46] width 39 height 22
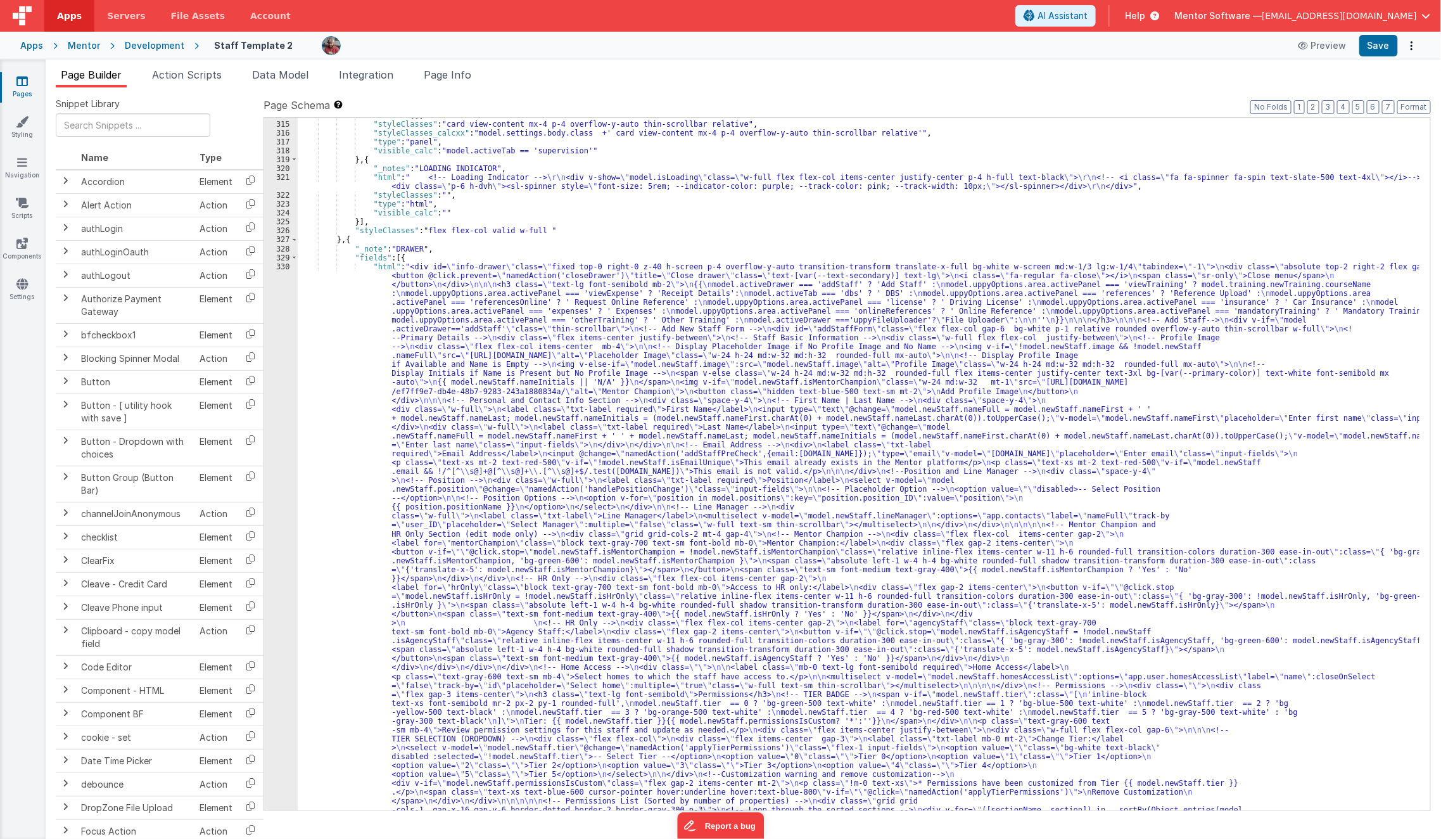
scroll to position [9716, 0]
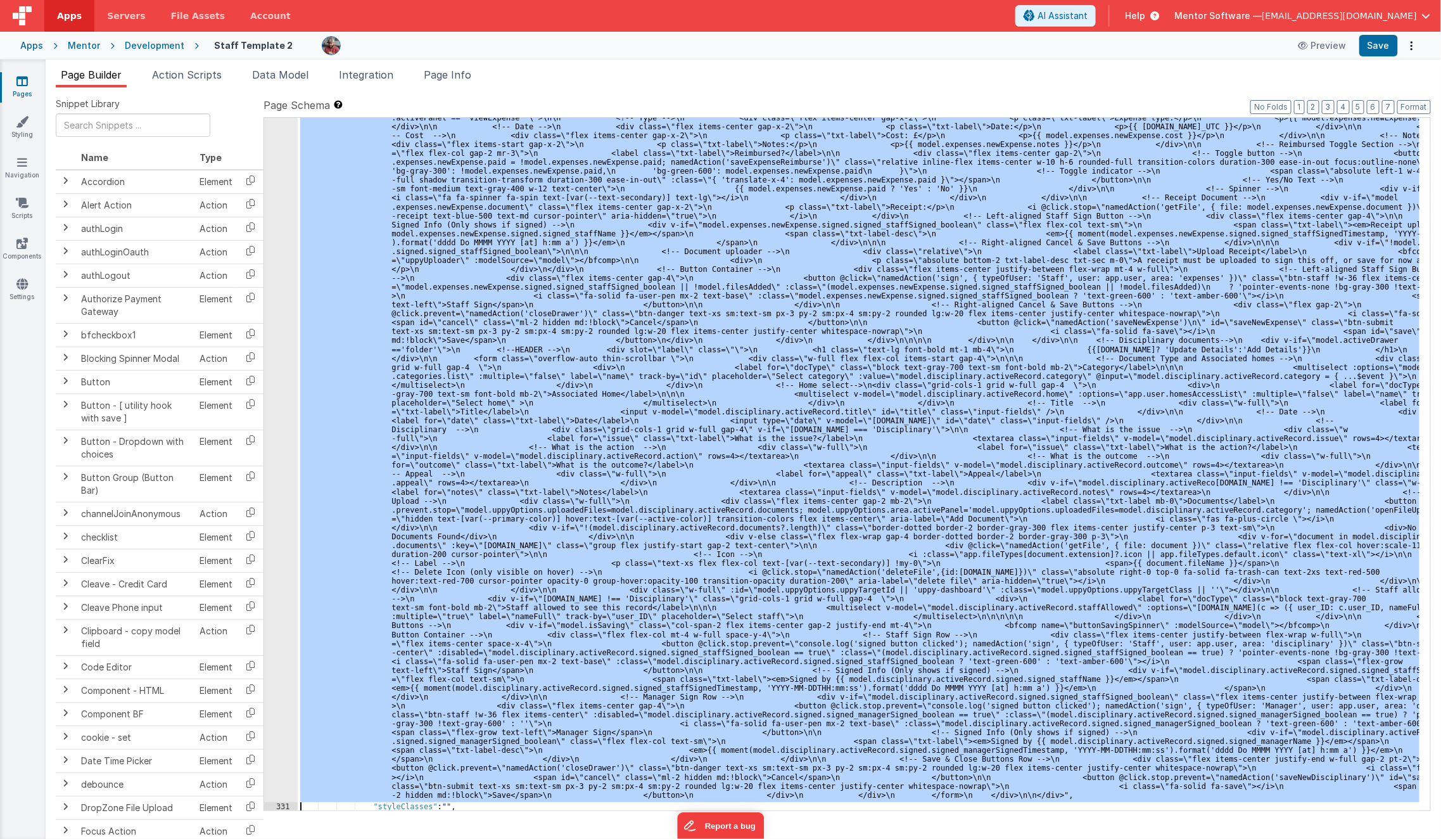
scroll to position [12449, 0]
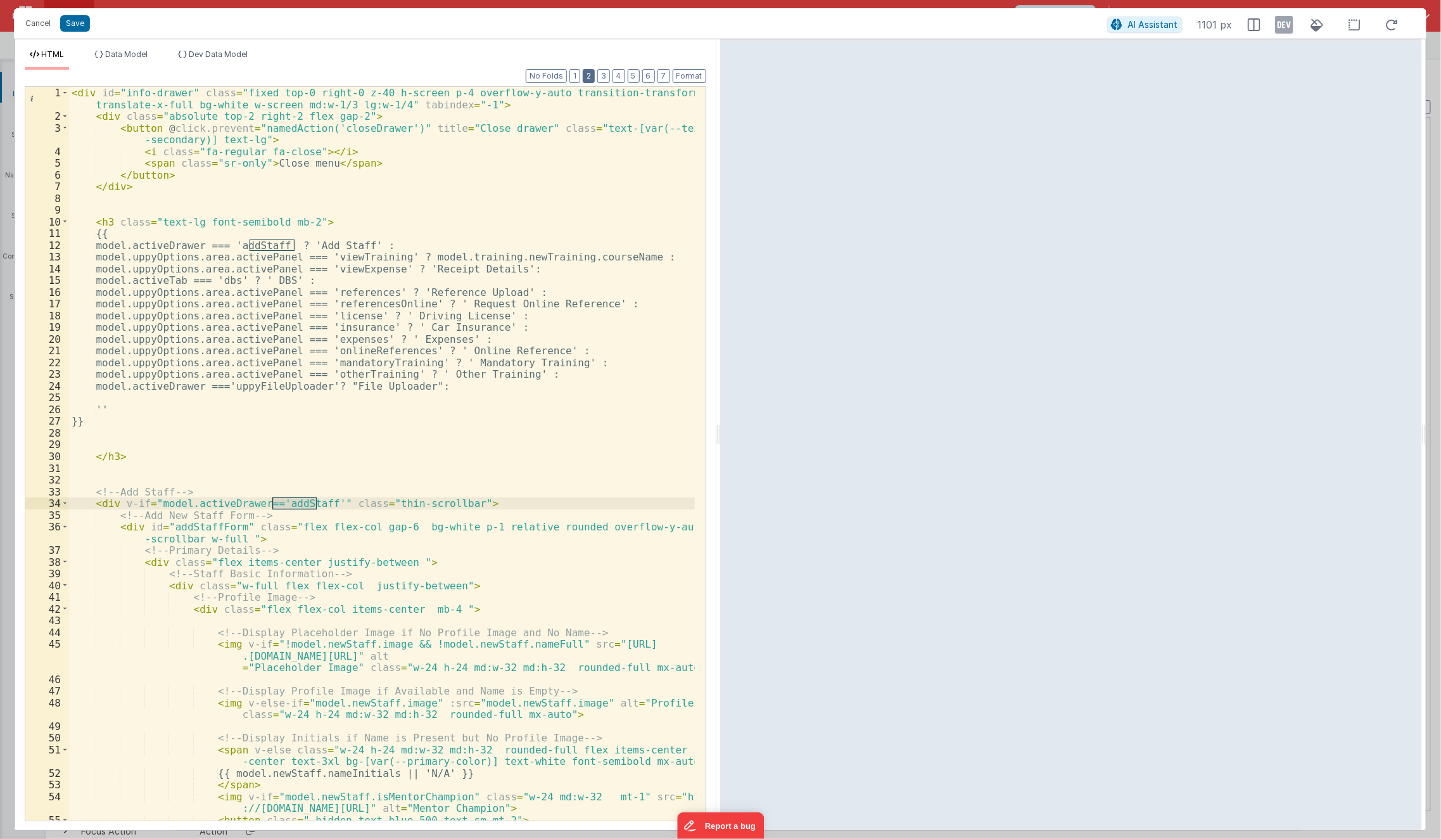
click at [595, 76] on button "2" at bounding box center [589, 76] width 12 height 14
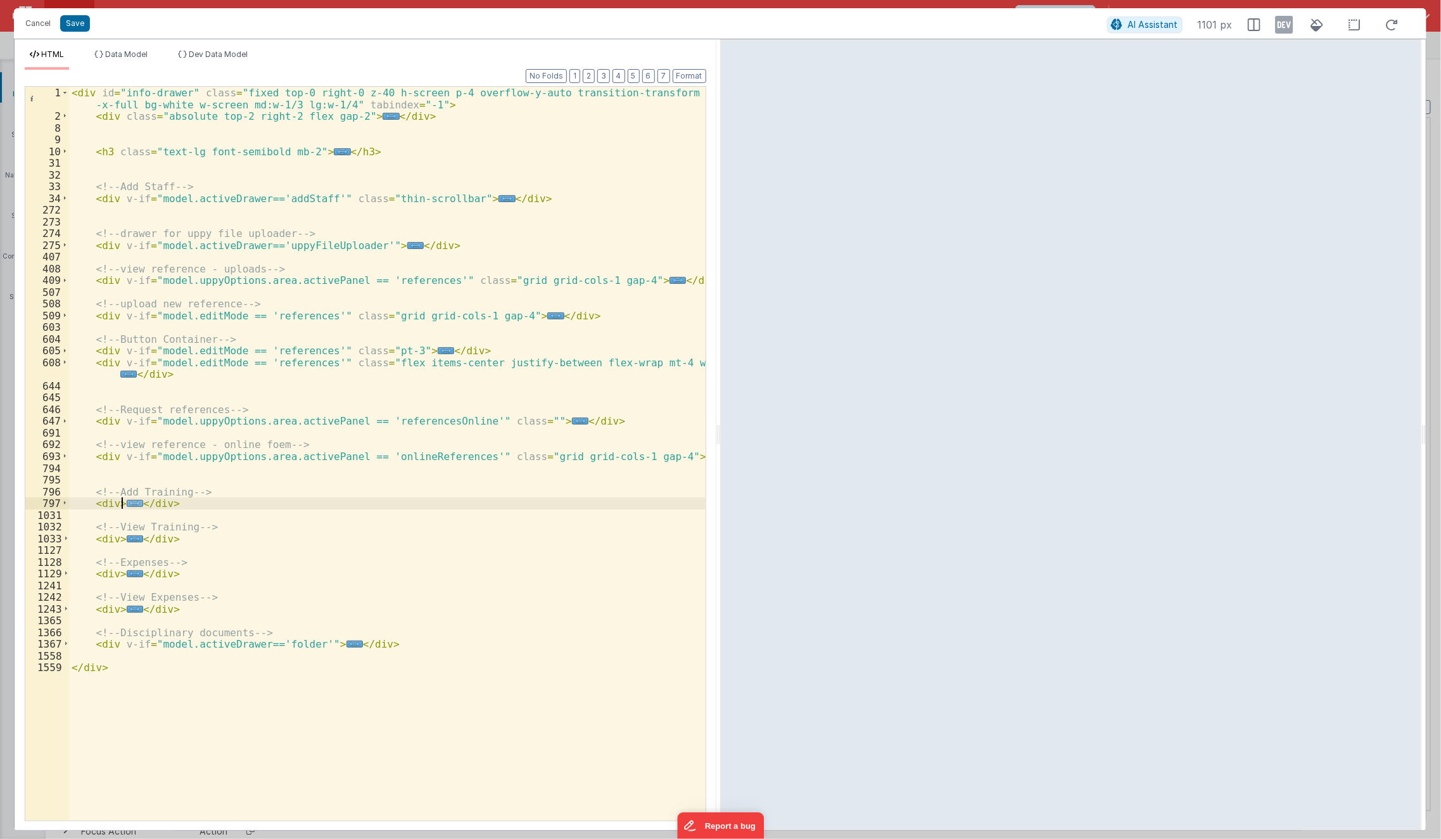
click at [132, 504] on span "..." at bounding box center [135, 503] width 16 height 7
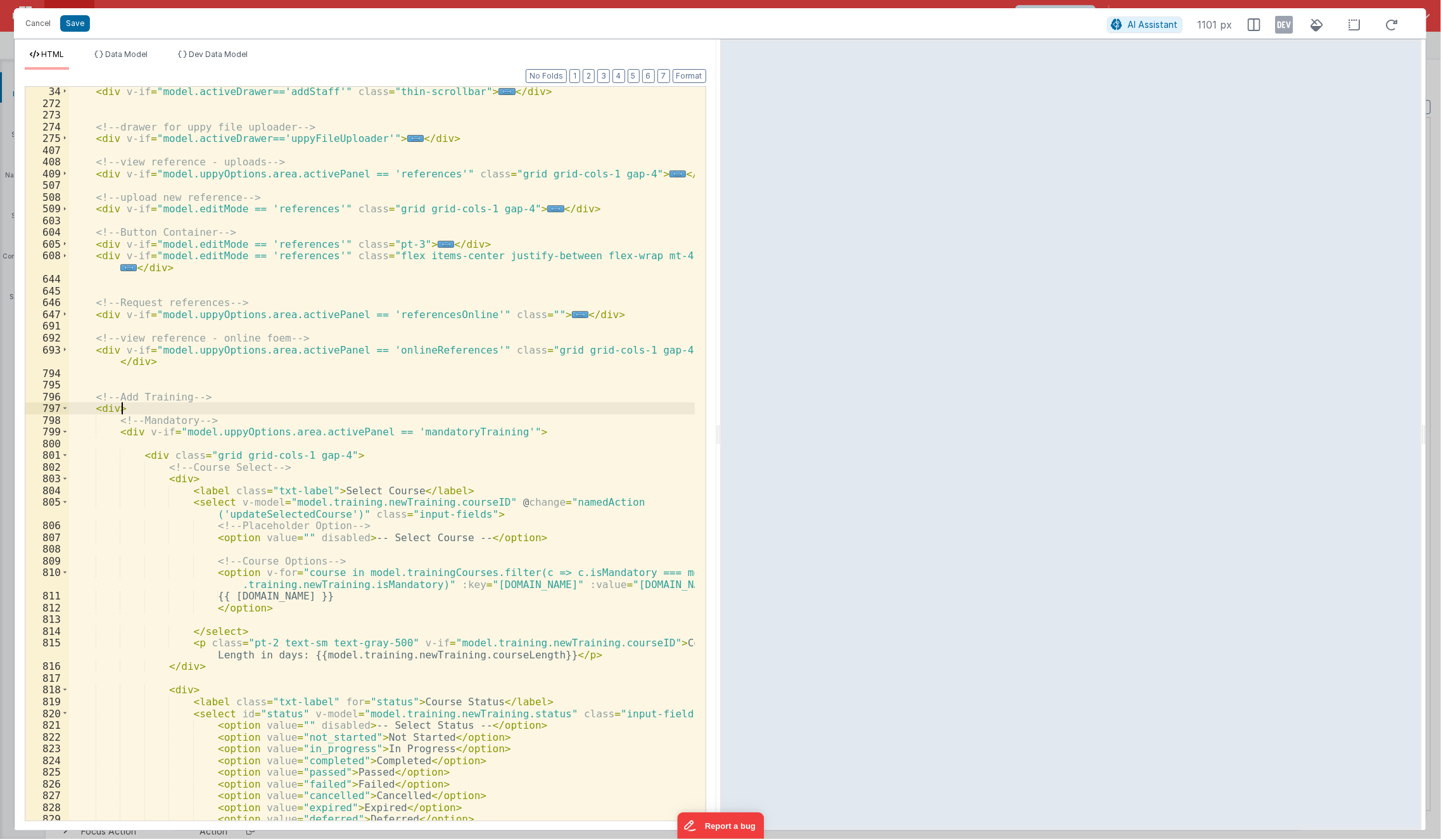
scroll to position [106, 0]
click at [430, 573] on div "< div v-if = "model.activeDrawer=='addStaff'" class = "thin-scrollbar" > ... </…" at bounding box center [382, 465] width 627 height 758
click at [31, 24] on button "Cancel" at bounding box center [38, 24] width 38 height 18
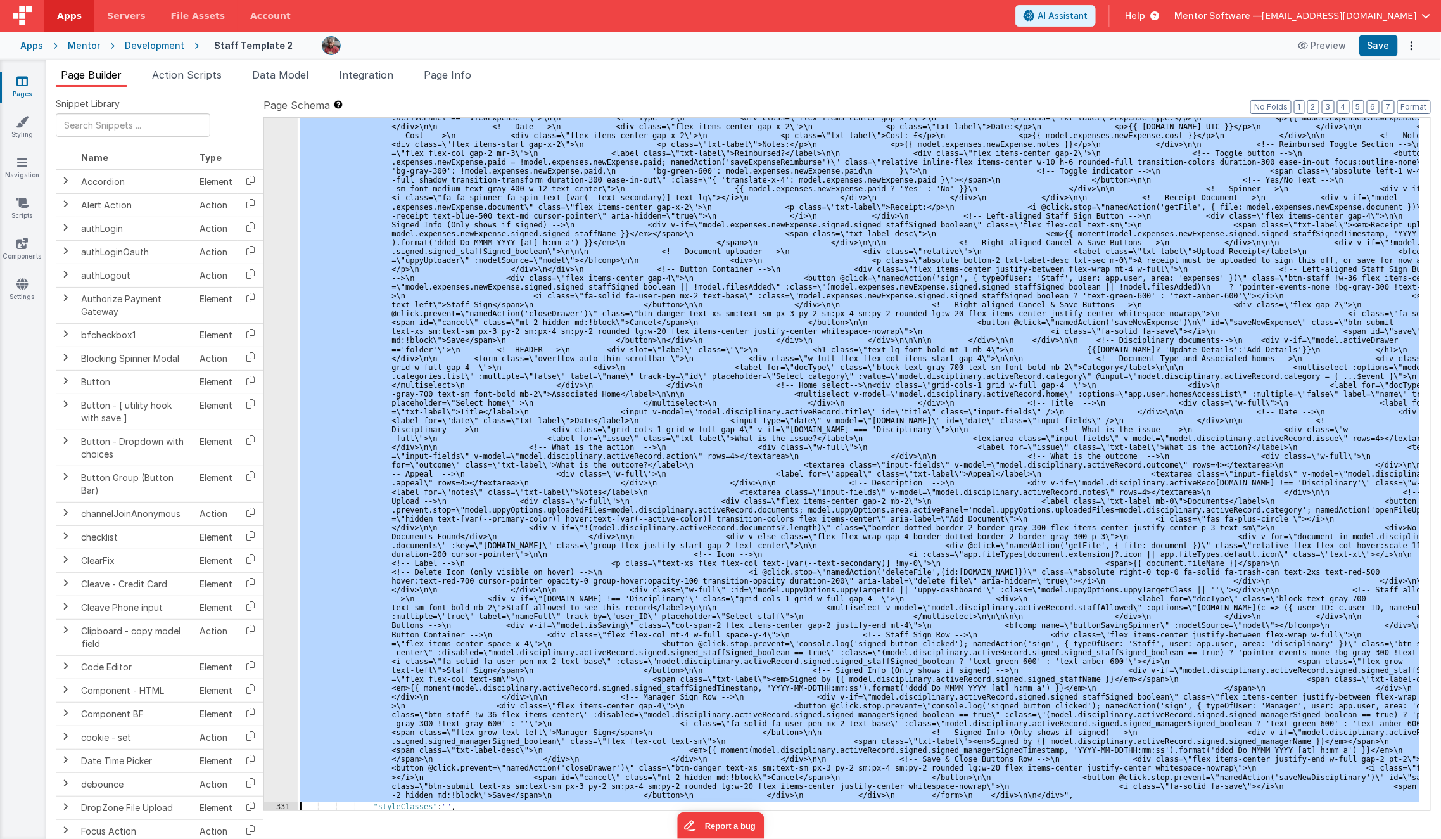
click at [476, 414] on div ""html" : "<div id= \" info-drawer \" class= \" fixed top-0 right-0 z-40 h-scree…" at bounding box center [859, 464] width 1122 height 692
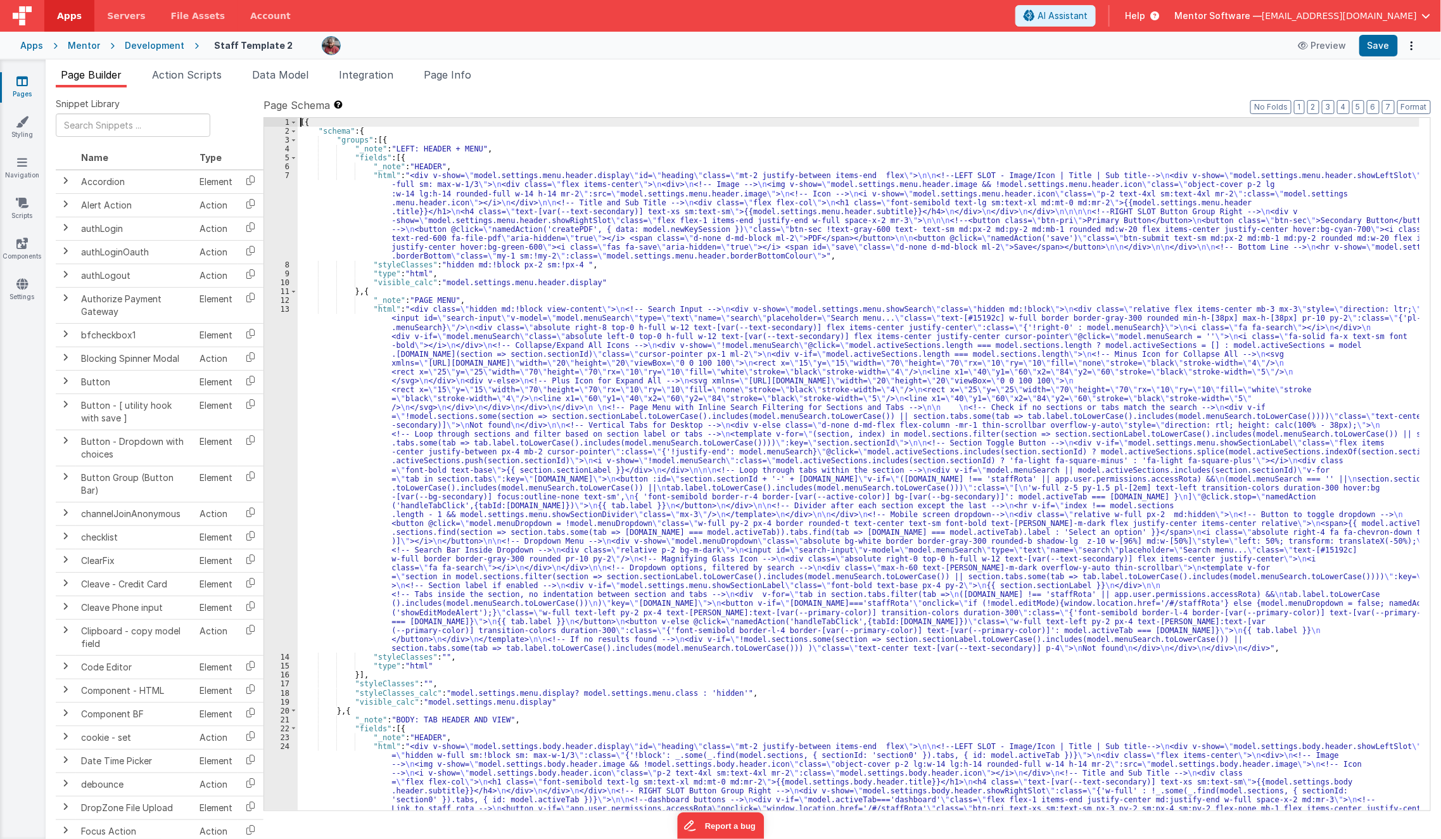
scroll to position [0, 0]
click at [543, 315] on div "[{ "schema" : { "groups" : [{ "_note" : "LEFT: HEADER + MENU" , "fields" : [{ "…" at bounding box center [859, 616] width 1123 height 996
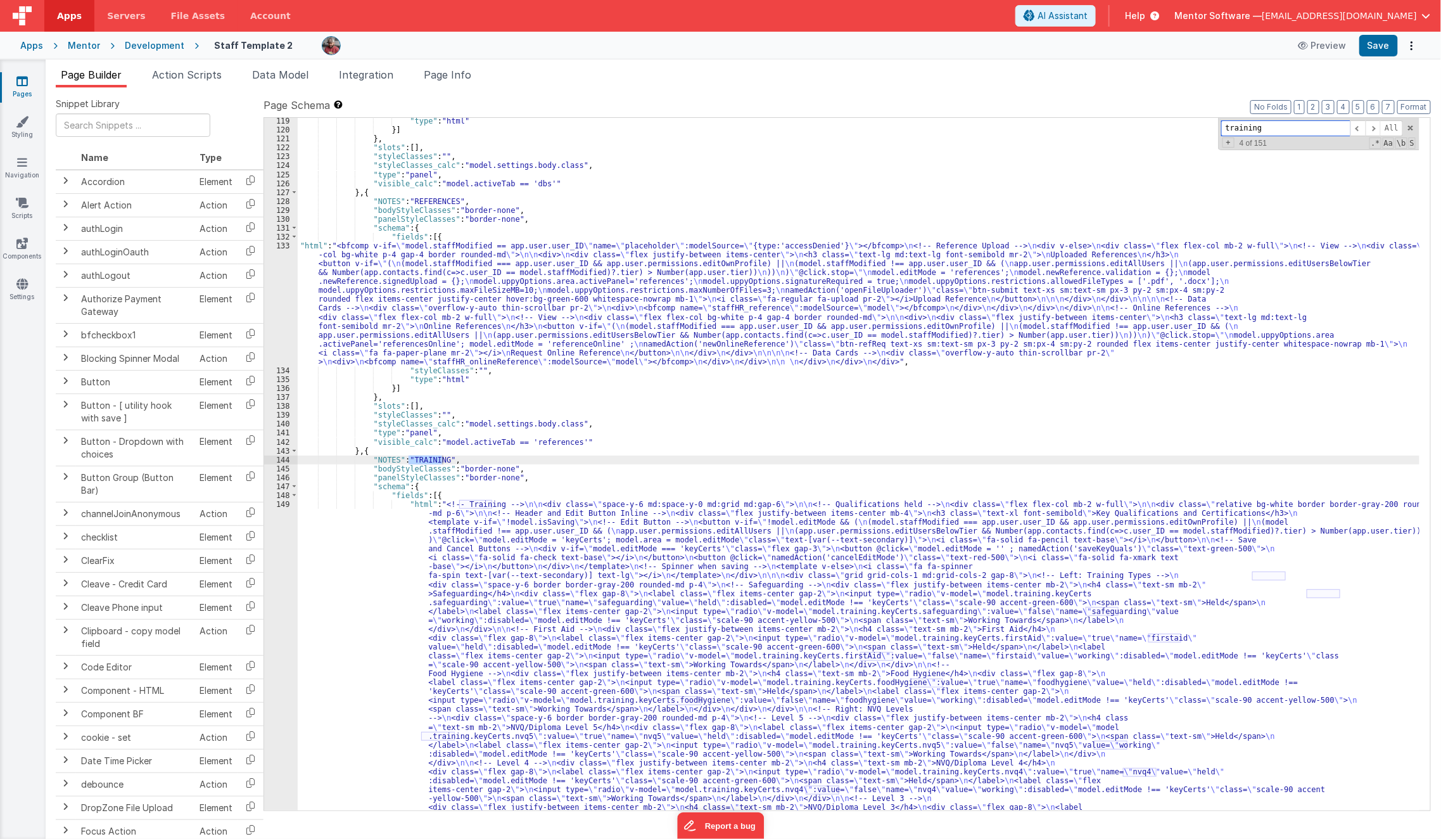
scroll to position [5645, 0]
type input "training"
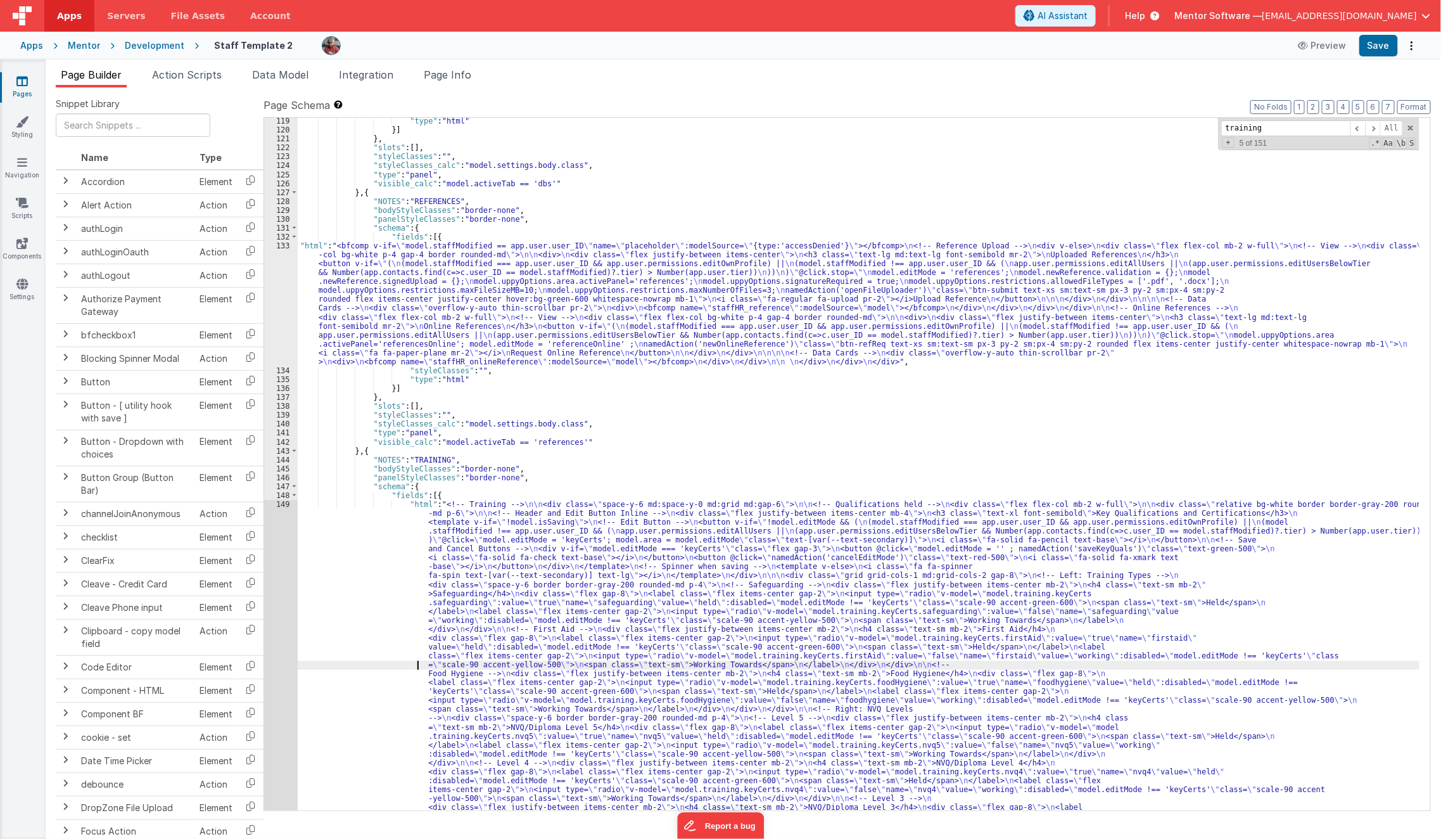
click at [381, 668] on div ""type" : "html" }] } , "slots" : [ ] , "styleClasses" : "" , "styleClasses_calc…" at bounding box center [859, 722] width 1123 height 1210
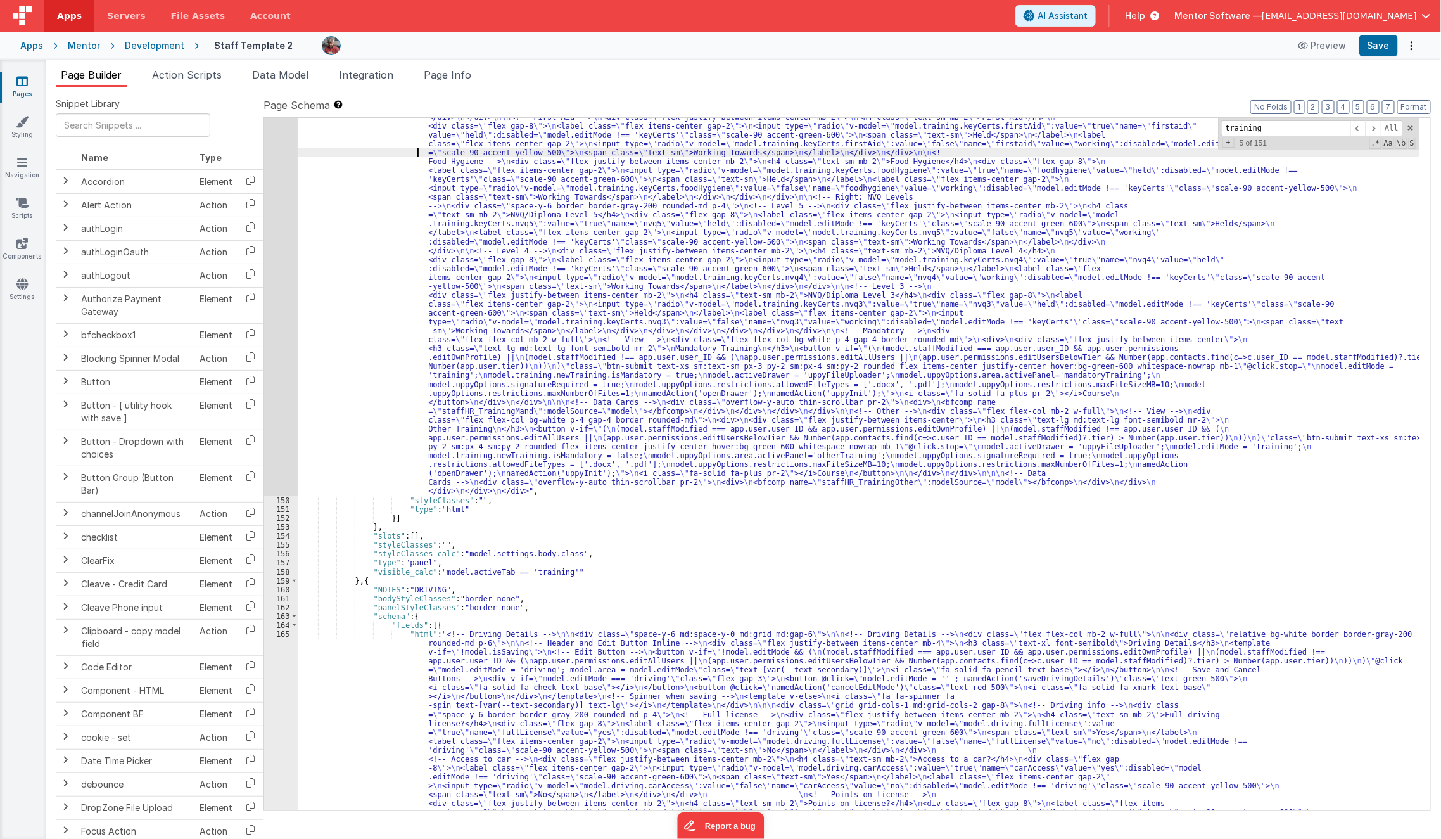
scroll to position [6266, 0]
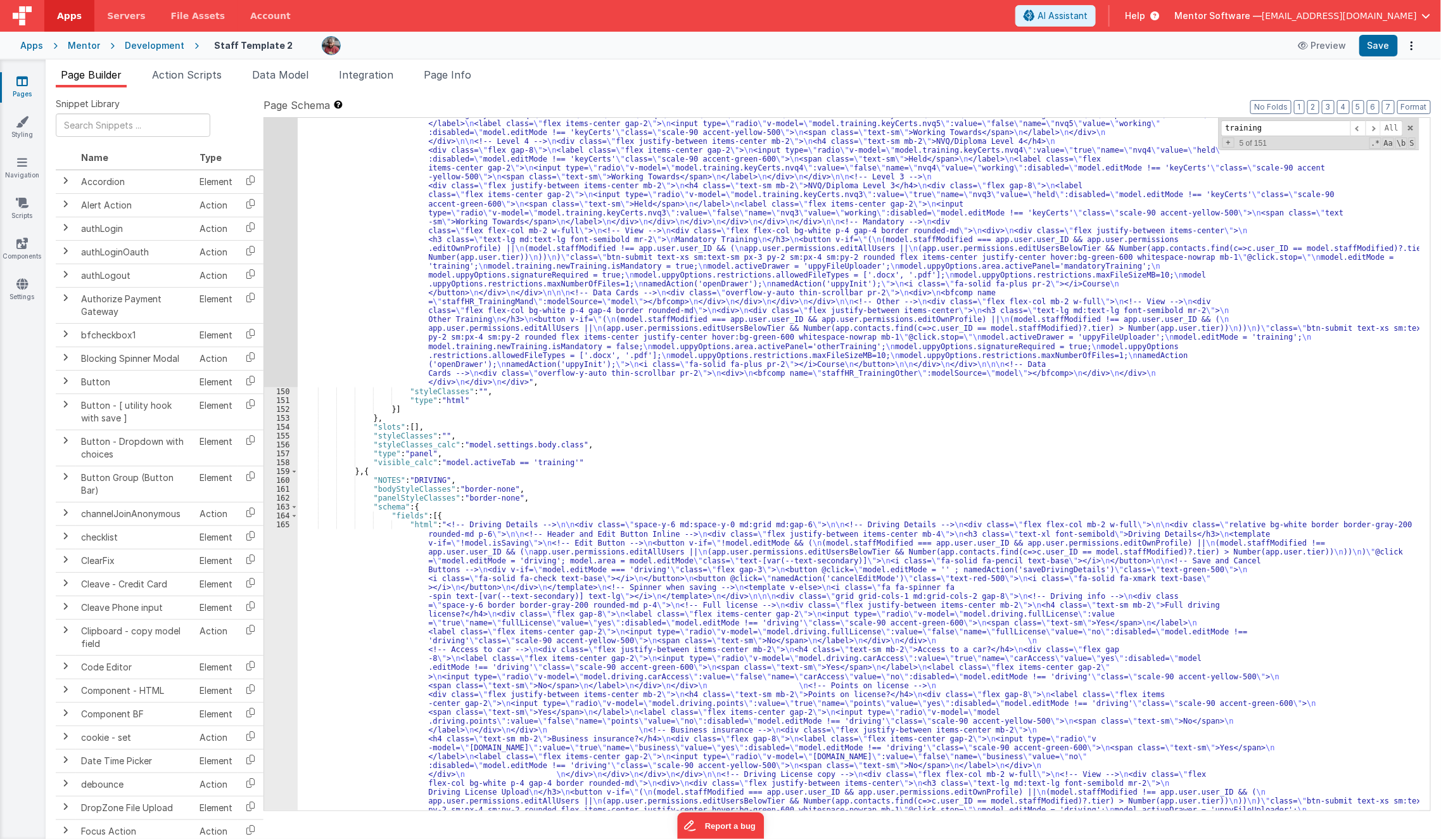
click at [358, 256] on div ""html" : "<!-- Training --> \n\n <div class= \" space-y-6 md:space-y-0 md:grid …" at bounding box center [859, 679] width 1123 height 1603
click at [281, 281] on div "149" at bounding box center [281, 132] width 34 height 508
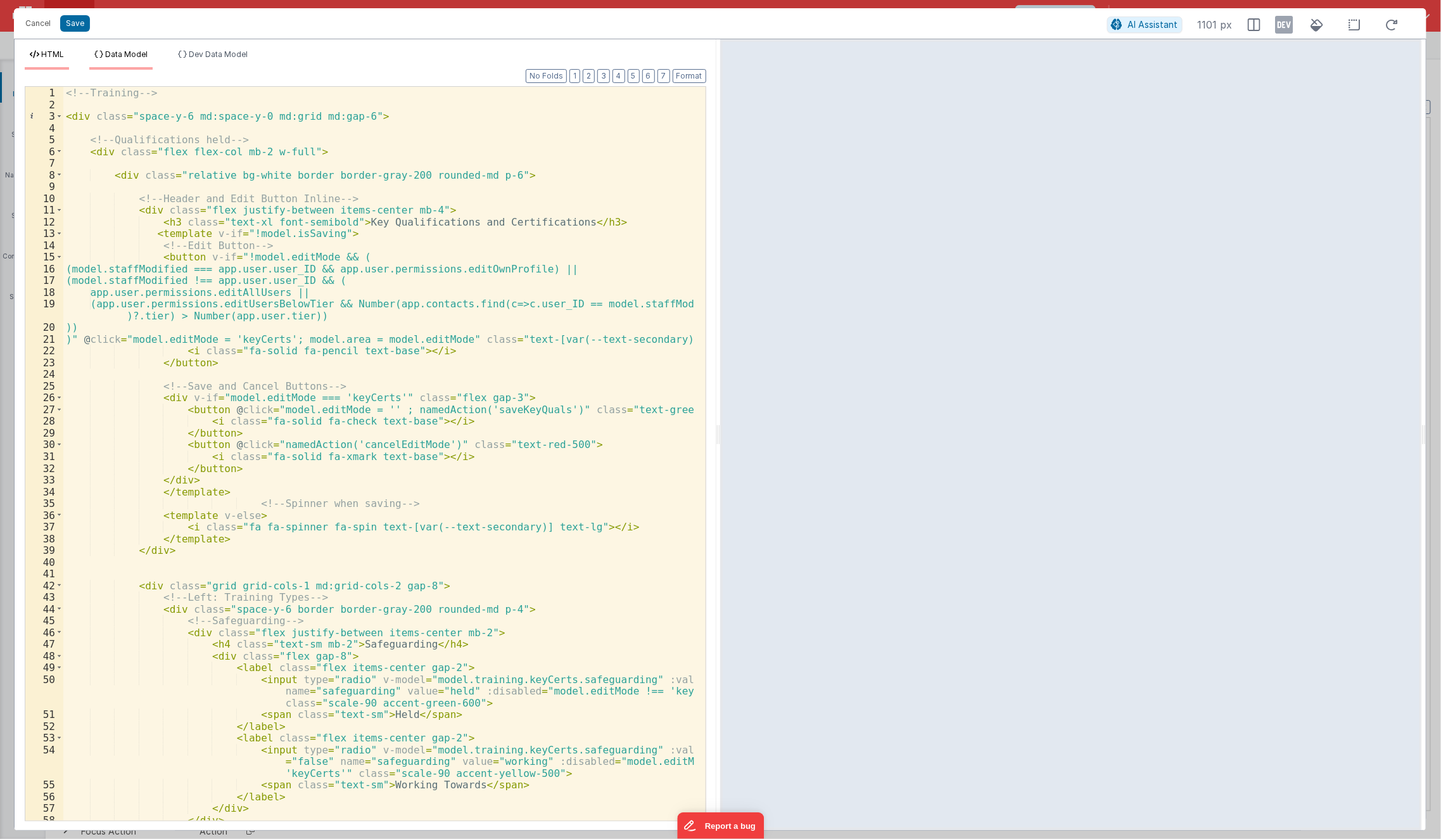
click at [146, 66] on li "Data Model" at bounding box center [120, 59] width 63 height 20
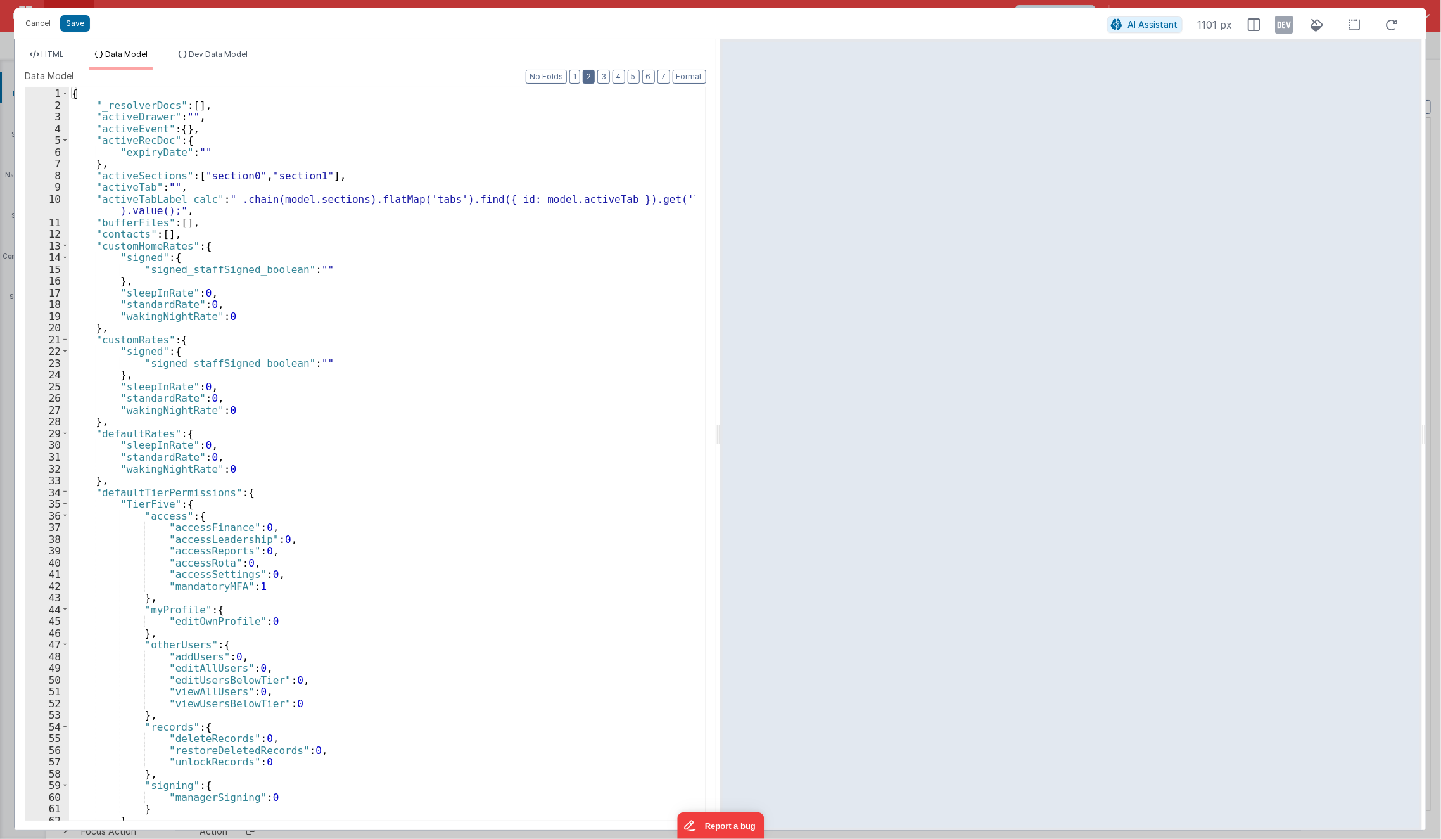
click at [592, 76] on button "2" at bounding box center [589, 77] width 12 height 14
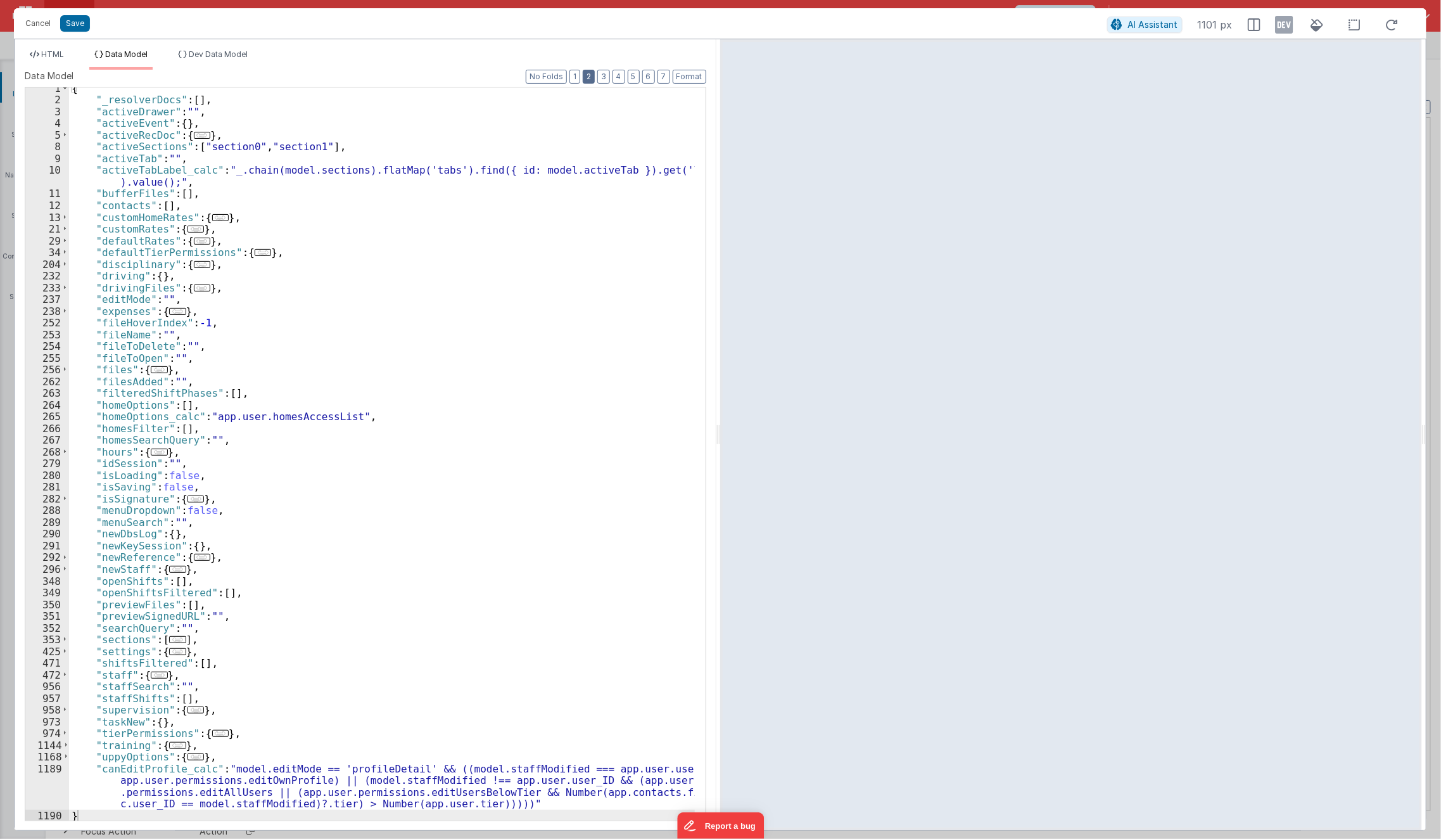
scroll to position [4, 0]
click at [369, 765] on div "{ "_resolverDocs" : [ ] , "activeDrawer" : "" , "activeEvent" : { } , "activeRe…" at bounding box center [382, 460] width 627 height 757
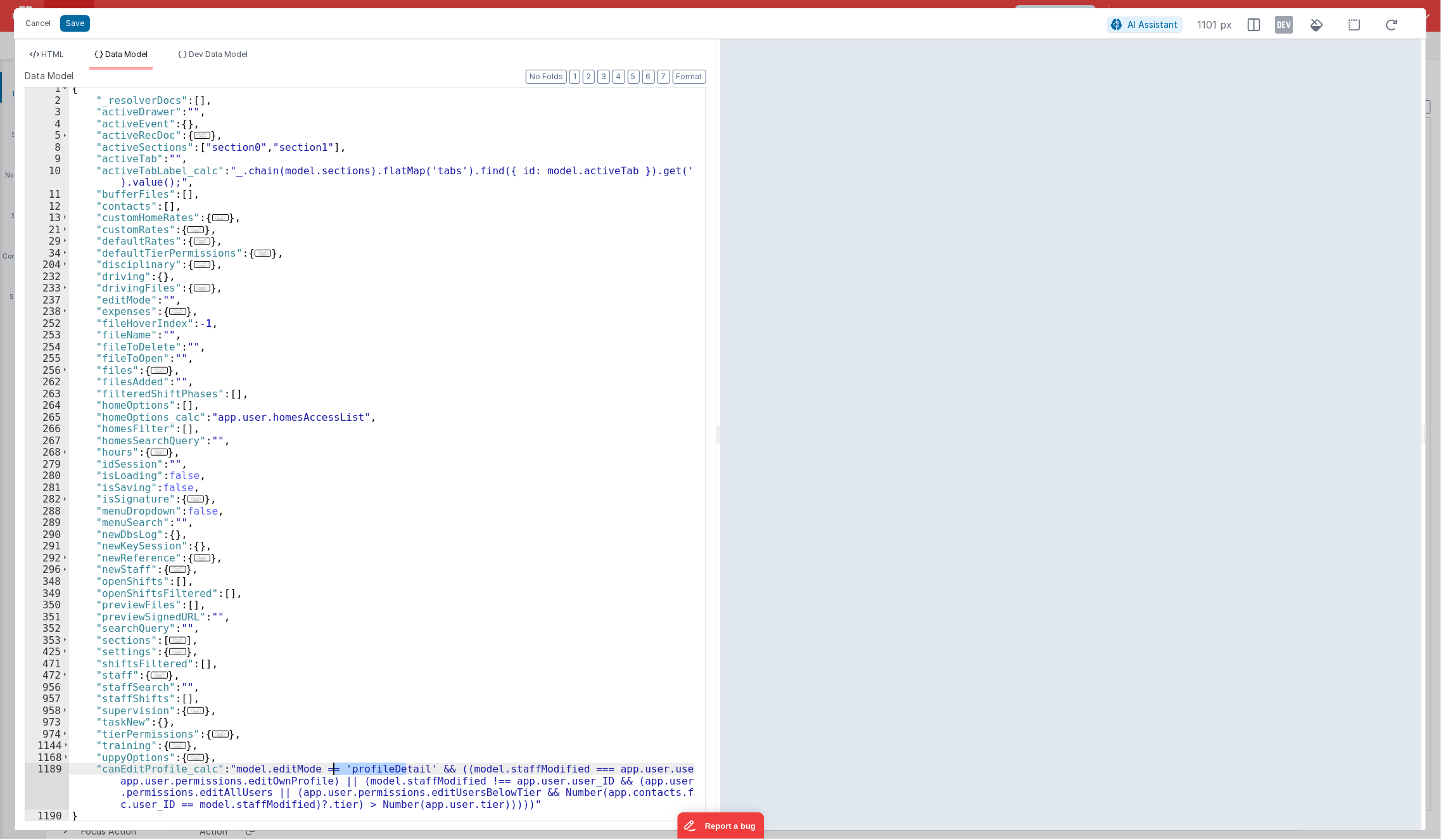
click at [369, 765] on div "{ "_resolverDocs" : [ ] , "activeDrawer" : "" , "activeEvent" : { } , "activeRe…" at bounding box center [382, 460] width 627 height 757
click at [77, 22] on button "Save" at bounding box center [75, 23] width 30 height 16
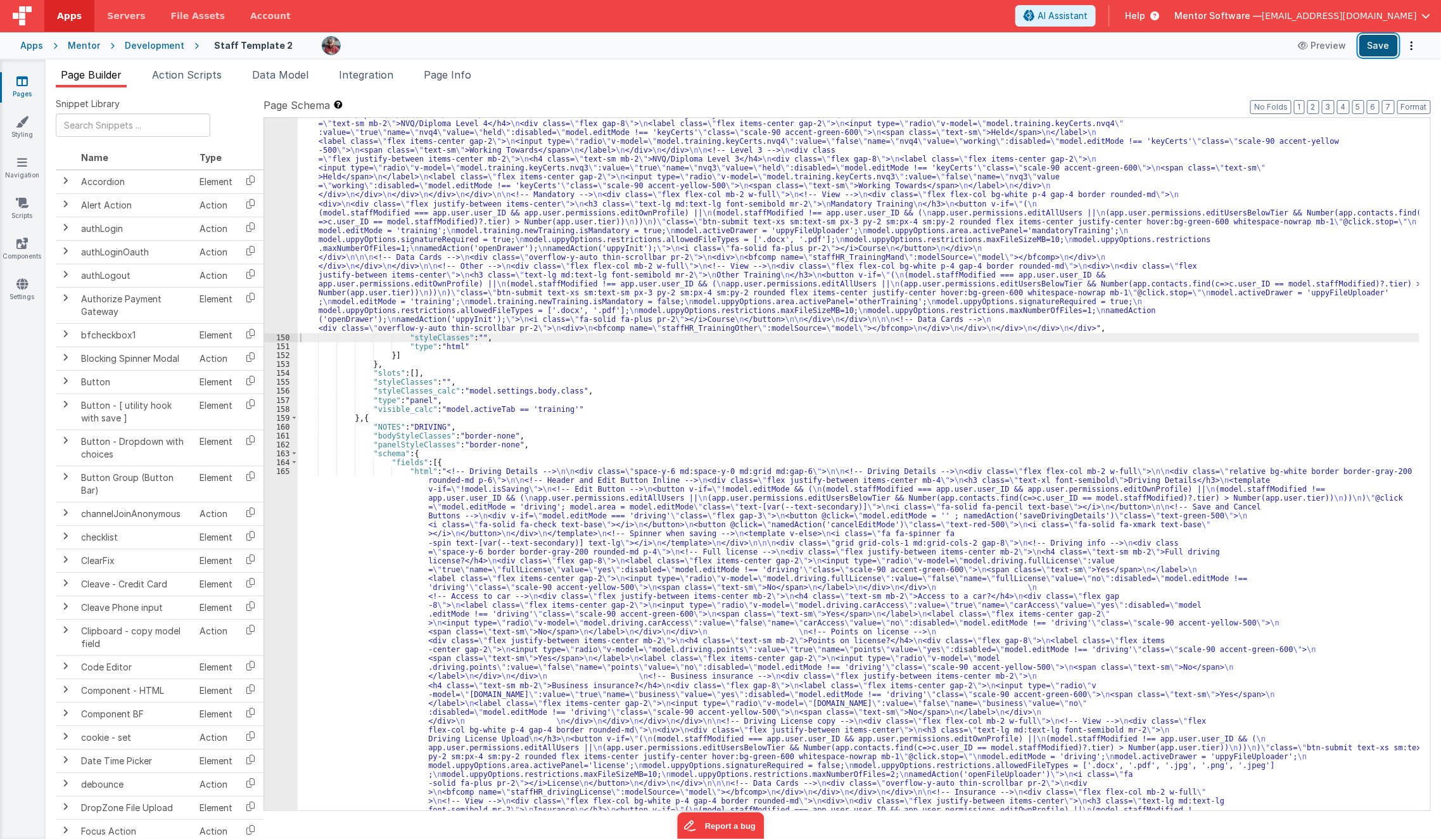
click at [1373, 49] on button "Save" at bounding box center [1378, 46] width 39 height 22
click at [281, 73] on span "Data Model" at bounding box center [280, 74] width 56 height 13
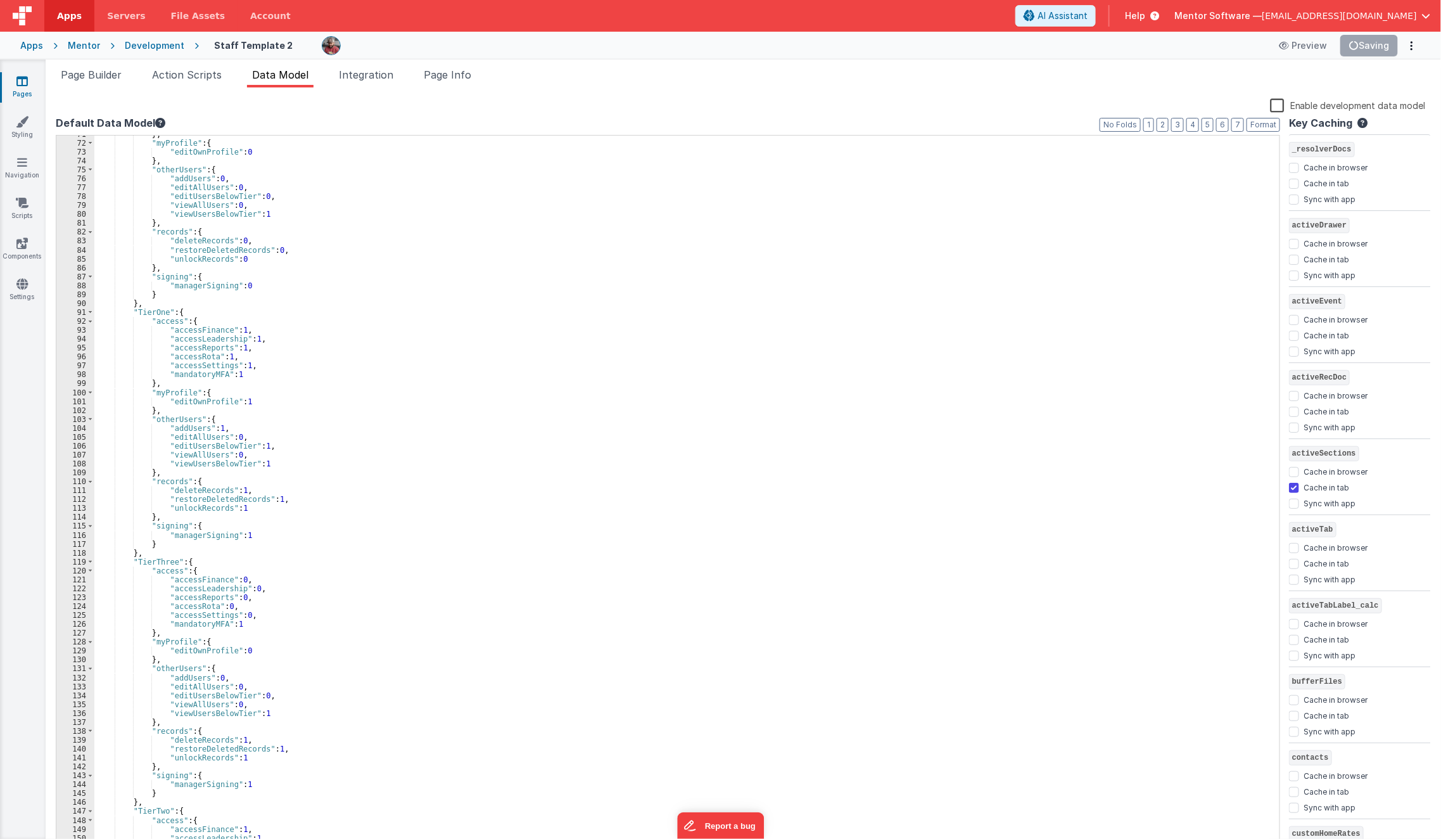
scroll to position [736, 0]
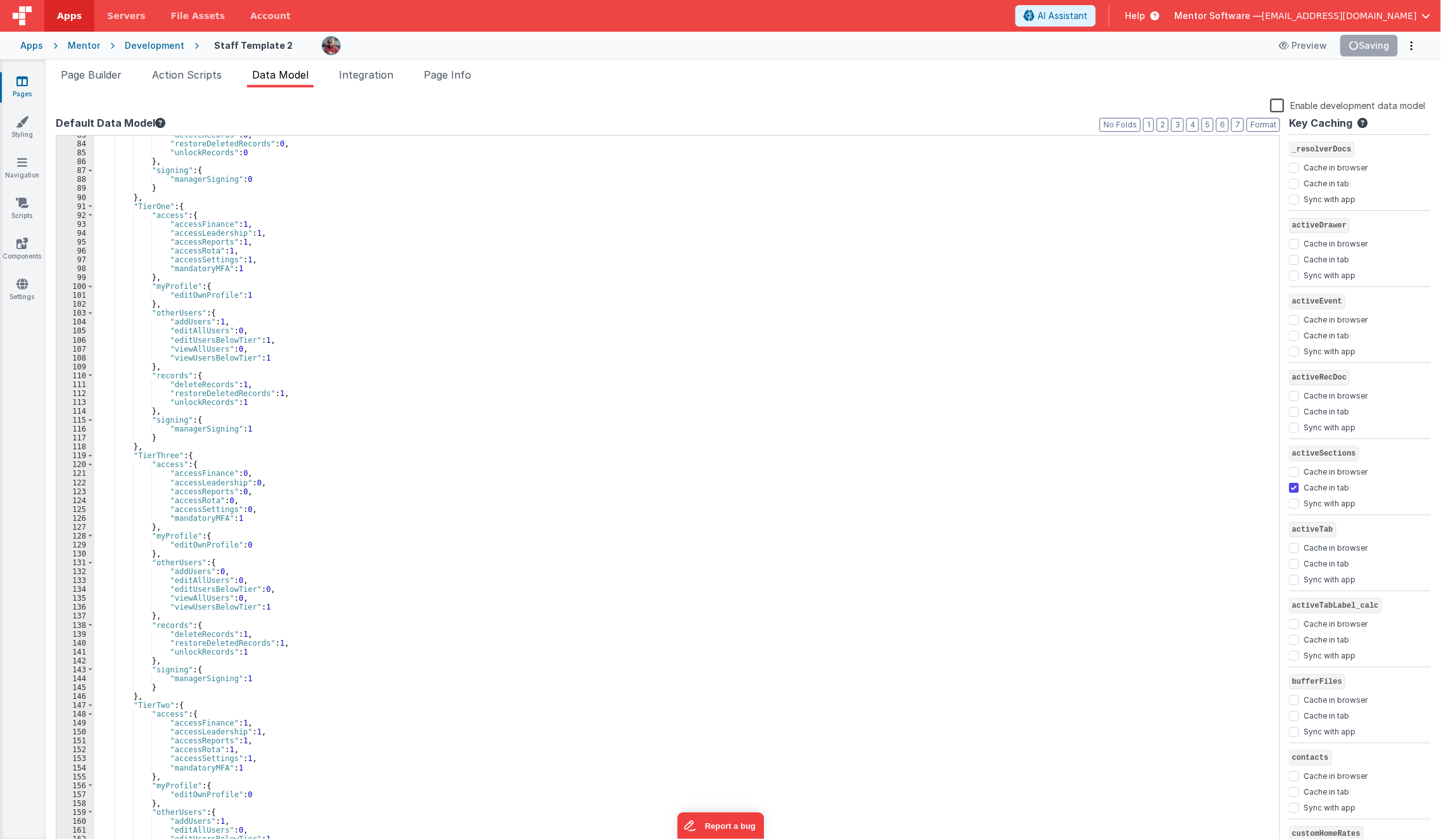
click at [1166, 132] on div "Default Data Model Format 7 6 5 4 3 2 1 No Folds 83 84 85 86 87 88 89 90 91 92 …" at bounding box center [668, 482] width 1225 height 734
click at [1166, 128] on button "2" at bounding box center [1163, 125] width 12 height 14
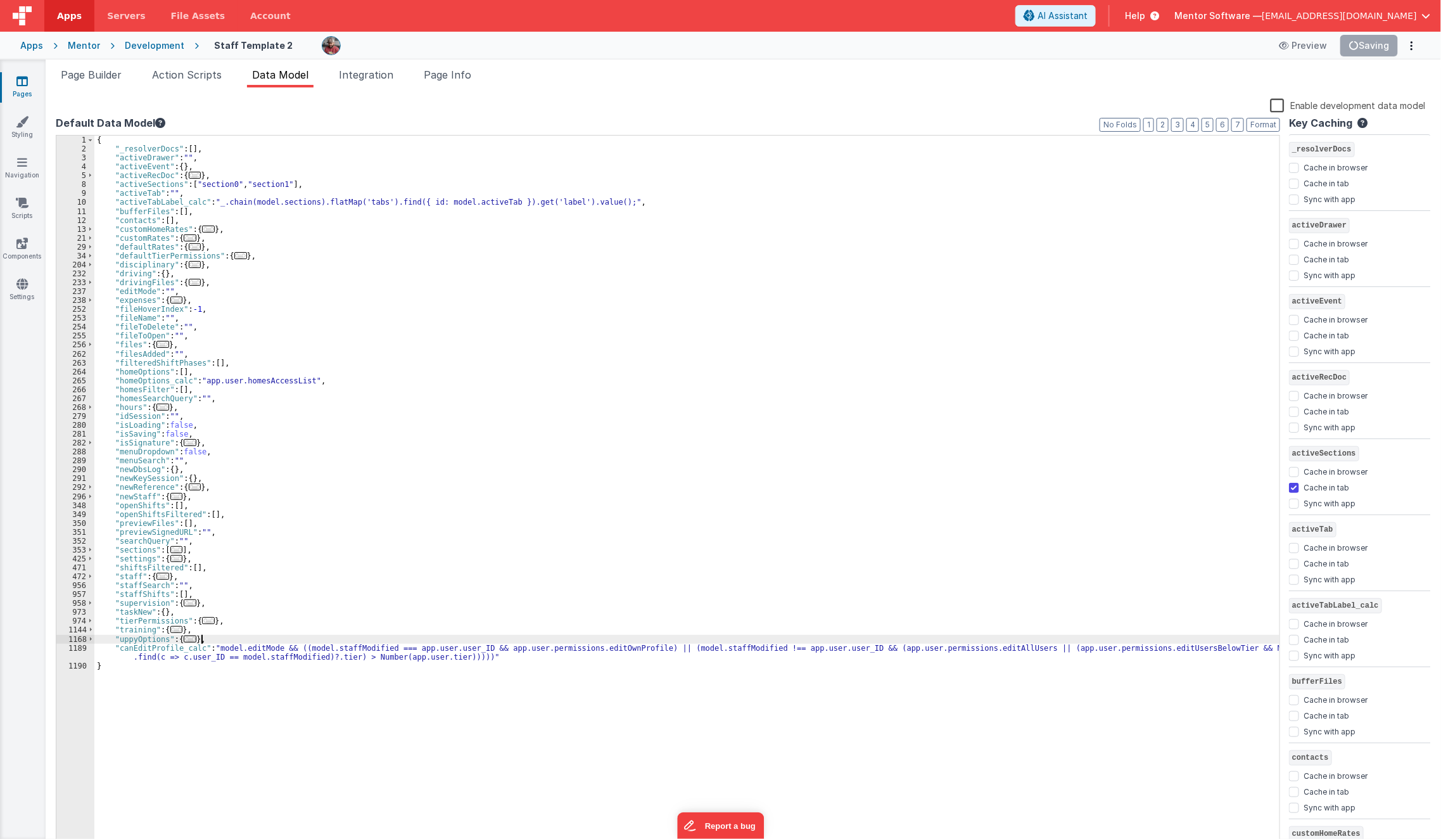
click at [319, 638] on div "{ "_resolverDocs" : [ ] , "activeDrawer" : "" , "activeEvent" : { } , "activeRe…" at bounding box center [687, 502] width 1186 height 732
click at [91, 70] on span "Page Builder" at bounding box center [91, 74] width 61 height 13
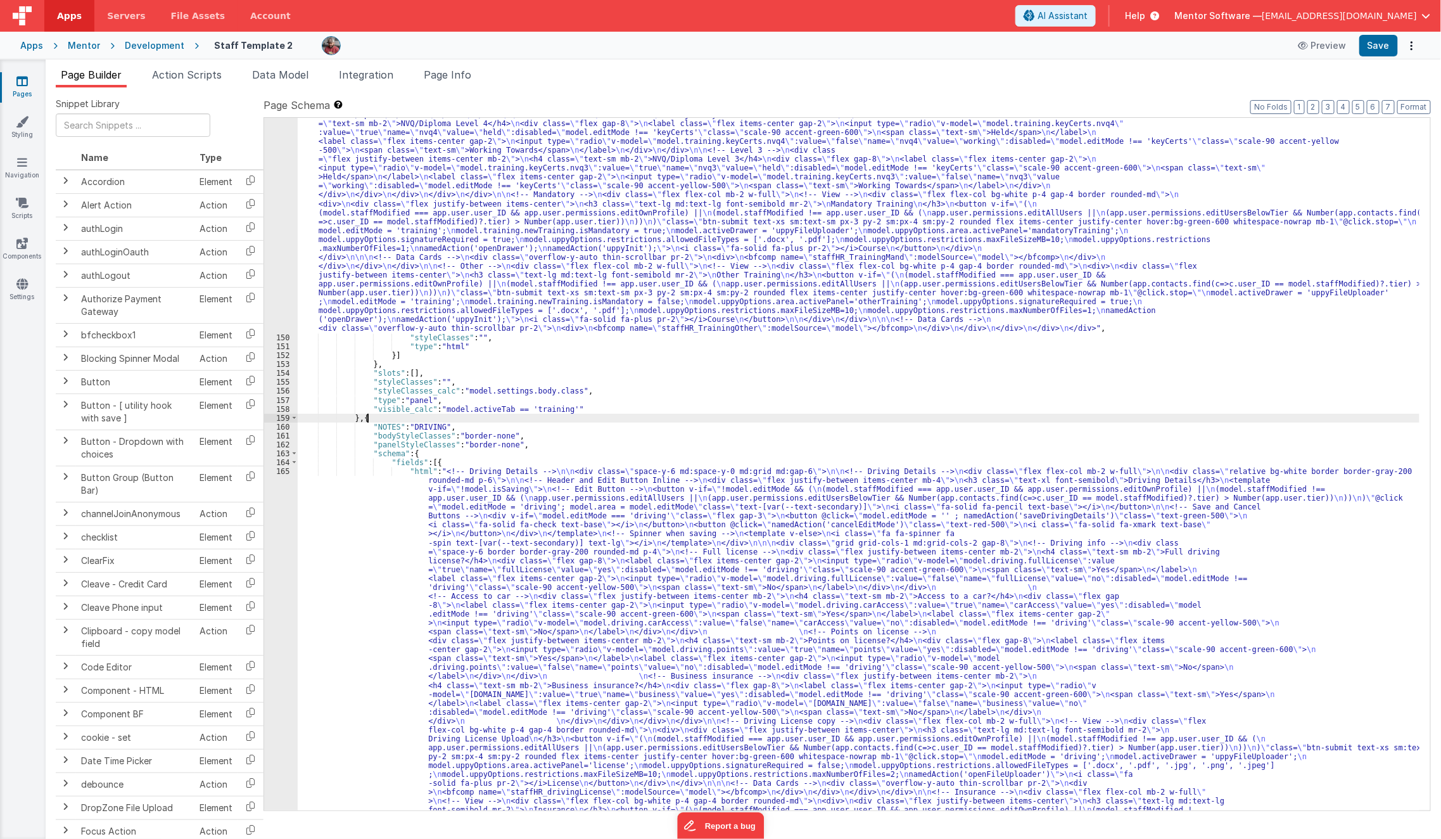
click at [541, 415] on div ""html" : "<!-- Training --> \n\n <div class= \" space-y-6 md:space-y-0 md:grid …" at bounding box center [859, 652] width 1123 height 1549
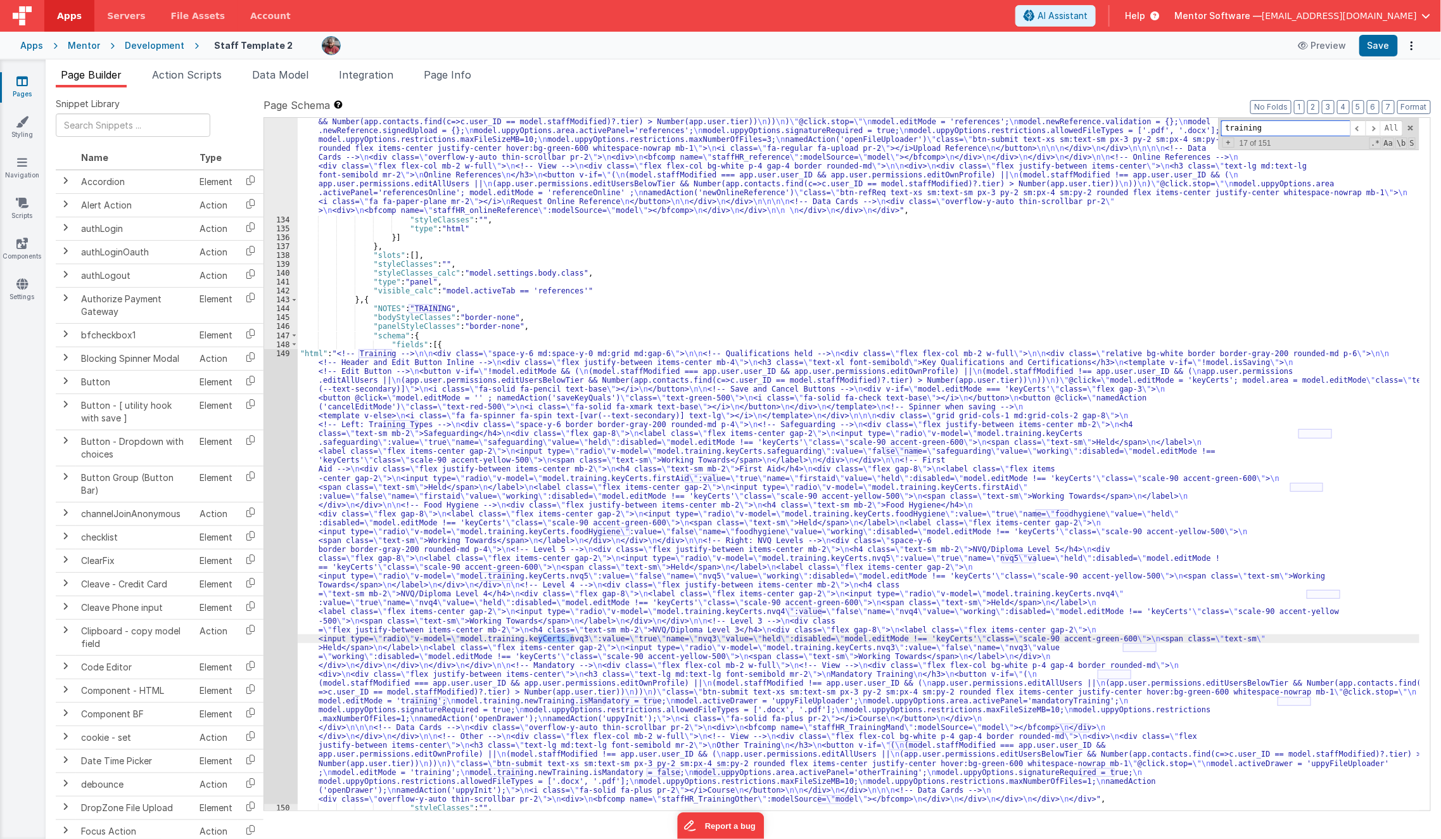
scroll to position [5796, 0]
click at [390, 495] on div ""html" : "<bfcomp v-if= \" model.staffModified == app.user.user_ID \" name= \" …" at bounding box center [859, 504] width 1123 height 827
click at [274, 526] on div "149" at bounding box center [281, 576] width 34 height 455
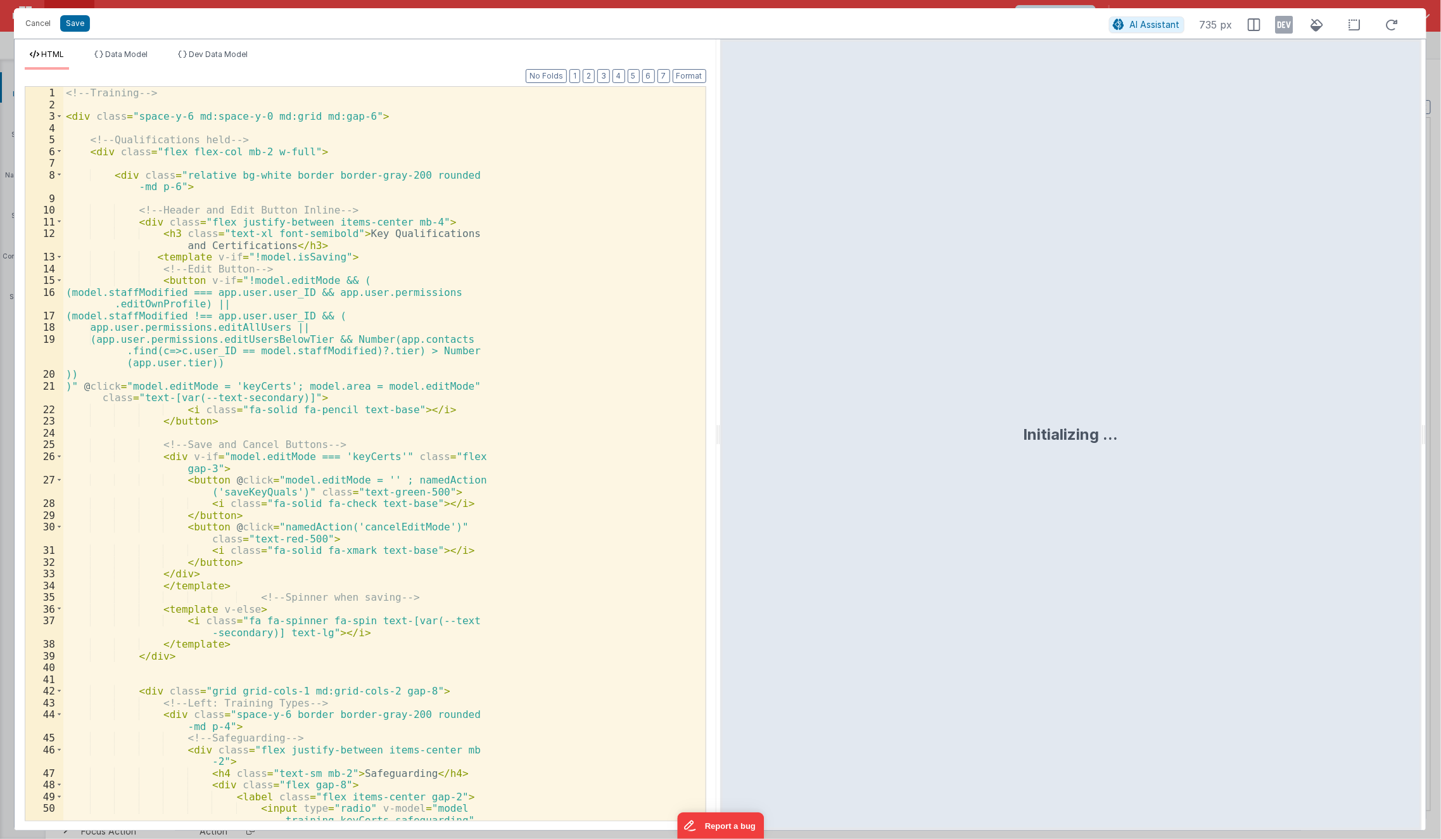
scroll to position [5797, 0]
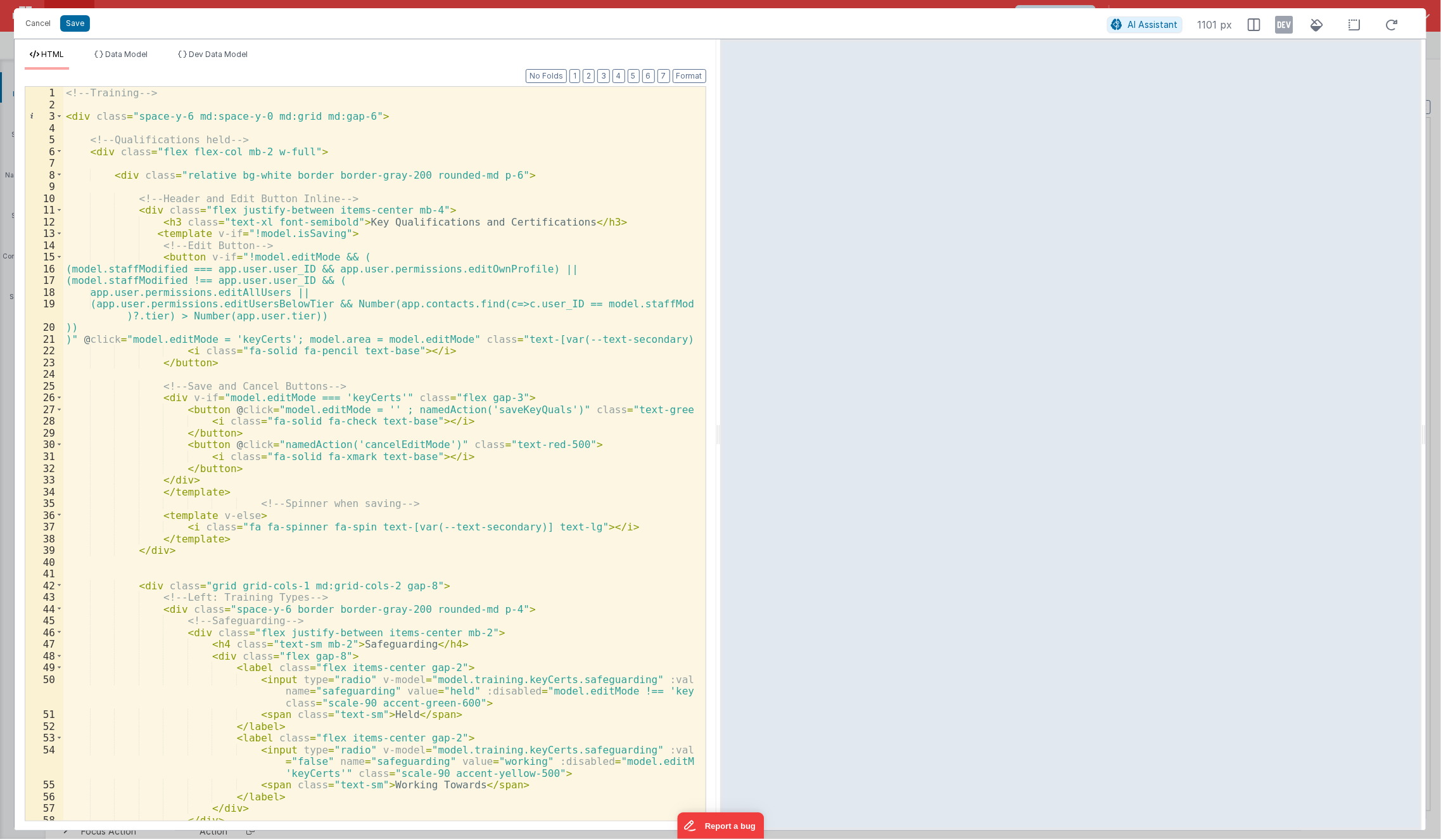
click at [243, 258] on div "<!-- Training --> < div class = "space-y-6 md:space-y-0 md:grid md:gap-6" > <!-…" at bounding box center [379, 466] width 632 height 758
click at [238, 253] on div "<!-- Training --> < div class = "space-y-6 md:space-y-0 md:grid md:gap-6" > <!-…" at bounding box center [379, 466] width 632 height 758
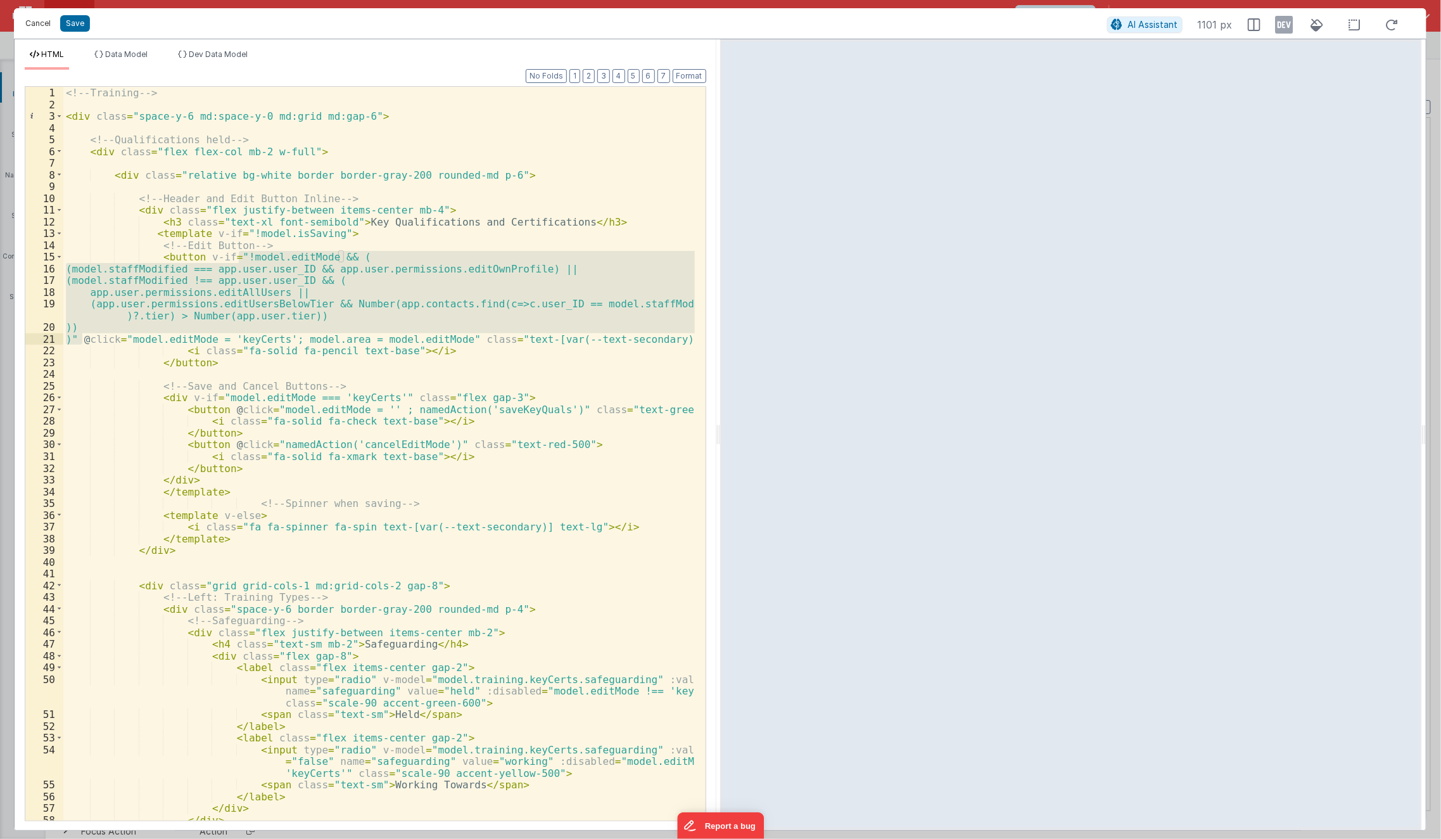
click at [29, 26] on button "Cancel" at bounding box center [38, 24] width 38 height 18
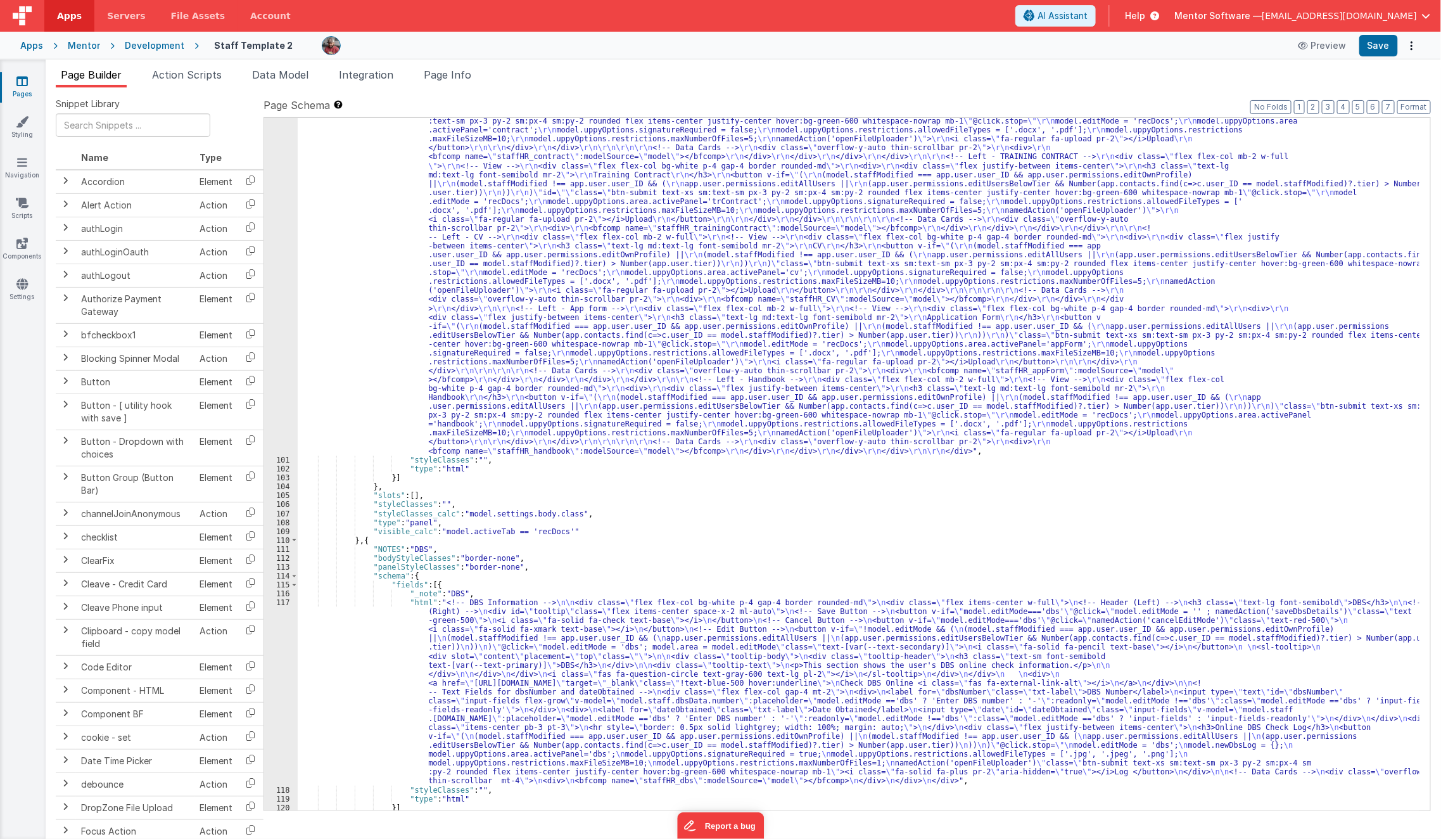
scroll to position [4967, 0]
click at [399, 340] on div ""html" : "<div class= \" flex flex-col w-full mb-5 lg:flex-col view-content \" …" at bounding box center [859, 584] width 1123 height 1148
click at [283, 367] on div "100" at bounding box center [281, 233] width 34 height 446
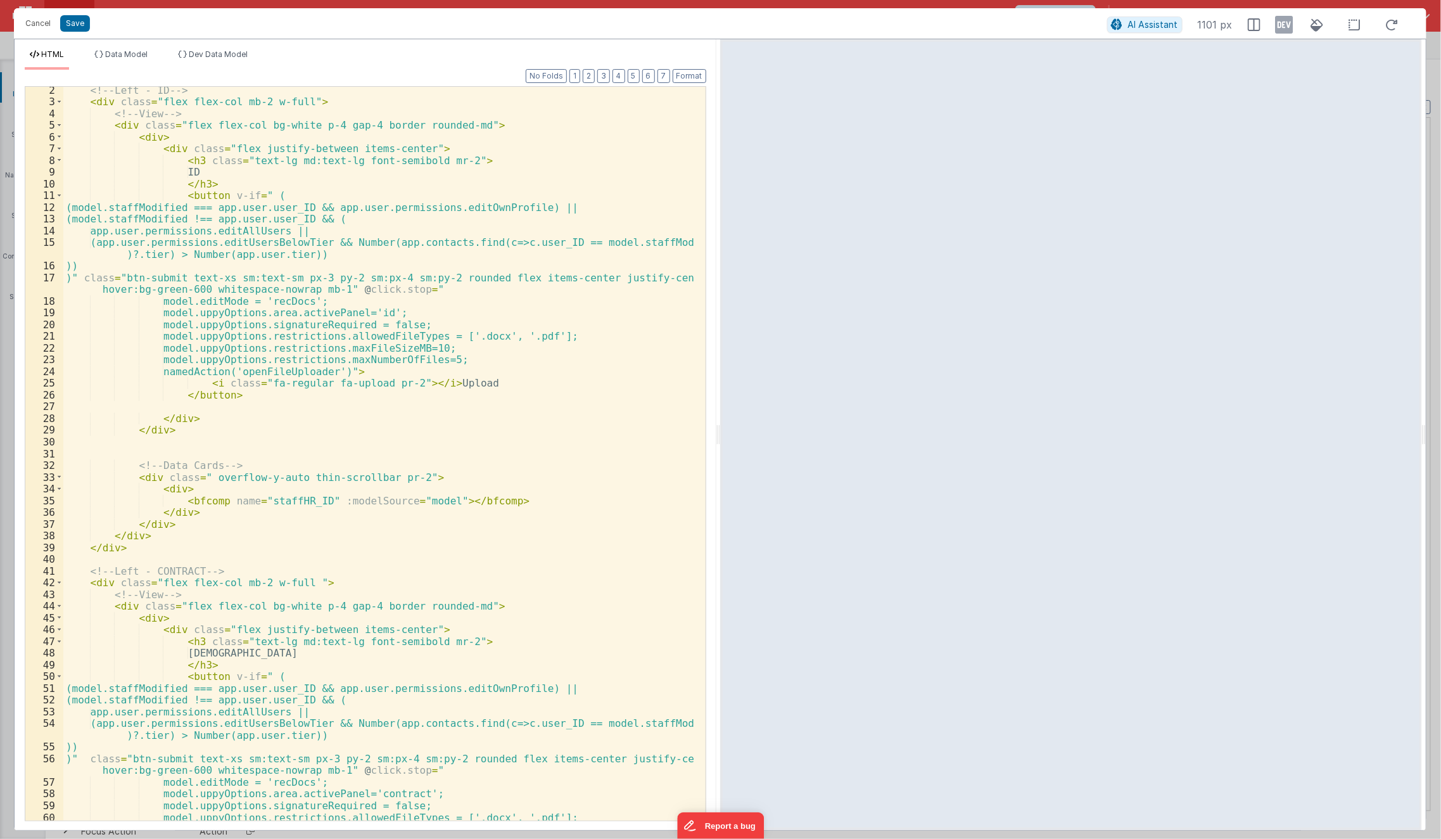
scroll to position [15, 0]
click at [29, 18] on button "Cancel" at bounding box center [38, 24] width 38 height 18
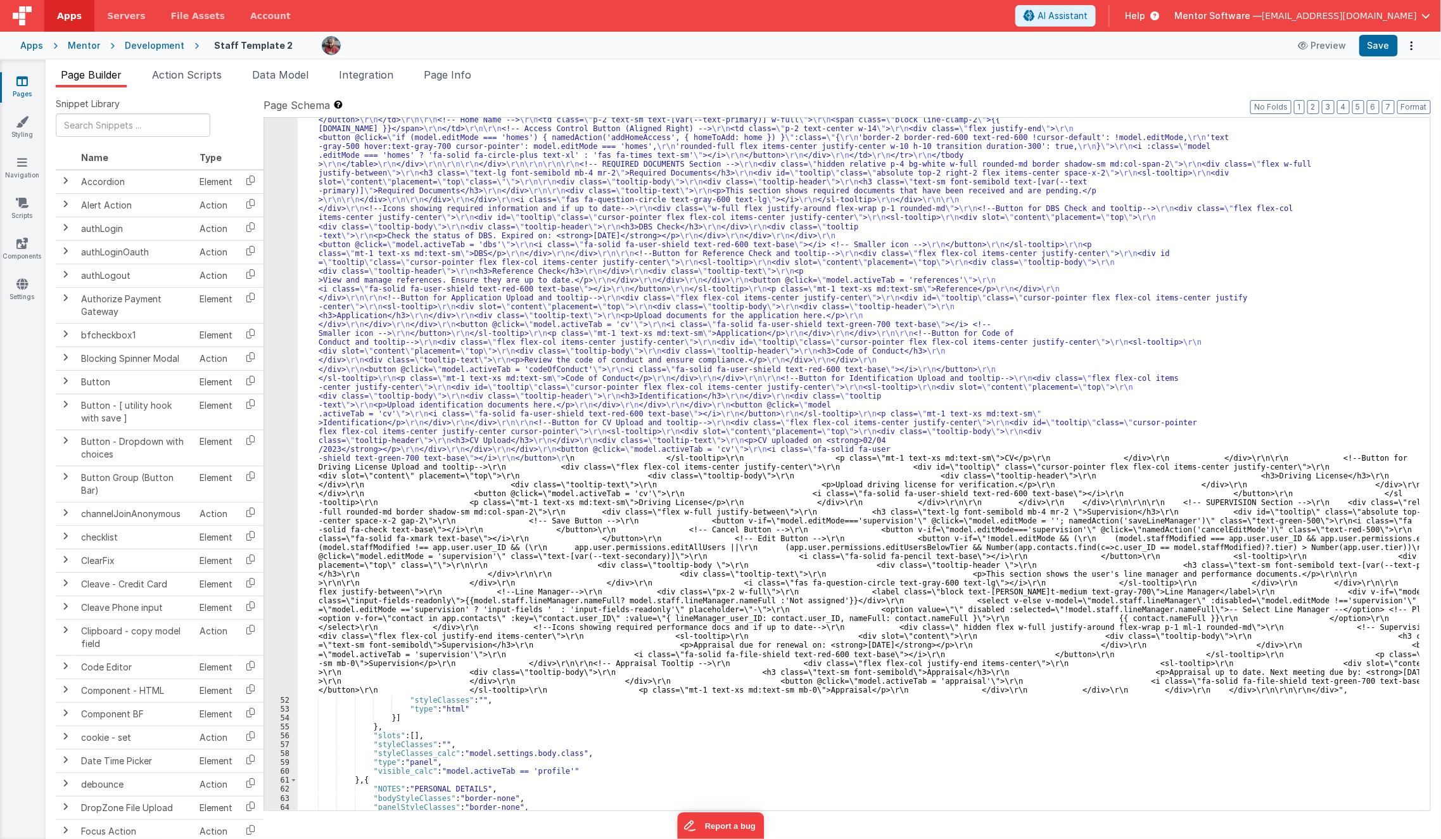
scroll to position [2881, 0]
click at [469, 409] on div ""html" : "<div class= \" space-y-4 md:space-y-0 md:grid md:grid-cols-3 md:gap-4…" at bounding box center [859, 289] width 1123 height 2218
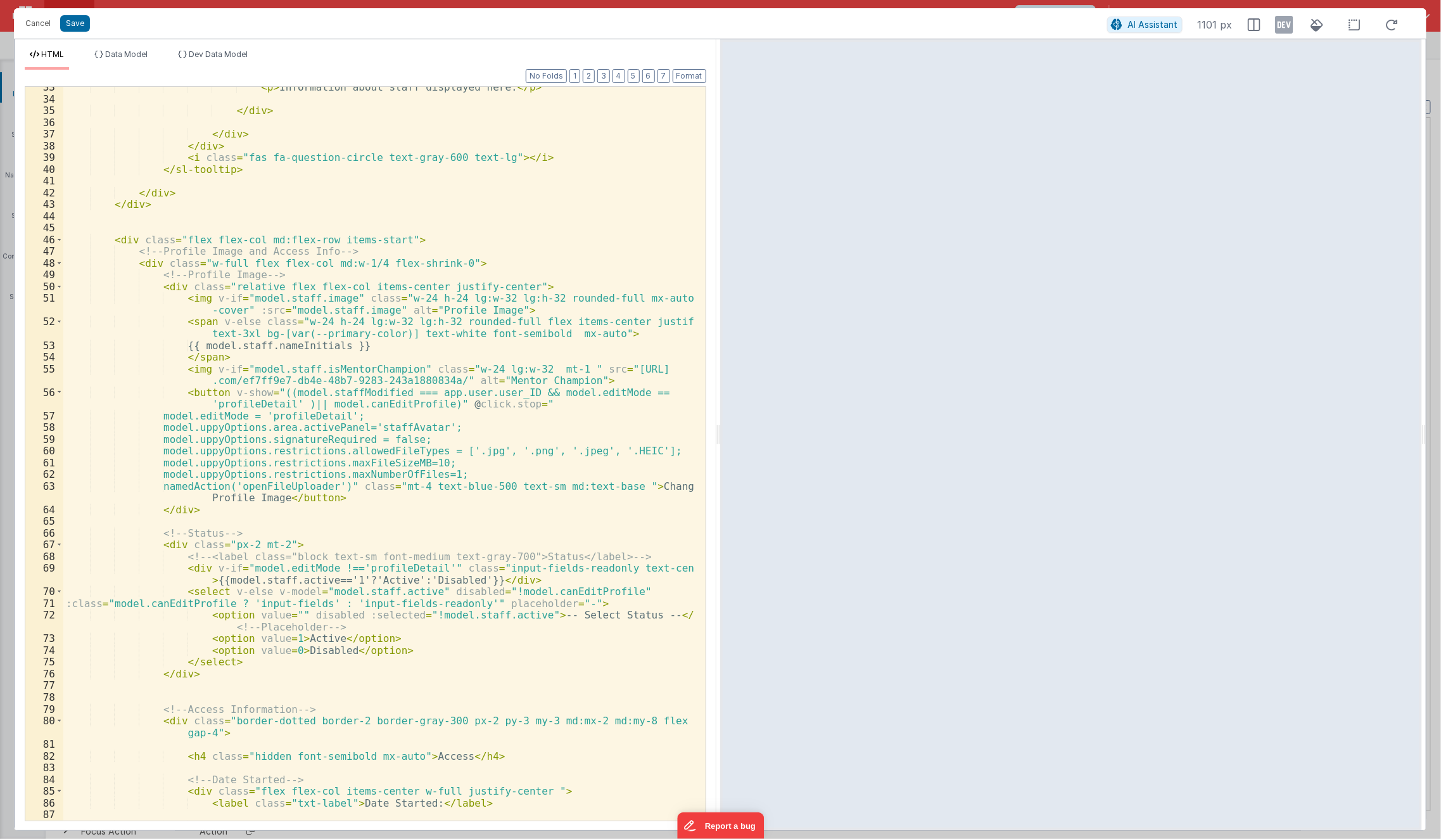
scroll to position [528, 0]
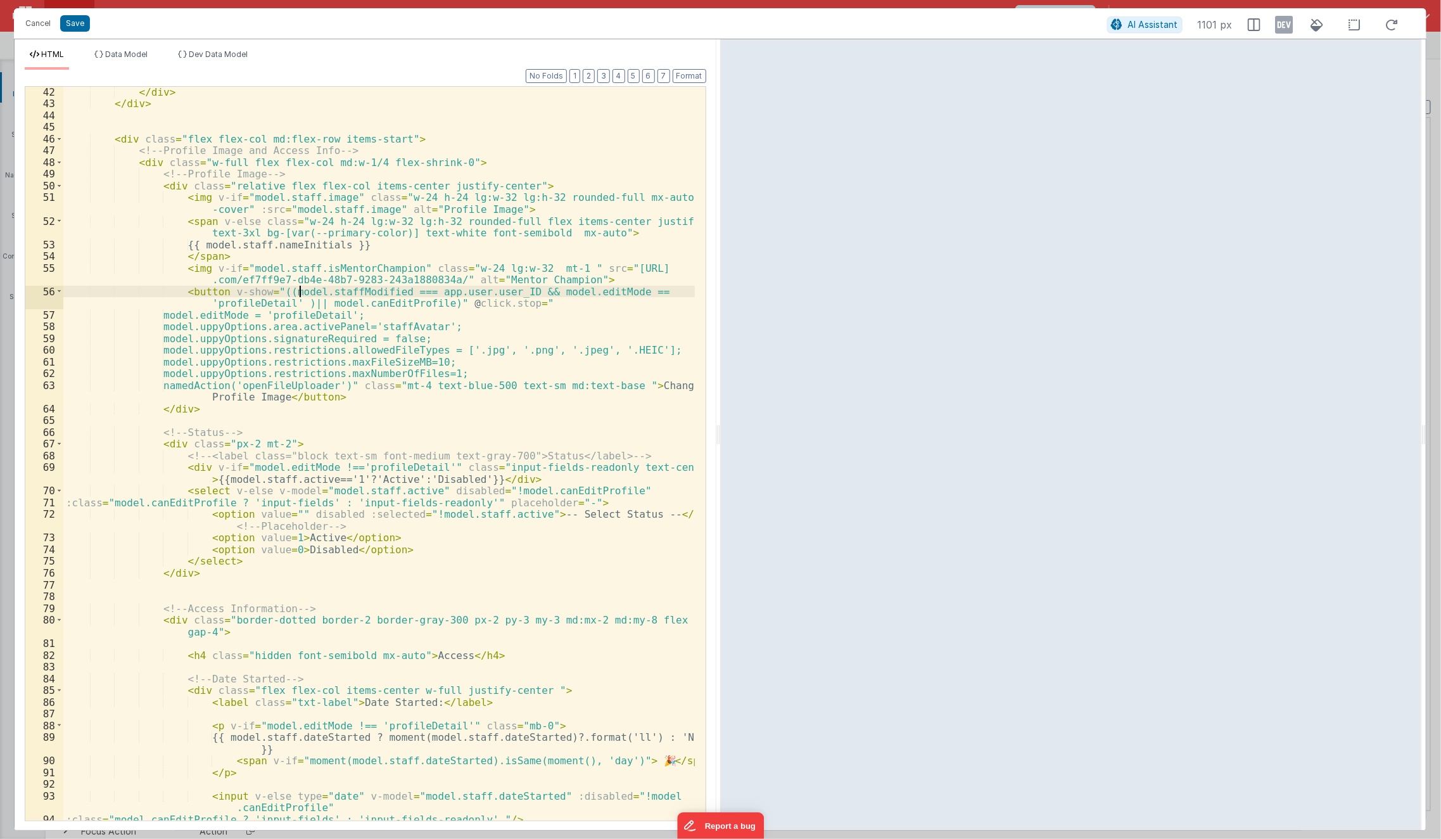
click at [298, 292] on div "</ div > </ div > < div class = "flex flex-col md:flex-row items-start" > <!-- …" at bounding box center [379, 465] width 632 height 758
click at [265, 294] on div "</ div > </ div > < div class = "flex flex-col md:flex-row items-start" > <!-- …" at bounding box center [379, 465] width 632 height 758
click at [28, 30] on button "Cancel" at bounding box center [38, 24] width 38 height 18
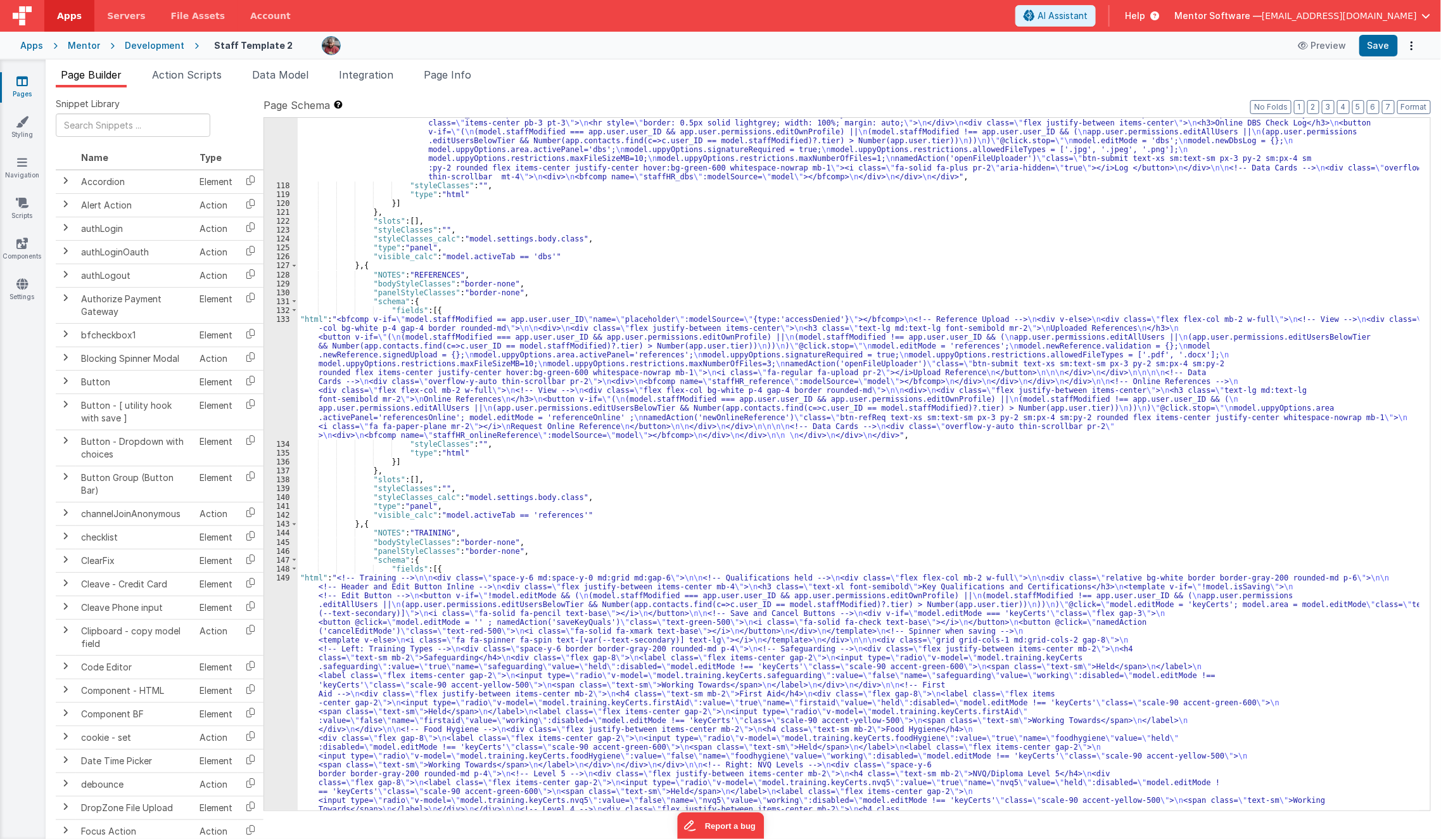
scroll to position [5573, 0]
click at [440, 371] on div ""html" : "<!-- DBS Information --> \n\n <div class= \" flex flex-col bg-white p…" at bounding box center [859, 659] width 1123 height 1335
click at [405, 664] on div ""html" : "<!-- DBS Information --> \n\n <div class= \" flex flex-col bg-white p…" at bounding box center [859, 659] width 1123 height 1335
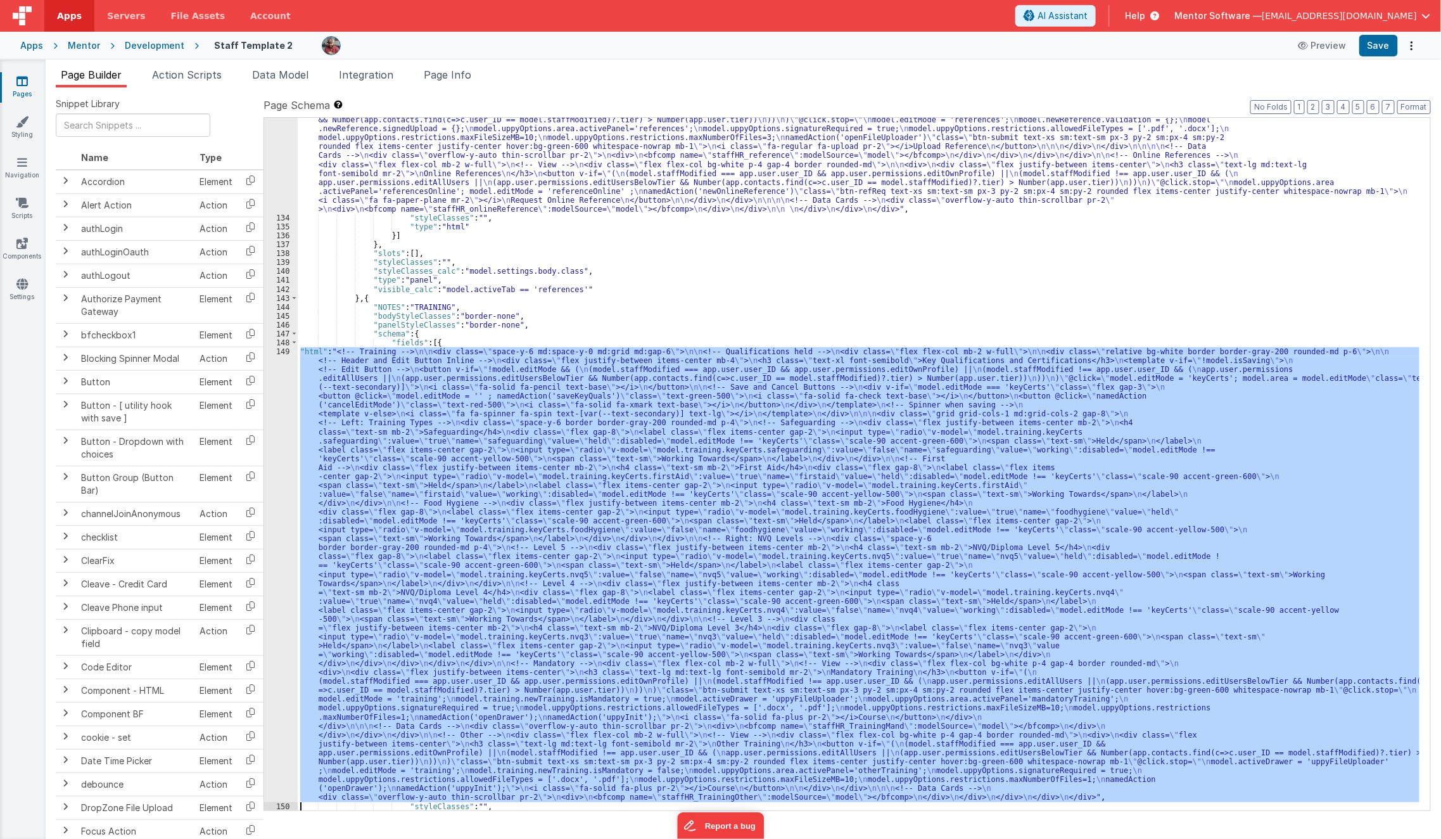
scroll to position [5797, 0]
click at [272, 659] on div "149" at bounding box center [281, 574] width 34 height 455
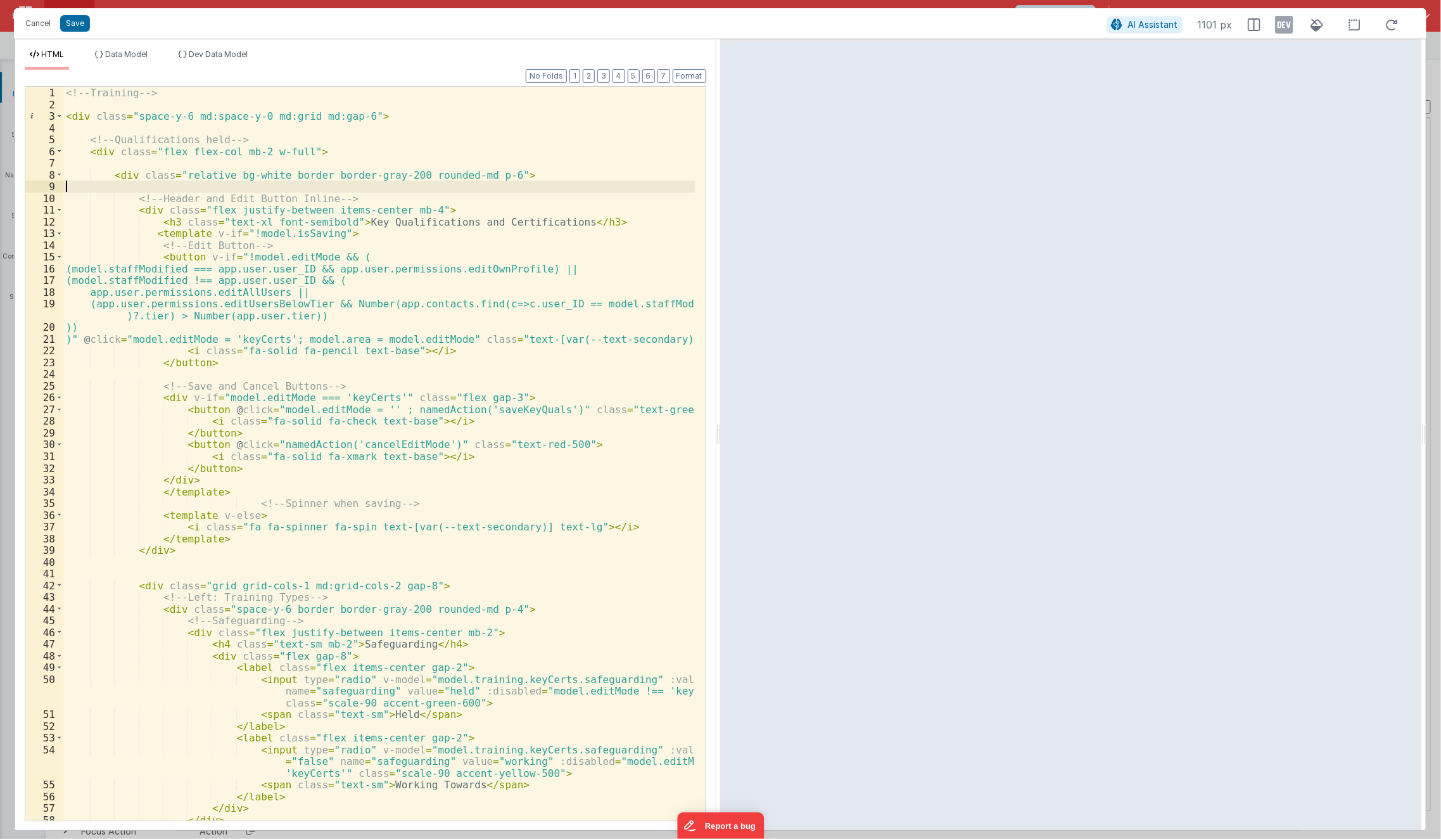
click at [420, 184] on div "<!-- Training --> < div class = "space-y-6 md:space-y-0 md:grid md:gap-6" > <!-…" at bounding box center [379, 466] width 632 height 758
click at [238, 260] on div "<!-- Training --> < div class = "space-y-6 md:space-y-0 md:grid md:gap-6" > <!-…" at bounding box center [379, 466] width 632 height 758
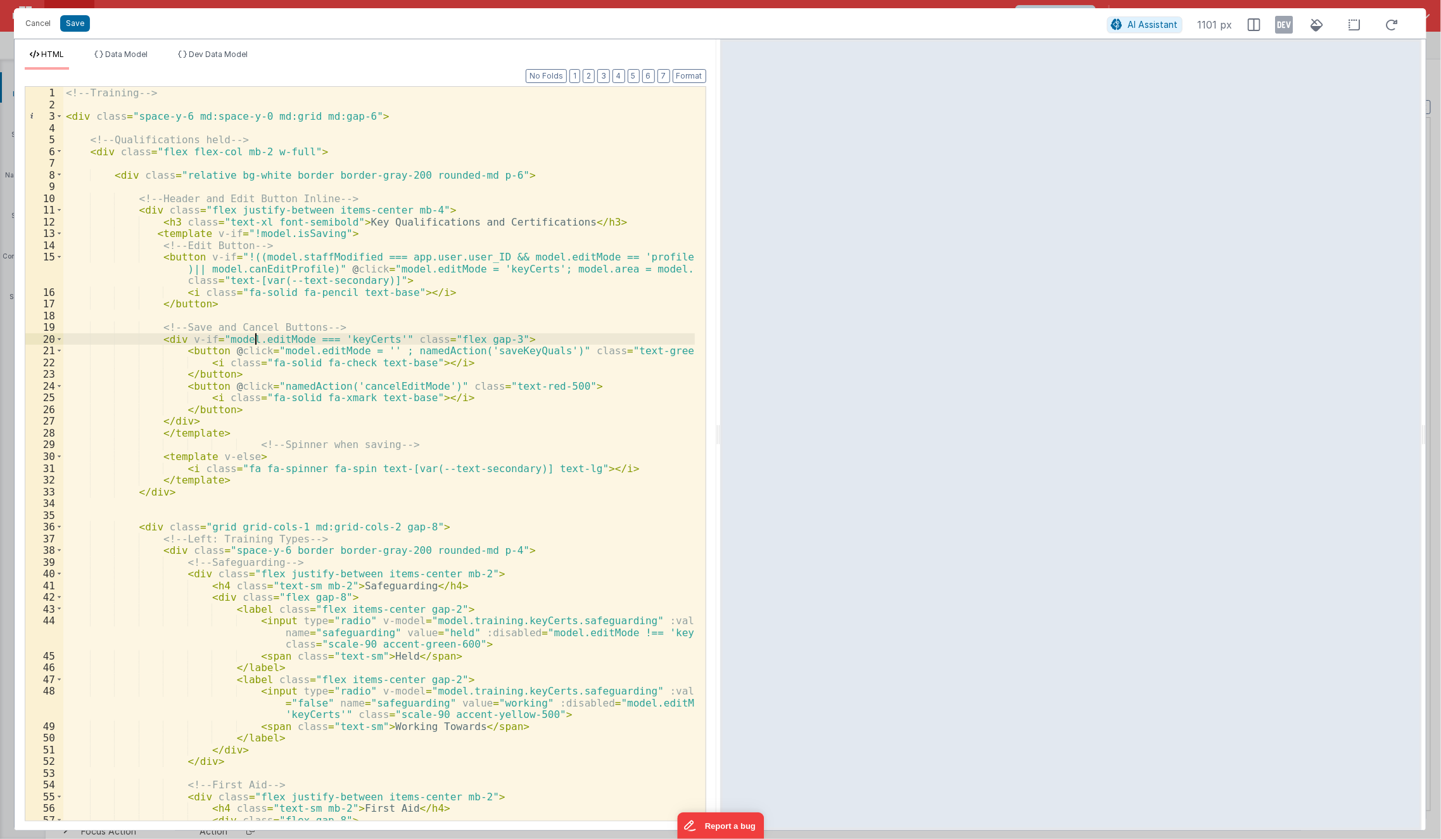
click at [254, 341] on div "<!-- Training --> < div class = "space-y-6 md:space-y-0 md:grid md:gap-6" > <!-…" at bounding box center [379, 466] width 632 height 758
click at [620, 257] on div "<!-- Training --> < div class = "space-y-6 md:space-y-0 md:grid md:gap-6" > <!-…" at bounding box center [379, 466] width 632 height 758
drag, startPoint x: 239, startPoint y: 256, endPoint x: 269, endPoint y: 274, distance: 34.7
click at [269, 274] on div "<!-- Training --> < div class = "space-y-6 md:space-y-0 md:grid md:gap-6" > <!-…" at bounding box center [379, 466] width 632 height 758
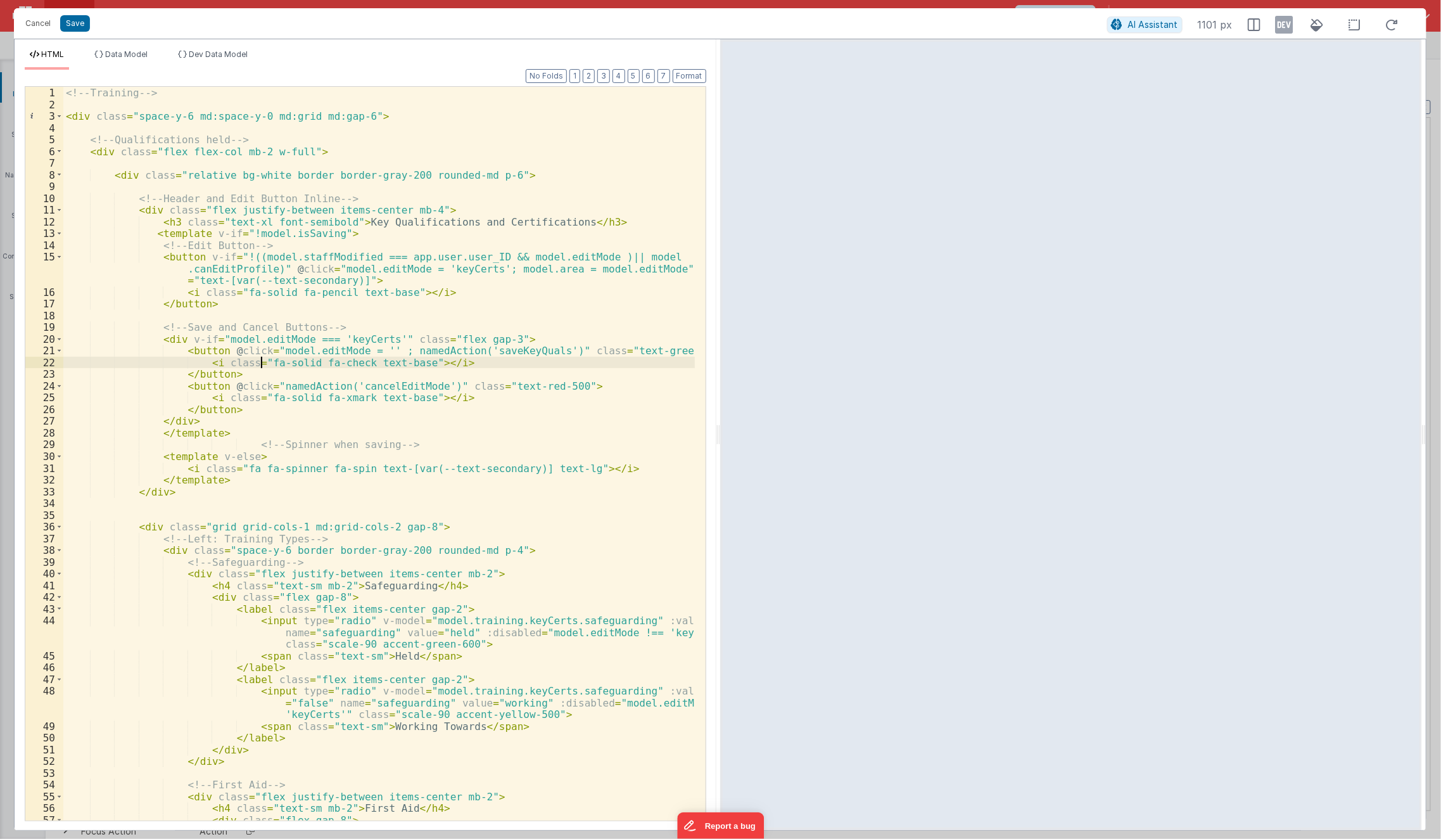
click at [258, 362] on div "<!-- Training --> < div class = "space-y-6 md:space-y-0 md:grid md:gap-6" > <!-…" at bounding box center [379, 466] width 632 height 758
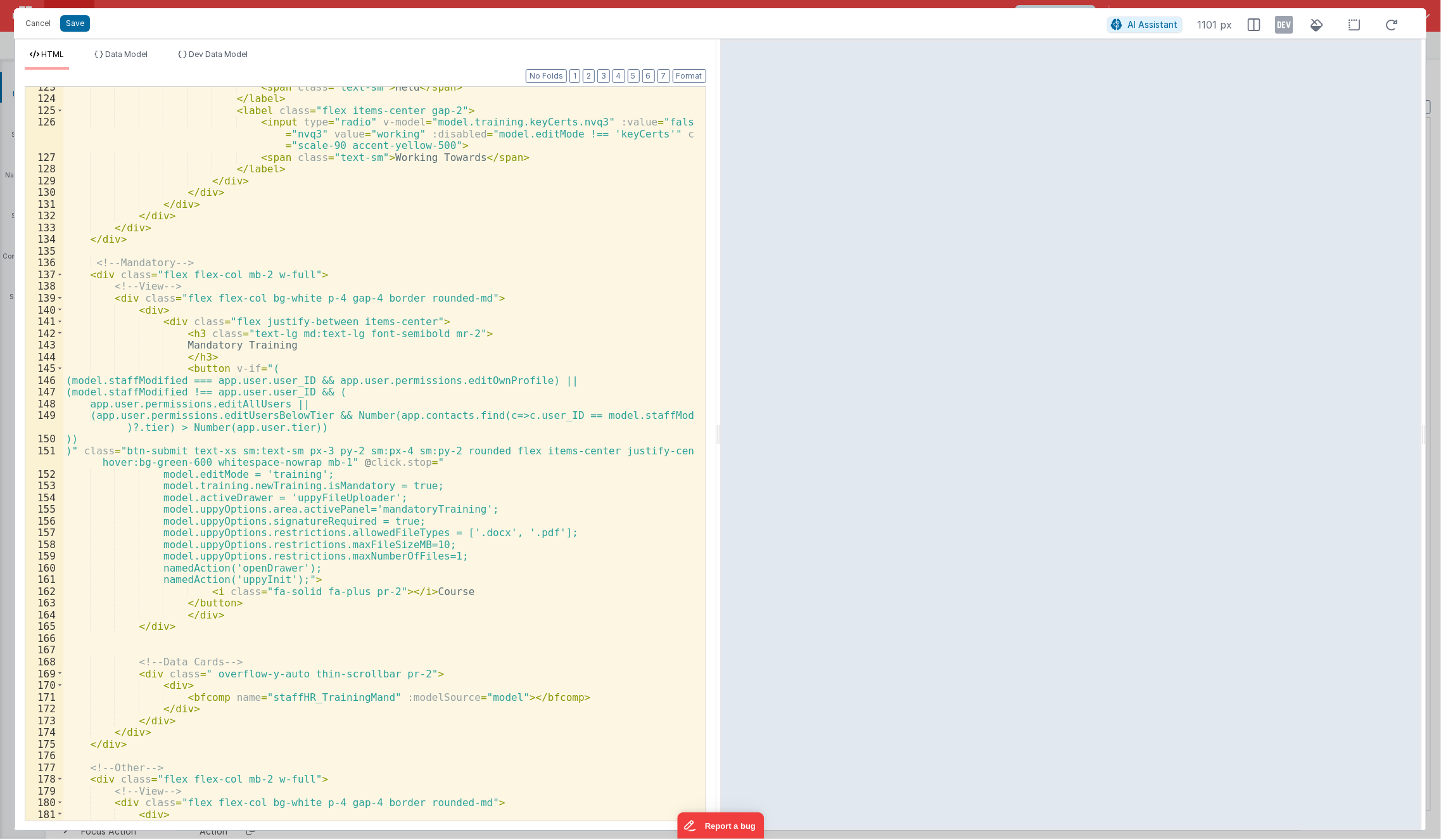
scroll to position [1719, 0]
click at [255, 370] on div "< span class = "text-sm" > Held </ span > </ label > < label class = "flex item…" at bounding box center [379, 460] width 632 height 758
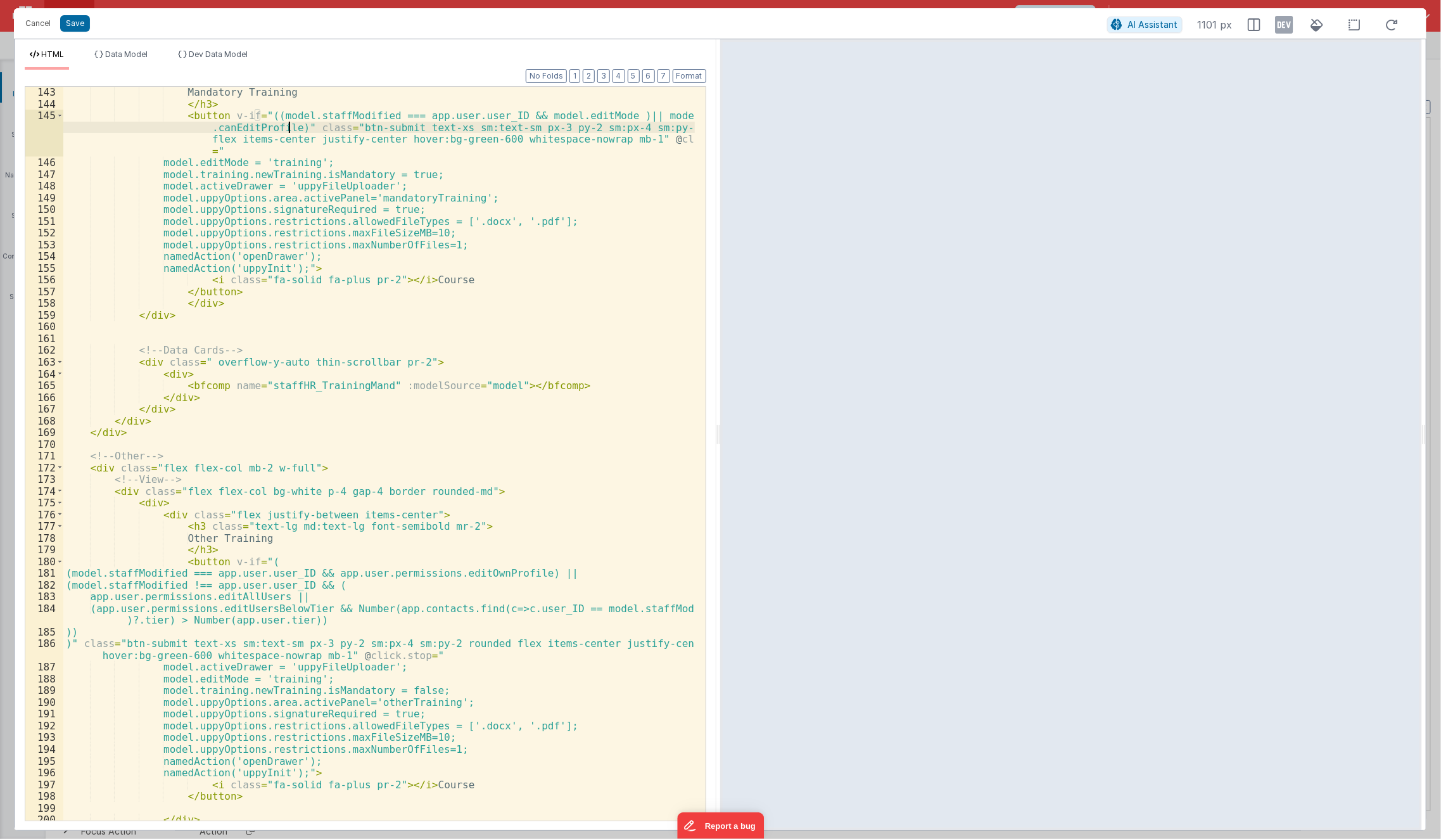
scroll to position [1995, 0]
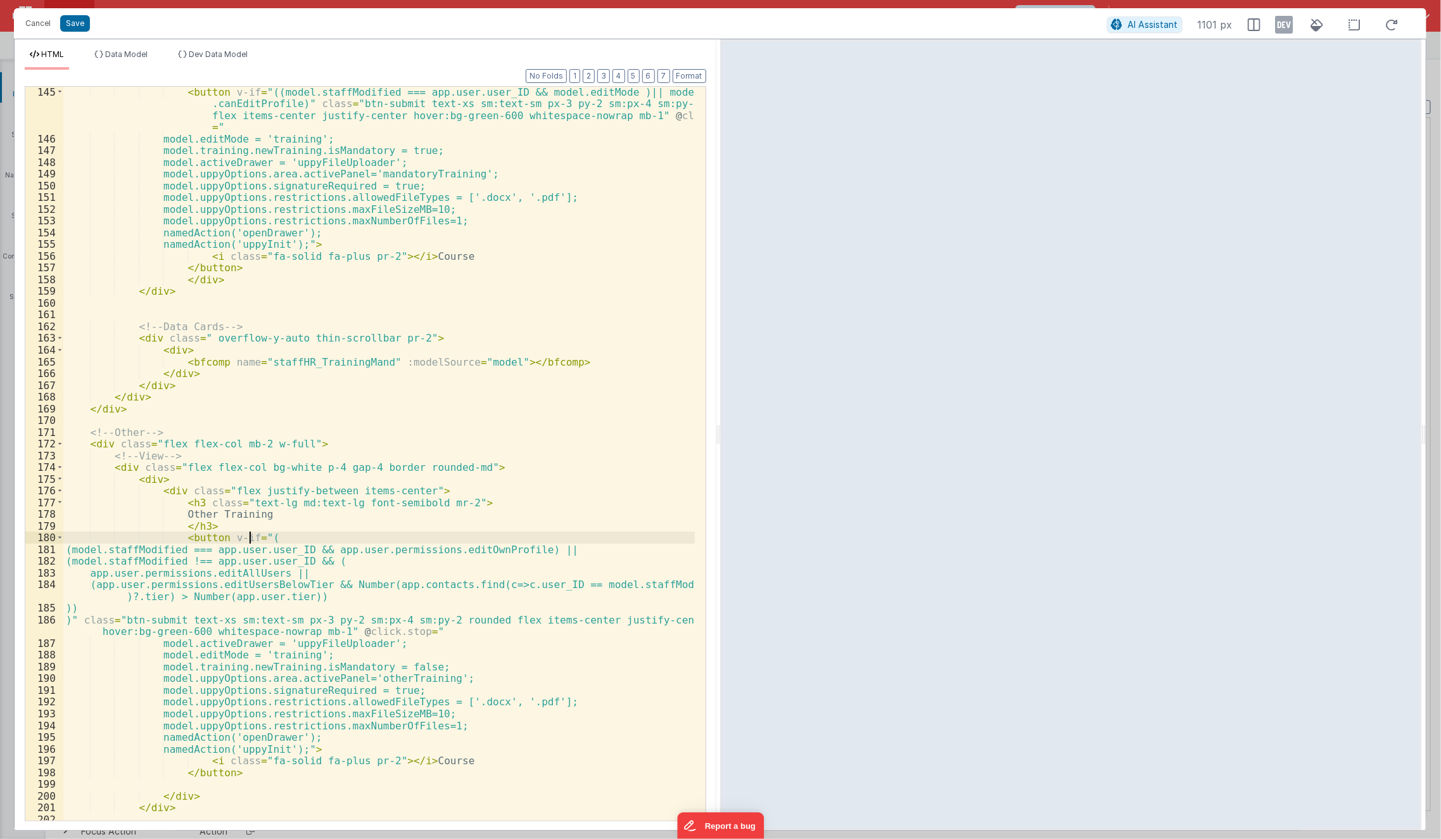
click at [251, 537] on div "< button v-if = "((model.staffModified === app.user.user_ID && model.editMode )…" at bounding box center [379, 482] width 632 height 793
click at [551, 711] on div "< button v-if = "((model.staffModified === app.user.user_ID && model.editMode )…" at bounding box center [379, 482] width 632 height 793
click at [255, 535] on div "< button v-if = "((model.staffModified === app.user.user_ID && model.editMode )…" at bounding box center [379, 482] width 632 height 793
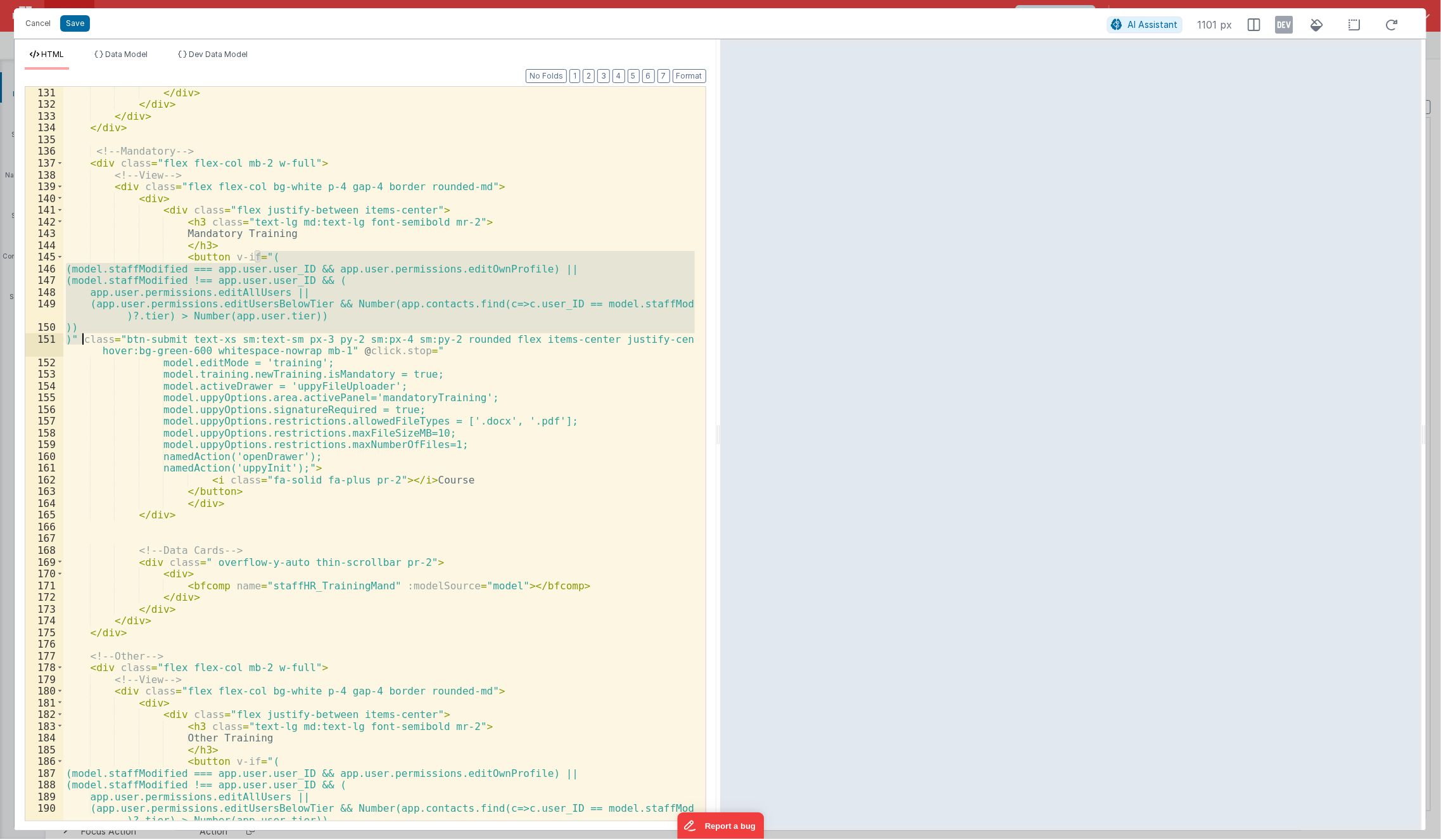
scroll to position [1830, 0]
click at [396, 308] on div "</ div > </ div > </ div > </ div > </ div > <!-- Mandatory --> < div class = "…" at bounding box center [379, 454] width 632 height 734
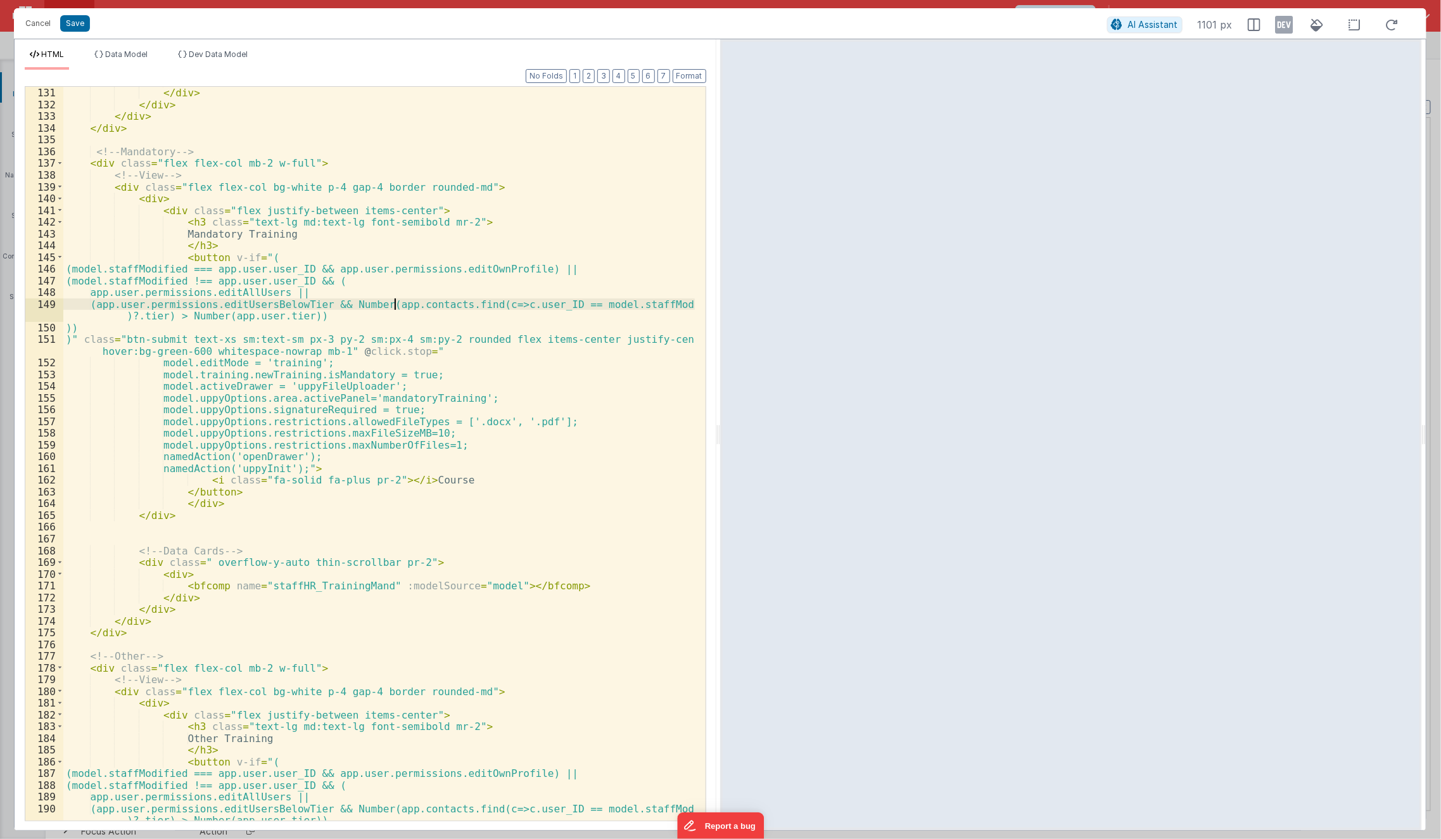
click at [396, 308] on div "</ div > </ div > </ div > </ div > </ div > <!-- Mandatory --> < div class = "…" at bounding box center [379, 460] width 632 height 770
click at [276, 612] on div "</ div > </ div > </ div > </ div > </ div > <!-- Mandatory --> < div class = "…" at bounding box center [379, 460] width 632 height 770
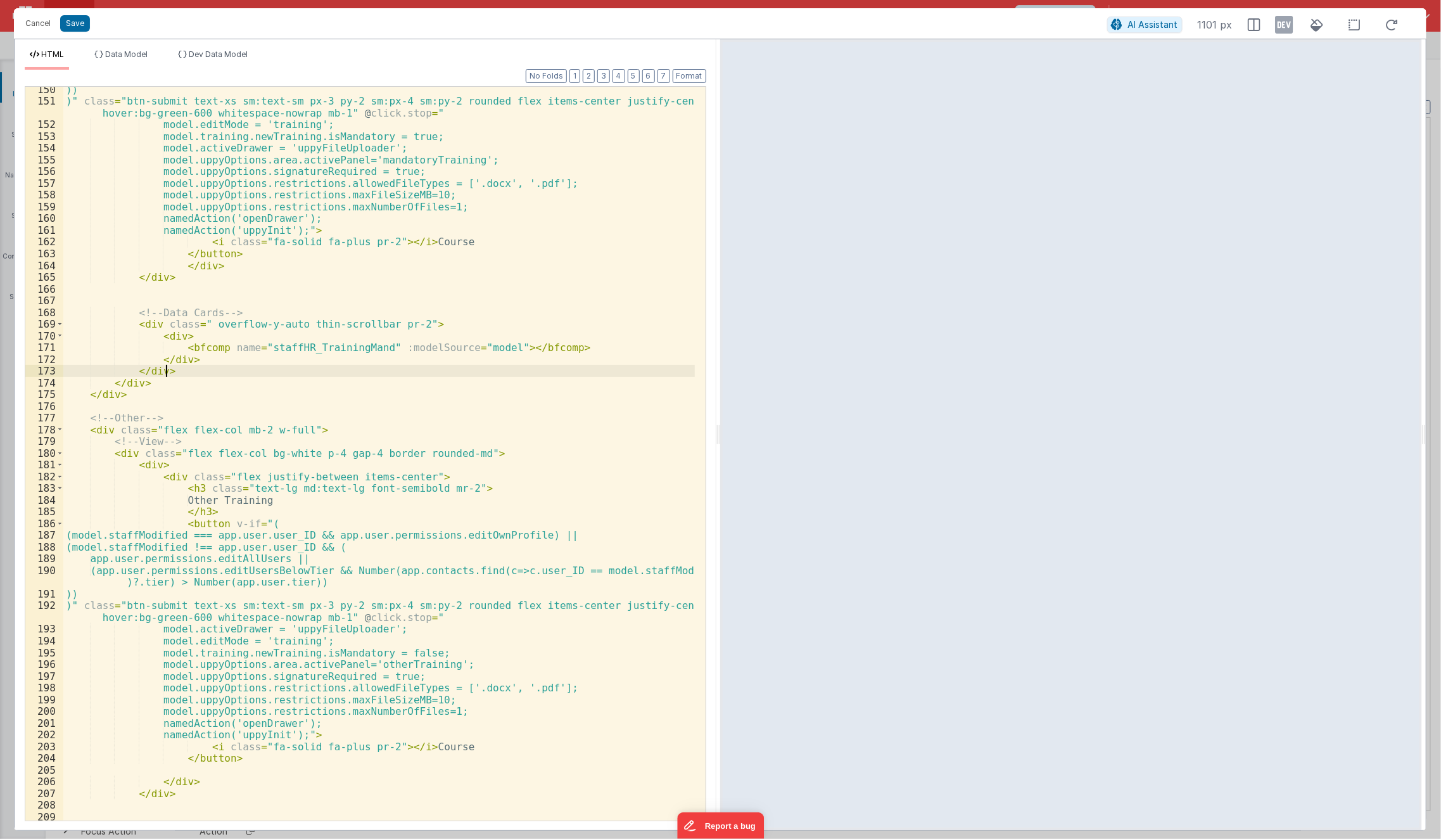
scroll to position [2068, 0]
click at [321, 536] on div ")) )" class = "btn-submit text-xs sm:text-sm px-3 py-2 sm:px-4 sm:py-2 rounded …" at bounding box center [379, 463] width 632 height 758
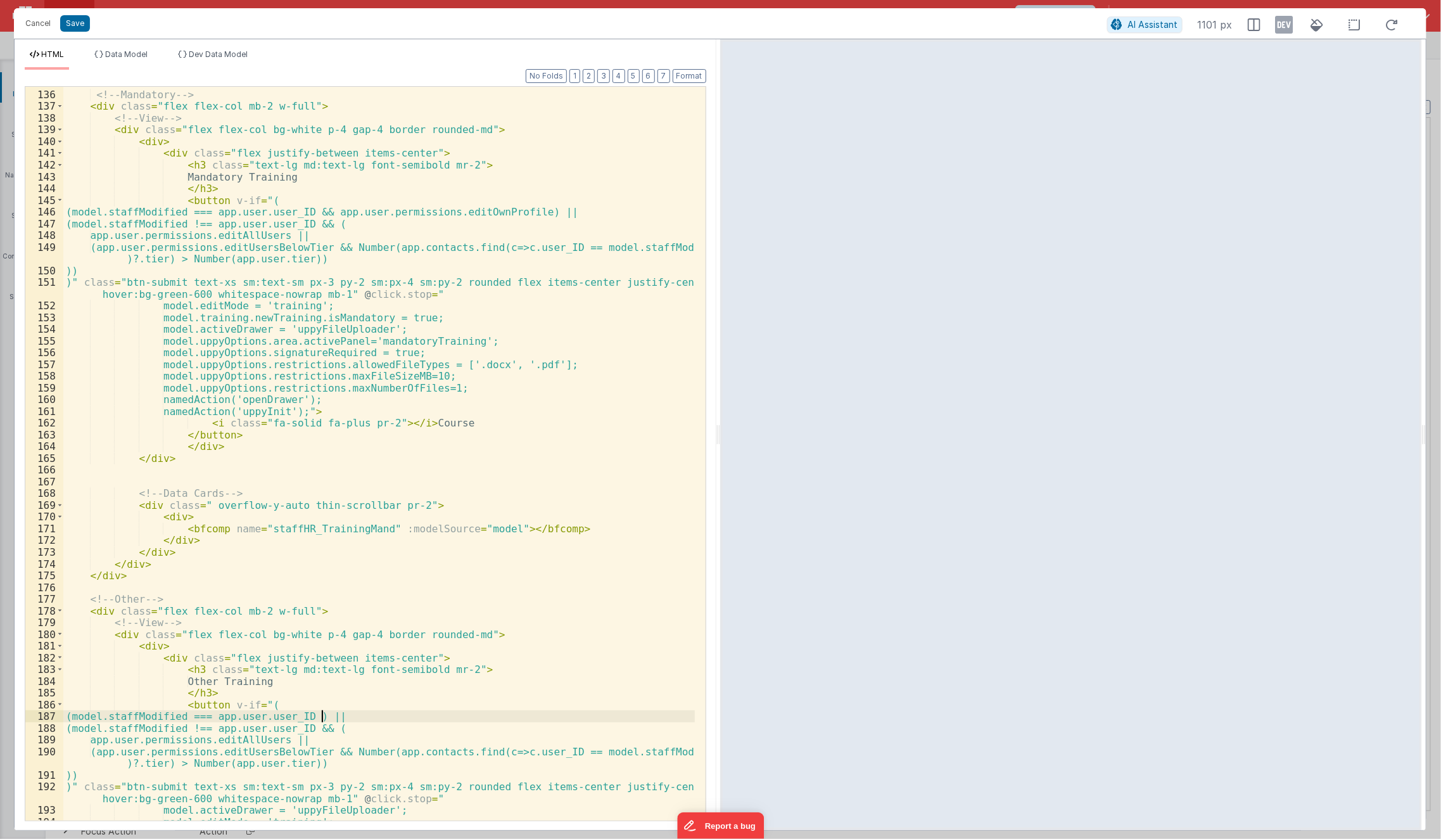
scroll to position [1826, 0]
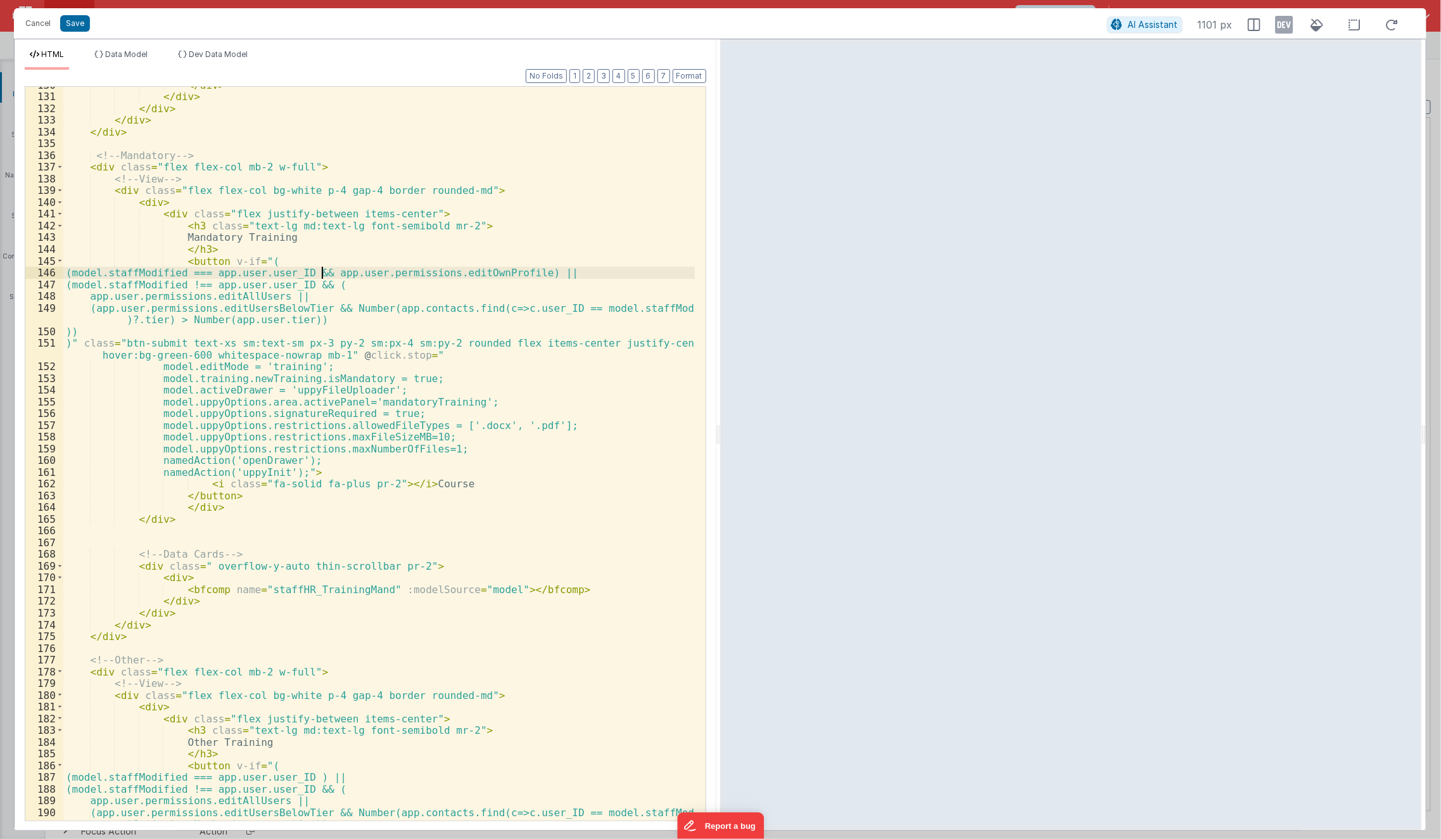
click at [322, 267] on div "</ div > </ div > </ div > </ div > </ div > <!-- Mandatory --> < div class = "…" at bounding box center [379, 464] width 632 height 770
click at [81, 24] on button "Save" at bounding box center [75, 23] width 30 height 16
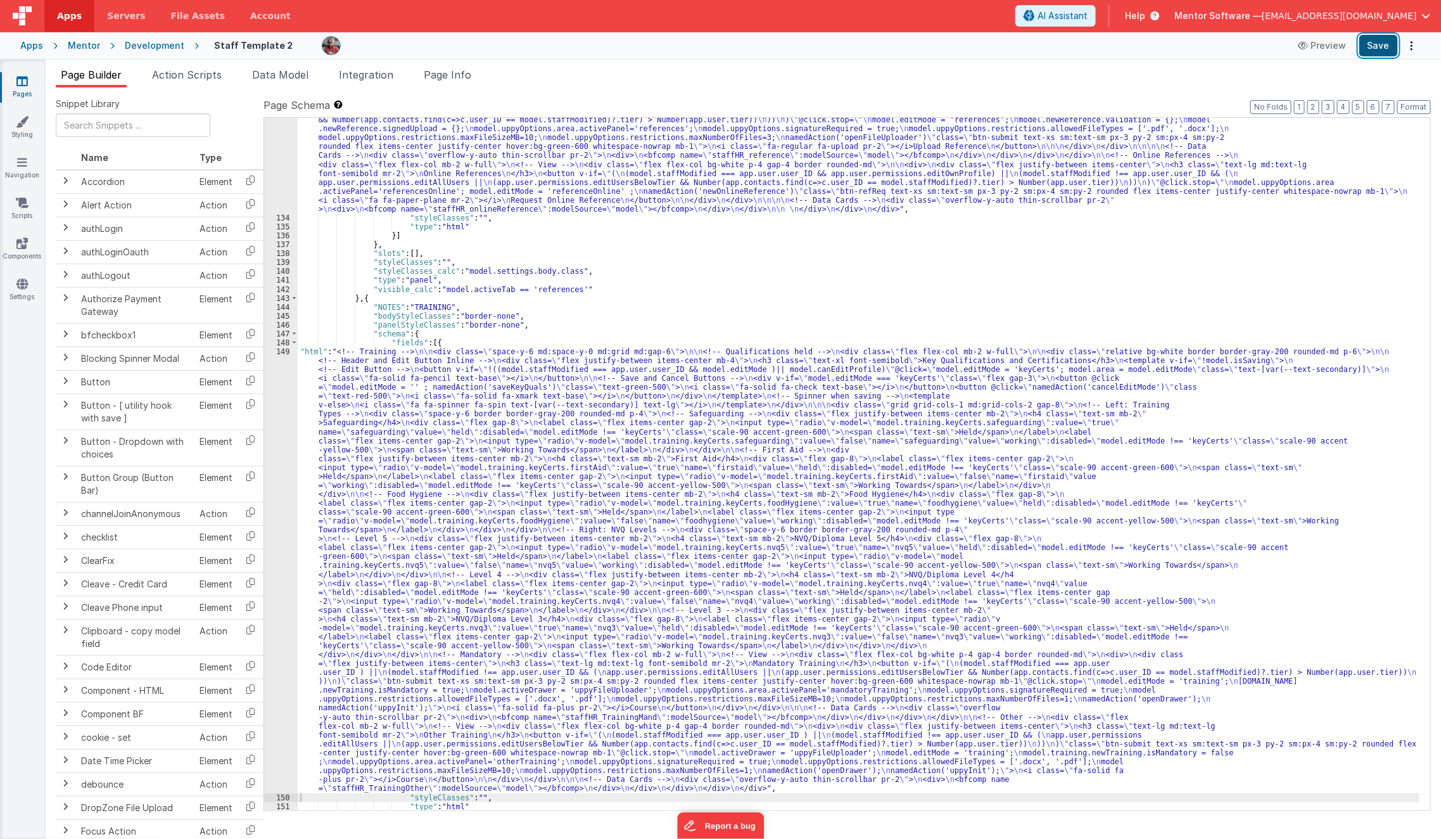
click at [1373, 46] on button "Save" at bounding box center [1378, 46] width 39 height 22
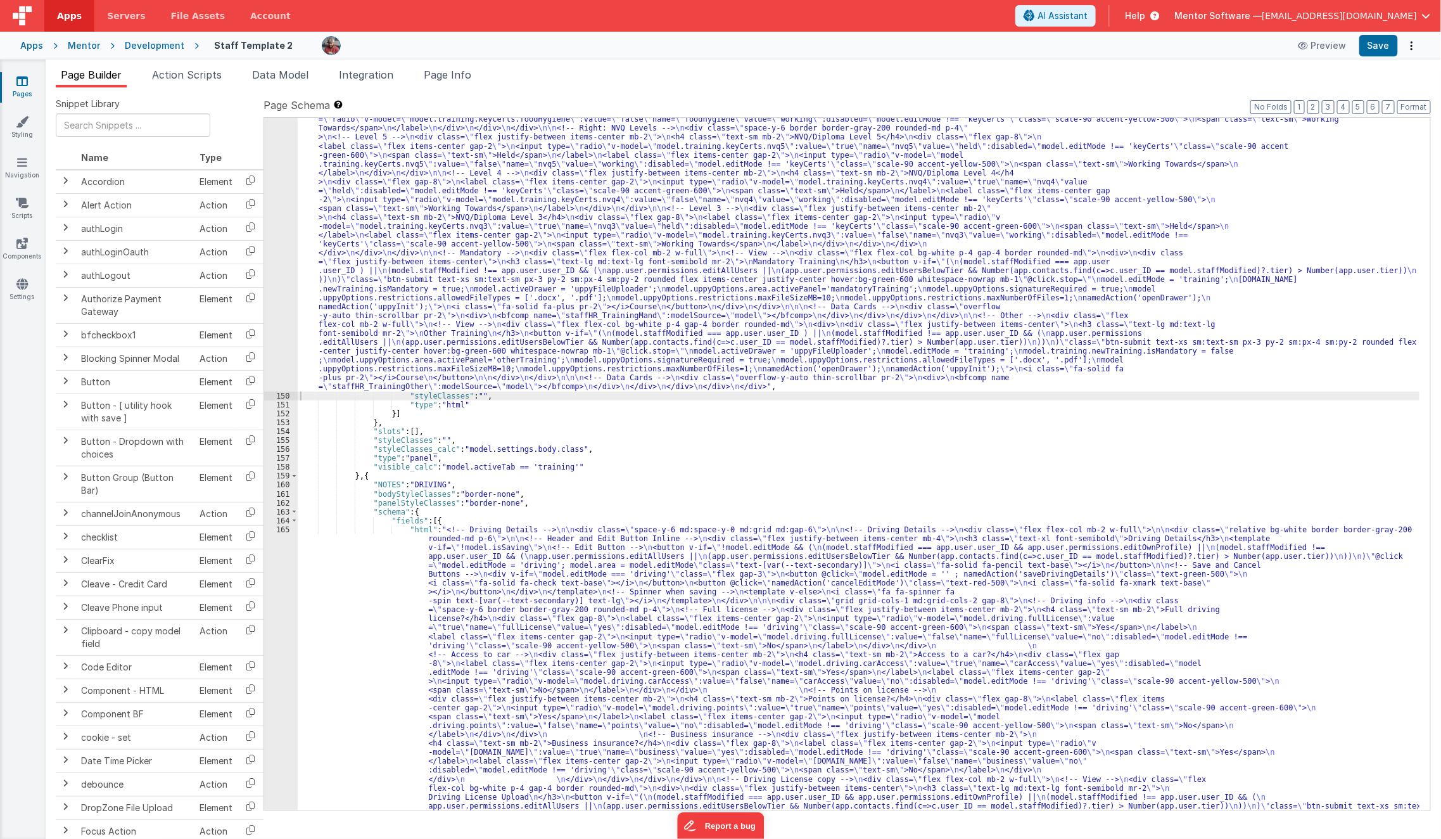
scroll to position [6208, 0]
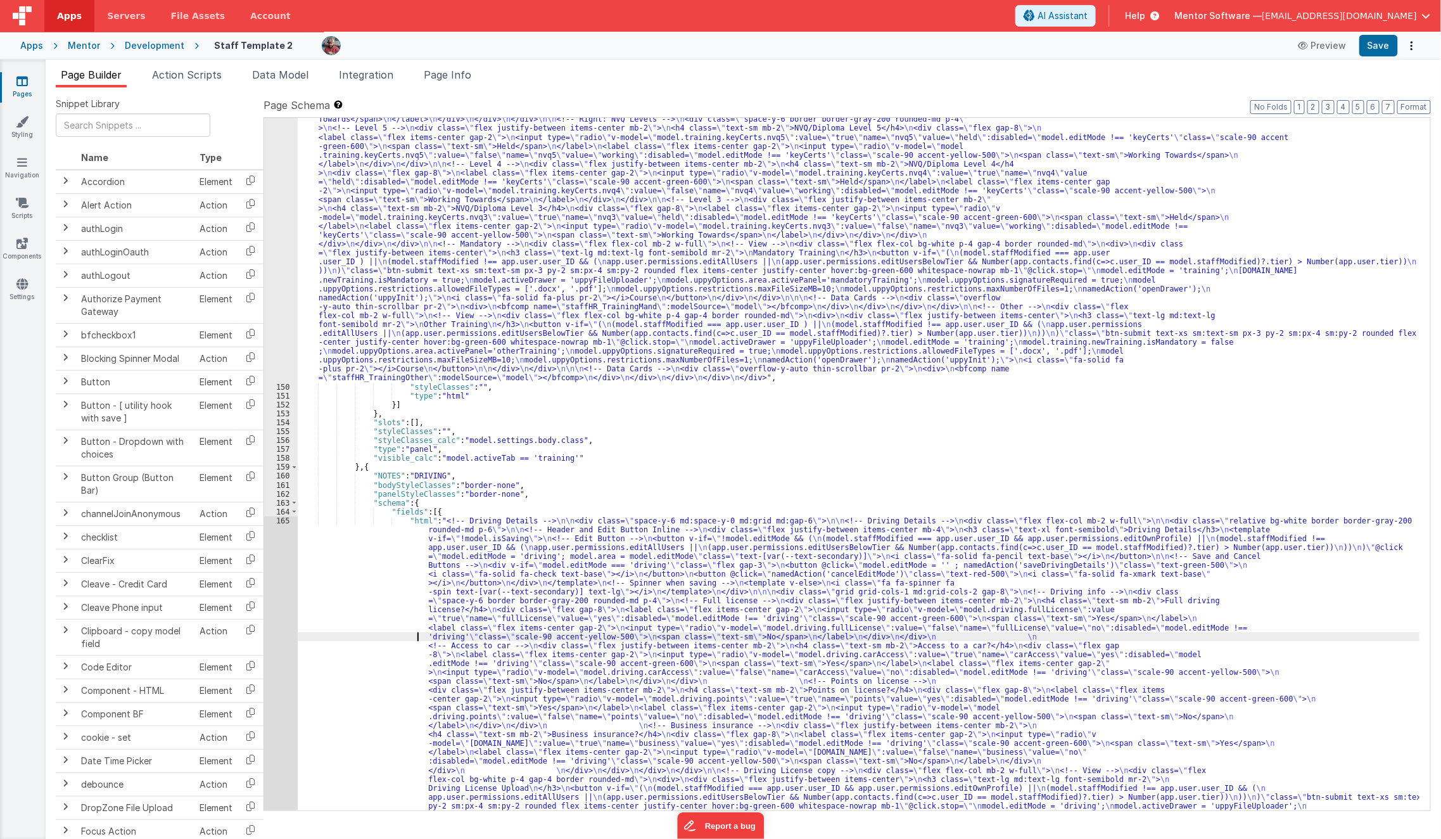
click at [414, 637] on div ""html" : "<!-- Training --> \n\n <div class= \" space-y-6 md:space-y-0 md:grid …" at bounding box center [859, 707] width 1123 height 1540
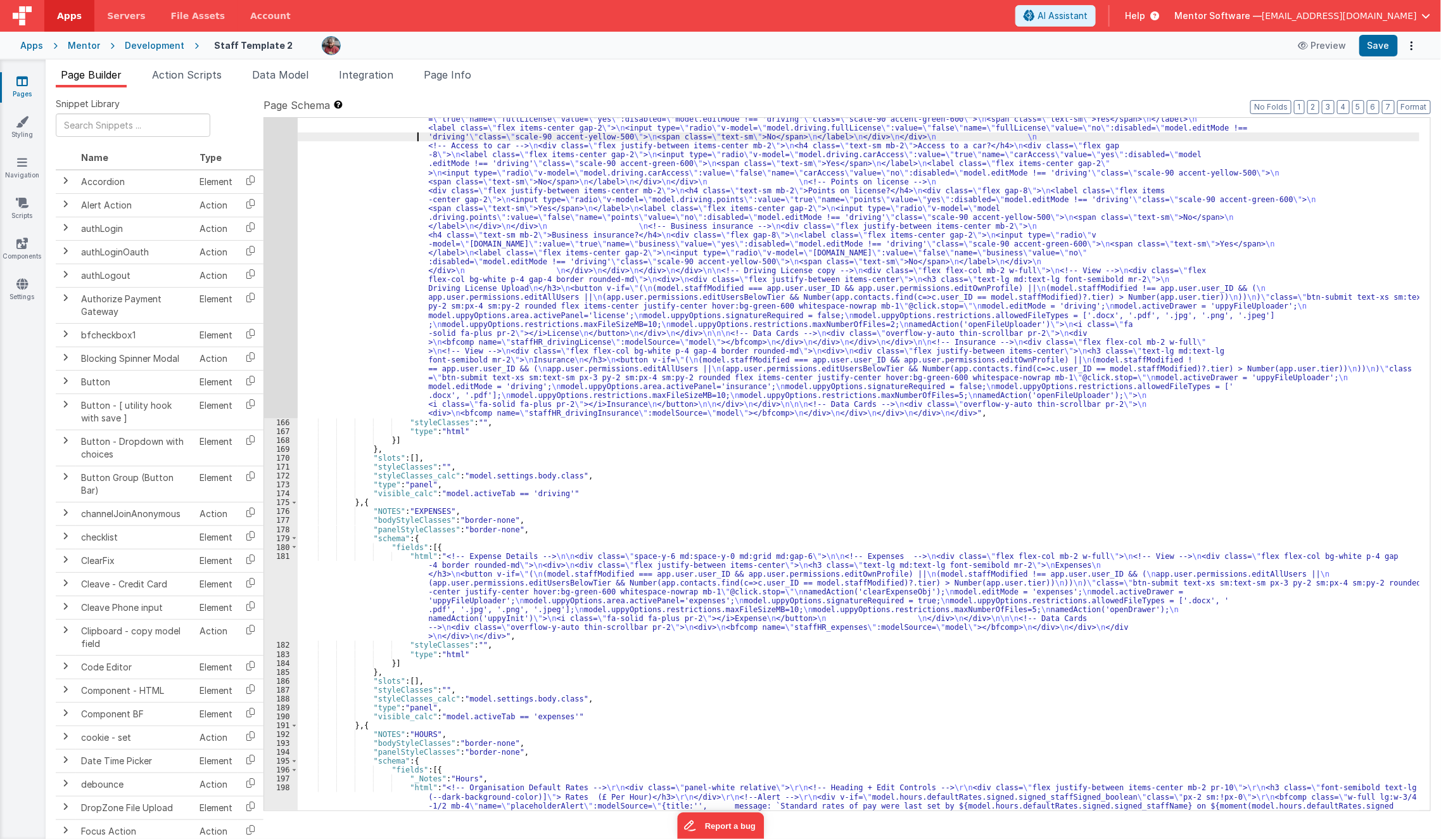
scroll to position [6708, 0]
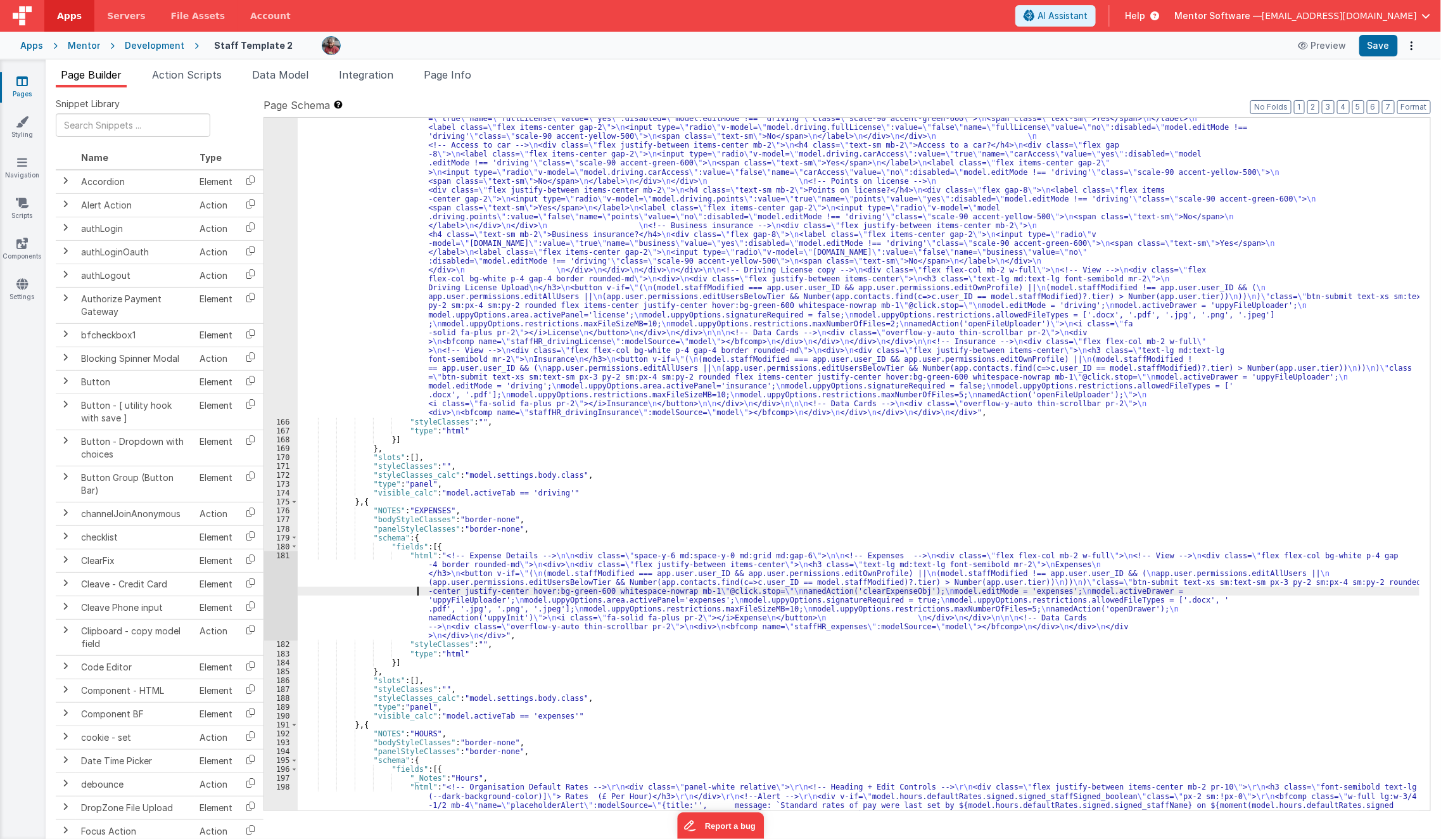
click at [379, 594] on div ""html" : "<!-- Driving Details --> \n\n <div class= \" space-y-6 md:space-y-0 m…" at bounding box center [859, 719] width 1123 height 1406
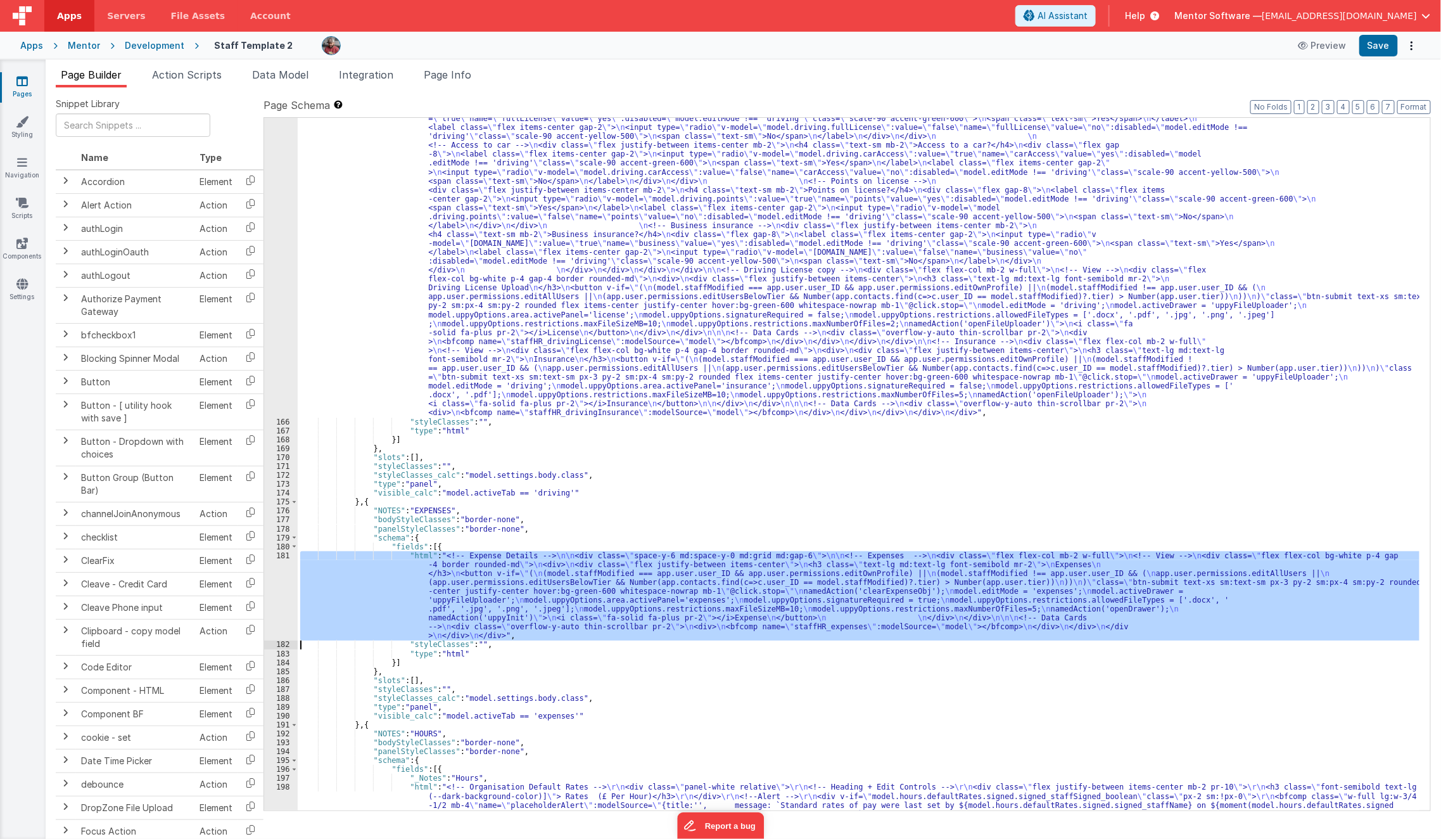
click at [284, 586] on div "181" at bounding box center [281, 595] width 34 height 89
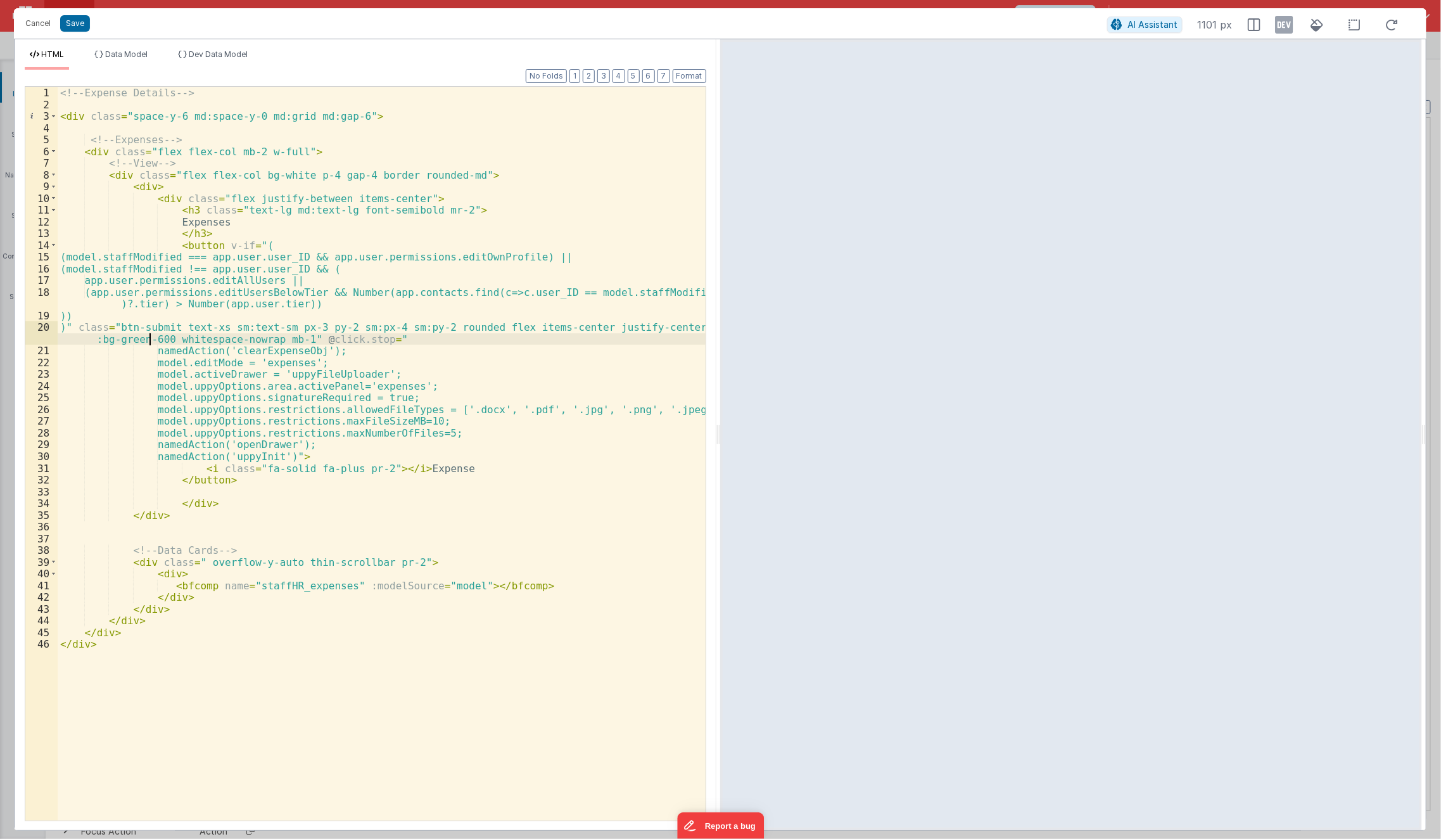
click at [150, 338] on div "<!-- Expense Details --> < div class = "space-y-6 md:space-y-0 md:grid md:gap-6…" at bounding box center [382, 466] width 649 height 758
click at [41, 23] on button "Cancel" at bounding box center [38, 24] width 38 height 18
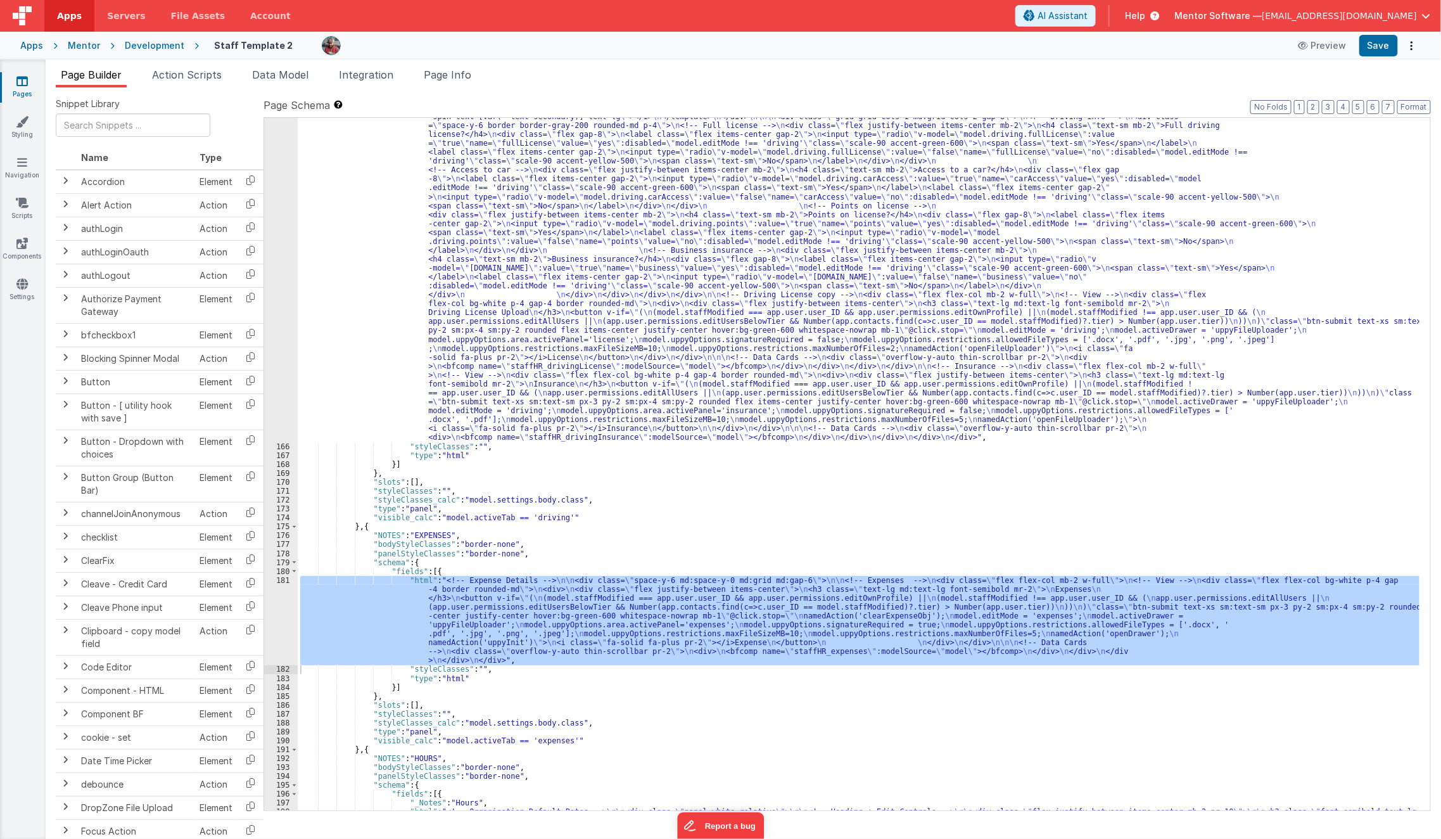
scroll to position [6683, 0]
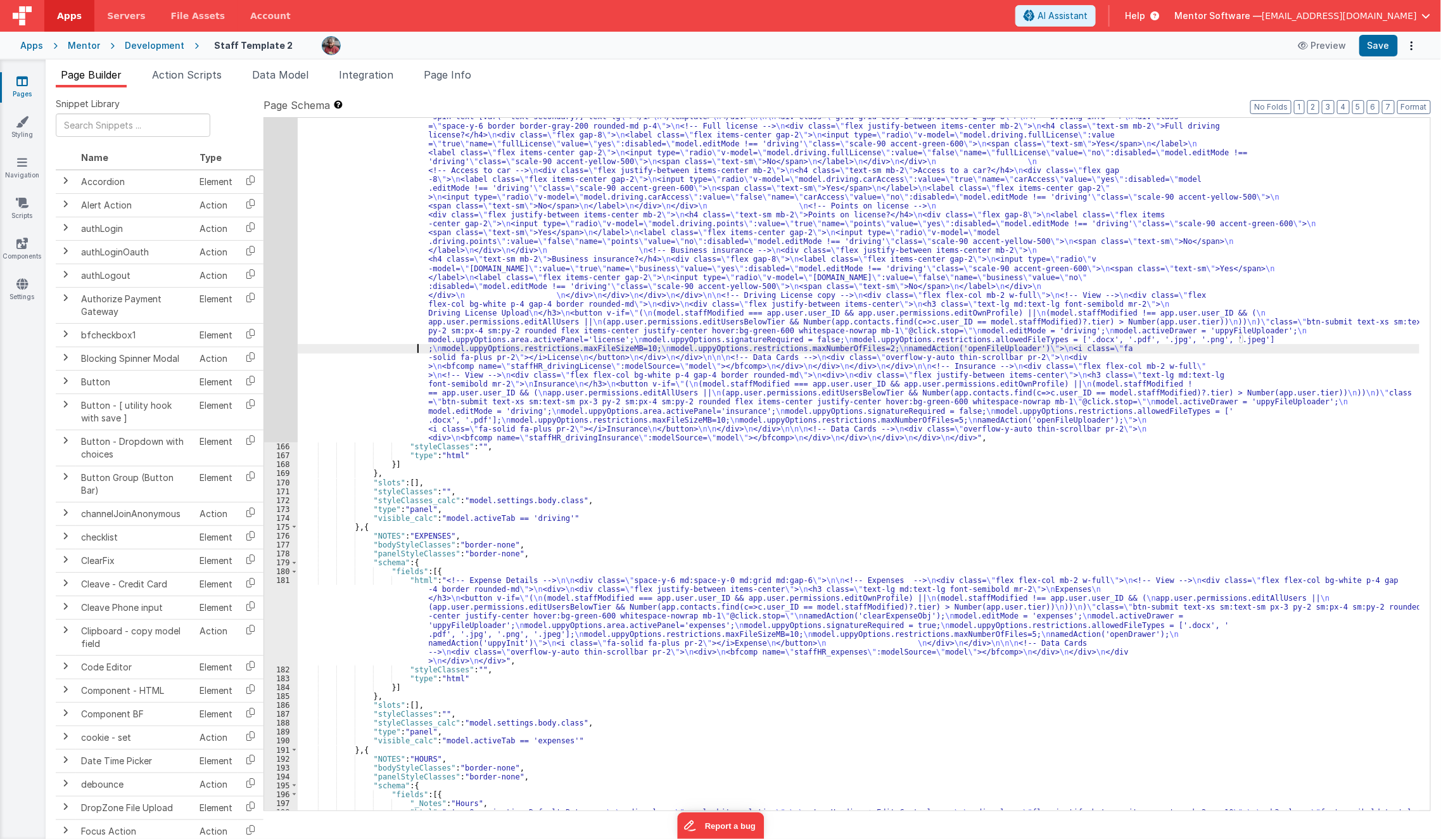
click at [407, 345] on div ""html" : "<!-- Driving Details --> \n\n <div class= \" space-y-6 md:space-y-0 m…" at bounding box center [859, 744] width 1123 height 1406
click at [276, 341] on div "165" at bounding box center [281, 241] width 34 height 401
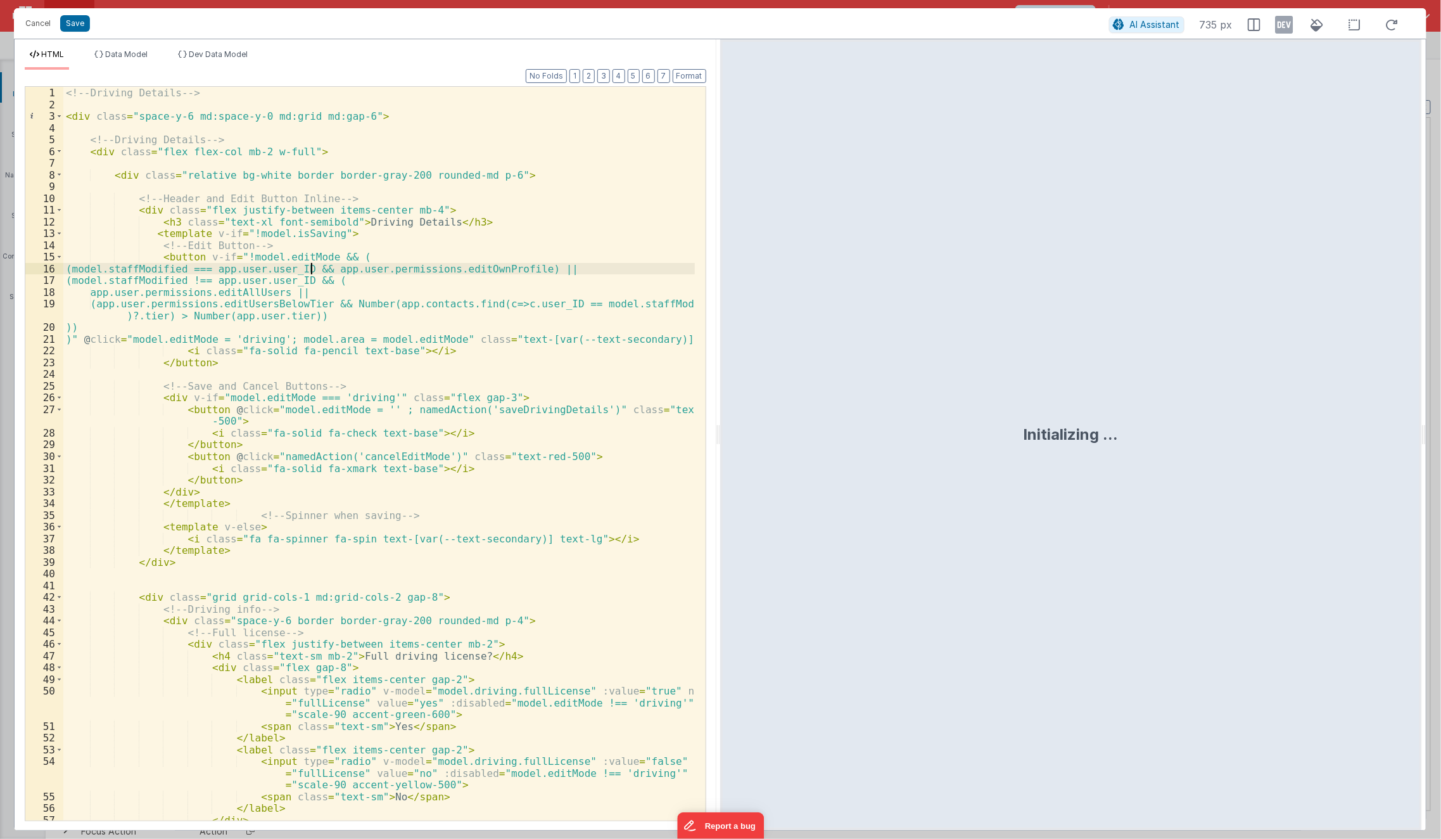
click at [309, 272] on div "<!-- Driving Details --> < div class = "space-y-6 md:space-y-0 md:grid md:gap-6…" at bounding box center [379, 466] width 632 height 758
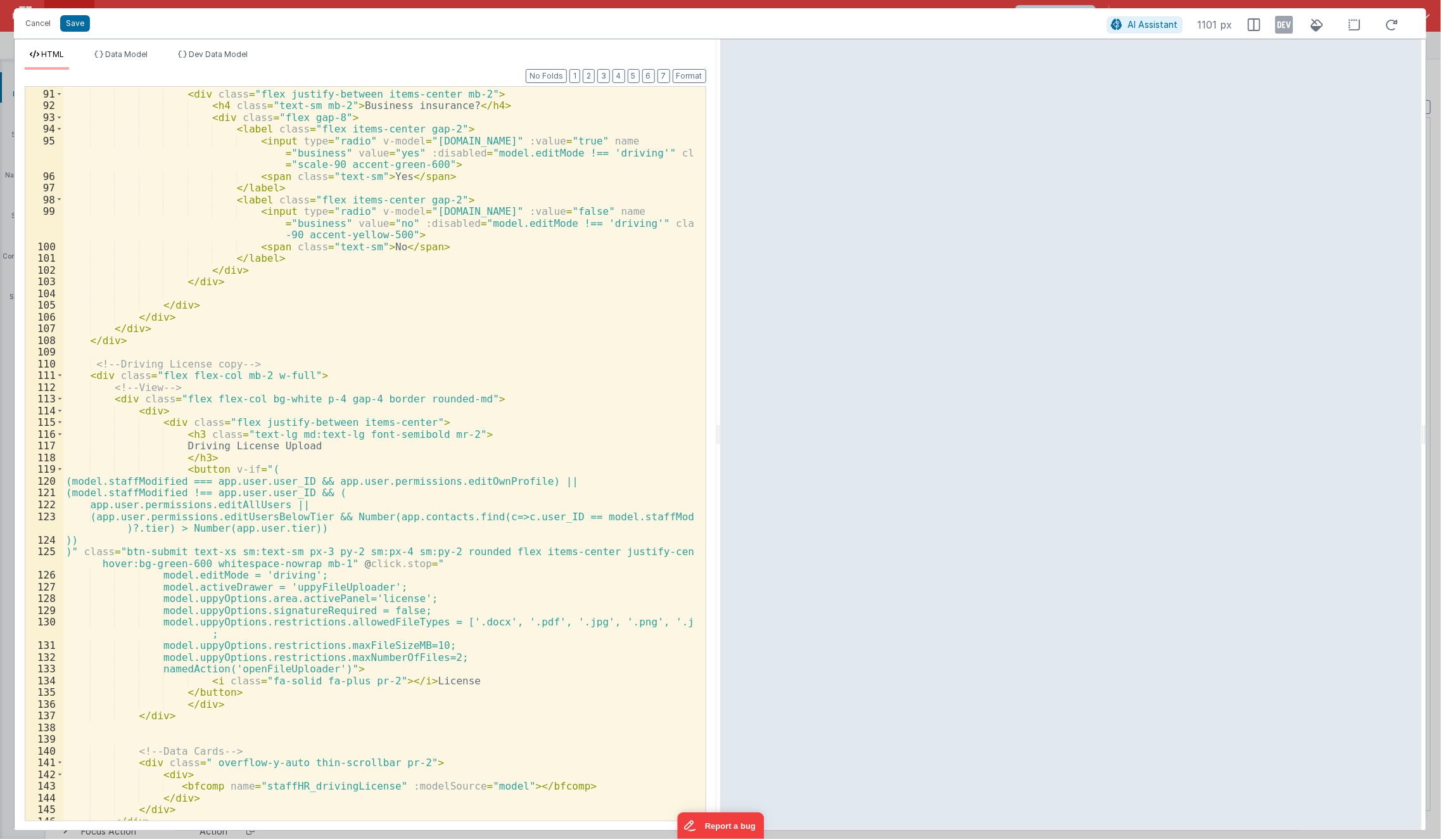
scroll to position [1219, 0]
click at [319, 477] on div "<!-- Business insurance --> < div class = "flex justify-between items-center mb…" at bounding box center [379, 454] width 632 height 758
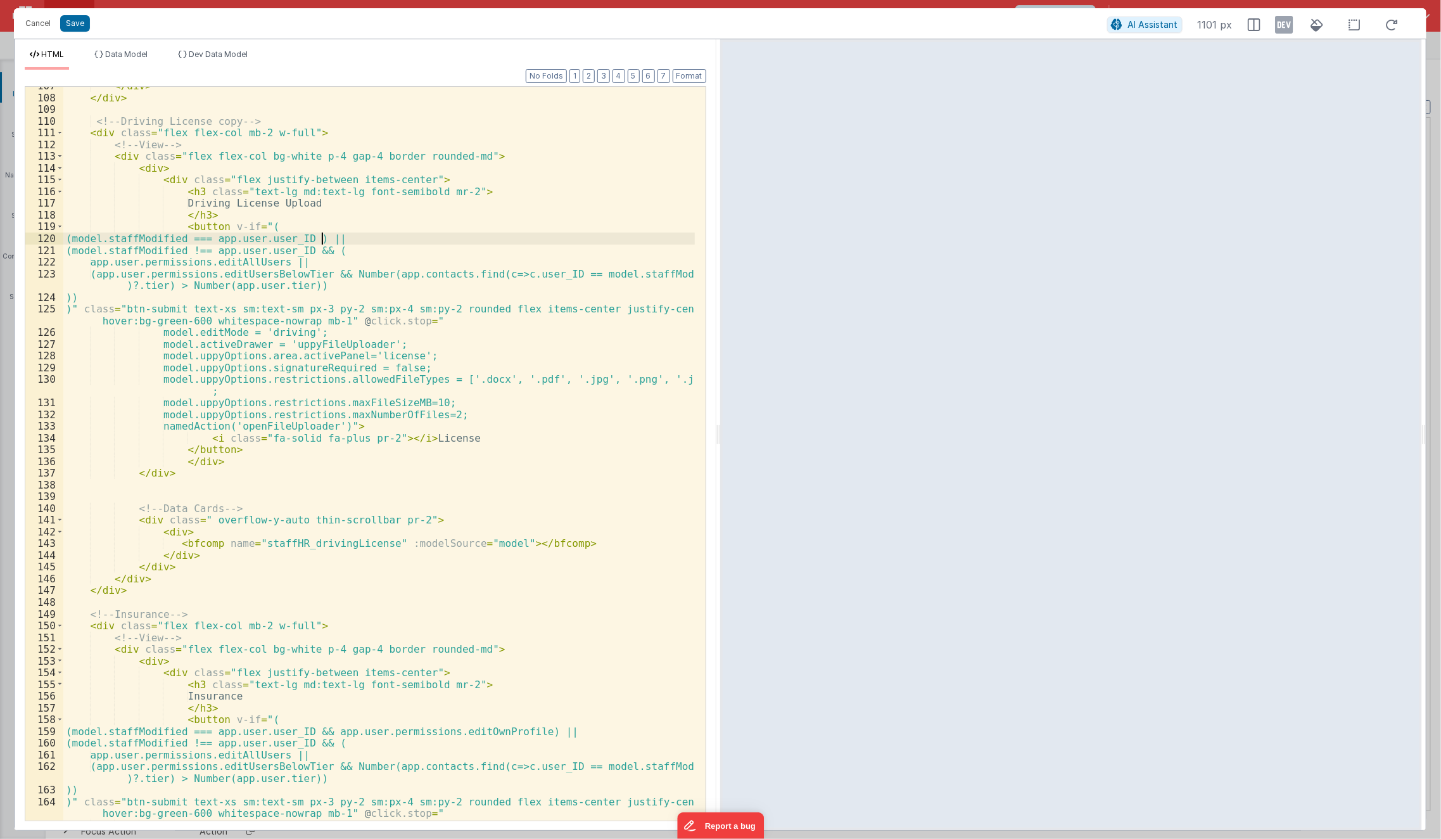
scroll to position [1605, 0]
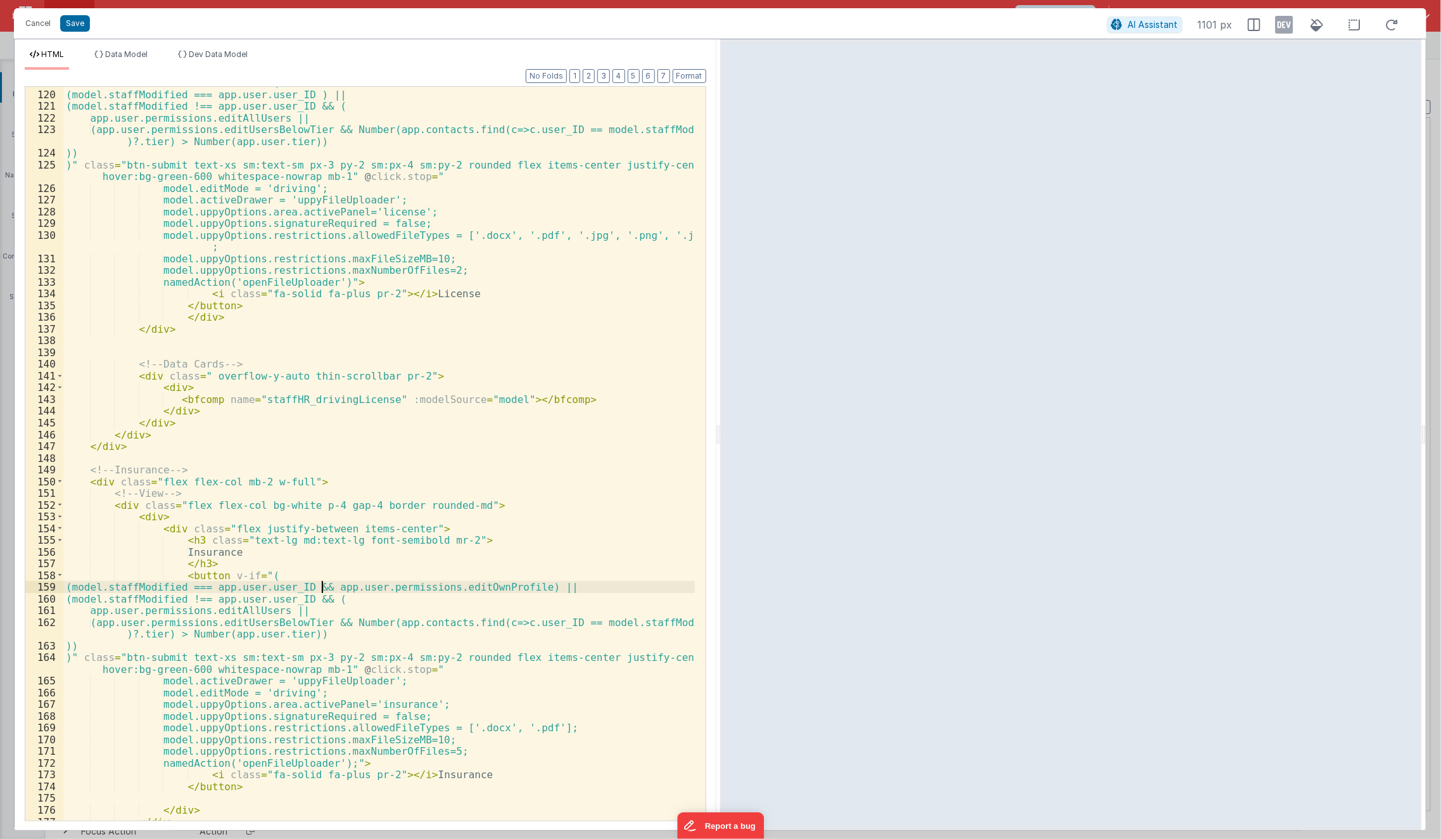
click at [322, 587] on div "< button v-if = "( (model.staffModified === app.user.user_ID ) || (model.staffM…" at bounding box center [379, 456] width 632 height 758
click at [312, 533] on div "< button v-if = "( (model.staffModified === app.user.user_ID ) || (model.staffM…" at bounding box center [379, 456] width 632 height 758
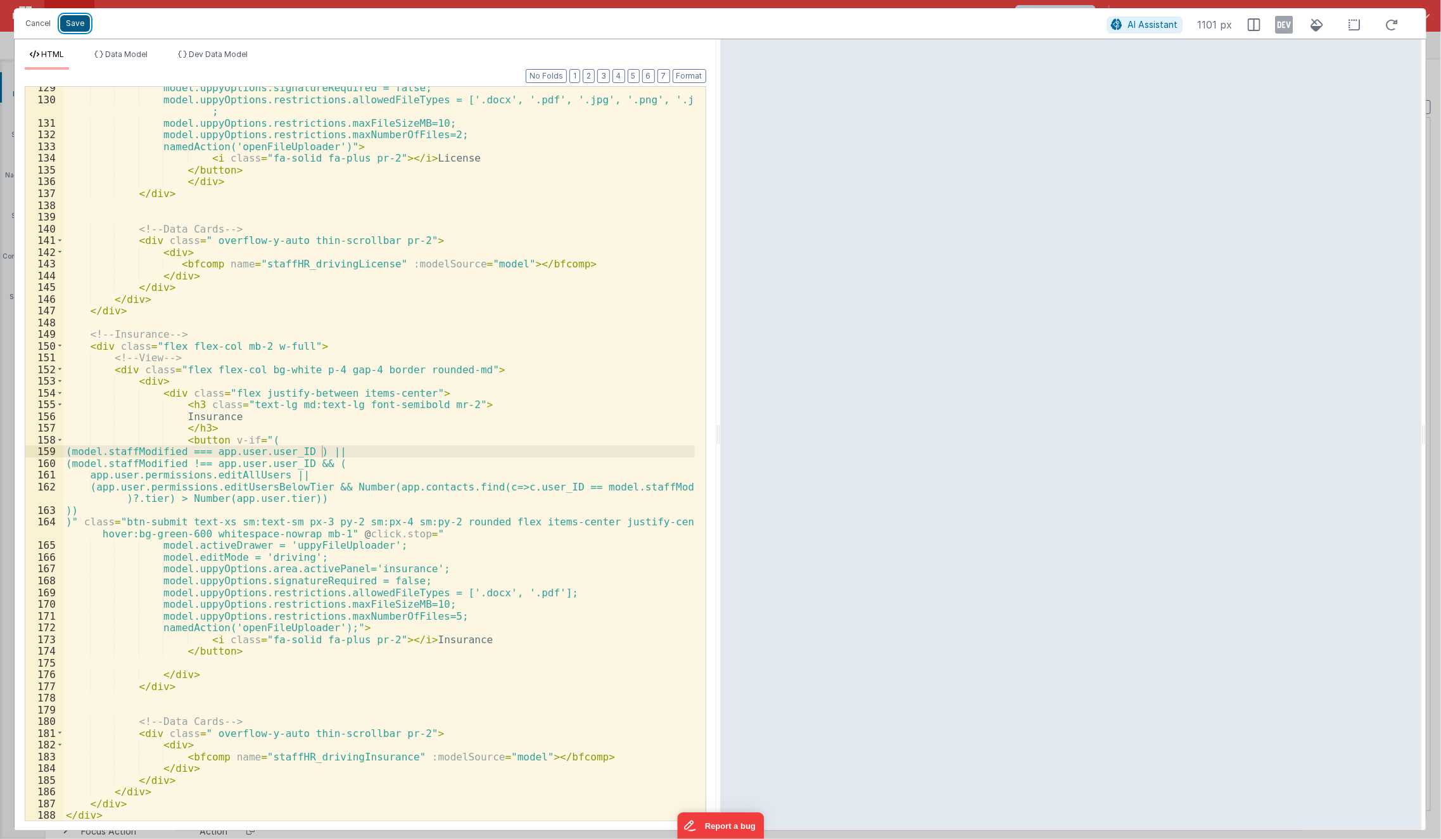
click at [77, 28] on button "Save" at bounding box center [75, 23] width 30 height 16
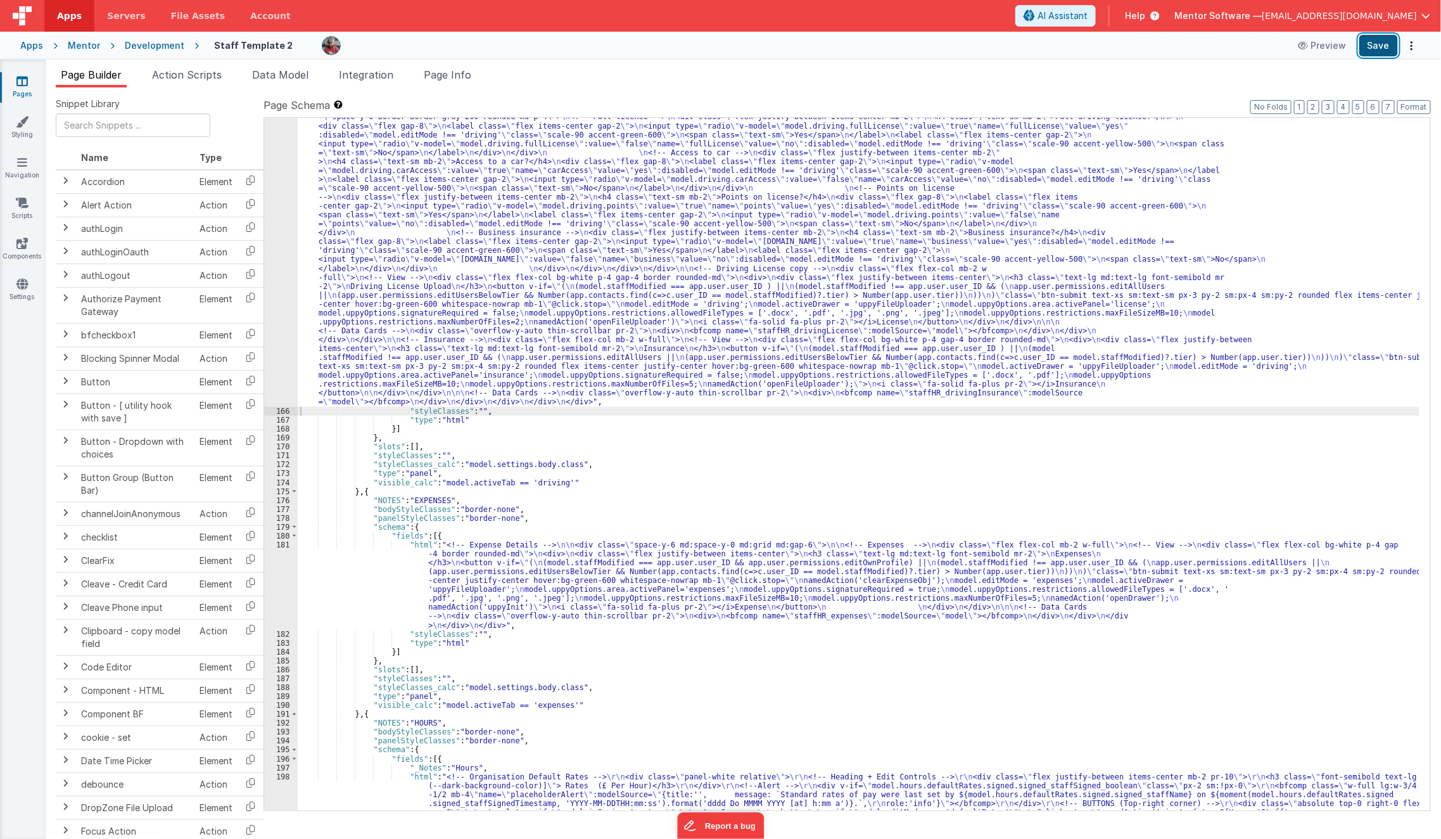
click at [1373, 41] on button "Save" at bounding box center [1378, 46] width 39 height 22
click at [466, 310] on div ""html" : "<!-- Driving Details --> \n\n <div class= \" space-y-6 md:space-y-0 m…" at bounding box center [859, 726] width 1123 height 1371
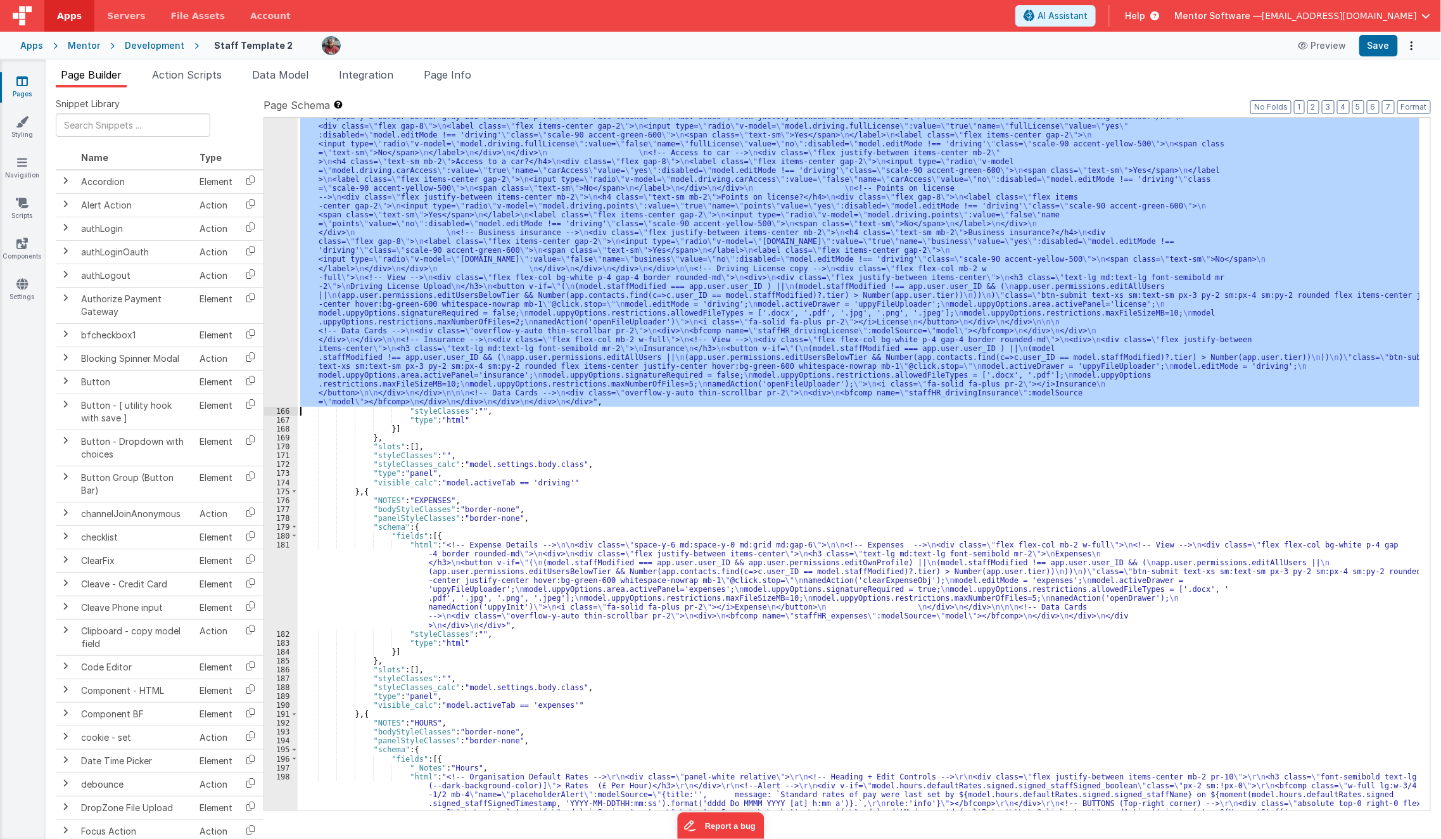
click at [279, 332] on div "165" at bounding box center [281, 224] width 34 height 366
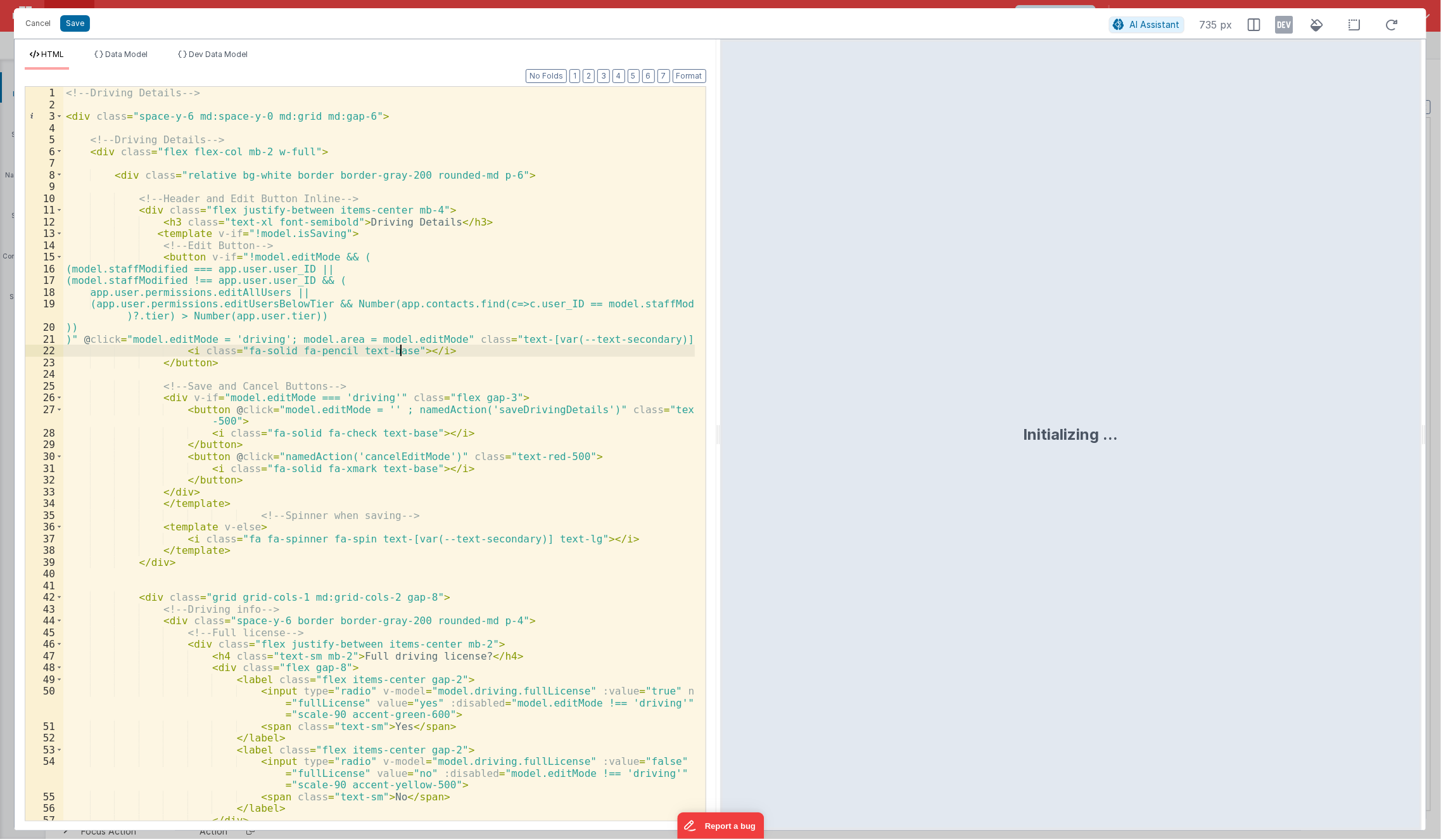
click at [402, 347] on div "<!-- Driving Details --> < div class = "space-y-6 md:space-y-0 md:grid md:gap-6…" at bounding box center [379, 466] width 632 height 758
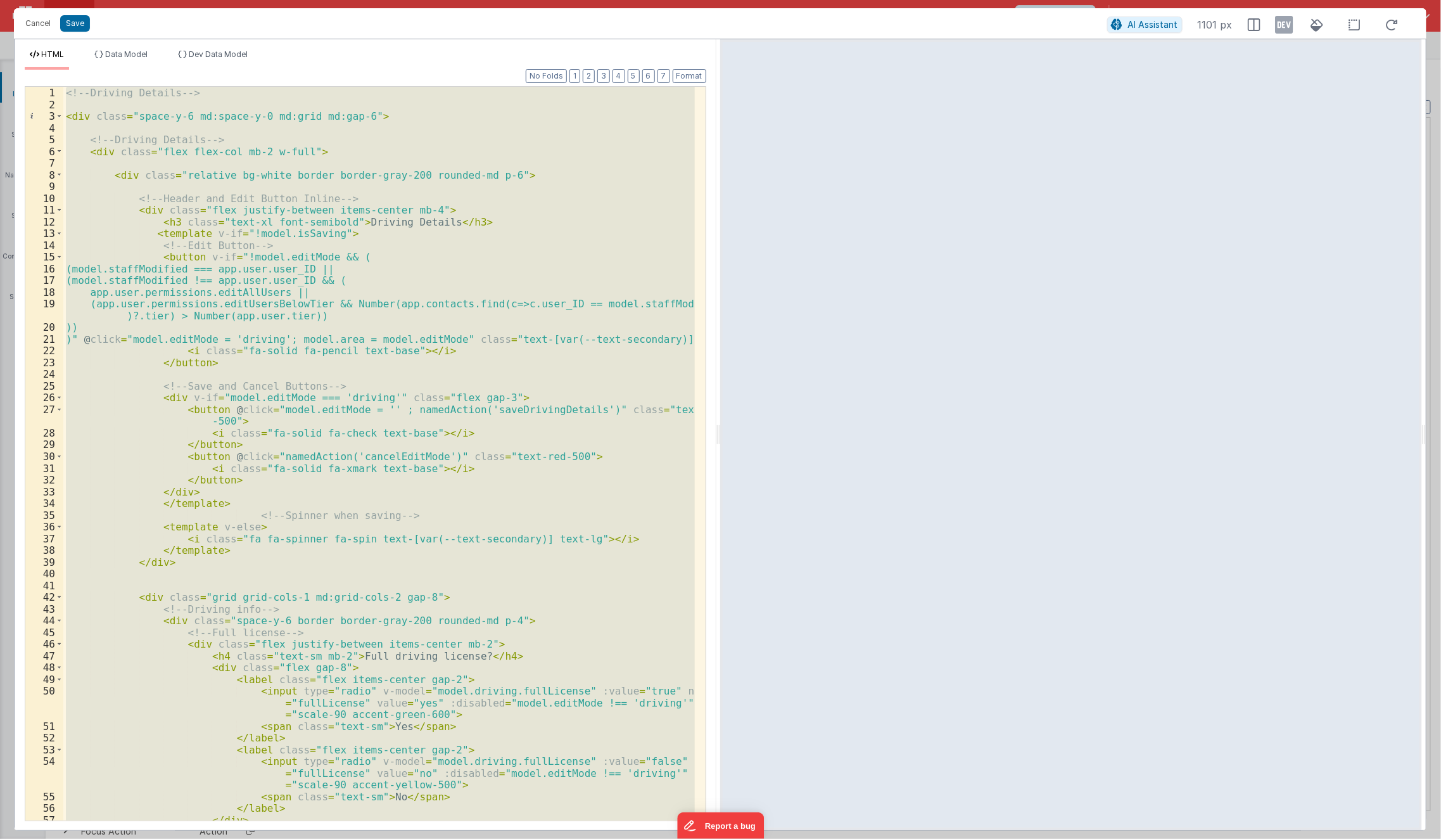
click at [336, 321] on div "<!-- Driving Details --> < div class = "space-y-6 md:space-y-0 md:grid md:gap-6…" at bounding box center [379, 454] width 632 height 734
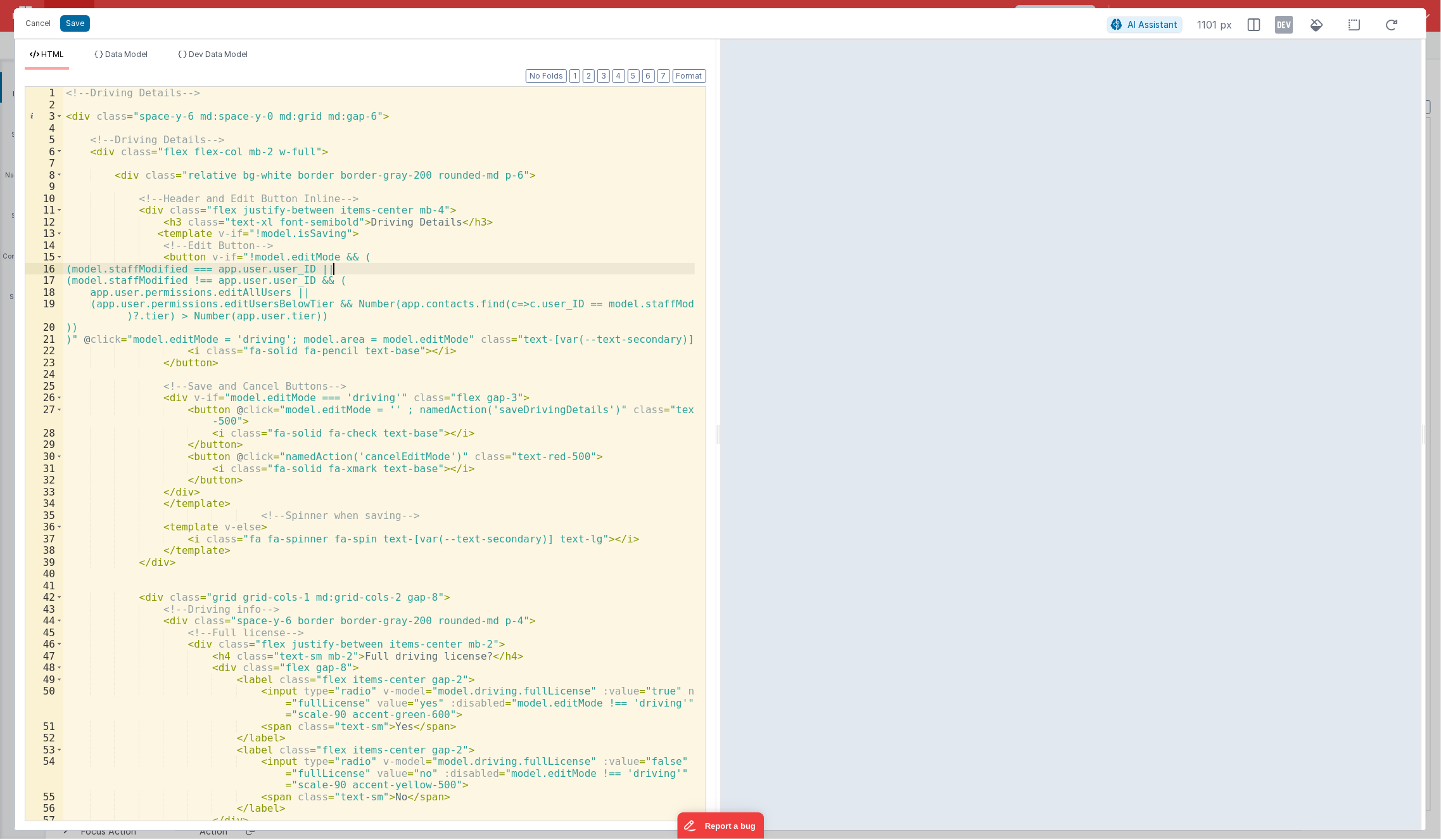
click at [389, 270] on div "<!-- Driving Details --> < div class = "space-y-6 md:space-y-0 md:grid md:gap-6…" at bounding box center [379, 466] width 632 height 758
click at [33, 20] on button "Cancel" at bounding box center [38, 24] width 38 height 18
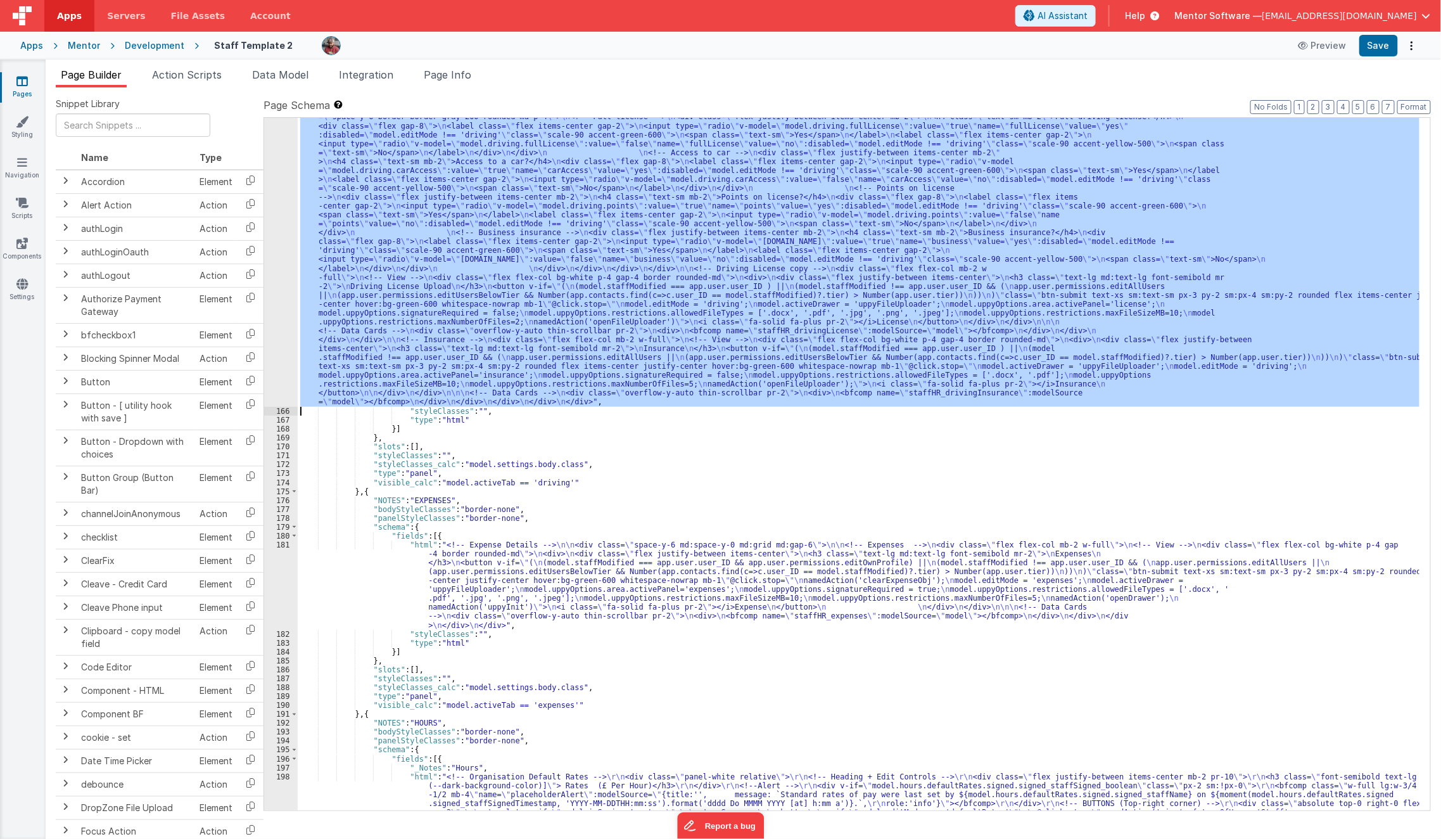
click at [322, 300] on div ""html" : "<!-- Driving Details --> \n\n <div class= \" space-y-6 md:space-y-0 m…" at bounding box center [859, 464] width 1122 height 692
click at [274, 312] on div "165" at bounding box center [281, 224] width 34 height 366
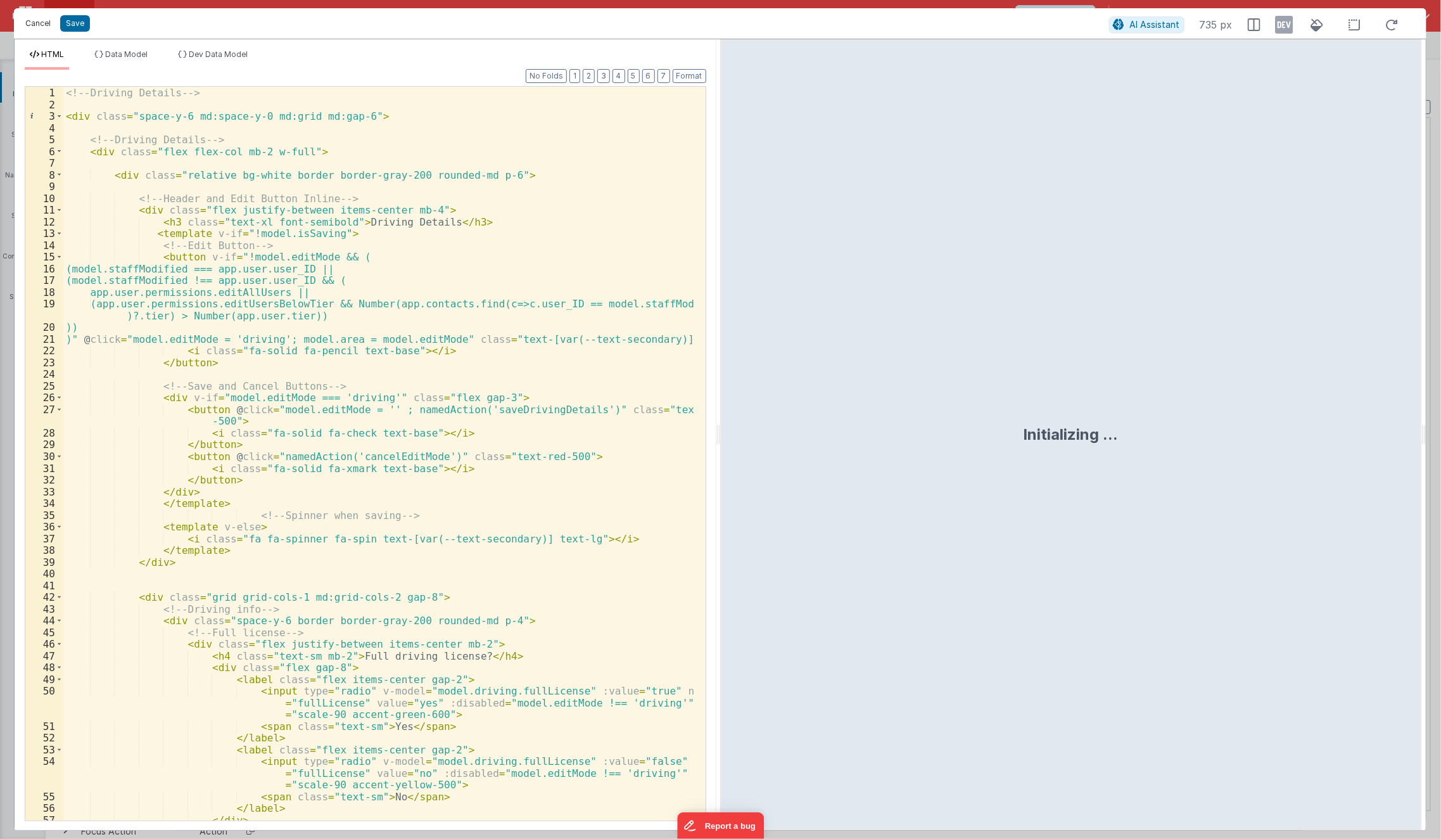
click at [32, 24] on button "Cancel" at bounding box center [38, 24] width 38 height 18
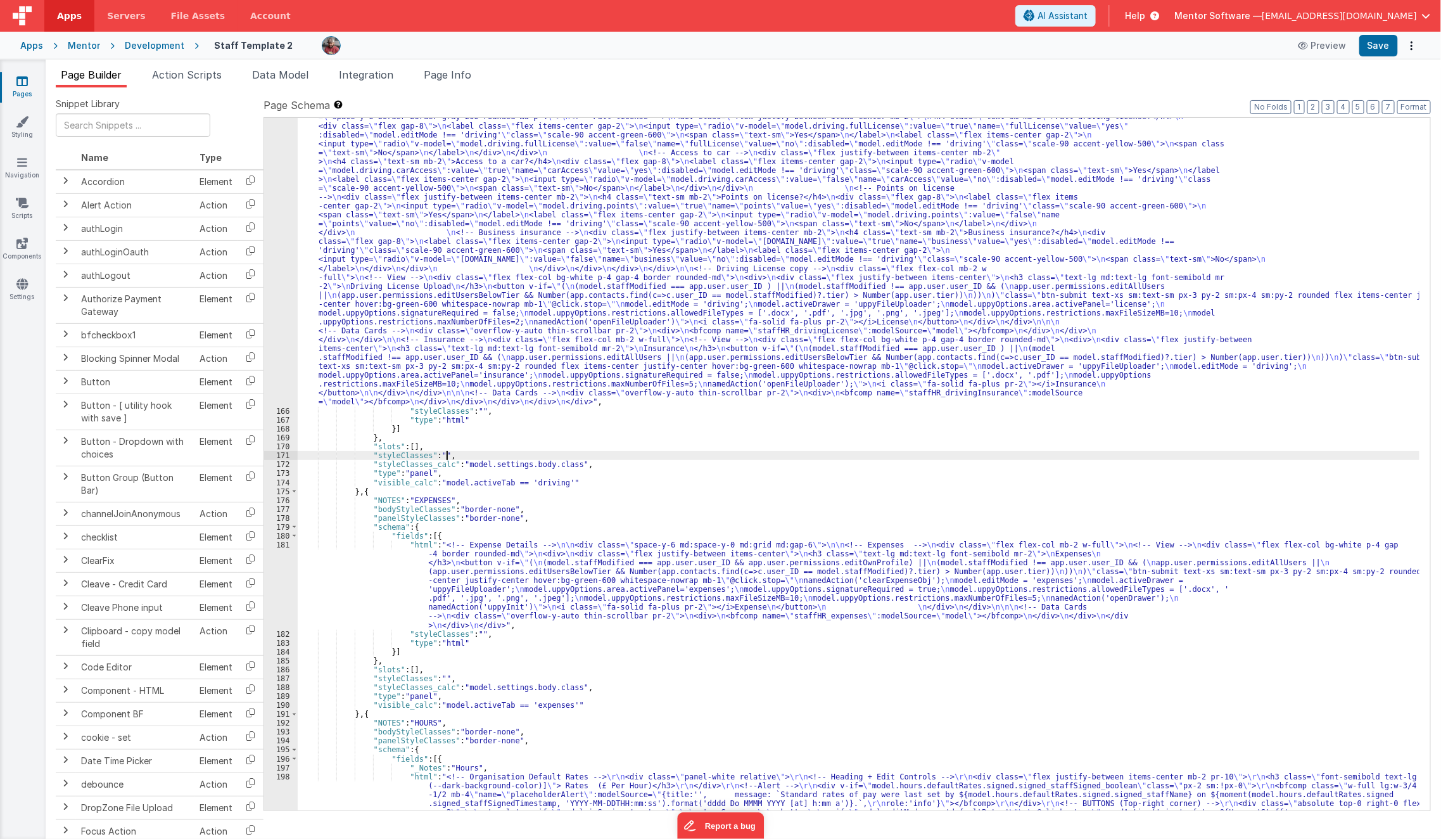
click at [625, 459] on div ""html" : "<!-- Driving Details --> \n\n <div class= \" space-y-6 md:space-y-0 m…" at bounding box center [859, 726] width 1123 height 1371
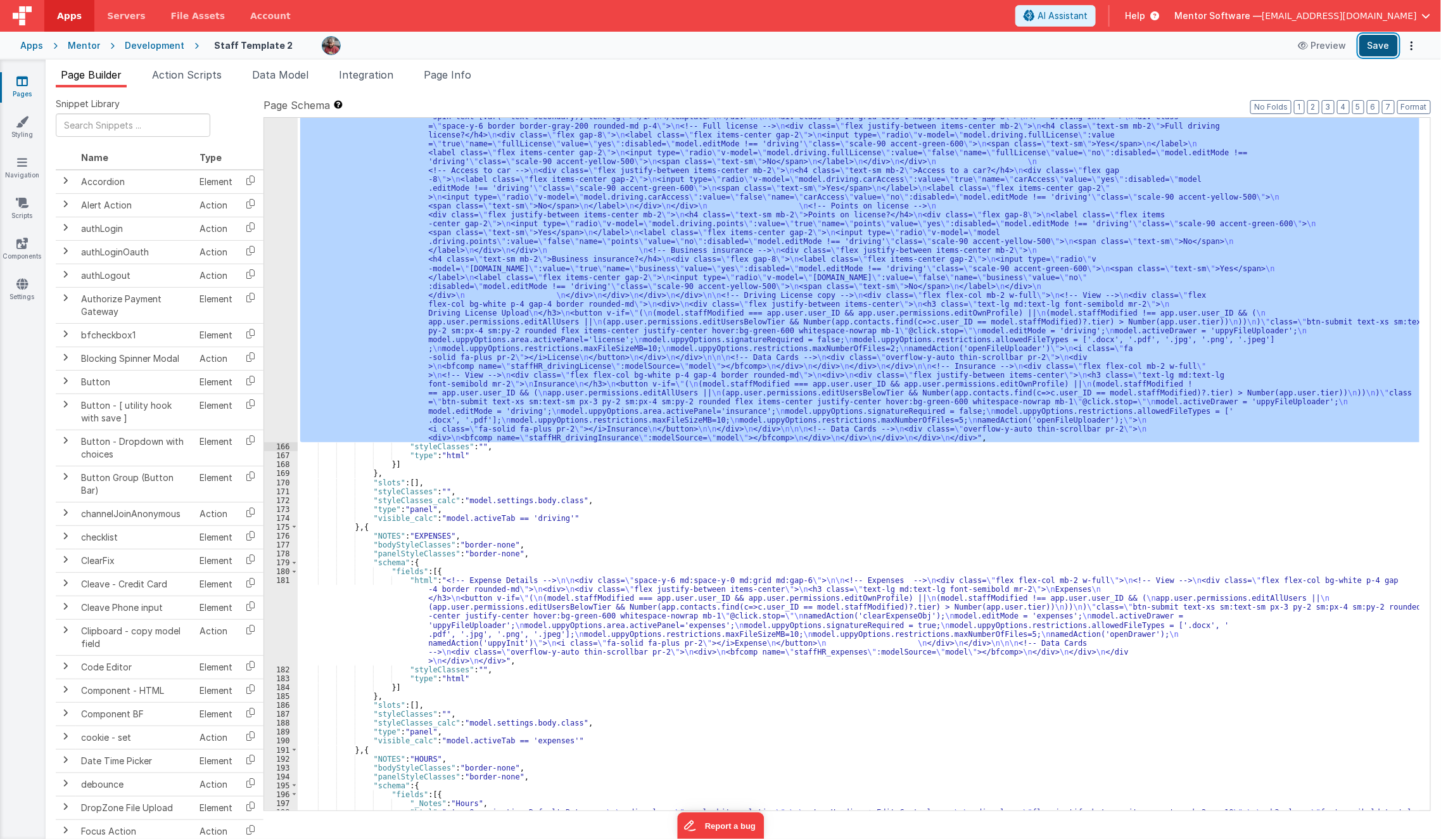
click at [1376, 44] on button "Save" at bounding box center [1378, 46] width 39 height 22
click at [568, 366] on div ""html" : "<!-- Driving Details --> \n\n <div class= \" space-y-6 md:space-y-0 m…" at bounding box center [859, 464] width 1122 height 692
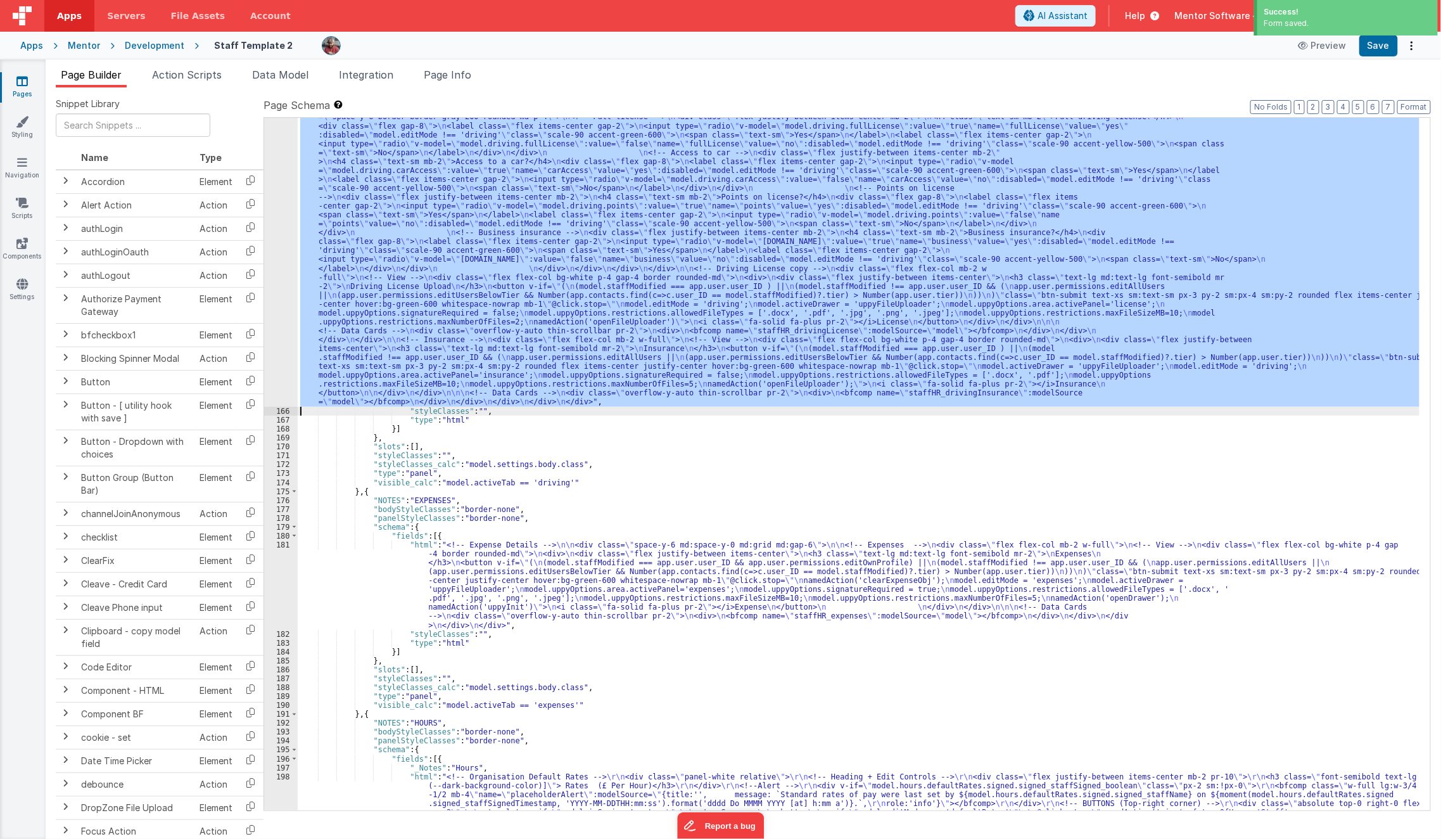
click at [459, 300] on div ""html" : "<!-- Driving Details --> \n\n <div class= \" space-y-6 md:space-y-0 m…" at bounding box center [859, 464] width 1122 height 692
click at [275, 325] on div "165" at bounding box center [281, 224] width 34 height 366
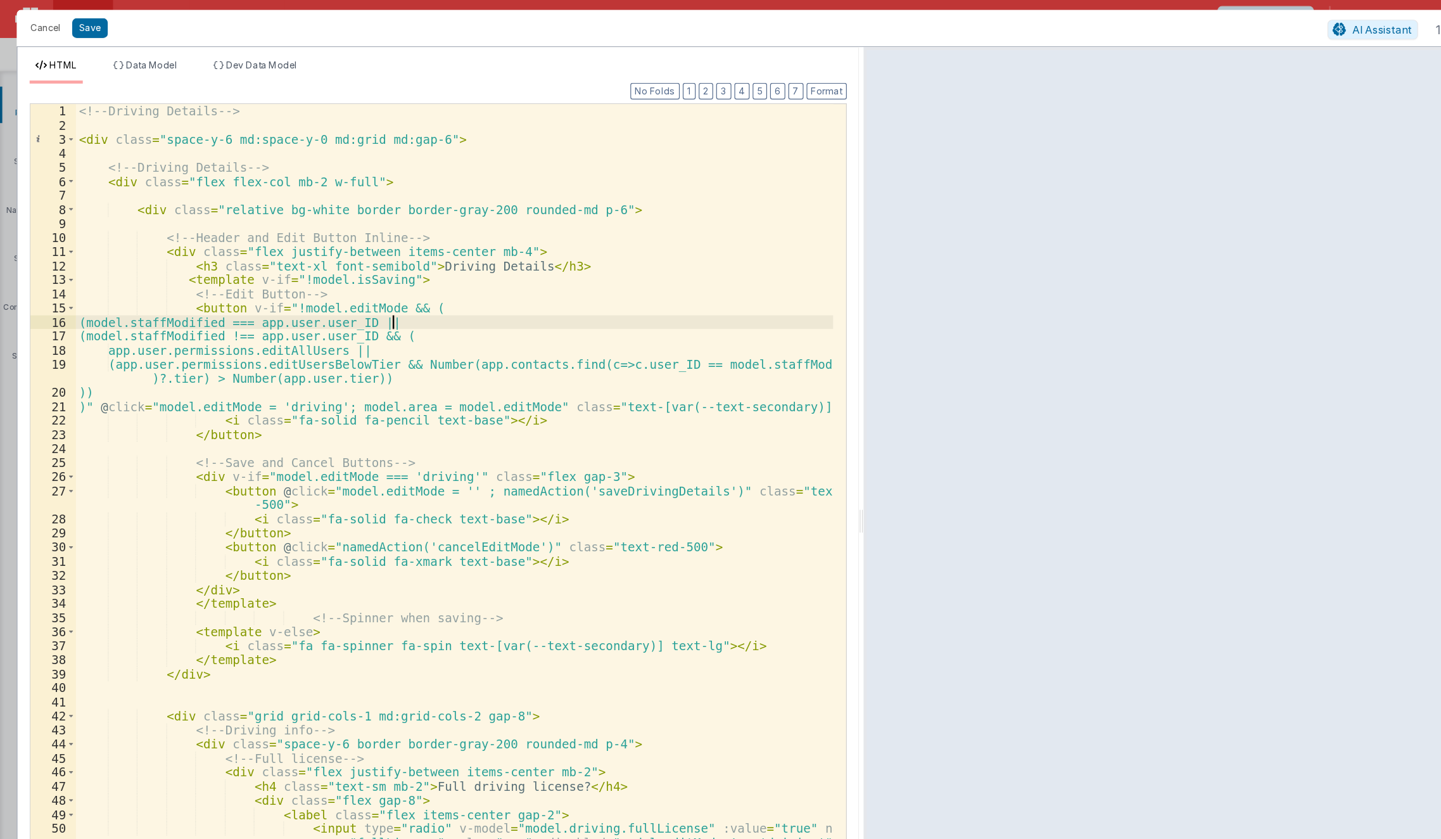
click at [272, 210] on div "<!-- Driving Details --> < div class = "space-y-6 md:space-y-0 md:grid md:gap-6…" at bounding box center [379, 466] width 632 height 758
